Goal: Task Accomplishment & Management: Manage account settings

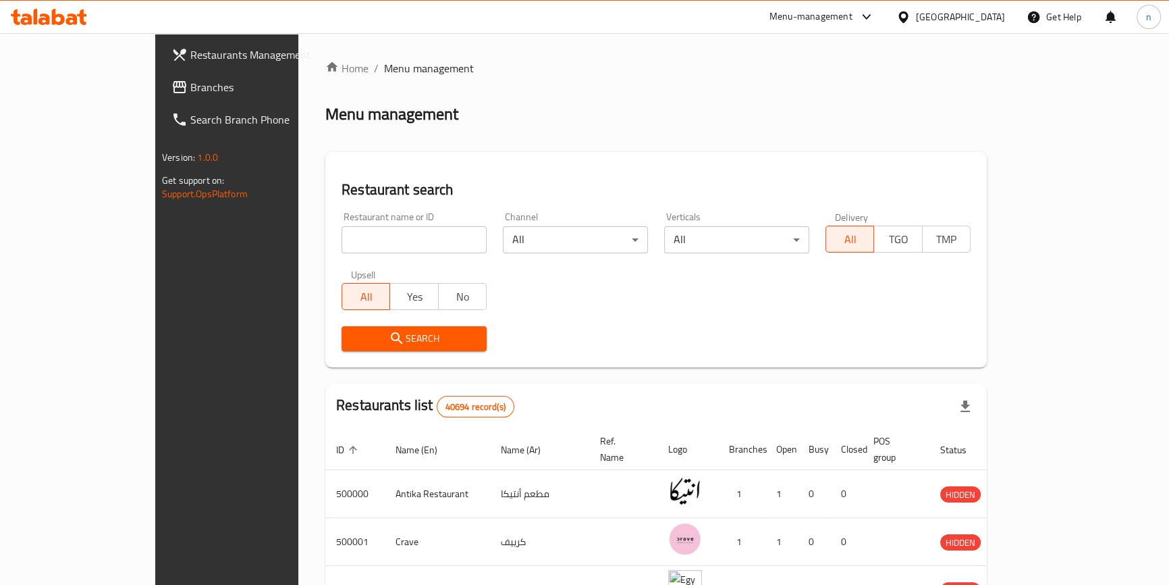
click at [986, 28] on div "Egypt" at bounding box center [951, 17] width 130 height 32
click at [983, 14] on div "Egypt" at bounding box center [960, 16] width 89 height 15
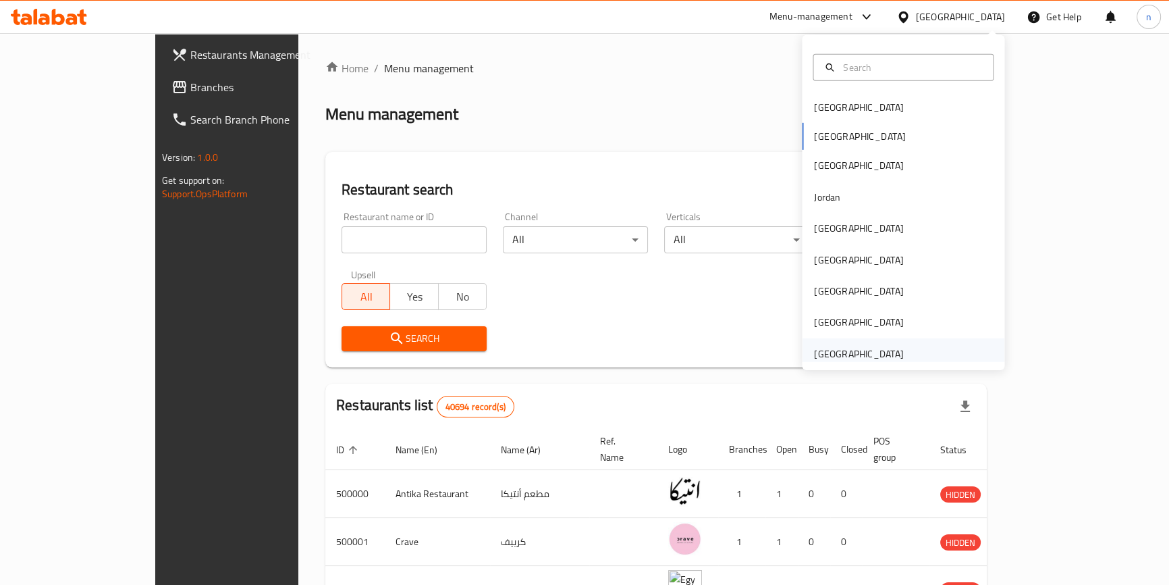
click at [864, 354] on div "[GEOGRAPHIC_DATA]" at bounding box center [858, 353] width 89 height 15
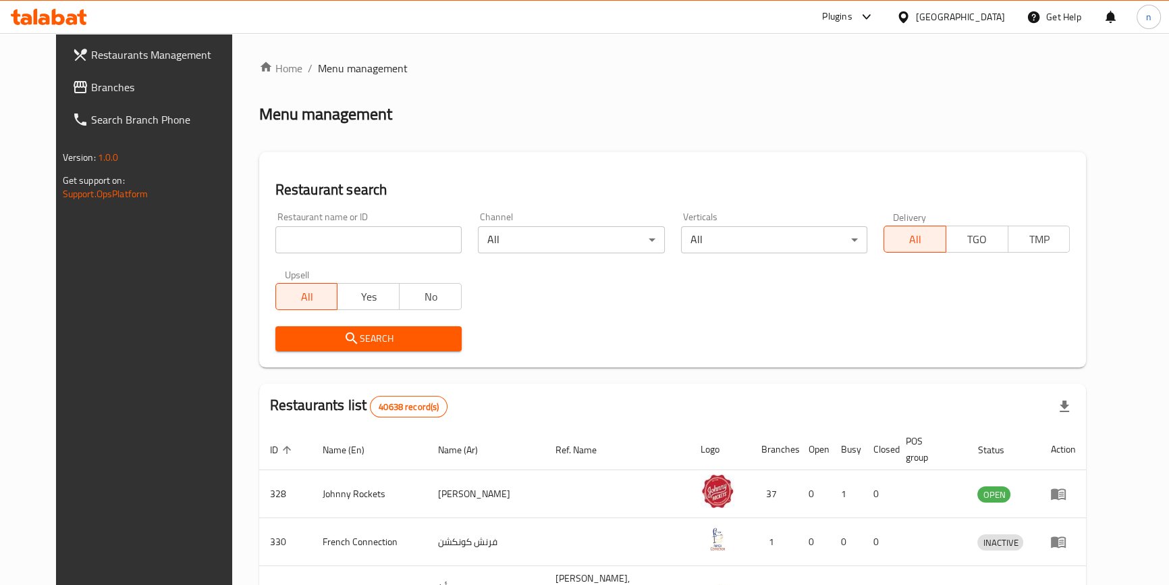
click at [336, 244] on input "search" at bounding box center [368, 239] width 186 height 27
paste input "772956"
click at [437, 246] on input "772956" at bounding box center [368, 239] width 186 height 27
type input "772956"
click at [99, 80] on span "Branches" at bounding box center [165, 87] width 149 height 16
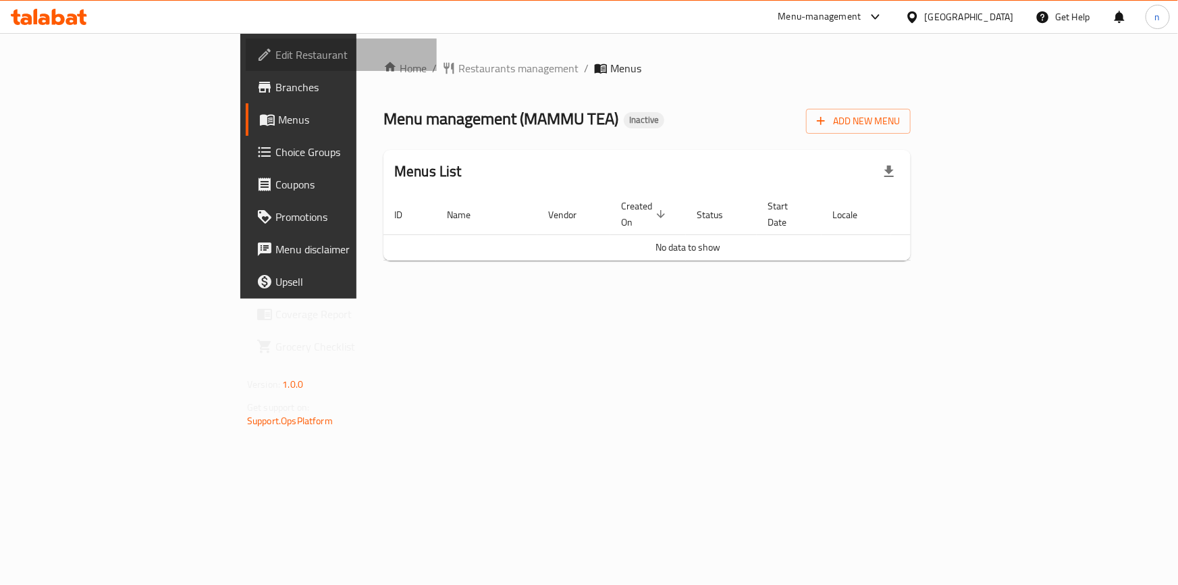
click at [275, 55] on span "Edit Restaurant" at bounding box center [350, 55] width 151 height 16
click at [275, 92] on span "Branches" at bounding box center [350, 87] width 151 height 16
click at [911, 130] on button "Add New Menu" at bounding box center [858, 121] width 105 height 25
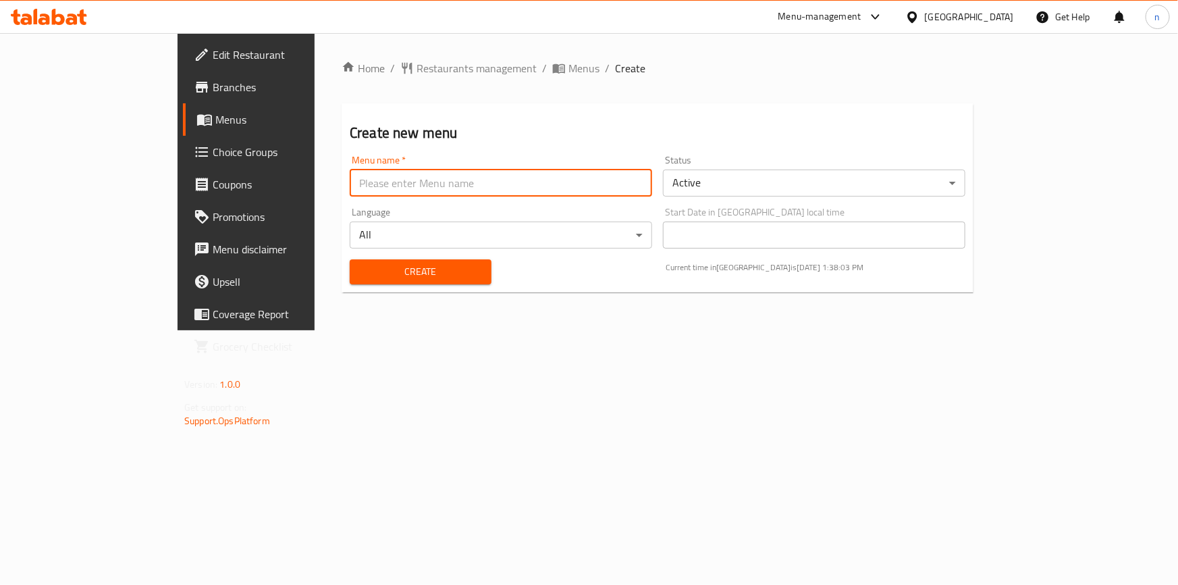
click at [450, 171] on input "text" at bounding box center [501, 182] width 302 height 27
type input "15/8"
click at [404, 279] on span "Create" at bounding box center [420, 271] width 120 height 17
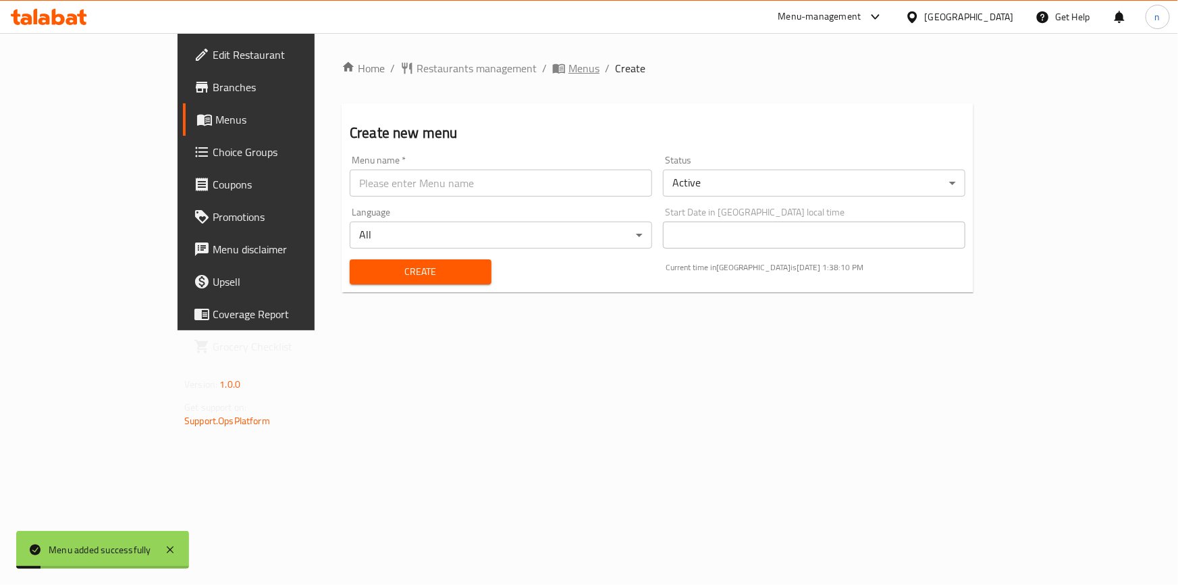
click at [568, 65] on span "Menus" at bounding box center [583, 68] width 31 height 16
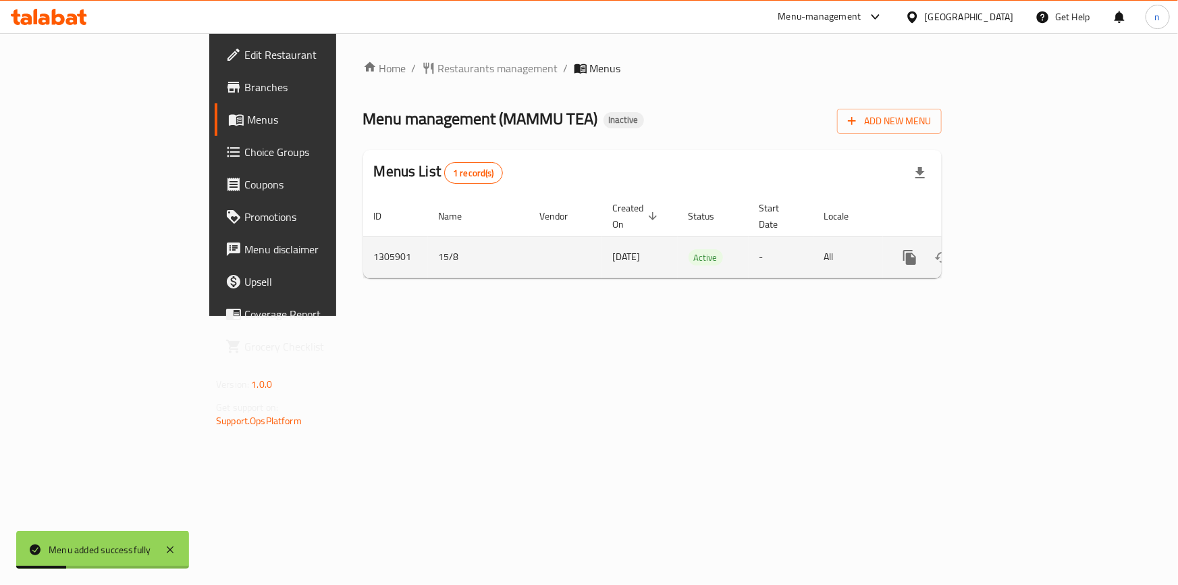
click at [1023, 246] on link "enhanced table" at bounding box center [1007, 257] width 32 height 32
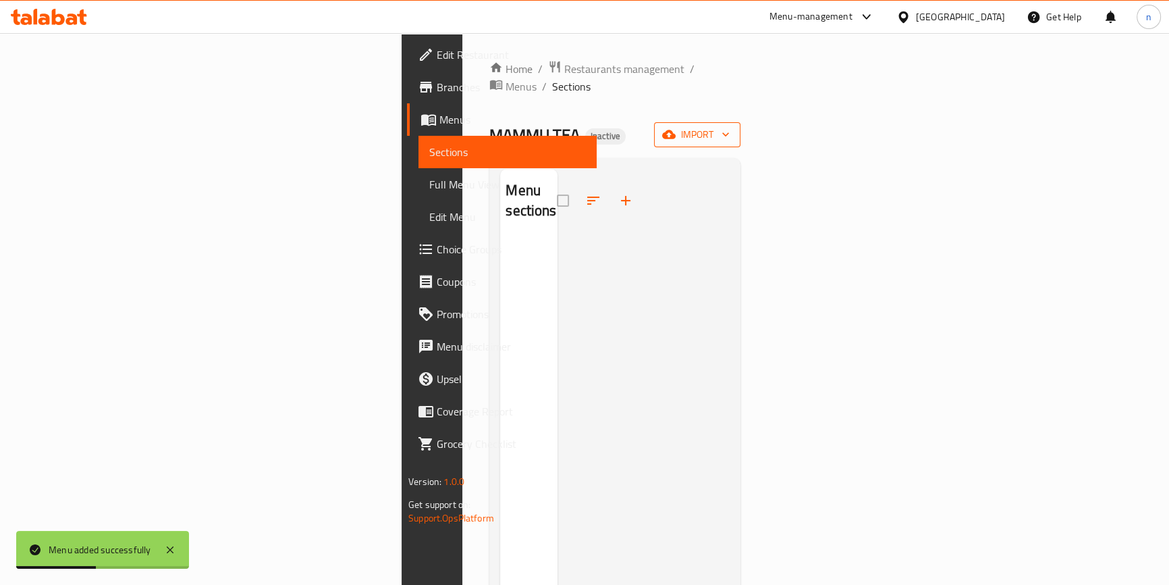
click at [741, 128] on button "import" at bounding box center [697, 134] width 86 height 25
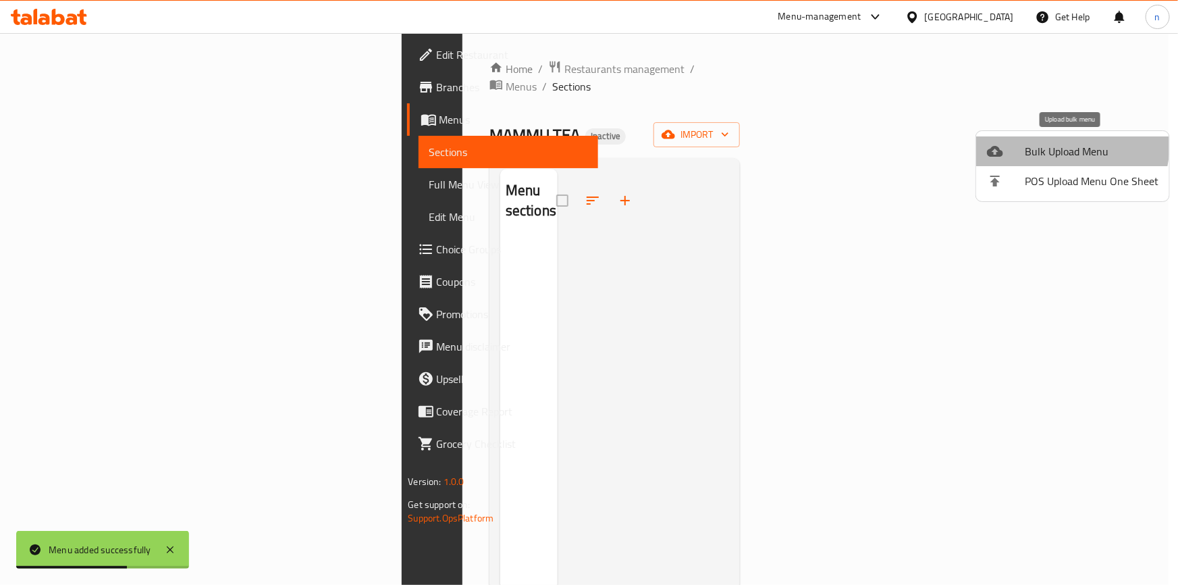
click at [1067, 145] on span "Bulk Upload Menu" at bounding box center [1092, 151] width 134 height 16
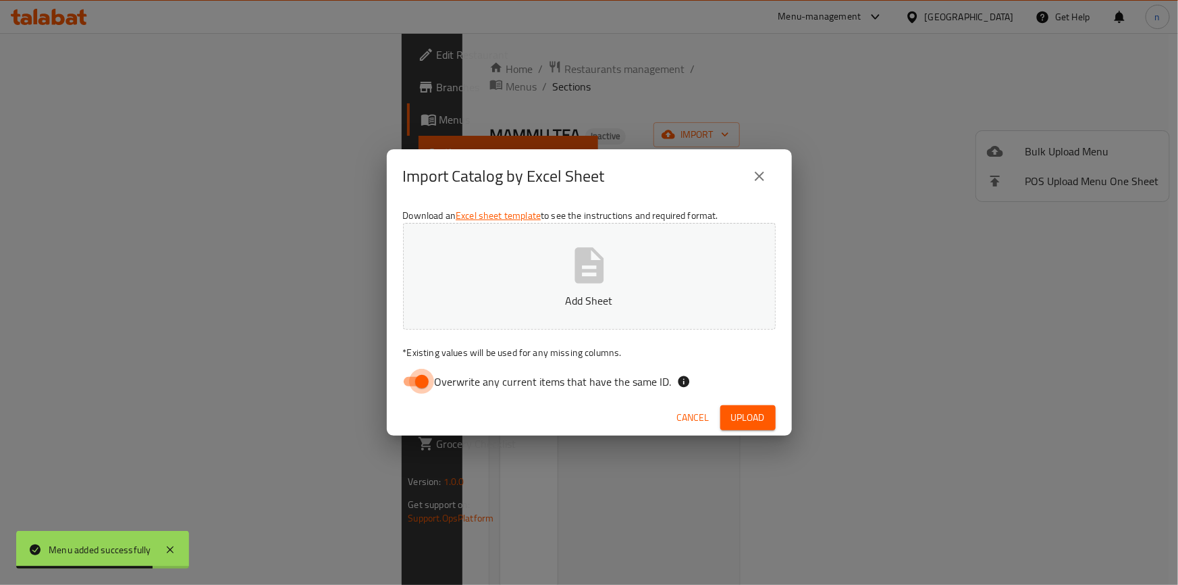
click at [411, 379] on input "Overwrite any current items that have the same ID." at bounding box center [421, 382] width 77 height 26
checkbox input "false"
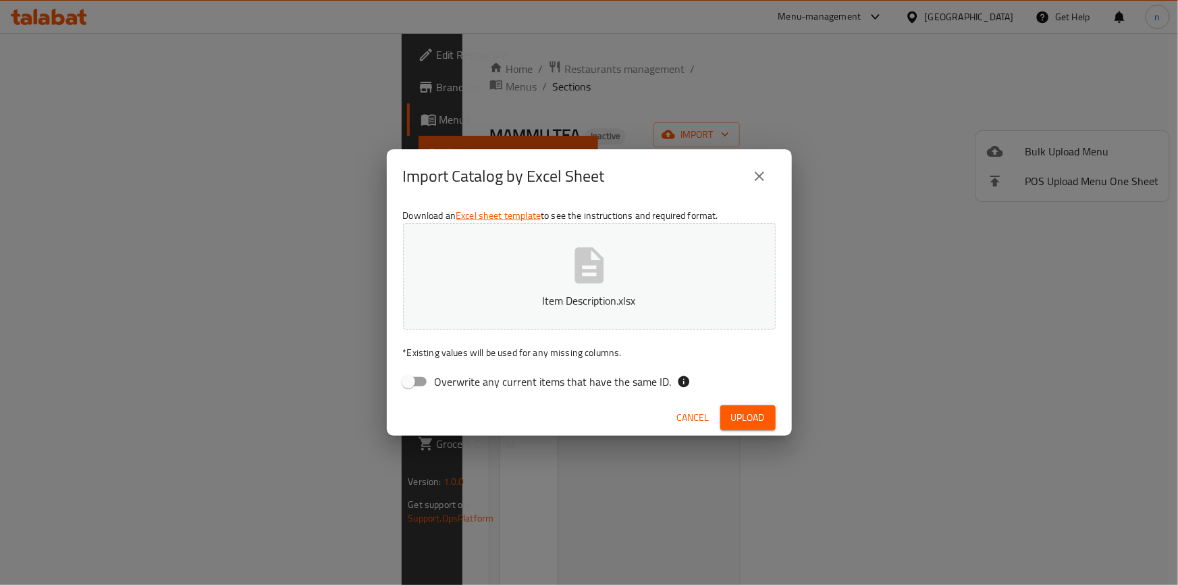
click at [747, 411] on span "Upload" at bounding box center [748, 417] width 34 height 17
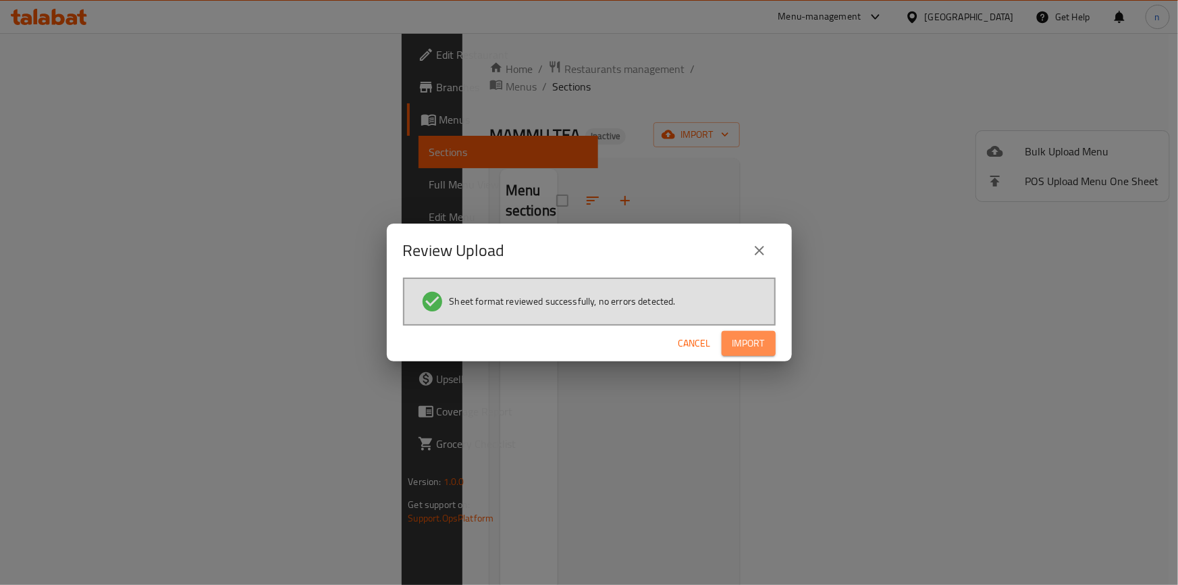
click at [743, 351] on span "Import" at bounding box center [748, 343] width 32 height 17
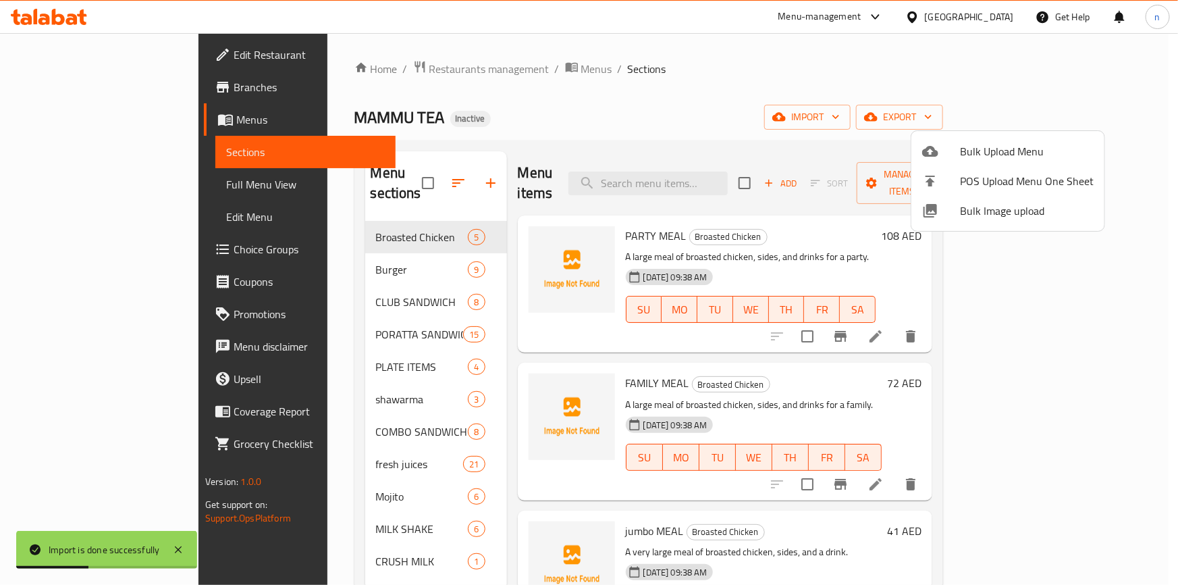
click at [676, 41] on div at bounding box center [589, 292] width 1178 height 585
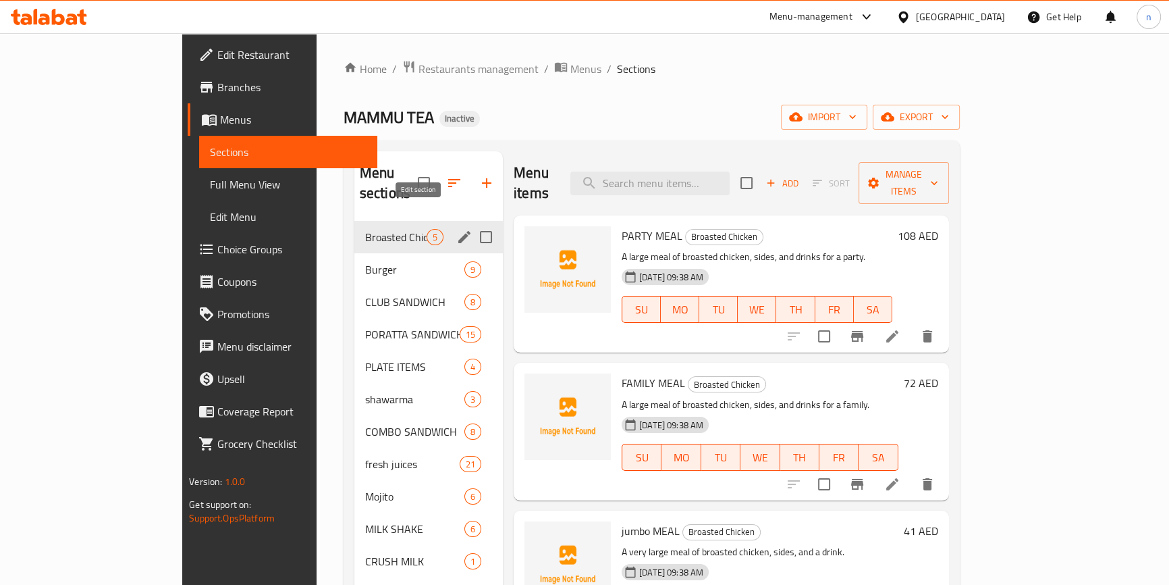
click at [456, 229] on icon "edit" at bounding box center [464, 237] width 16 height 16
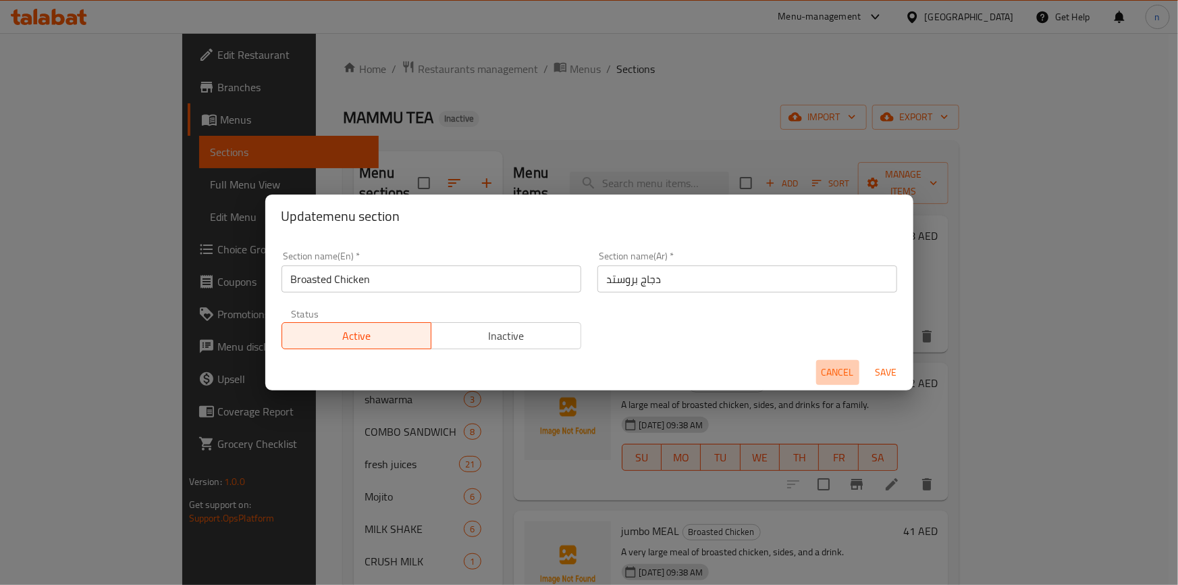
click at [849, 374] on span "Cancel" at bounding box center [838, 372] width 32 height 17
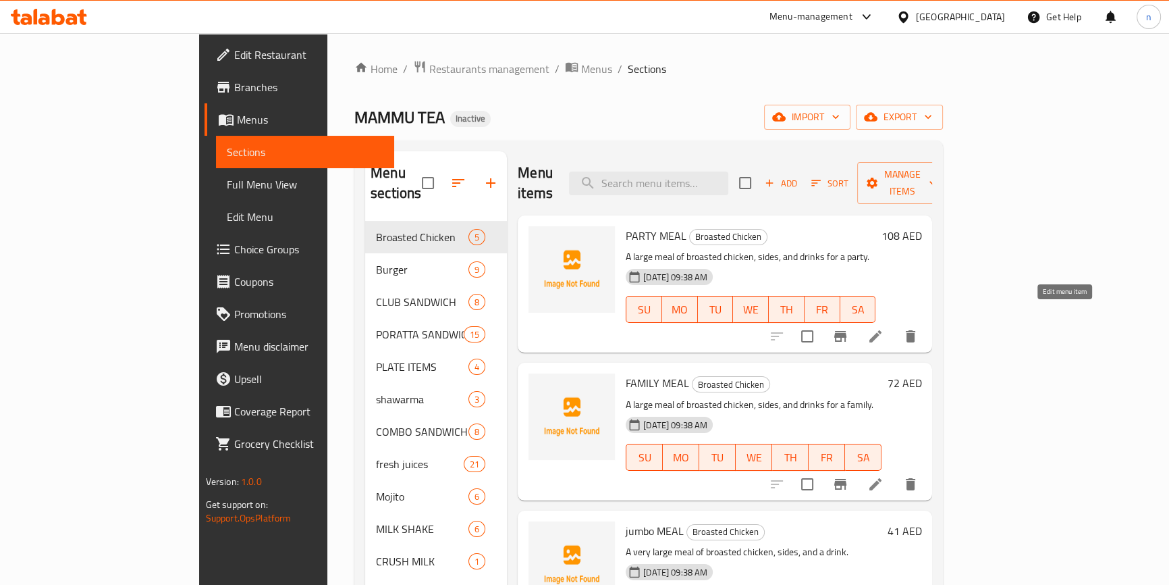
click at [884, 328] on icon at bounding box center [875, 336] width 16 height 16
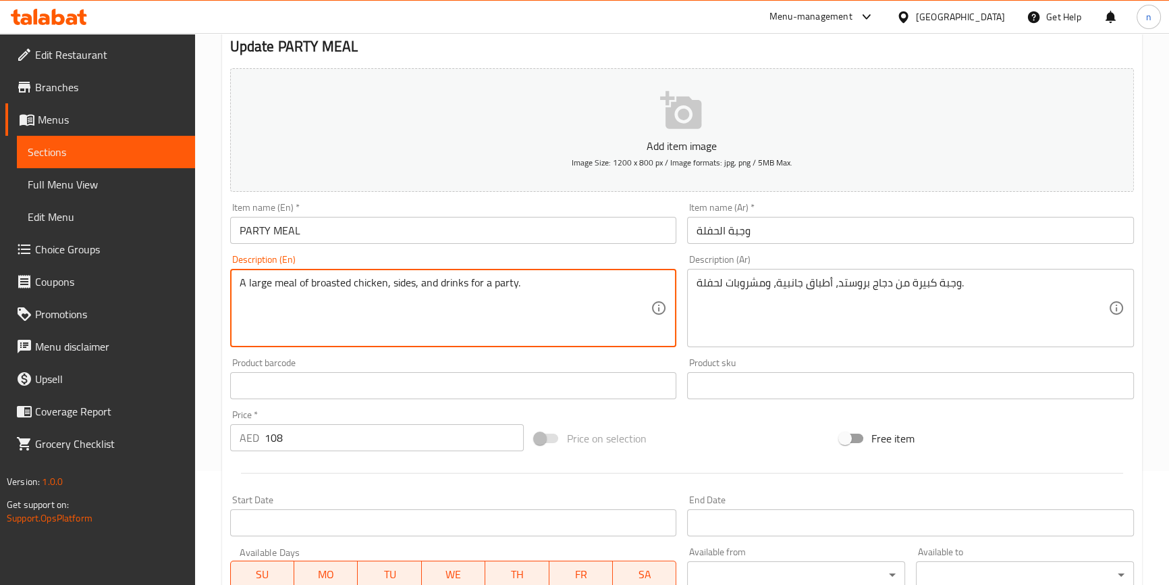
scroll to position [122, 0]
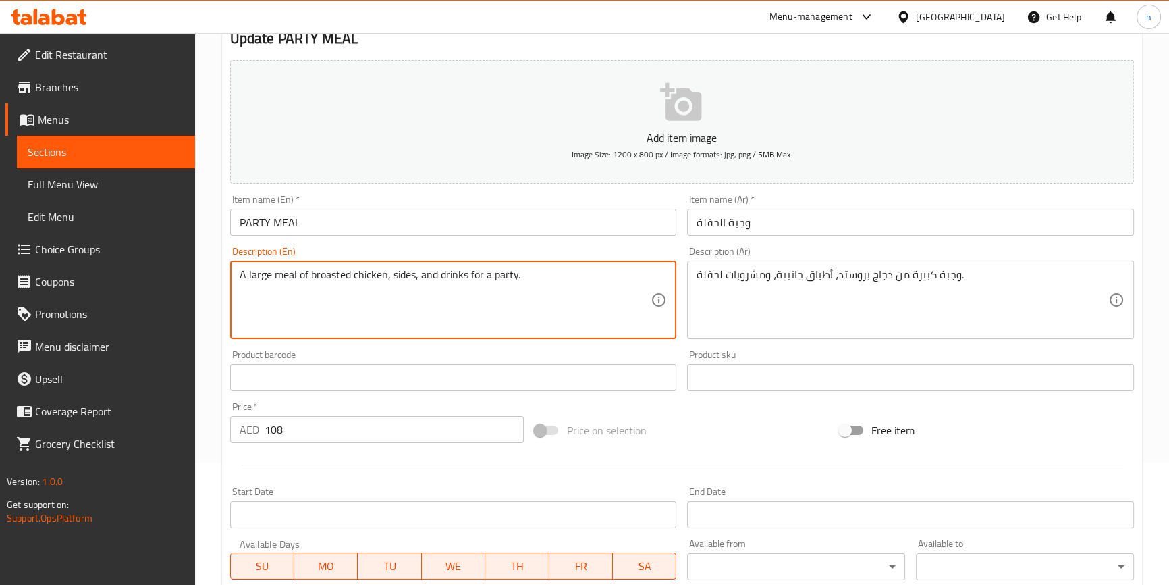
click at [552, 279] on textarea "A large meal of broasted chicken, sides, and drinks for a party." at bounding box center [446, 300] width 412 height 64
click at [222, 214] on div "Update PARTY MEAL Add item image Image Size: 1200 x 800 px / Image formats: jpg…" at bounding box center [682, 402] width 920 height 786
drag, startPoint x: 400, startPoint y: 277, endPoint x: 402, endPoint y: 293, distance: 16.4
click at [402, 293] on textarea "A large meal of broasted chicken, sides, and drinks for a party." at bounding box center [446, 300] width 412 height 64
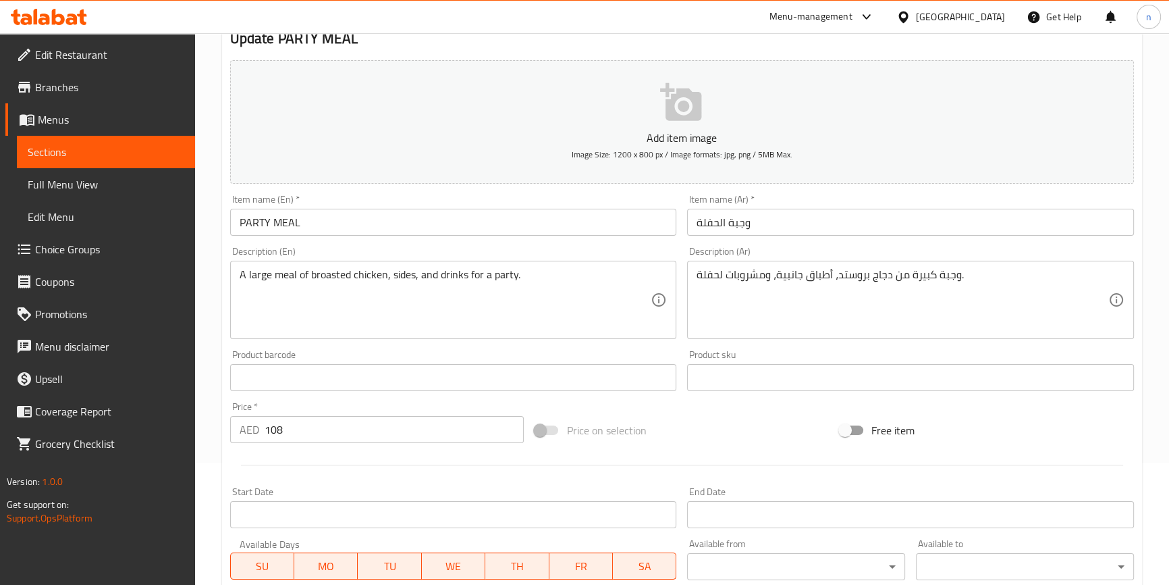
click at [498, 44] on h2 "Update PARTY MEAL" at bounding box center [682, 38] width 904 height 20
click at [213, 265] on div "Home / Restaurants management / Menus / Sections / item / update Broasted Chick…" at bounding box center [682, 371] width 974 height 921
click at [220, 205] on div "Home / Restaurants management / Menus / Sections / item / update Broasted Chick…" at bounding box center [682, 371] width 974 height 921
click at [216, 269] on div "Home / Restaurants management / Menus / Sections / item / update Broasted Chick…" at bounding box center [682, 371] width 974 height 921
click at [216, 268] on div "Home / Restaurants management / Menus / Sections / item / update Broasted Chick…" at bounding box center [682, 371] width 974 height 921
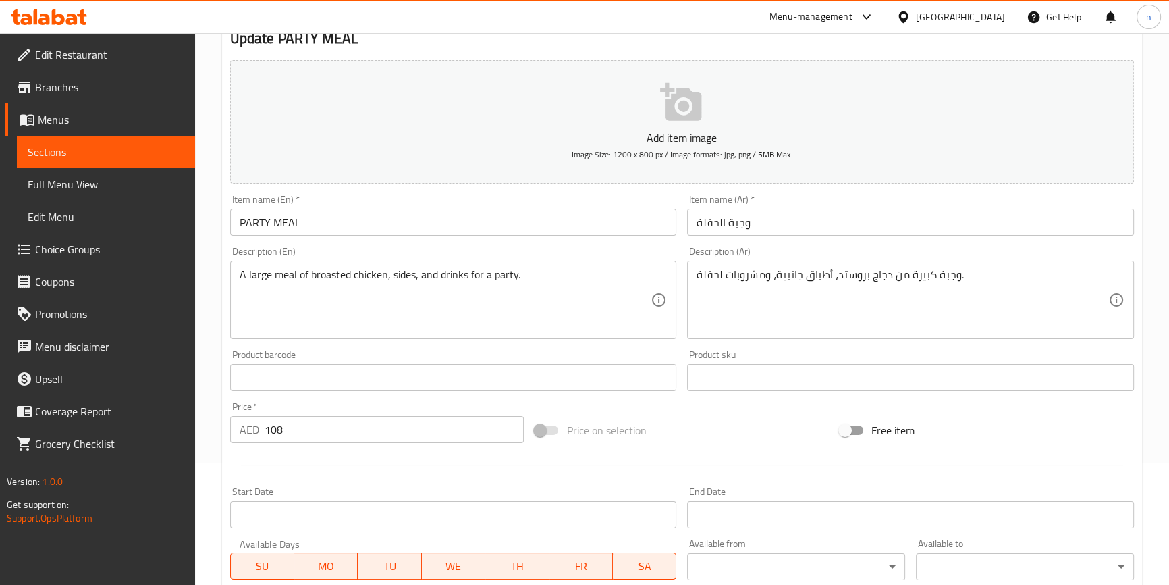
click at [206, 311] on div "Home / Restaurants management / Menus / Sections / item / update Broasted Chick…" at bounding box center [682, 371] width 974 height 921
click at [223, 469] on div "Update PARTY MEAL Add item image Image Size: 1200 x 800 px / Image formats: jpg…" at bounding box center [682, 402] width 920 height 786
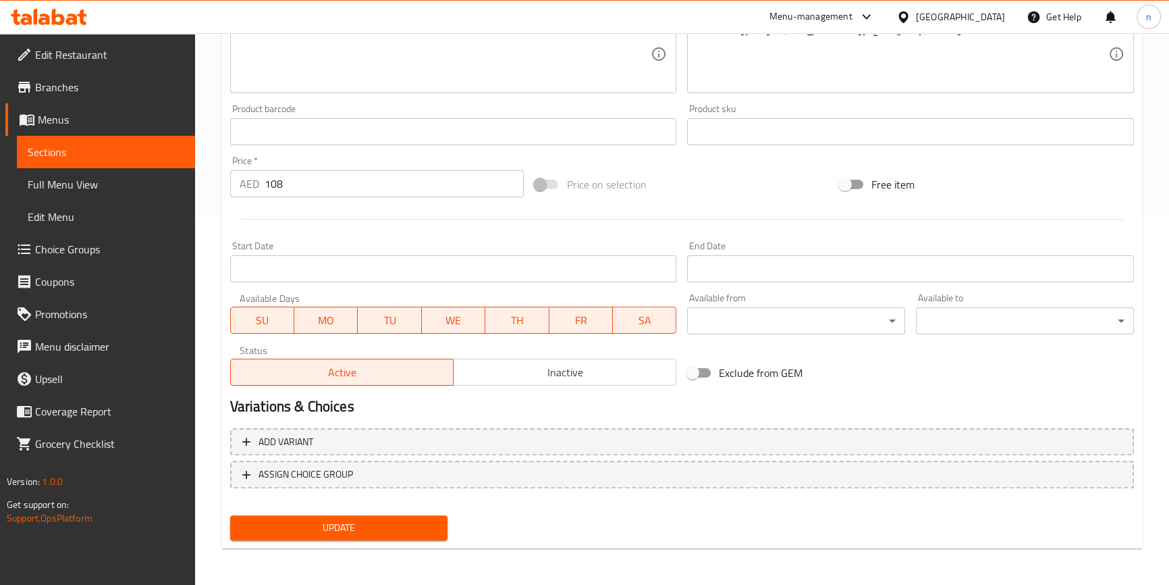
click at [344, 515] on button "Update" at bounding box center [339, 527] width 218 height 25
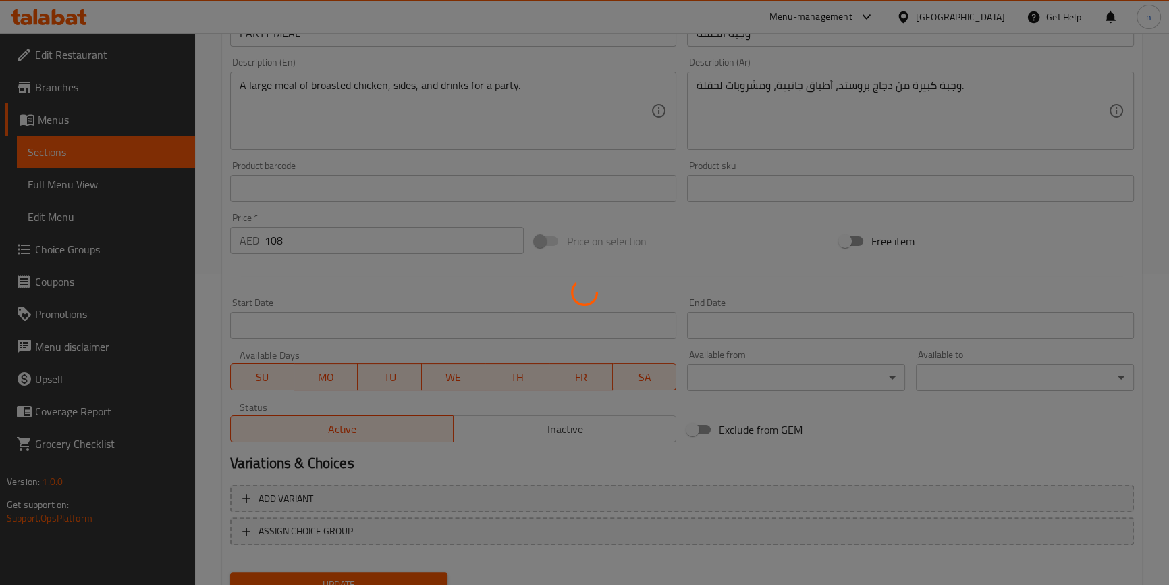
scroll to position [0, 0]
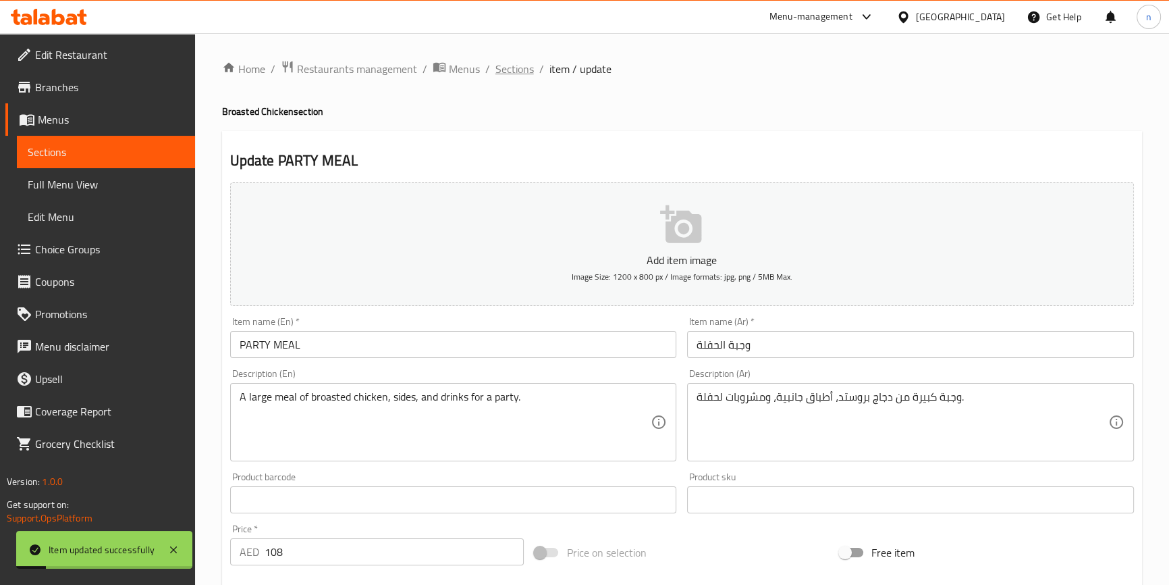
click at [510, 72] on span "Sections" at bounding box center [515, 69] width 38 height 16
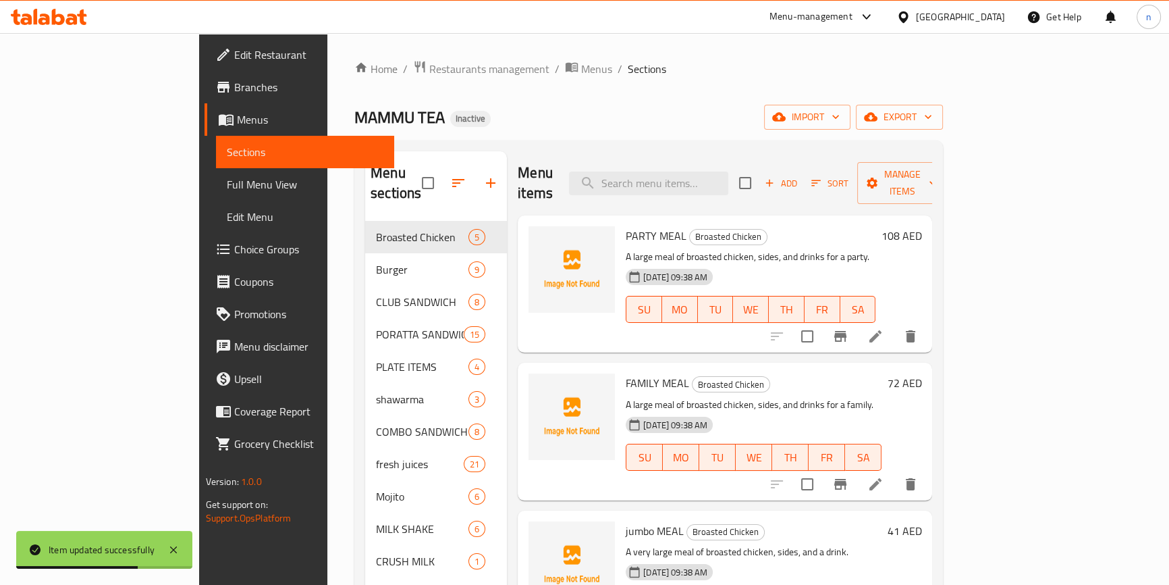
scroll to position [61, 0]
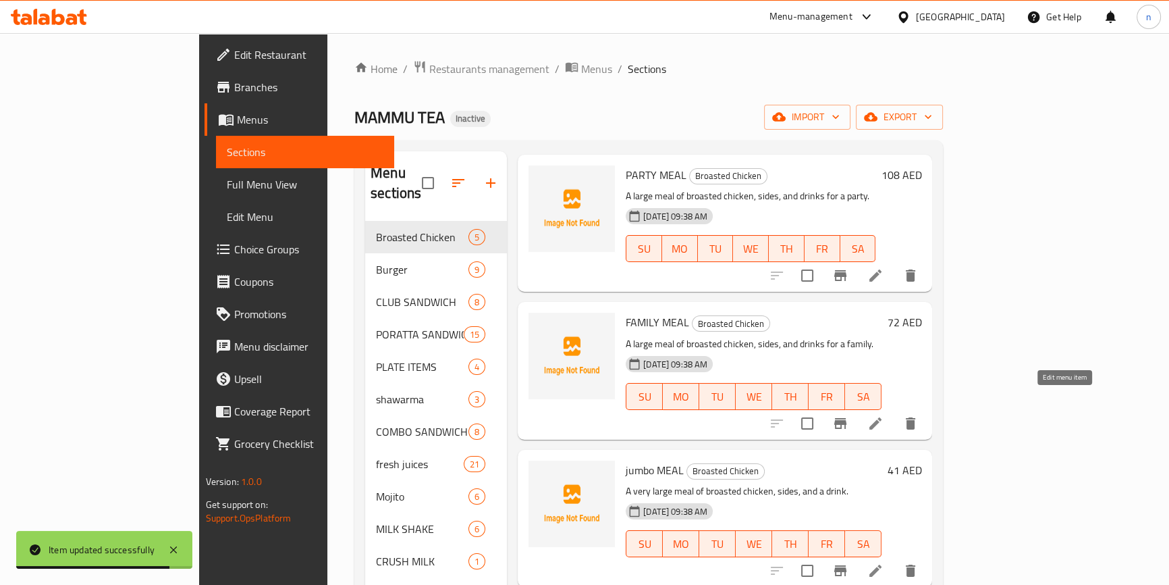
click at [884, 415] on icon at bounding box center [875, 423] width 16 height 16
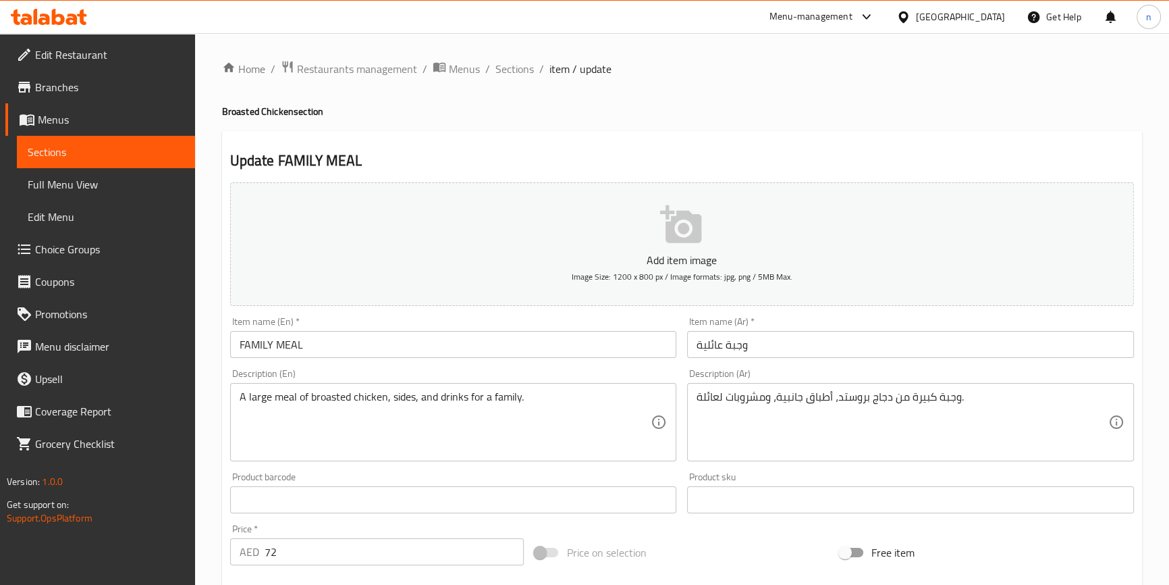
click at [220, 465] on div "Home / Restaurants management / Menus / Sections / item / update Broasted Chick…" at bounding box center [682, 493] width 974 height 921
click at [213, 402] on div "Home / Restaurants management / Menus / Sections / item / update Broasted Chick…" at bounding box center [682, 493] width 974 height 921
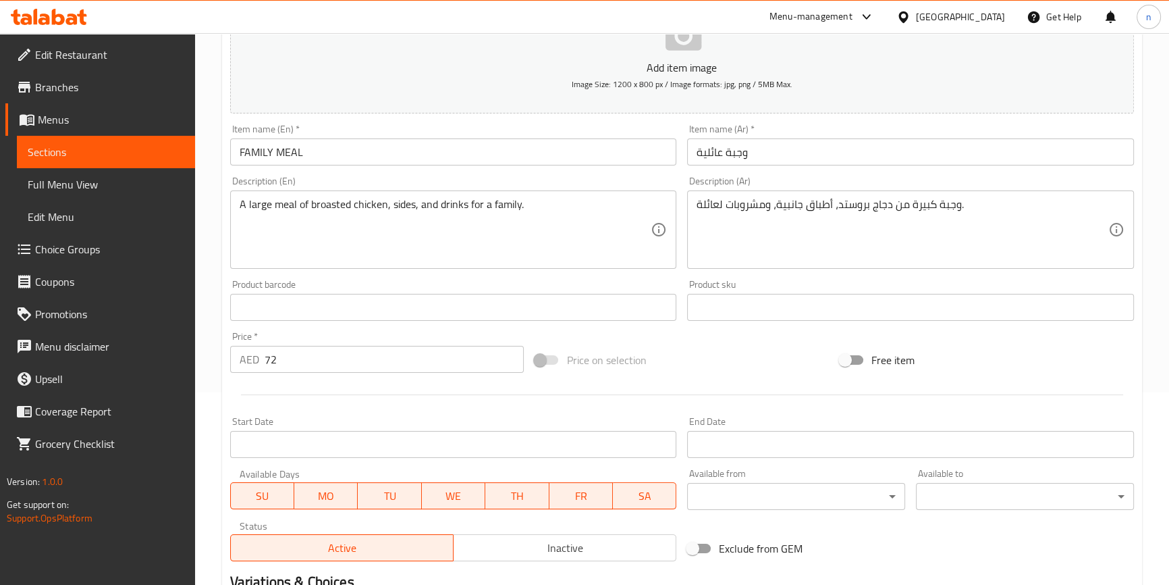
scroll to position [368, 0]
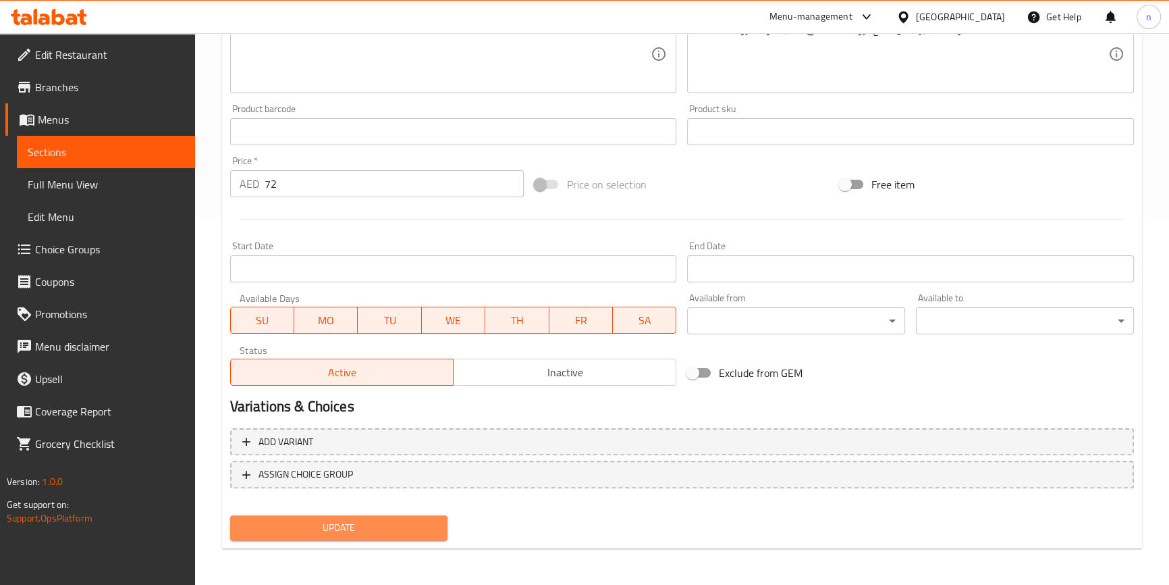
click at [281, 531] on span "Update" at bounding box center [339, 527] width 196 height 17
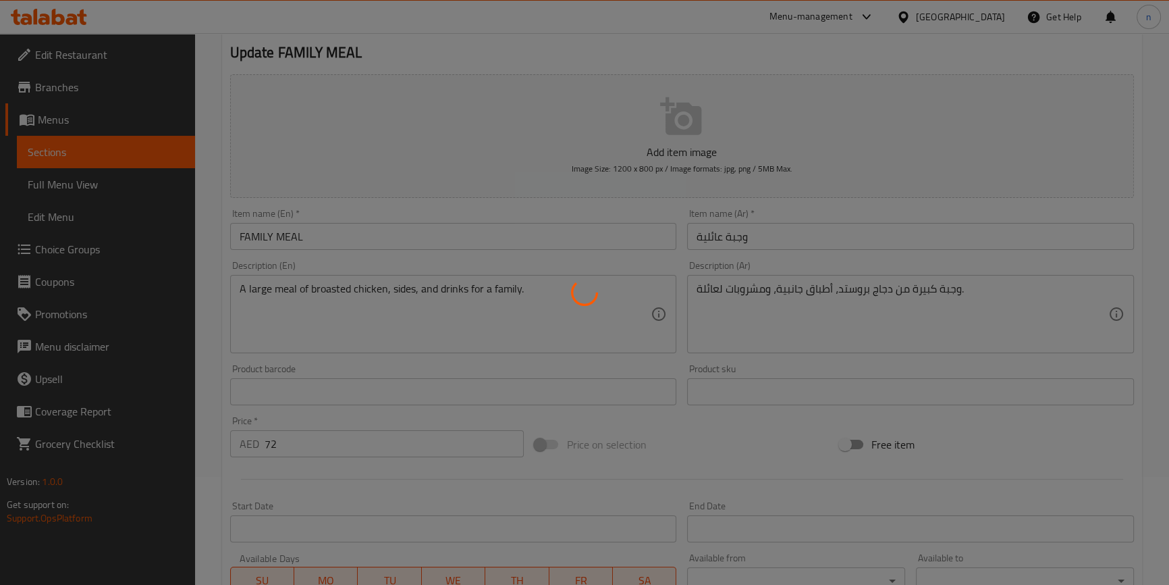
scroll to position [0, 0]
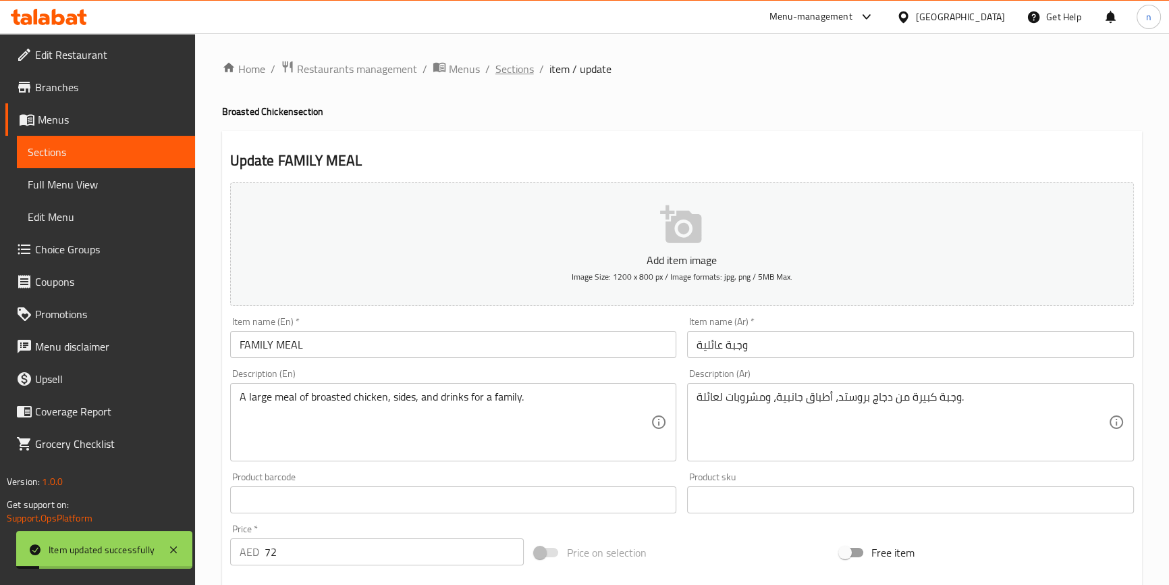
click at [510, 74] on span "Sections" at bounding box center [515, 69] width 38 height 16
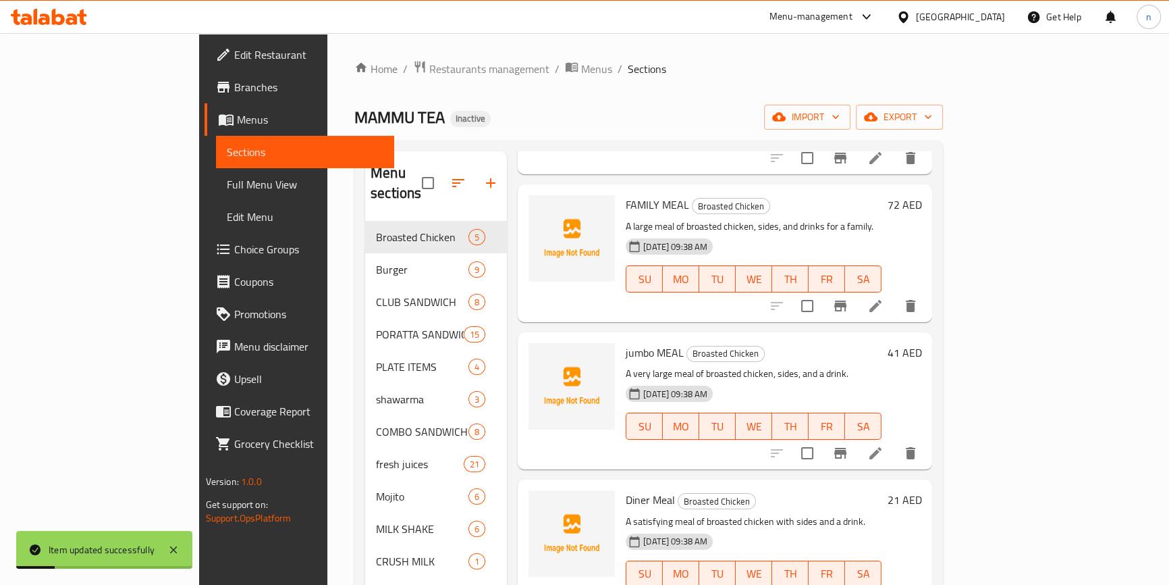
scroll to position [184, 0]
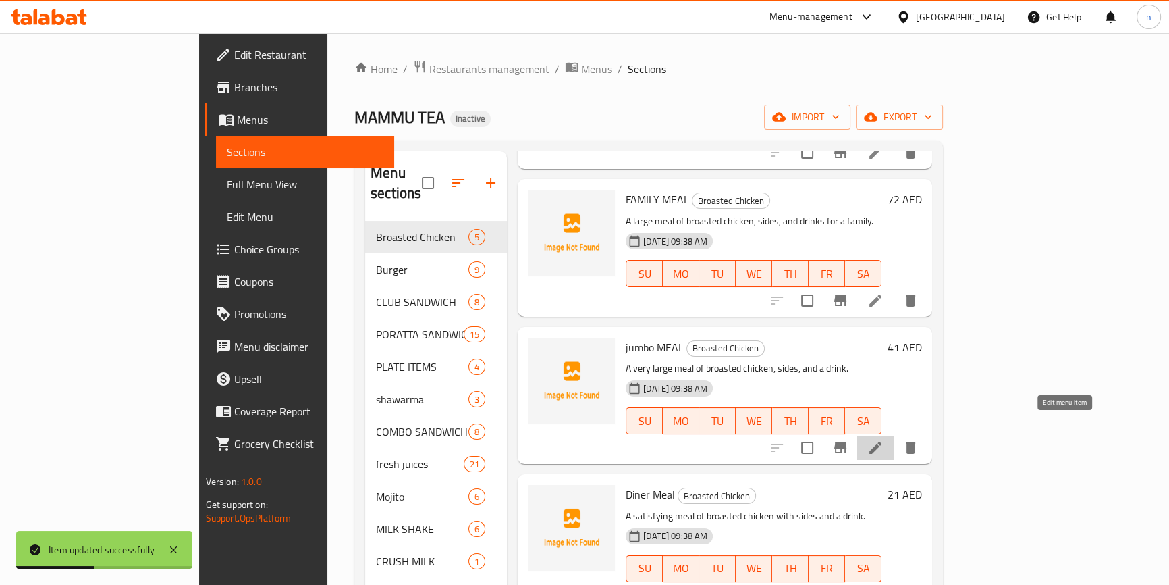
click at [884, 439] on icon at bounding box center [875, 447] width 16 height 16
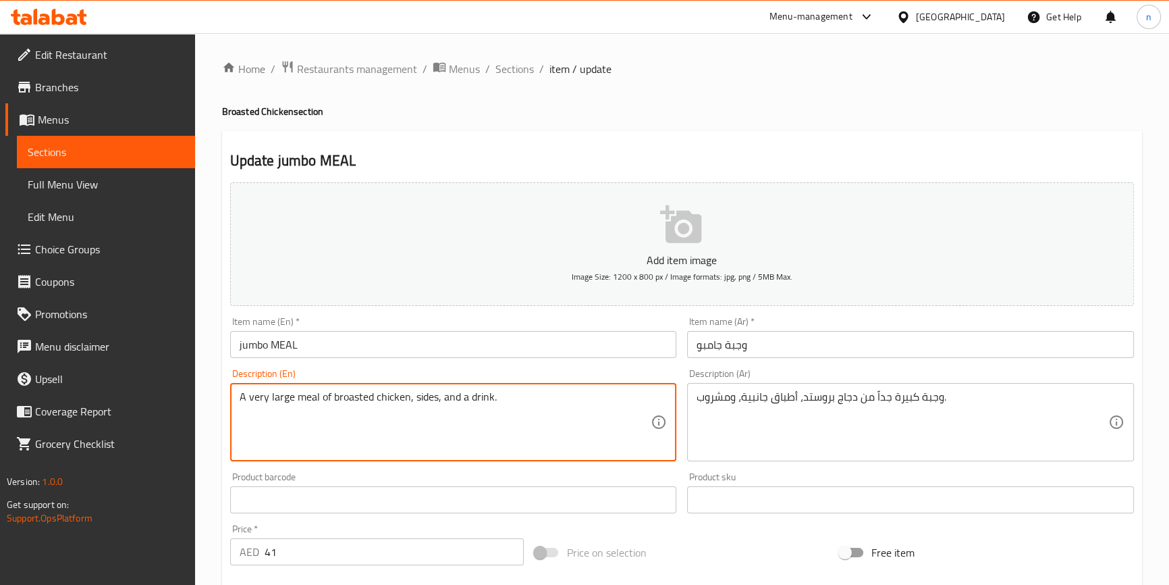
click at [260, 400] on textarea "A very large meal of broasted chicken, sides, and a drink." at bounding box center [446, 422] width 412 height 64
click at [529, 412] on textarea "A very large meal of broasted chicken, sides, and a drink." at bounding box center [446, 422] width 412 height 64
drag, startPoint x: 244, startPoint y: 394, endPoint x: 292, endPoint y: 398, distance: 47.4
click at [292, 398] on textarea "A very large meal of broasted chicken, sides, and a drink." at bounding box center [446, 422] width 412 height 64
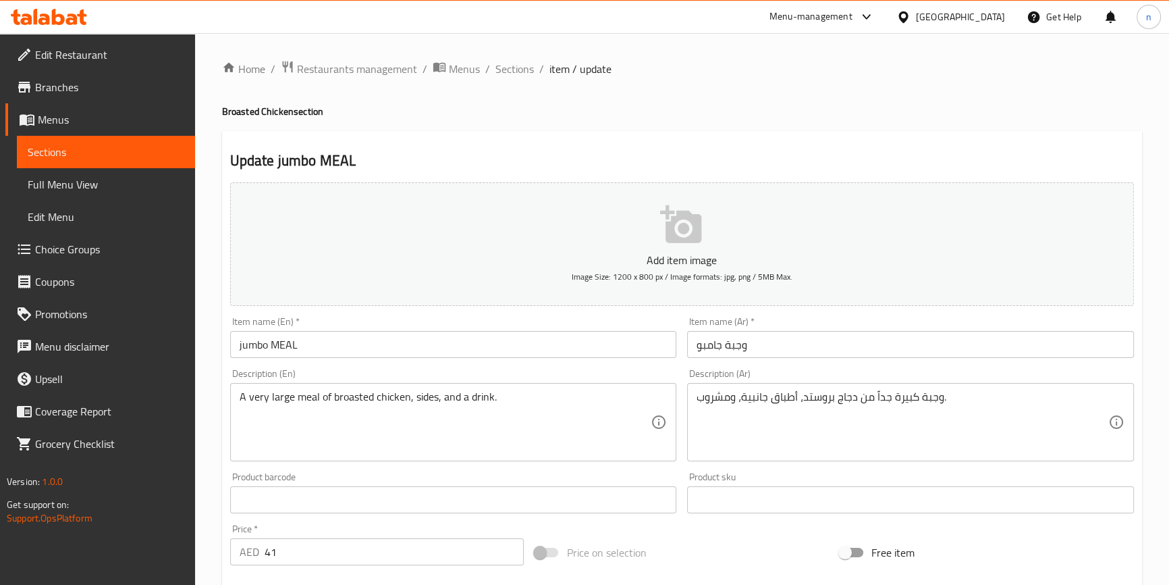
click at [566, 399] on textarea "A very large meal of broasted chicken, sides, and a drink." at bounding box center [446, 422] width 412 height 64
click at [218, 463] on div "Home / Restaurants management / Menus / Sections / item / update Broasted Chick…" at bounding box center [682, 493] width 974 height 921
click at [216, 456] on div "Home / Restaurants management / Menus / Sections / item / update Broasted Chick…" at bounding box center [682, 493] width 974 height 921
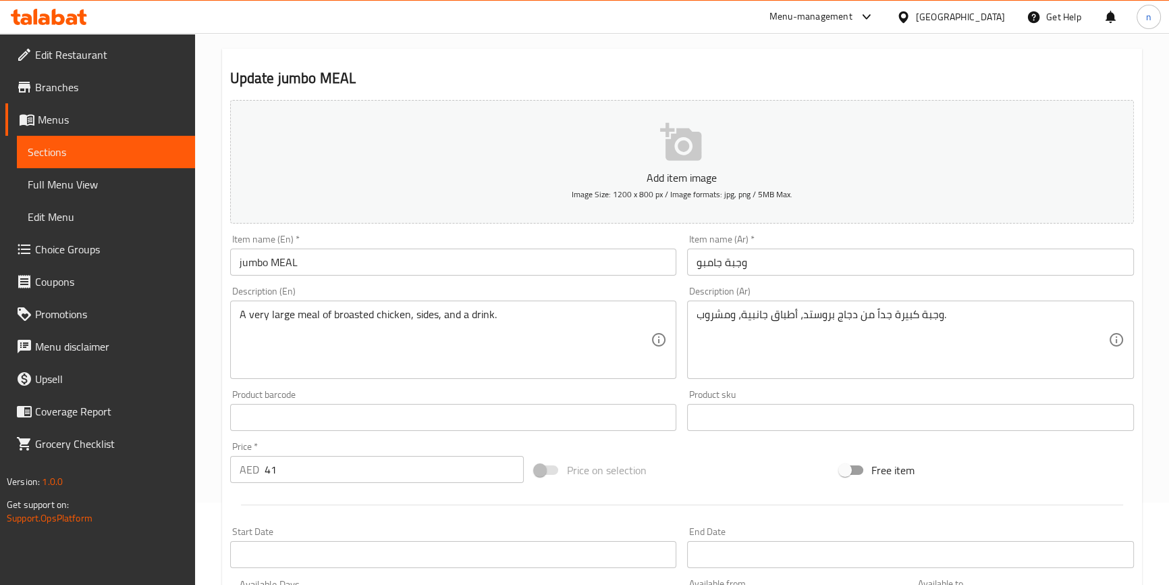
scroll to position [368, 0]
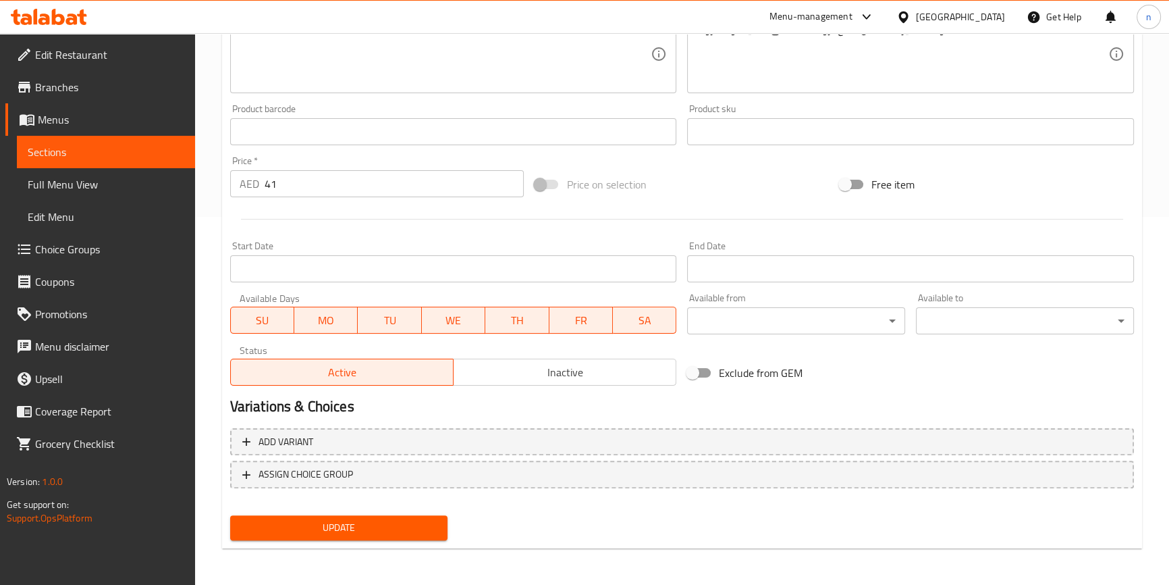
click at [321, 531] on span "Update" at bounding box center [339, 527] width 196 height 17
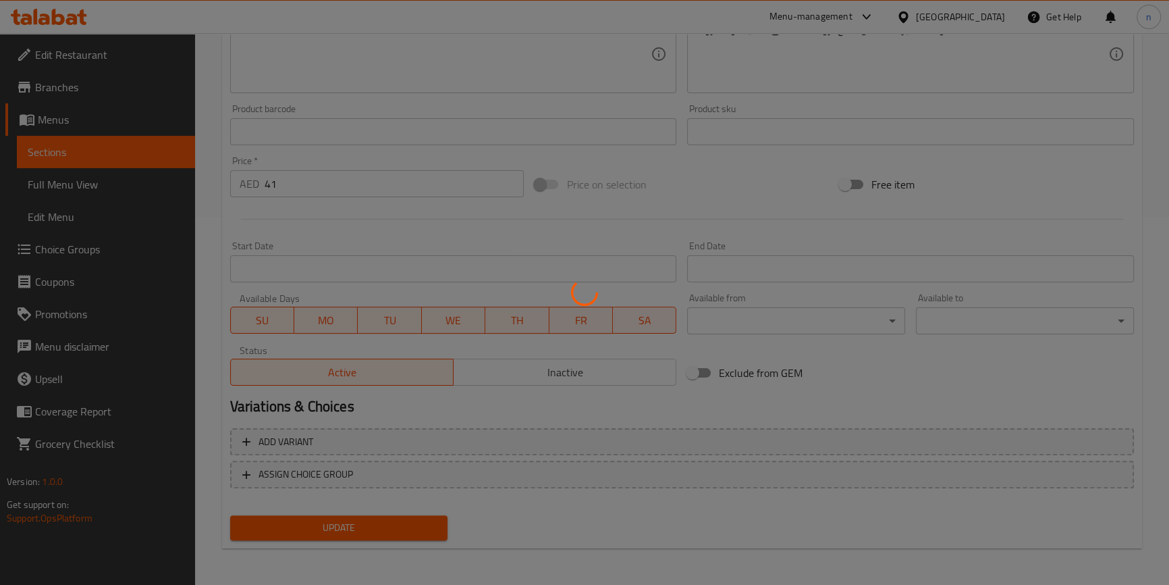
scroll to position [0, 0]
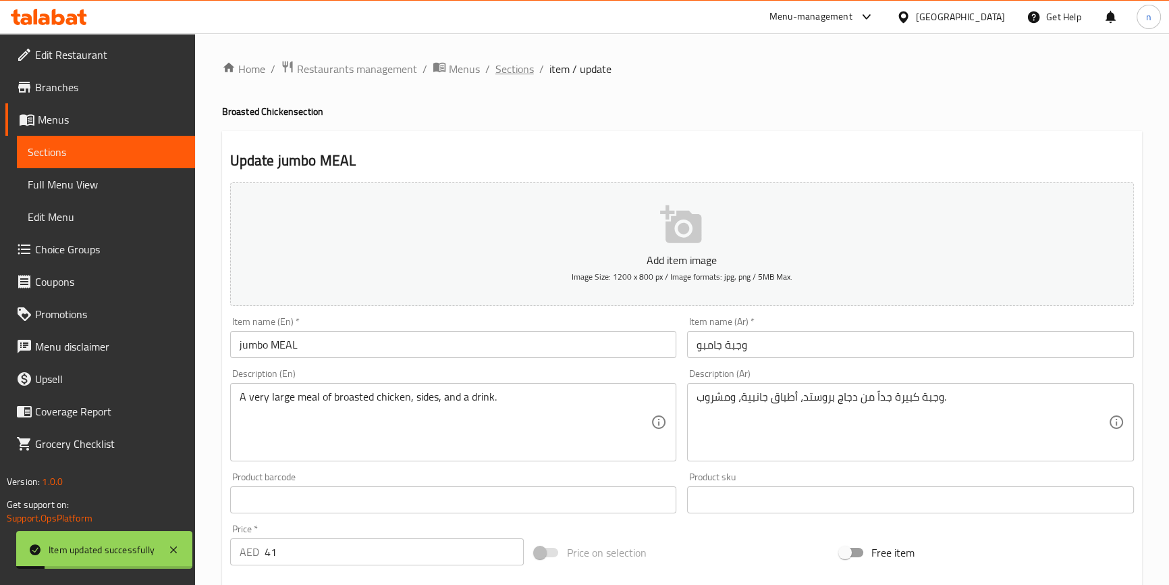
click at [513, 70] on span "Sections" at bounding box center [515, 69] width 38 height 16
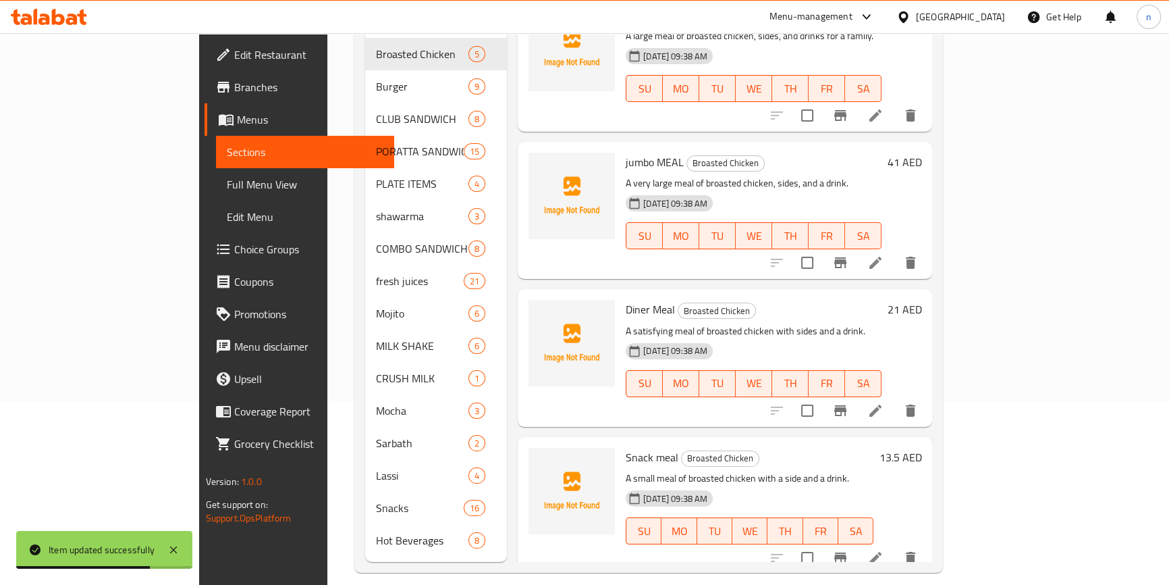
scroll to position [184, 0]
click at [882, 404] on icon at bounding box center [876, 410] width 12 height 12
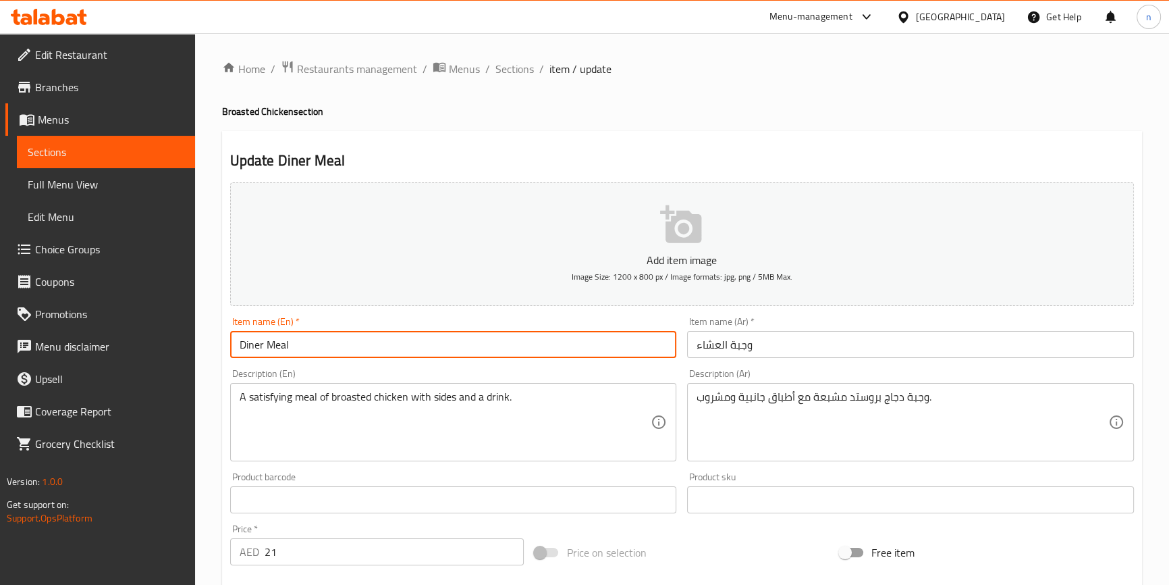
click at [251, 344] on input "Diner Meal" at bounding box center [453, 344] width 447 height 27
click at [255, 341] on input "Diner Meal" at bounding box center [453, 344] width 447 height 27
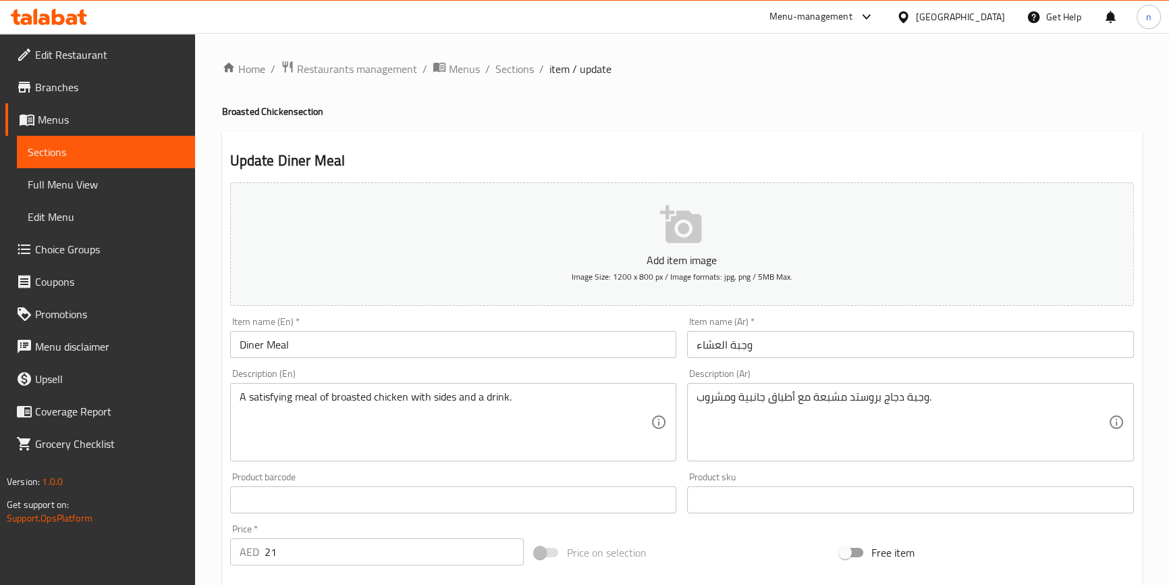
click at [200, 310] on div "Home / Restaurants management / Menus / Sections / item / update Broasted Chick…" at bounding box center [682, 493] width 974 height 921
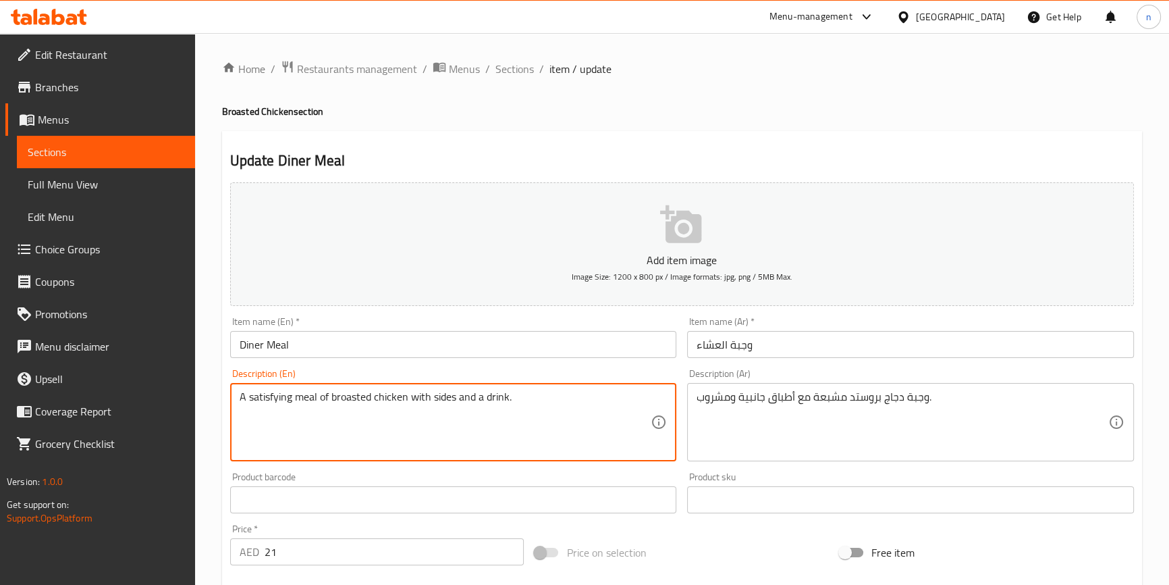
click at [273, 398] on textarea "A satisfying meal of broasted chicken with sides and a drink." at bounding box center [446, 422] width 412 height 64
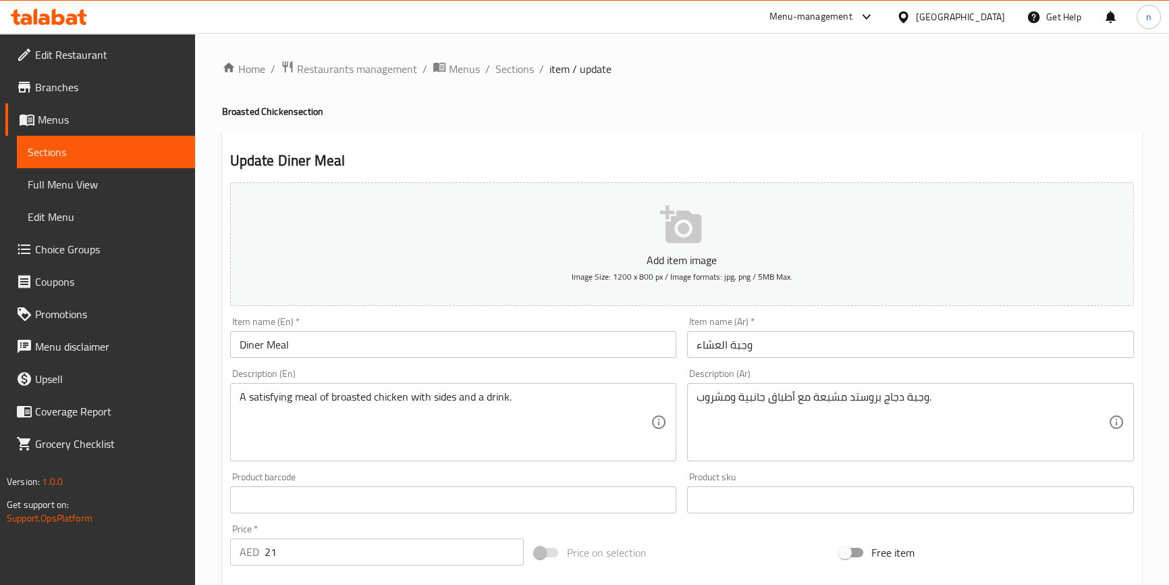
click at [796, 185] on button "Add item image Image Size: 1200 x 800 px / Image formats: jpg, png / 5MB Max." at bounding box center [682, 244] width 904 height 124
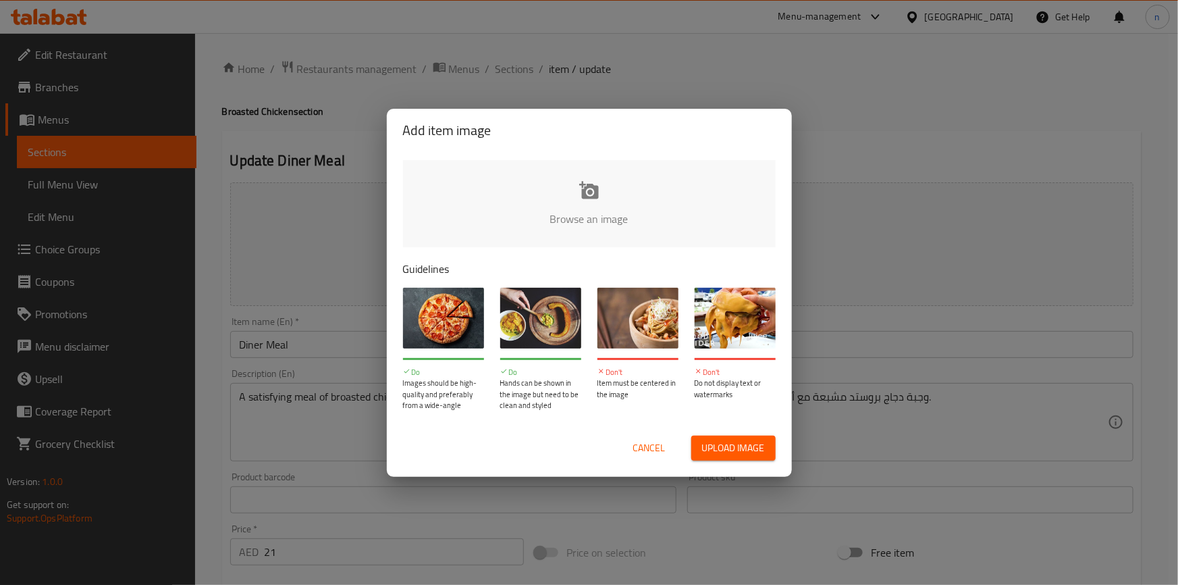
click at [820, 170] on div "Add item image Browse an image Guidelines Do Images should be high-quality and …" at bounding box center [589, 292] width 1178 height 585
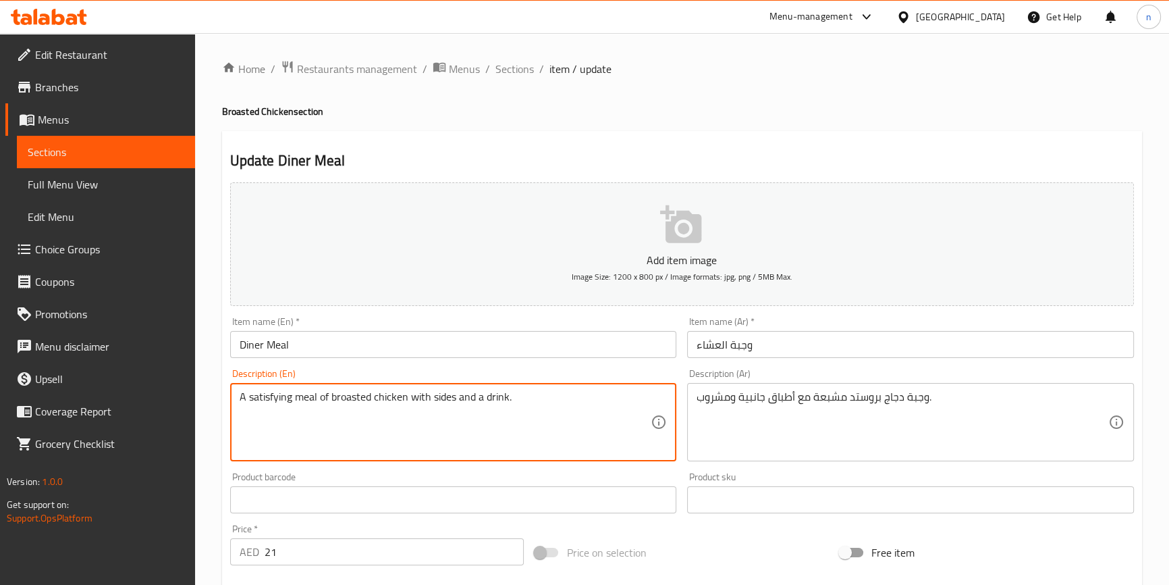
drag, startPoint x: 271, startPoint y: 398, endPoint x: 270, endPoint y: 412, distance: 14.2
click at [270, 412] on textarea "A satisfying meal of broasted chicken with sides and a drink." at bounding box center [446, 422] width 412 height 64
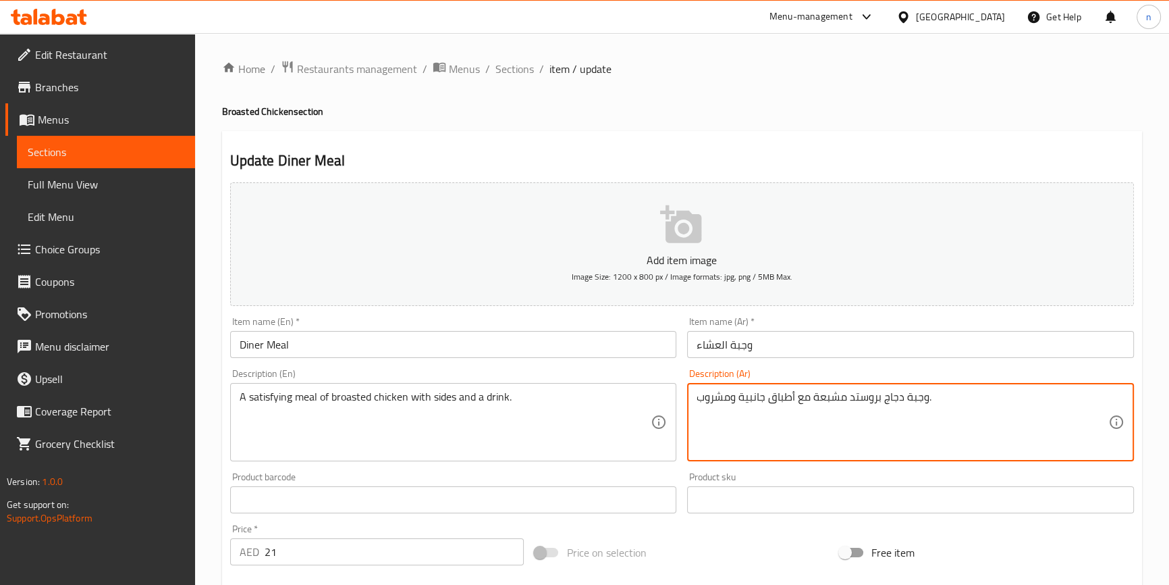
click at [827, 398] on textarea "وجبة دجاج بروستد مشبعة مع أطباق جانبية ومشروب." at bounding box center [903, 422] width 412 height 64
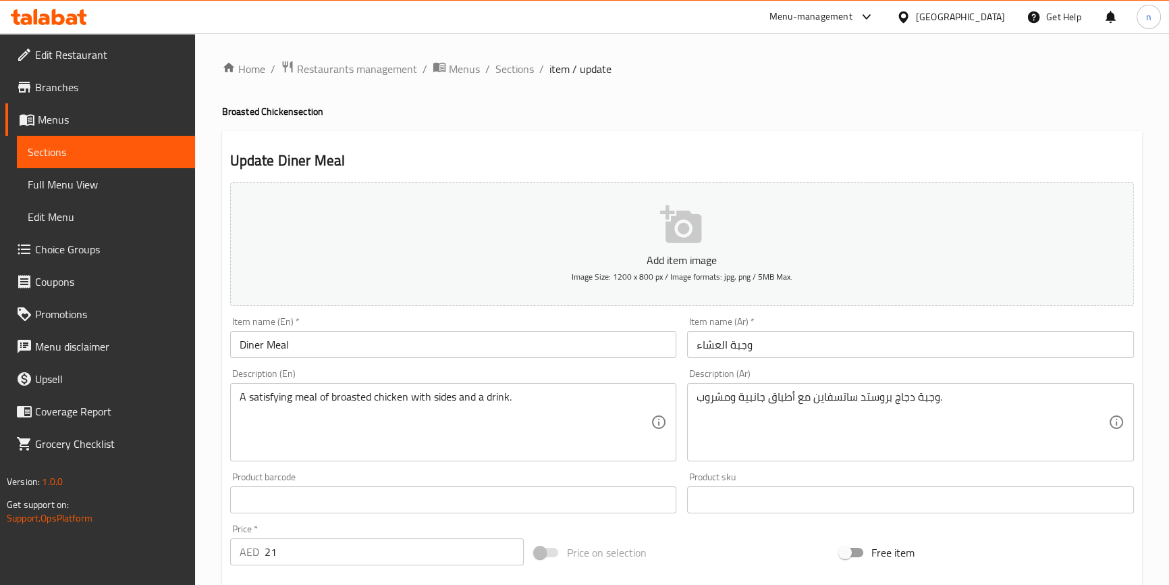
click at [814, 396] on textarea "وجبة دجاج بروستد ساتسفاين مع أطباق جانبية ومشروب." at bounding box center [903, 422] width 412 height 64
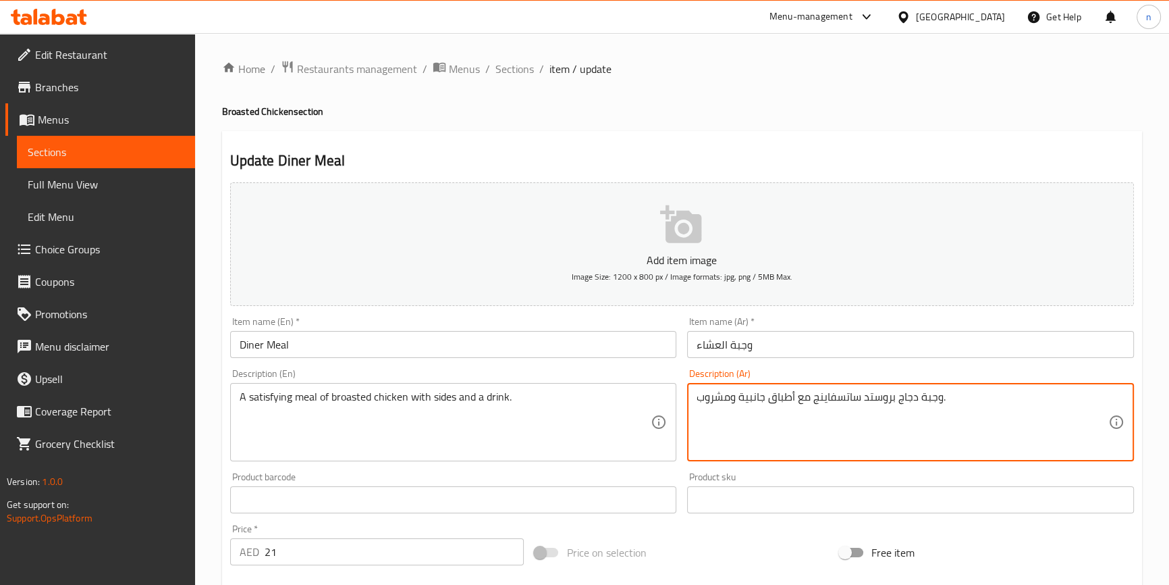
type textarea "وجبة دجاج بروستد ساتسفاينج مع أطباق جانبية ومشروب."
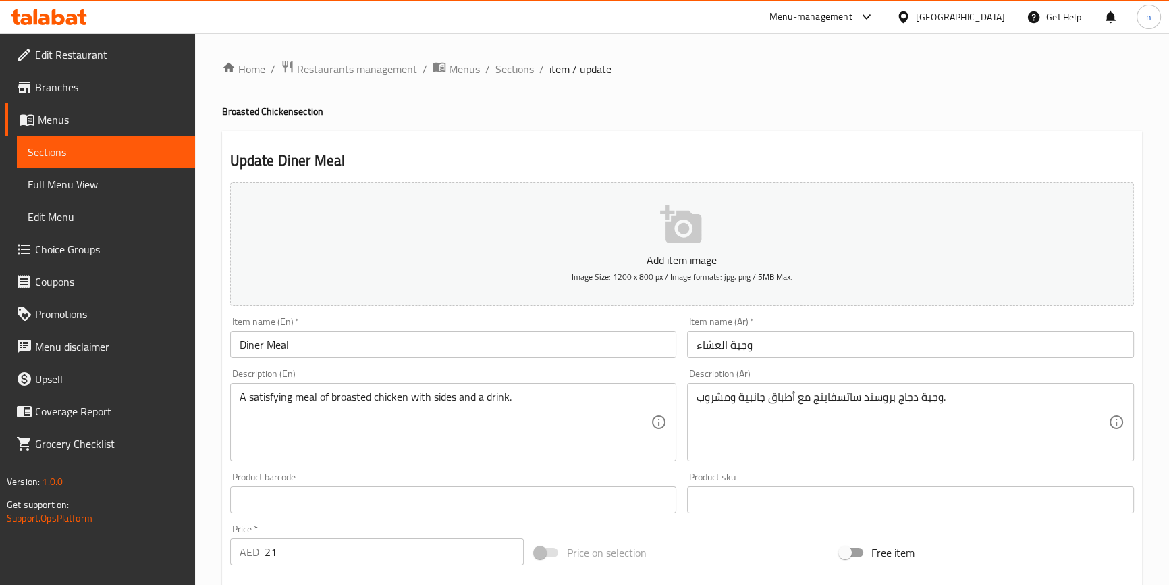
click at [213, 432] on div "Home / Restaurants management / Menus / Sections / item / update Broasted Chick…" at bounding box center [682, 493] width 974 height 921
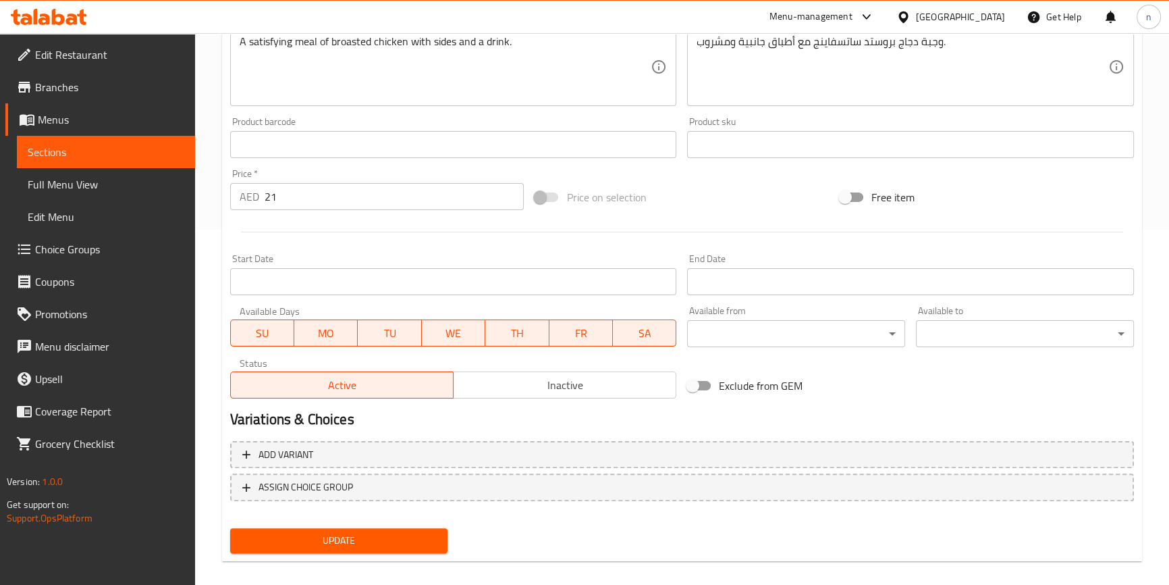
scroll to position [368, 0]
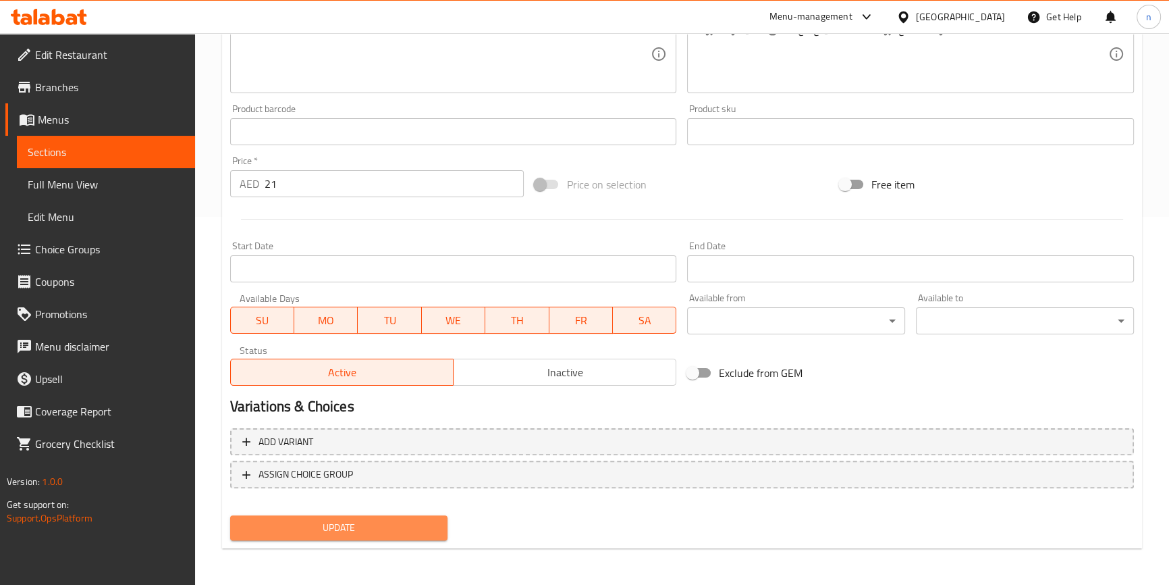
click at [330, 525] on span "Update" at bounding box center [339, 527] width 196 height 17
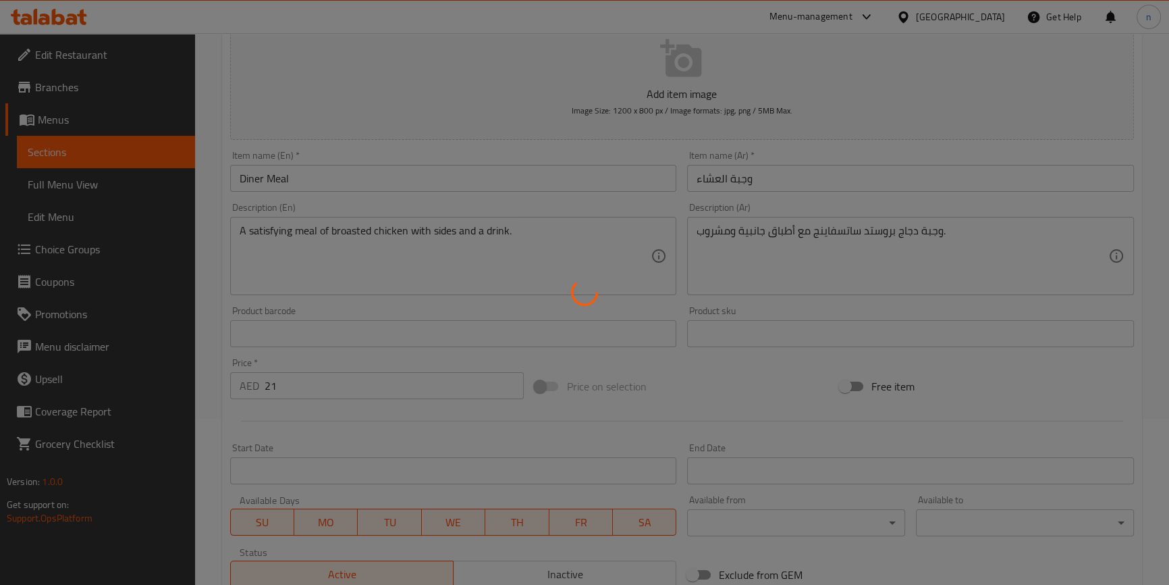
scroll to position [0, 0]
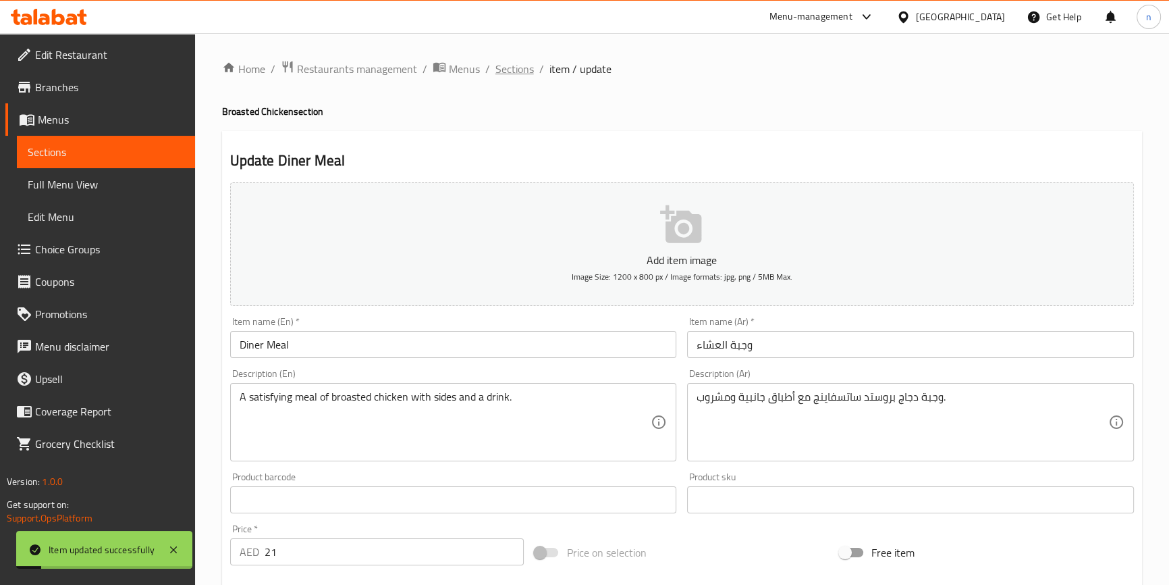
click at [516, 65] on span "Sections" at bounding box center [515, 69] width 38 height 16
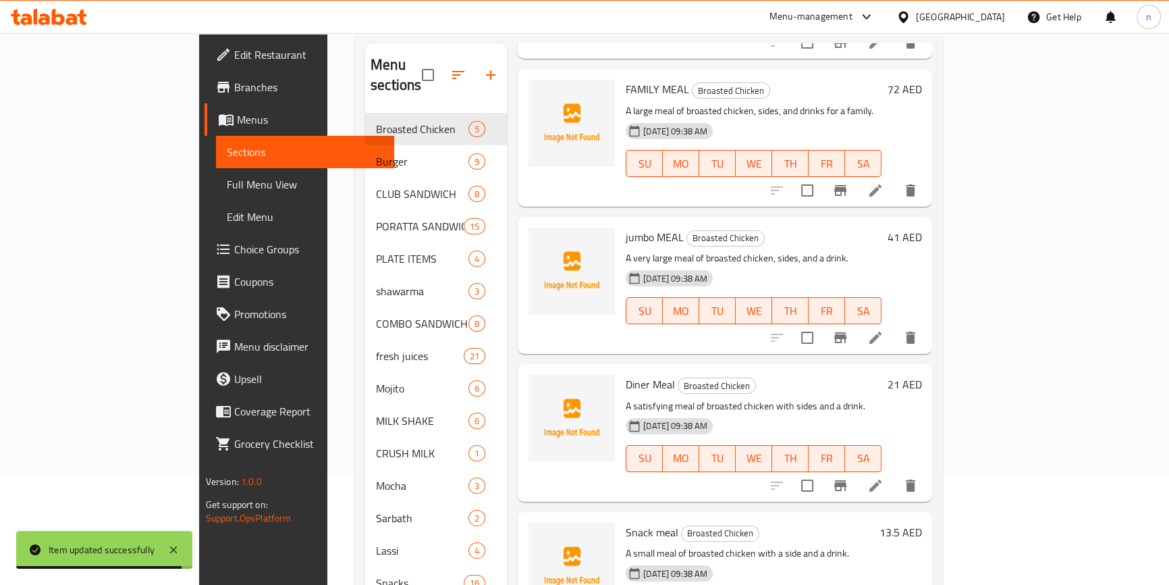
scroll to position [189, 0]
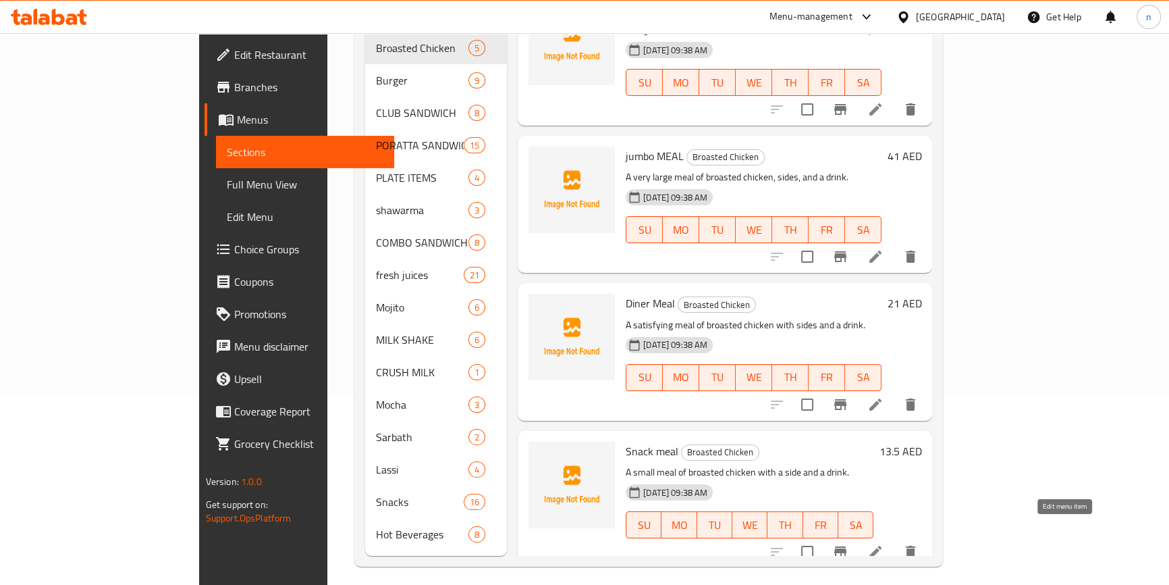
click at [884, 543] on icon at bounding box center [875, 551] width 16 height 16
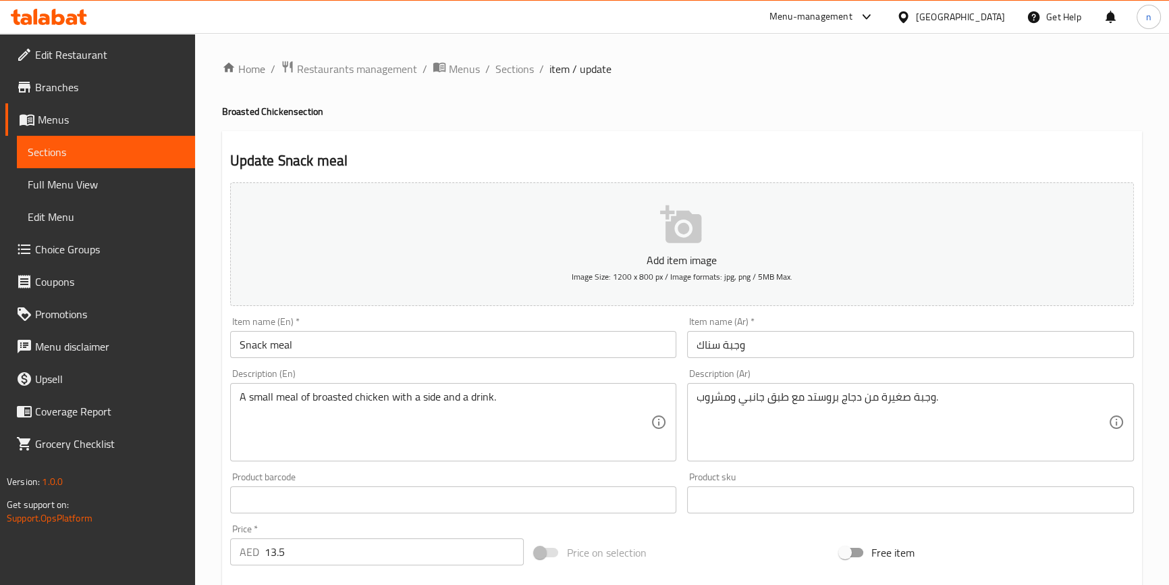
click at [214, 459] on div "Home / Restaurants management / Menus / Sections / item / update Broasted Chick…" at bounding box center [682, 493] width 974 height 921
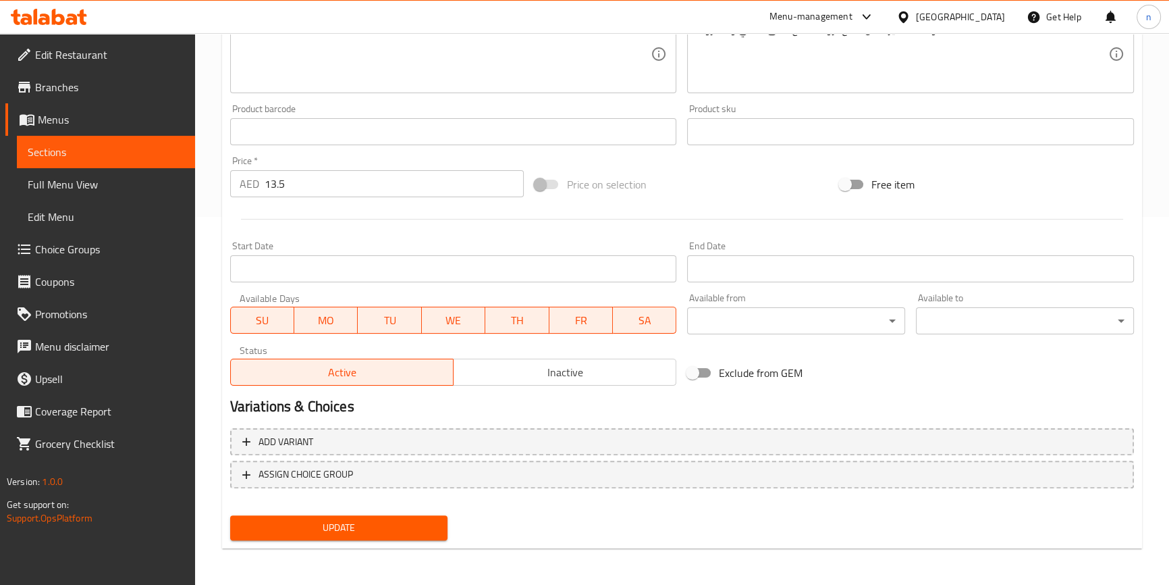
click at [319, 530] on span "Update" at bounding box center [339, 527] width 196 height 17
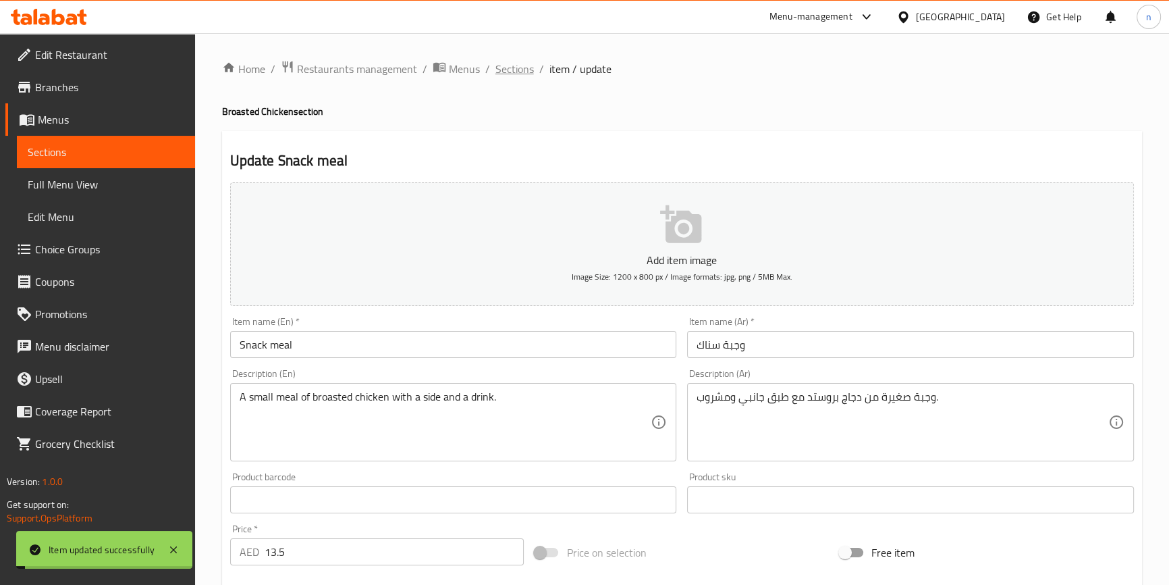
click at [515, 68] on span "Sections" at bounding box center [515, 69] width 38 height 16
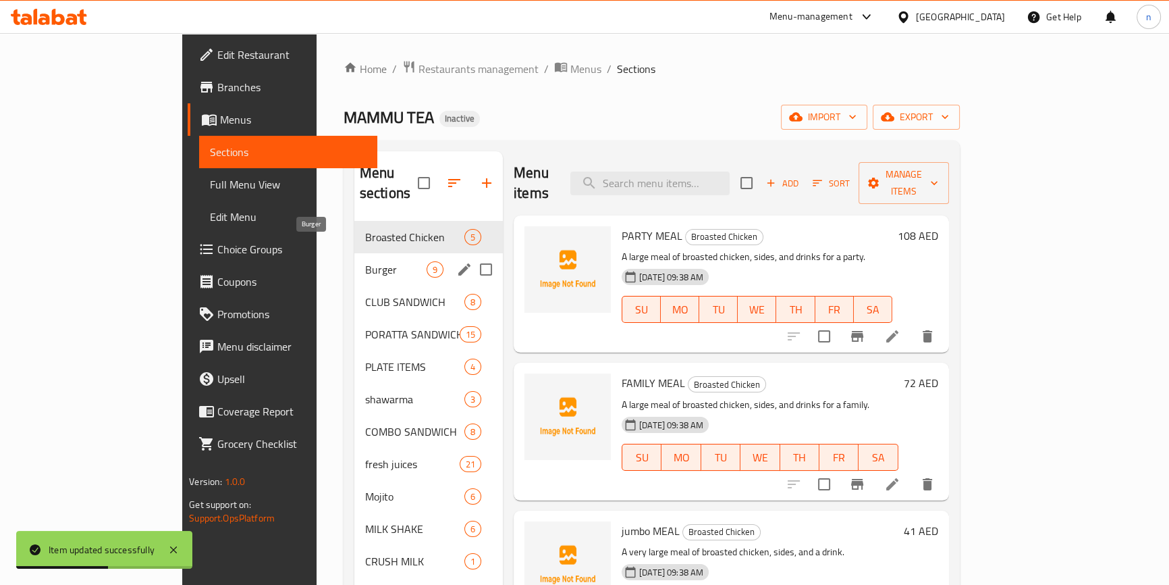
click at [365, 261] on span "Burger" at bounding box center [395, 269] width 61 height 16
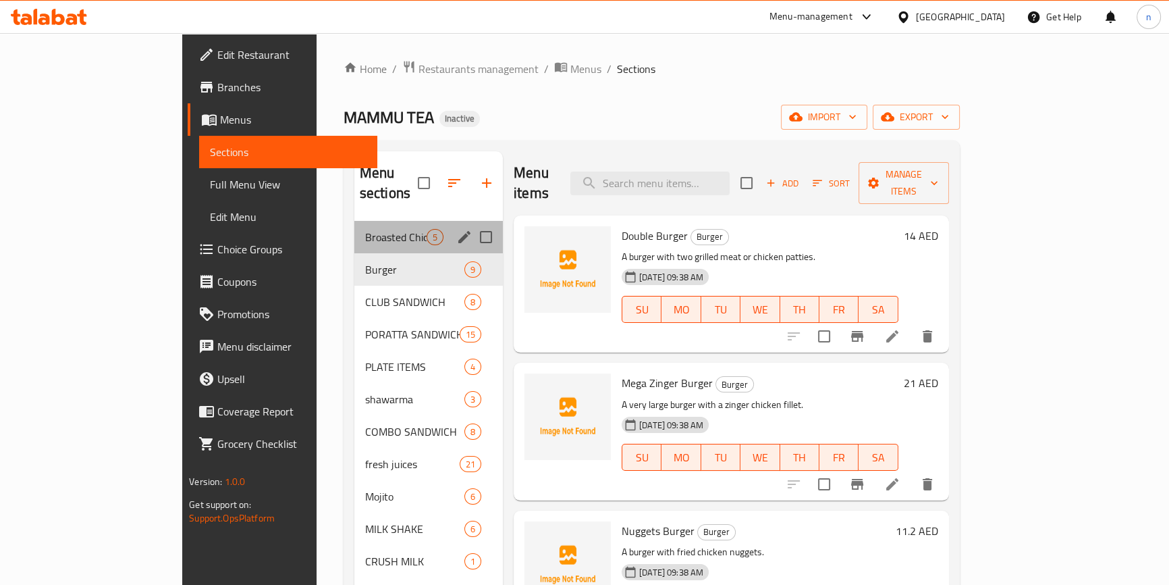
click at [354, 226] on div "Broasted Chicken 5" at bounding box center [428, 237] width 149 height 32
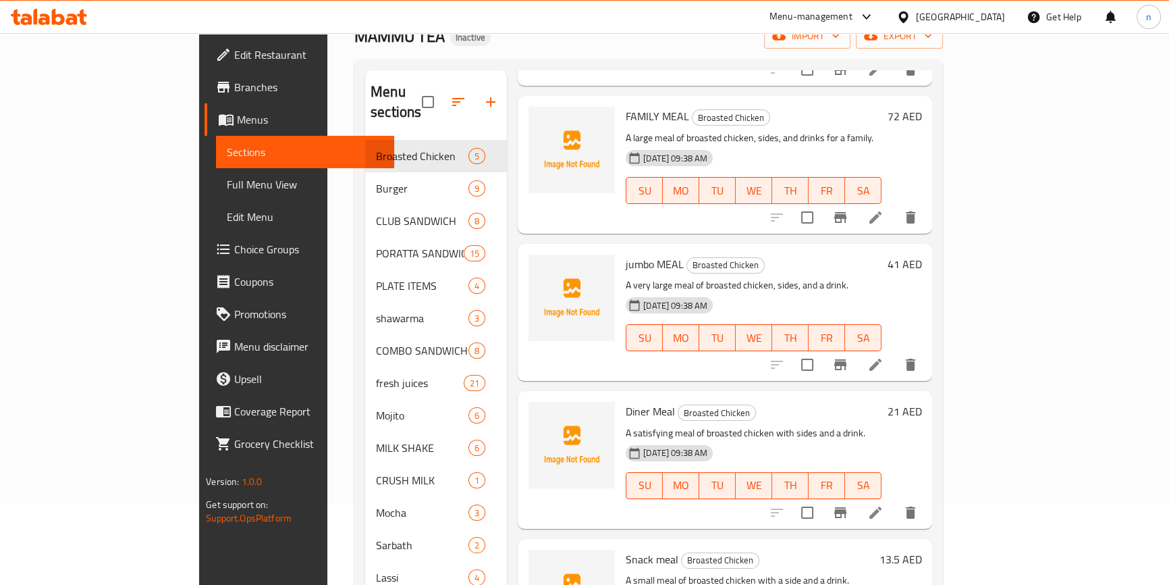
scroll to position [189, 0]
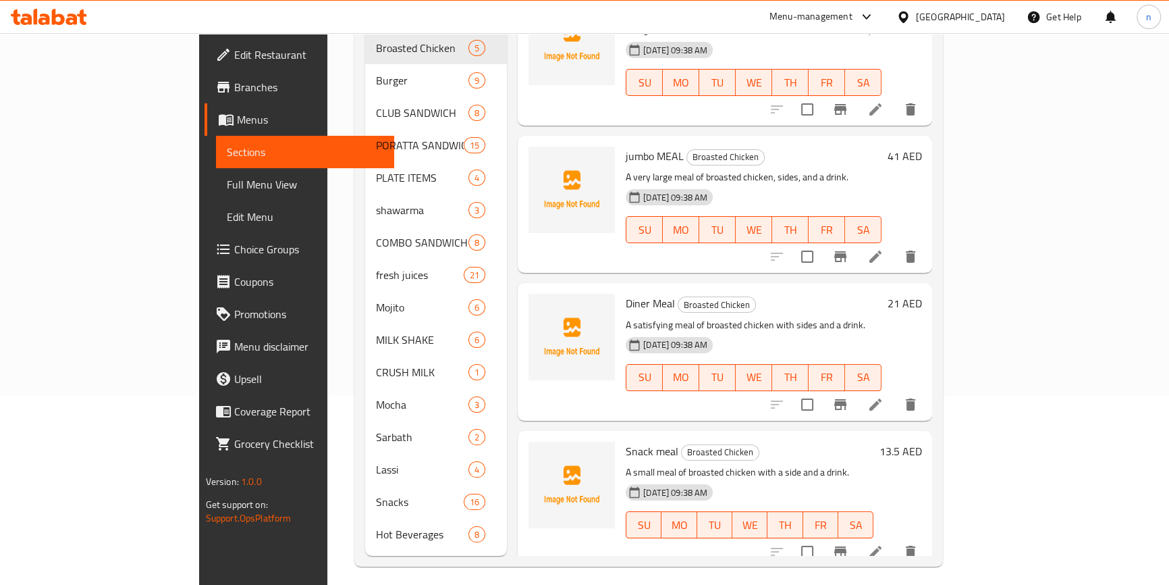
click at [894, 539] on li at bounding box center [876, 551] width 38 height 24
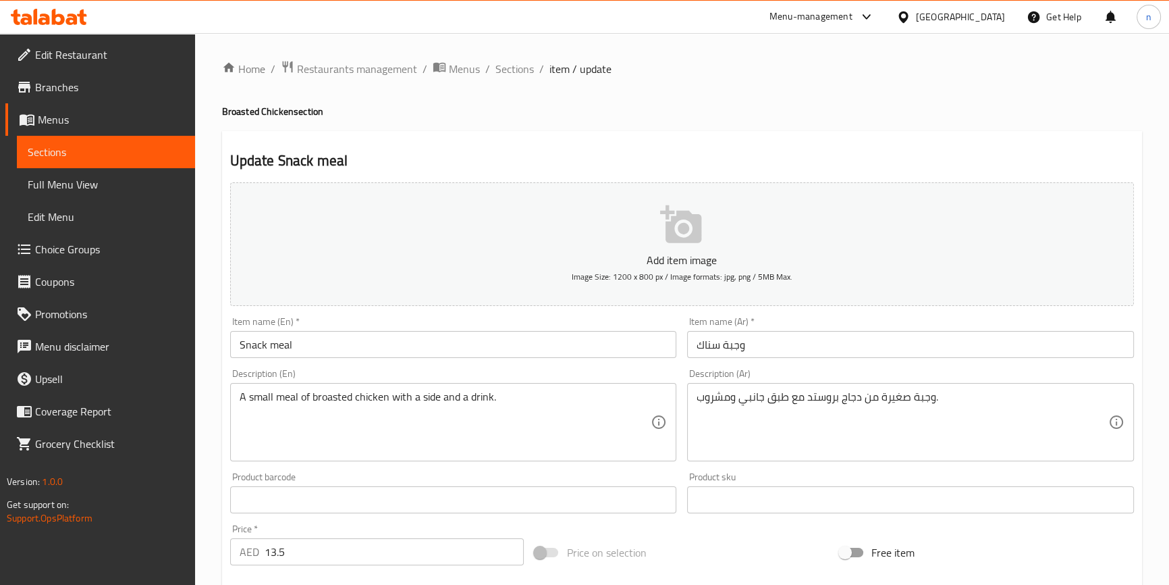
click at [213, 448] on div "Home / Restaurants management / Menus / Sections / item / update Broasted Chick…" at bounding box center [682, 493] width 974 height 921
click at [496, 69] on span "Sections" at bounding box center [515, 69] width 38 height 16
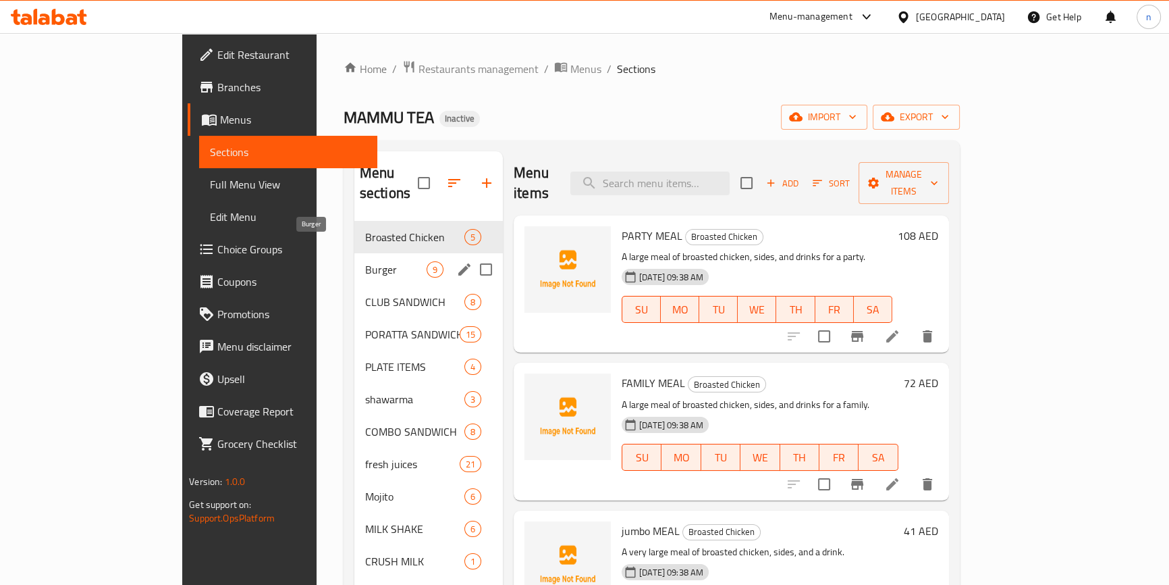
click at [365, 261] on span "Burger" at bounding box center [395, 269] width 61 height 16
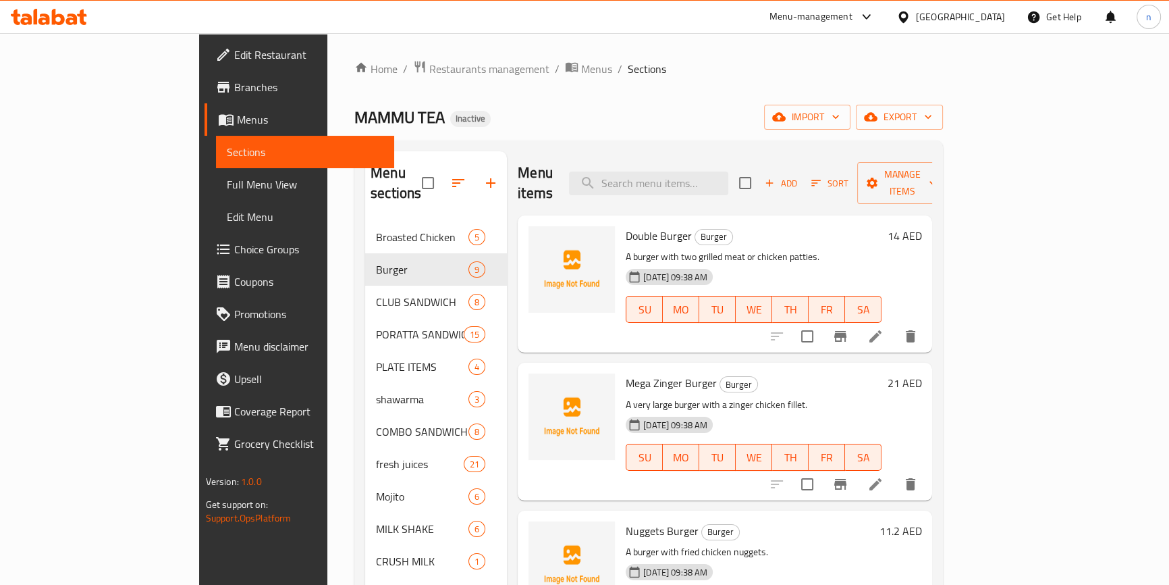
click at [894, 325] on li at bounding box center [876, 336] width 38 height 24
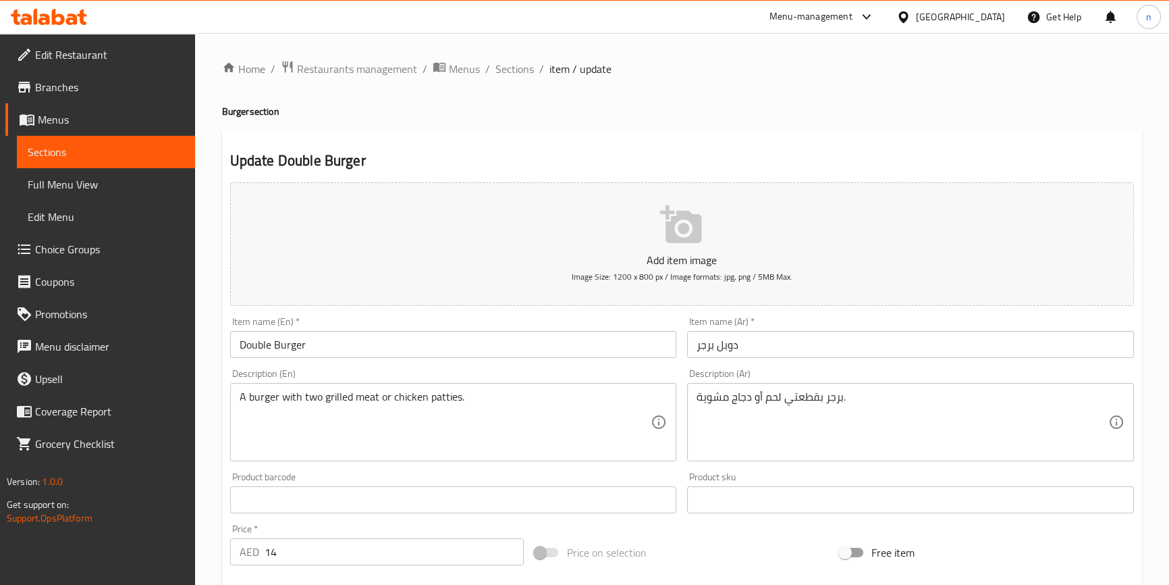
click at [205, 499] on div "Home / Restaurants management / Menus / Sections / item / update Burger section…" at bounding box center [682, 493] width 974 height 921
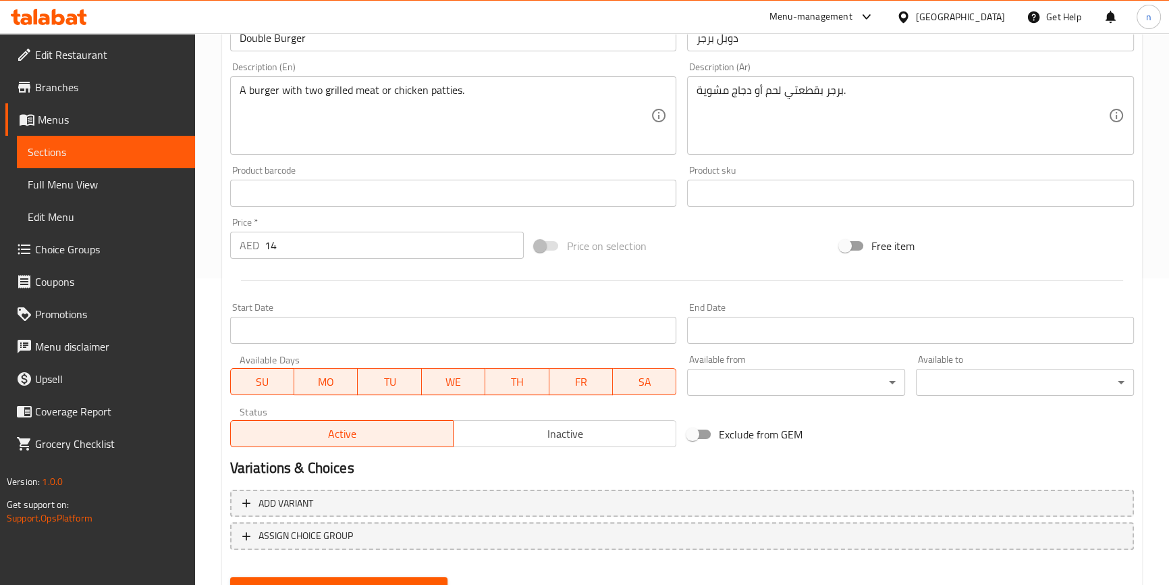
scroll to position [368, 0]
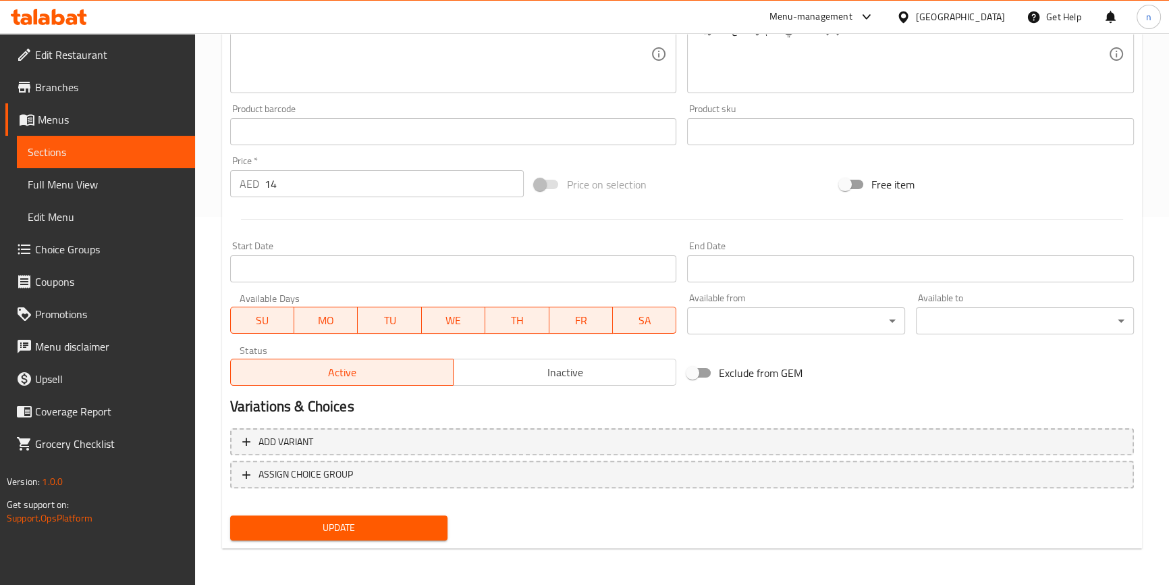
click at [439, 425] on div "Add variant ASSIGN CHOICE GROUP" at bounding box center [682, 467] width 915 height 88
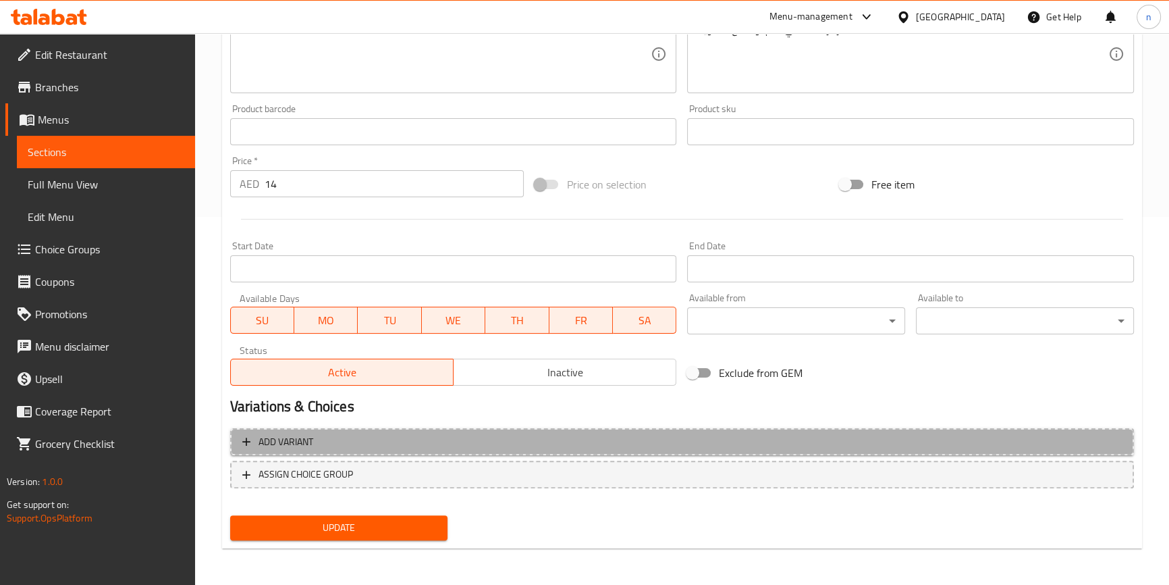
click at [448, 447] on span "Add variant" at bounding box center [682, 441] width 880 height 17
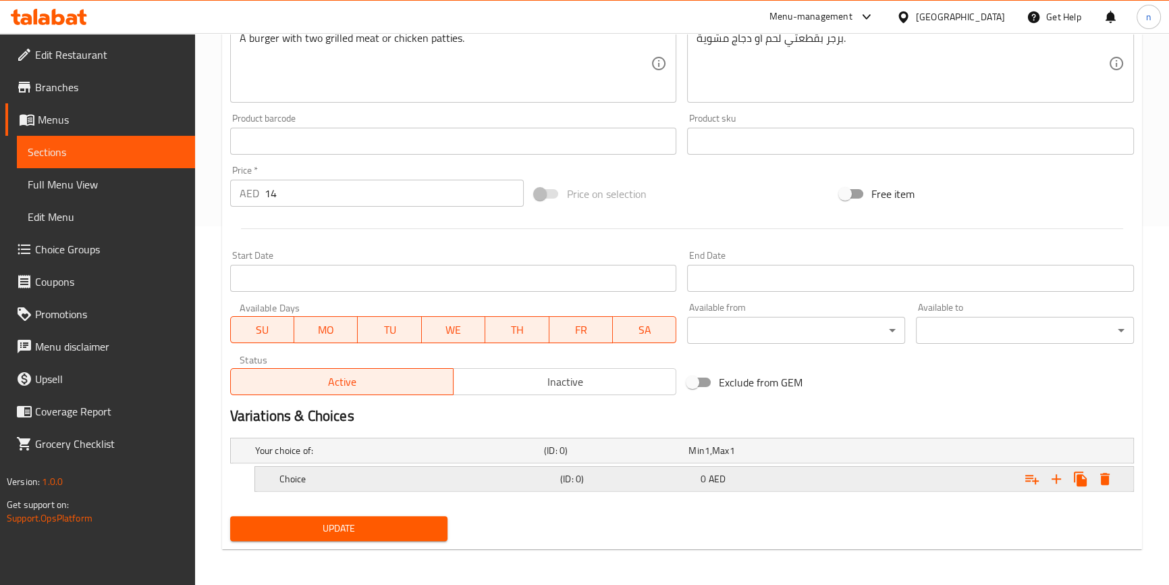
click at [408, 457] on h5 "Choice" at bounding box center [397, 451] width 284 height 14
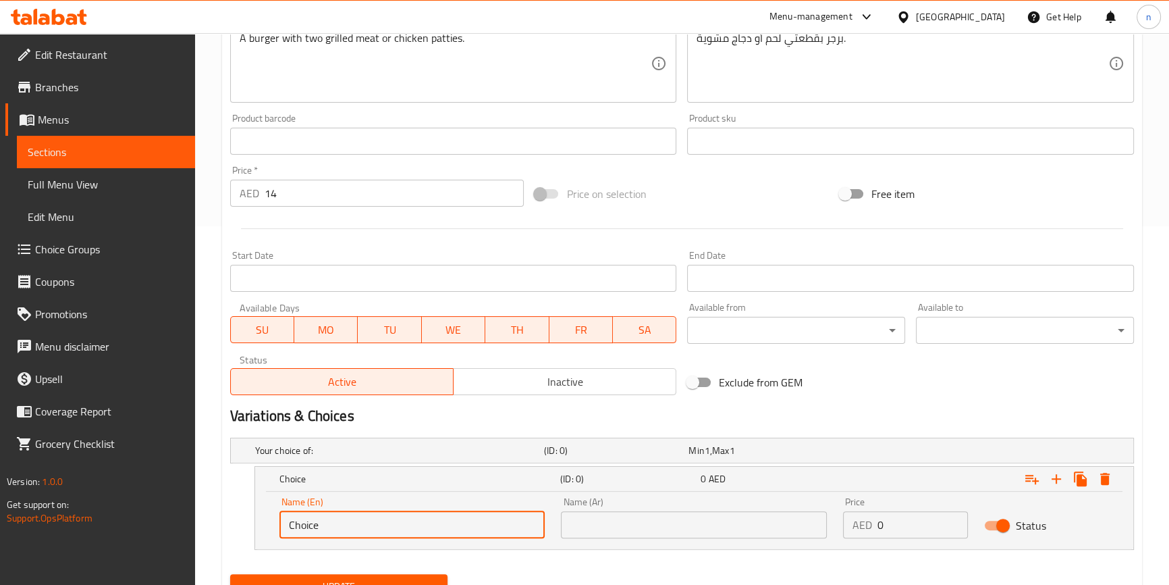
click at [421, 522] on input "Choice" at bounding box center [412, 524] width 266 height 27
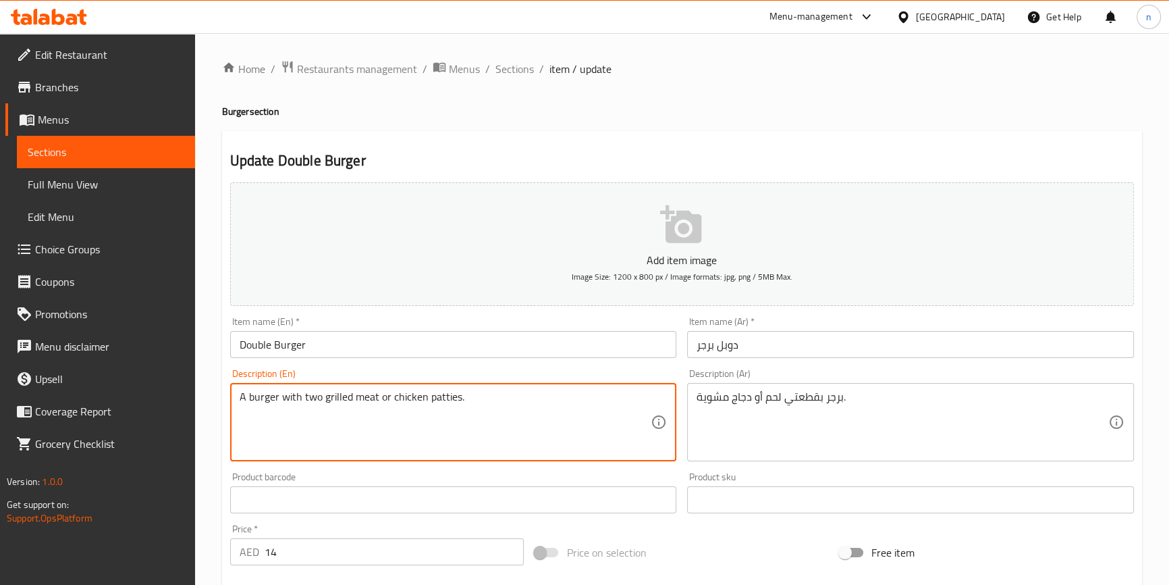
click at [367, 398] on textarea "A burger with two grilled meat or chicken patties." at bounding box center [446, 422] width 412 height 64
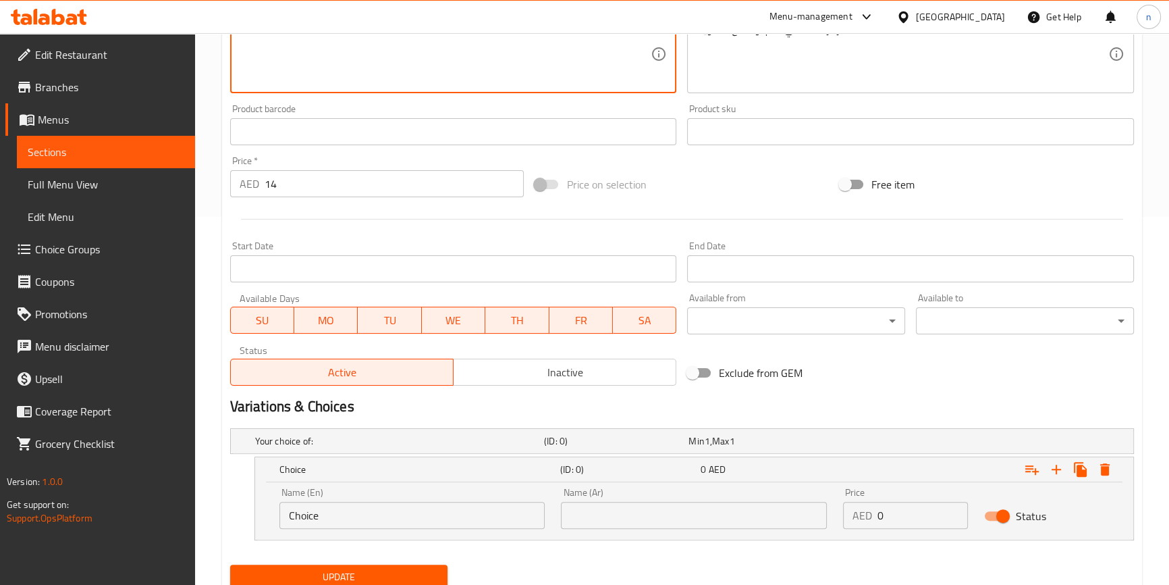
scroll to position [417, 0]
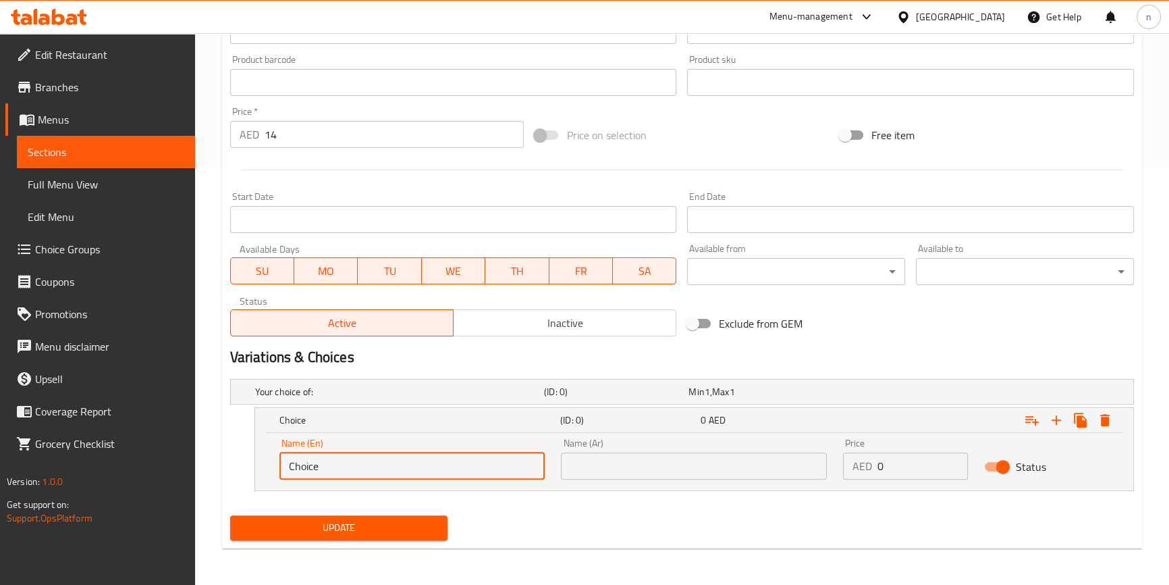
click at [400, 462] on input "Choice" at bounding box center [412, 465] width 266 height 27
paste input "meat"
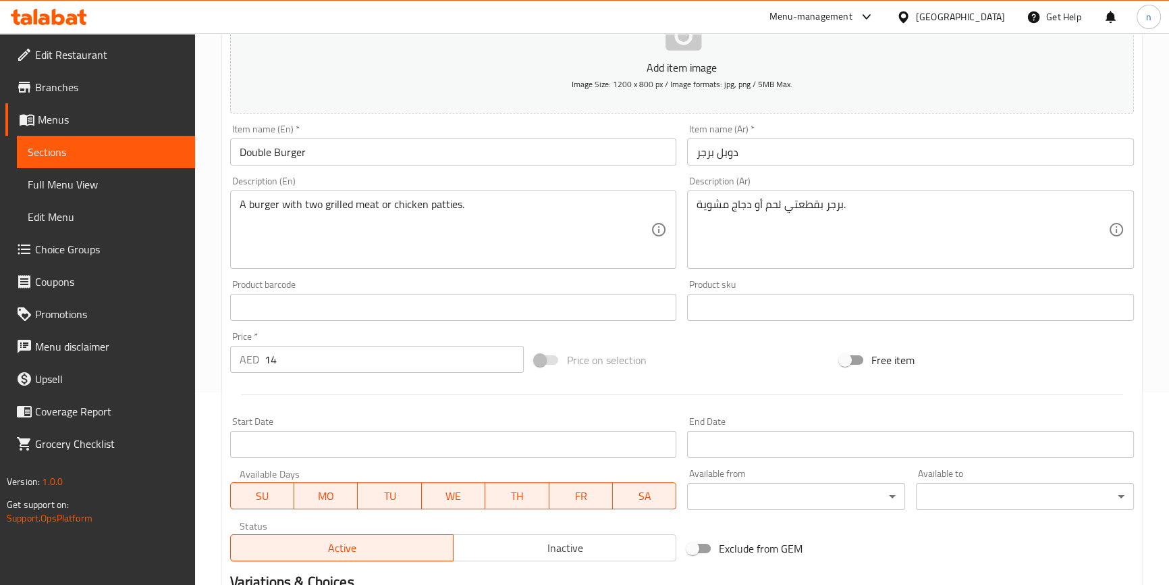
scroll to position [0, 0]
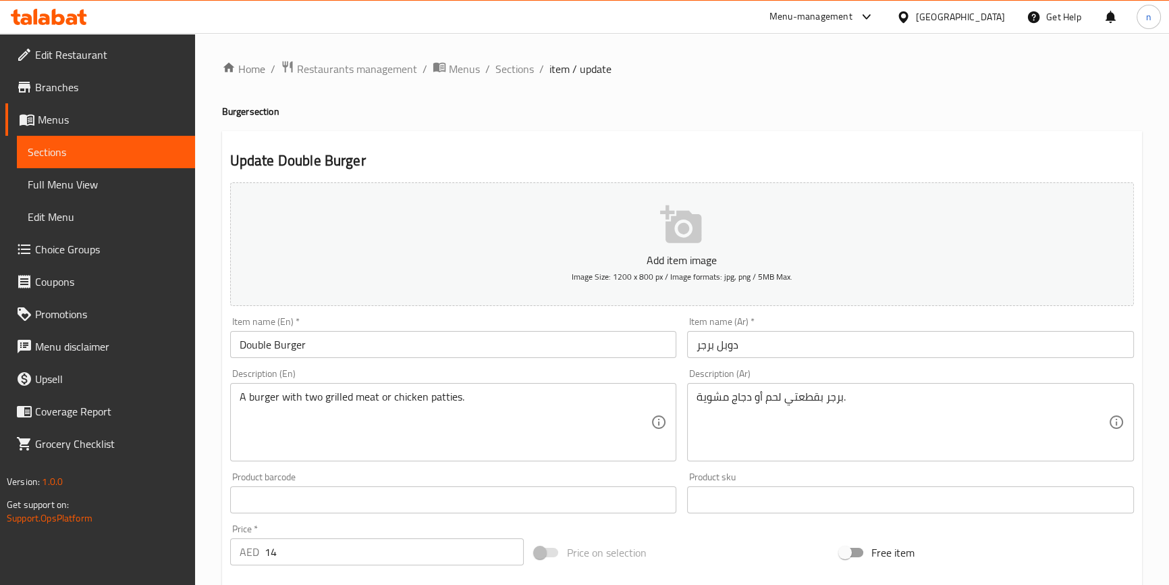
type input "meat"
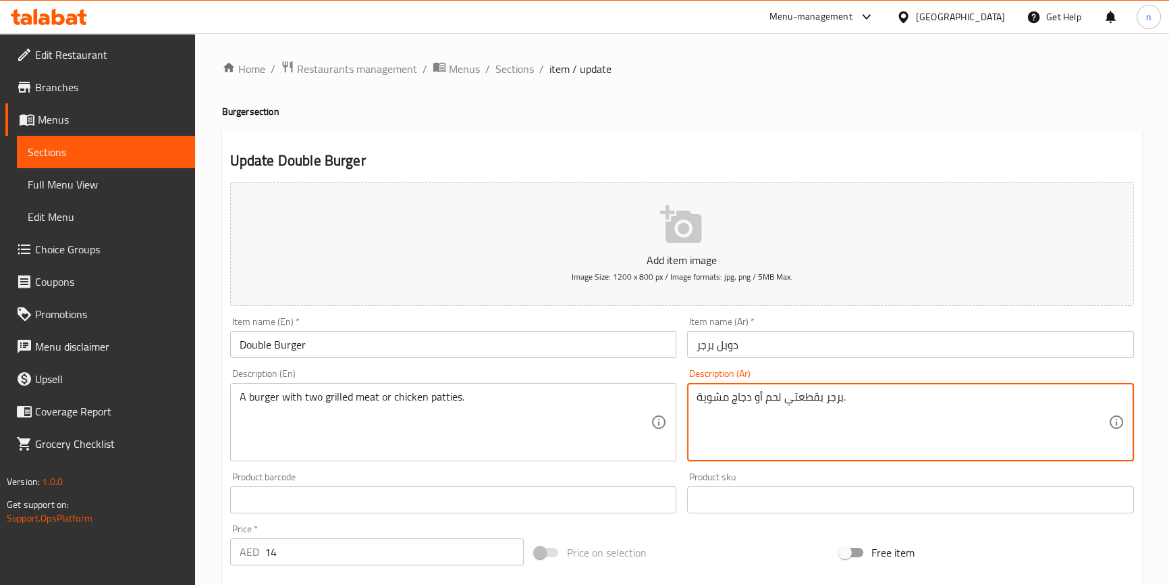
click at [772, 397] on textarea "برجر بقطعتي لحم أو دجاج مشوية." at bounding box center [903, 422] width 412 height 64
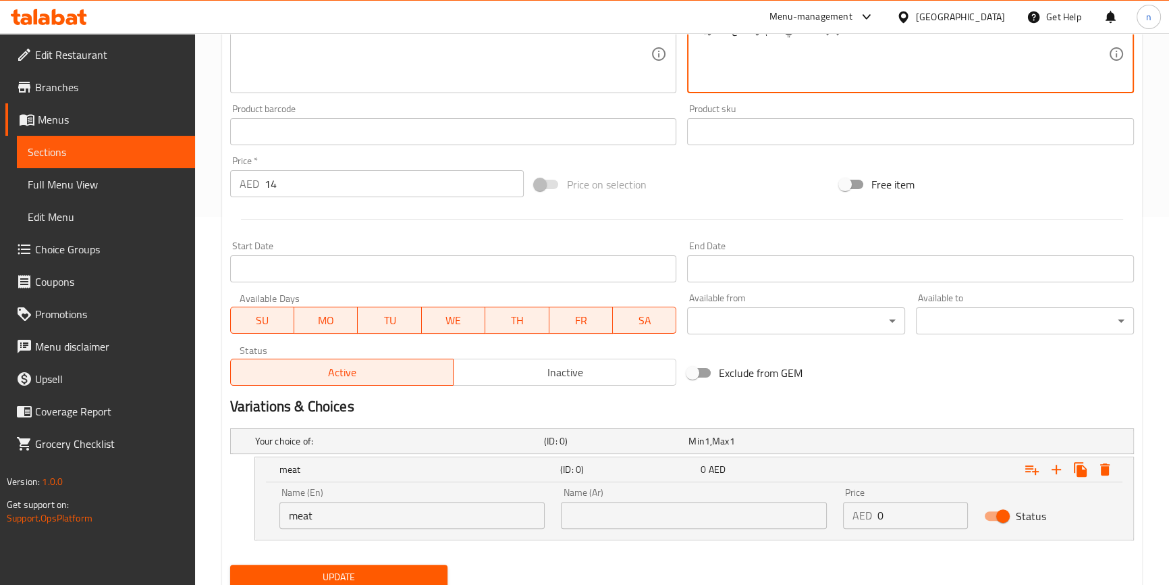
scroll to position [417, 0]
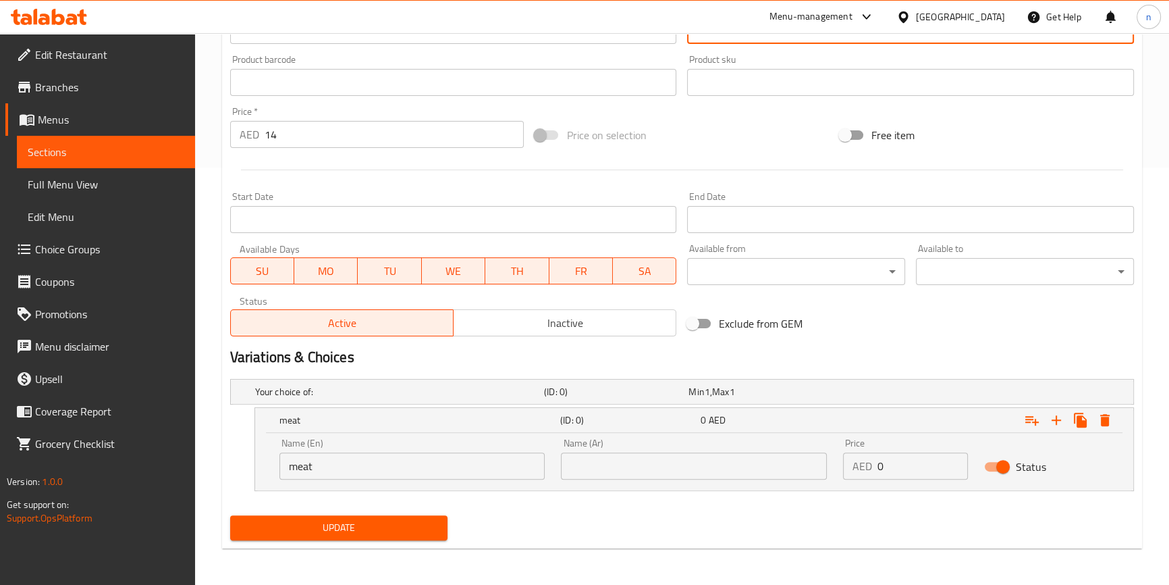
click at [717, 460] on input "text" at bounding box center [694, 465] width 266 height 27
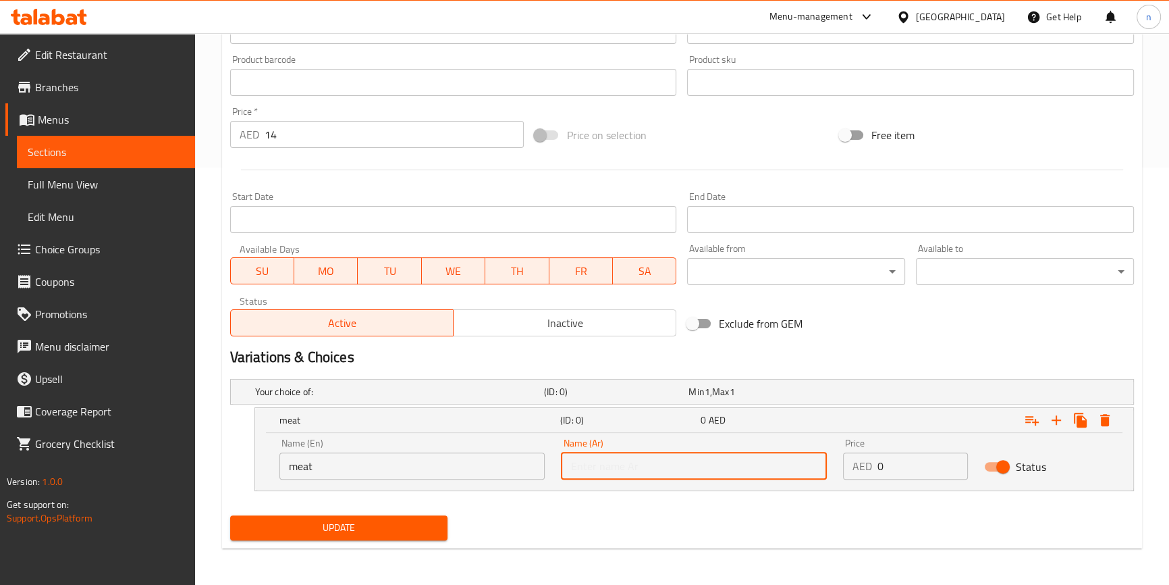
paste input "لحم"
type input "لحم"
click at [907, 470] on input "0" at bounding box center [923, 465] width 90 height 27
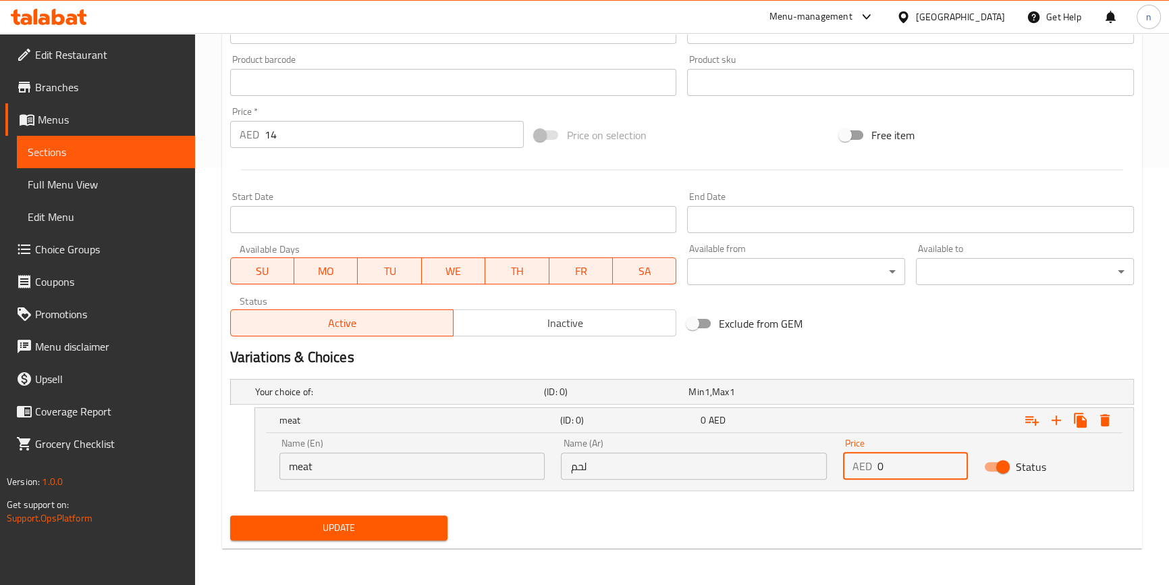
click at [907, 470] on input "0" at bounding box center [923, 465] width 90 height 27
type input "14"
click at [1057, 416] on icon "Expand" at bounding box center [1056, 420] width 16 height 16
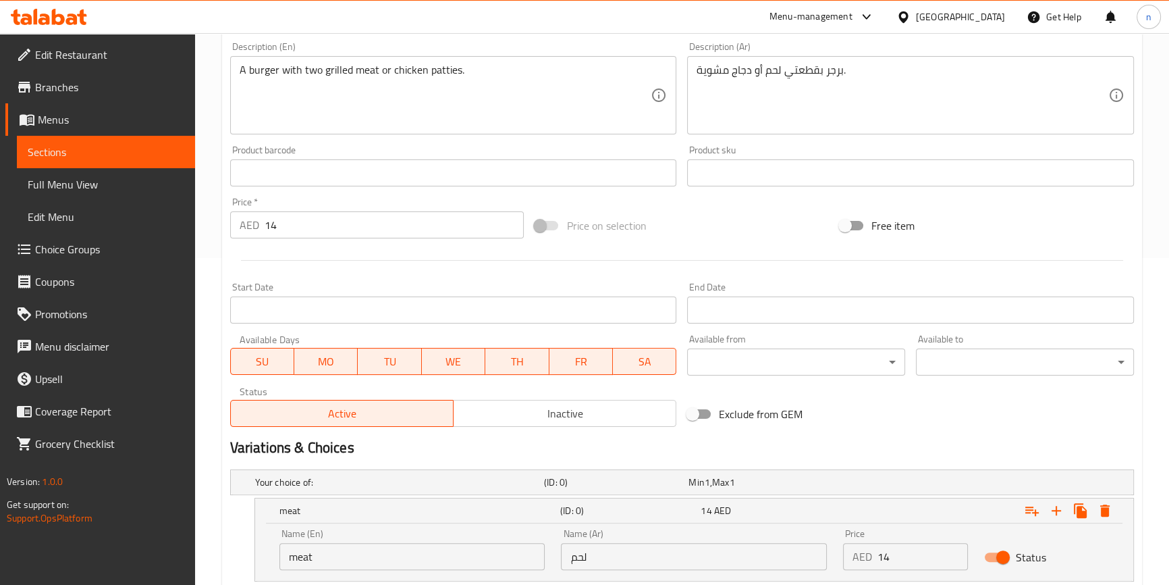
scroll to position [49, 0]
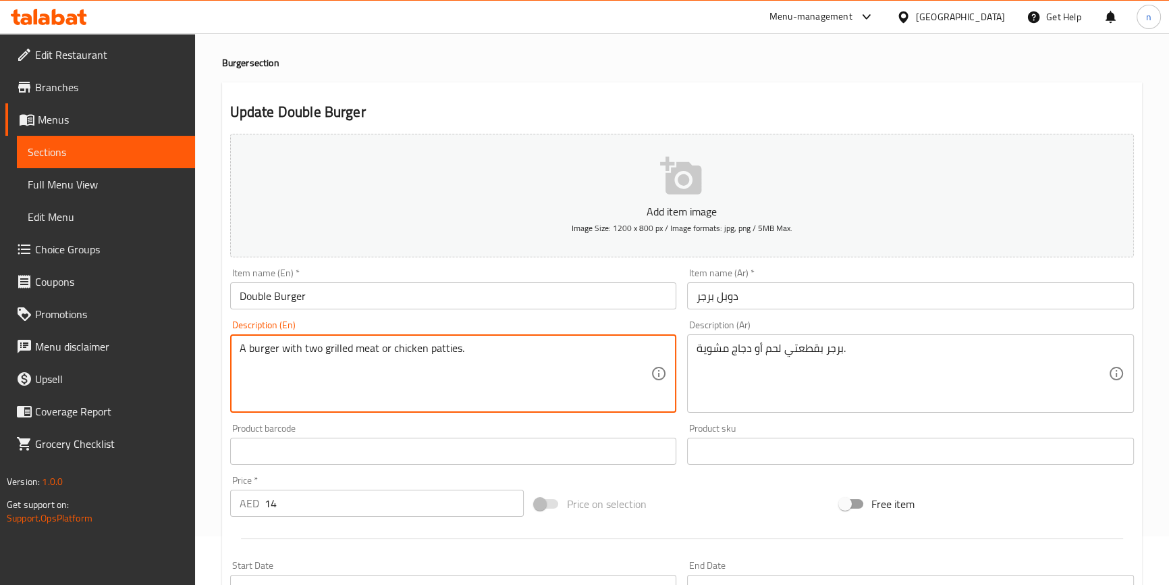
click at [406, 345] on textarea "A burger with two grilled meat or chicken patties." at bounding box center [446, 374] width 412 height 64
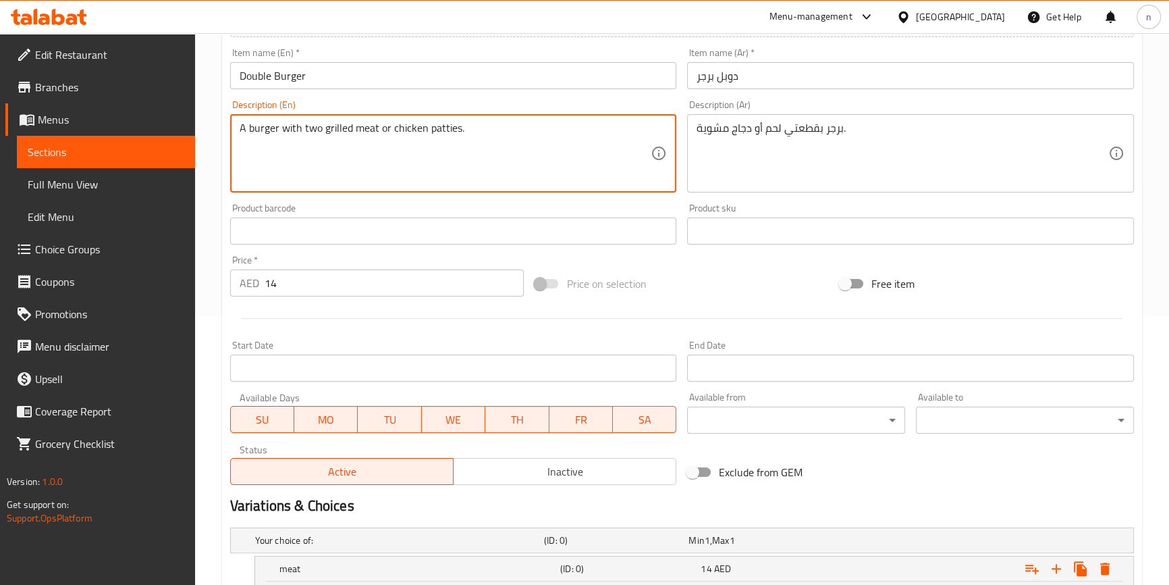
scroll to position [456, 0]
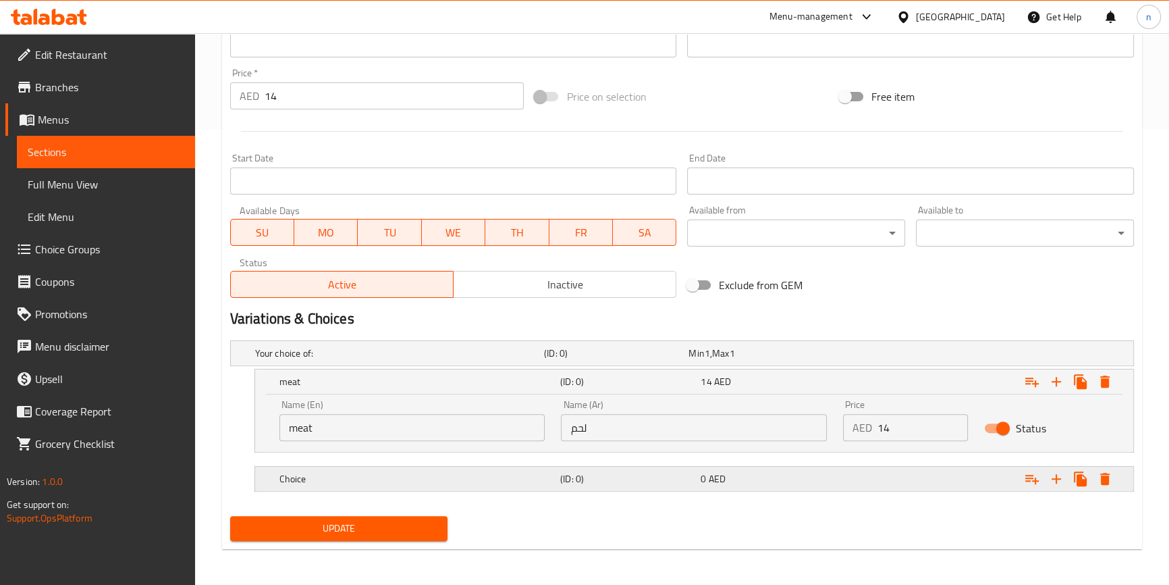
click at [486, 363] on div "Choice" at bounding box center [396, 353] width 289 height 19
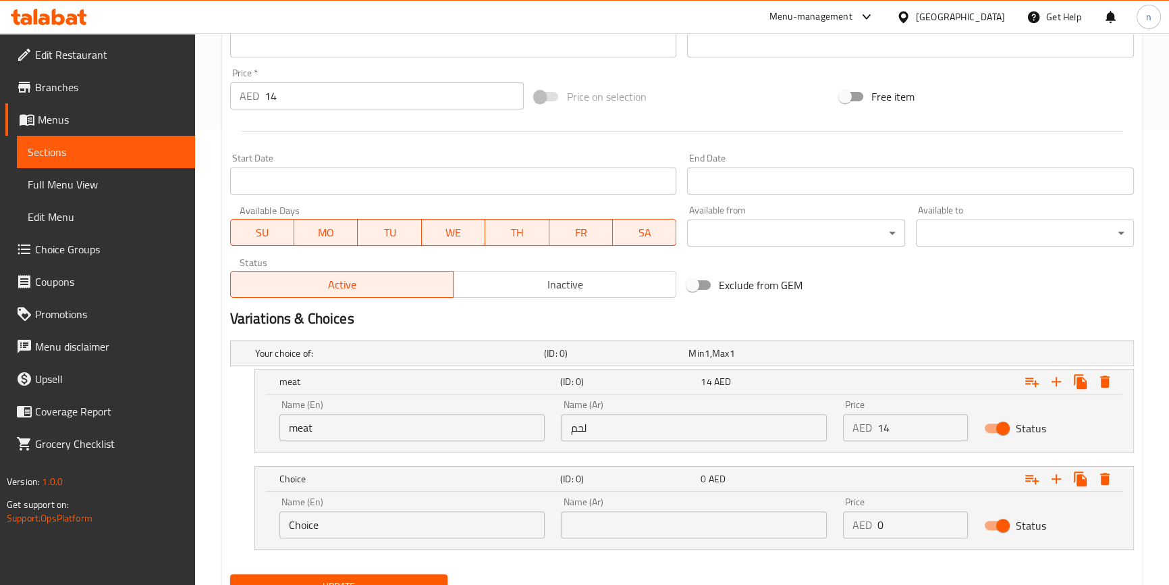
click at [425, 515] on input "Choice" at bounding box center [412, 524] width 266 height 27
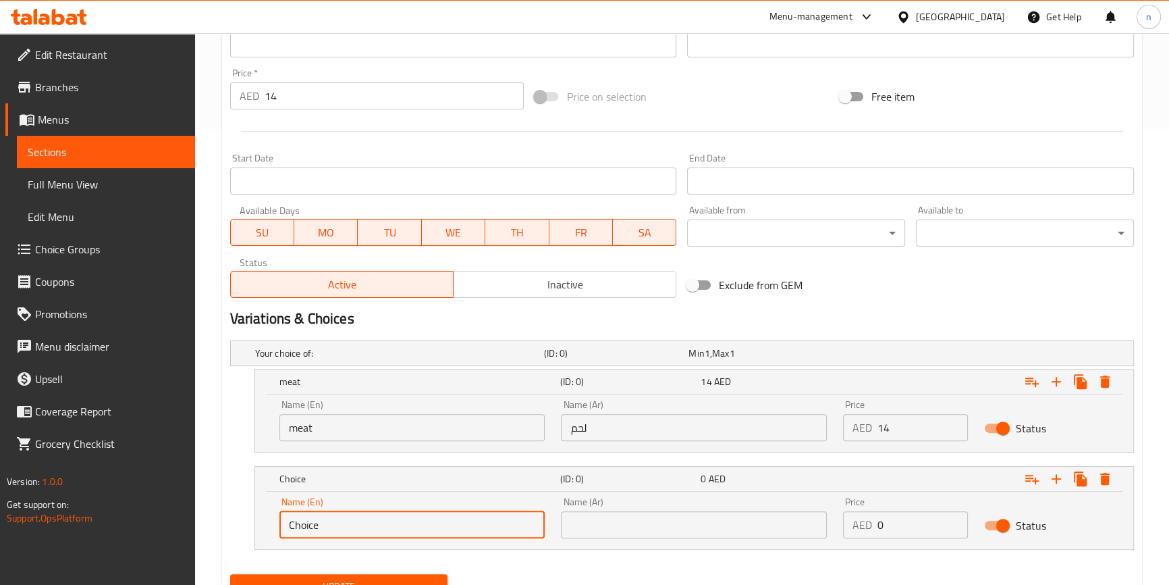
click at [425, 515] on input "Choice" at bounding box center [412, 524] width 266 height 27
paste input "chicken"
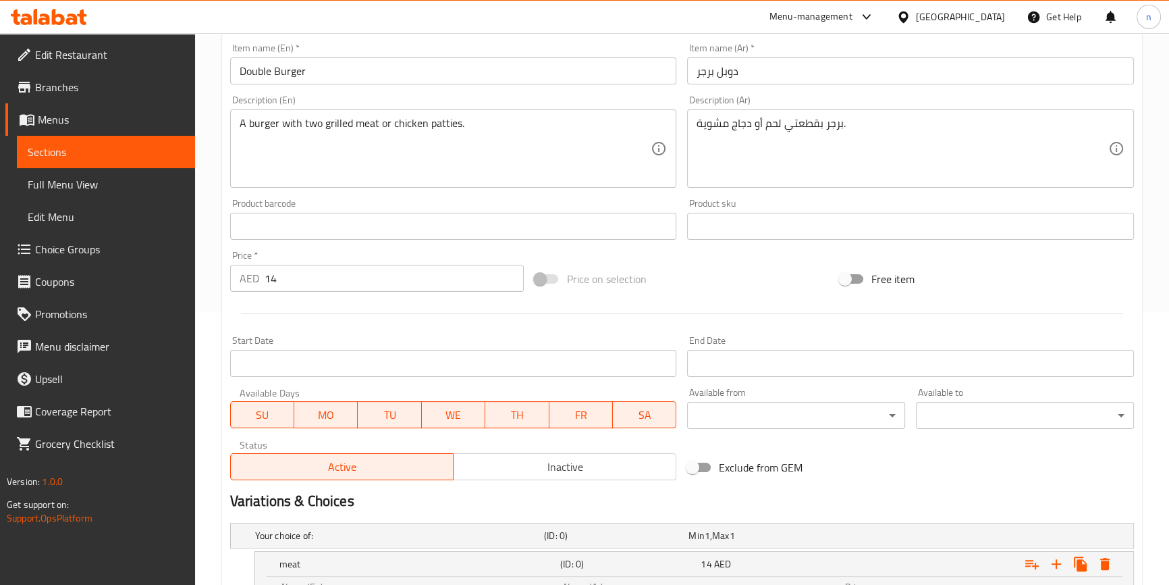
scroll to position [149, 0]
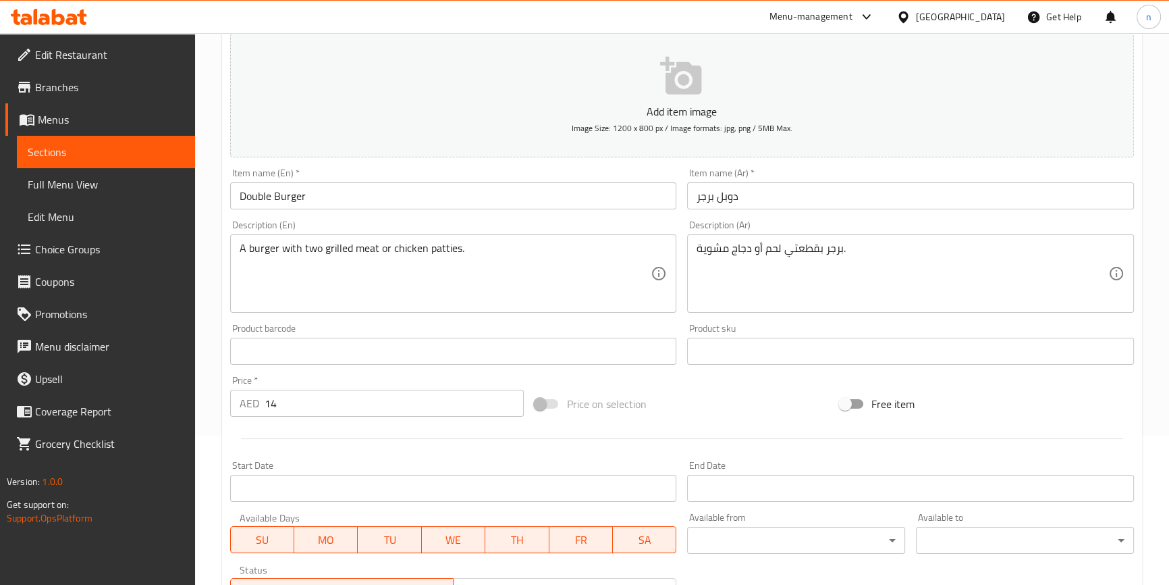
type input "chicken"
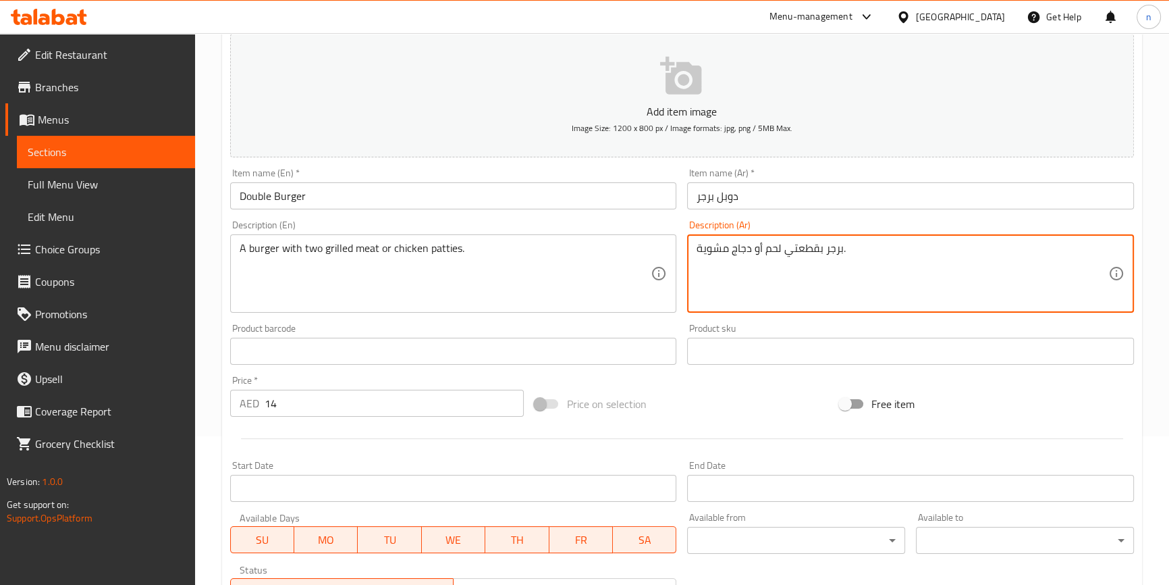
click at [743, 252] on textarea "برجر بقطعتي لحم أو دجاج مشوية." at bounding box center [903, 274] width 412 height 64
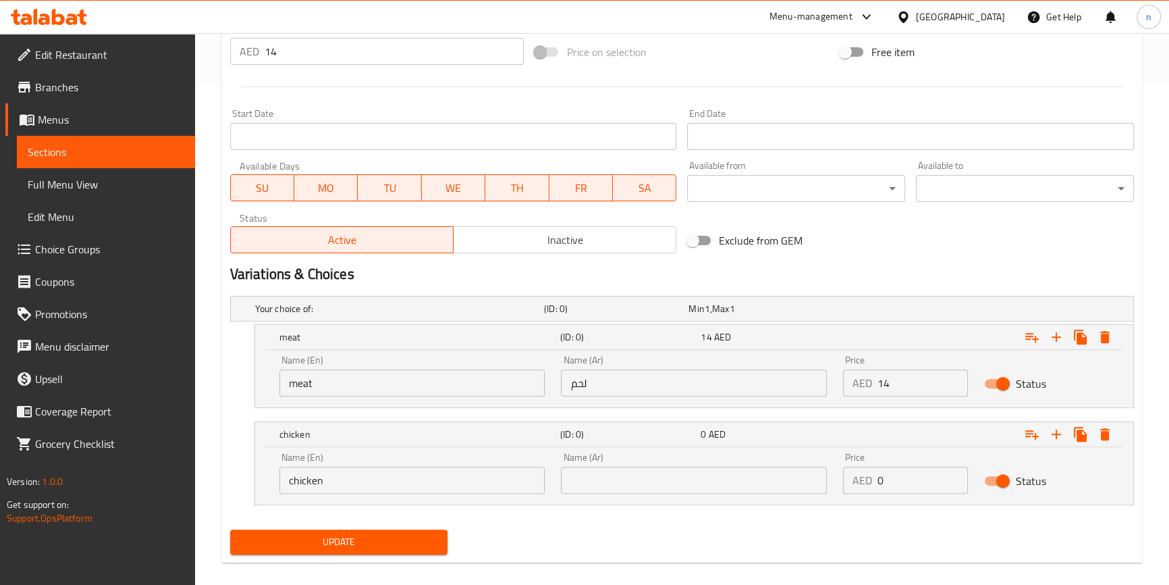
scroll to position [514, 0]
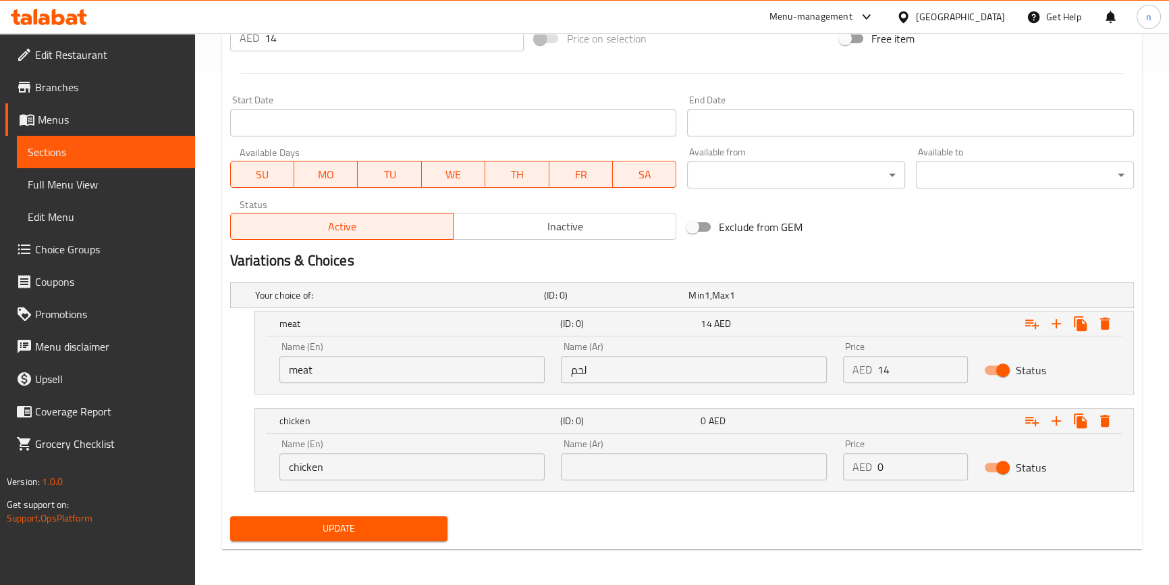
click at [739, 464] on input "text" at bounding box center [694, 466] width 266 height 27
paste input "دجاج"
type input "دجاج"
click at [909, 460] on input "0" at bounding box center [923, 466] width 90 height 27
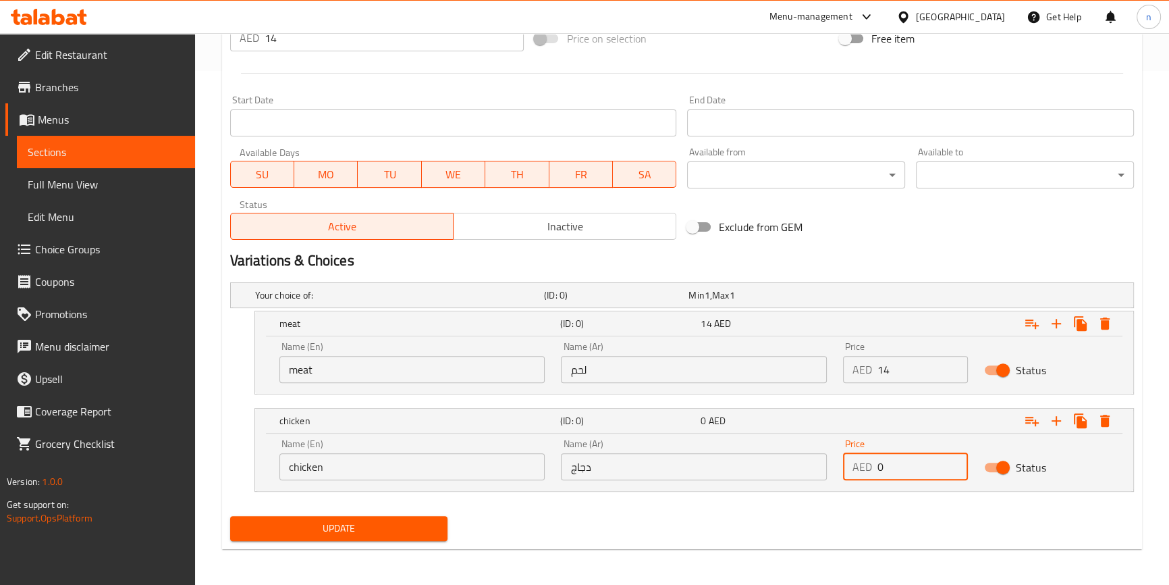
click at [909, 460] on input "0" at bounding box center [923, 466] width 90 height 27
type input "14"
click at [736, 512] on div "Update" at bounding box center [682, 528] width 915 height 36
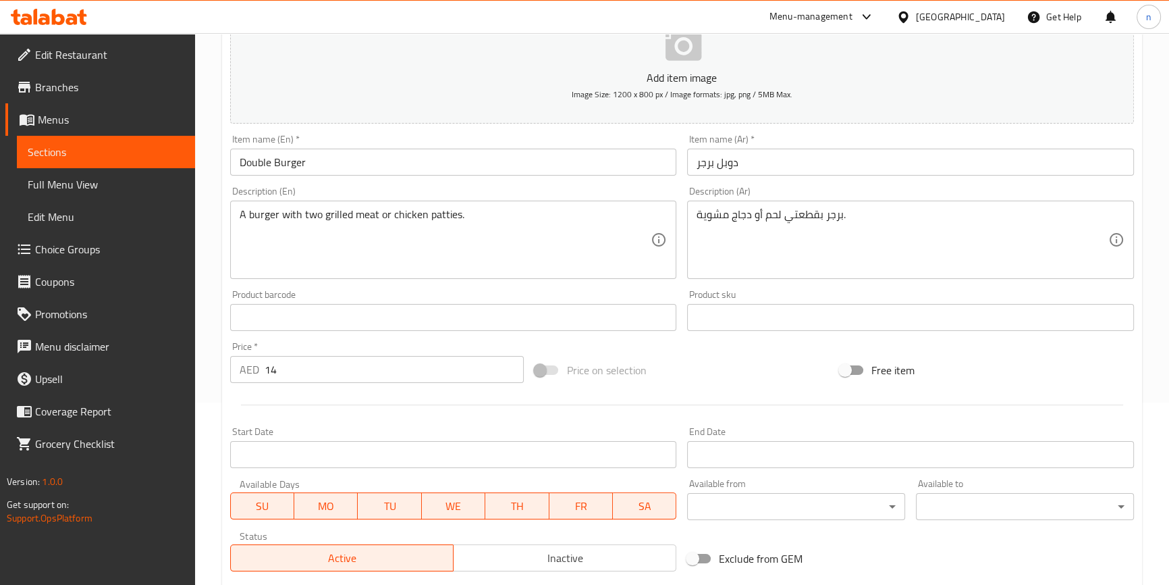
scroll to position [146, 0]
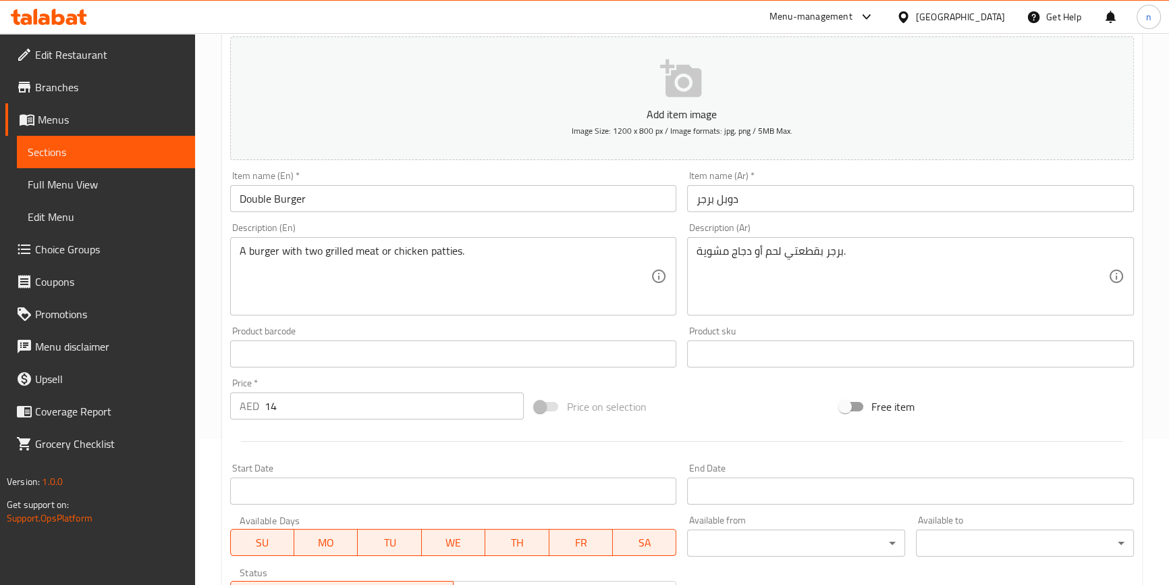
click at [298, 406] on input "14" at bounding box center [395, 405] width 260 height 27
type input "0"
click at [214, 425] on div "Home / Restaurants management / Menus / Sections / item / update Burger section…" at bounding box center [682, 420] width 974 height 1067
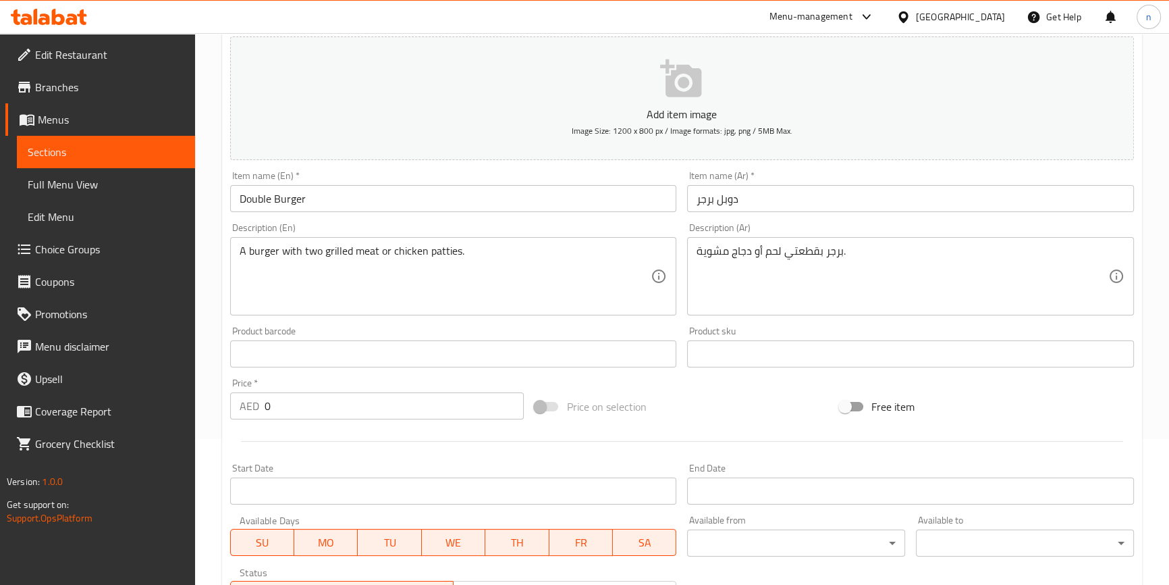
click at [219, 433] on div "Home / Restaurants management / Menus / Sections / item / update Burger section…" at bounding box center [682, 420] width 974 height 1067
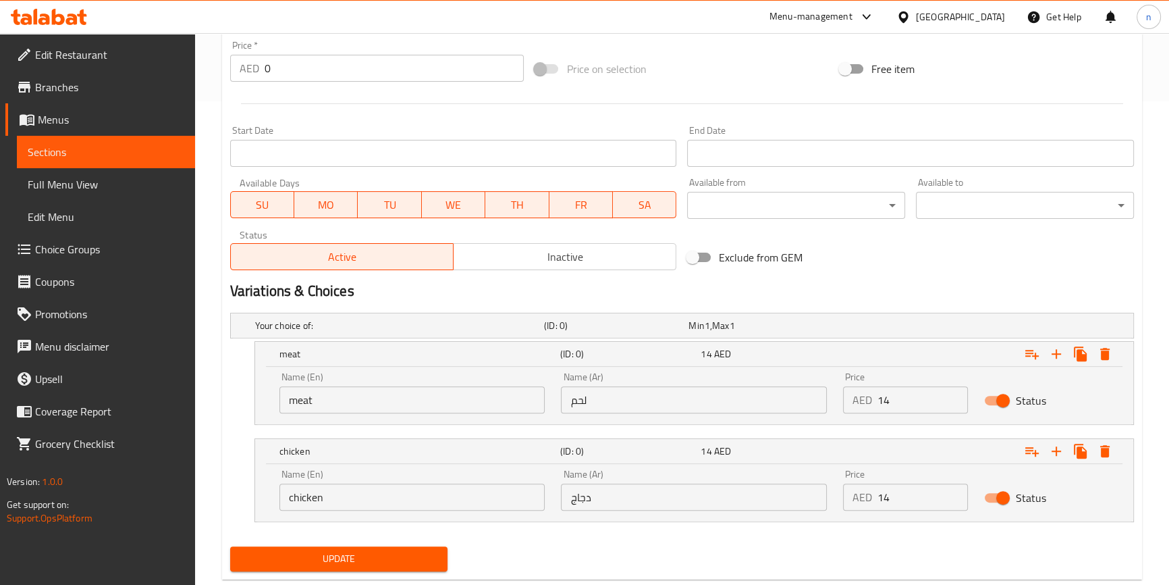
scroll to position [514, 0]
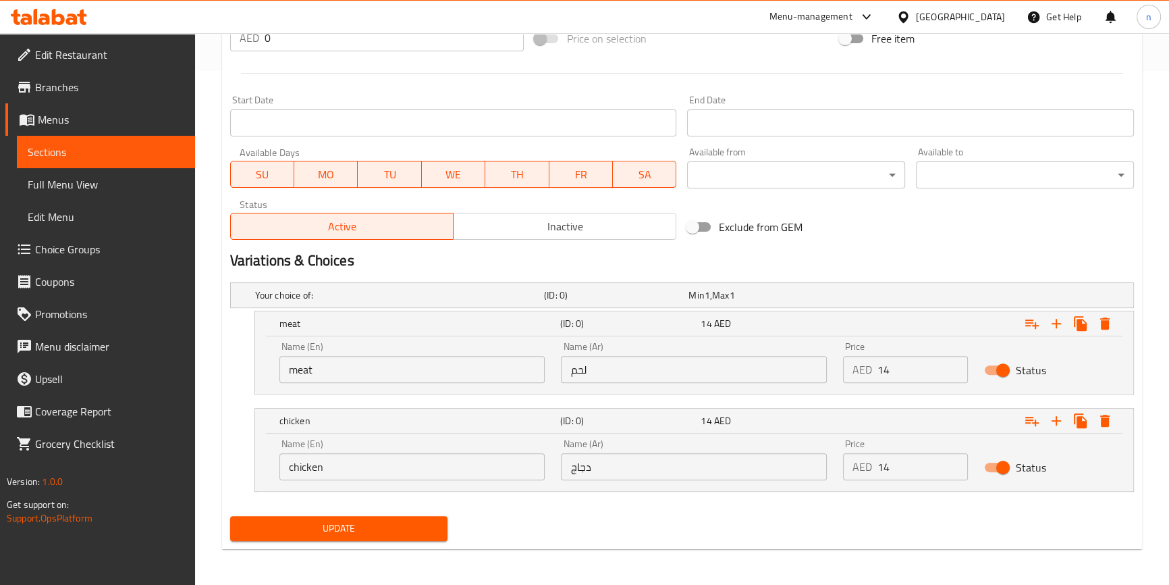
click at [358, 523] on span "Update" at bounding box center [339, 528] width 196 height 17
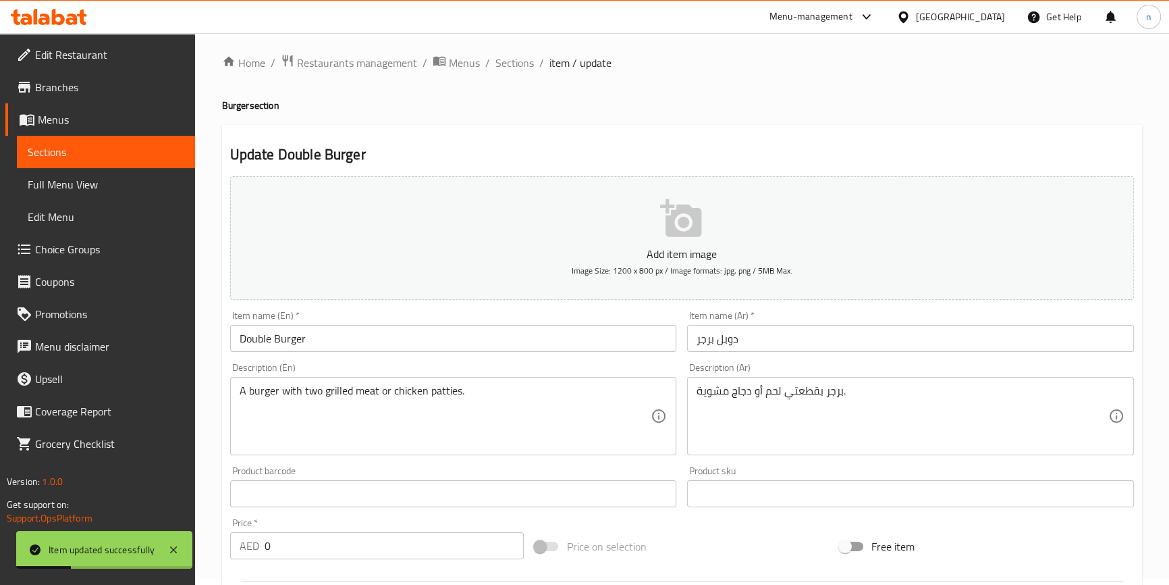
scroll to position [0, 0]
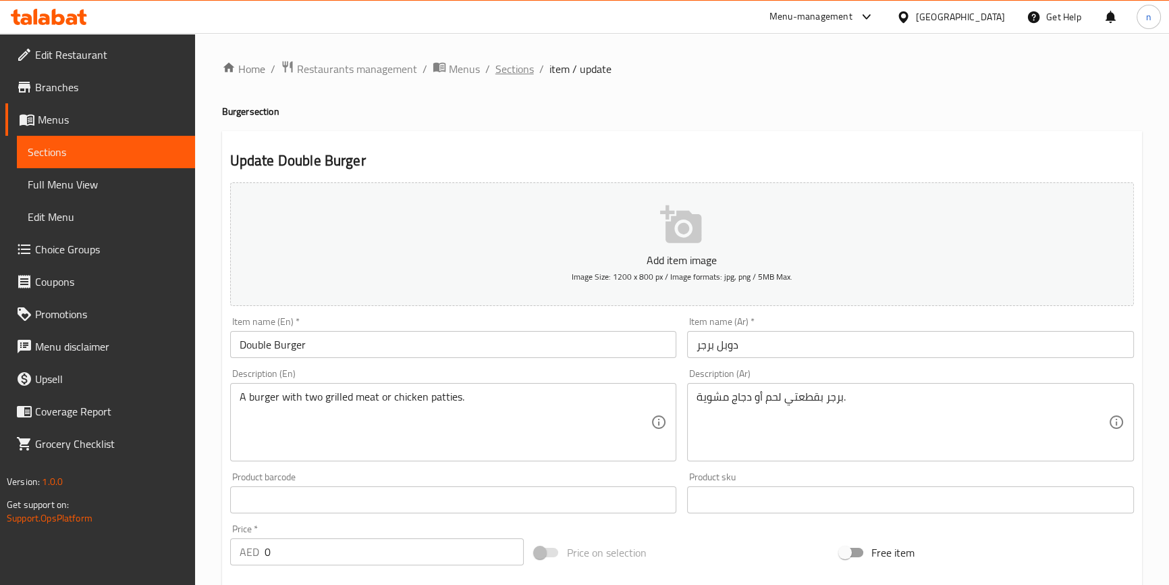
click at [515, 67] on span "Sections" at bounding box center [515, 69] width 38 height 16
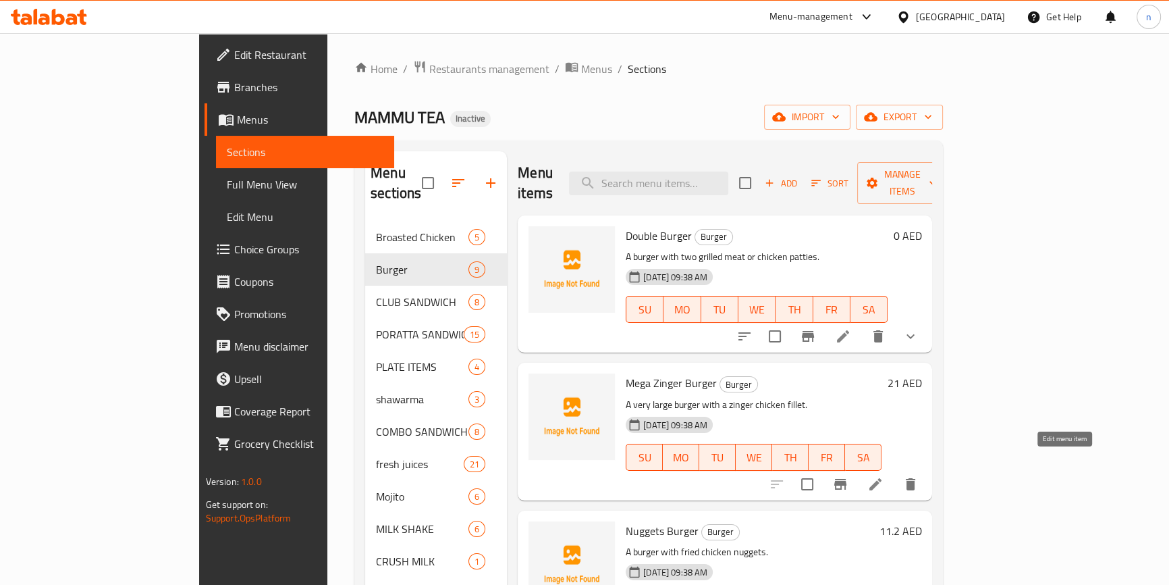
click at [884, 476] on icon at bounding box center [875, 484] width 16 height 16
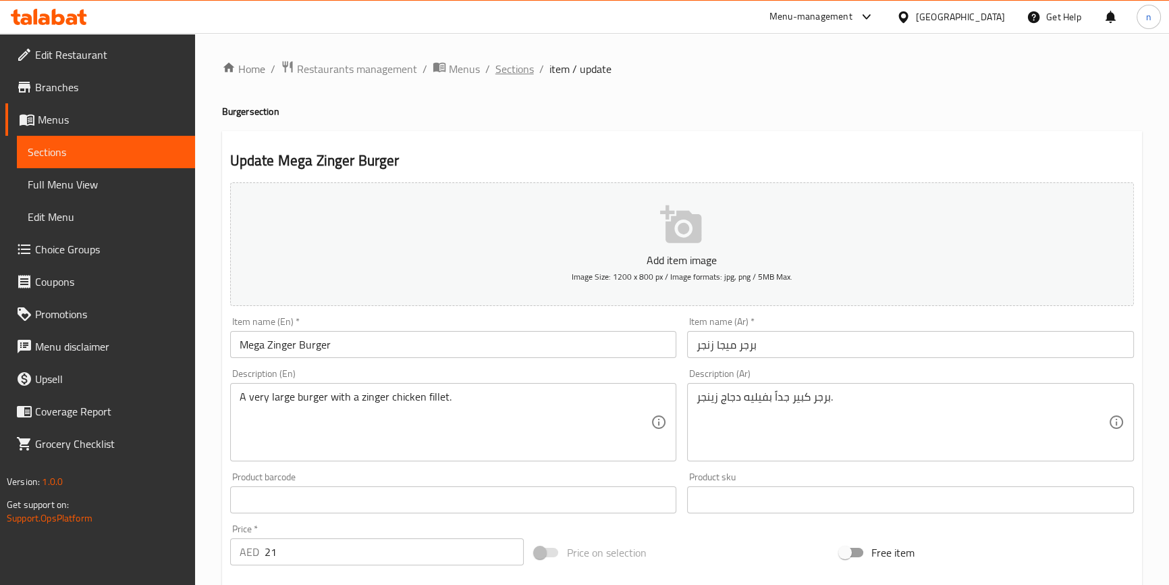
click at [516, 72] on span "Sections" at bounding box center [515, 69] width 38 height 16
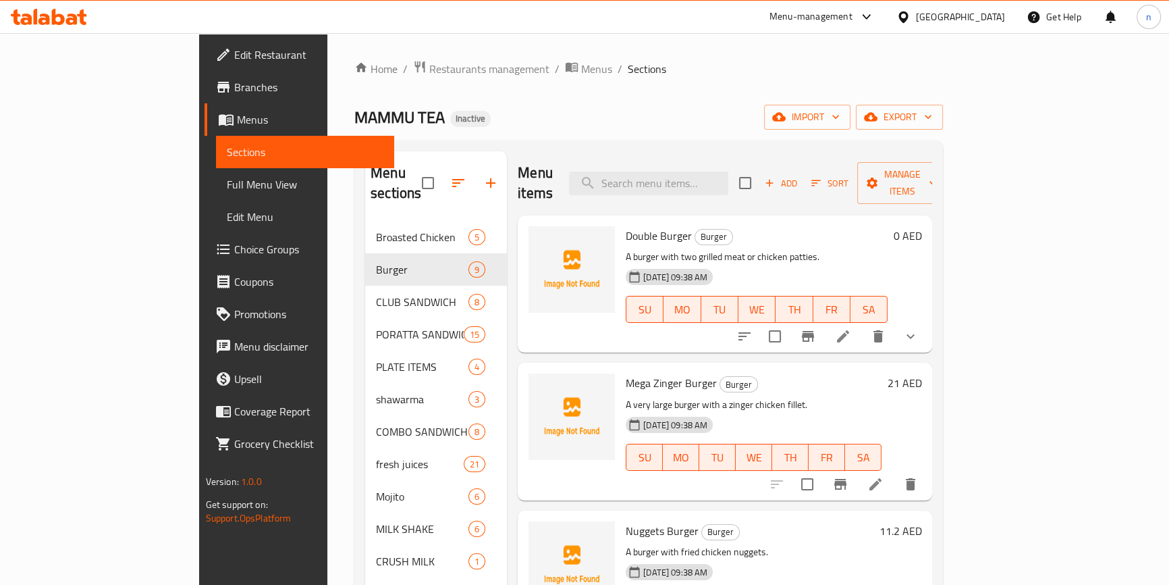
click at [862, 327] on li at bounding box center [843, 336] width 38 height 24
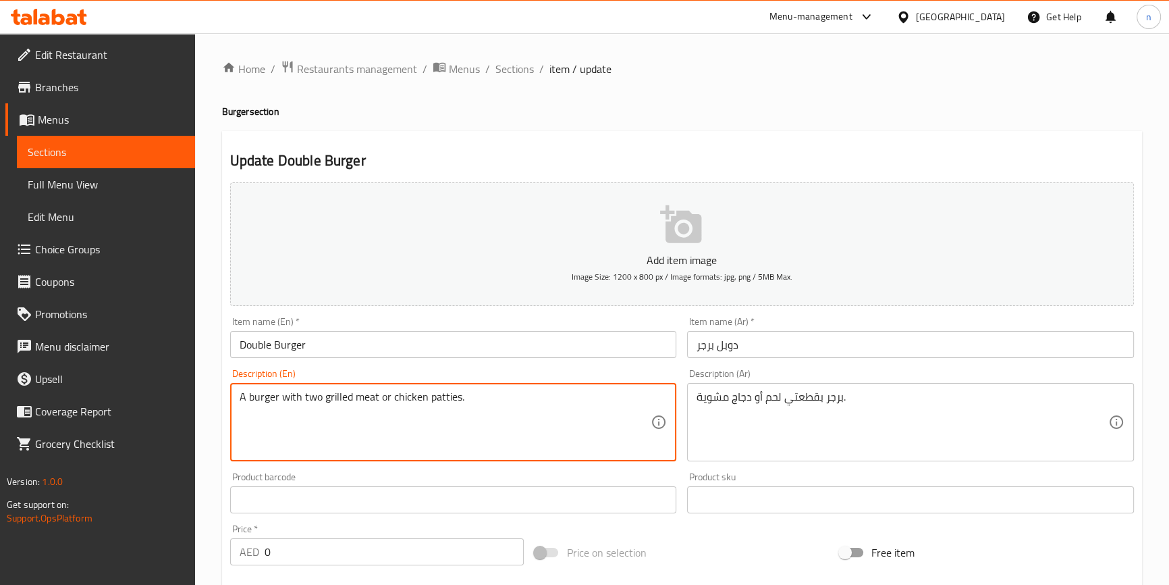
click at [441, 398] on textarea "A burger with two grilled meat or chicken patties." at bounding box center [446, 422] width 412 height 64
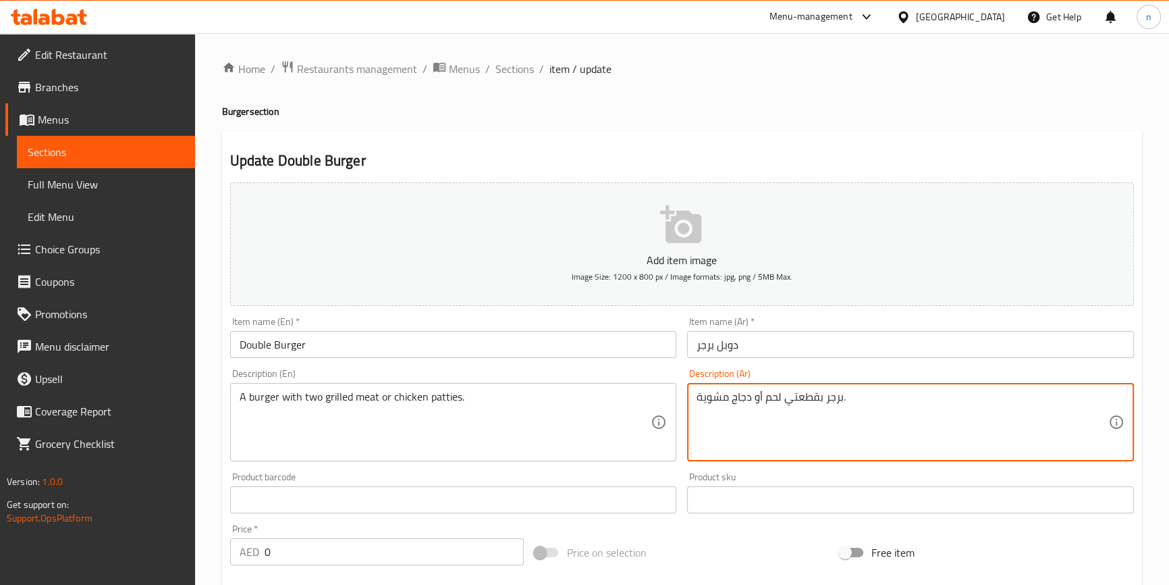
click at [810, 404] on textarea "برجر بقطعتي لحم أو دجاج مشوية." at bounding box center [903, 422] width 412 height 64
click at [806, 400] on textarea "برجر بقطعتي لحم أو دجاج مشوية." at bounding box center [903, 422] width 412 height 64
click at [782, 402] on textarea "برجر لحم أو دجاج مشوية." at bounding box center [903, 422] width 412 height 64
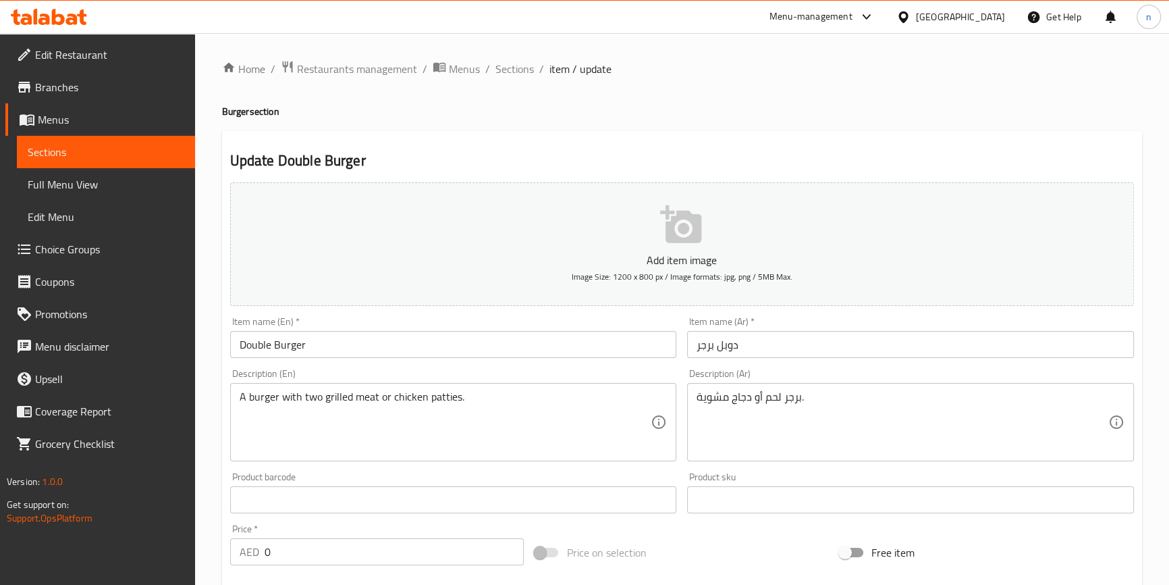
click at [691, 400] on div "برجر لحم أو دجاج مشوية. Description (Ar)" at bounding box center [910, 422] width 447 height 78
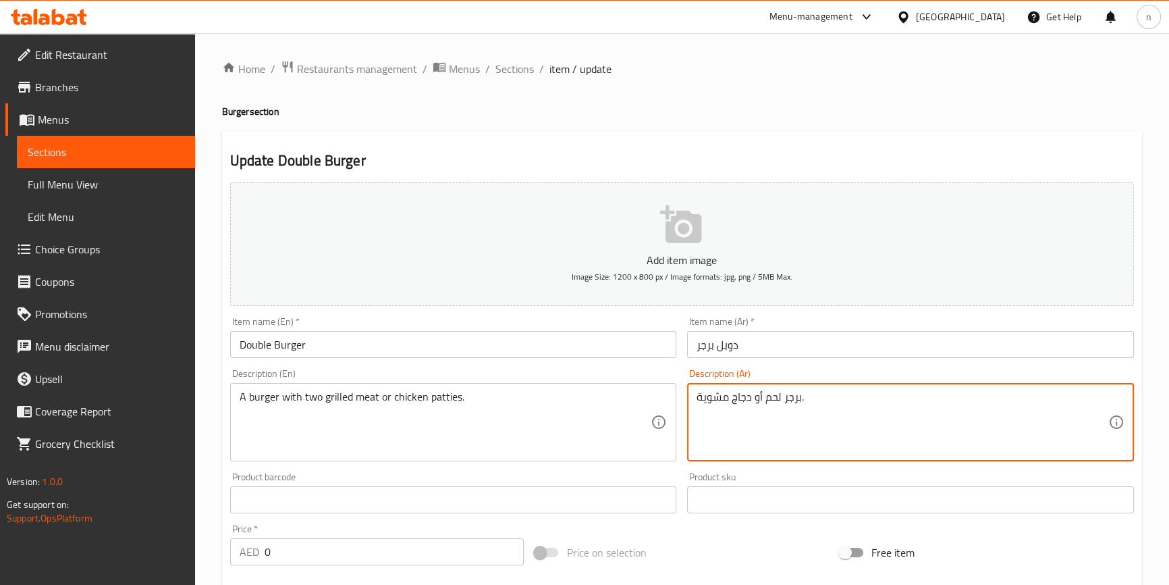
click at [695, 399] on div "برجر لحم أو دجاج مشوية. Description (Ar)" at bounding box center [910, 422] width 447 height 78
click at [697, 394] on textarea "برجر لحم أو دجاج مشوية." at bounding box center [903, 422] width 412 height 64
click at [843, 394] on textarea "2 قرص برجر لحم أو دجاج مشوية." at bounding box center [903, 422] width 412 height 64
click at [783, 390] on textarea "2 قرص برجر لحم أو دجاج مشوية." at bounding box center [903, 422] width 412 height 64
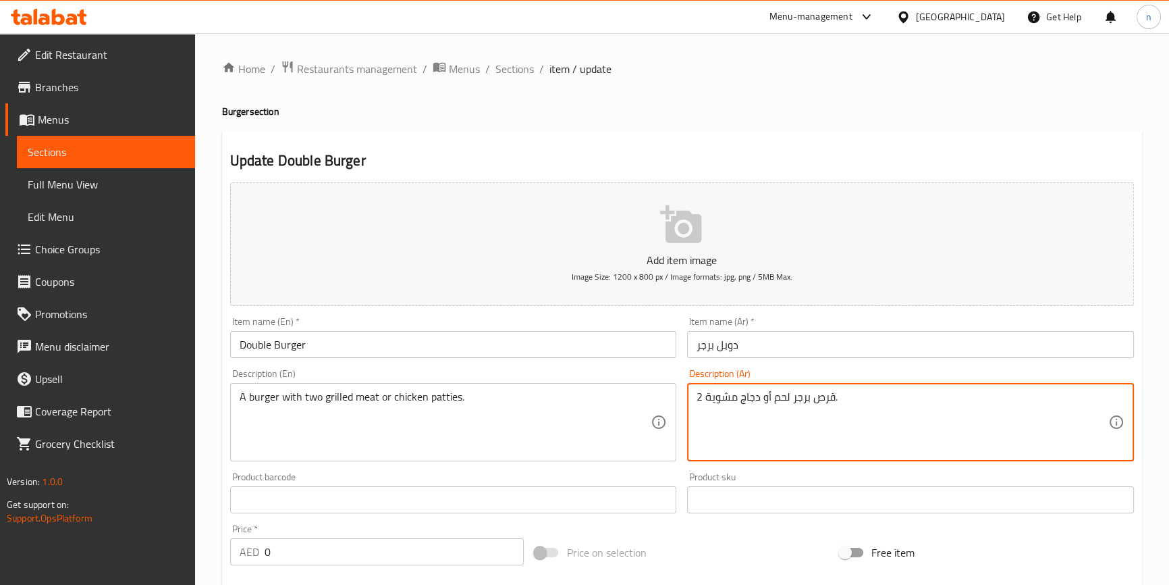
click at [783, 390] on textarea "2 قرص برجر لحم أو دجاج مشوية." at bounding box center [903, 422] width 412 height 64
click at [934, 412] on textarea "2 قرص برجر لحم أو دجاج مشوية." at bounding box center [903, 422] width 412 height 64
type textarea "2 قرص برجر لحم أو دجاج مشوية."
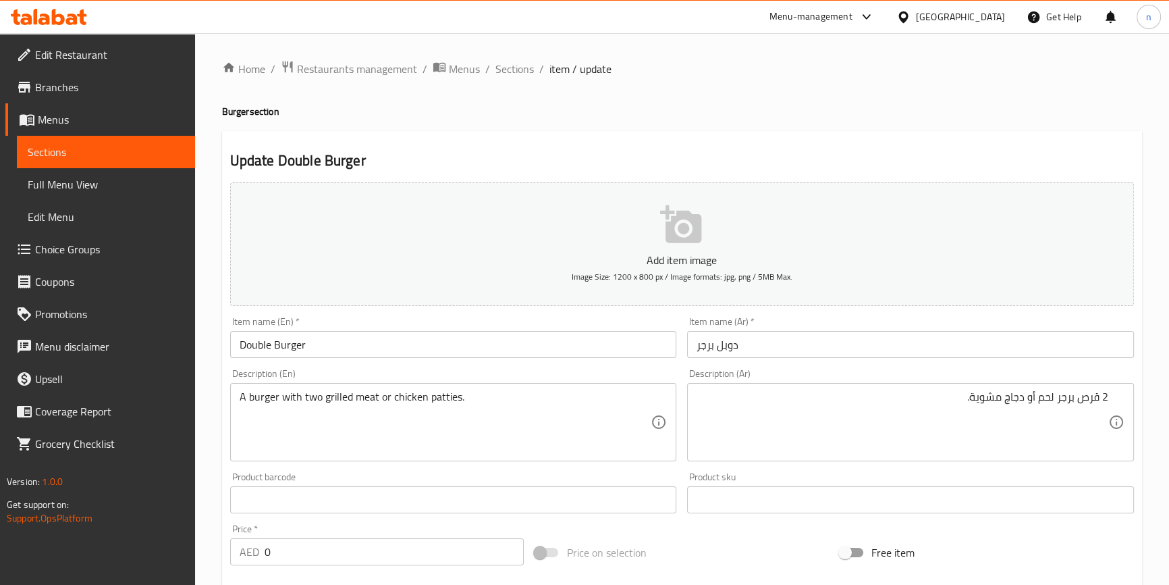
click at [220, 453] on div "Home / Restaurants management / Menus / Sections / item / update Burger section…" at bounding box center [682, 508] width 974 height 951
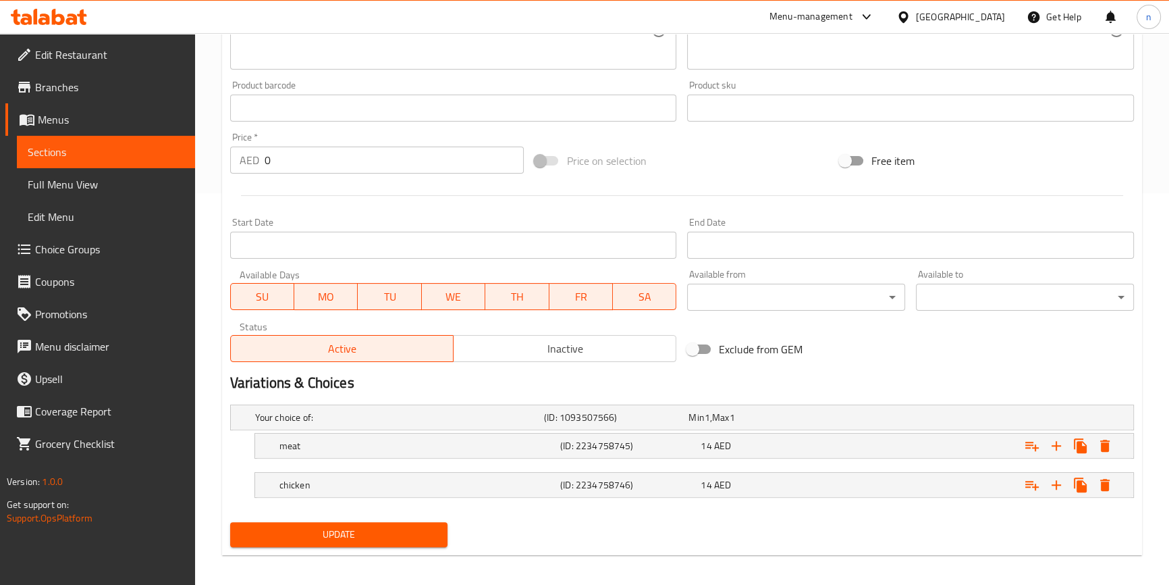
scroll to position [398, 0]
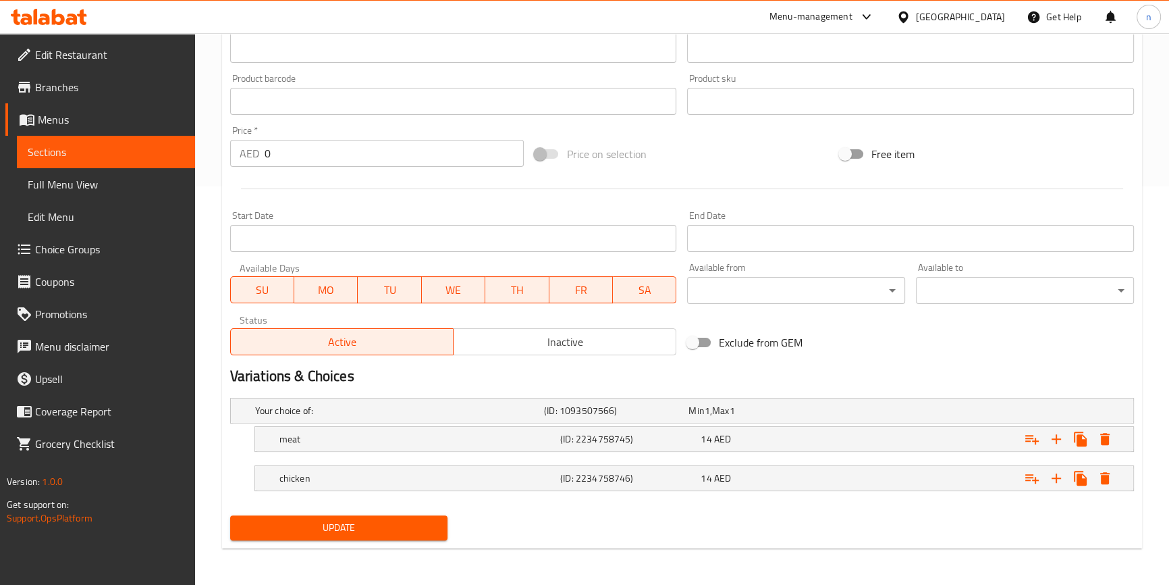
click at [348, 525] on span "Update" at bounding box center [339, 527] width 196 height 17
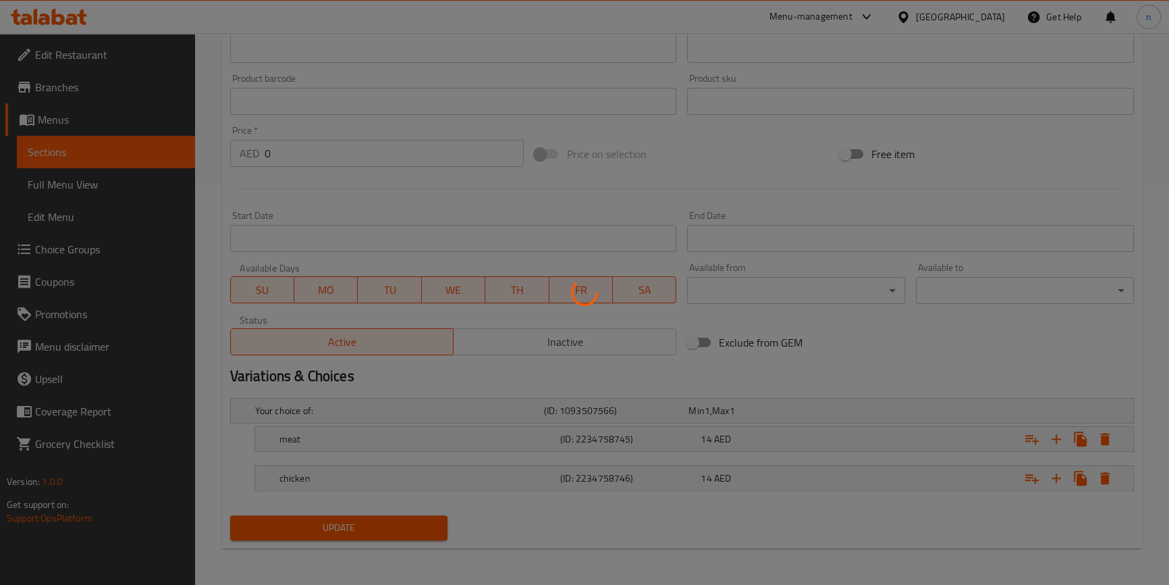
scroll to position [0, 0]
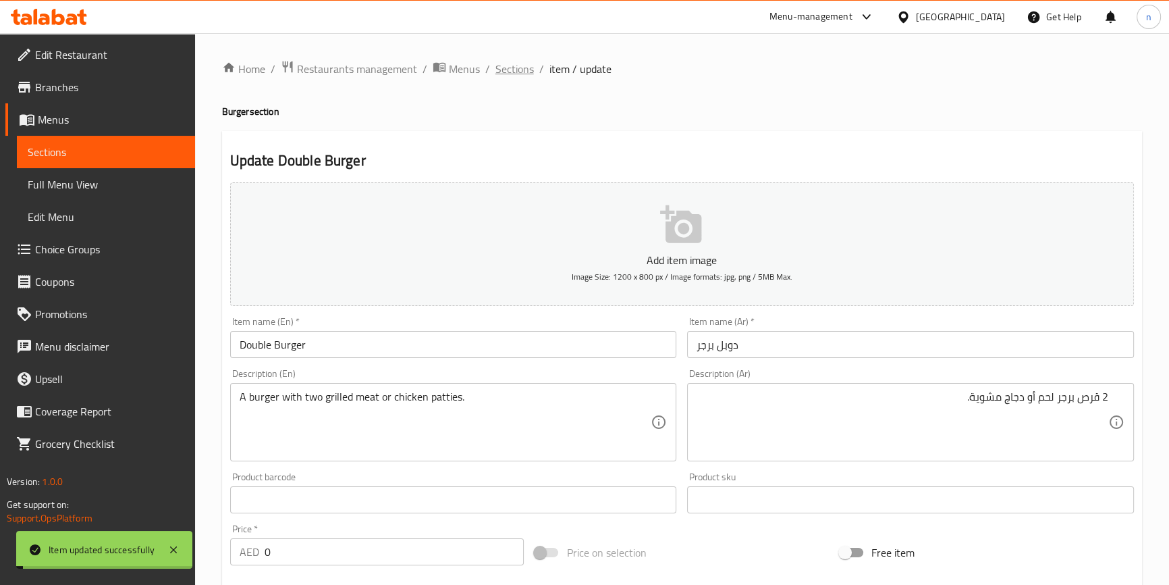
click at [512, 71] on span "Sections" at bounding box center [515, 69] width 38 height 16
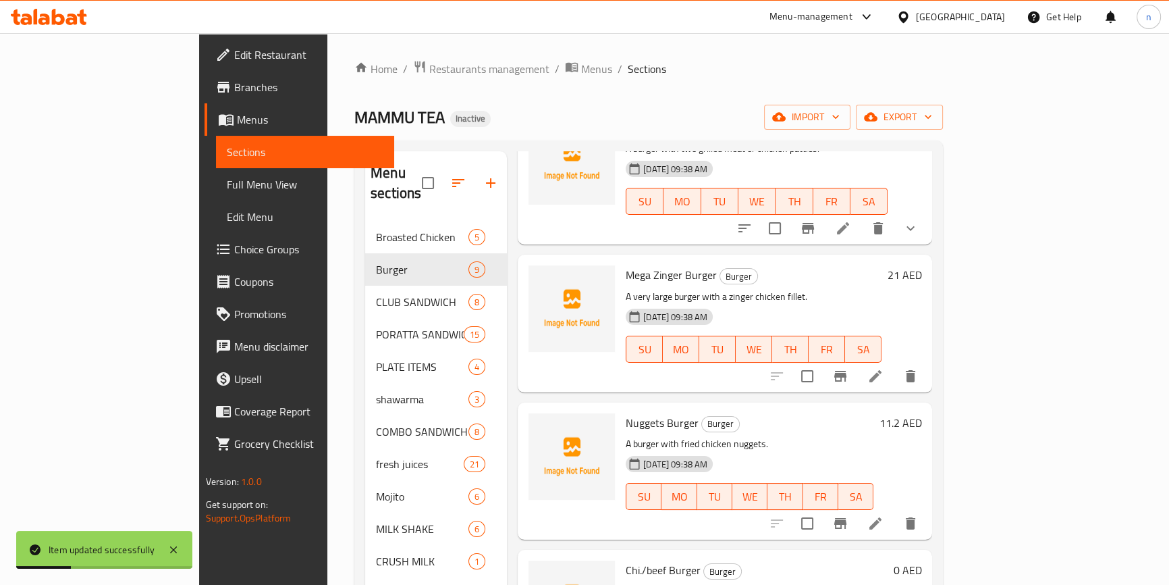
scroll to position [122, 0]
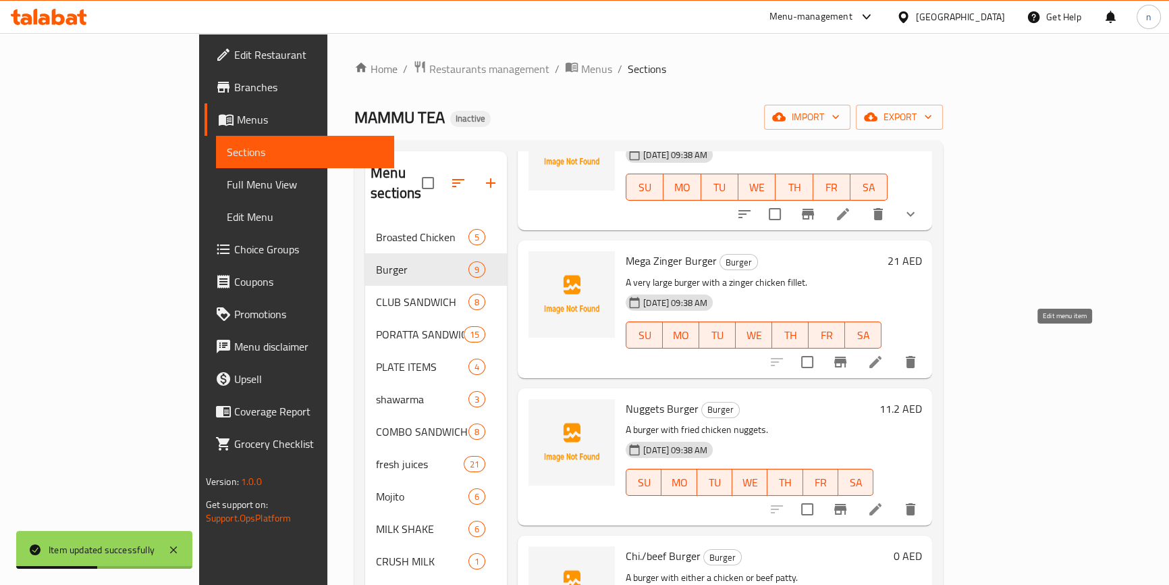
click at [882, 356] on icon at bounding box center [876, 362] width 12 height 12
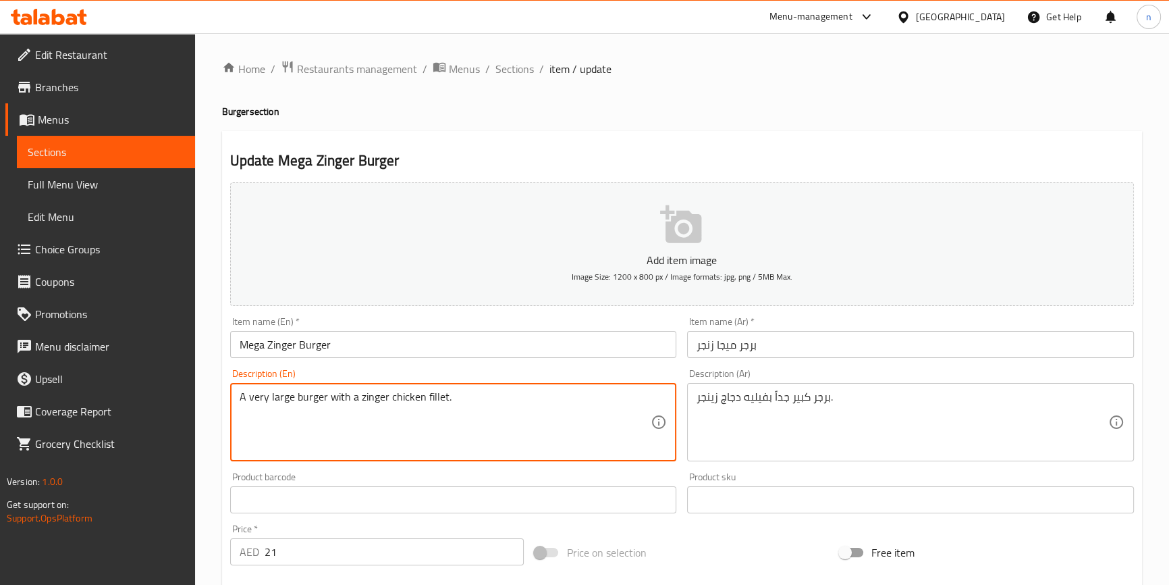
click at [433, 395] on textarea "A very large burger with a zinger chicken fillet." at bounding box center [446, 422] width 412 height 64
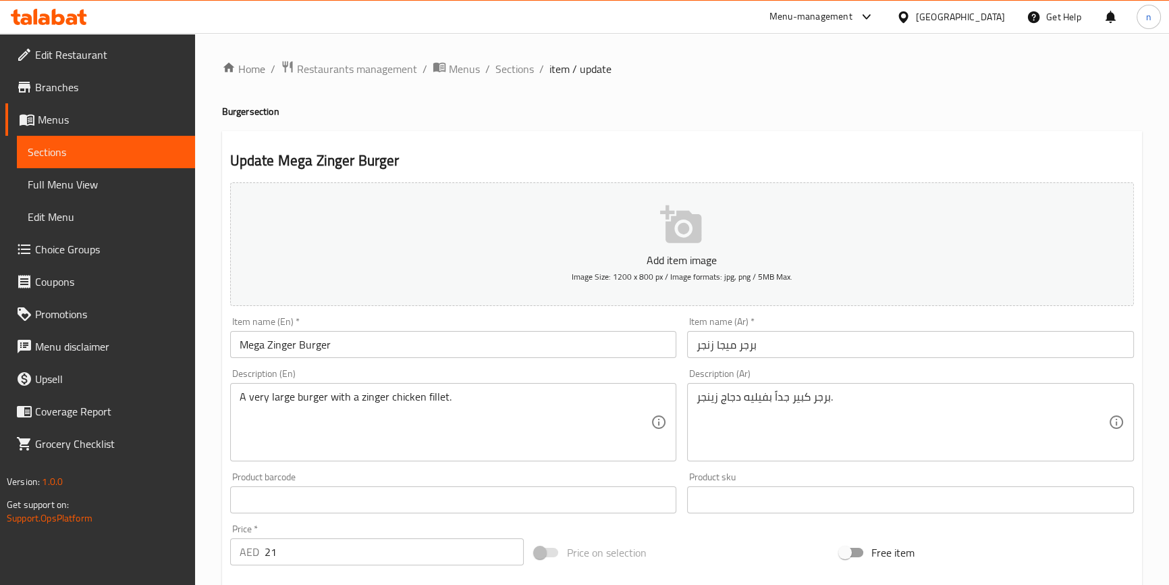
drag, startPoint x: 466, startPoint y: 404, endPoint x: 460, endPoint y: 409, distance: 8.2
click at [466, 404] on textarea "A very large burger with a zinger chicken fillet." at bounding box center [446, 422] width 412 height 64
click at [201, 475] on div "Home / Restaurants management / Menus / Sections / item / update Burger section…" at bounding box center [682, 493] width 974 height 921
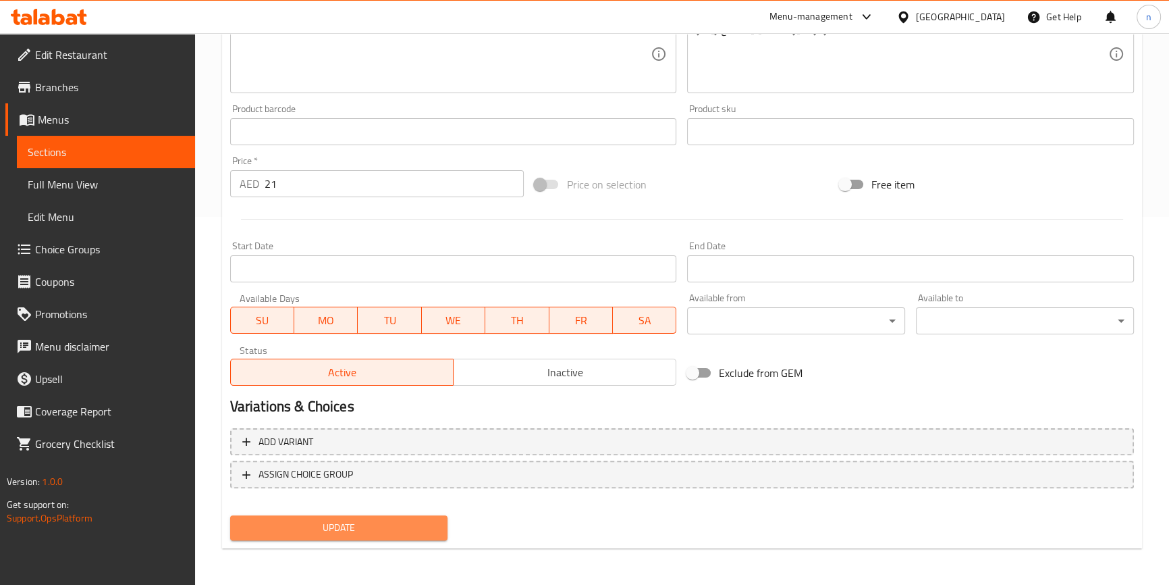
click at [316, 526] on span "Update" at bounding box center [339, 527] width 196 height 17
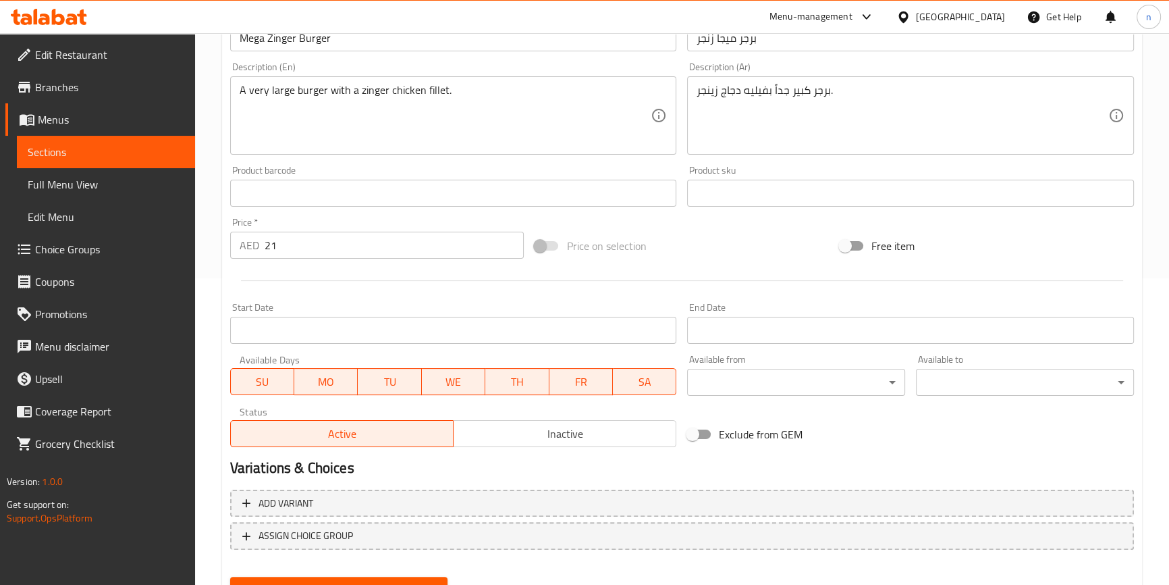
scroll to position [368, 0]
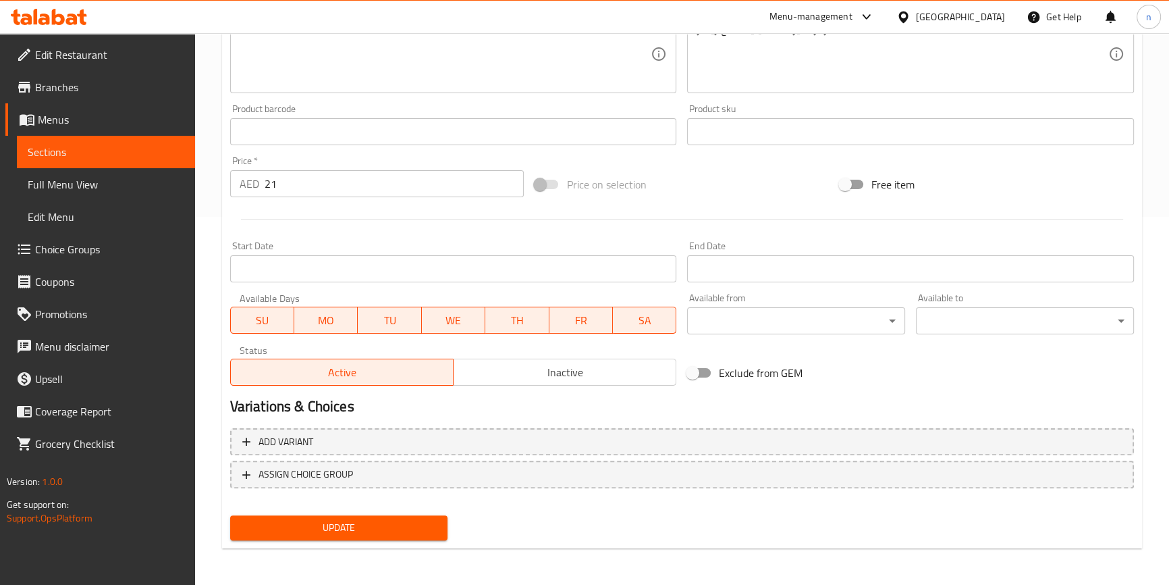
click at [365, 531] on span "Update" at bounding box center [339, 527] width 196 height 17
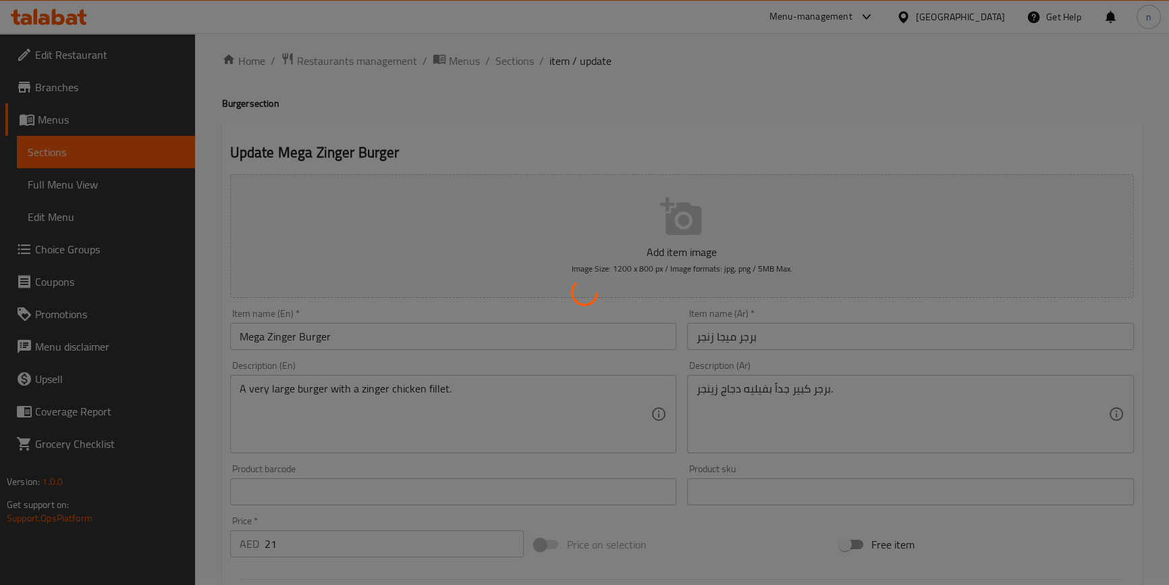
scroll to position [0, 0]
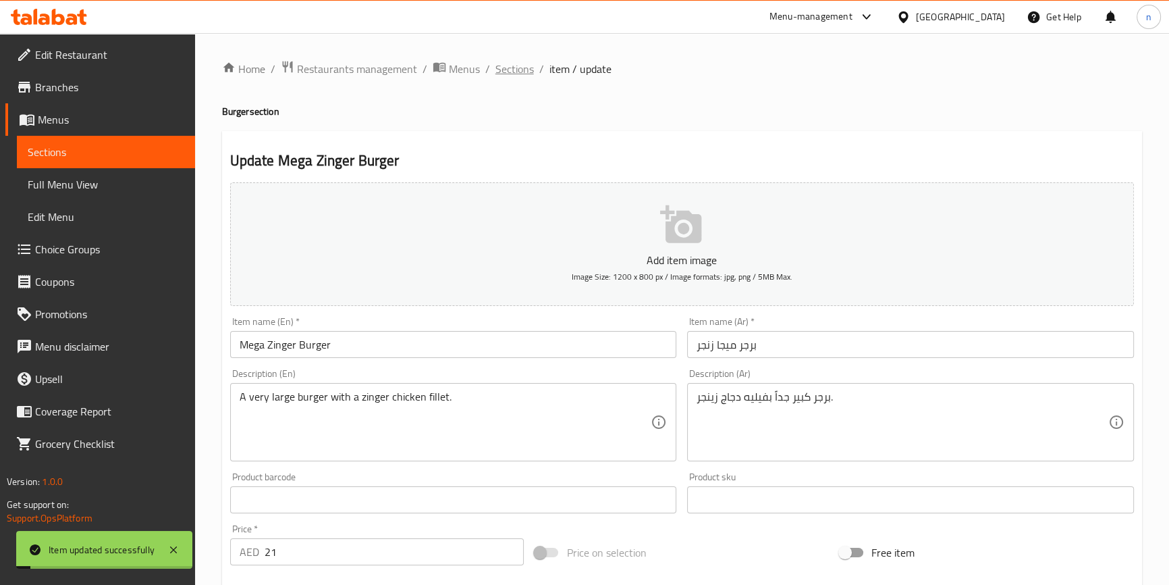
click at [520, 76] on span "Sections" at bounding box center [515, 69] width 38 height 16
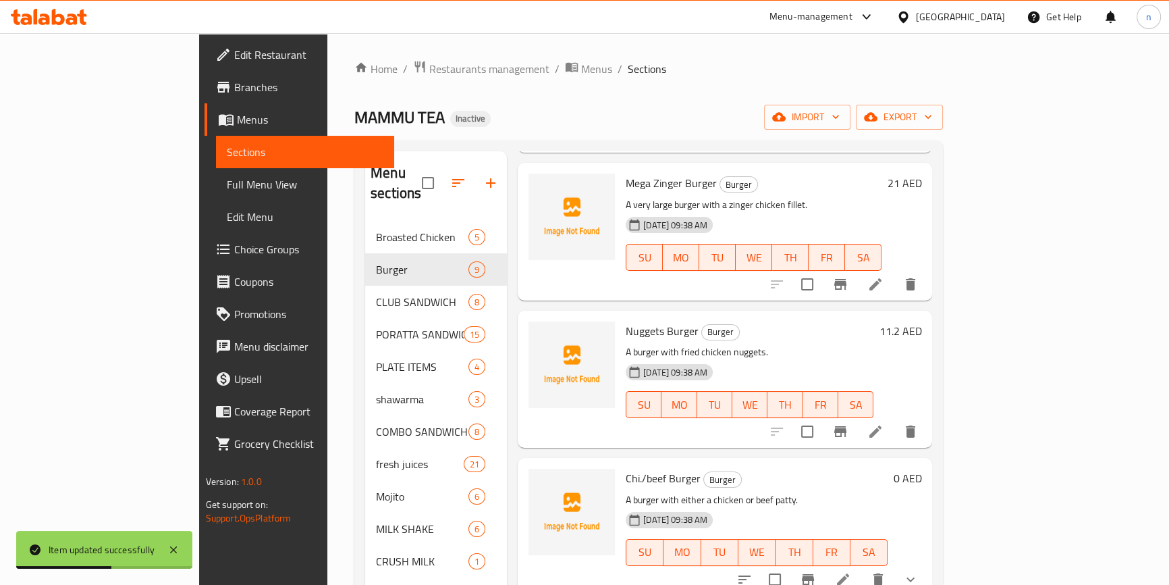
scroll to position [245, 0]
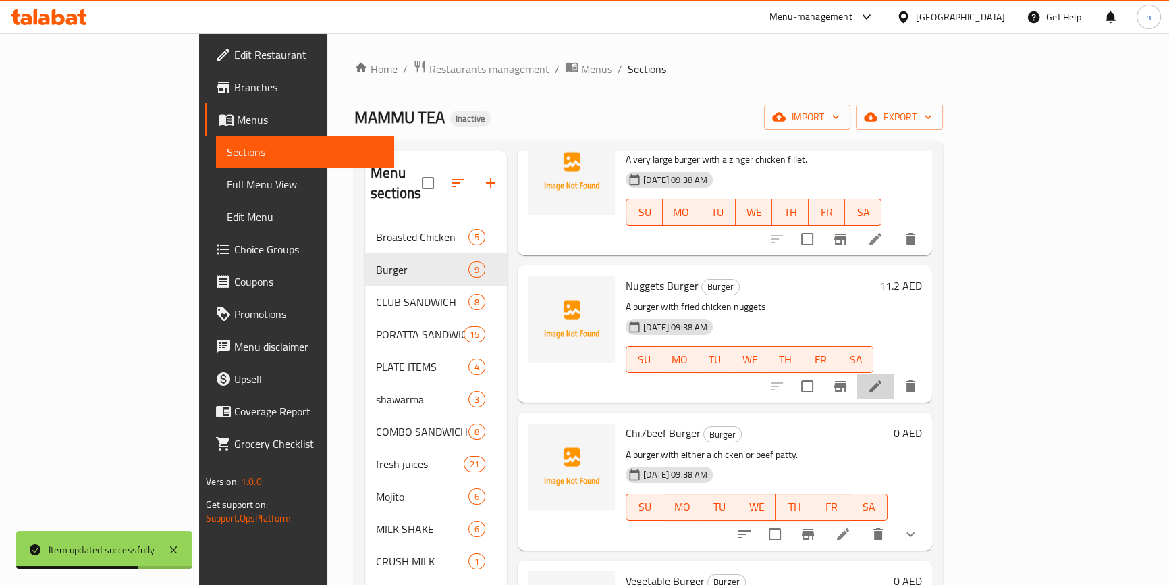
click at [894, 374] on li at bounding box center [876, 386] width 38 height 24
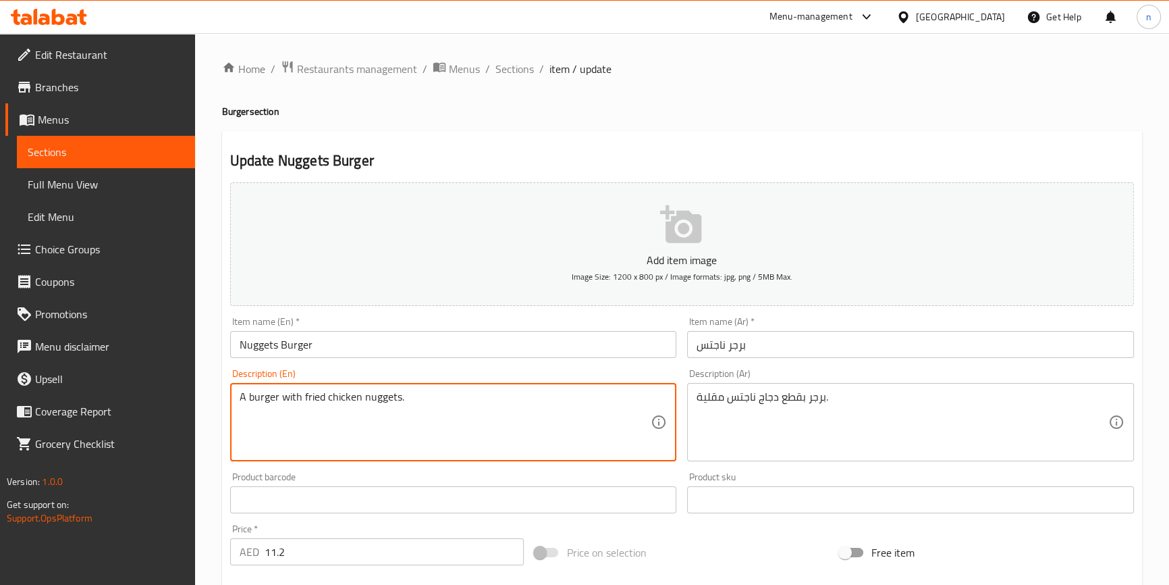
click at [310, 394] on textarea "A burger with fried chicken nuggets." at bounding box center [446, 422] width 412 height 64
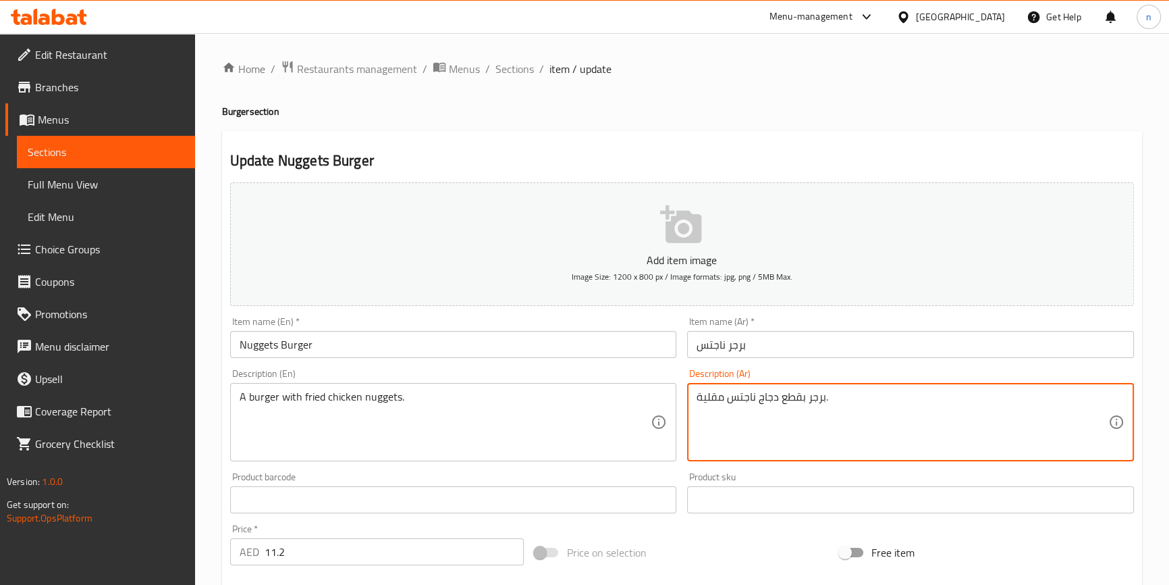
click at [718, 397] on textarea "برجر بقطع دجاج ناجتس مقلية." at bounding box center [903, 422] width 412 height 64
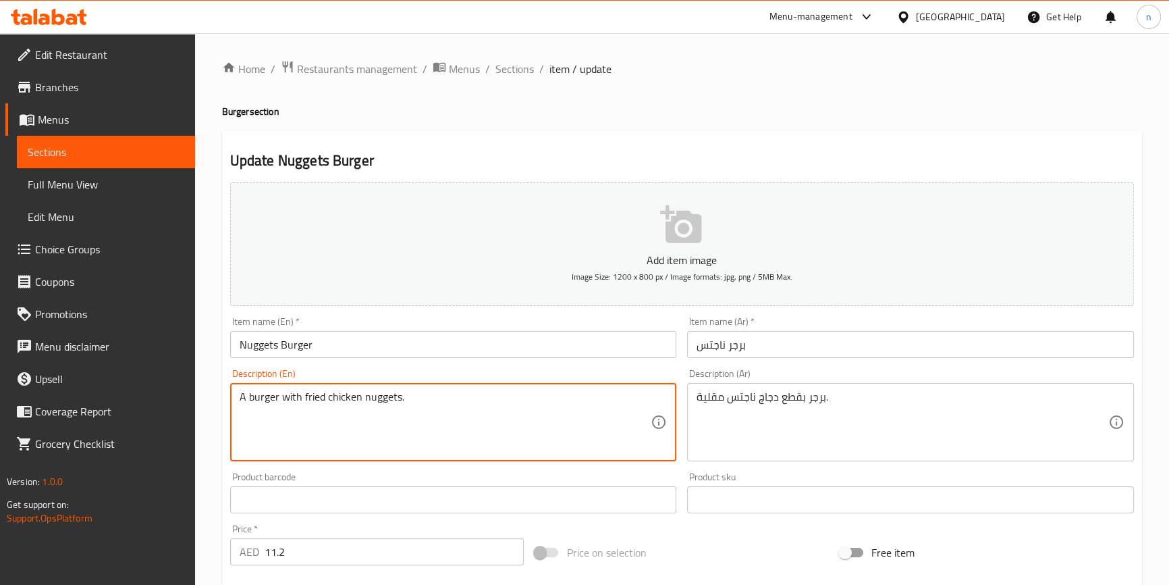
click at [344, 398] on textarea "A burger with fried chicken nuggets." at bounding box center [446, 422] width 412 height 64
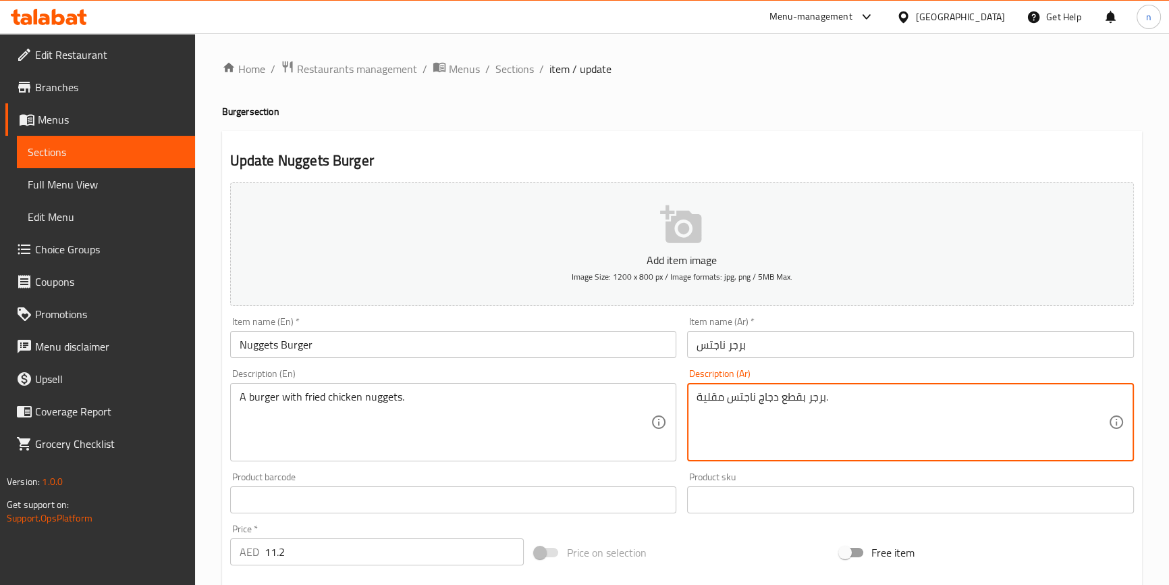
click at [771, 400] on textarea "برجر بقطع دجاج ناجتس مقلية." at bounding box center [903, 422] width 412 height 64
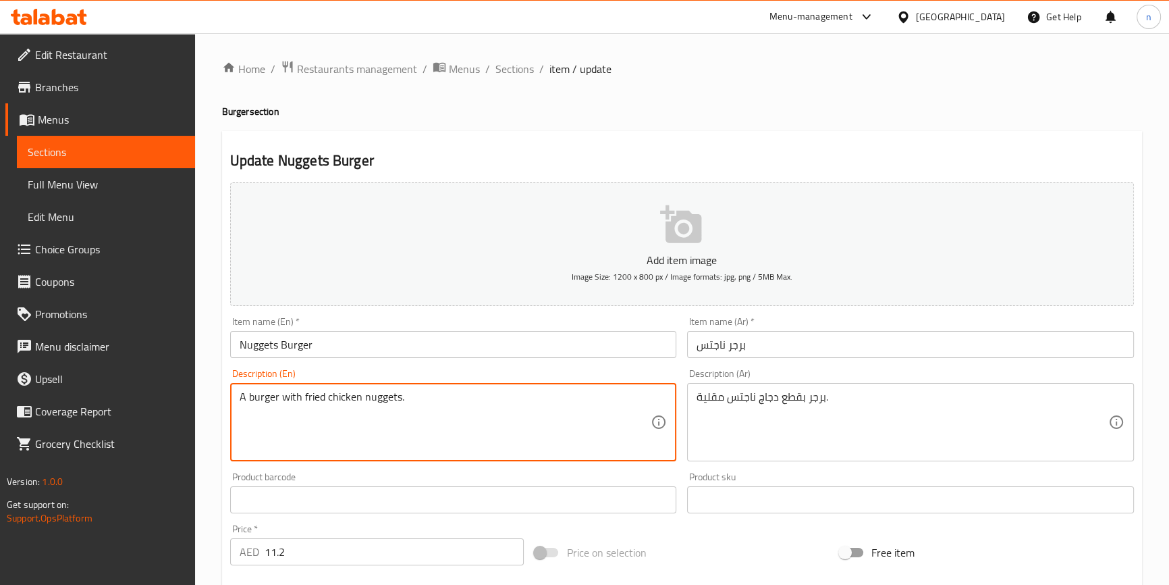
click at [380, 398] on textarea "A burger with fried chicken nuggets." at bounding box center [446, 422] width 412 height 64
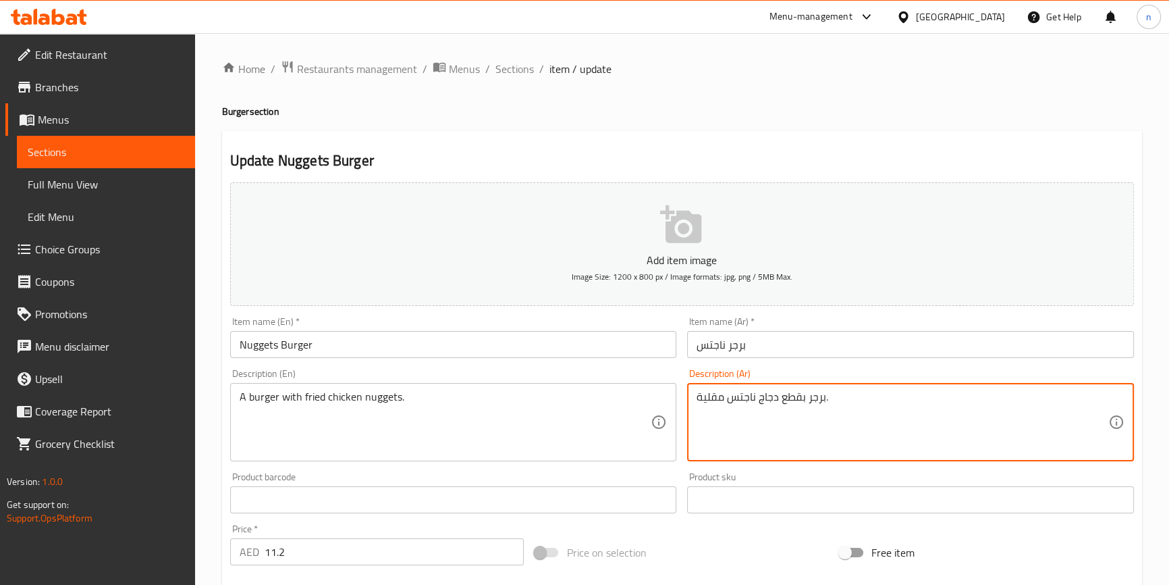
click at [745, 397] on textarea "برجر بقطع دجاج ناجتس مقلية." at bounding box center [903, 422] width 412 height 64
click at [795, 398] on textarea "برجر بقطع دجاج ناجتس مقلية." at bounding box center [903, 422] width 412 height 64
type textarea "برجر مع دجاج ناجتس مقلية."
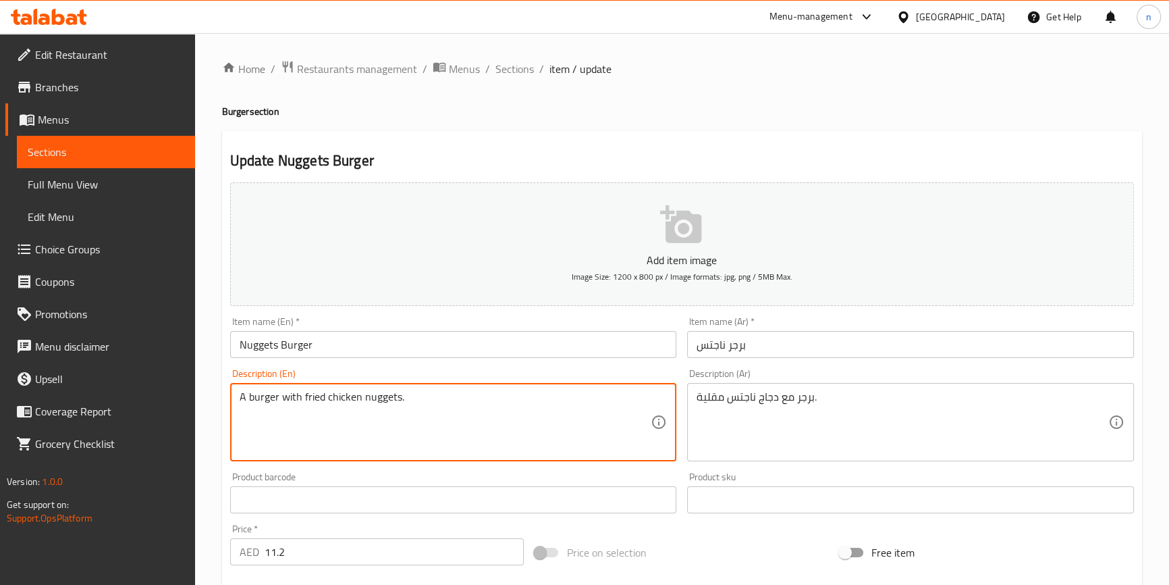
click at [365, 553] on input "11.2" at bounding box center [395, 551] width 260 height 27
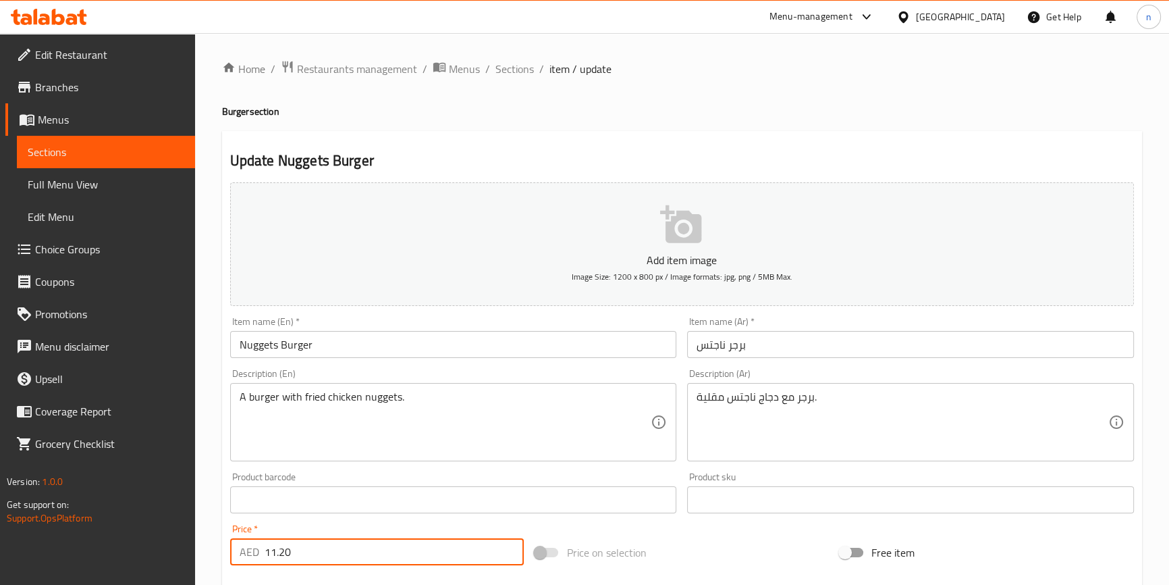
type input "11.20"
click at [222, 539] on div "Update Nuggets Burger Add item image Image Size: 1200 x 800 px / Image formats:…" at bounding box center [682, 524] width 920 height 786
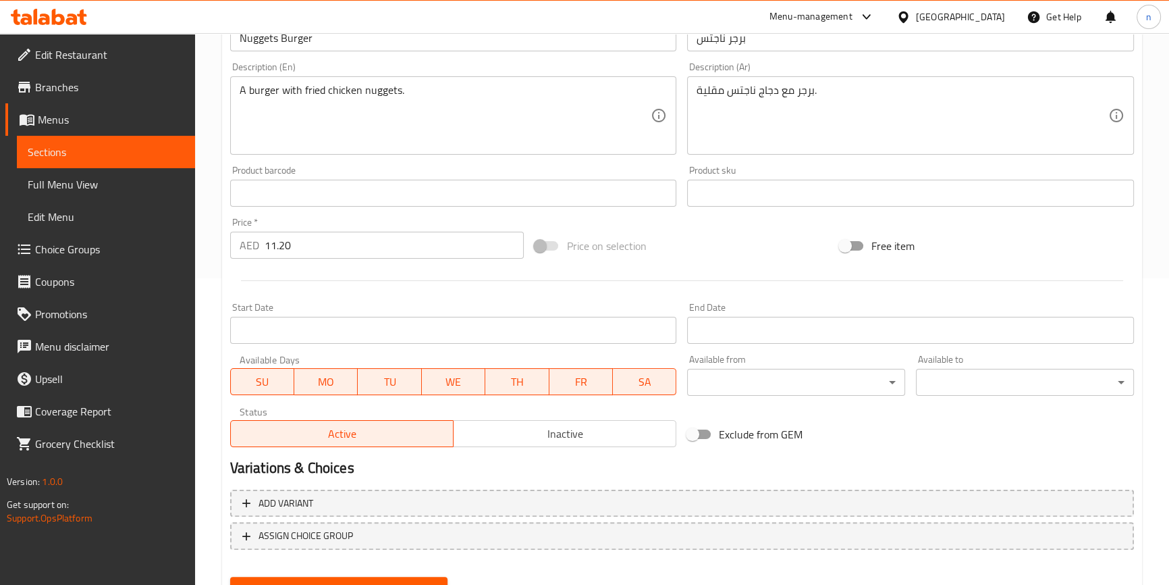
scroll to position [368, 0]
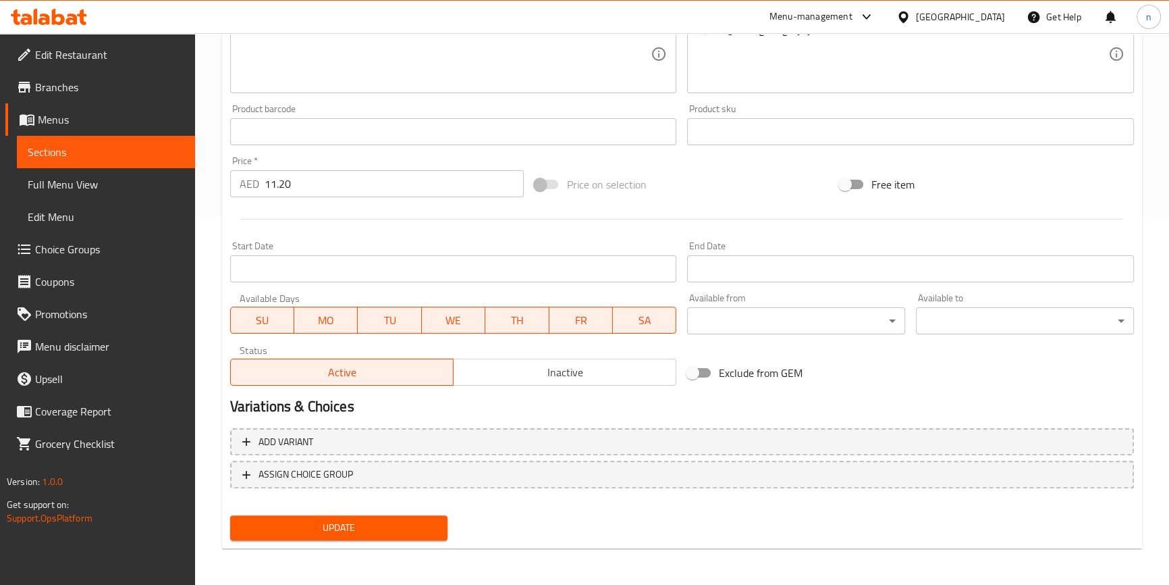
click at [337, 532] on span "Update" at bounding box center [339, 527] width 196 height 17
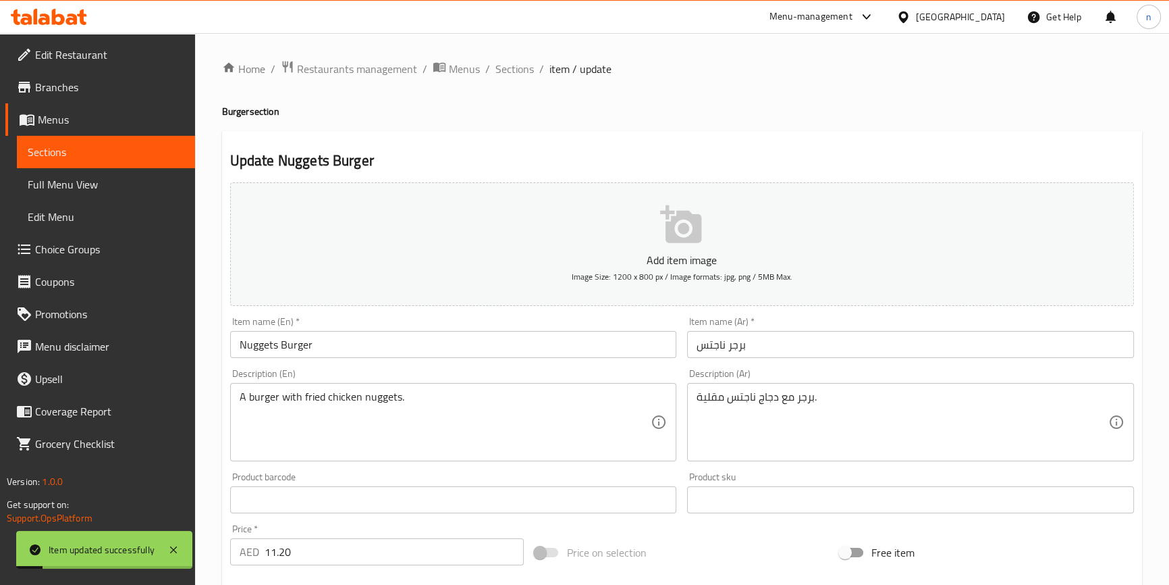
scroll to position [0, 0]
click at [526, 69] on span "Sections" at bounding box center [515, 69] width 38 height 16
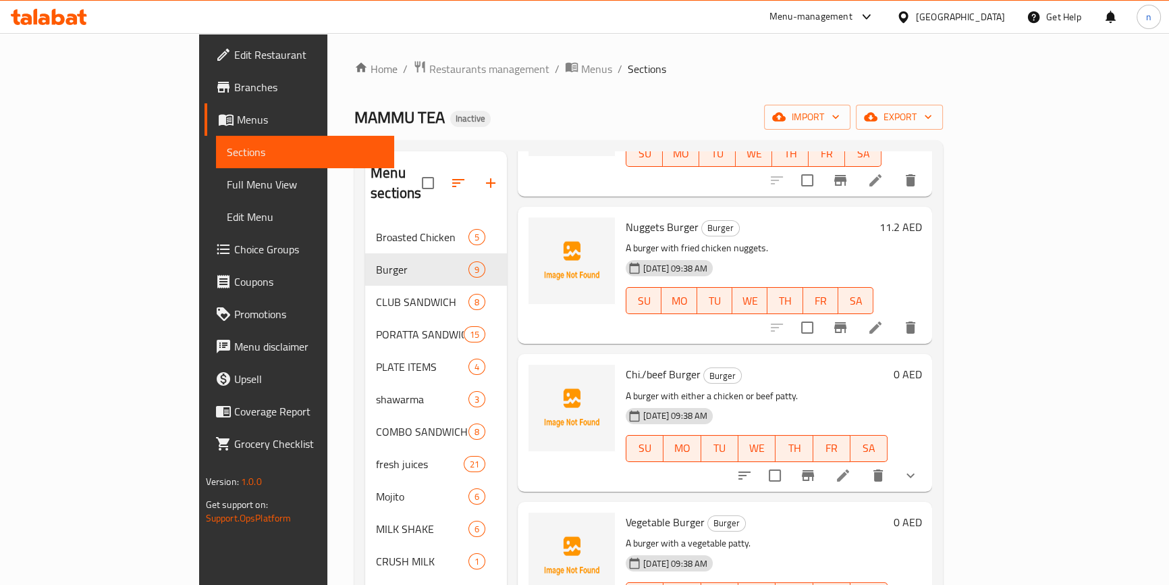
scroll to position [306, 0]
click at [849, 466] on icon at bounding box center [843, 472] width 12 height 12
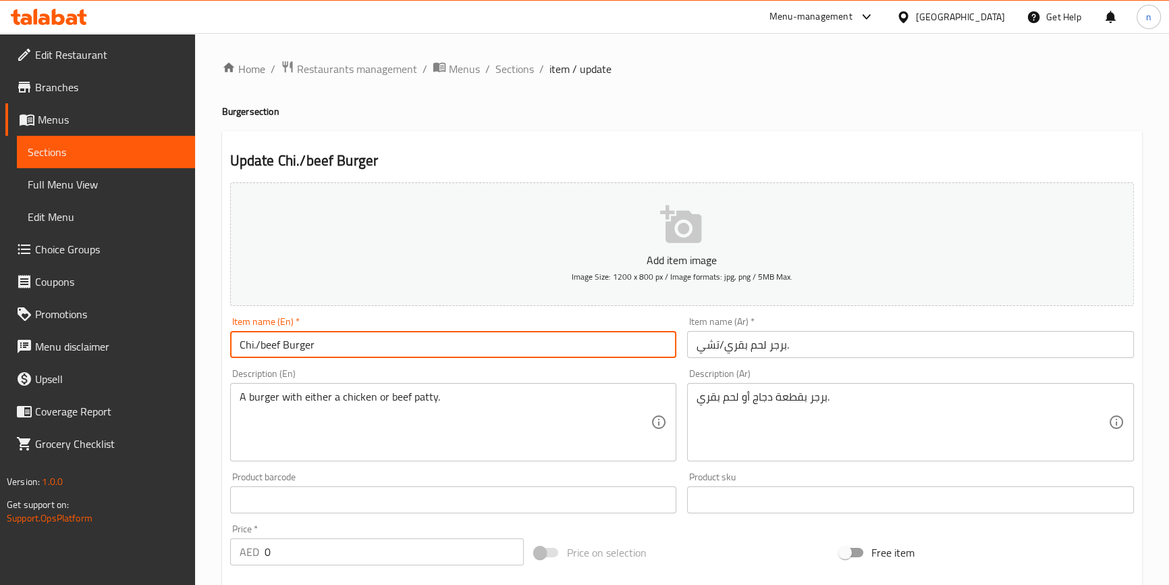
click at [256, 344] on input "Chi./beef Burger" at bounding box center [453, 344] width 447 height 27
type input "Chi/beef Burger"
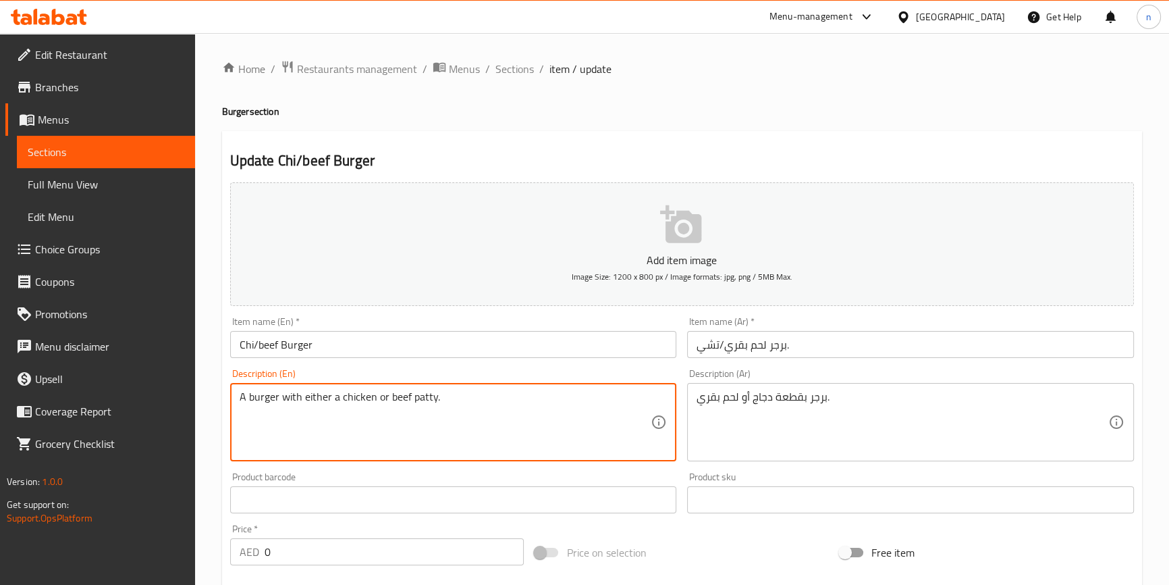
click at [315, 395] on textarea "A burger with either a chicken or beef patty." at bounding box center [446, 422] width 412 height 64
type textarea "A burger with either a chicken or beef patty."
click at [325, 391] on textarea "A burger with either a chicken or beef patty." at bounding box center [446, 422] width 412 height 64
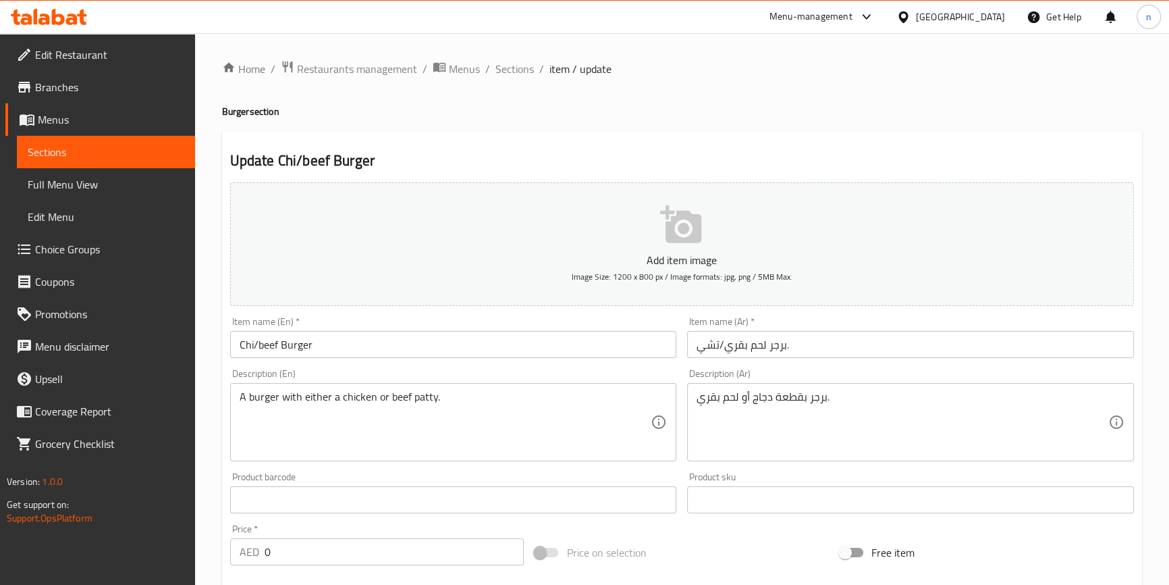
click at [458, 404] on textarea "A burger with either a chicken or beef patty." at bounding box center [446, 422] width 412 height 64
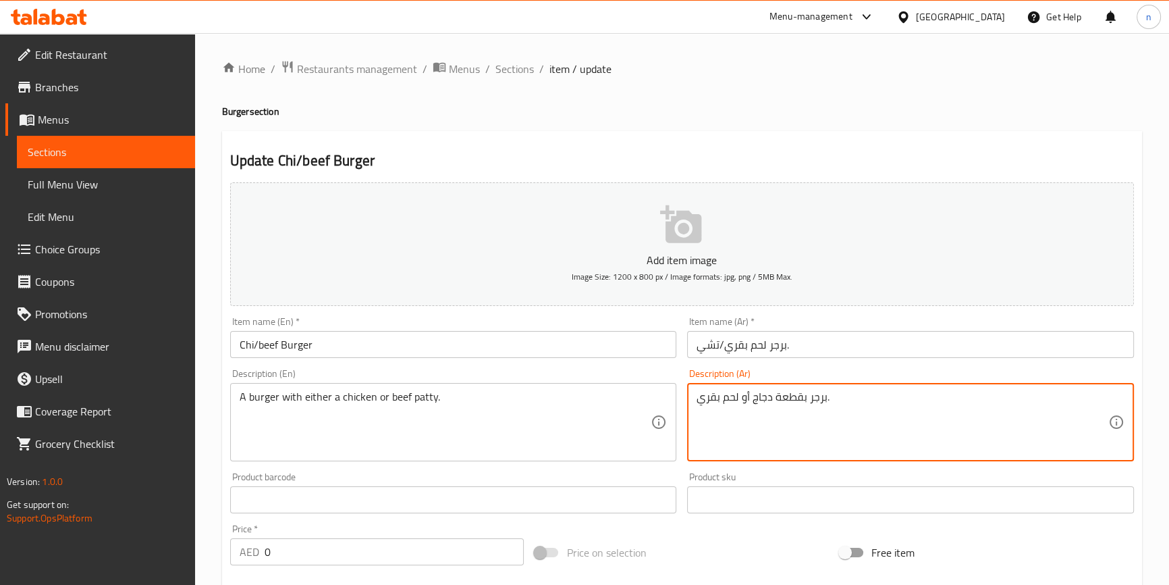
click at [757, 394] on textarea "برجر بقطعة دجاج أو لحم بقري." at bounding box center [903, 422] width 412 height 64
click at [940, 400] on textarea "برجر بقطعة دجاج أو لحم بقري." at bounding box center [903, 422] width 412 height 64
click at [1081, 398] on textarea "برجر بقطعة دجاج أو لحم بقري." at bounding box center [903, 422] width 412 height 64
click at [1088, 395] on textarea "برجر ايزر قطعة دجاج أو لحم بقري." at bounding box center [903, 422] width 412 height 64
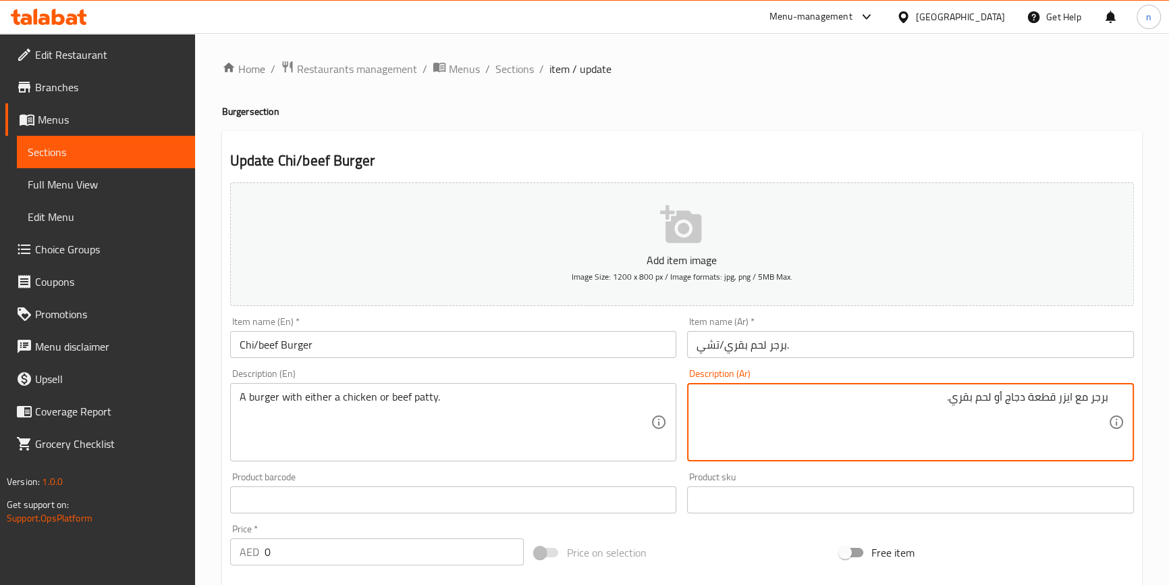
click at [1042, 396] on textarea "برجر مع ايزر قطعة دجاج أو لحم بقري." at bounding box center [903, 422] width 412 height 64
type textarea "برجر مع ايزر اقراص دجاج أو لحم بقري."
click at [209, 457] on div "Home / Restaurants management / Menus / Sections / item / update Burger section…" at bounding box center [682, 508] width 974 height 951
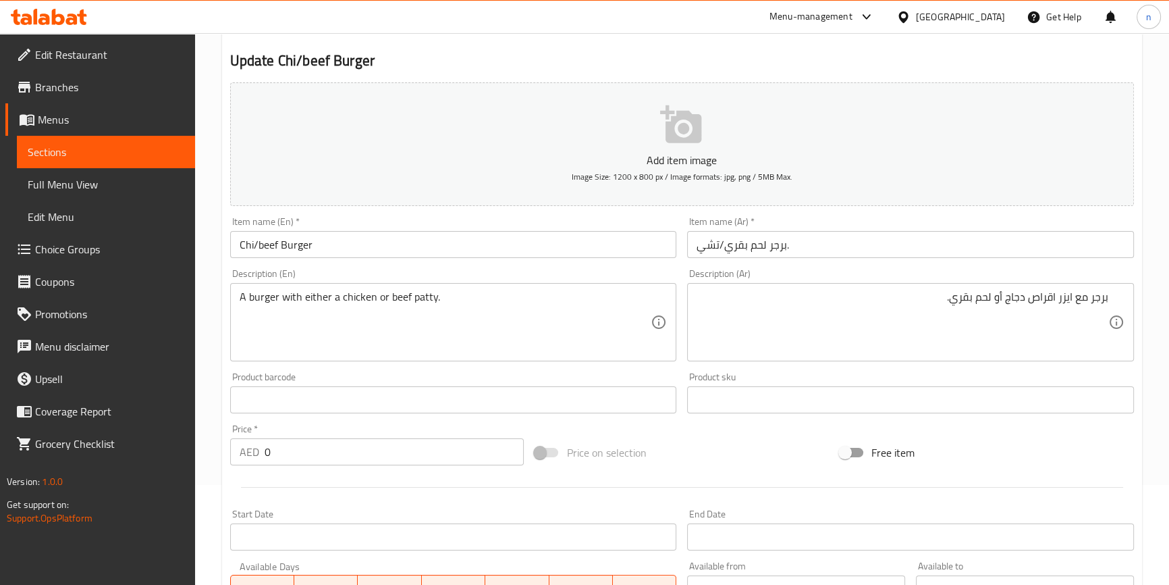
scroll to position [398, 0]
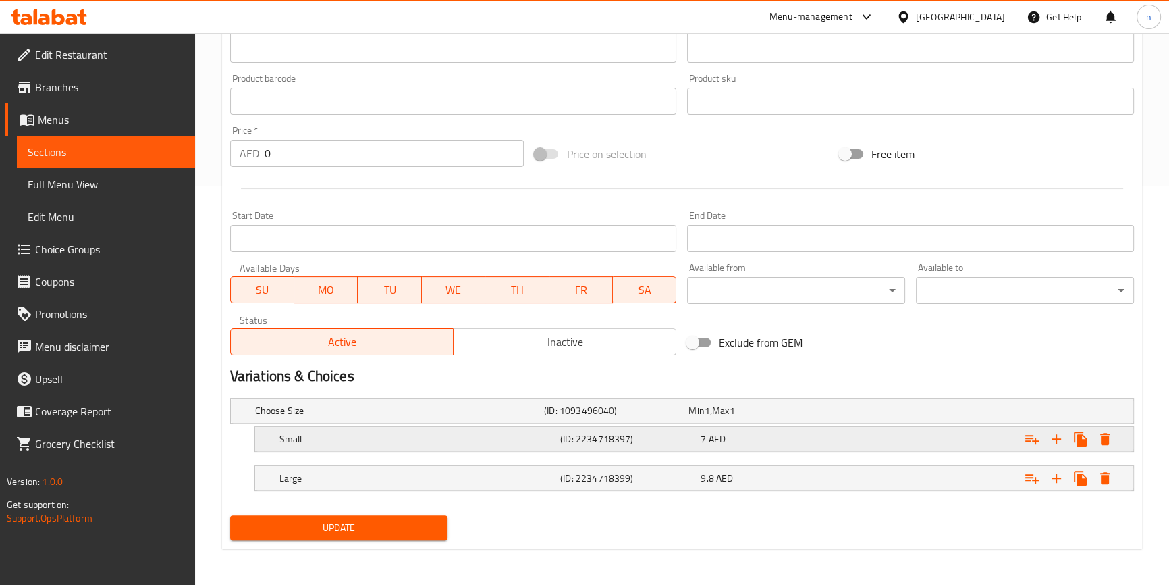
click at [925, 413] on div "Expand" at bounding box center [975, 410] width 289 height 5
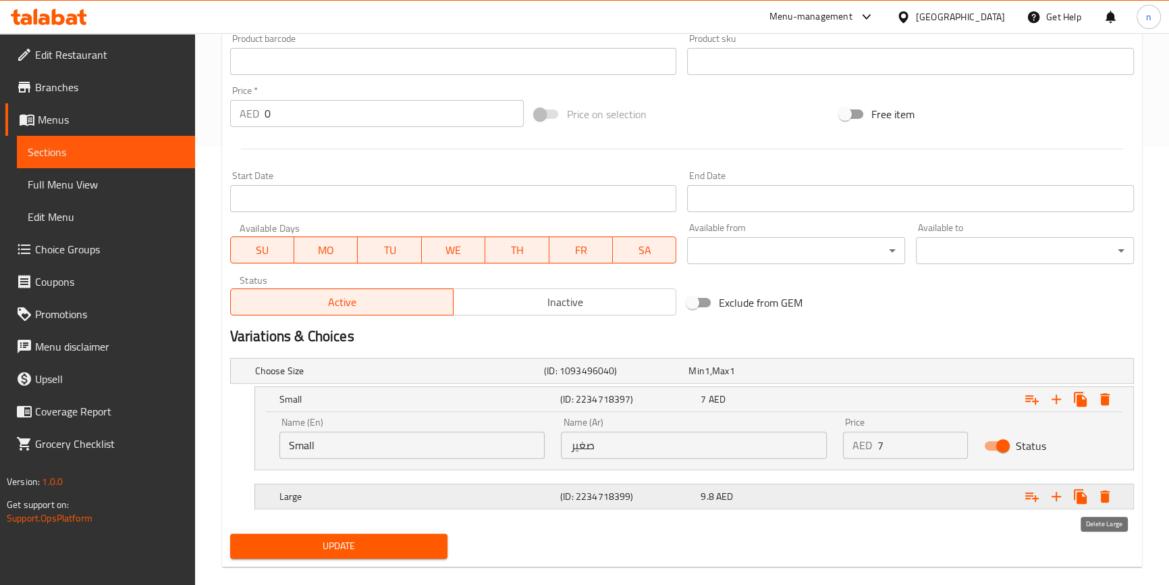
scroll to position [456, 0]
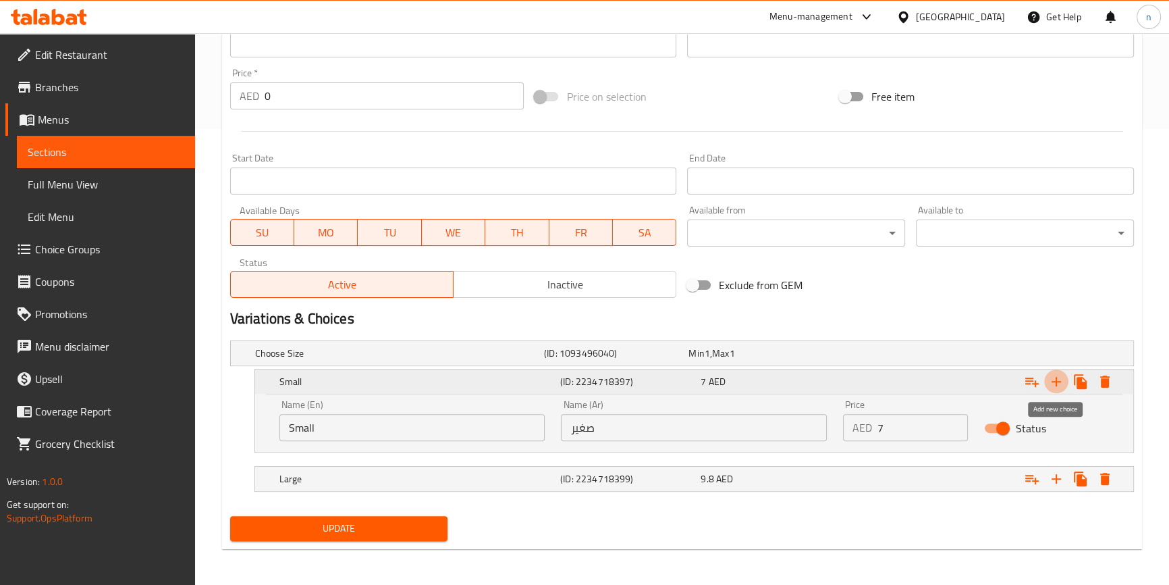
click at [1056, 383] on icon "Expand" at bounding box center [1056, 381] width 9 height 9
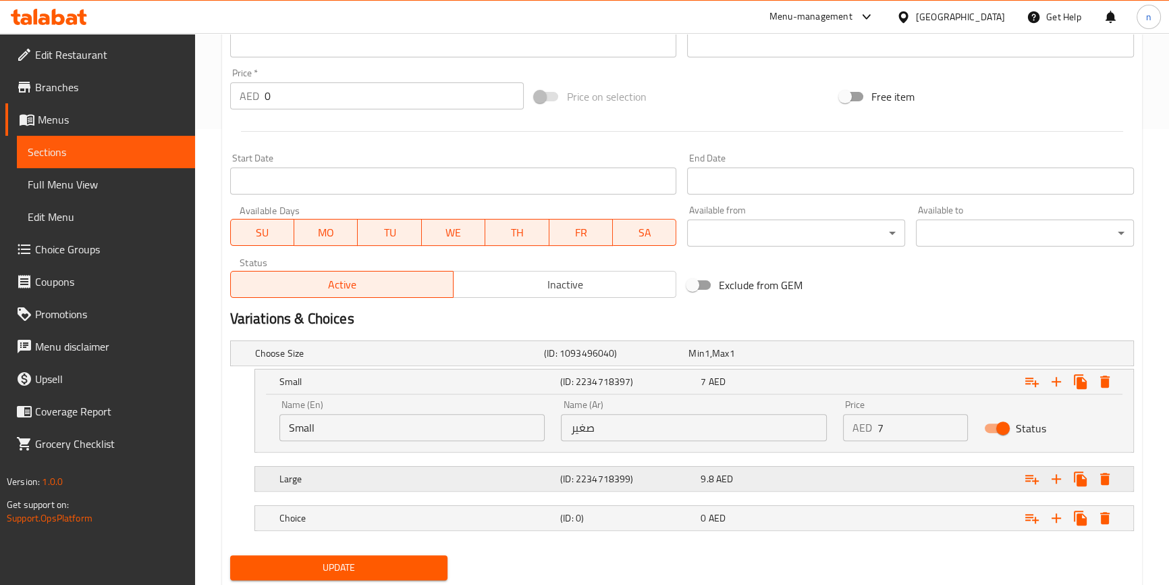
click at [1105, 387] on icon "Expand" at bounding box center [1104, 381] width 9 height 12
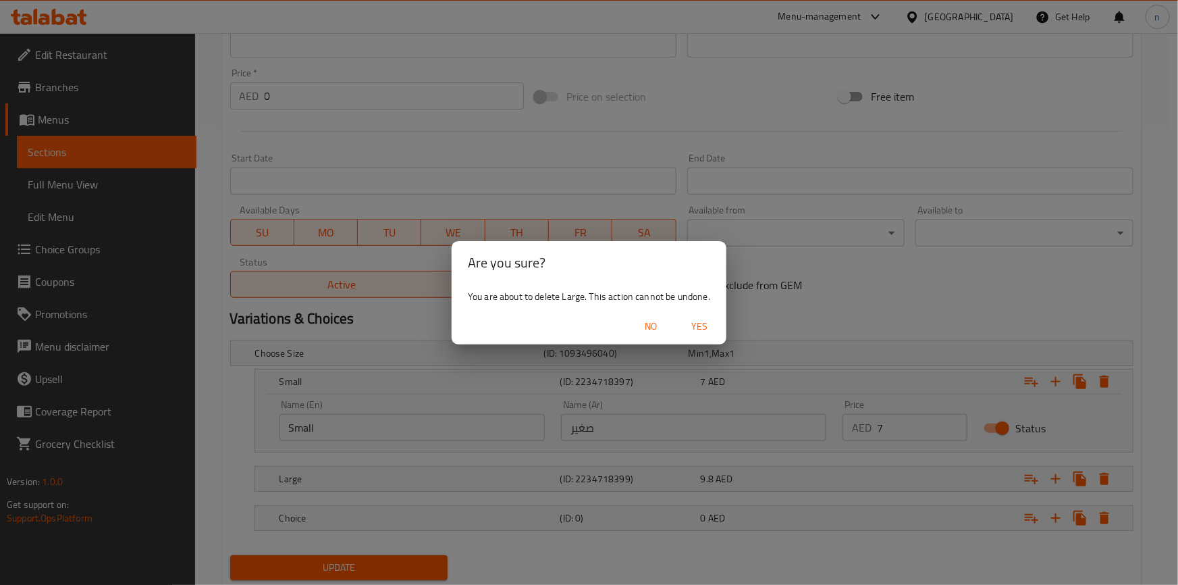
click at [708, 326] on span "Yes" at bounding box center [699, 326] width 32 height 17
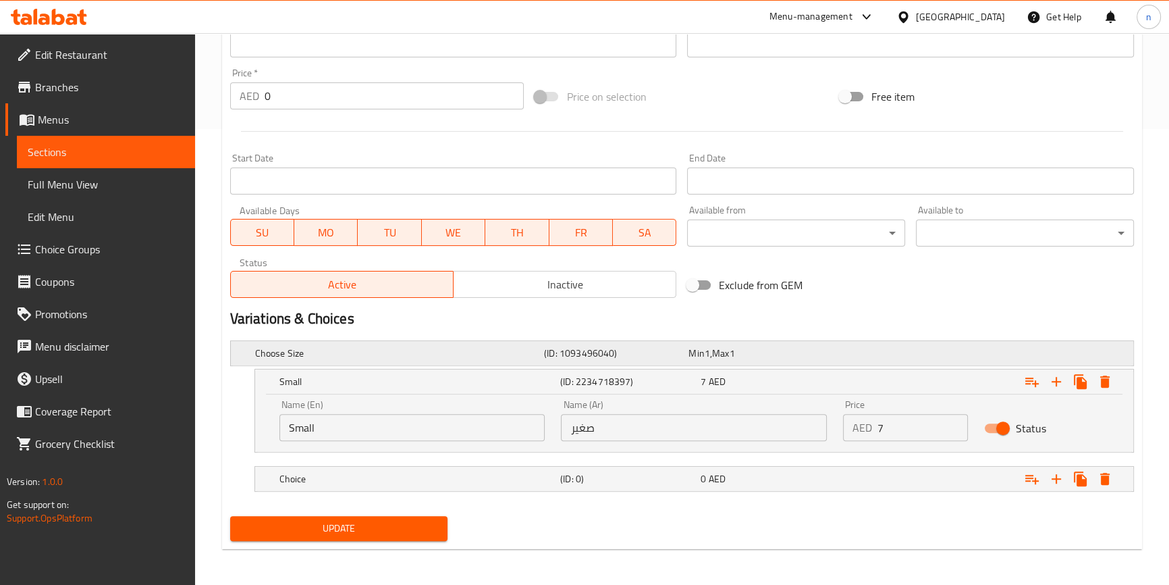
click at [812, 360] on div "Min 1 , Max 1" at bounding box center [758, 353] width 144 height 19
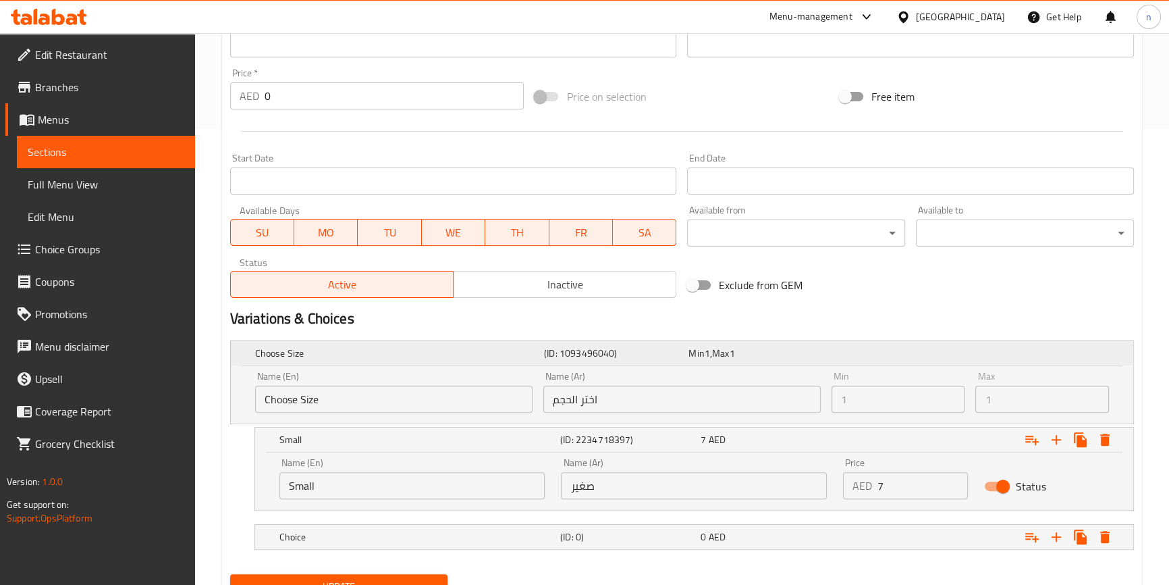
click at [811, 351] on div "Min 1 , Max 1" at bounding box center [758, 353] width 139 height 14
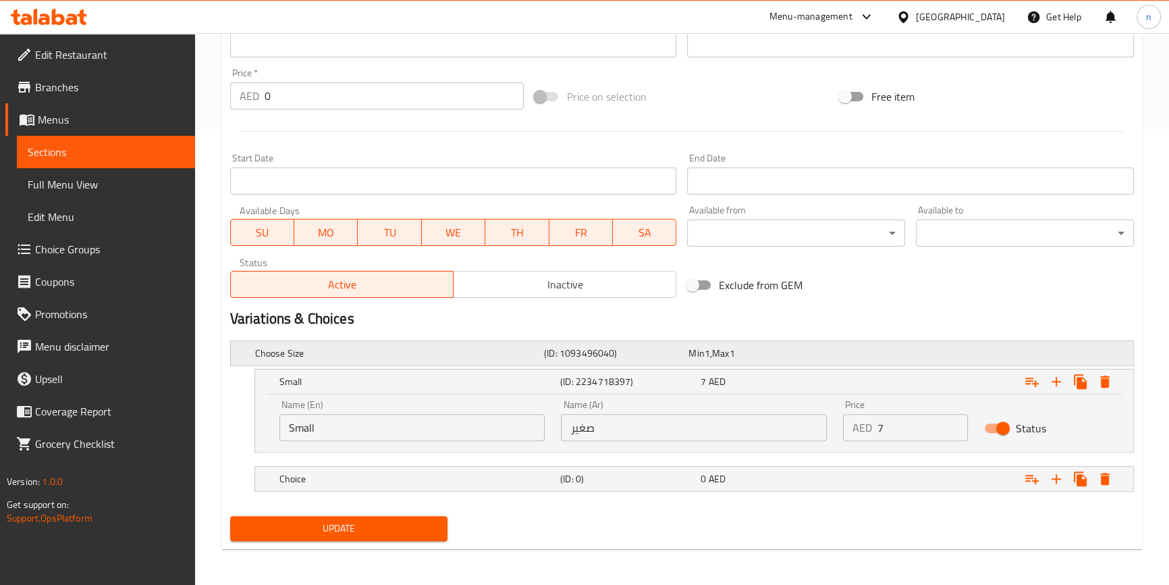
click at [845, 350] on div "Expand" at bounding box center [975, 352] width 289 height 5
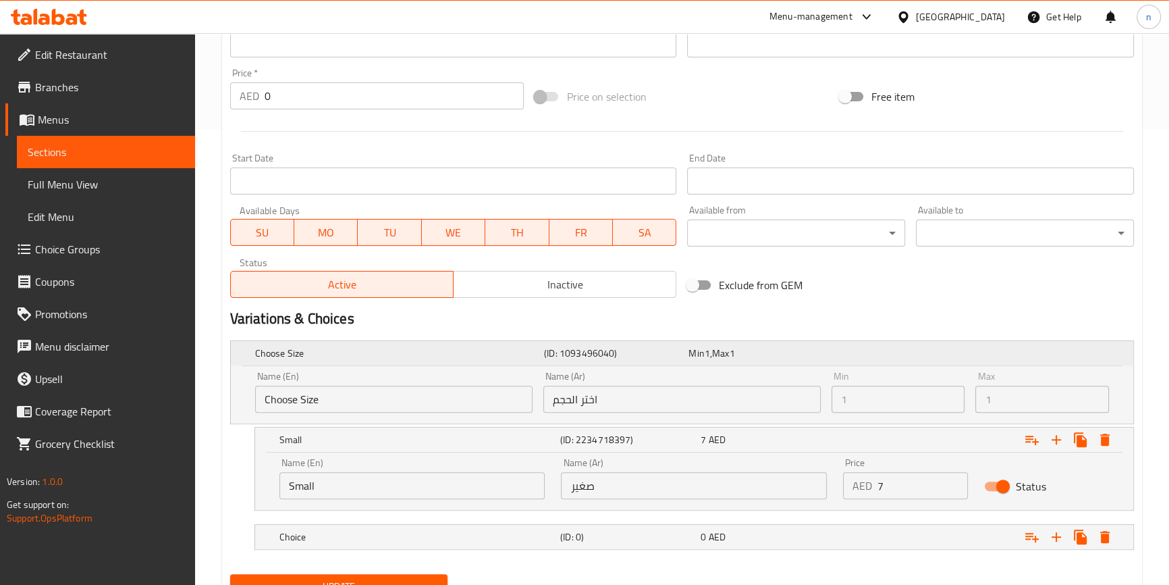
click at [845, 350] on div "Expand" at bounding box center [975, 352] width 289 height 5
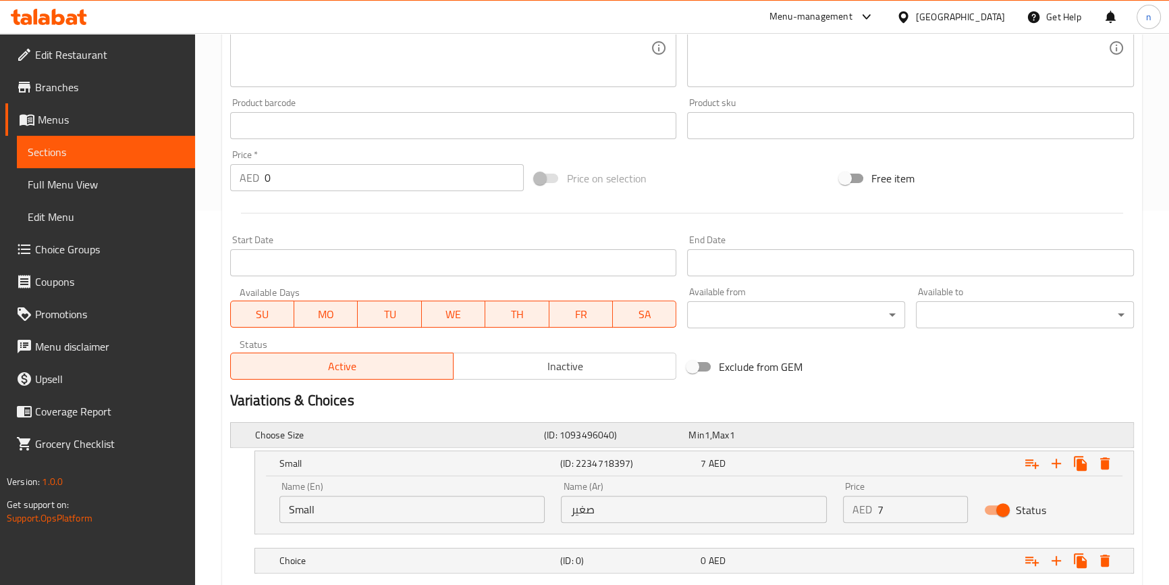
scroll to position [149, 0]
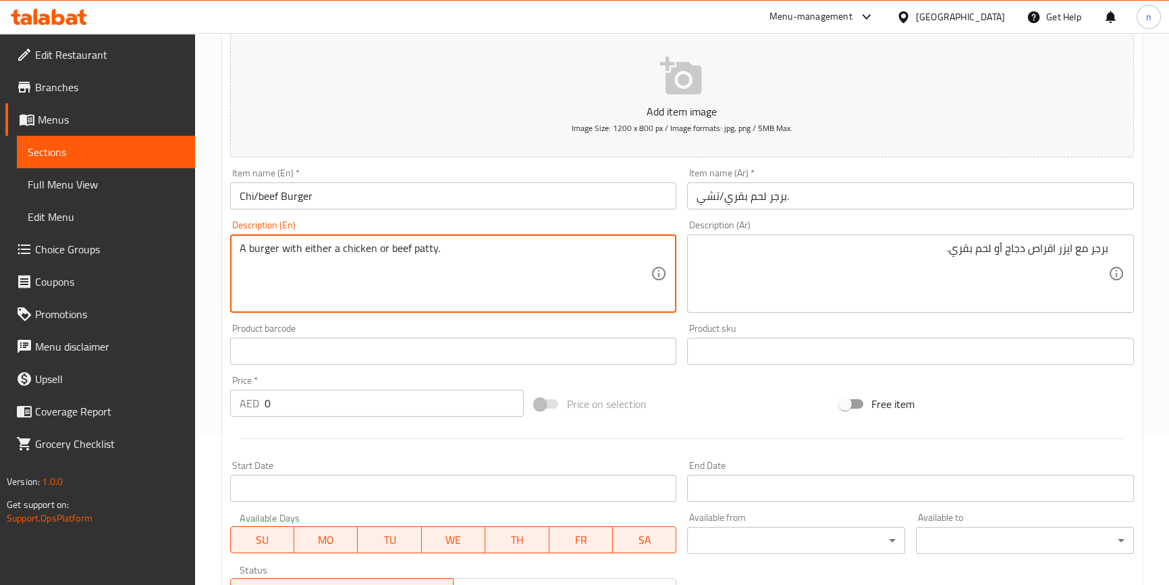
click at [352, 248] on textarea "A burger with either a chicken or beef patty." at bounding box center [446, 274] width 412 height 64
click at [396, 271] on textarea "A burger with either a chicken or beef patty." at bounding box center [446, 274] width 412 height 64
click at [398, 244] on textarea "A burger with either a chicken or beef patty." at bounding box center [446, 274] width 412 height 64
click at [363, 249] on textarea "A burger with either a chicken or beef patty." at bounding box center [446, 274] width 412 height 64
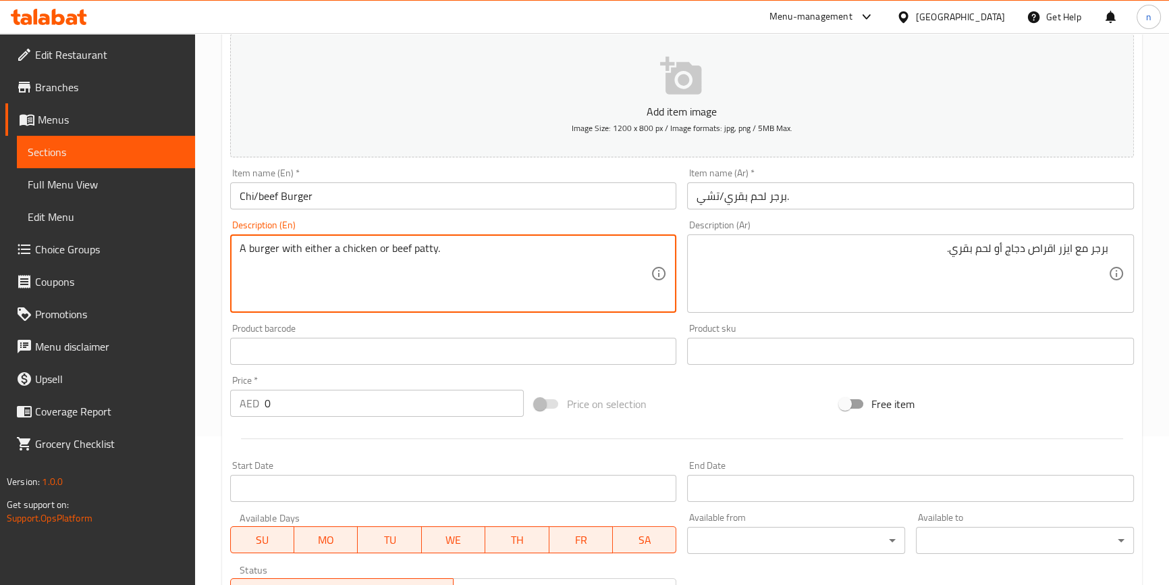
click at [363, 249] on textarea "A burger with either a chicken or beef patty." at bounding box center [446, 274] width 412 height 64
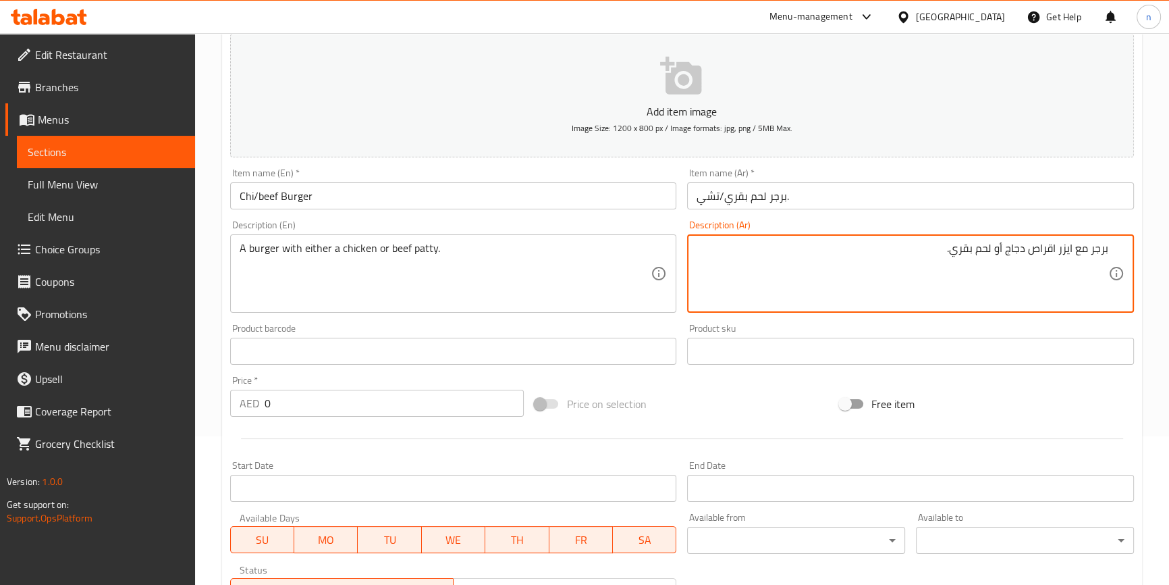
click at [1021, 245] on textarea "برجر مع ايزر اقراص دجاج أو لحم بقري." at bounding box center [903, 274] width 412 height 64
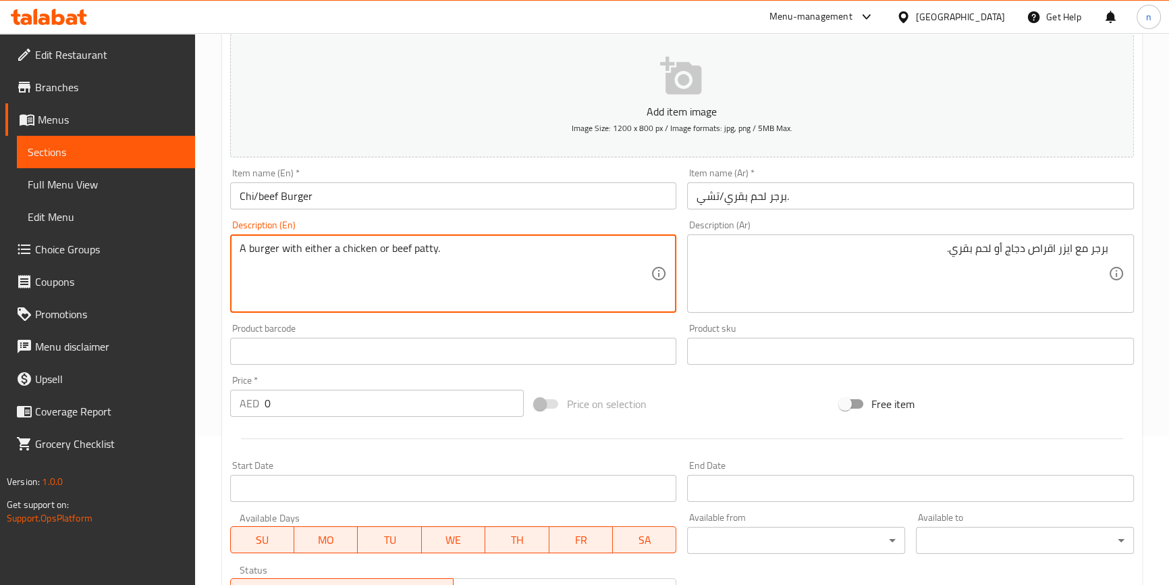
click at [365, 242] on textarea "A burger with either a chicken or beef patty." at bounding box center [446, 274] width 412 height 64
click at [399, 253] on textarea "A burger with either a chicken or beef patty." at bounding box center [446, 274] width 412 height 64
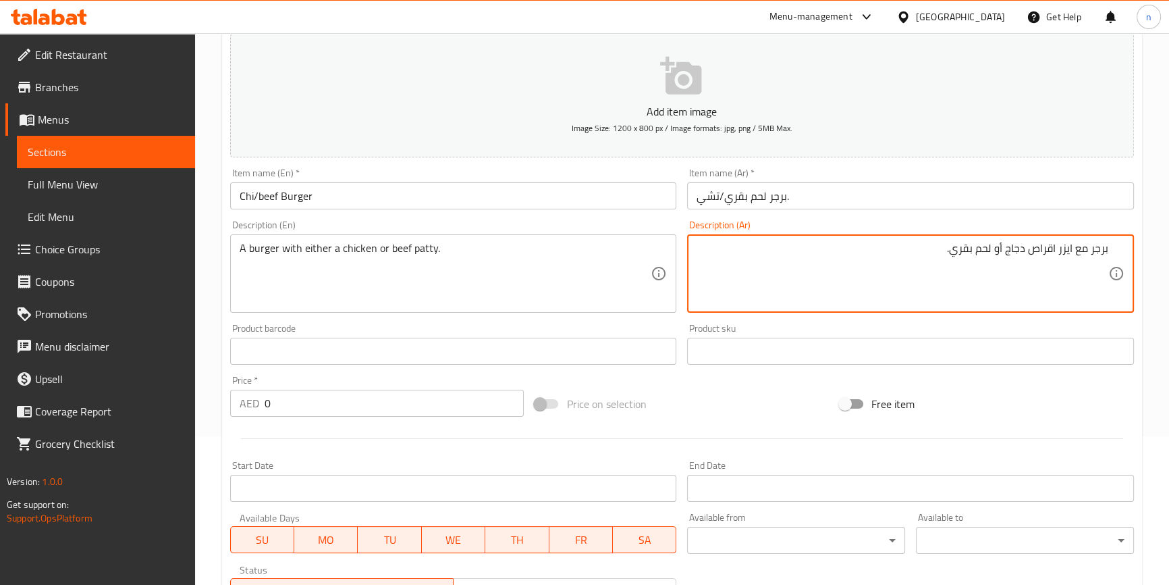
click at [969, 248] on textarea "برجر مع ايزر اقراص دجاج أو لحم بقري." at bounding box center [903, 274] width 412 height 64
click at [994, 248] on textarea "برجر مع ايزر اقراص دجاج أو لحم بقري." at bounding box center [903, 274] width 412 height 64
drag, startPoint x: 993, startPoint y: 244, endPoint x: 949, endPoint y: 248, distance: 44.1
click at [949, 248] on textarea "برجر مع ايزر اقراص دجاج أو لحم بقري." at bounding box center [903, 274] width 412 height 64
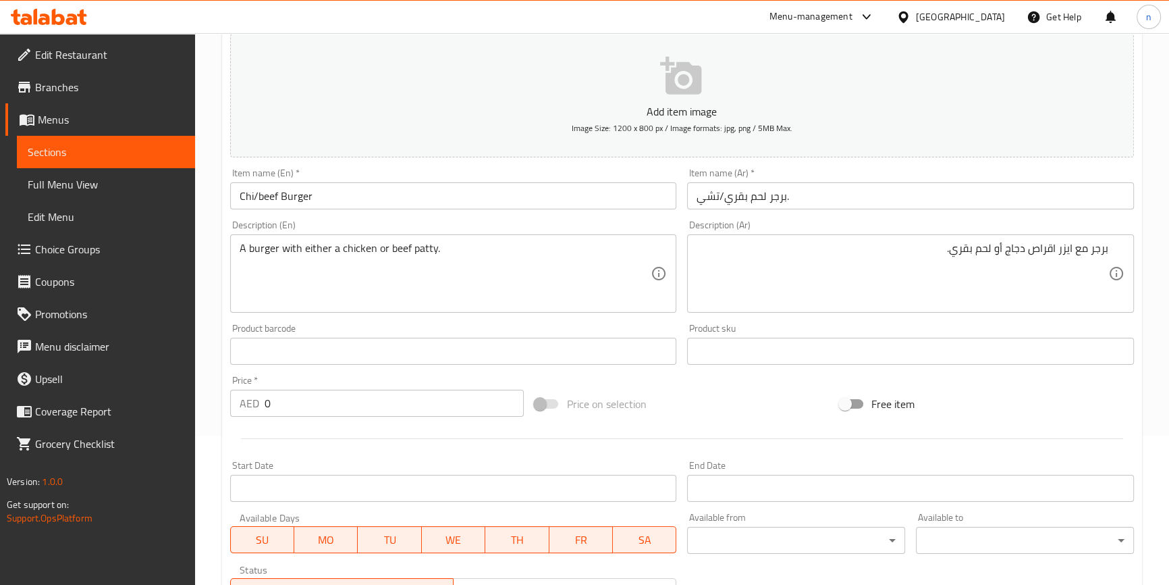
click at [211, 382] on div "Home / Restaurants management / Menus / Sections / item / update Burger section…" at bounding box center [682, 389] width 974 height 1009
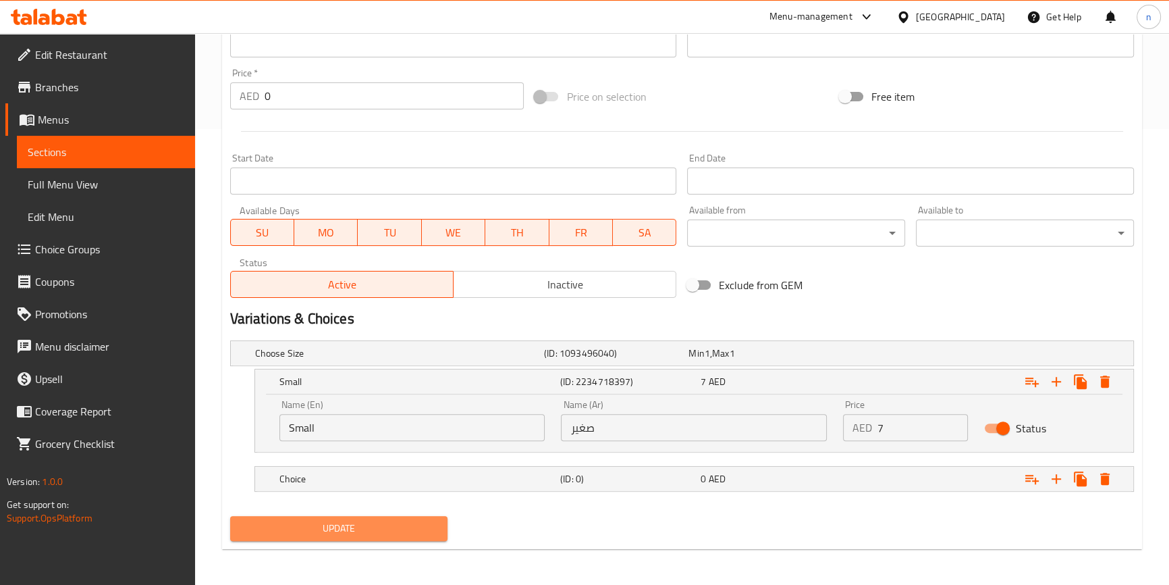
click at [290, 523] on span "Update" at bounding box center [339, 528] width 196 height 17
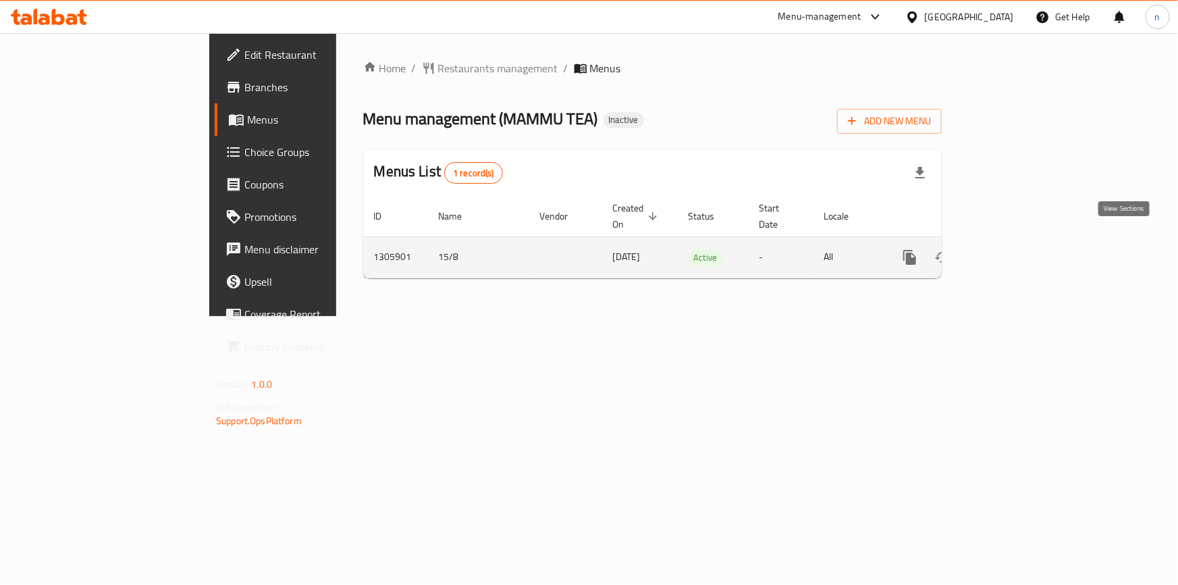
click at [1015, 249] on icon "enhanced table" at bounding box center [1007, 257] width 16 height 16
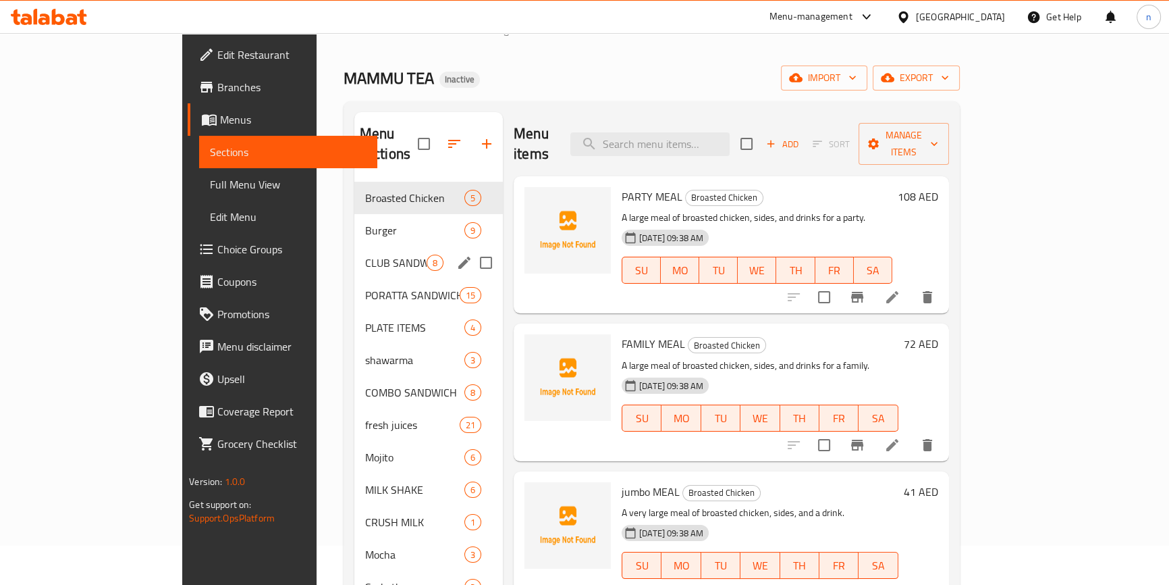
scroll to position [61, 0]
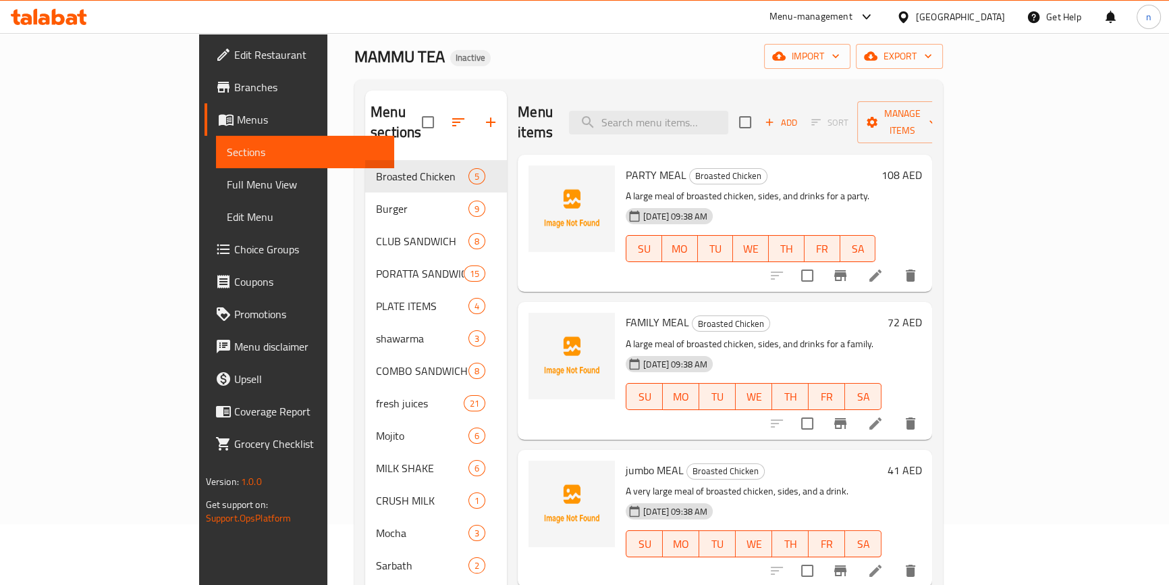
click at [234, 248] on span "Choice Groups" at bounding box center [308, 249] width 149 height 16
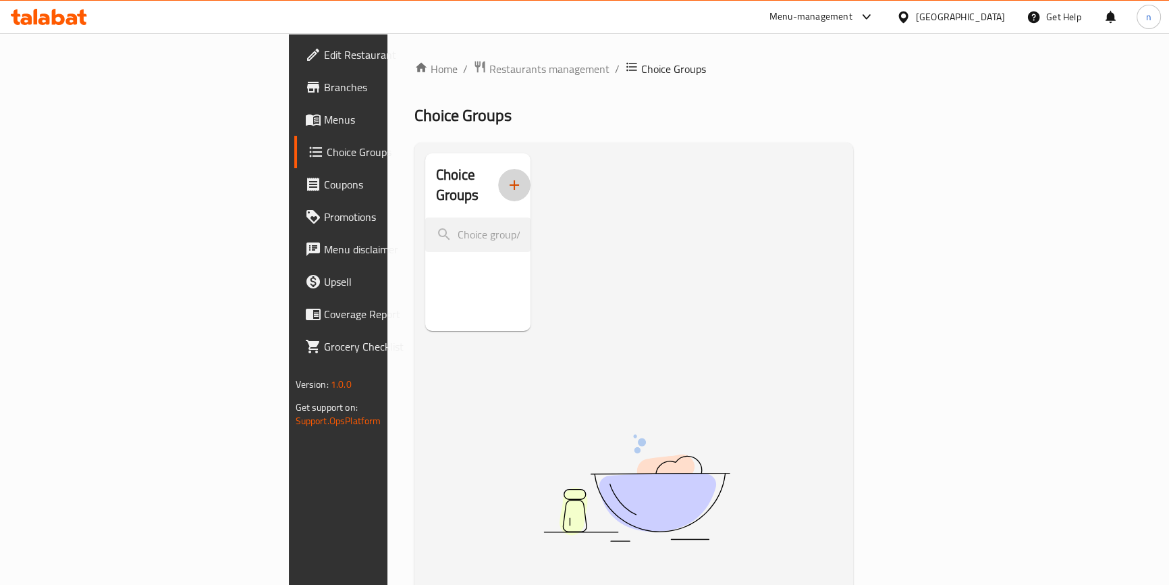
click at [506, 178] on icon "button" at bounding box center [514, 185] width 16 height 16
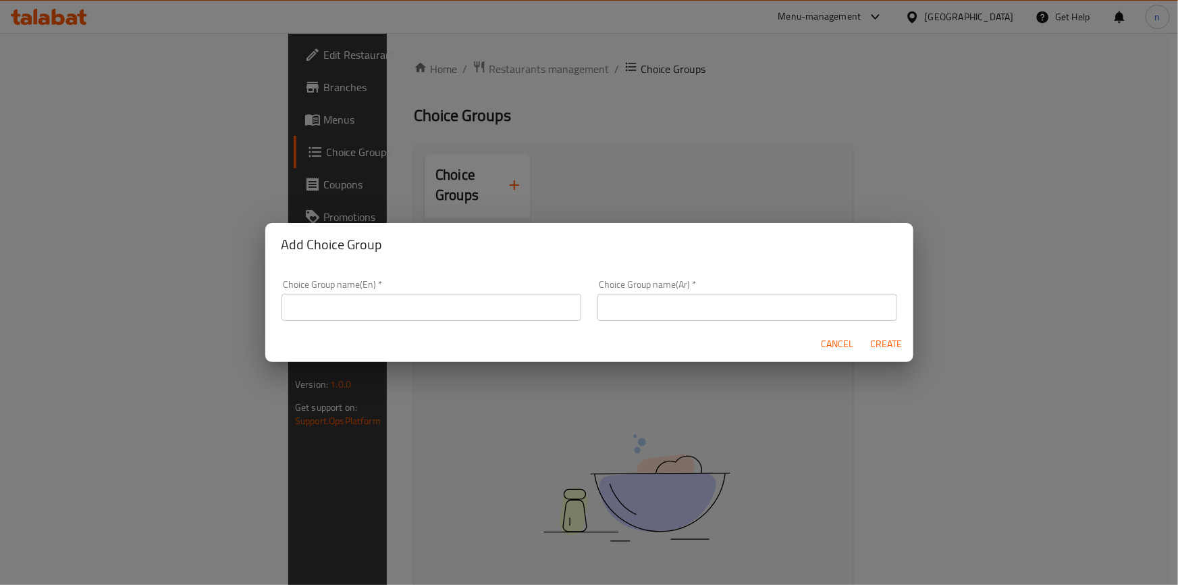
click at [450, 302] on input "text" at bounding box center [432, 307] width 300 height 27
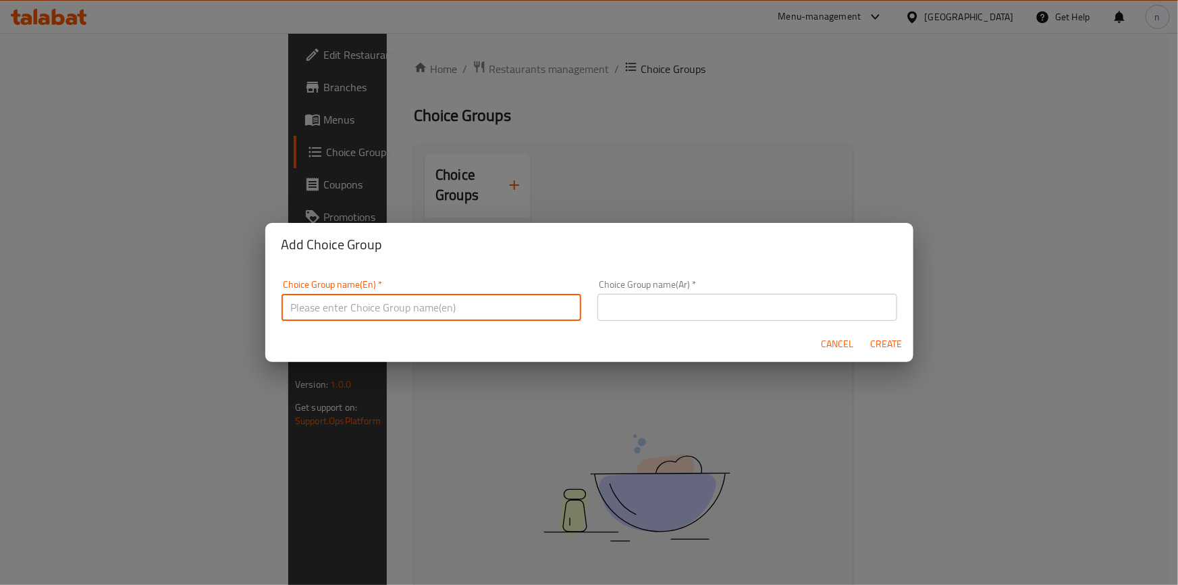
type input "your choice :"
click at [687, 303] on input "text" at bounding box center [747, 307] width 300 height 27
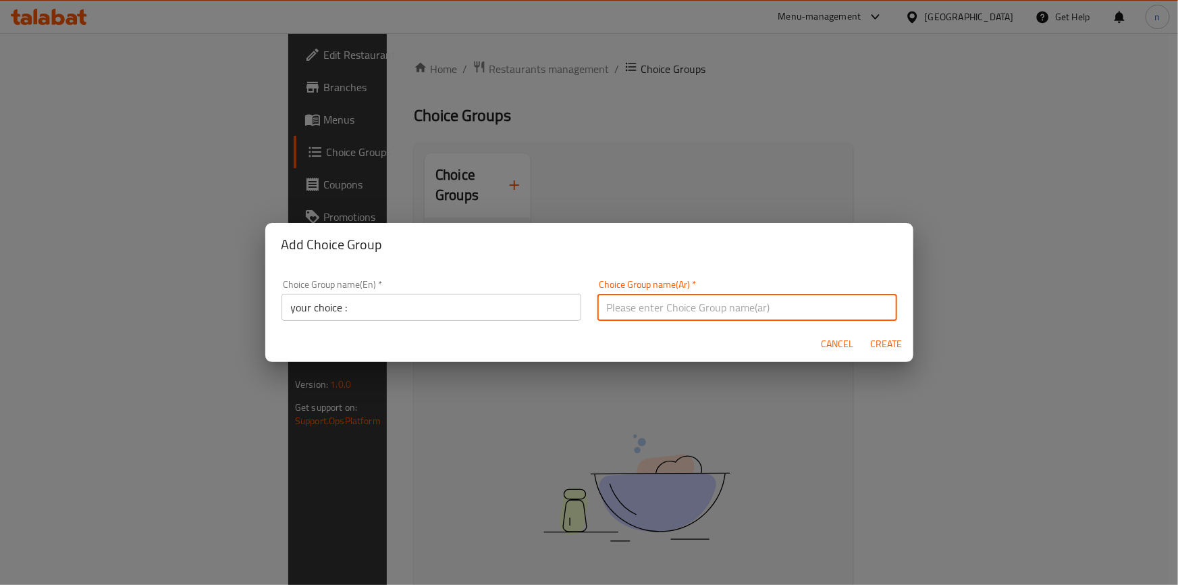
type input "اختيارك من:"
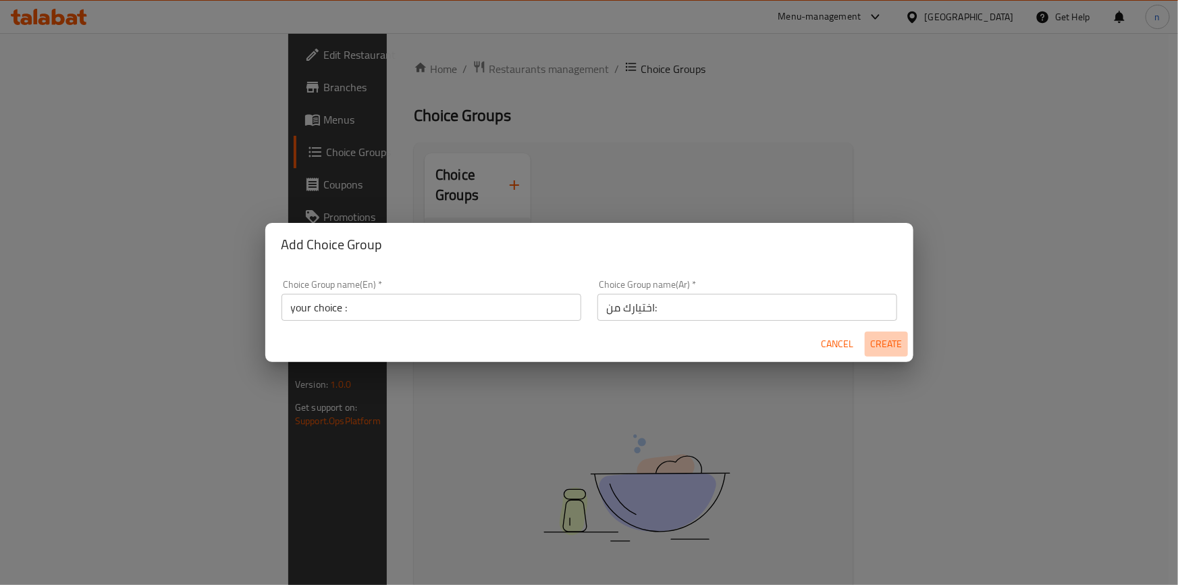
click at [894, 348] on span "Create" at bounding box center [886, 344] width 32 height 17
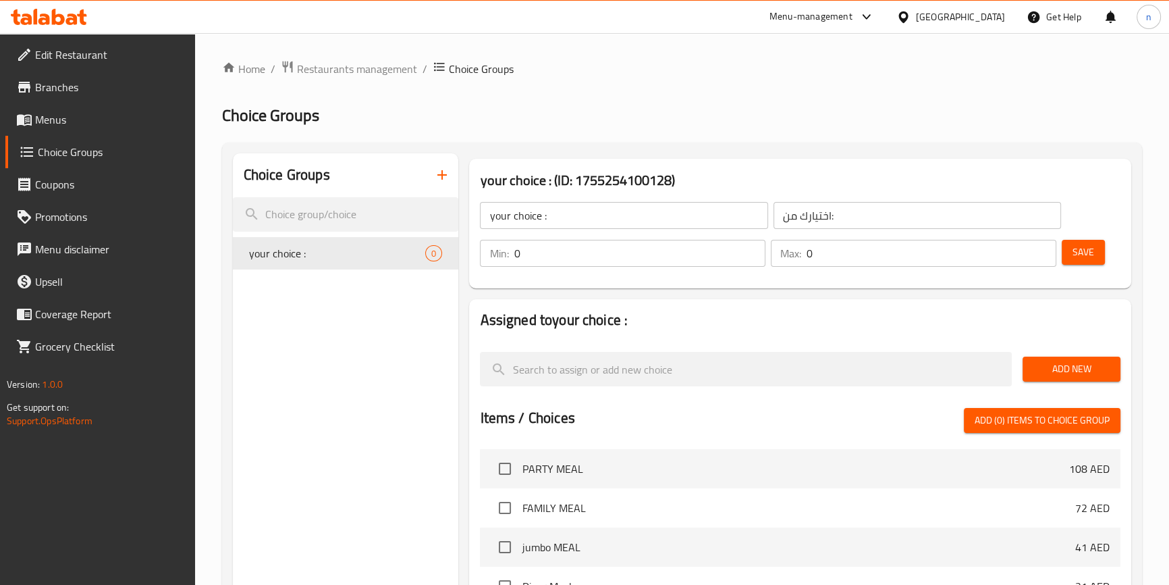
click at [695, 259] on input "0" at bounding box center [640, 253] width 252 height 27
type input "1"
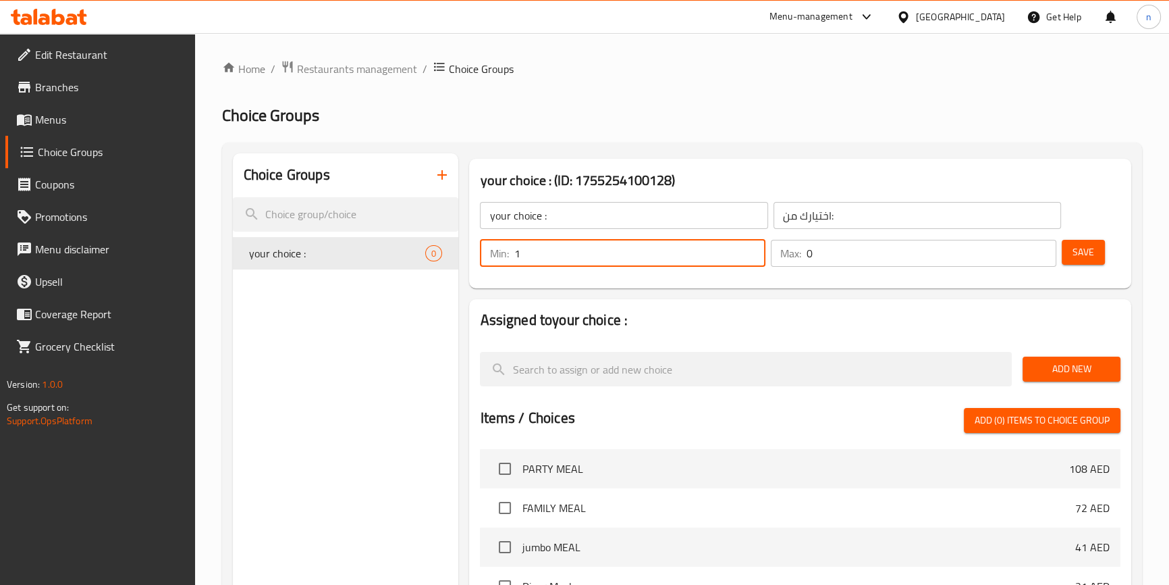
click at [824, 252] on input "0" at bounding box center [932, 253] width 250 height 27
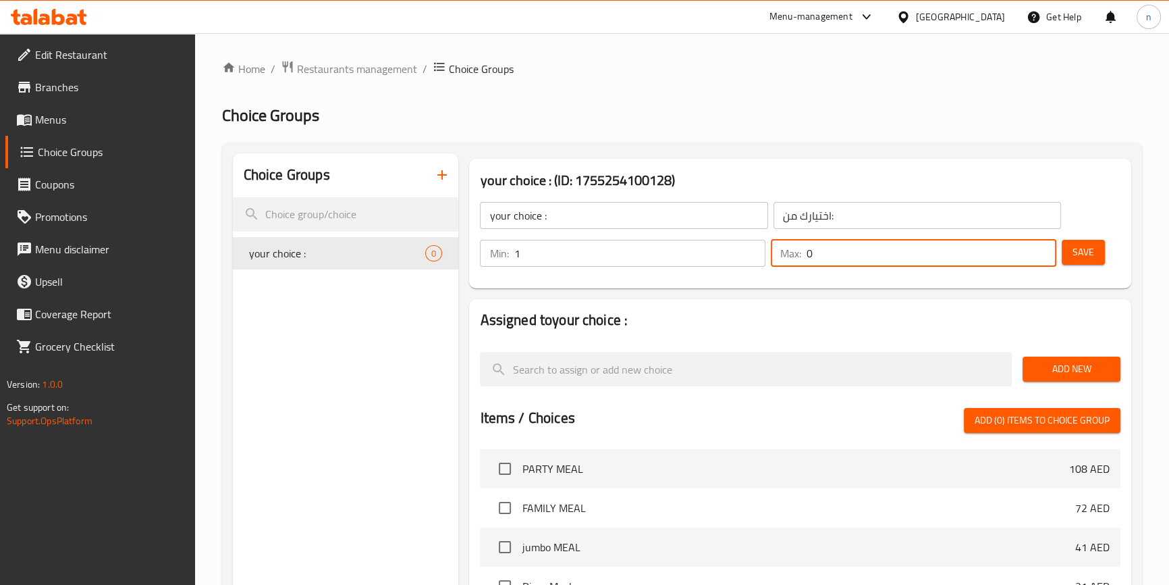
click at [824, 252] on input "0" at bounding box center [932, 253] width 250 height 27
type input "1"
click at [1096, 250] on button "Save" at bounding box center [1083, 252] width 43 height 25
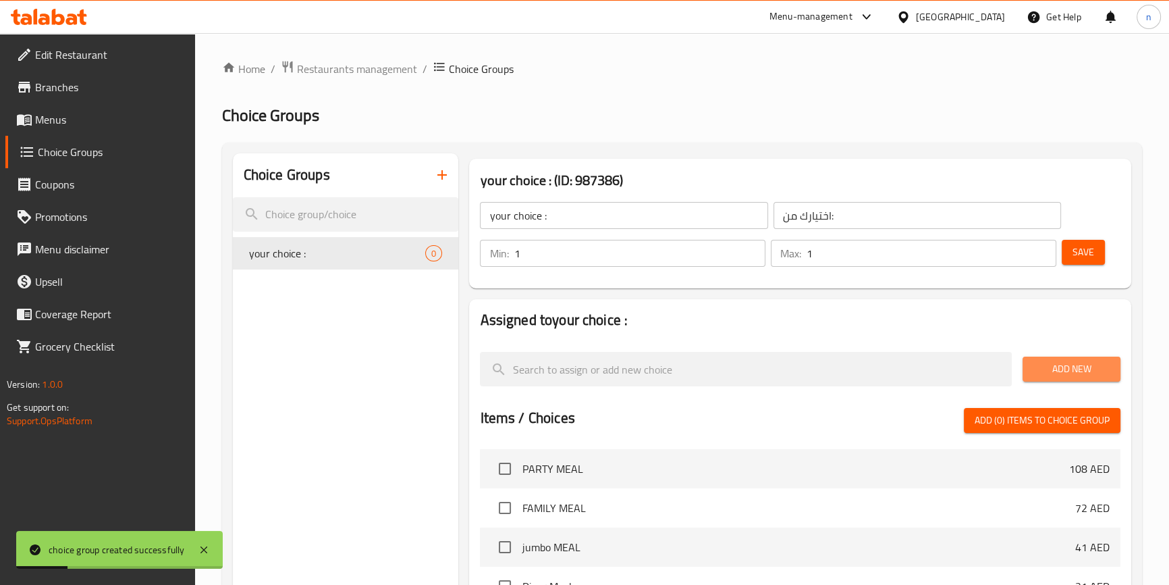
click at [1085, 362] on span "Add New" at bounding box center [1072, 368] width 76 height 17
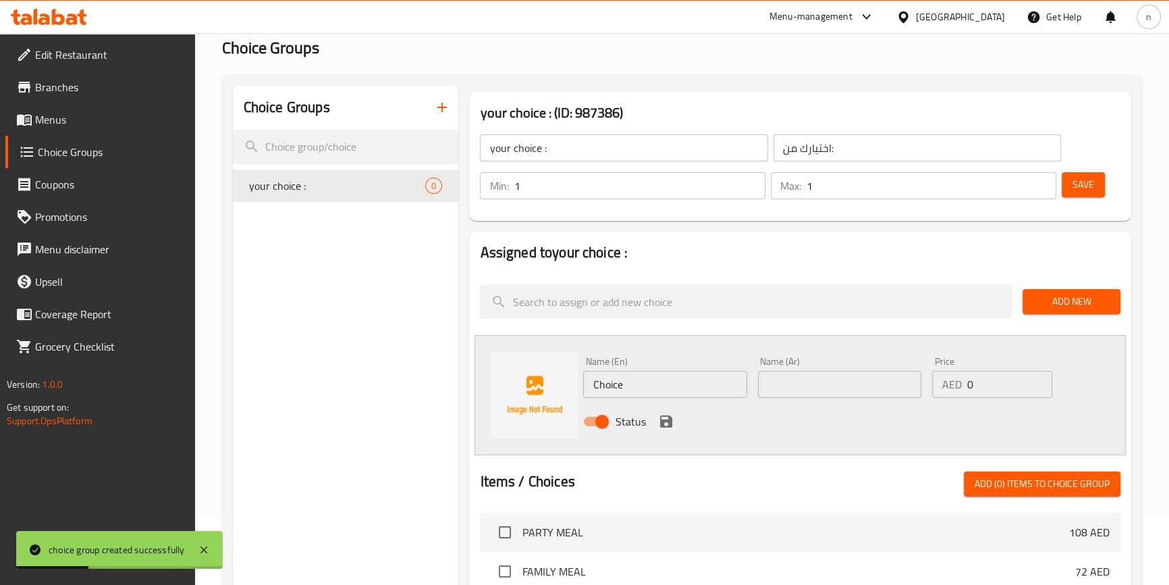
scroll to position [122, 0]
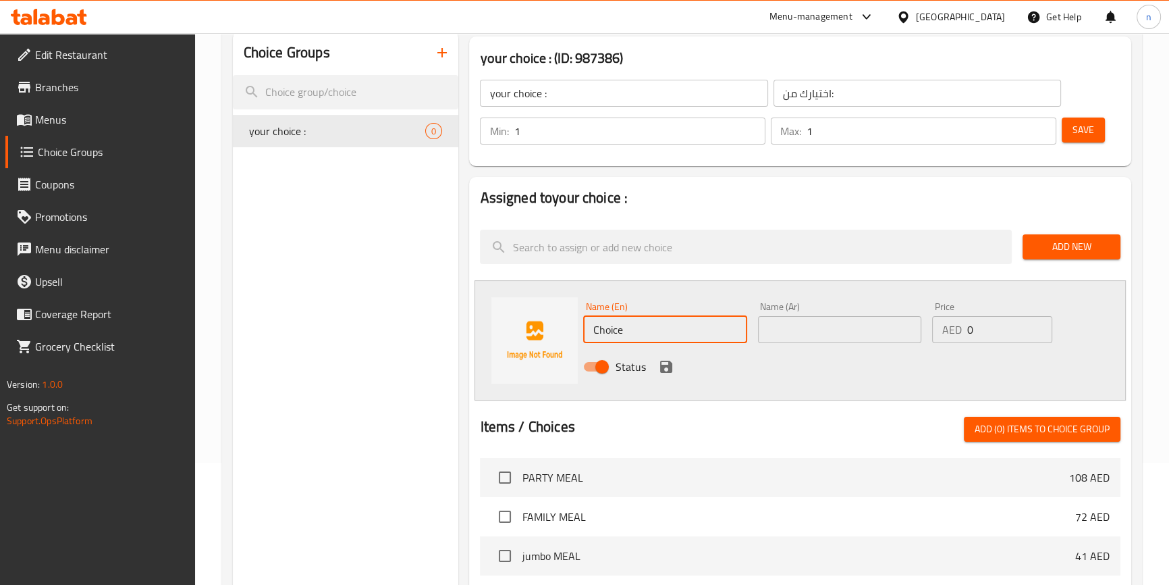
click at [646, 319] on input "Choice" at bounding box center [664, 329] width 163 height 27
paste input "chicken"
type input "chicken"
click at [842, 319] on input "text" at bounding box center [839, 329] width 163 height 27
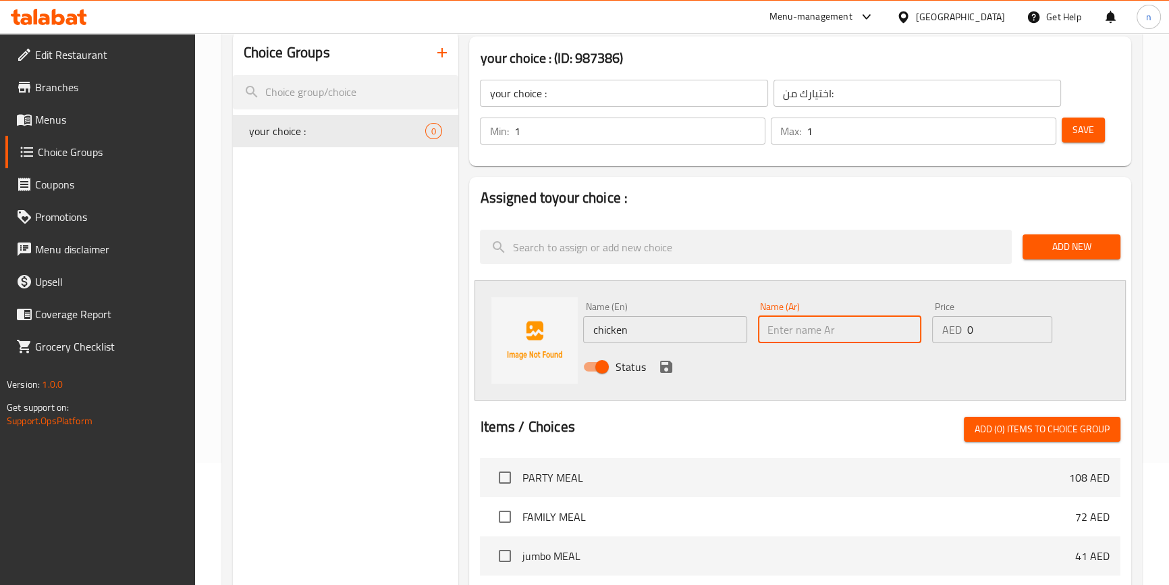
paste input "دجاج"
type input "دجاج"
click at [1074, 246] on span "Add New" at bounding box center [1072, 246] width 76 height 17
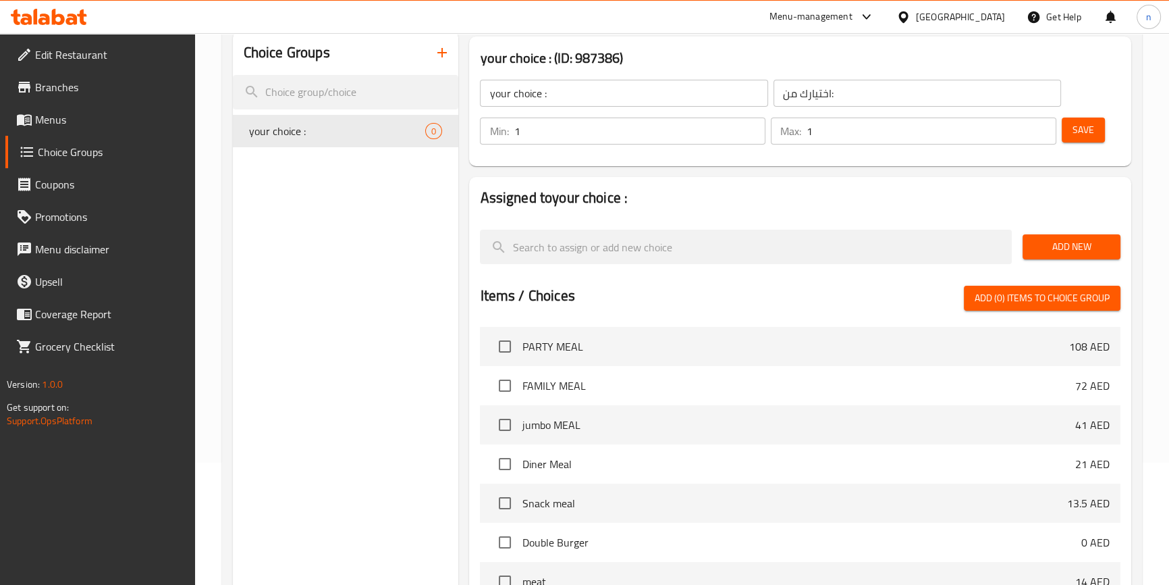
click at [1046, 251] on span "Add New" at bounding box center [1072, 246] width 76 height 17
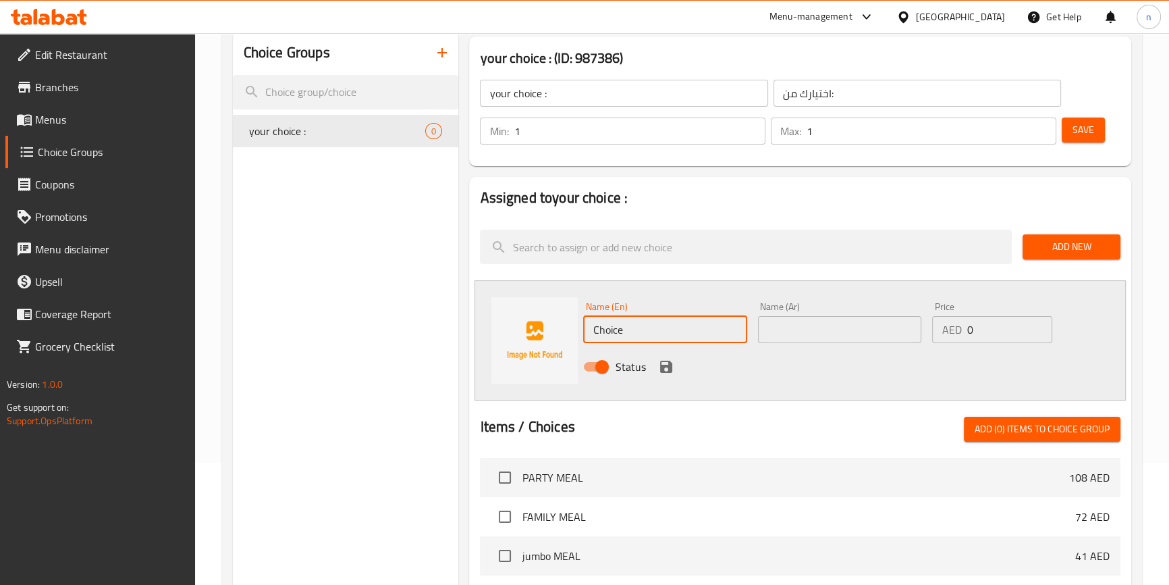
click at [705, 321] on input "Choice" at bounding box center [664, 329] width 163 height 27
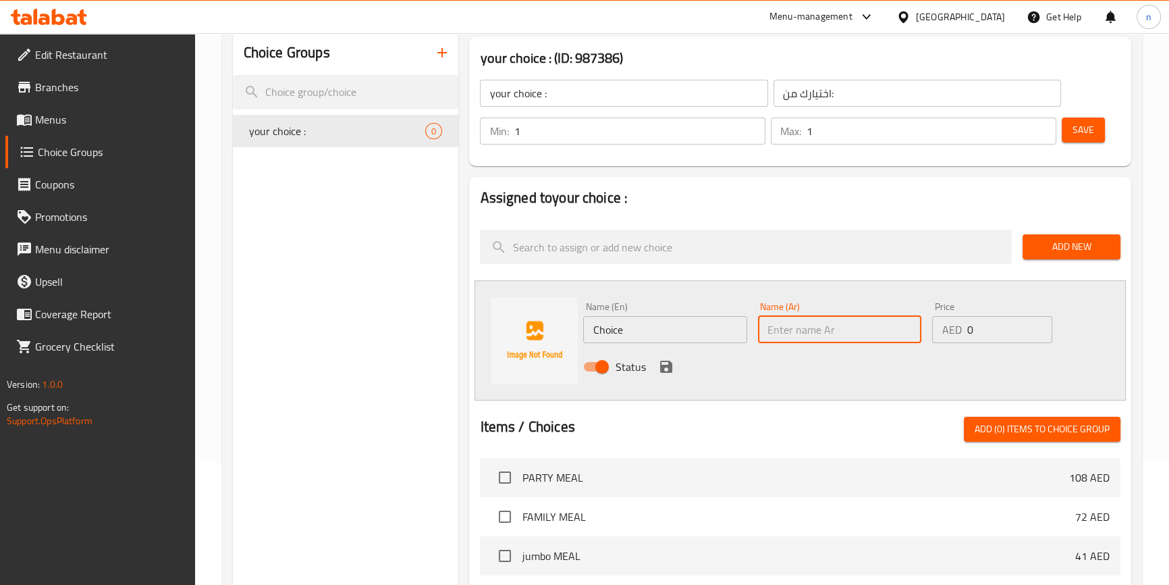
click at [842, 316] on input "text" at bounding box center [839, 329] width 163 height 27
click at [843, 325] on input "text" at bounding box center [839, 329] width 163 height 27
paste input "دجاج"
type input "دجاج"
click at [647, 337] on input "Choice" at bounding box center [664, 329] width 163 height 27
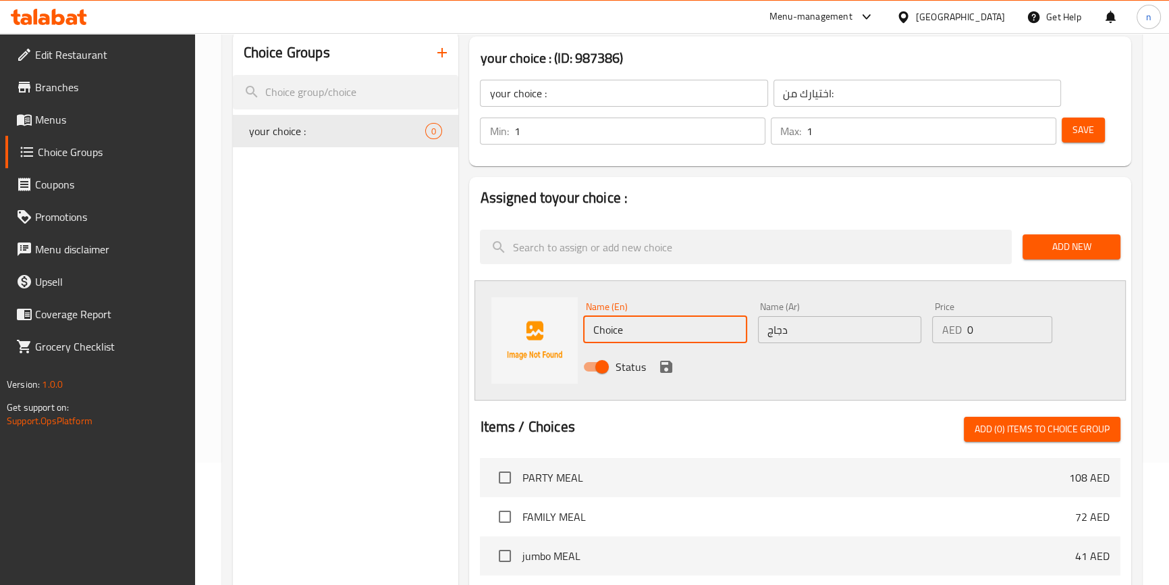
click at [647, 337] on input "Choice" at bounding box center [664, 329] width 163 height 27
paste input "chicken"
type input "chicken"
click at [911, 391] on div "Name (En) chicken Name (En) Name (Ar) دجاج Name (Ar) Price AED 0 Price Status" at bounding box center [800, 340] width 651 height 120
click at [666, 365] on icon "save" at bounding box center [666, 366] width 12 height 12
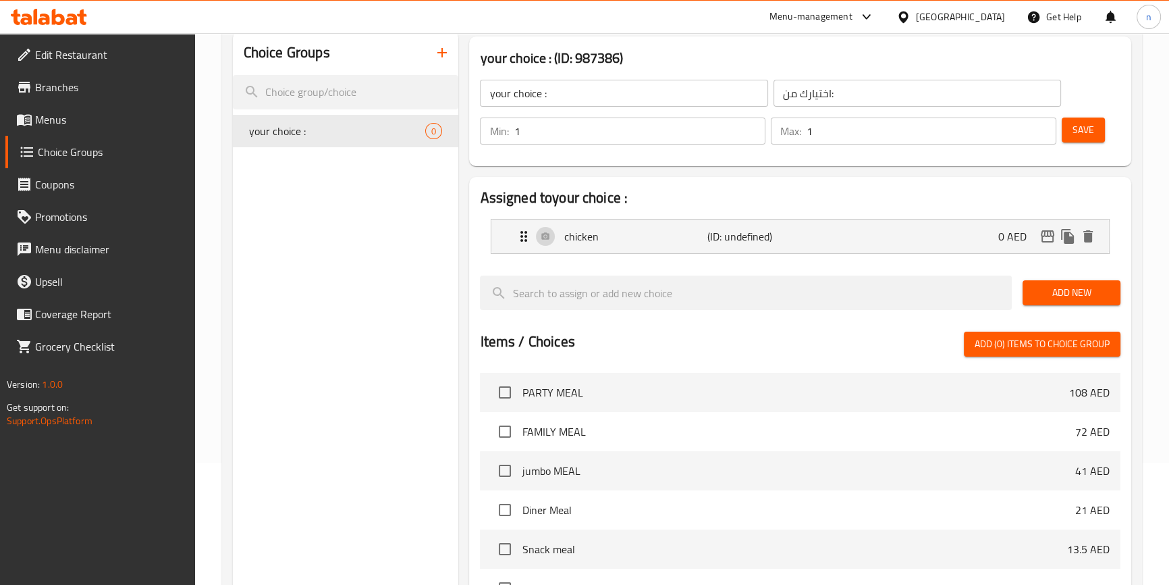
click at [1067, 304] on button "Add New" at bounding box center [1072, 292] width 98 height 25
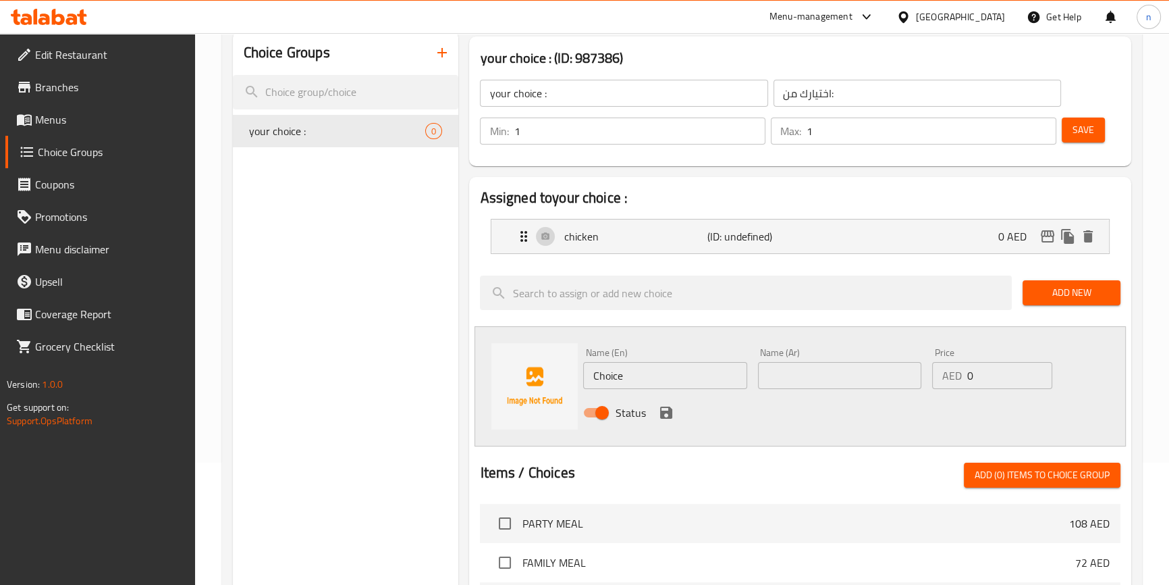
click at [694, 376] on input "Choice" at bounding box center [664, 375] width 163 height 27
paste input "beef"
type input "beef"
click at [878, 367] on input "text" at bounding box center [839, 375] width 163 height 27
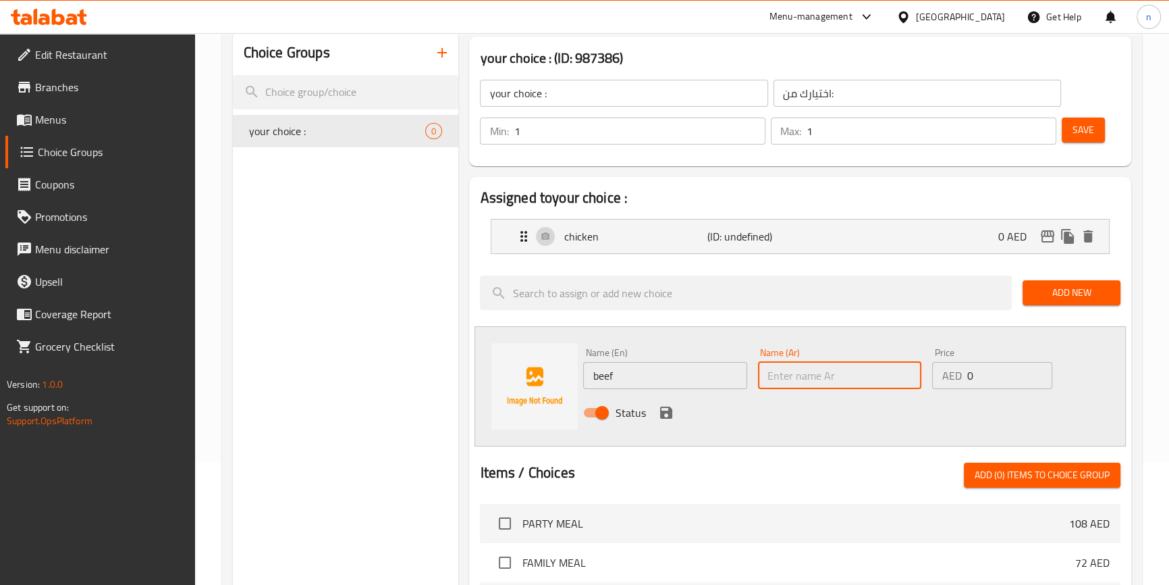
paste input "لحم بقري"
type input "لحم بقري"
click at [662, 408] on icon "save" at bounding box center [666, 412] width 16 height 16
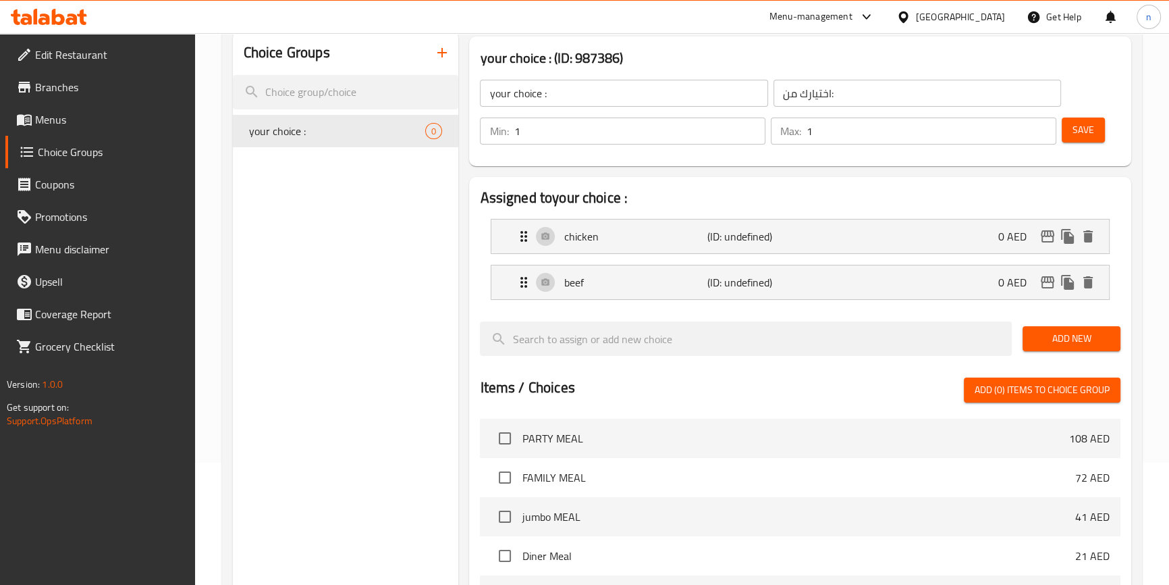
click at [1089, 128] on span "Save" at bounding box center [1084, 130] width 22 height 17
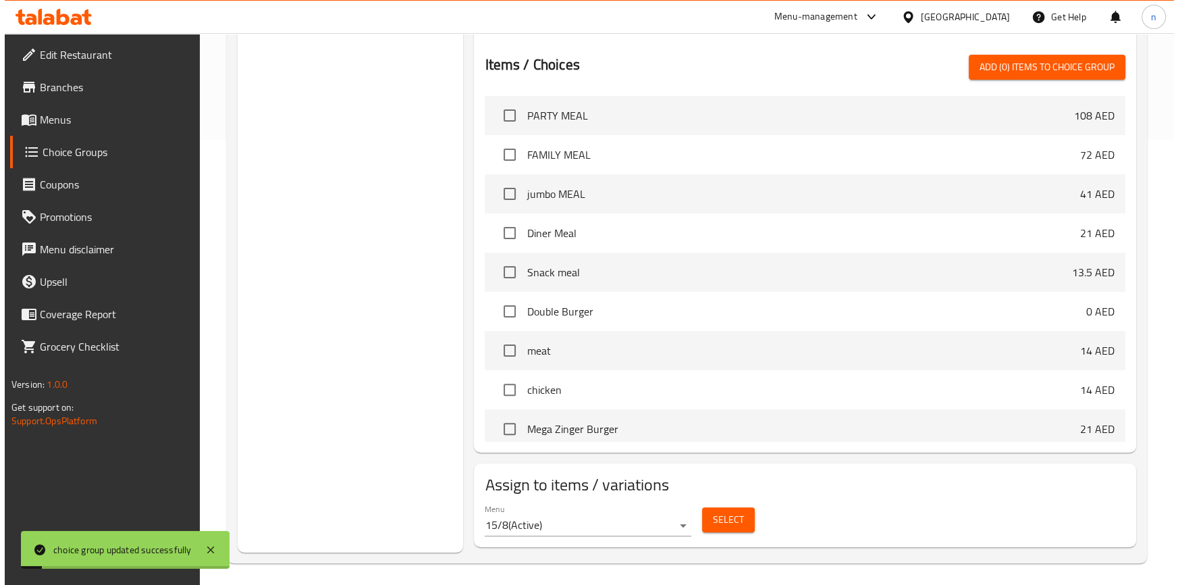
scroll to position [450, 0]
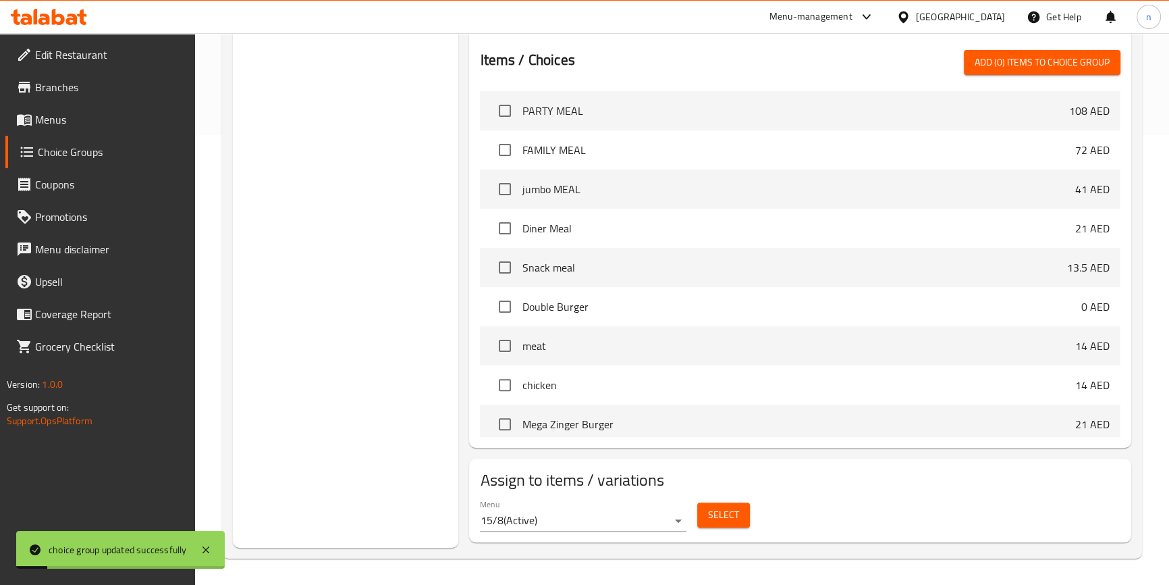
click at [742, 518] on button "Select" at bounding box center [723, 514] width 53 height 25
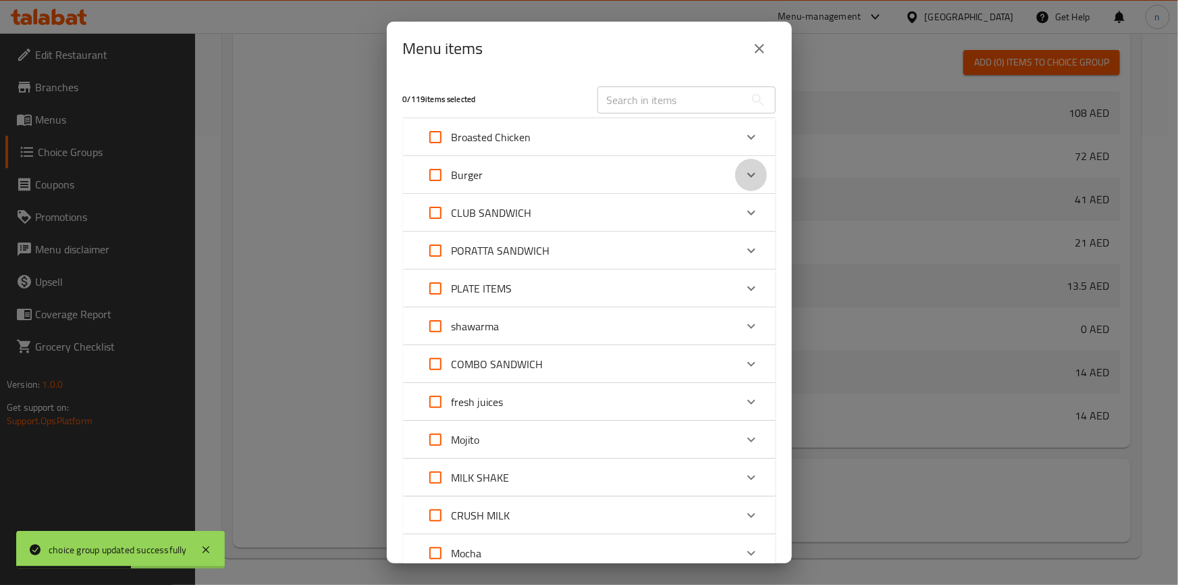
click at [751, 172] on div "Expand" at bounding box center [751, 175] width 32 height 32
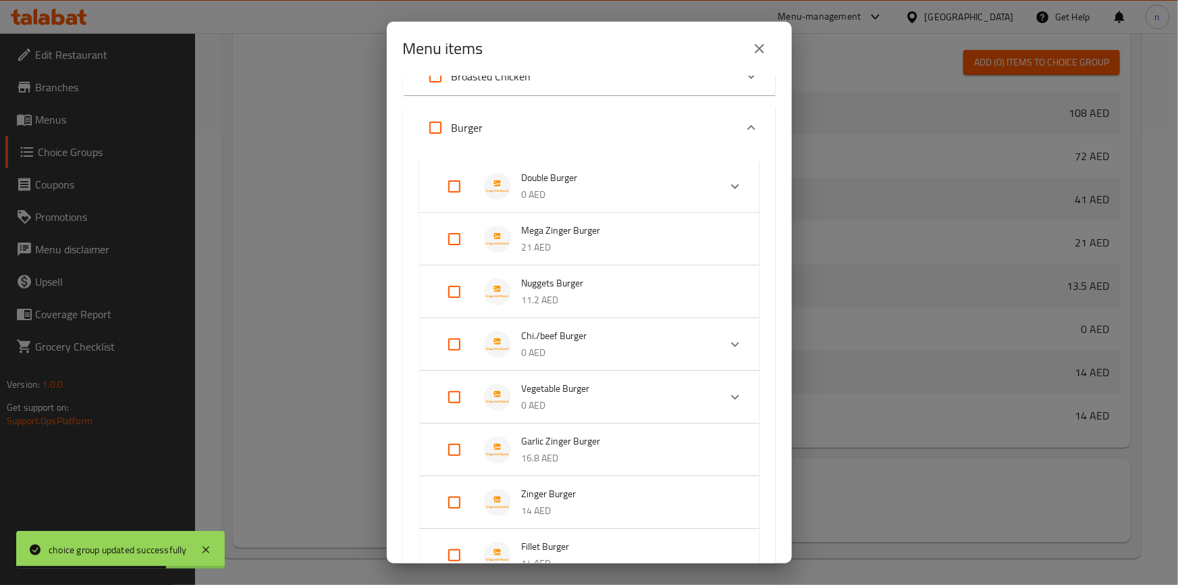
scroll to position [122, 0]
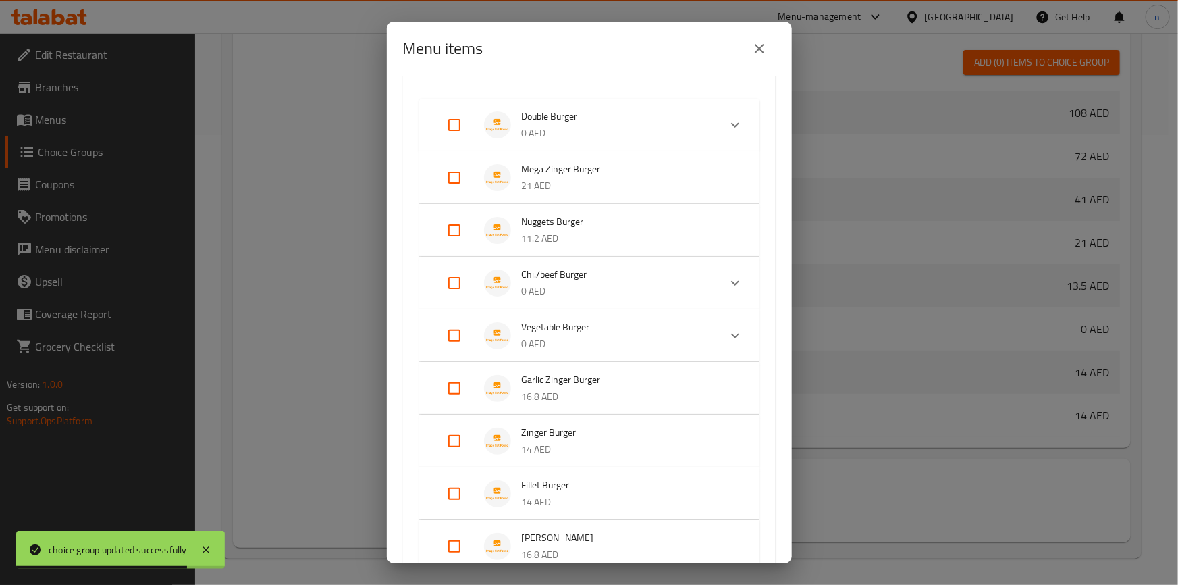
click at [449, 279] on input "Expand" at bounding box center [454, 283] width 32 height 32
checkbox input "true"
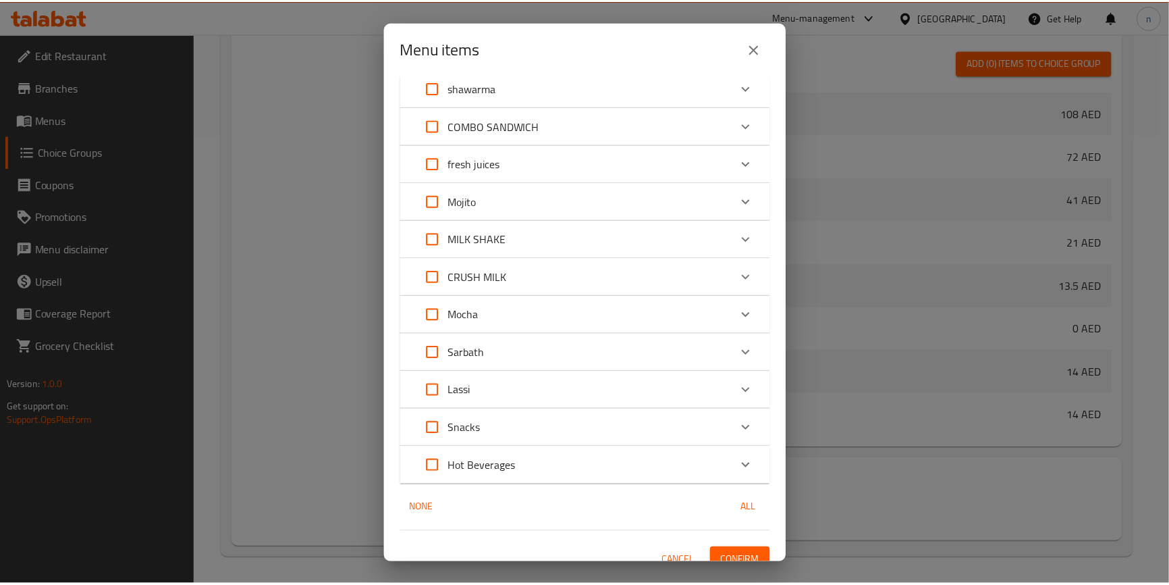
scroll to position [883, 0]
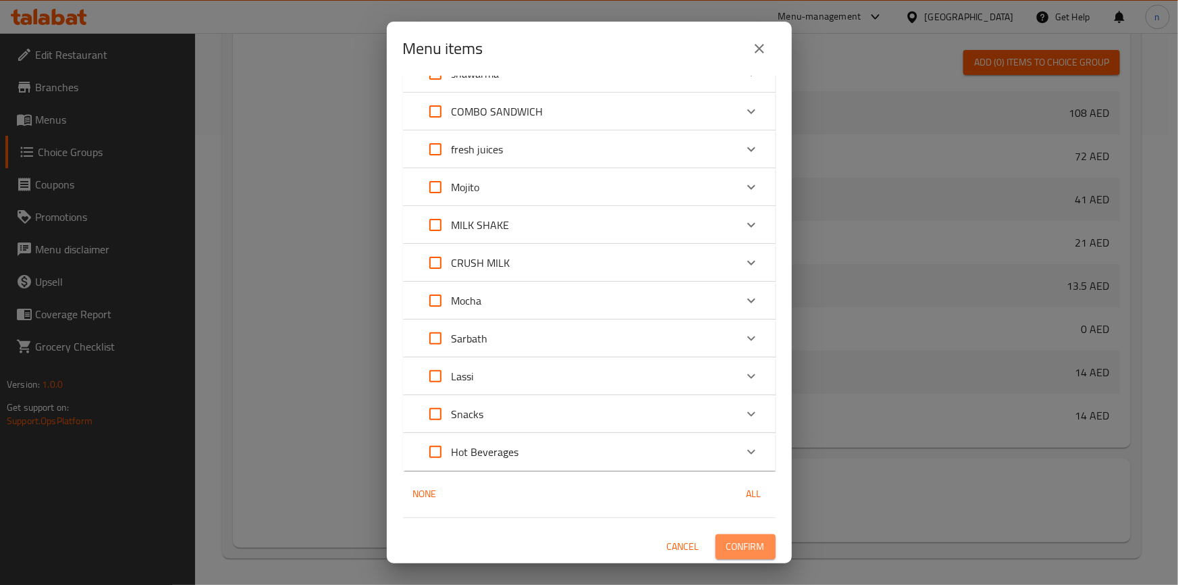
click at [749, 548] on span "Confirm" at bounding box center [745, 546] width 38 height 17
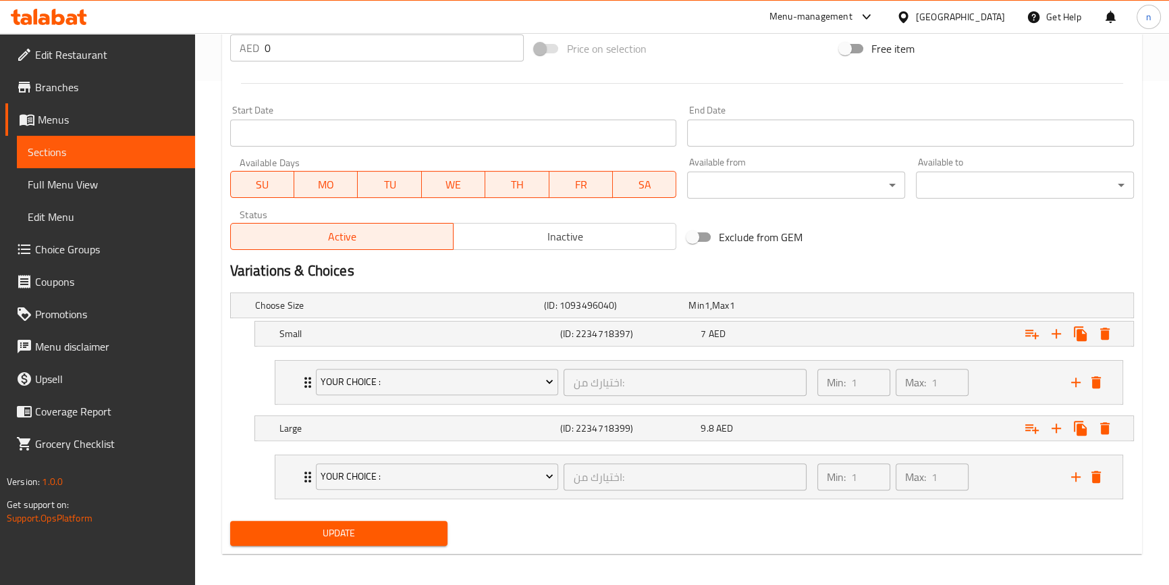
scroll to position [508, 0]
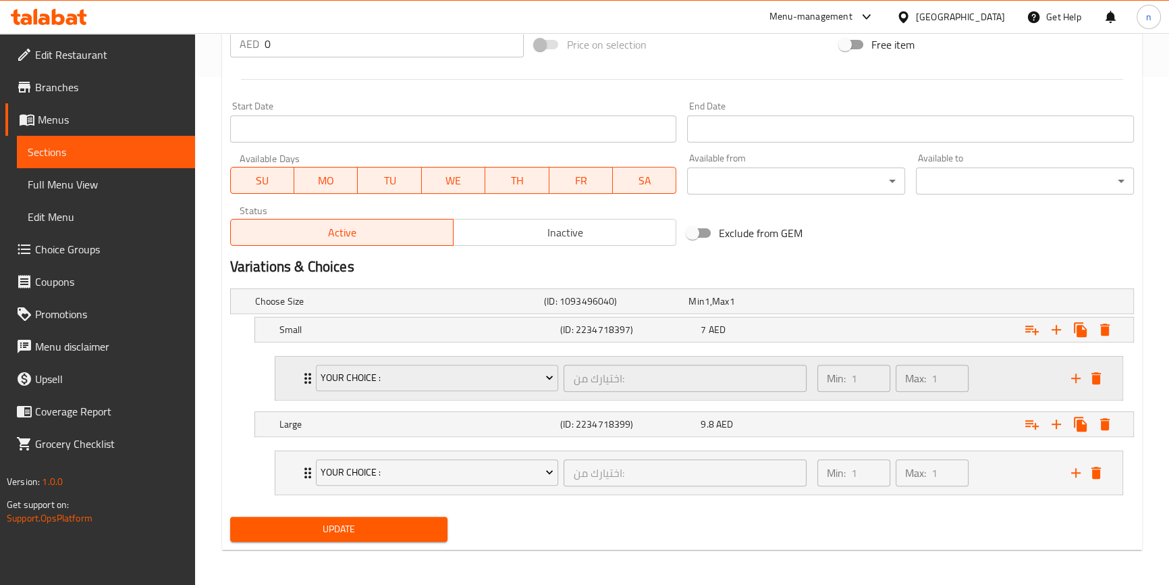
click at [999, 373] on div "Min: 1 ​ Max: 1 ​" at bounding box center [936, 377] width 254 height 43
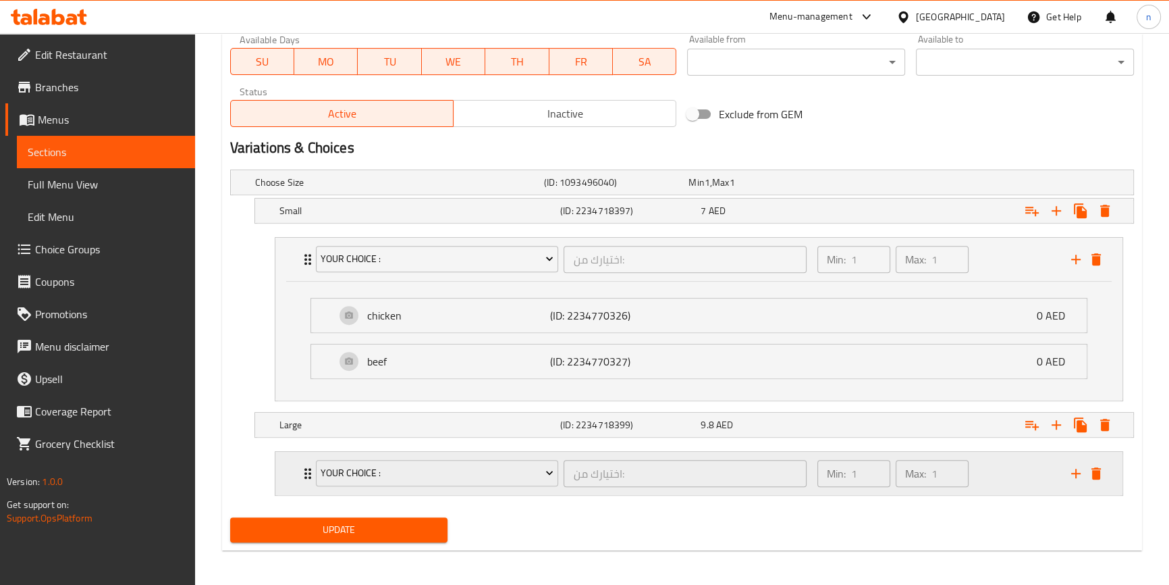
scroll to position [628, 0]
click at [996, 477] on div "Min: 1 ​ Max: 1 ​" at bounding box center [936, 471] width 254 height 43
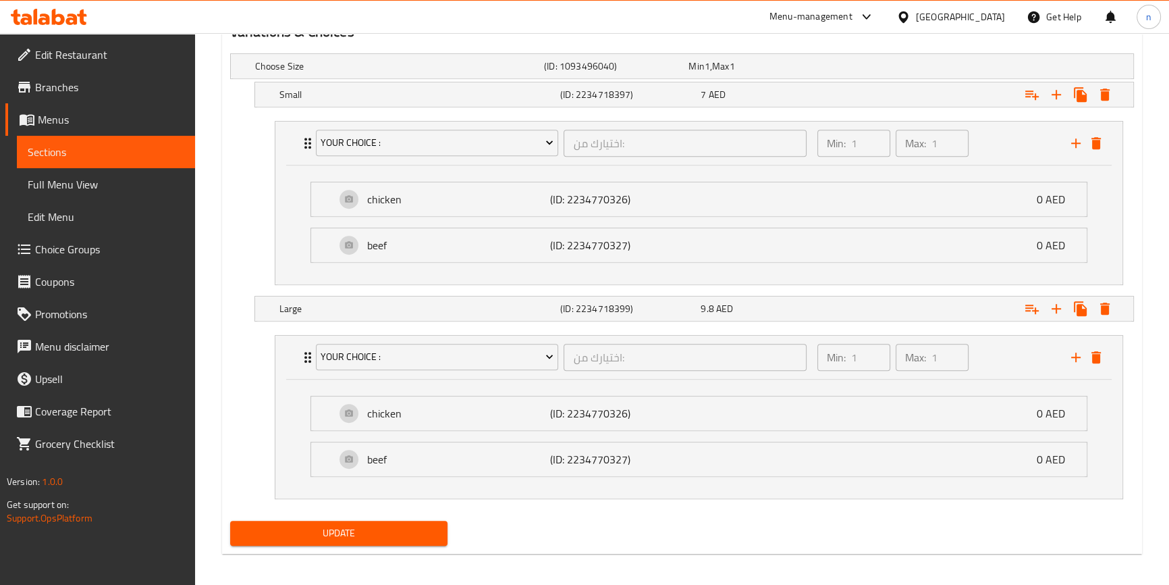
scroll to position [747, 0]
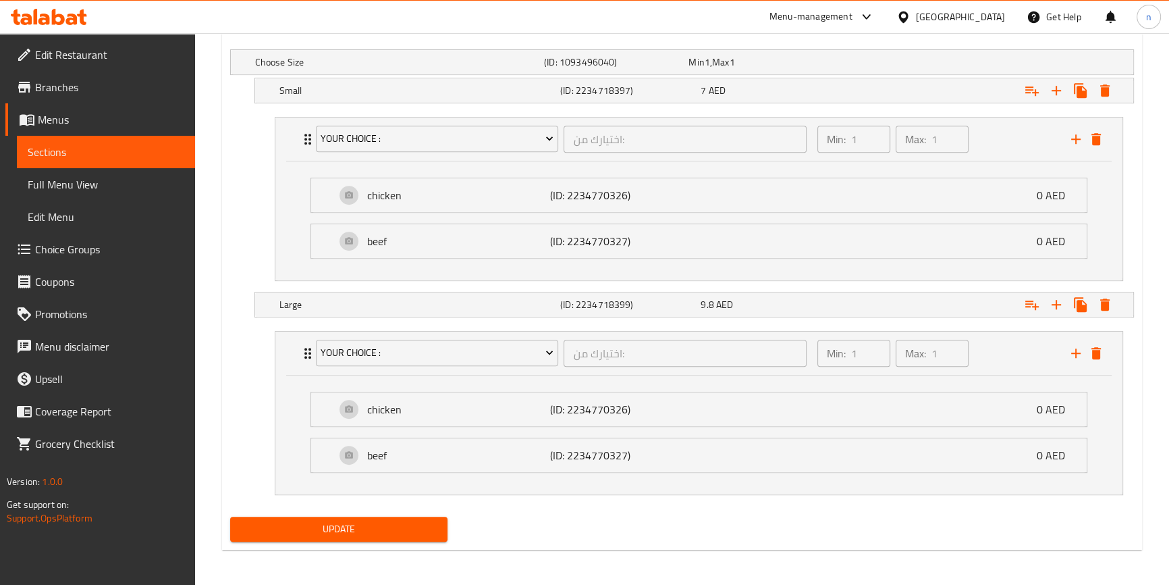
click at [889, 523] on div "Update" at bounding box center [682, 529] width 915 height 36
click at [230, 409] on nav "your choice : اختيارك من: ​ Min: 1 ​ Max: 1 ​ chicken (ID: 2234770326) 0 AED Na…" at bounding box center [682, 413] width 904 height 186
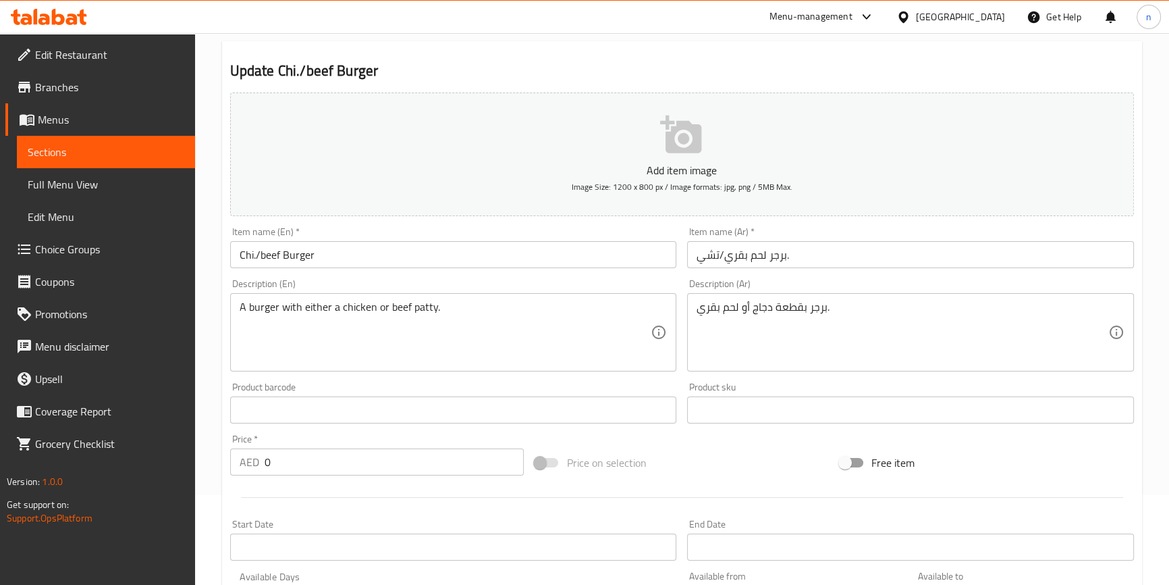
scroll to position [0, 0]
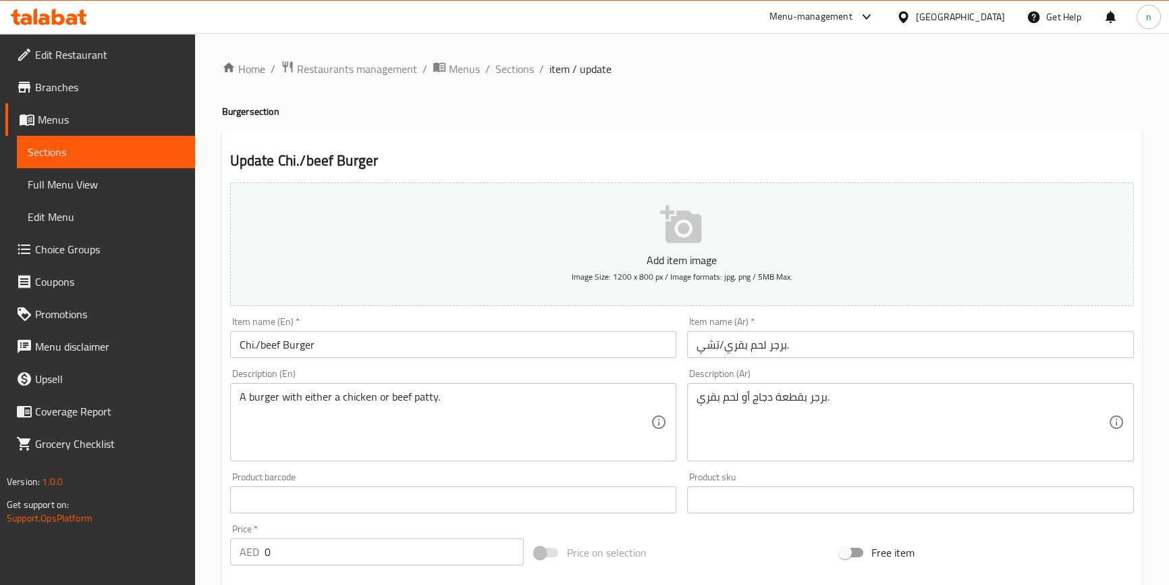
click at [225, 440] on div "Description (En) A burger with either a chicken or beef [PERSON_NAME]. Descript…" at bounding box center [454, 414] width 458 height 103
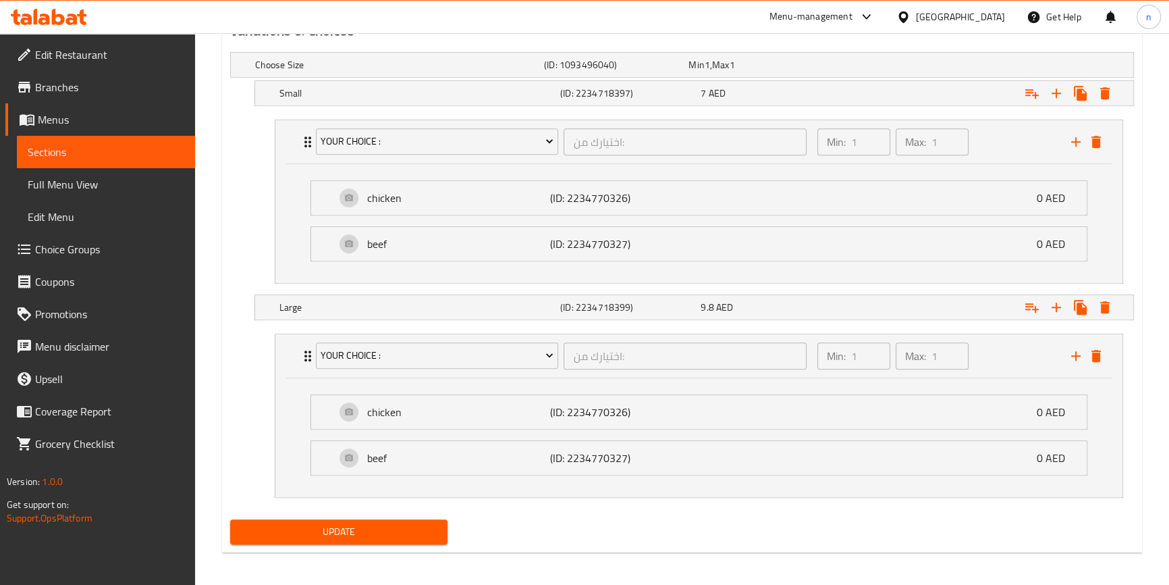
scroll to position [747, 0]
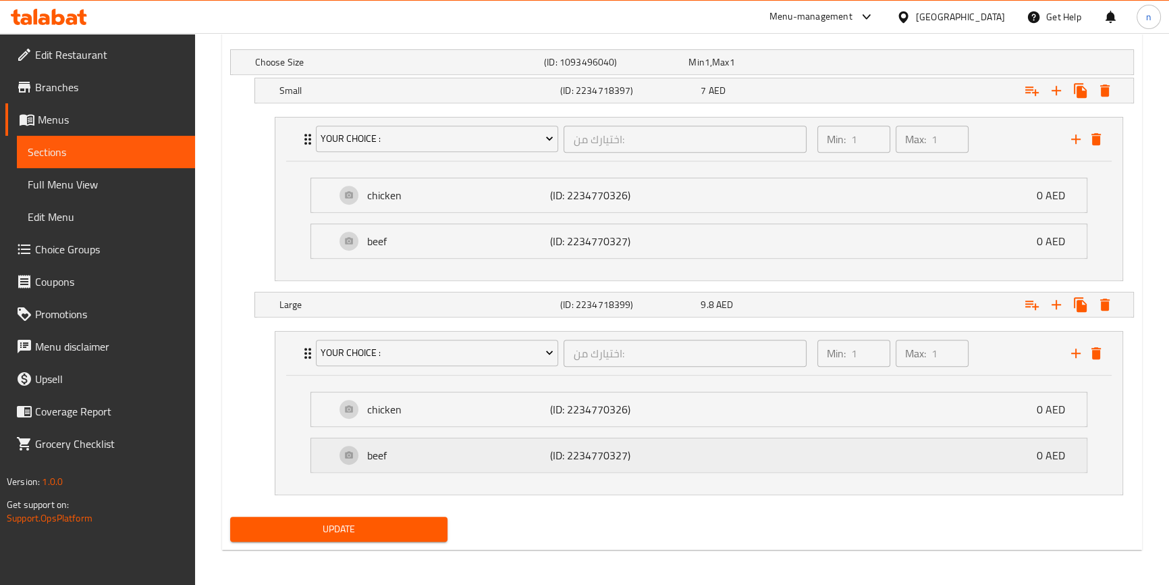
click at [732, 446] on div "beef (ID: 2234770327) 0 AED" at bounding box center [703, 455] width 735 height 34
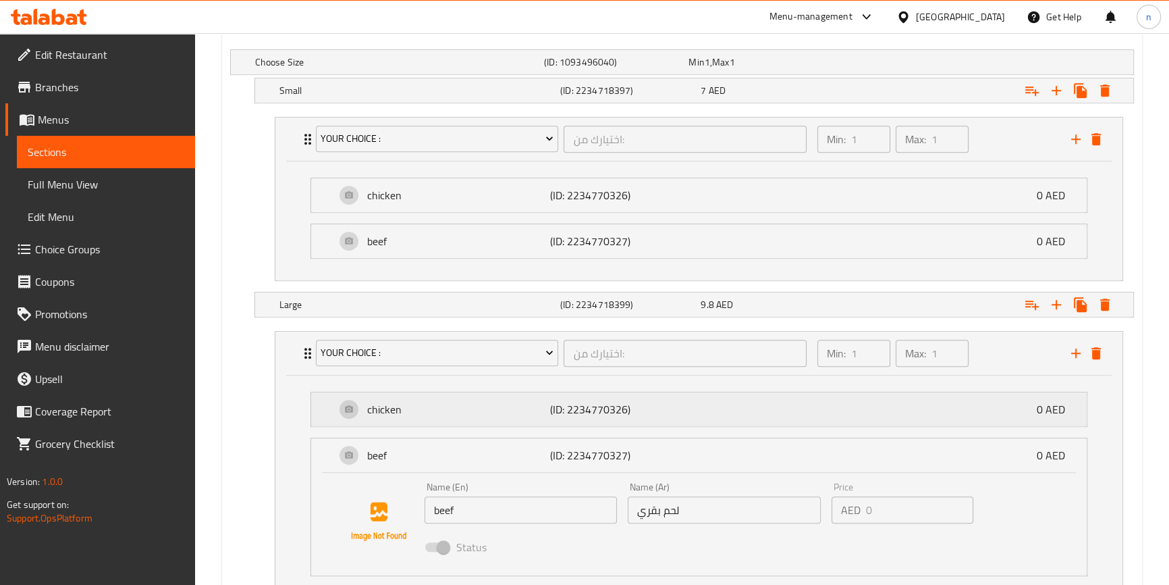
click at [718, 413] on div "chicken (ID: 2234770326) 0 AED" at bounding box center [703, 409] width 735 height 34
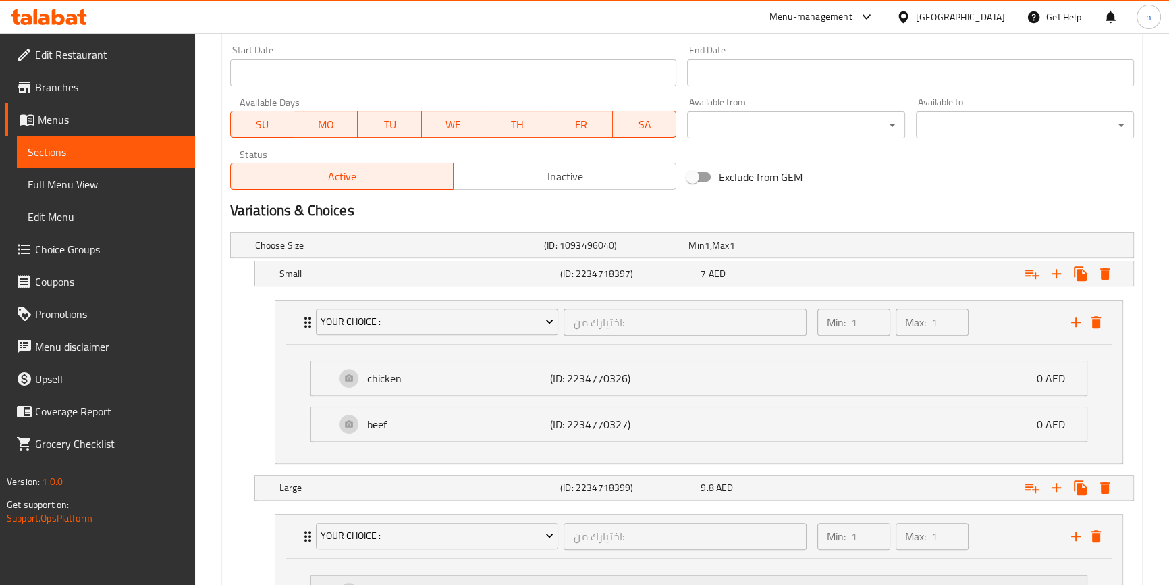
scroll to position [562, 0]
click at [718, 413] on div "beef (ID: 2234770327) 0 AED" at bounding box center [703, 425] width 735 height 34
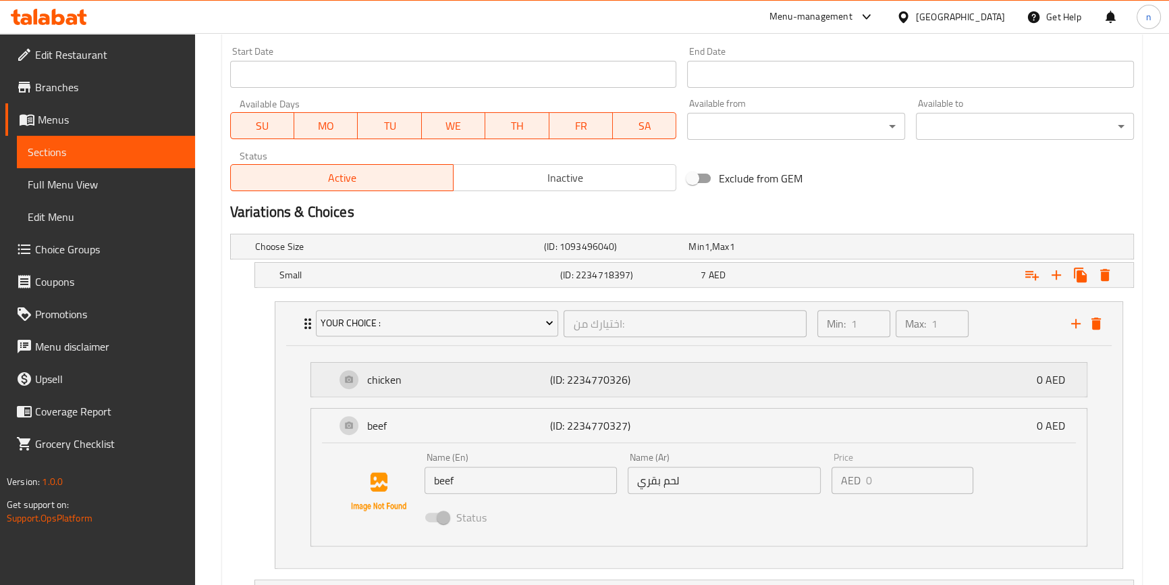
click at [726, 390] on div "chicken (ID: 2234770326) 0 AED" at bounding box center [703, 380] width 735 height 34
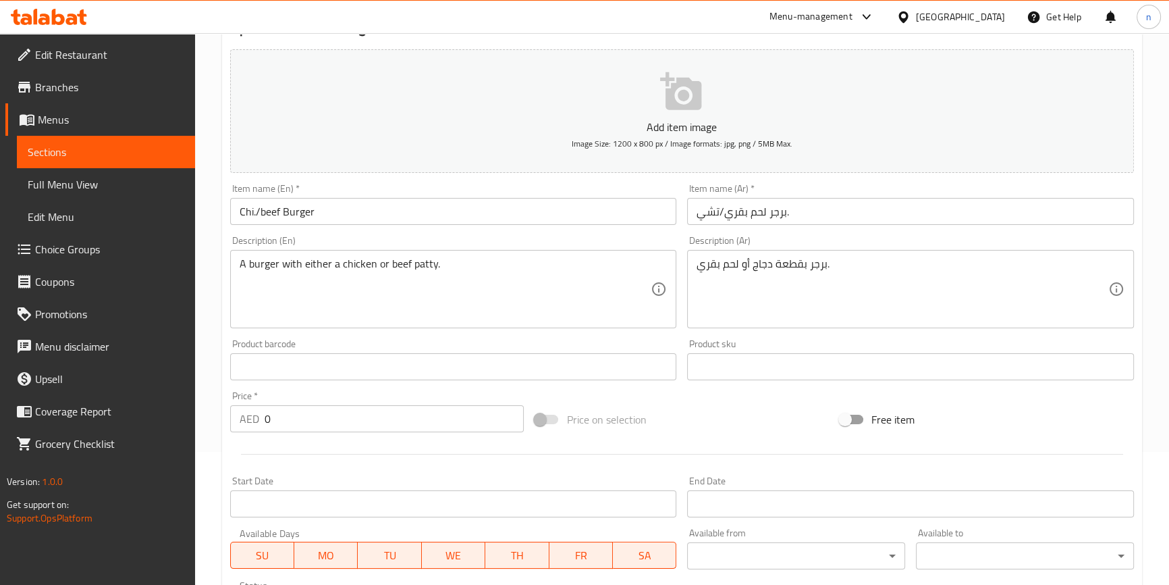
scroll to position [0, 0]
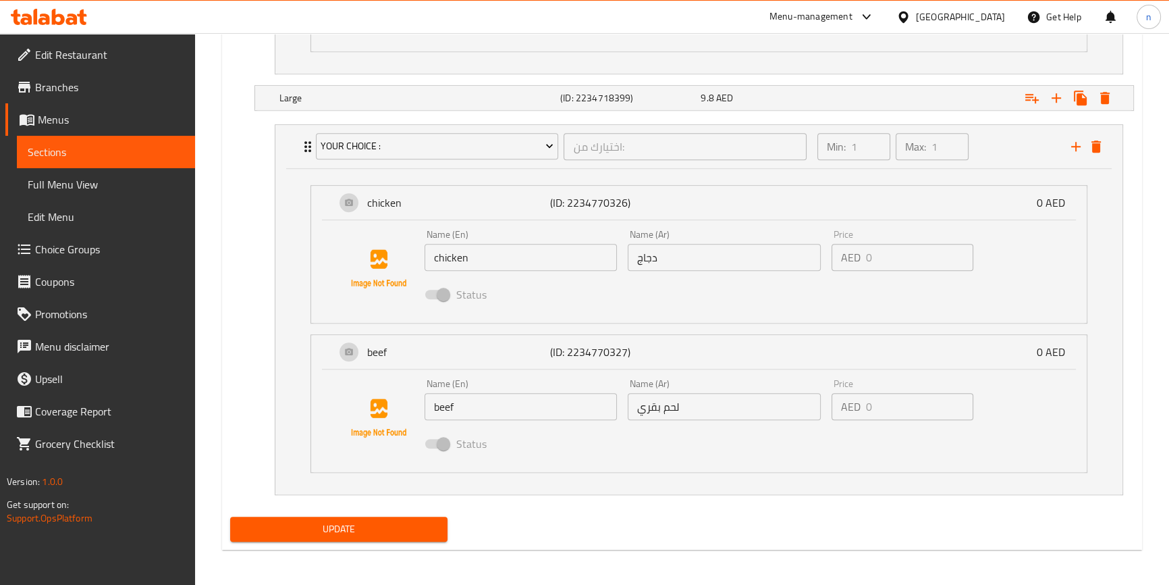
click at [423, 520] on span "Update" at bounding box center [339, 528] width 196 height 17
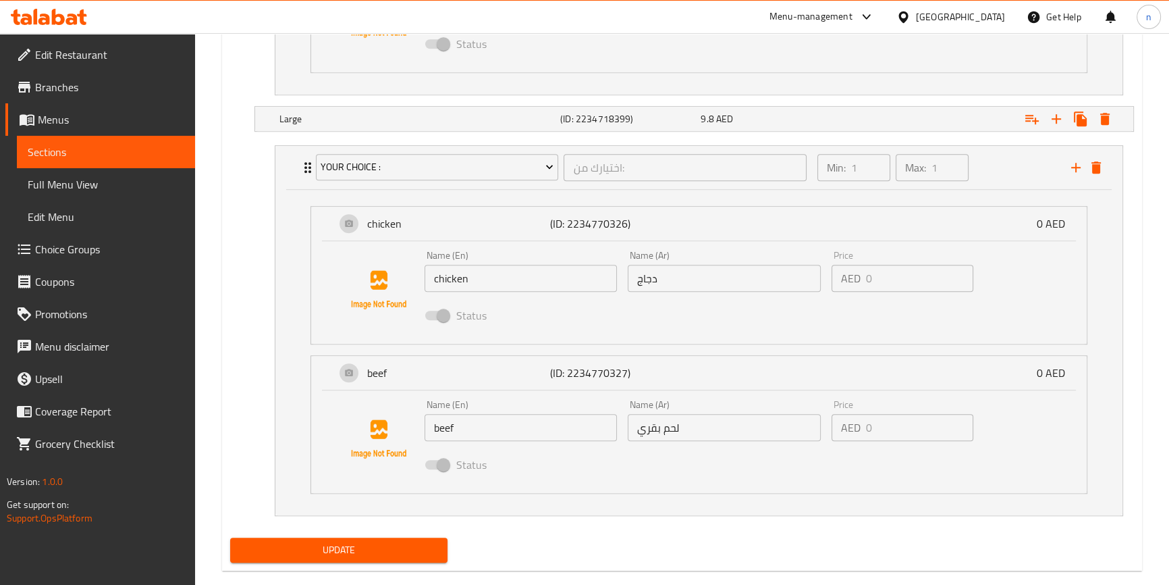
scroll to position [1160, 0]
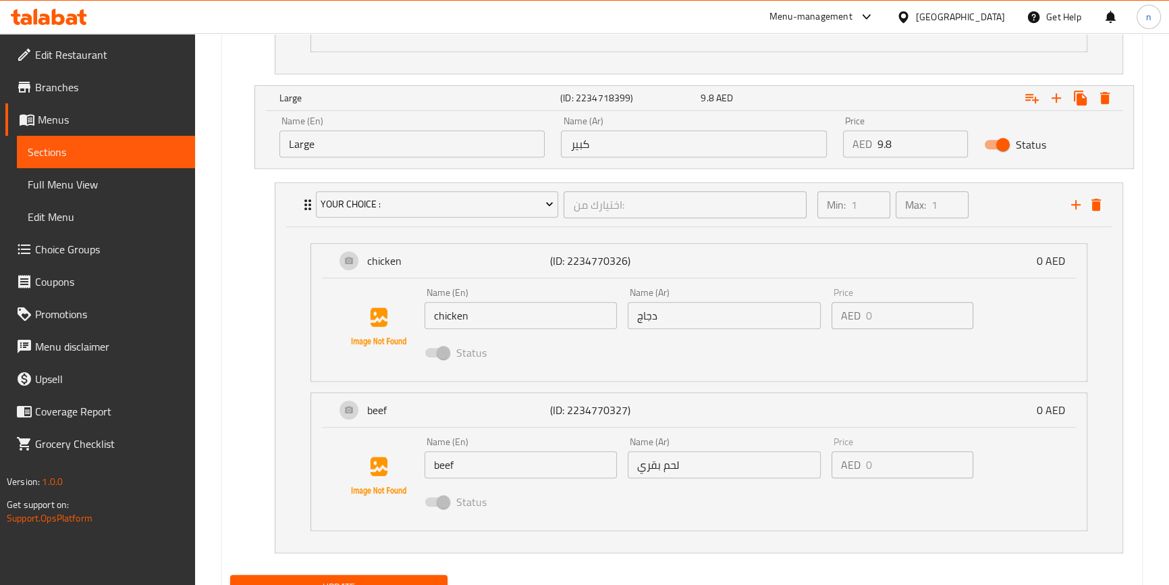
click at [893, 144] on input "9.8" at bounding box center [923, 143] width 90 height 27
click at [246, 286] on nav "your choice : اختيارك من: ​ Min: 1 ​ Max: 1 ​ chicken (ID: 2234770326) 0 AED Na…" at bounding box center [682, 367] width 904 height 392
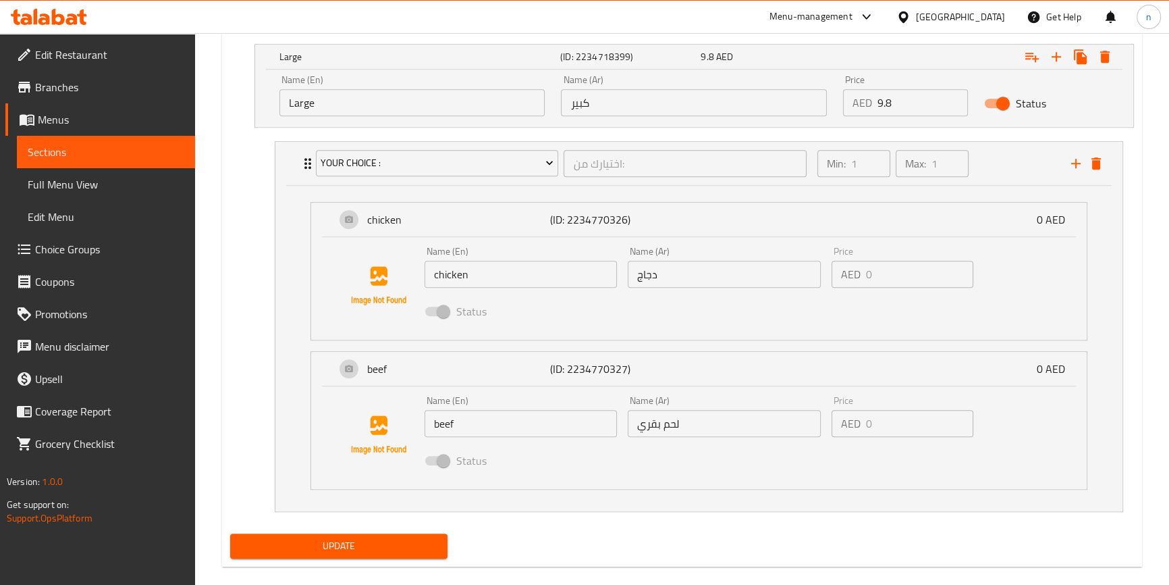
scroll to position [1218, 0]
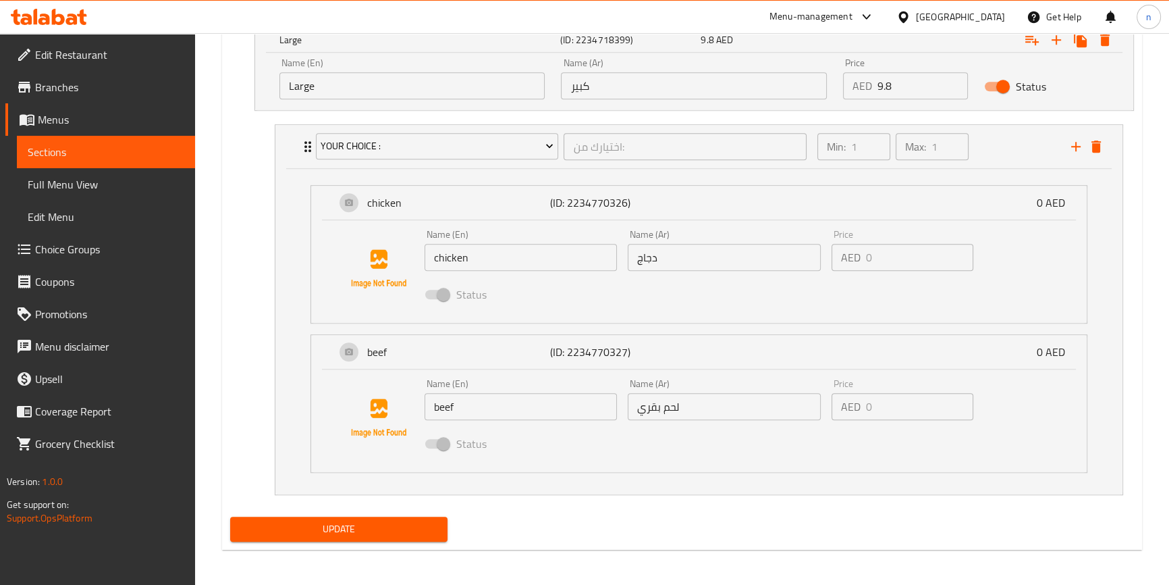
click at [349, 511] on div "Update" at bounding box center [339, 529] width 229 height 36
click at [356, 527] on span "Update" at bounding box center [339, 528] width 196 height 17
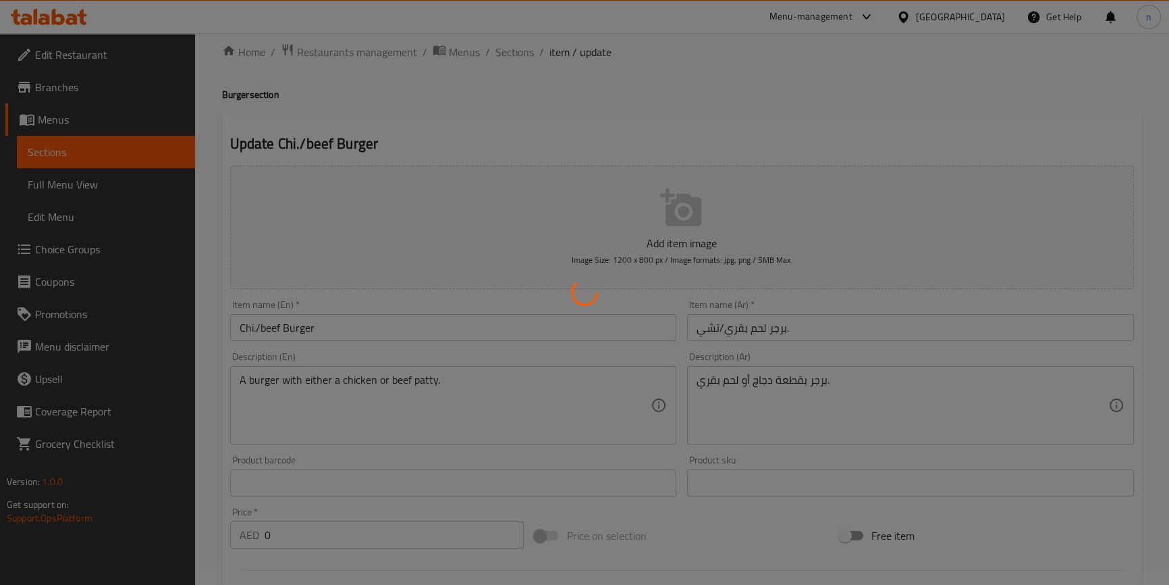
scroll to position [0, 0]
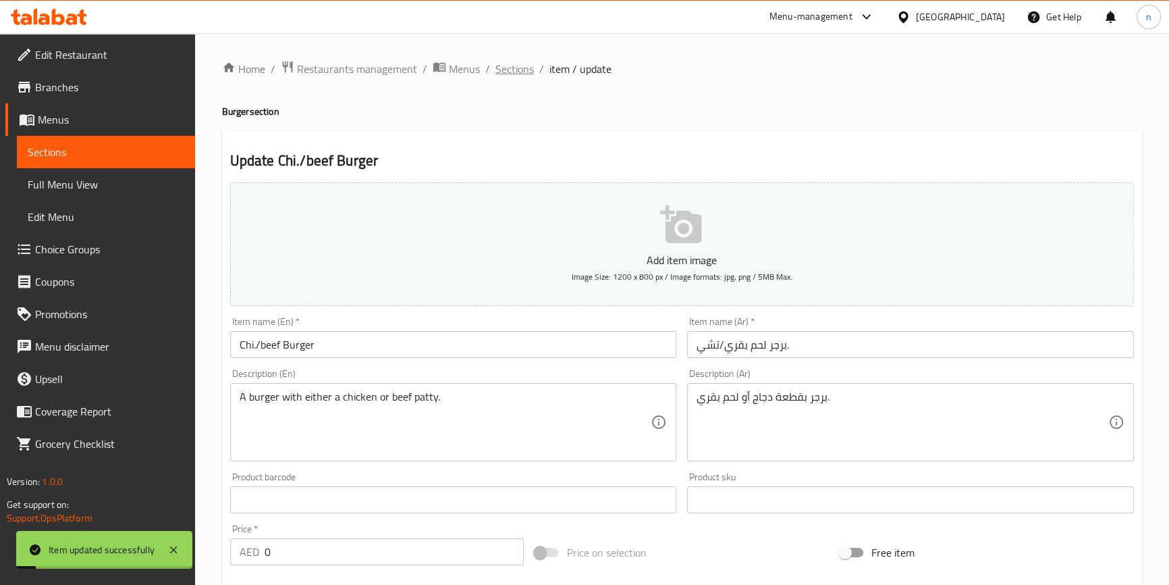
click at [521, 65] on span "Sections" at bounding box center [515, 69] width 38 height 16
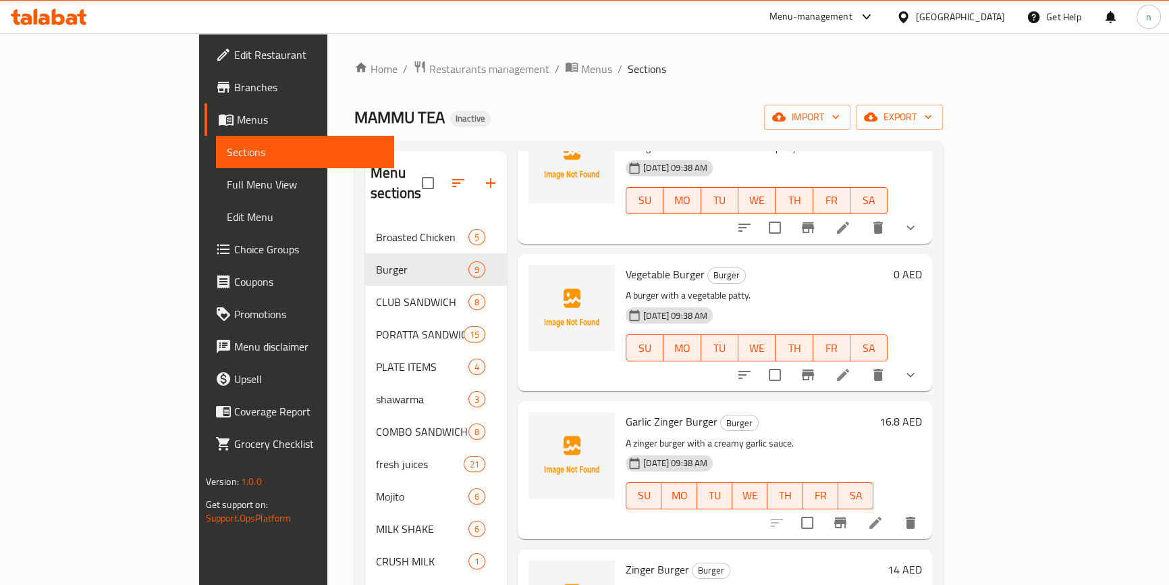
scroll to position [552, 0]
click at [862, 362] on li at bounding box center [843, 374] width 38 height 24
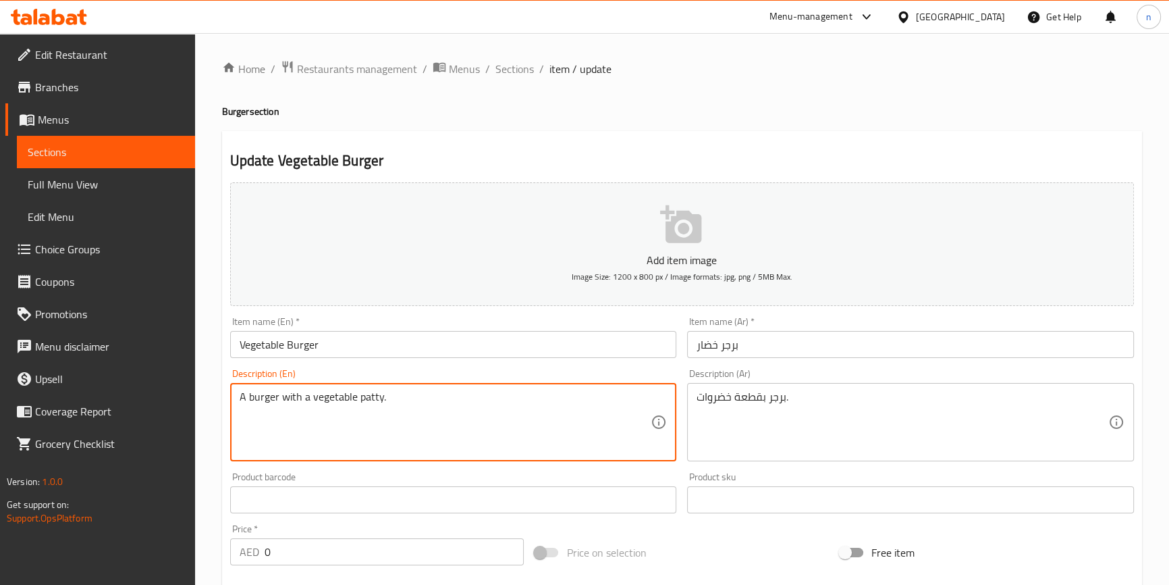
click at [372, 396] on textarea "A burger with a vegetable patty." at bounding box center [446, 422] width 412 height 64
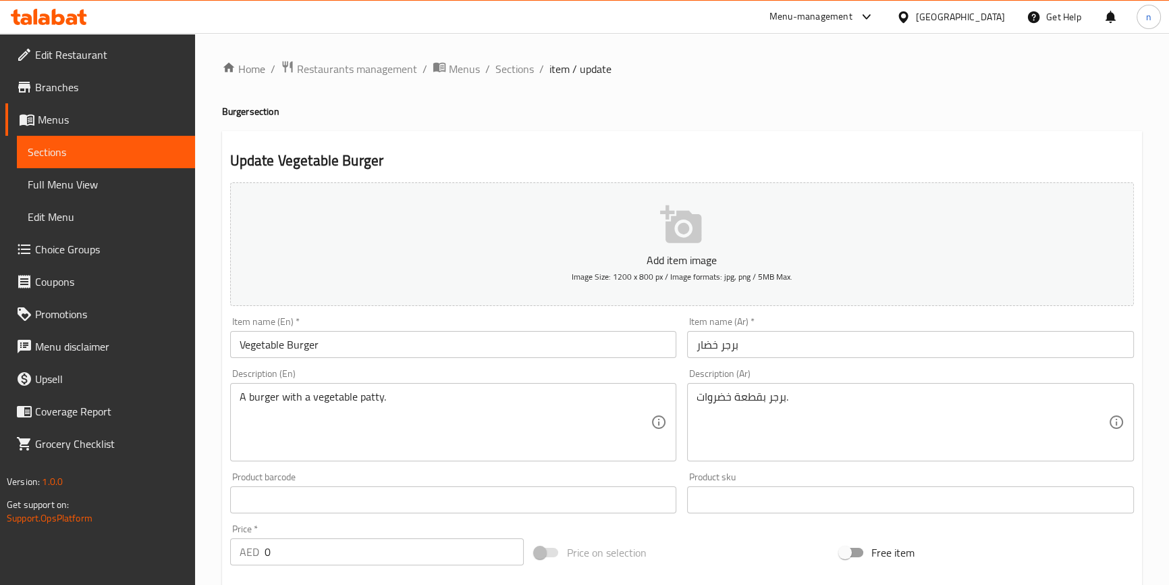
click at [415, 398] on textarea "A burger with a vegetable patty." at bounding box center [446, 422] width 412 height 64
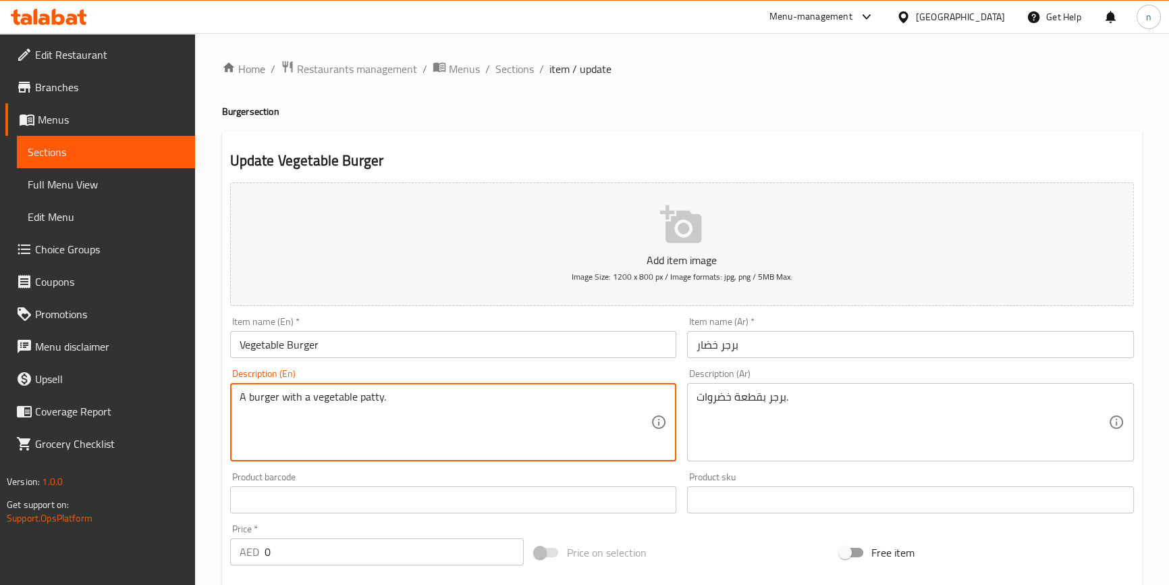
click at [407, 396] on textarea "A burger with a vegetable patty." at bounding box center [446, 422] width 412 height 64
click at [212, 406] on div "Home / Restaurants management / Menus / Sections / item / update Burger section…" at bounding box center [682, 508] width 974 height 951
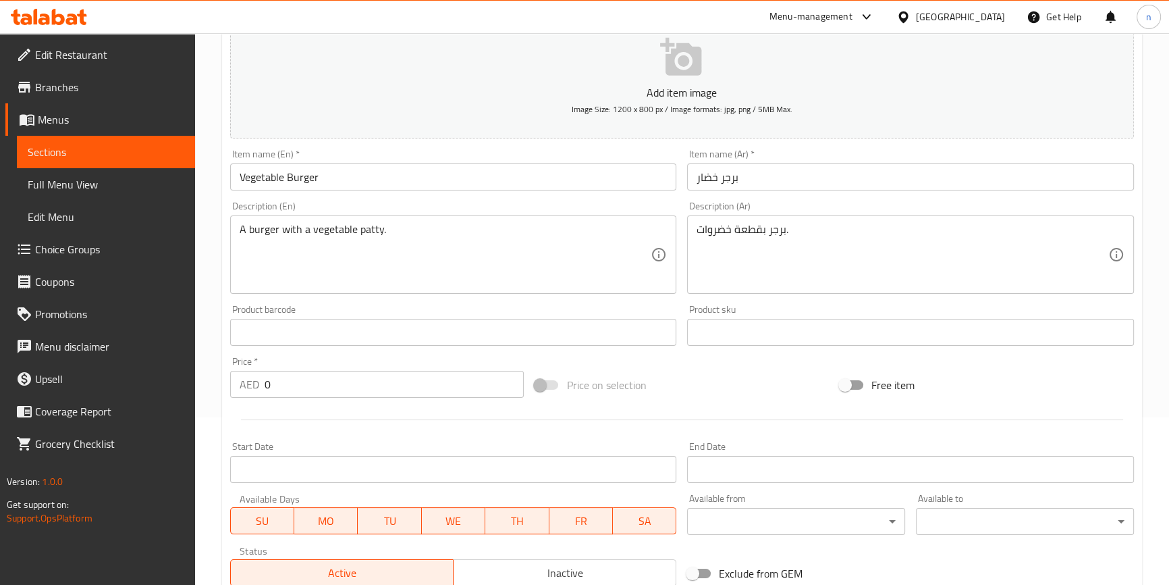
scroll to position [398, 0]
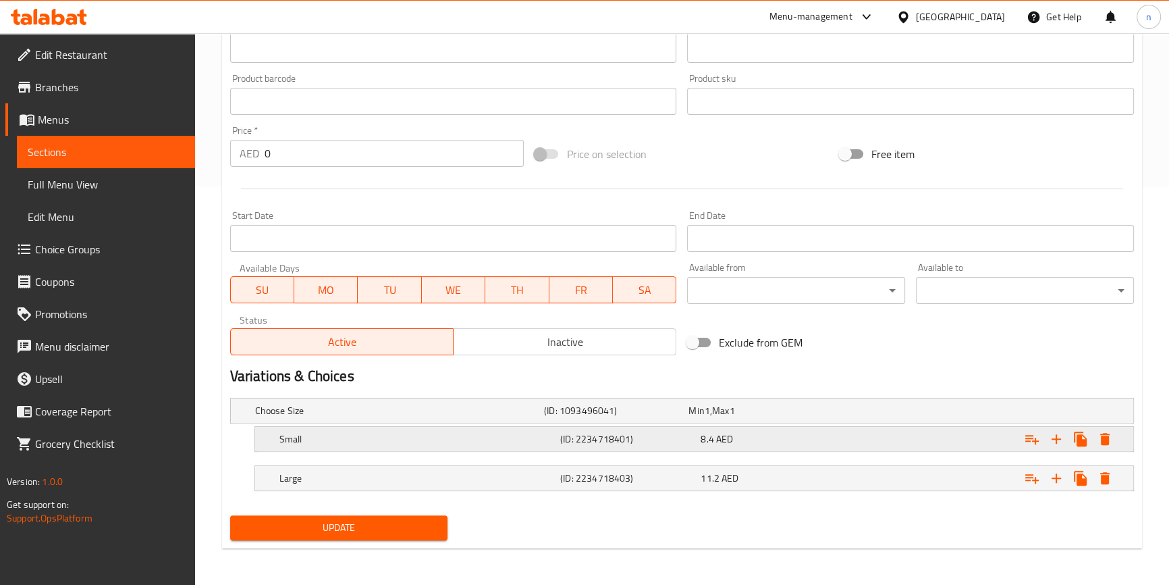
click at [949, 413] on div "Expand" at bounding box center [975, 410] width 289 height 5
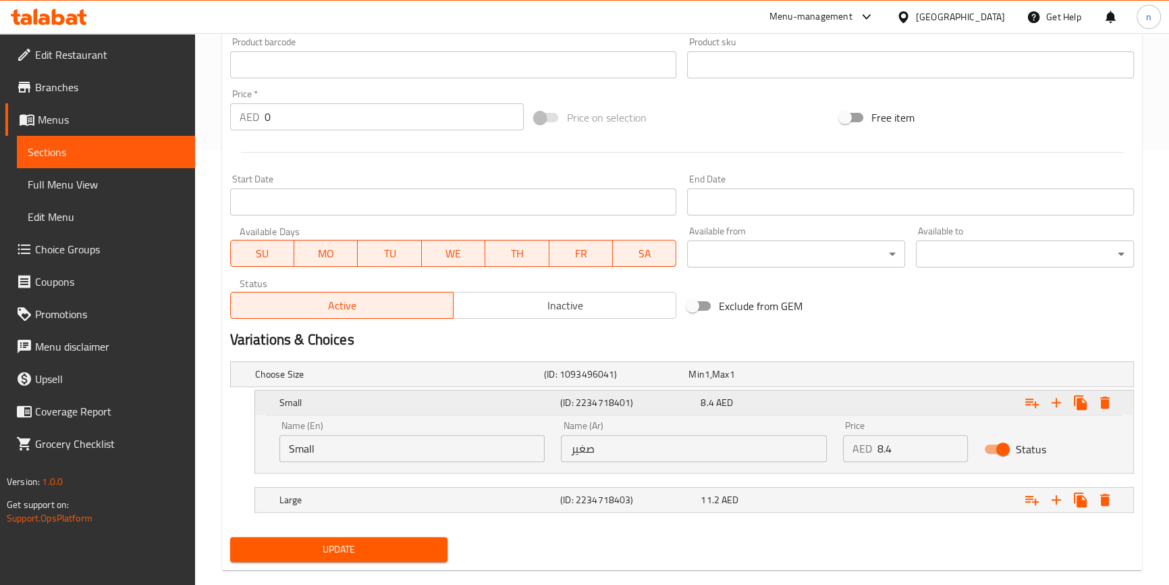
scroll to position [456, 0]
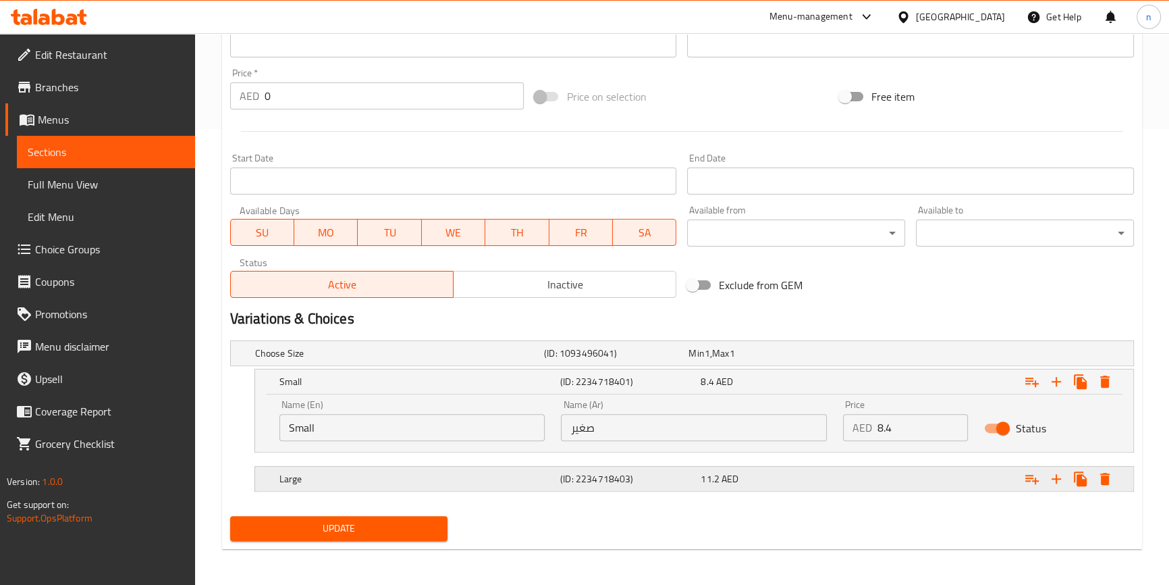
click at [847, 356] on div "Expand" at bounding box center [975, 352] width 289 height 5
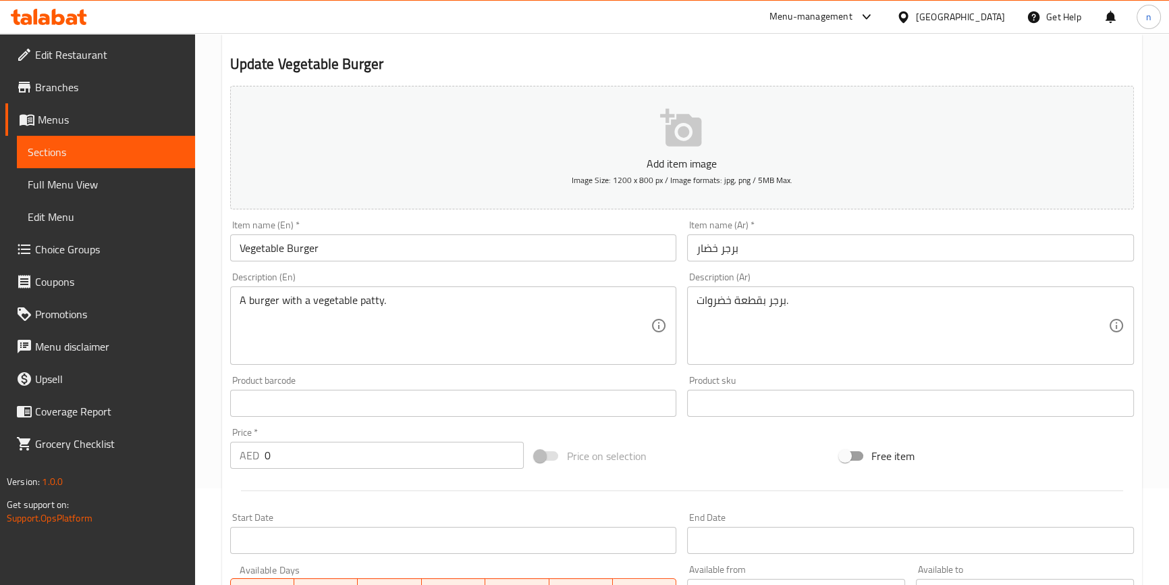
scroll to position [84, 0]
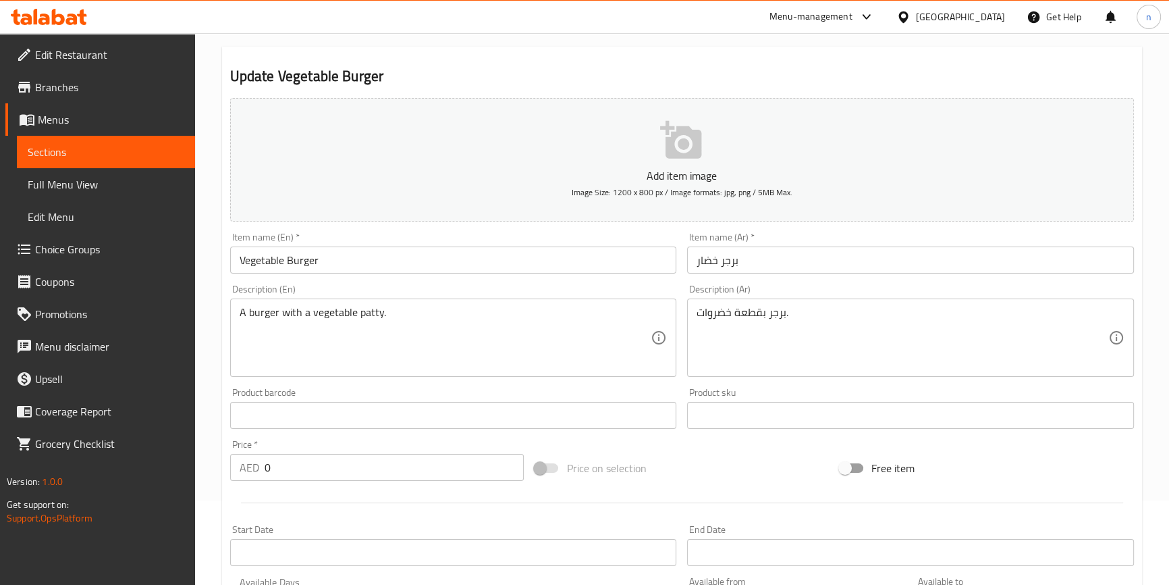
click at [213, 383] on div "Home / Restaurants management / Menus / Sections / item / update Burger section…" at bounding box center [682, 482] width 974 height 1067
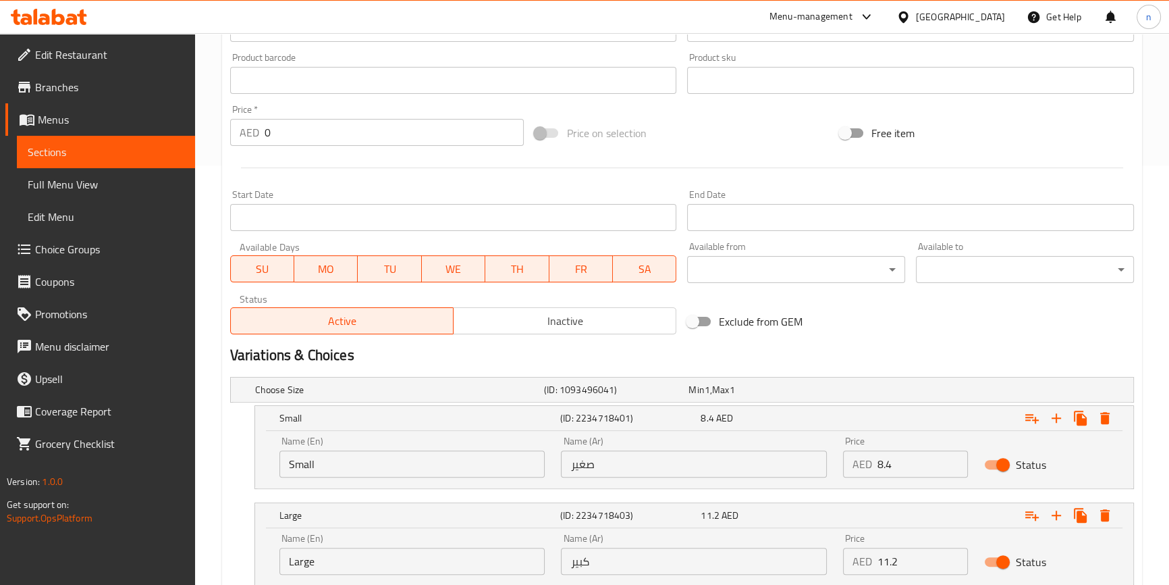
scroll to position [514, 0]
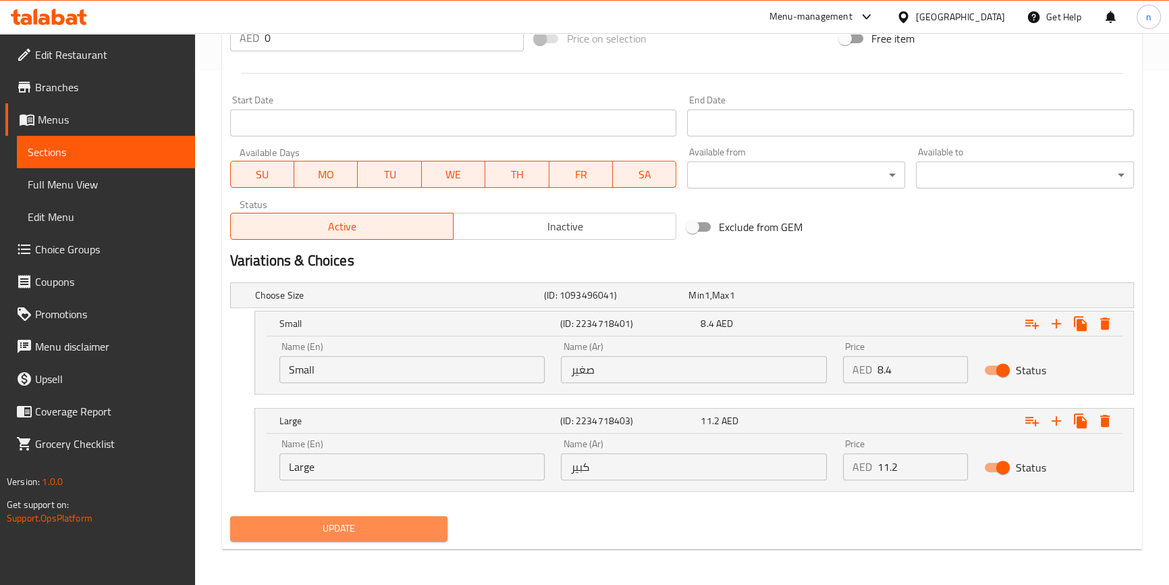
click at [378, 531] on span "Update" at bounding box center [339, 528] width 196 height 17
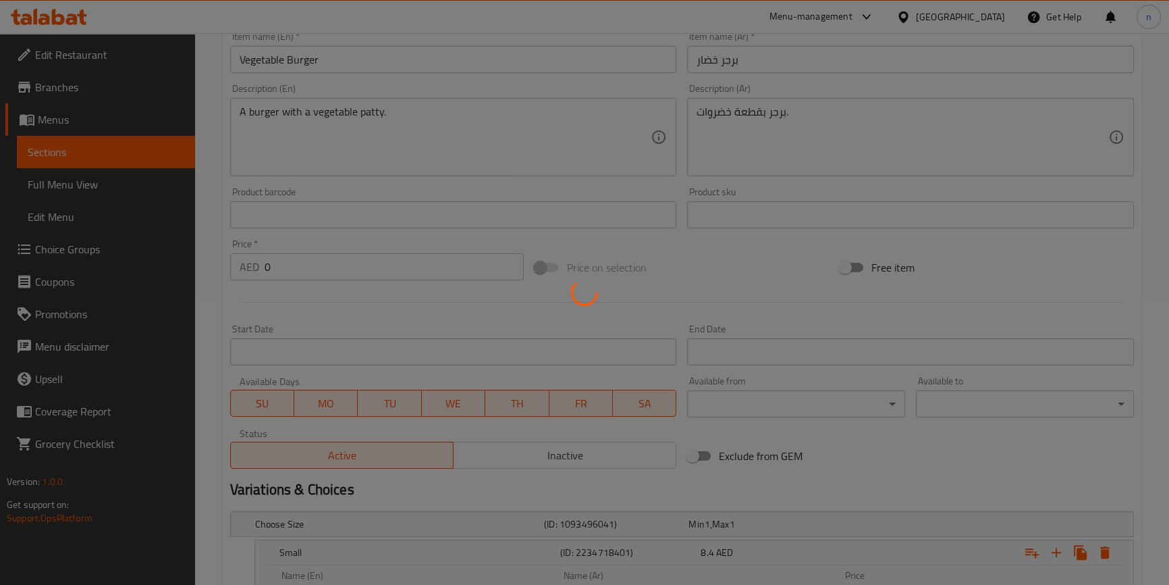
scroll to position [0, 0]
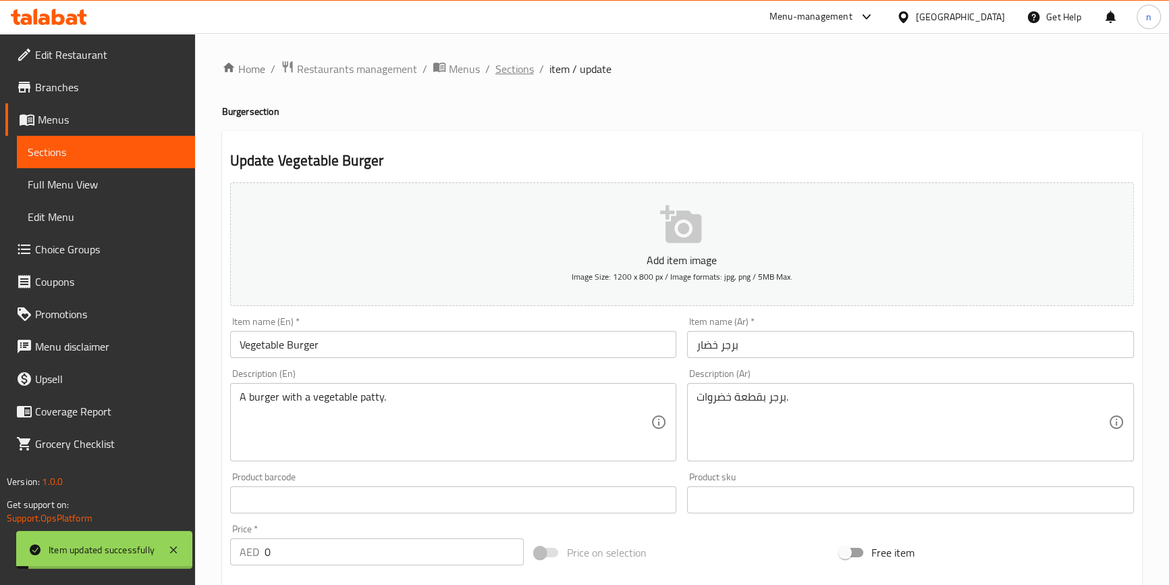
click at [514, 67] on span "Sections" at bounding box center [515, 69] width 38 height 16
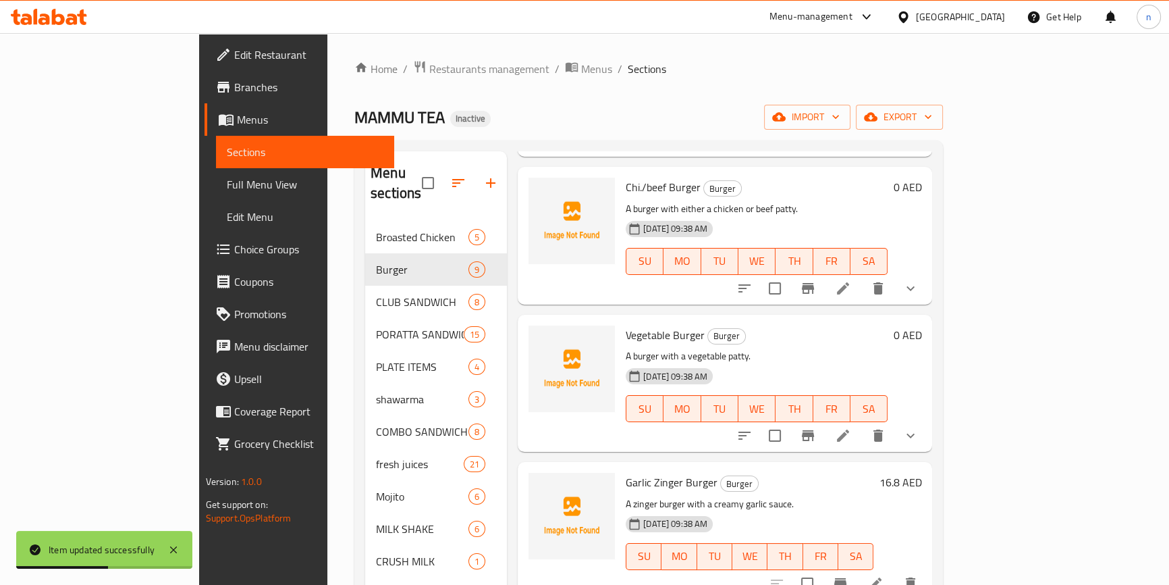
scroll to position [429, 0]
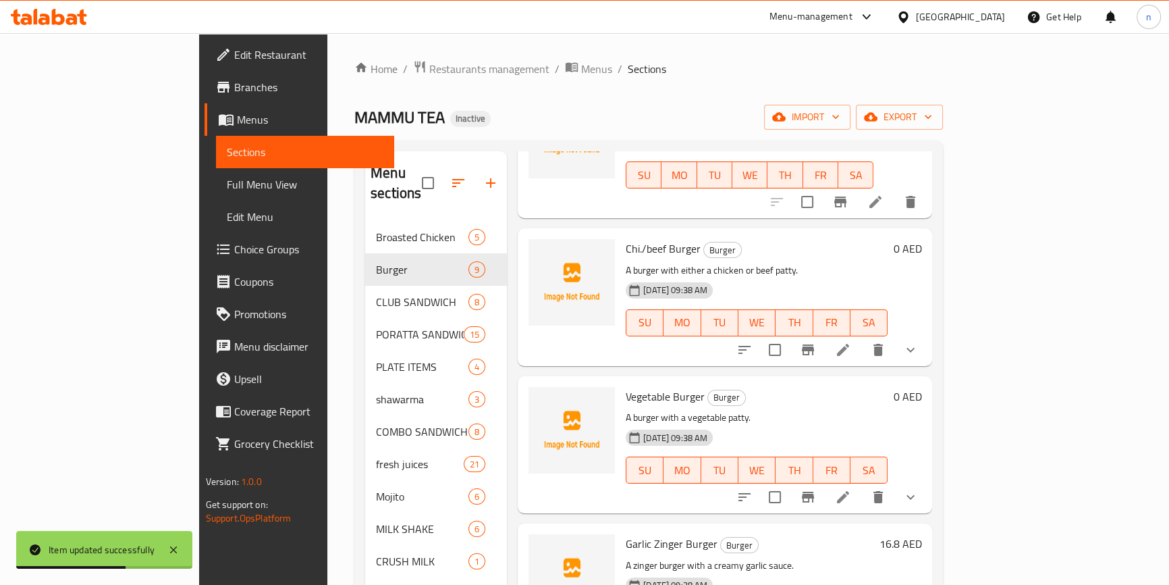
click at [851, 342] on icon at bounding box center [843, 350] width 16 height 16
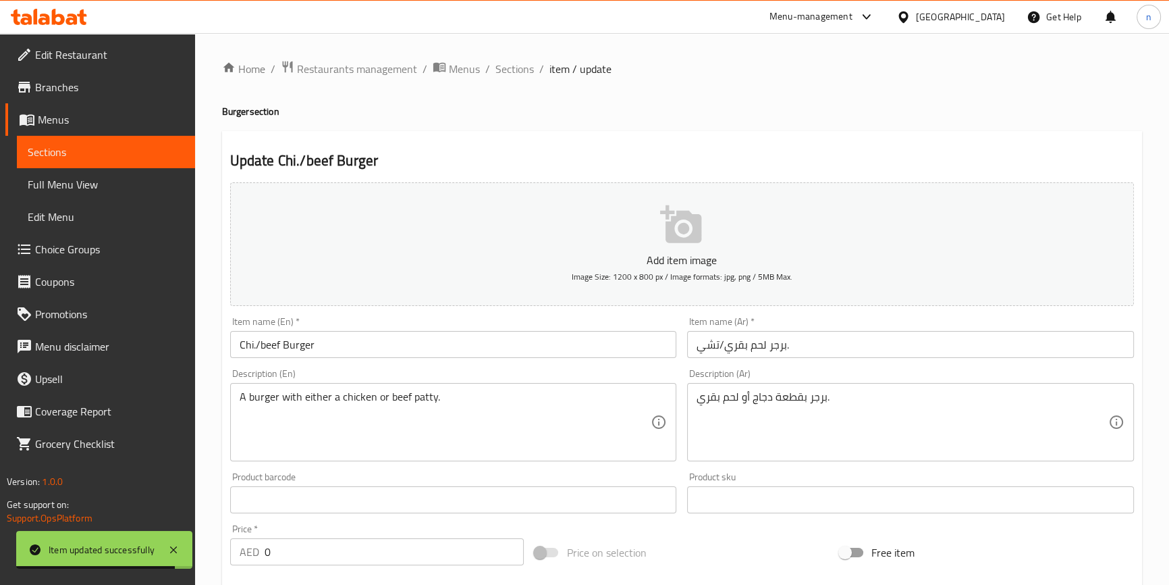
click at [255, 345] on input "Chi./beef Burger" at bounding box center [453, 344] width 447 height 27
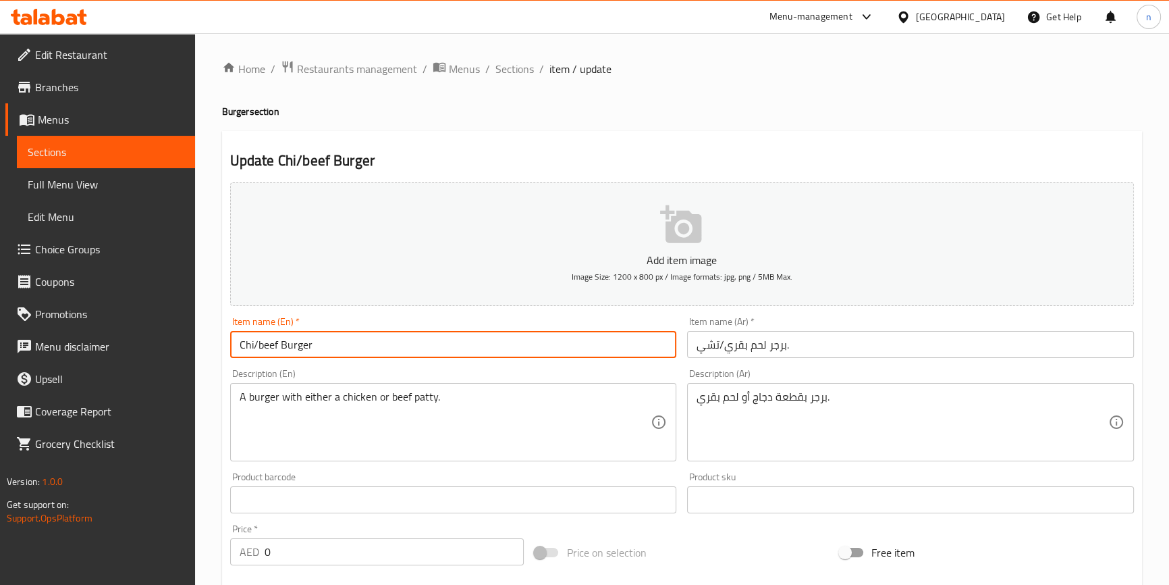
type input "Chi/beef Burger"
click at [209, 381] on div "Home / Restaurants management / Menus / Sections / item / update Burger section…" at bounding box center [682, 564] width 974 height 1062
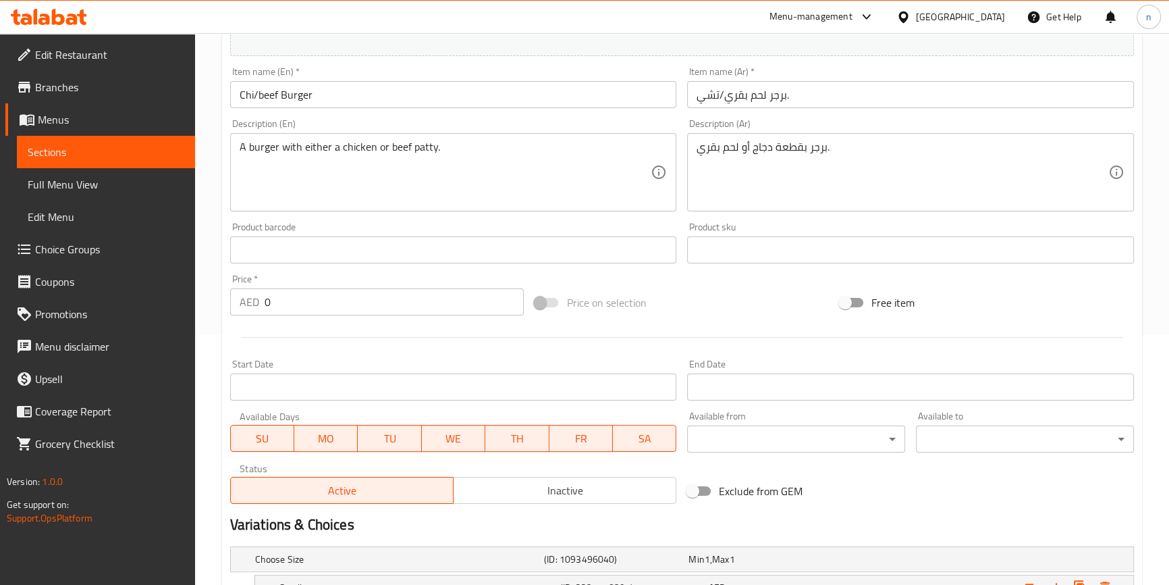
scroll to position [61, 0]
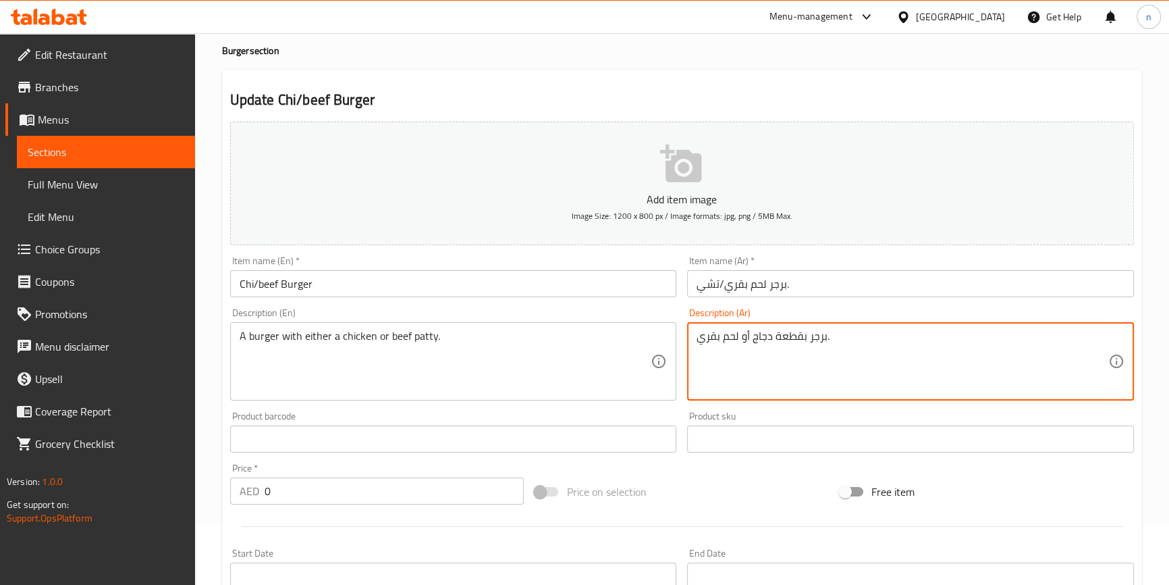
click at [751, 329] on textarea "برجر بقطعة دجاج أو لحم بقري." at bounding box center [903, 361] width 412 height 64
click at [956, 333] on textarea "برجر بقطعة دجاج أو لحم بقري." at bounding box center [903, 361] width 412 height 64
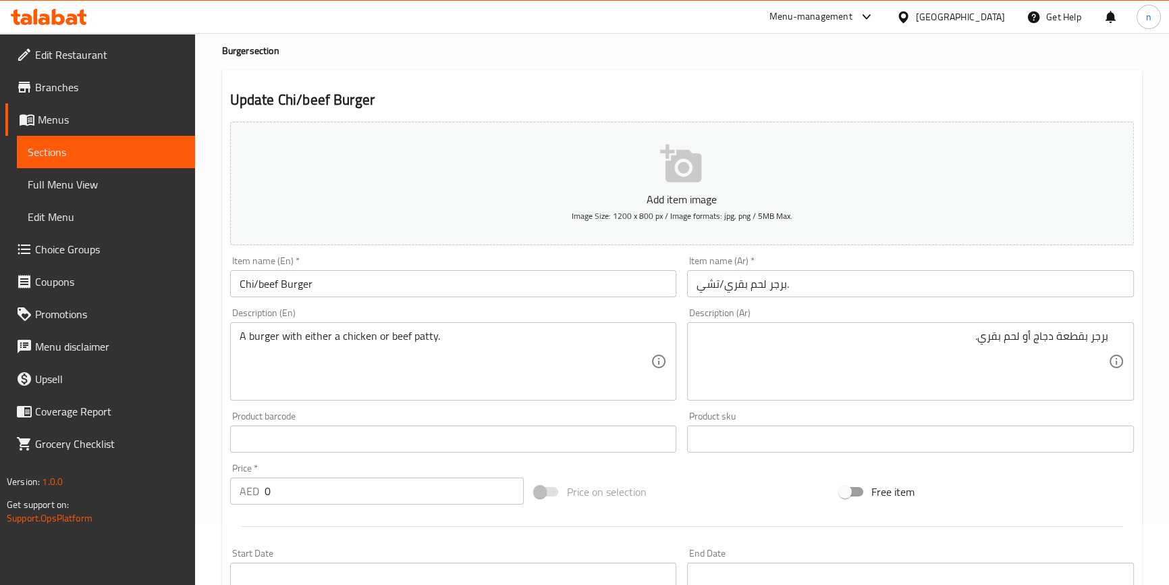
click at [205, 351] on div "Home / Restaurants management / Menus / Sections / item / update Burger section…" at bounding box center [682, 503] width 974 height 1062
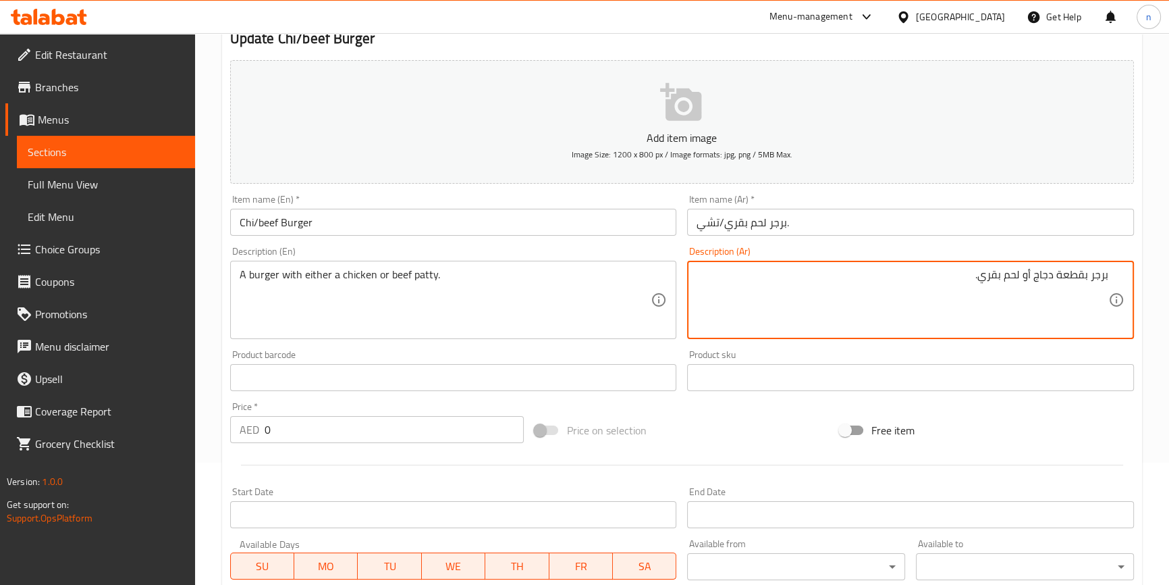
click at [1088, 273] on textarea "برجر بقطعة دجاج أو لحم بقري." at bounding box center [903, 300] width 412 height 64
click at [1092, 275] on textarea "برجر بقطعة دجاج أو لحم بقري." at bounding box center [903, 300] width 412 height 64
click at [1090, 272] on textarea "برجر ايزر بقطعة دجاج أو لحم بقري." at bounding box center [903, 300] width 412 height 64
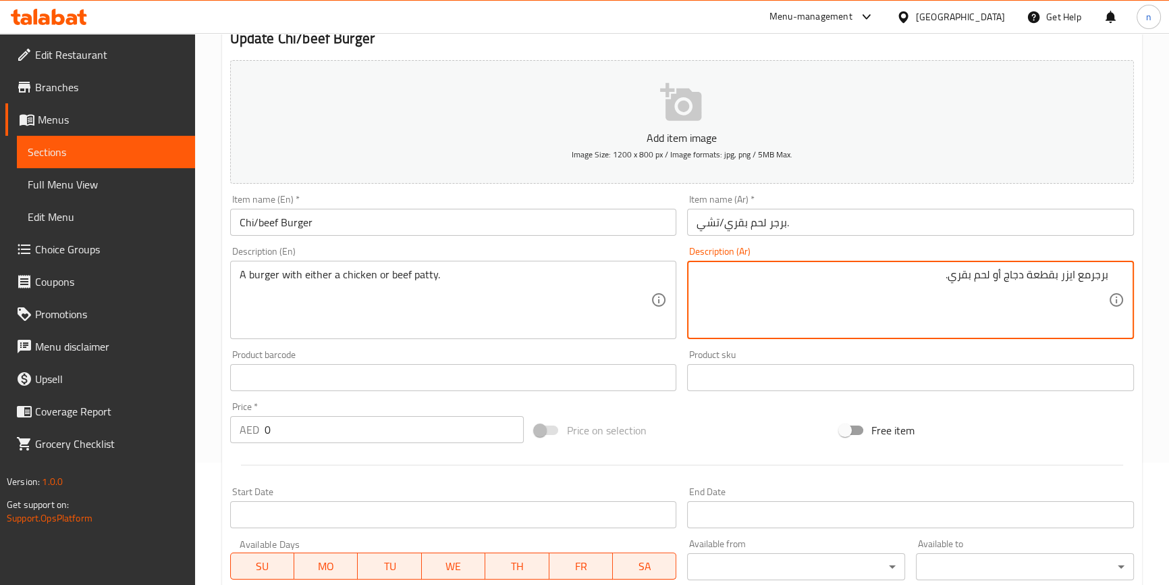
click at [1092, 271] on textarea "برجرمع ايزر بقطعة دجاج أو لحم بقري." at bounding box center [903, 300] width 412 height 64
type textarea "برجر مع ايزر بقطعة دجاج أو لحم بقري."
click at [924, 266] on div "برجر مع ايزر بقطعة دجاج أو لحم بقري. Description (Ar)" at bounding box center [910, 300] width 447 height 78
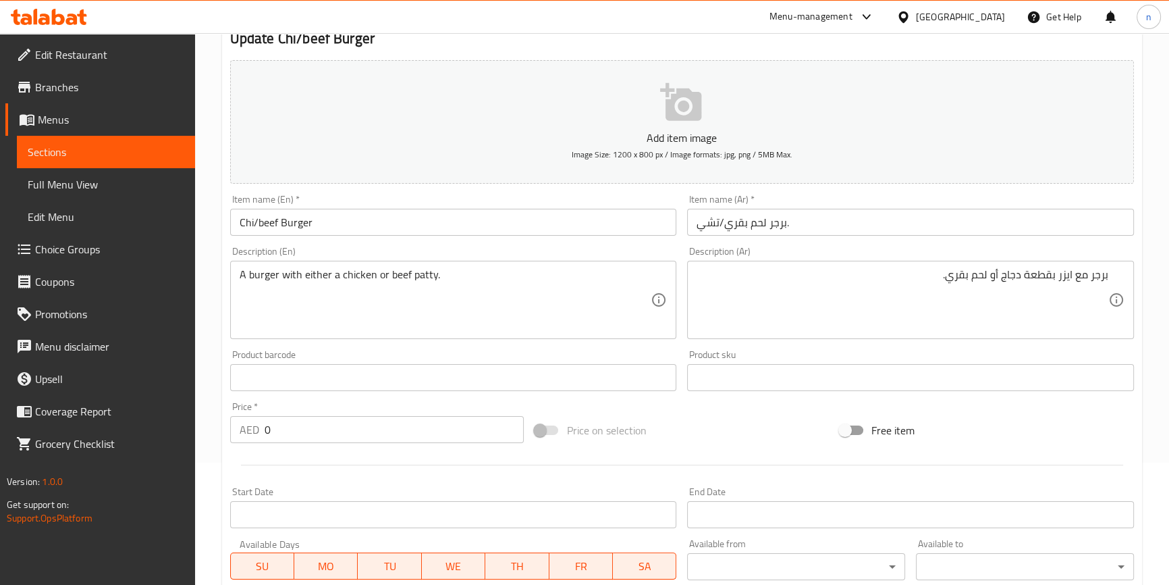
click at [950, 265] on div "برجر مع ايزر بقطعة دجاج أو لحم بقري. Description (Ar)" at bounding box center [910, 300] width 447 height 78
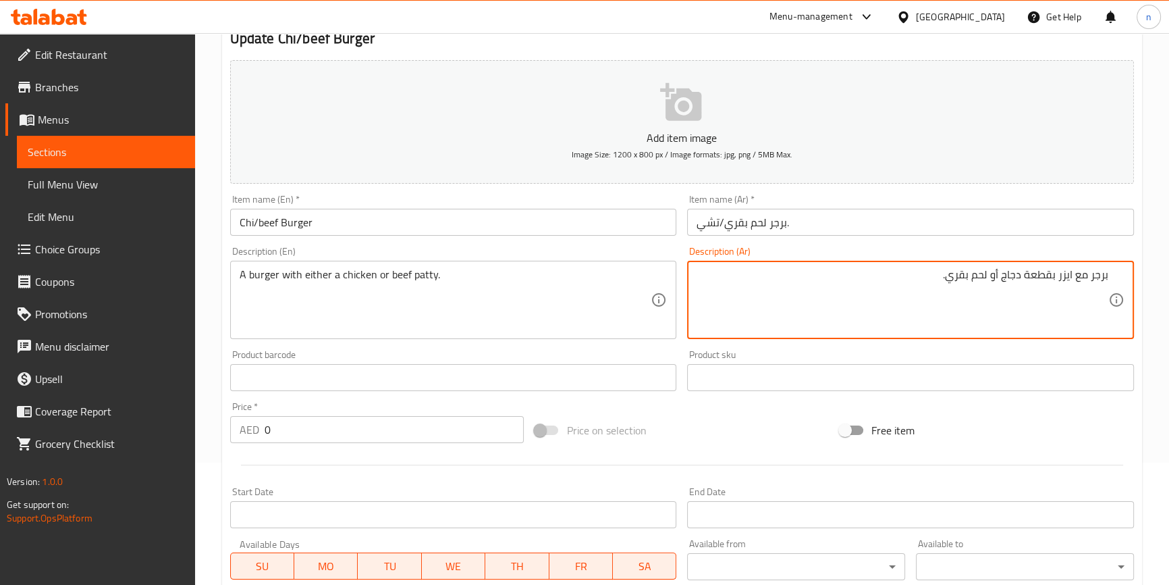
click at [934, 272] on textarea "برجر مع ايزر بقطعة دجاج أو لحم بقري." at bounding box center [903, 300] width 412 height 64
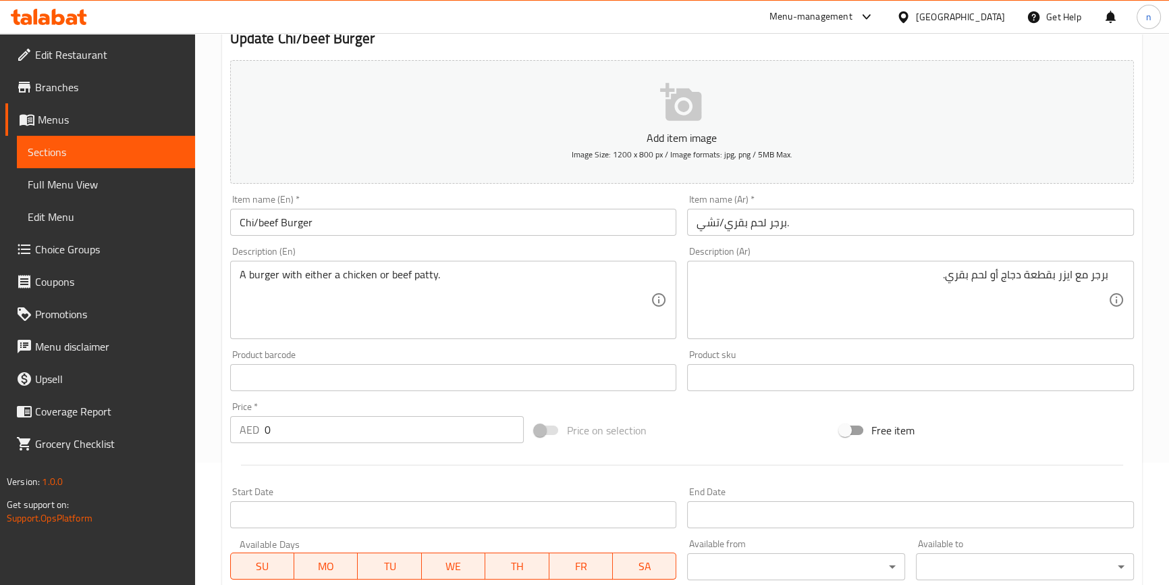
click at [214, 410] on div "Home / Restaurants management / Menus / Sections / item / update Burger section…" at bounding box center [682, 442] width 974 height 1062
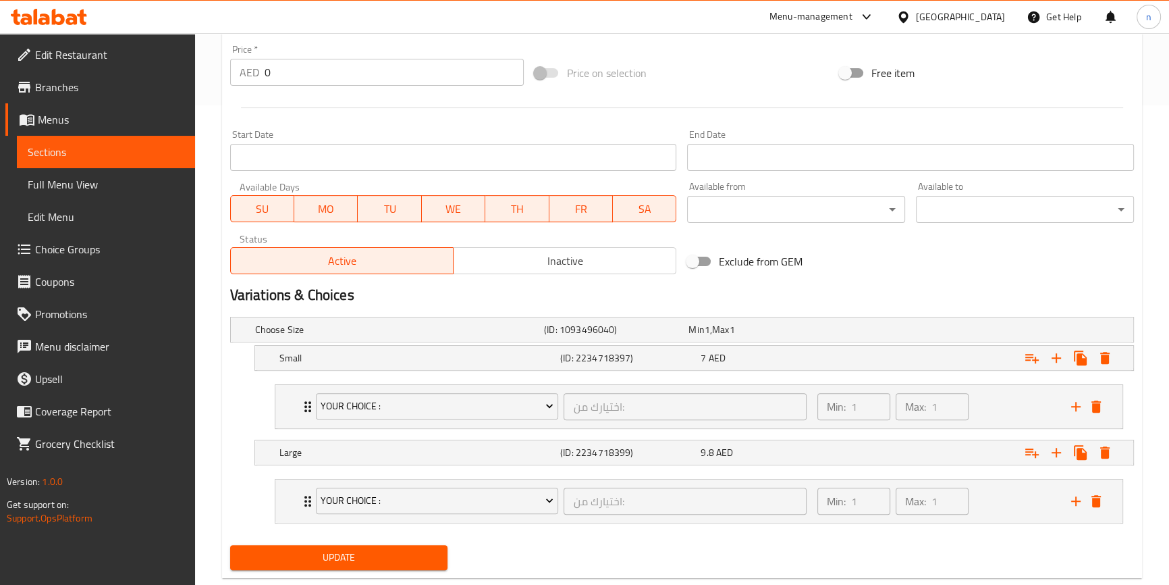
scroll to position [491, 0]
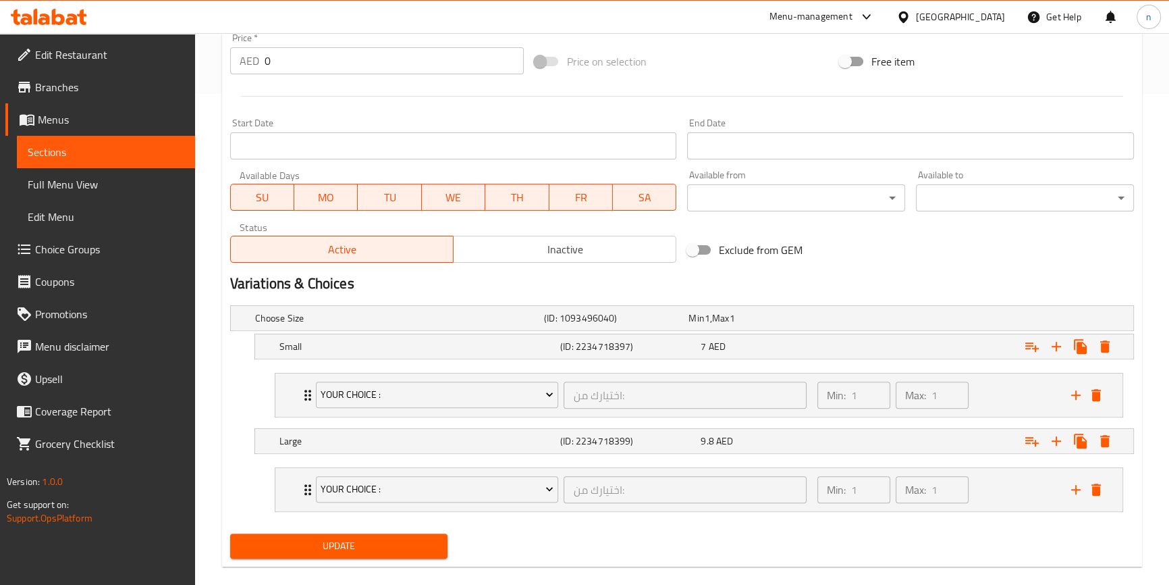
click at [214, 410] on div "Home / Restaurants management / Menus / Sections / item / update Burger section…" at bounding box center [682, 73] width 974 height 1062
click at [213, 309] on div "Home / Restaurants management / Menus / Sections / item / update Burger section…" at bounding box center [682, 73] width 974 height 1062
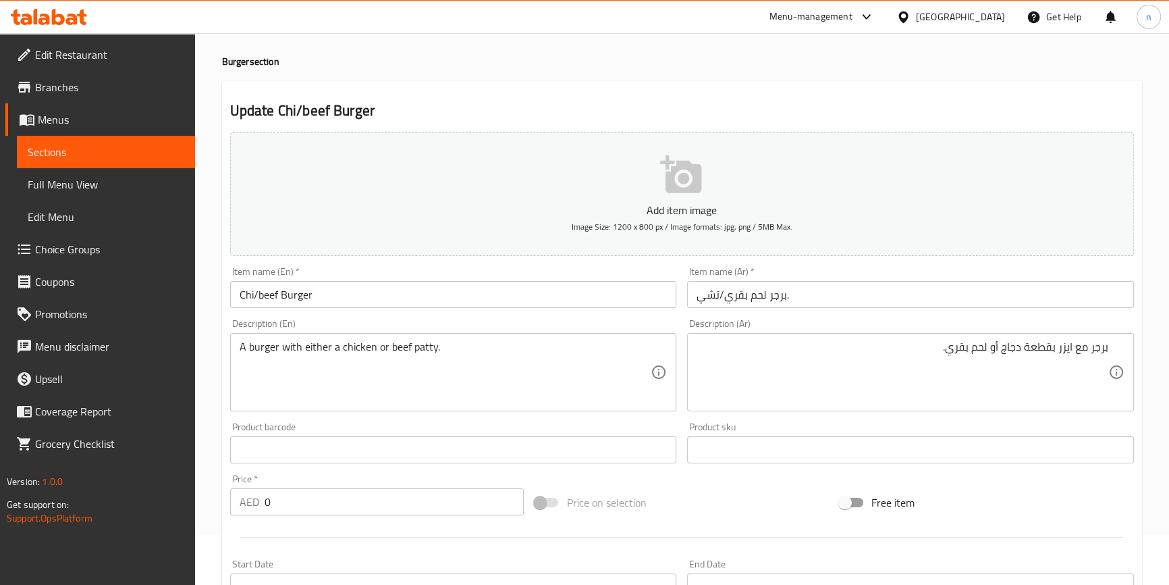
scroll to position [0, 0]
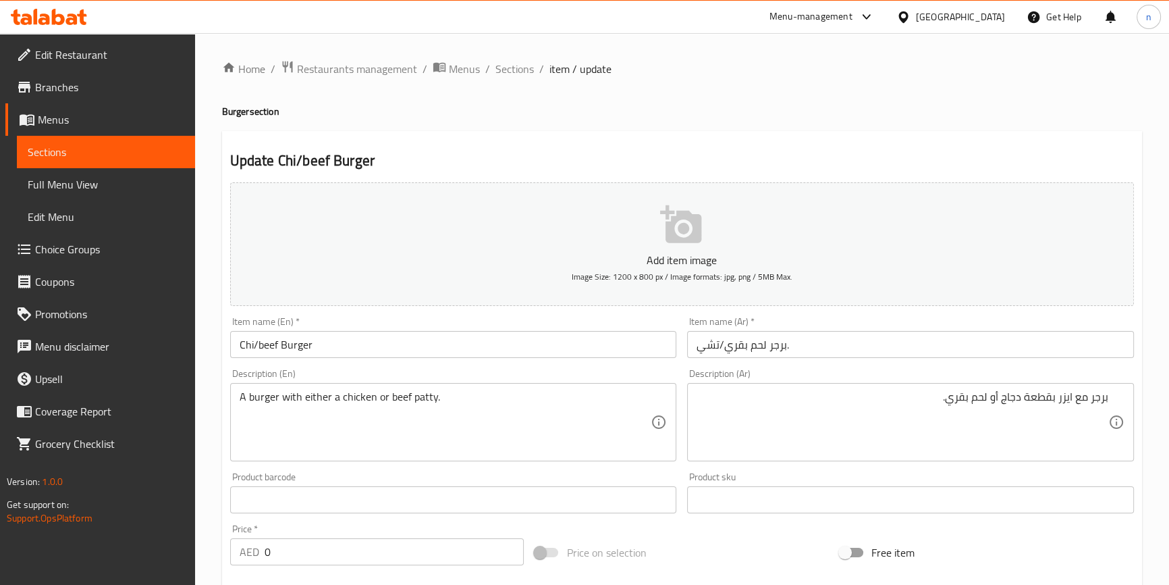
click at [220, 452] on div "Home / Restaurants management / Menus / Sections / item / update Burger section…" at bounding box center [682, 564] width 974 height 1062
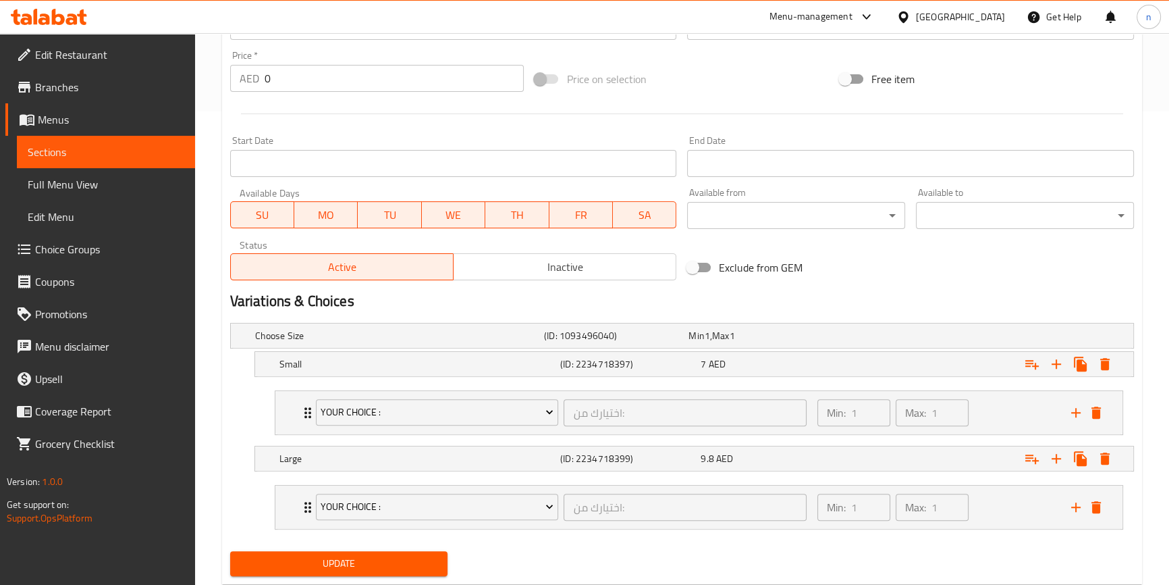
scroll to position [508, 0]
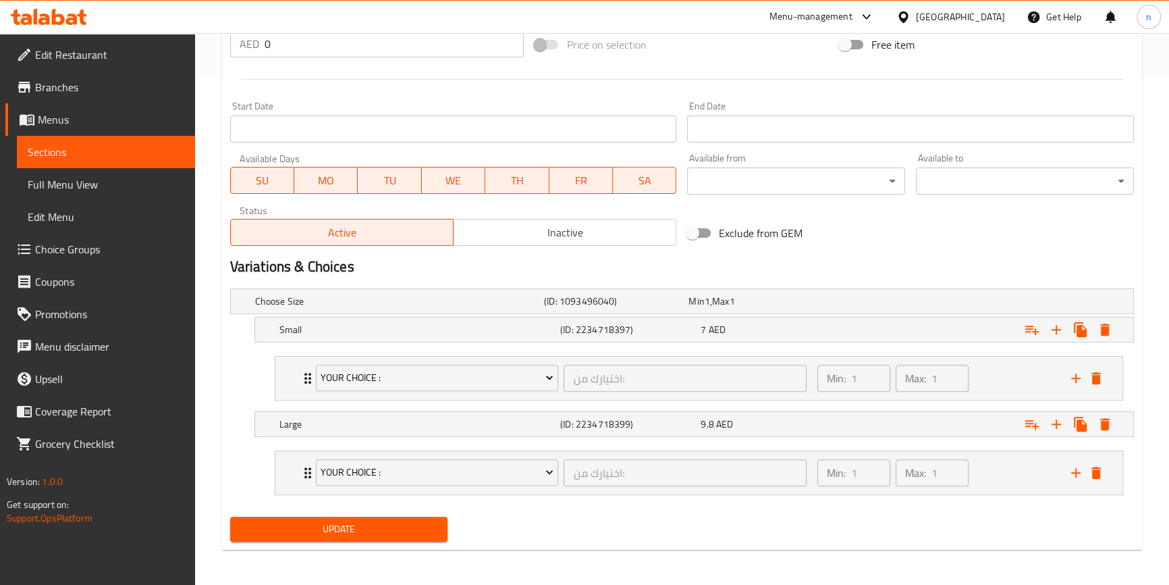
click at [225, 408] on div "Choose Size (ID: 1093496040) Min 1 , Max 1 Name (En) Choose Size Name (En) Name…" at bounding box center [682, 397] width 915 height 228
click at [294, 527] on span "Update" at bounding box center [339, 528] width 196 height 17
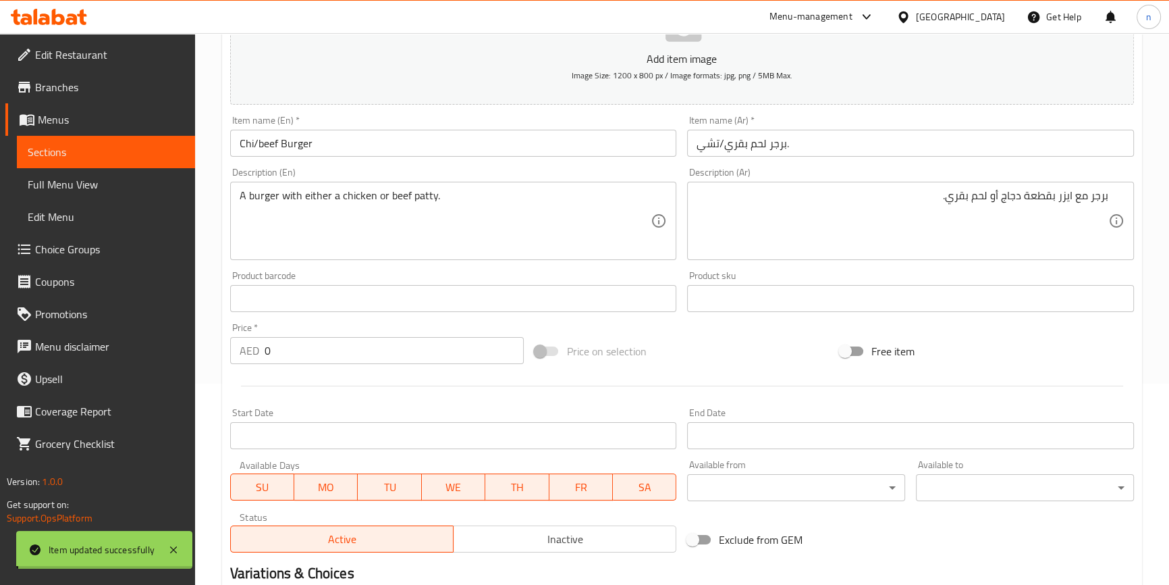
scroll to position [0, 0]
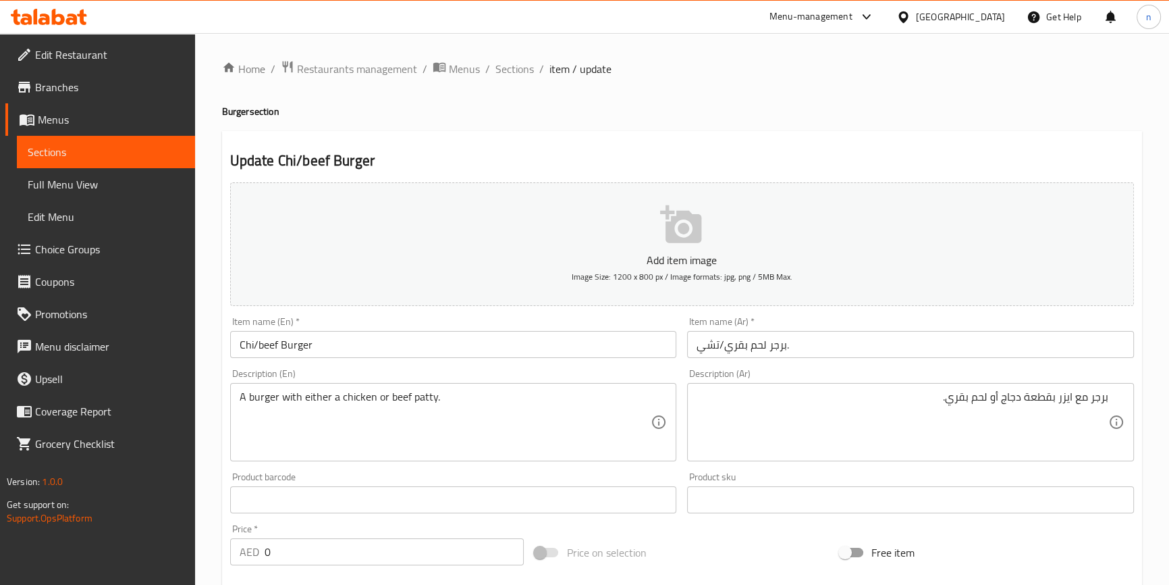
click at [222, 418] on div "Update Chi/beef Burger Add item image Image Size: 1200 x 800 px / Image formats…" at bounding box center [682, 594] width 920 height 926
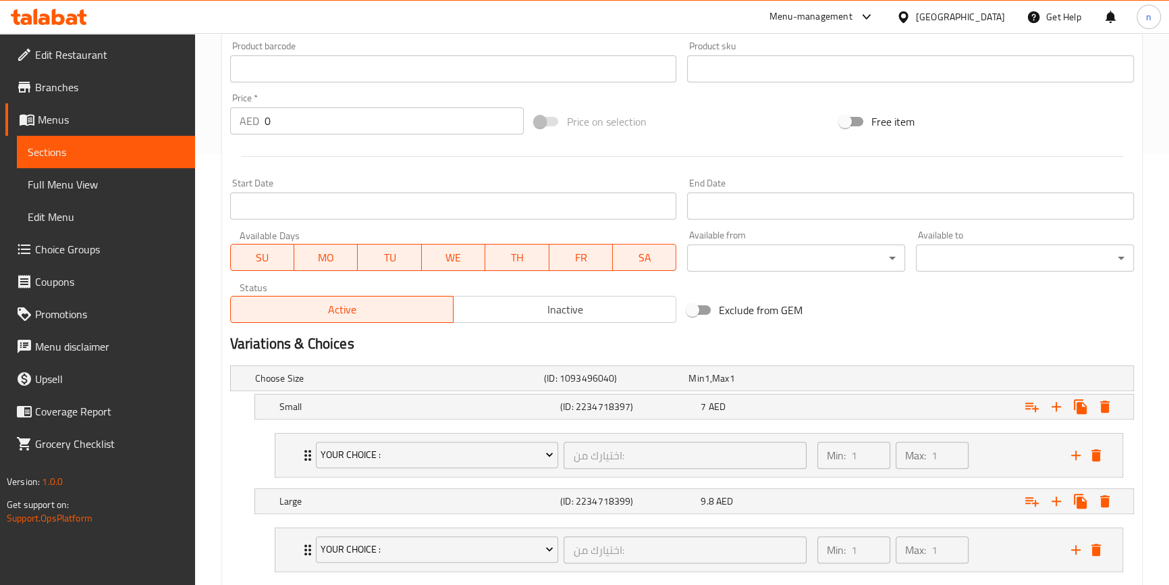
scroll to position [508, 0]
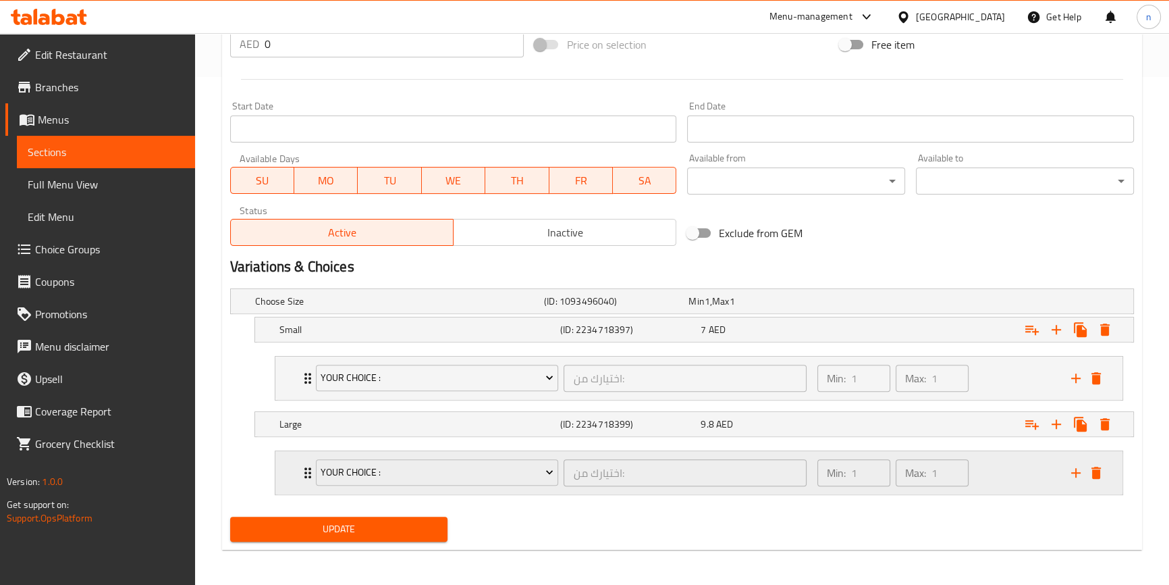
click at [1011, 486] on div "Min: 1 ​ Max: 1 ​" at bounding box center [936, 472] width 254 height 43
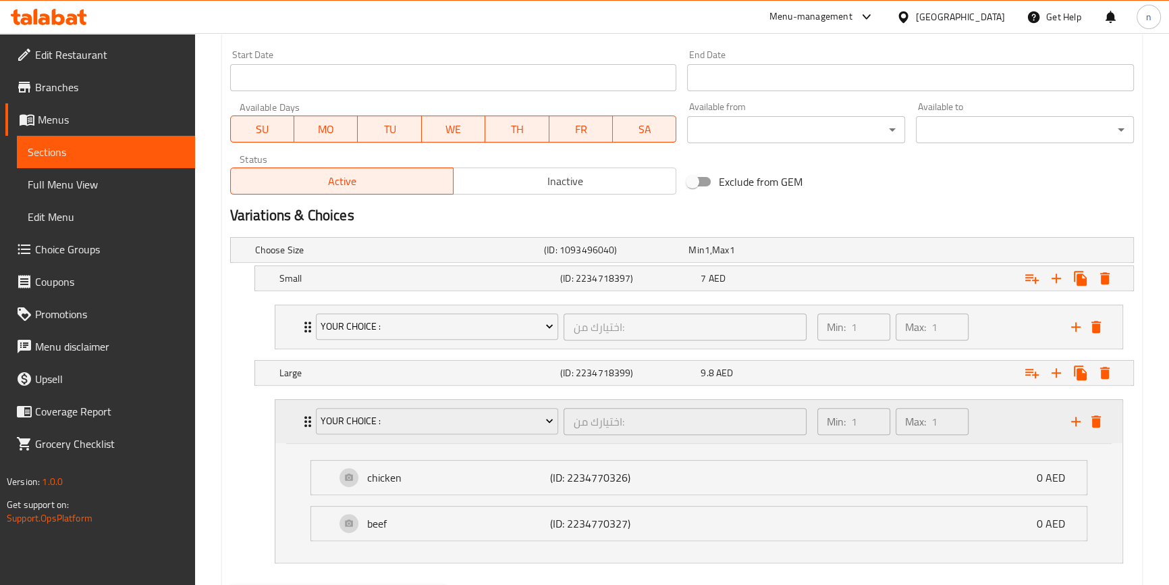
scroll to position [628, 0]
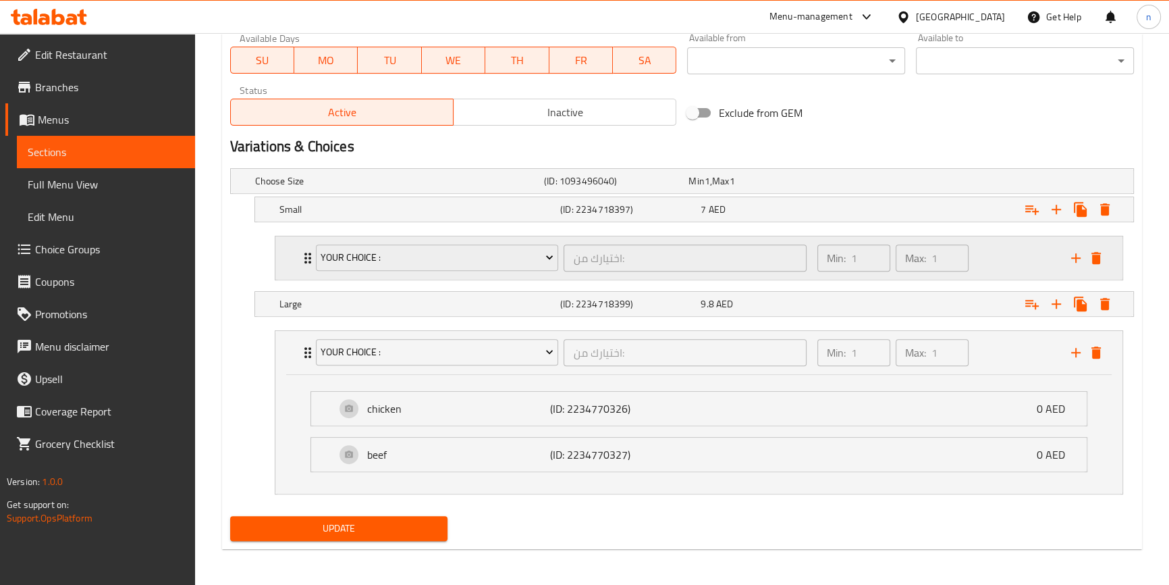
click at [990, 263] on div "Min: 1 ​ Max: 1 ​" at bounding box center [936, 257] width 254 height 43
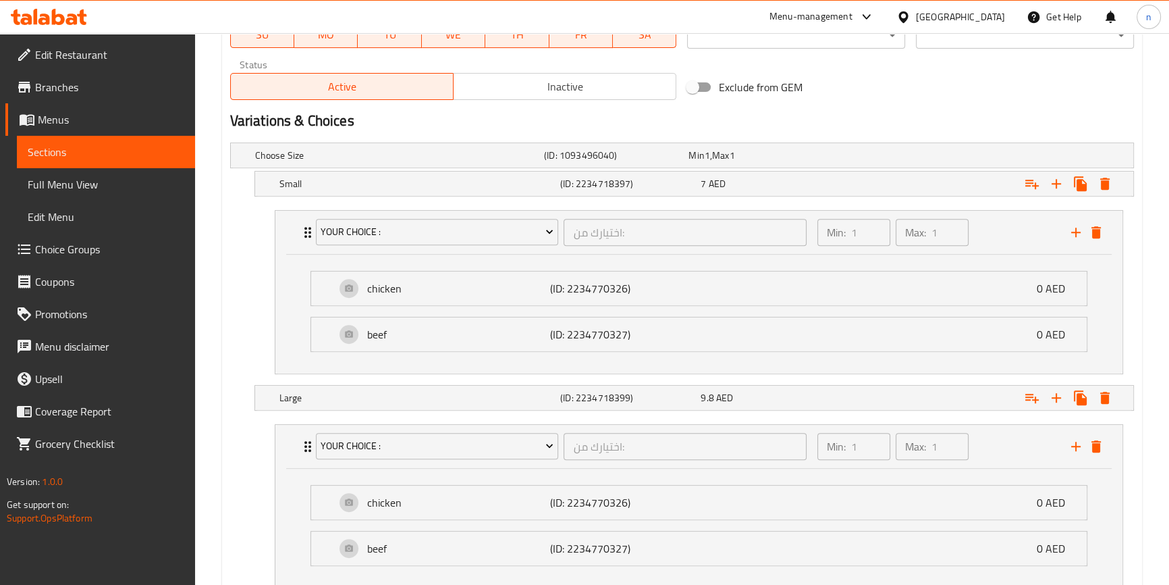
scroll to position [747, 0]
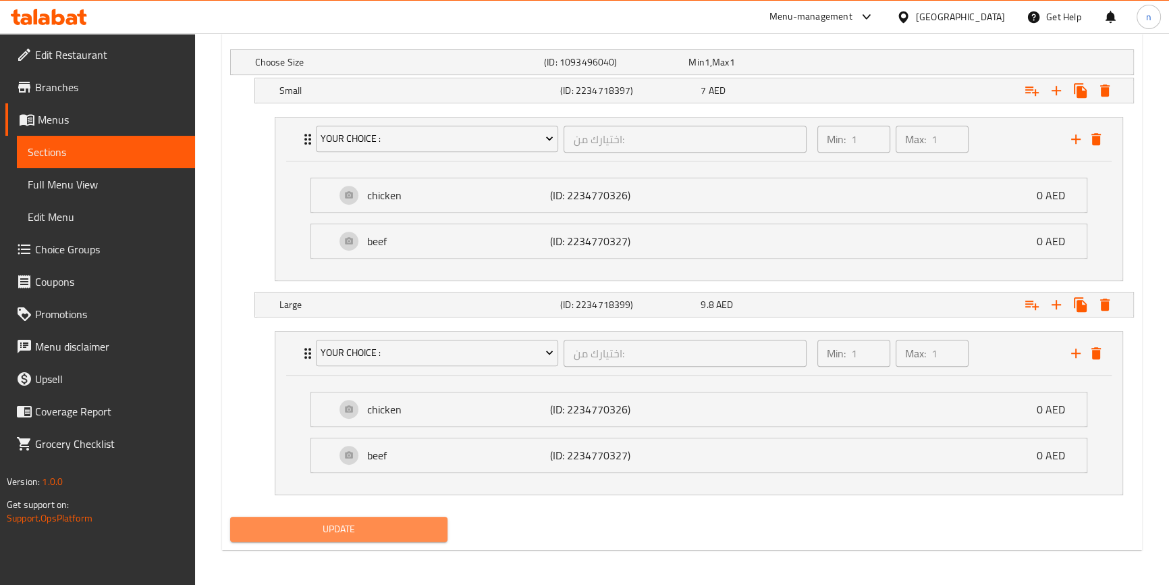
click at [374, 537] on button "Update" at bounding box center [339, 528] width 218 height 25
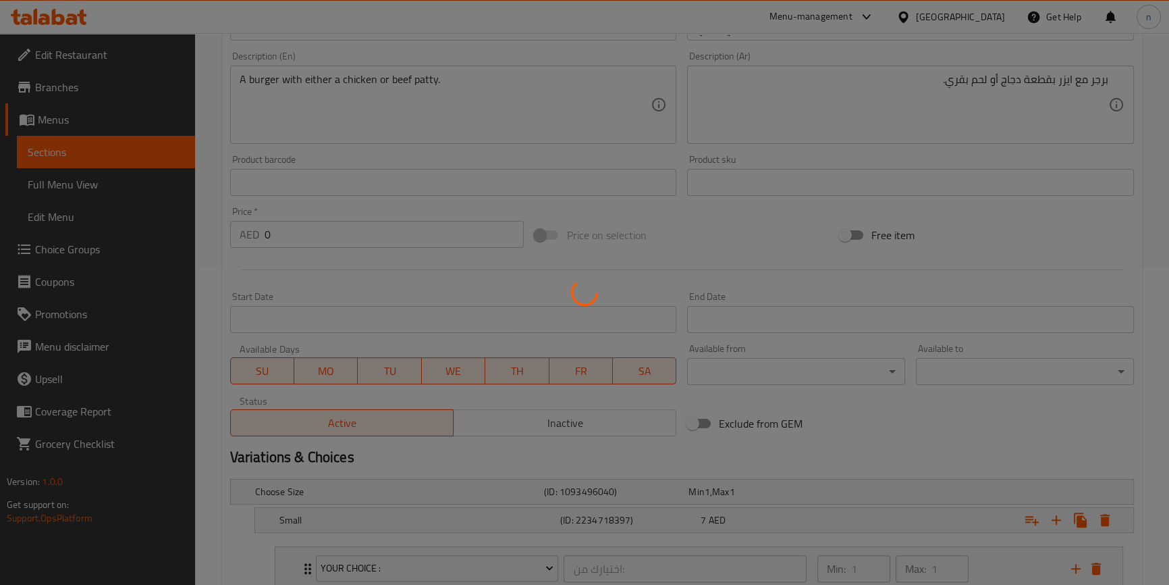
scroll to position [10, 0]
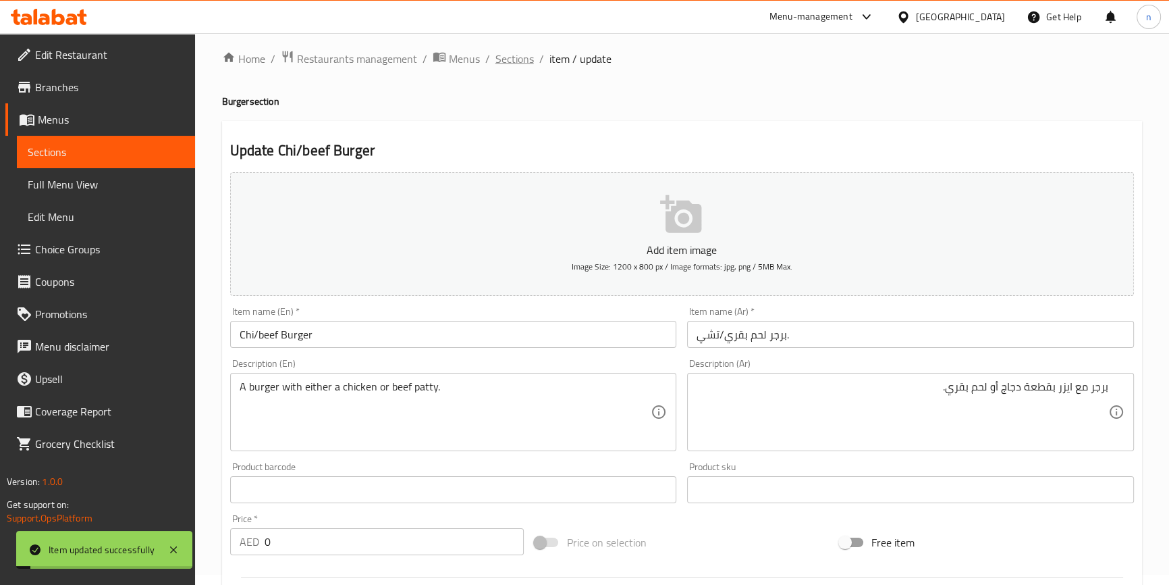
click at [518, 58] on span "Sections" at bounding box center [515, 59] width 38 height 16
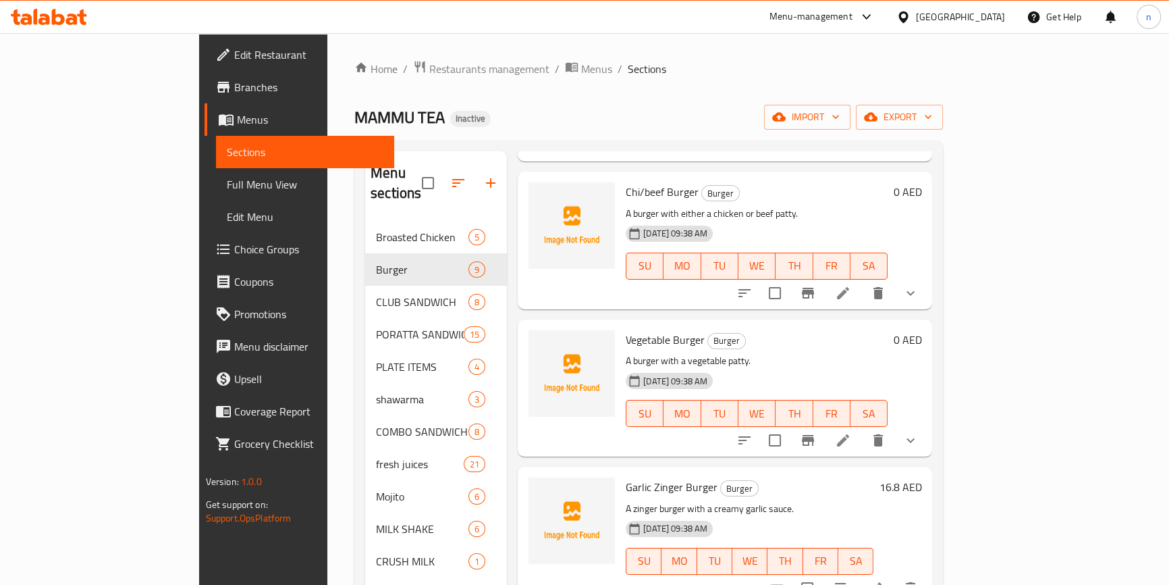
scroll to position [552, 0]
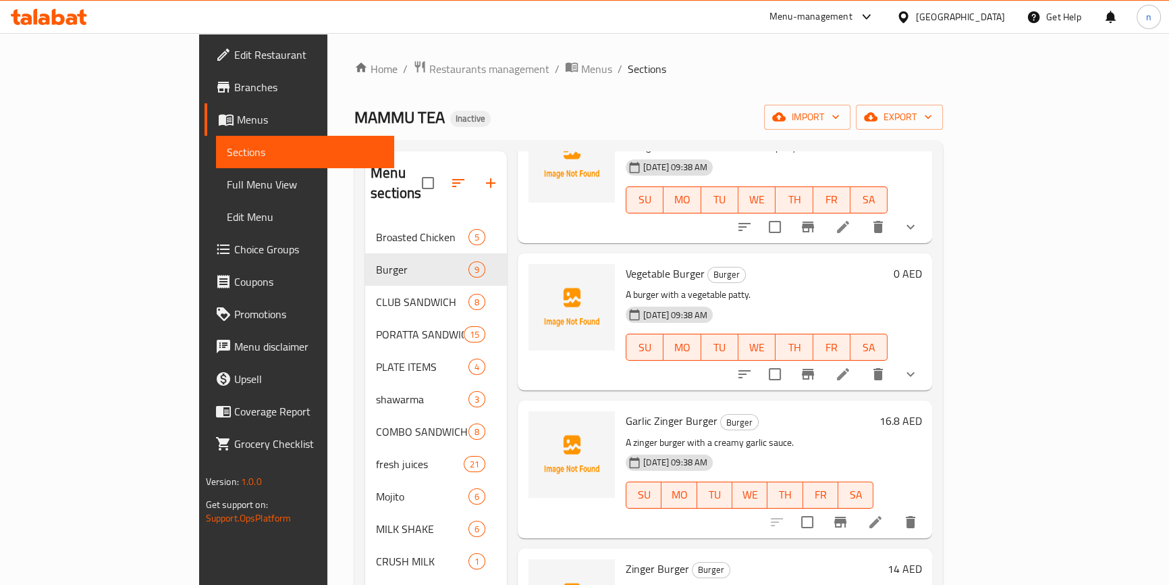
click at [851, 366] on icon at bounding box center [843, 374] width 16 height 16
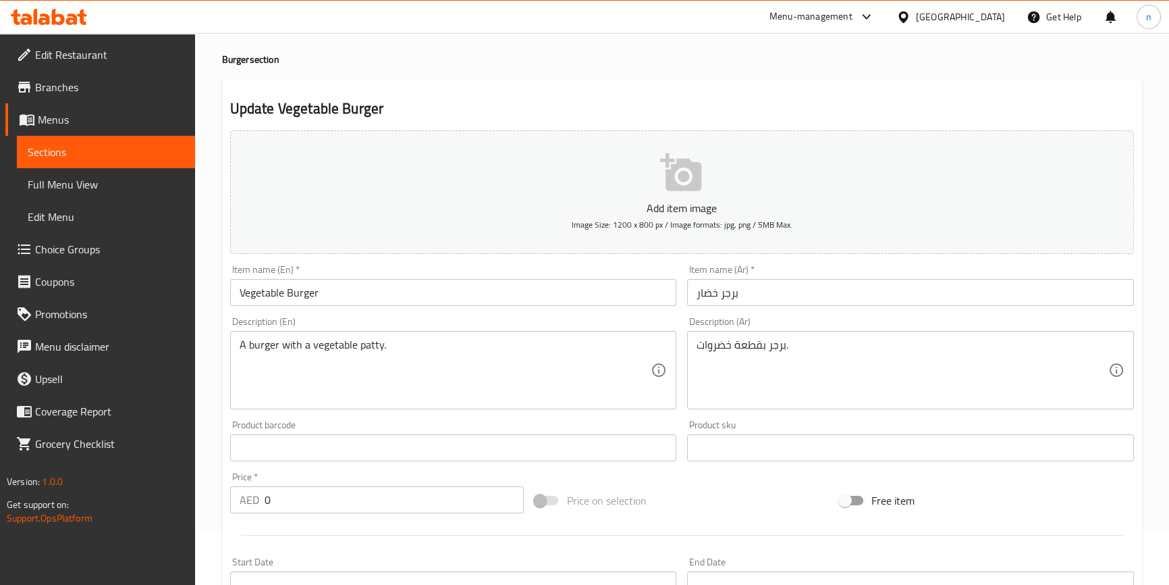
scroll to position [30, 0]
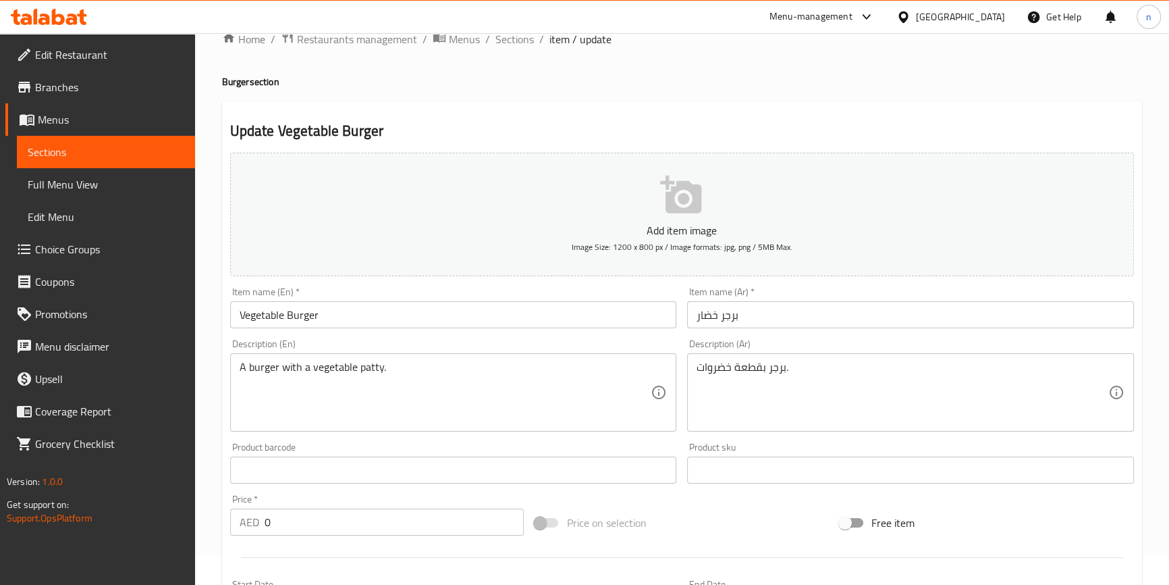
click at [208, 425] on div "Home / Restaurants management / Menus / Sections / item / update Burger section…" at bounding box center [682, 478] width 974 height 951
click at [213, 439] on div "Home / Restaurants management / Menus / Sections / item / update Burger section…" at bounding box center [682, 478] width 974 height 951
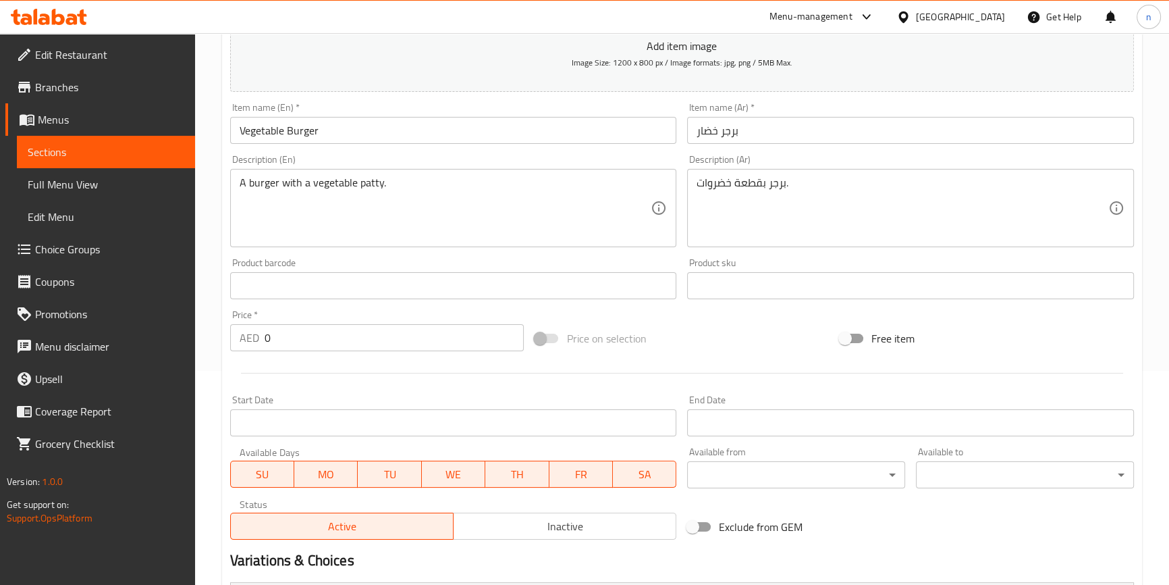
scroll to position [398, 0]
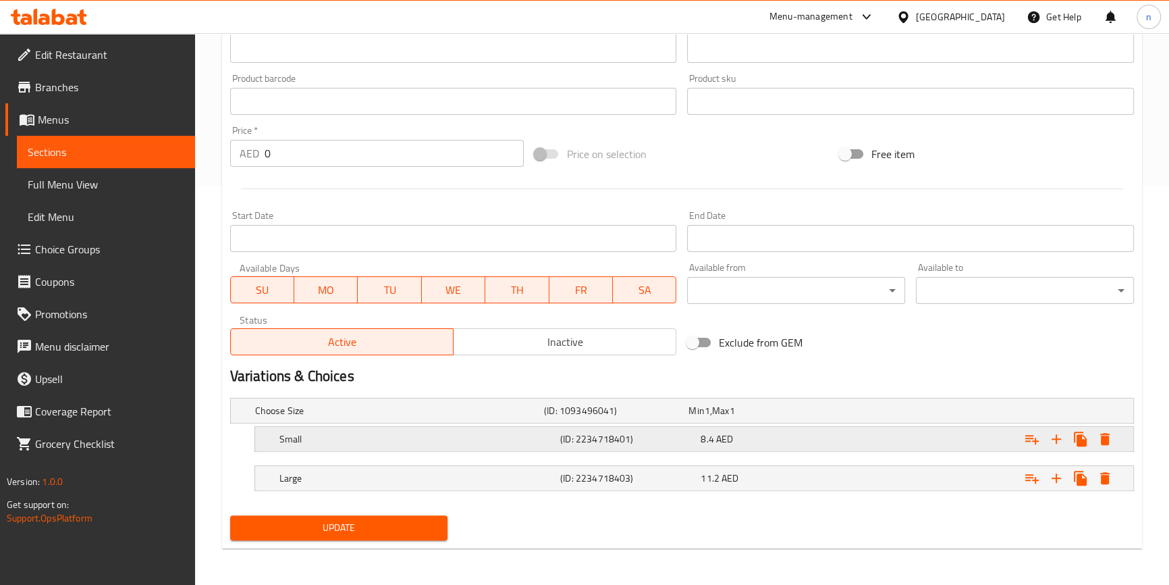
click at [407, 420] on div "Small" at bounding box center [396, 410] width 289 height 19
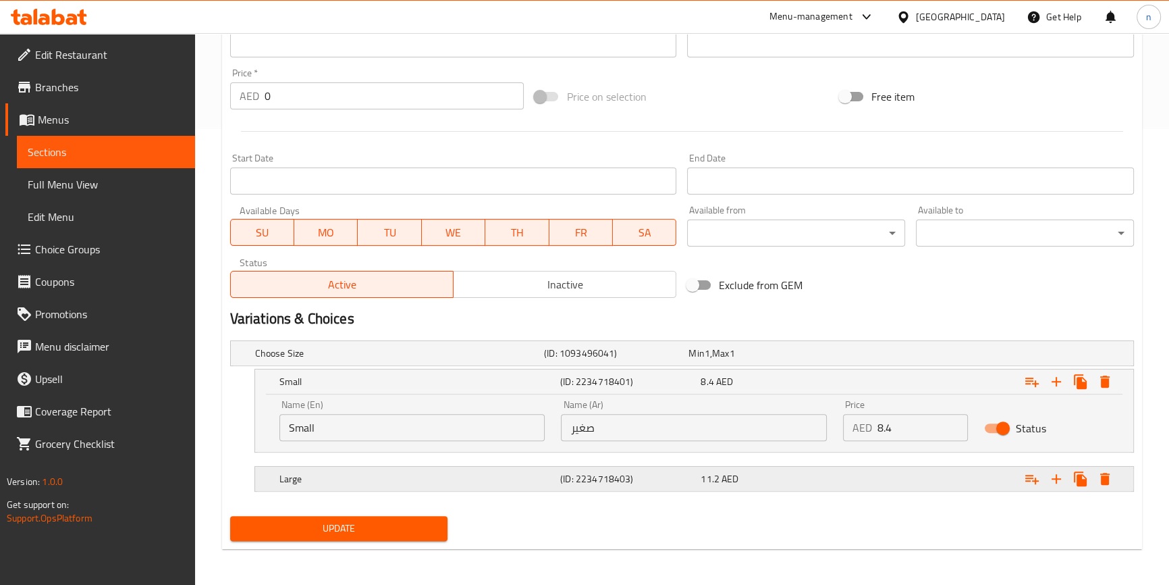
click at [520, 363] on div "Large" at bounding box center [396, 353] width 289 height 19
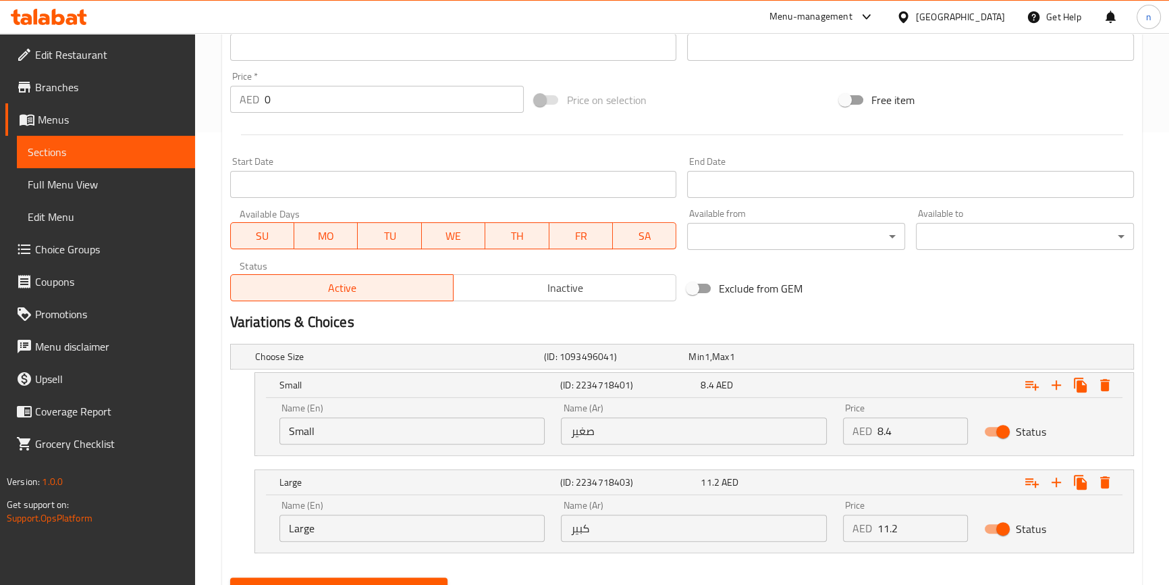
scroll to position [514, 0]
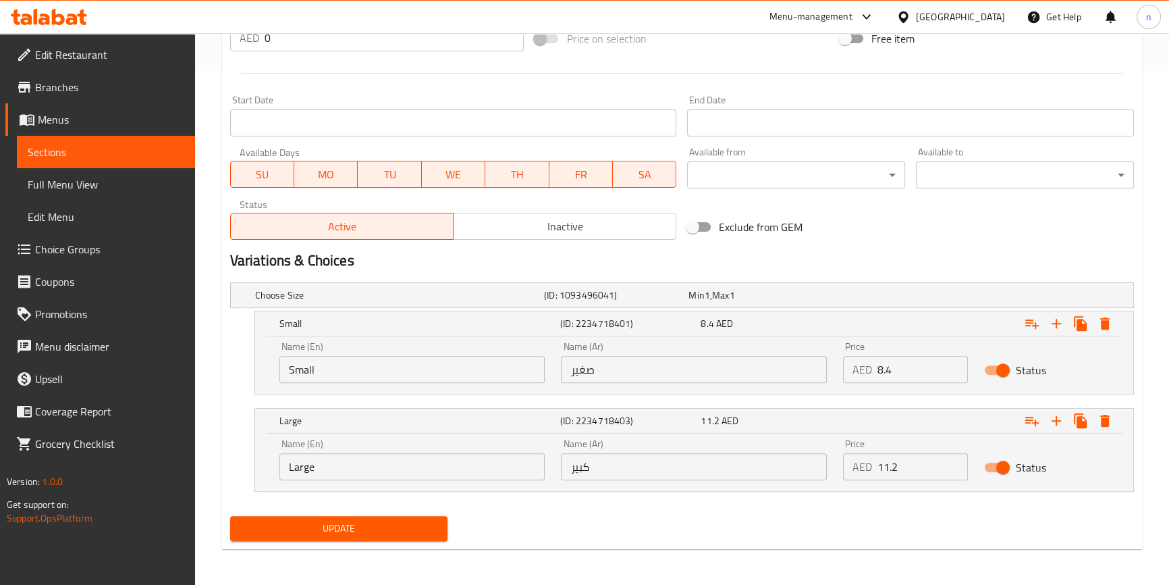
click at [317, 545] on div "Home / Restaurants management / Menus / Sections / item / update Burger section…" at bounding box center [682, 52] width 920 height 1013
drag, startPoint x: 317, startPoint y: 542, endPoint x: 315, endPoint y: 527, distance: 14.9
click at [317, 541] on div "Update" at bounding box center [339, 528] width 229 height 36
click at [315, 527] on span "Update" at bounding box center [339, 528] width 196 height 17
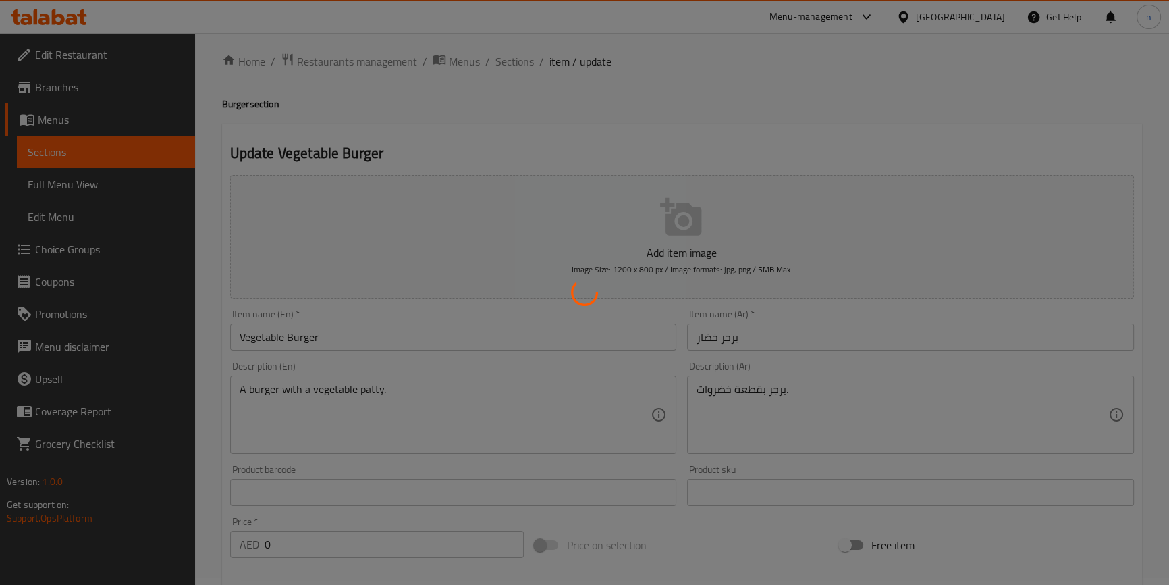
scroll to position [0, 0]
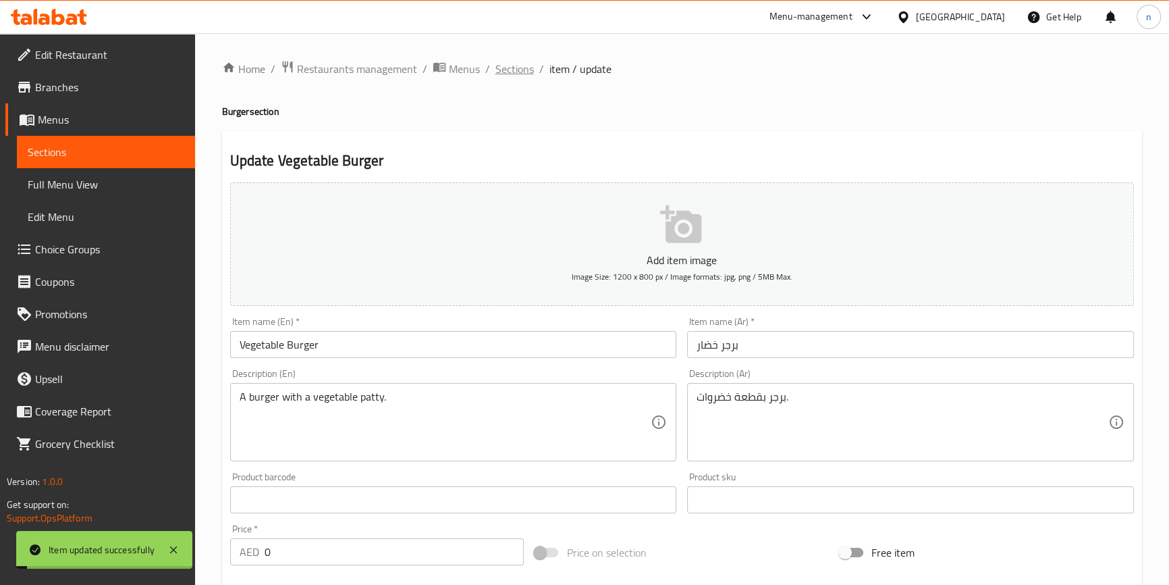
click at [516, 69] on span "Sections" at bounding box center [515, 69] width 38 height 16
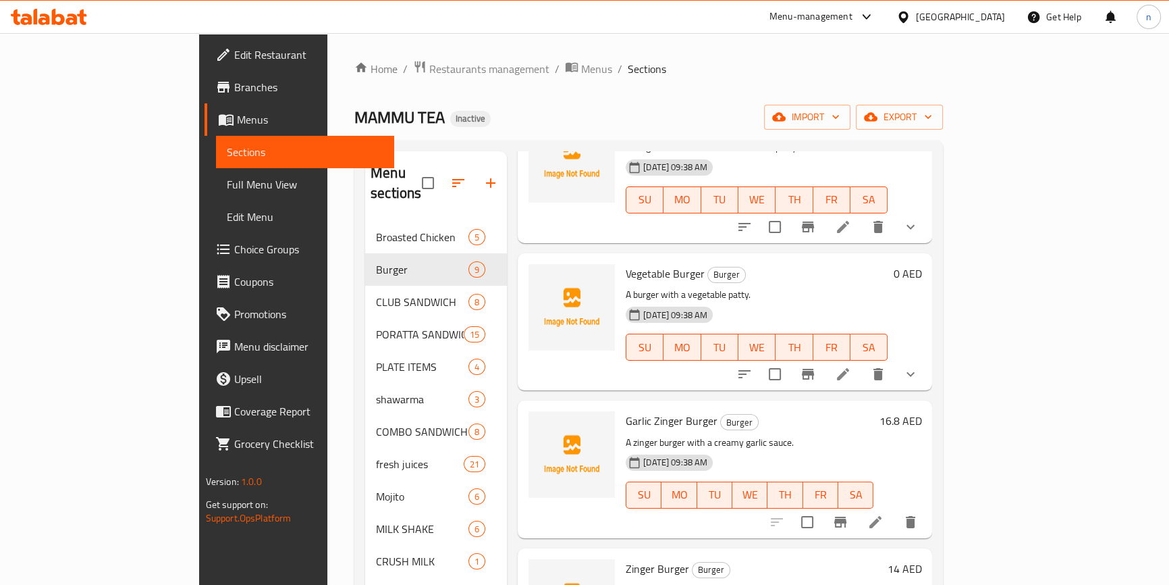
scroll to position [614, 0]
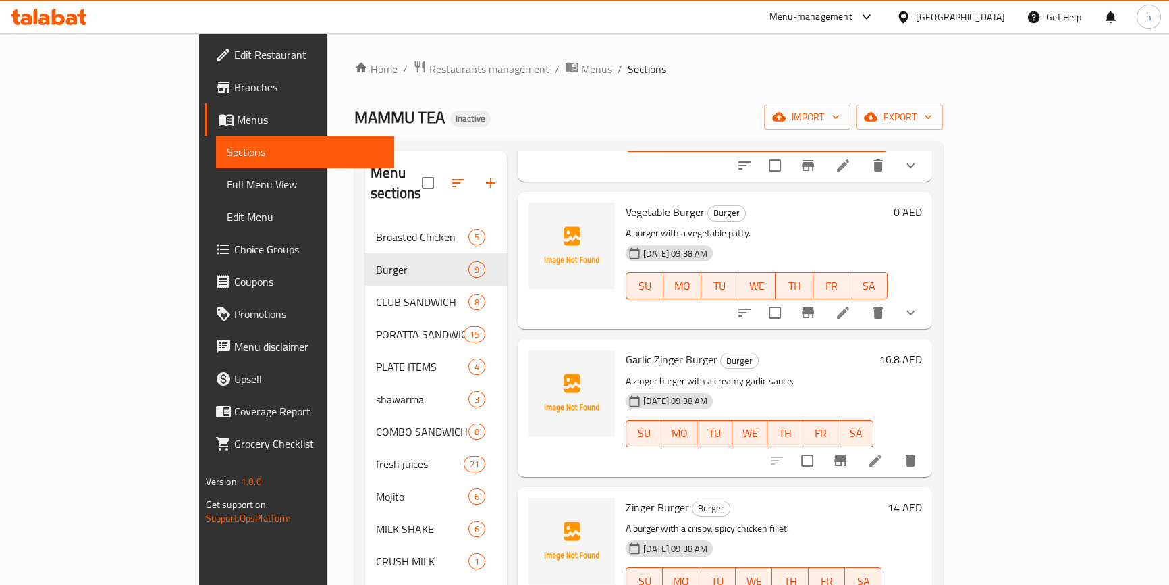
click at [882, 454] on icon at bounding box center [876, 460] width 12 height 12
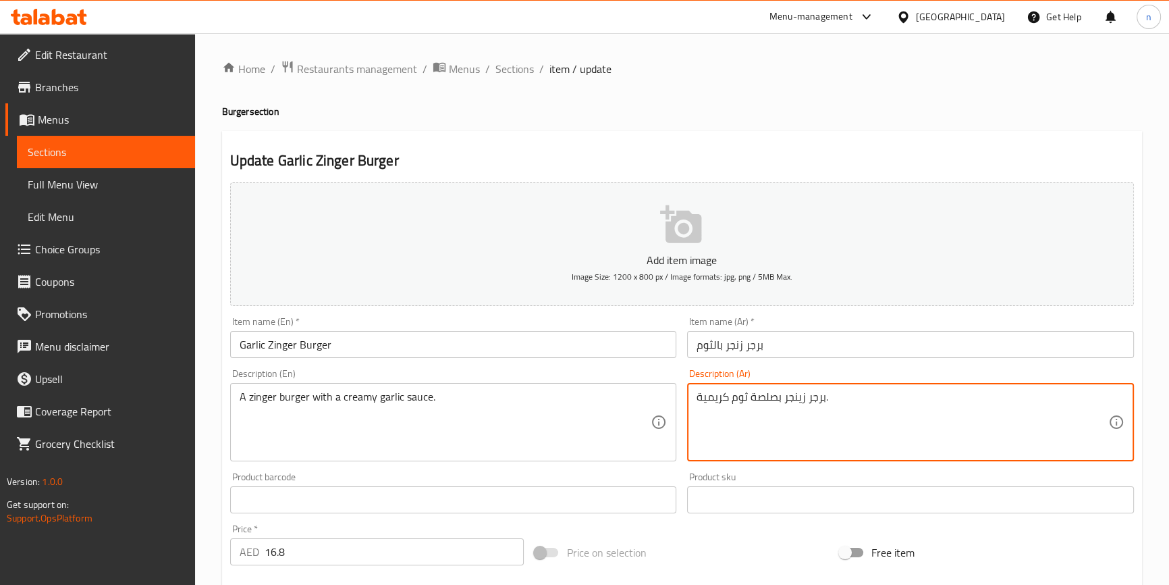
click at [763, 391] on textarea "برجر زينجر بصلصة ثوم كريمية." at bounding box center [903, 422] width 412 height 64
type textarea "برجر زينجر بصوص ثوم كريمية."
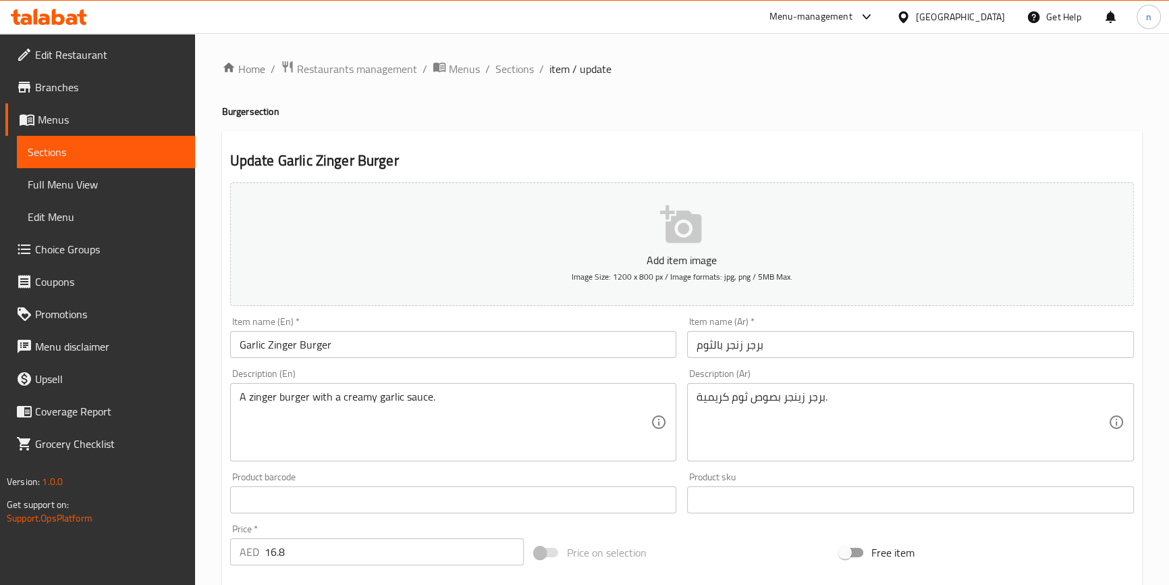
click at [217, 405] on div "Home / Restaurants management / Menus / Sections / item / update Burger section…" at bounding box center [682, 493] width 974 height 921
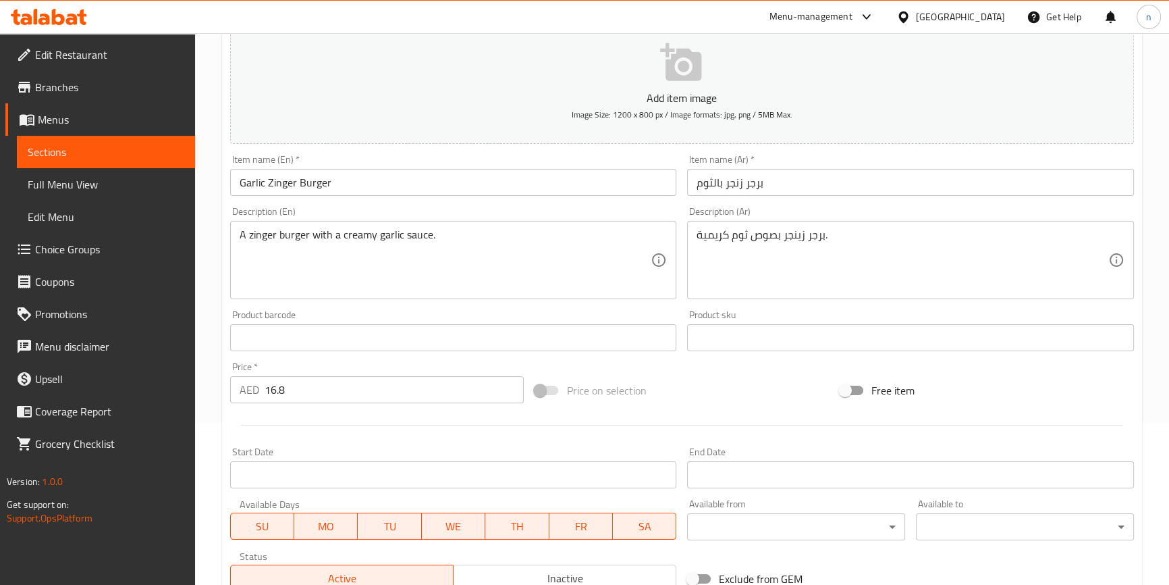
scroll to position [368, 0]
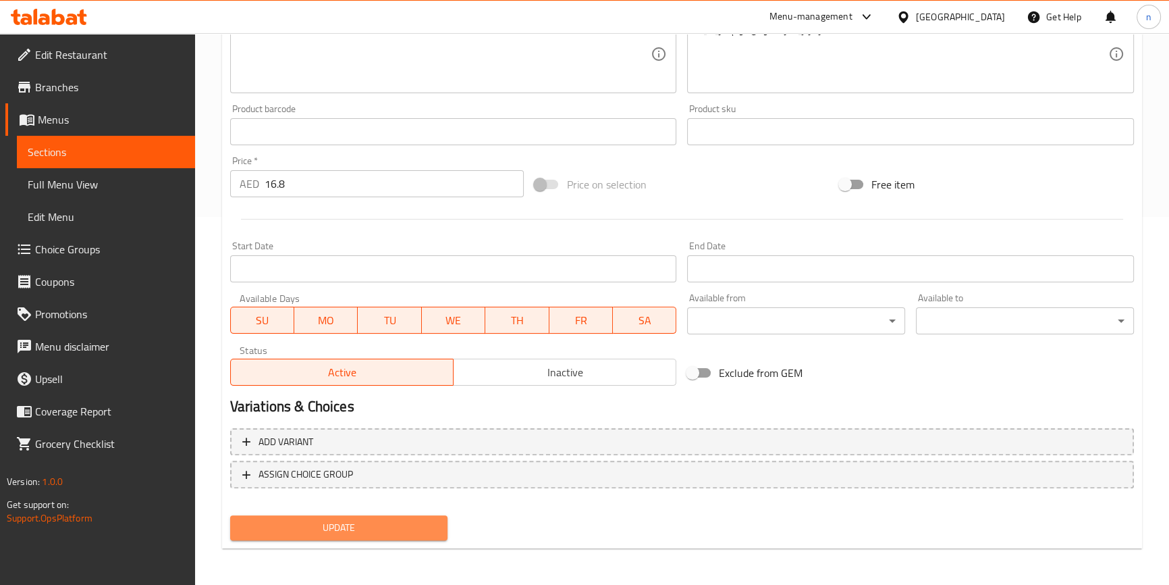
click at [292, 515] on button "Update" at bounding box center [339, 527] width 218 height 25
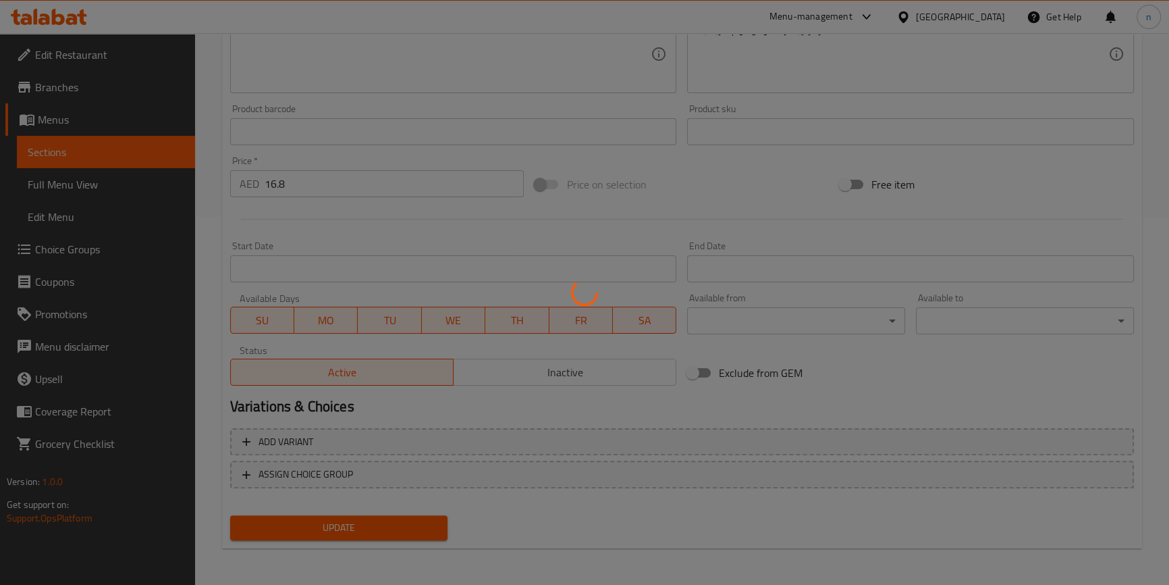
scroll to position [0, 0]
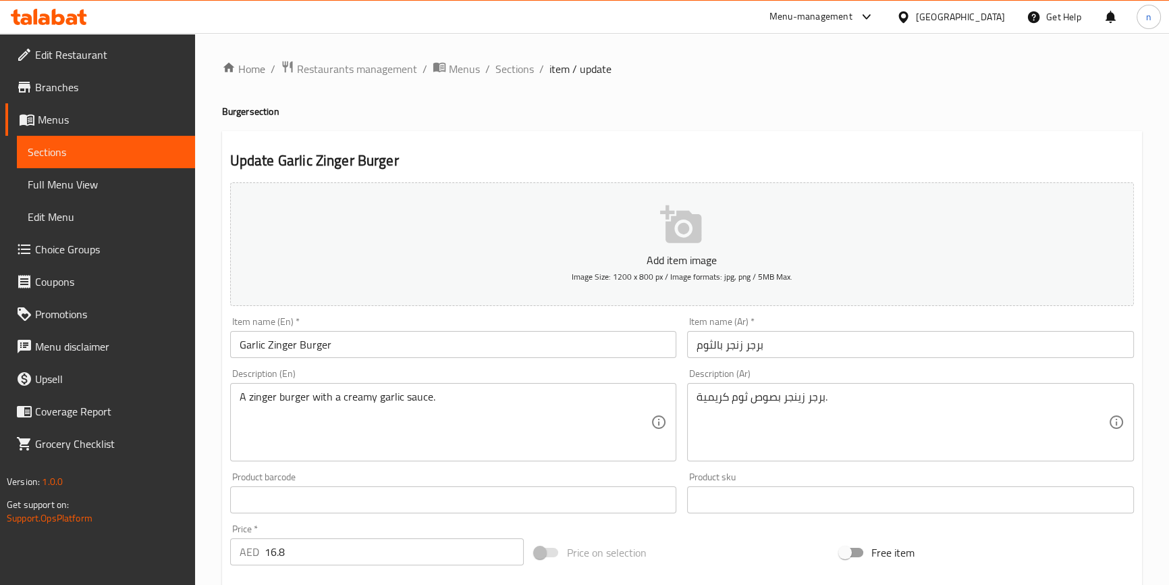
click at [209, 454] on div "Home / Restaurants management / Menus / Sections / item / update Burger section…" at bounding box center [682, 493] width 974 height 921
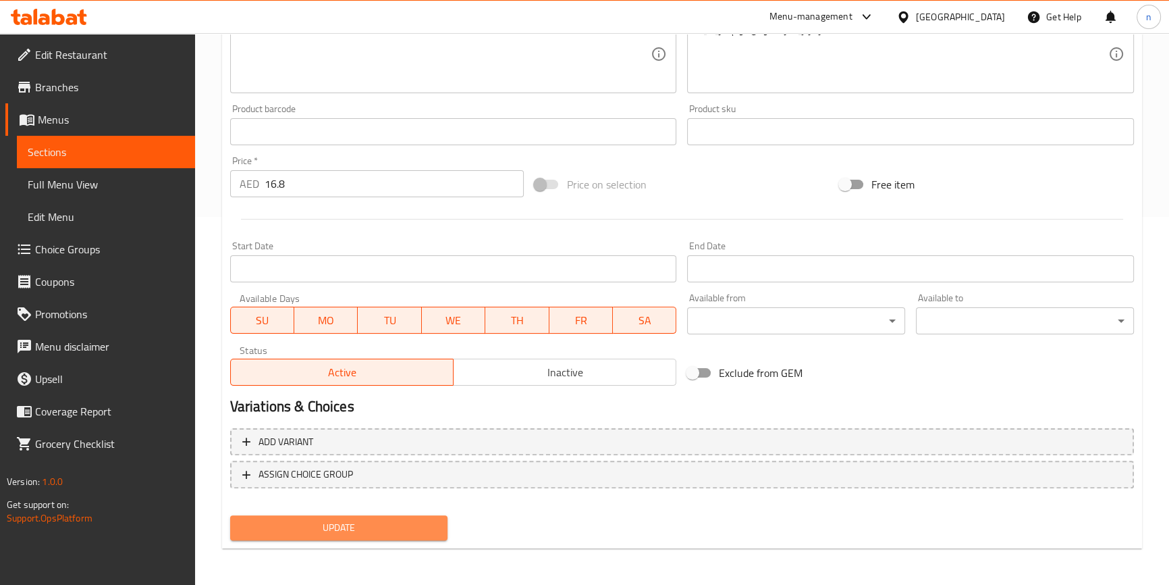
click at [289, 532] on span "Update" at bounding box center [339, 527] width 196 height 17
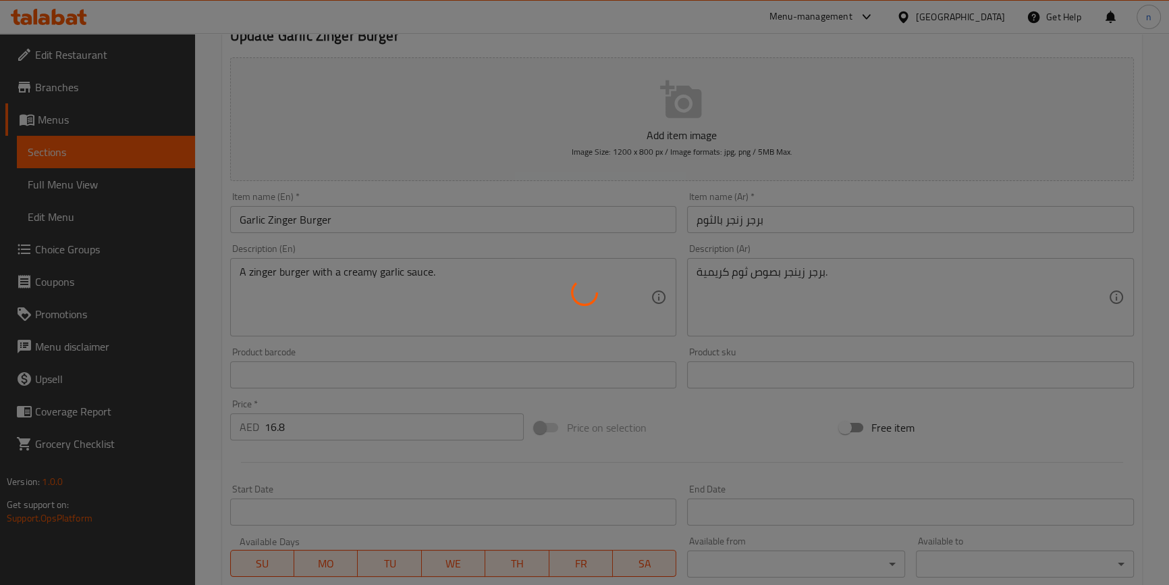
scroll to position [0, 0]
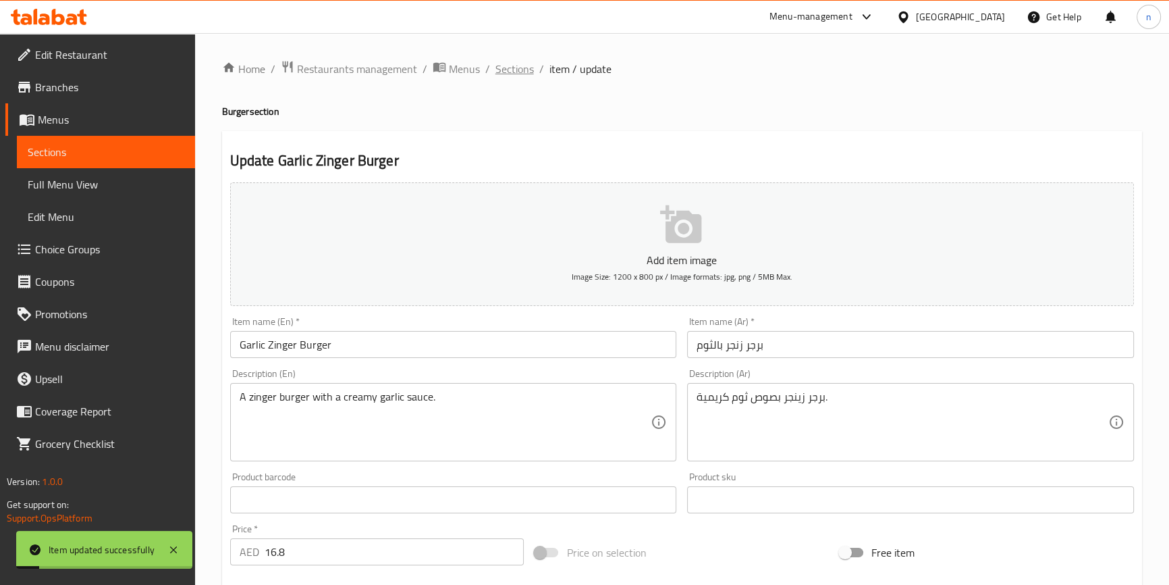
click at [518, 65] on span "Sections" at bounding box center [515, 69] width 38 height 16
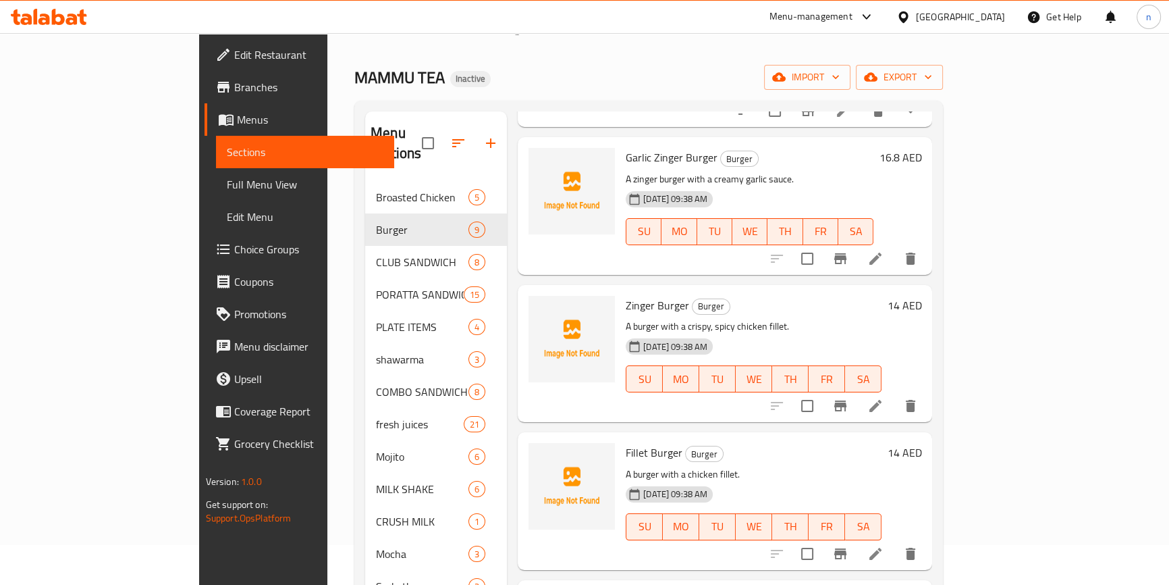
scroll to position [61, 0]
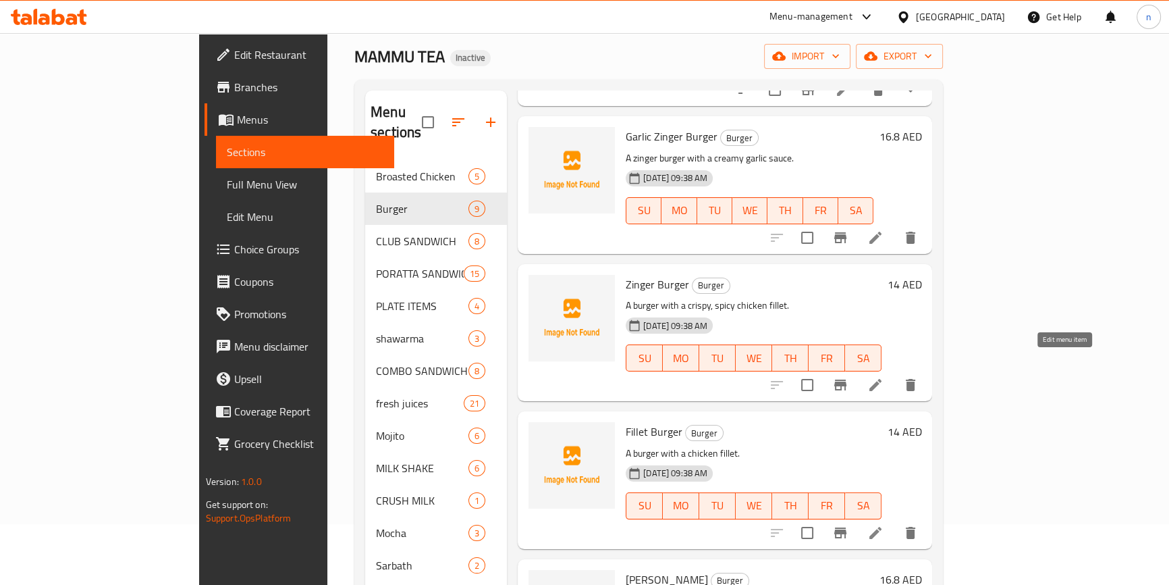
click at [884, 377] on icon at bounding box center [875, 385] width 16 height 16
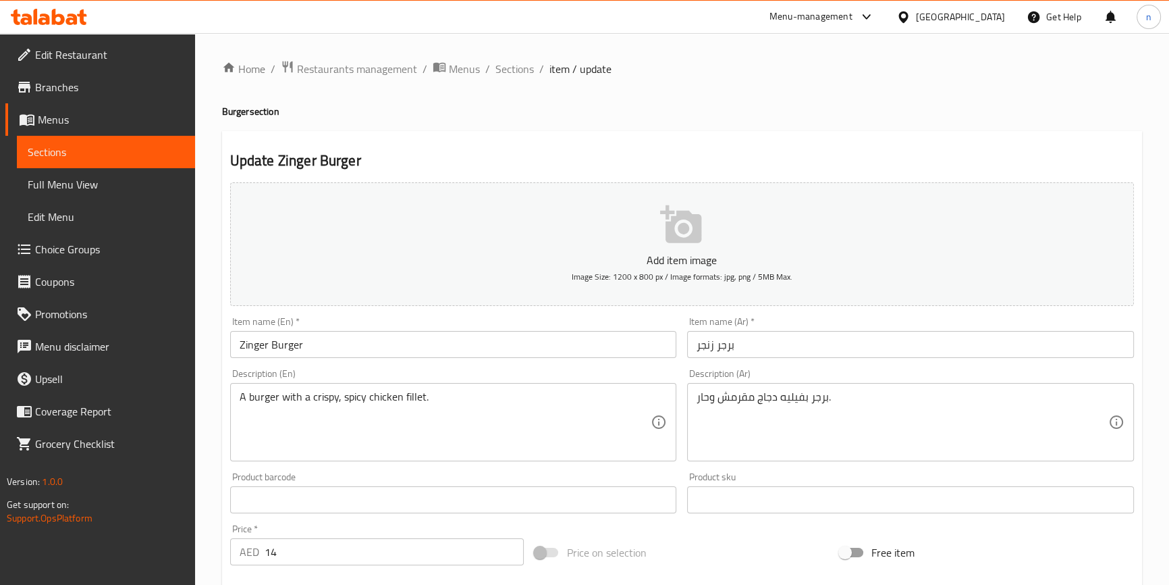
click at [217, 452] on div "Home / Restaurants management / Menus / Sections / item / update Burger section…" at bounding box center [682, 493] width 974 height 921
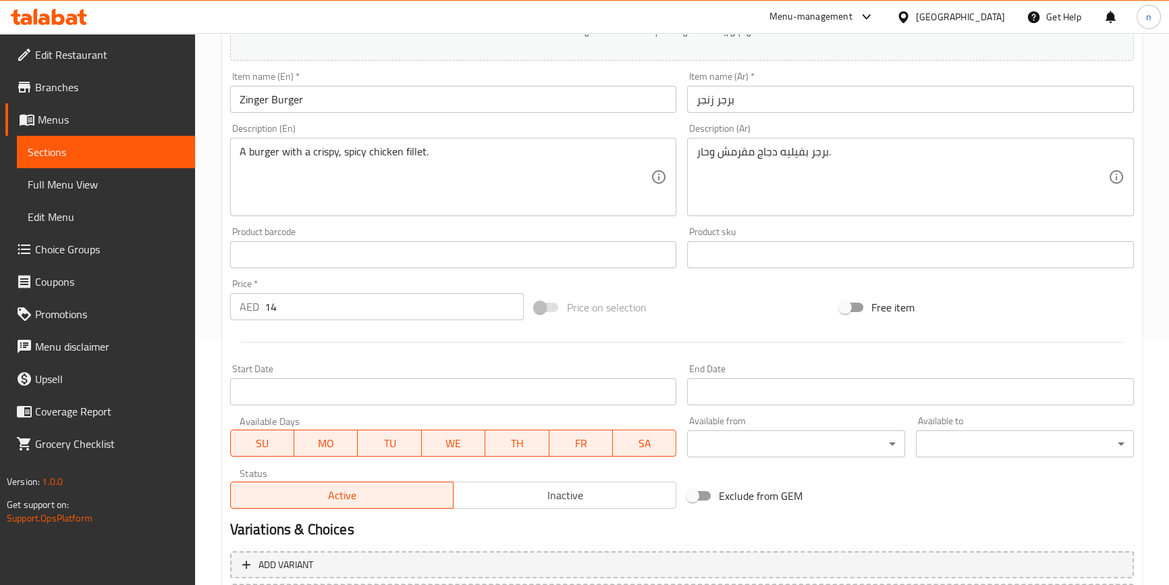
scroll to position [368, 0]
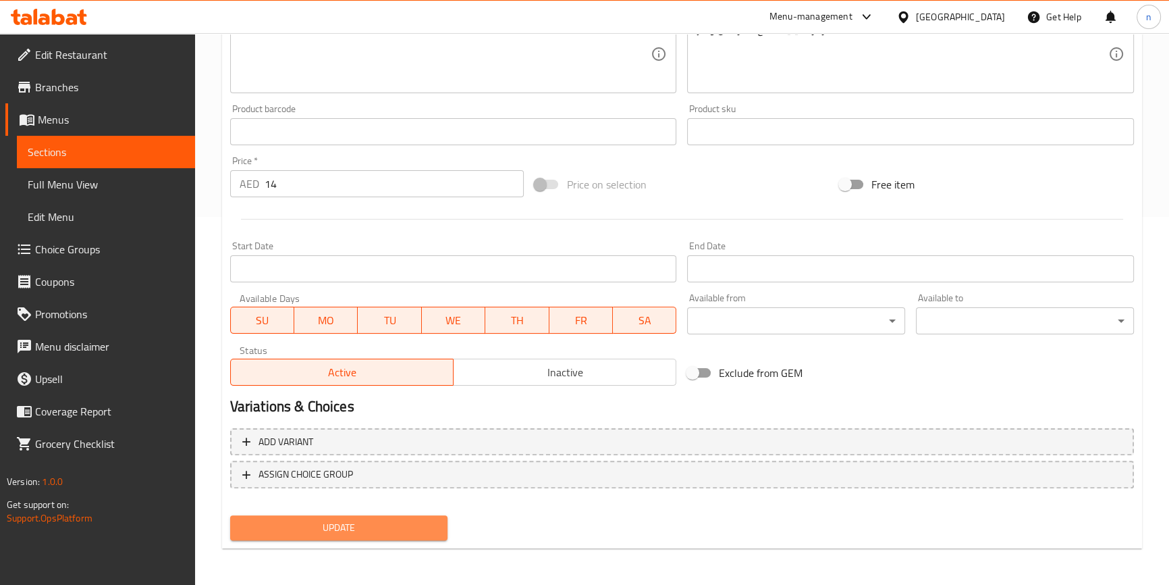
click at [333, 534] on span "Update" at bounding box center [339, 527] width 196 height 17
click at [211, 279] on div "Home / Restaurants management / Menus / Sections / item / update Burger section…" at bounding box center [682, 125] width 974 height 921
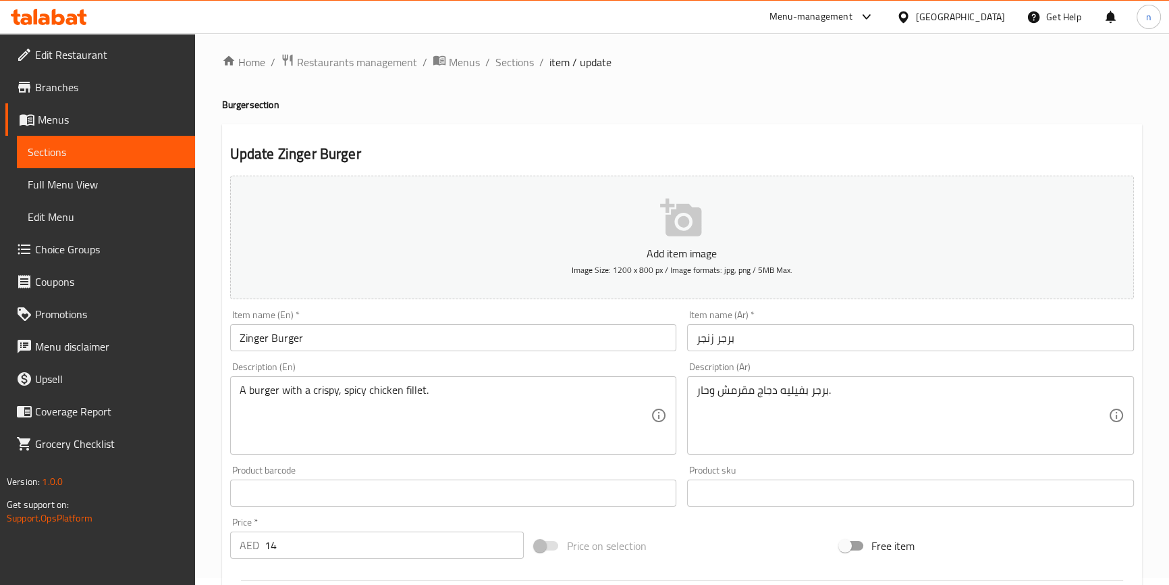
scroll to position [0, 0]
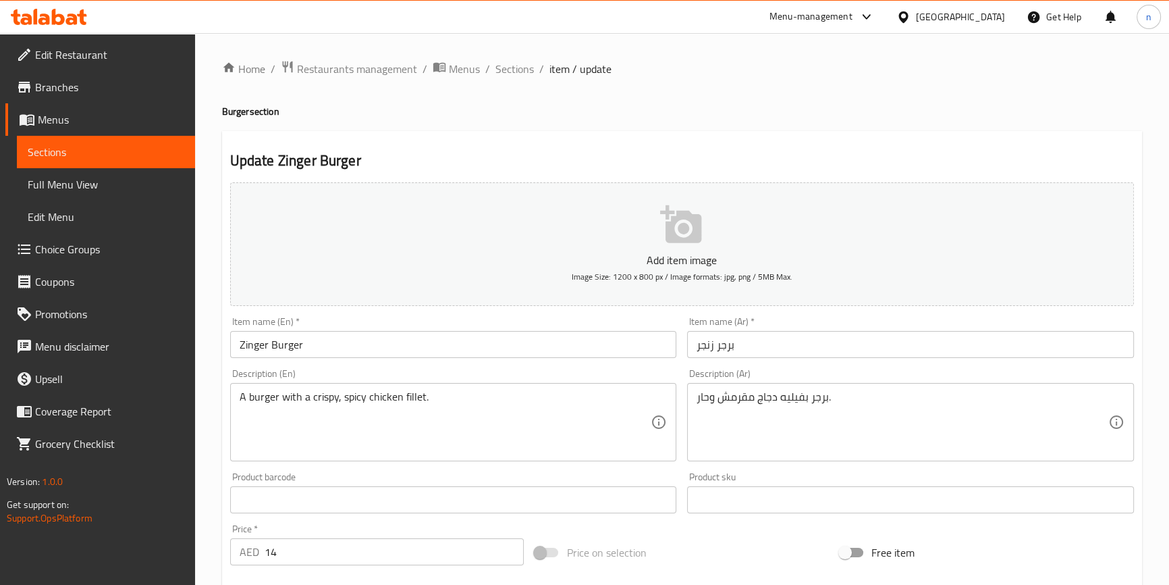
click at [218, 455] on div "Home / Restaurants management / Menus / Sections / item / update Burger section…" at bounding box center [682, 493] width 974 height 921
click at [216, 498] on div "Home / Restaurants management / Menus / Sections / item / update Burger section…" at bounding box center [682, 493] width 974 height 921
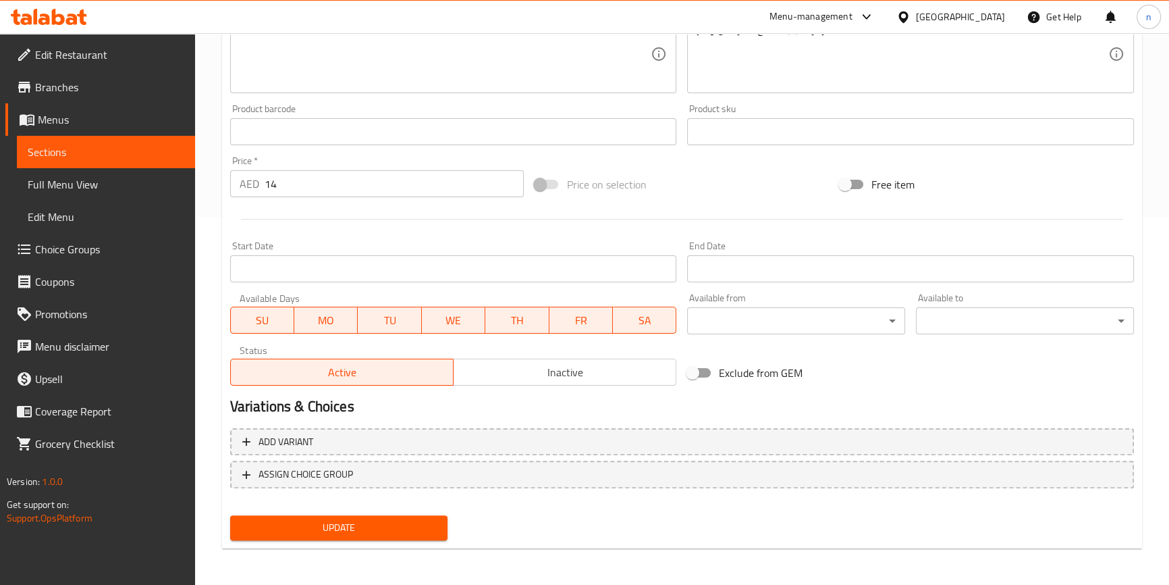
click at [303, 529] on span "Update" at bounding box center [339, 527] width 196 height 17
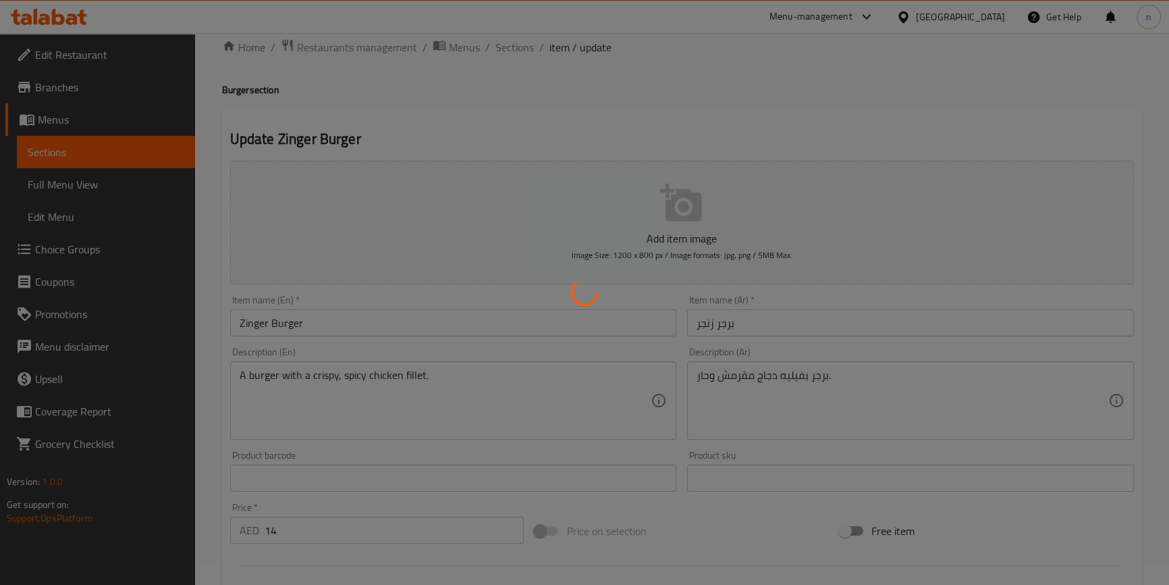
scroll to position [0, 0]
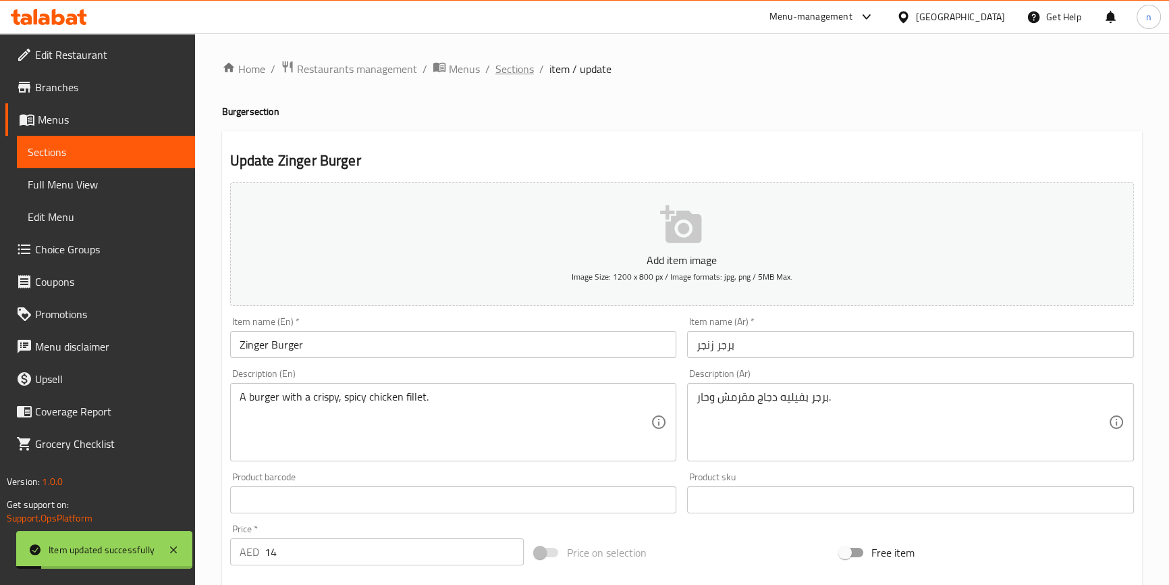
click at [518, 75] on span "Sections" at bounding box center [515, 69] width 38 height 16
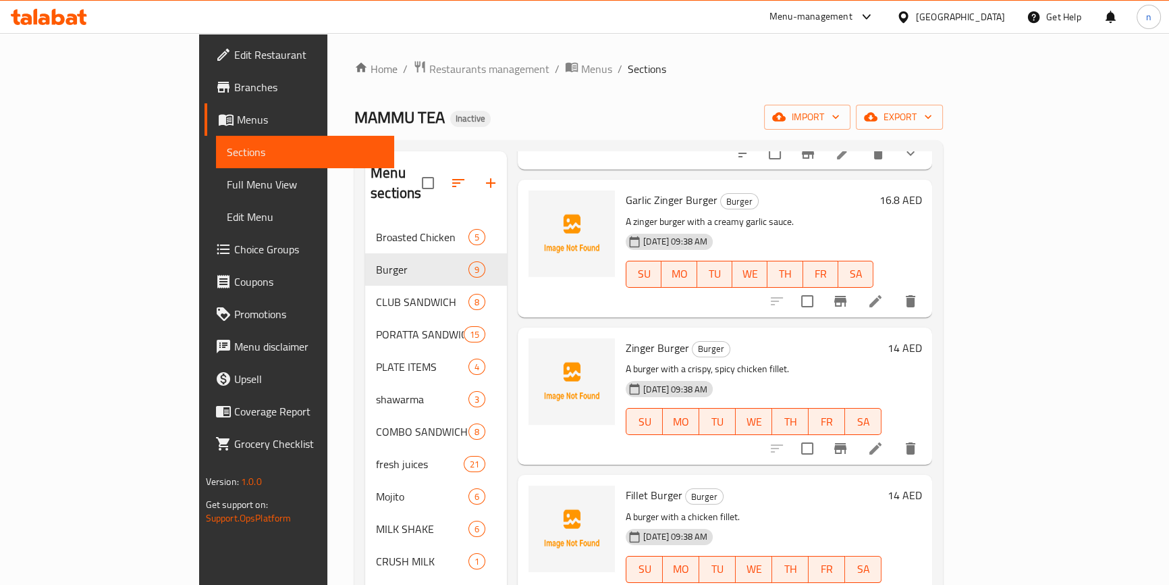
scroll to position [776, 0]
click at [894, 433] on li at bounding box center [876, 445] width 38 height 24
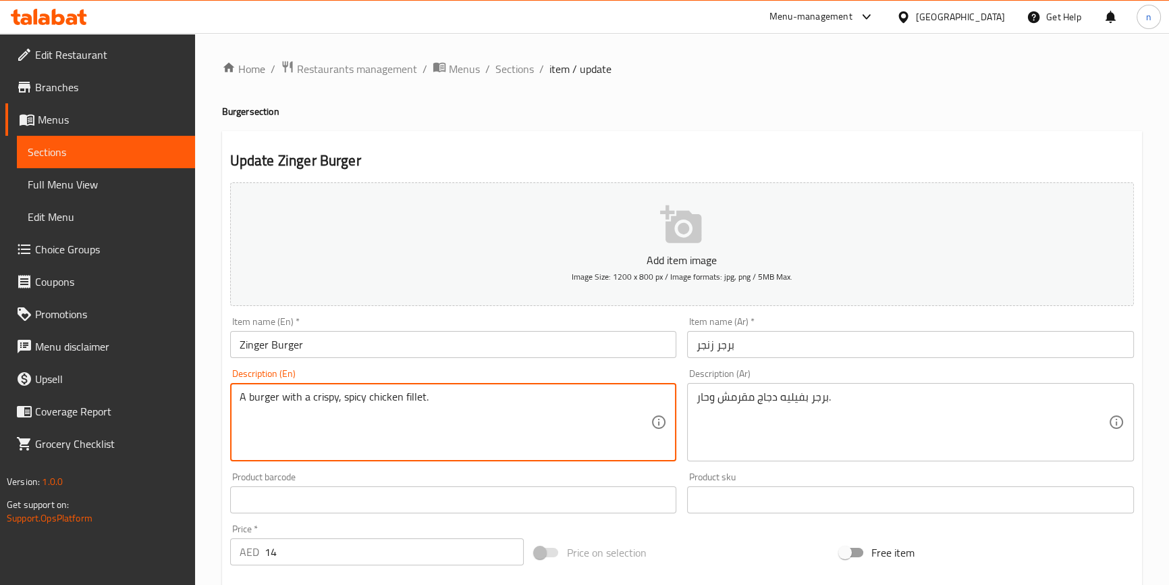
click at [260, 396] on textarea "A burger with a crispy, spicy chicken fillet." at bounding box center [446, 422] width 412 height 64
click at [319, 401] on textarea "A burger with a crispy, spicy chicken fillet." at bounding box center [446, 422] width 412 height 64
click at [354, 399] on textarea "A burger with a crispy, spicy chicken fillet." at bounding box center [446, 422] width 412 height 64
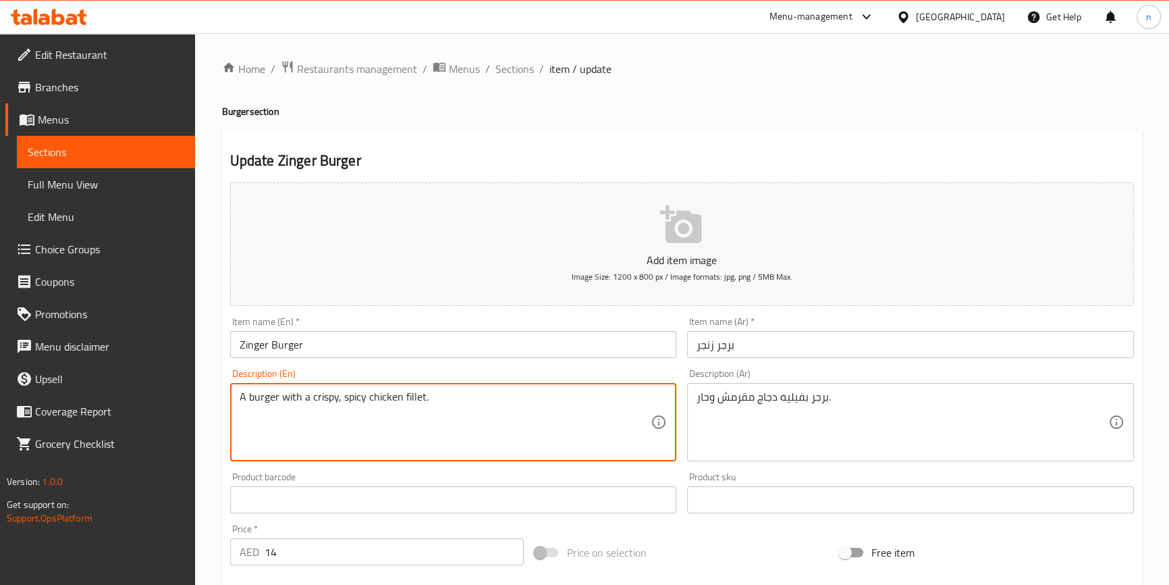
click at [388, 399] on textarea "A burger with a crispy, spicy chicken fillet." at bounding box center [446, 422] width 412 height 64
click at [412, 393] on textarea "A burger with a crispy, spicy chicken fillet." at bounding box center [446, 422] width 412 height 64
click at [447, 415] on textarea "A burger with a crispy, spicy chicken fillet." at bounding box center [446, 422] width 412 height 64
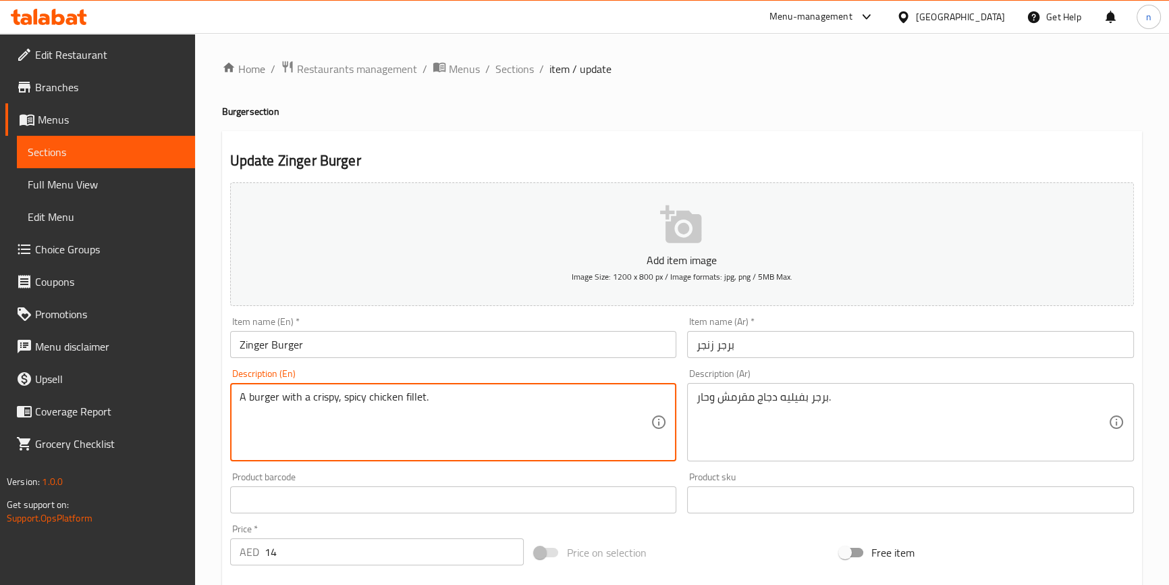
click at [214, 459] on div "Home / Restaurants management / Menus / Sections / item / update Burger section…" at bounding box center [682, 493] width 974 height 921
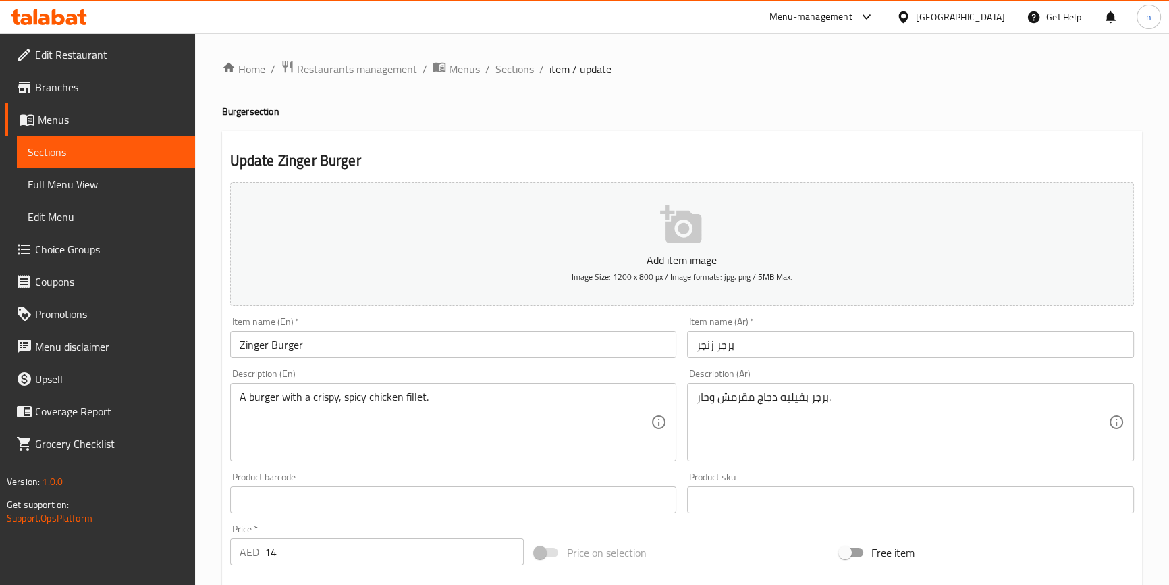
click at [204, 412] on div "Home / Restaurants management / Menus / Sections / item / update Burger section…" at bounding box center [682, 493] width 974 height 921
click at [212, 460] on div "Home / Restaurants management / Menus / Sections / item / update Burger section…" at bounding box center [682, 493] width 974 height 921
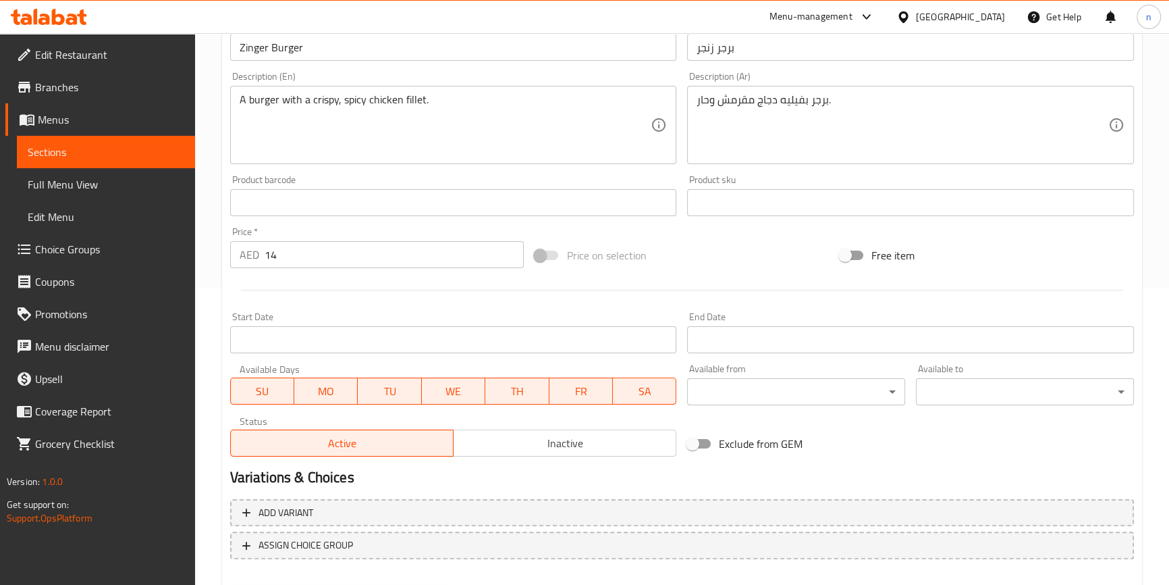
scroll to position [368, 0]
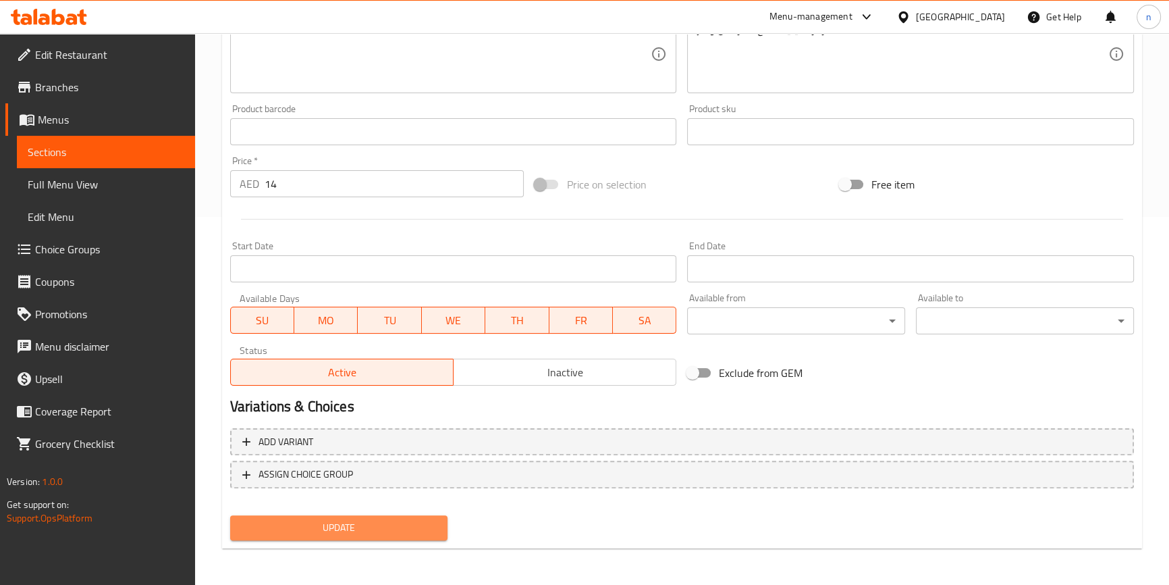
click at [315, 531] on span "Update" at bounding box center [339, 527] width 196 height 17
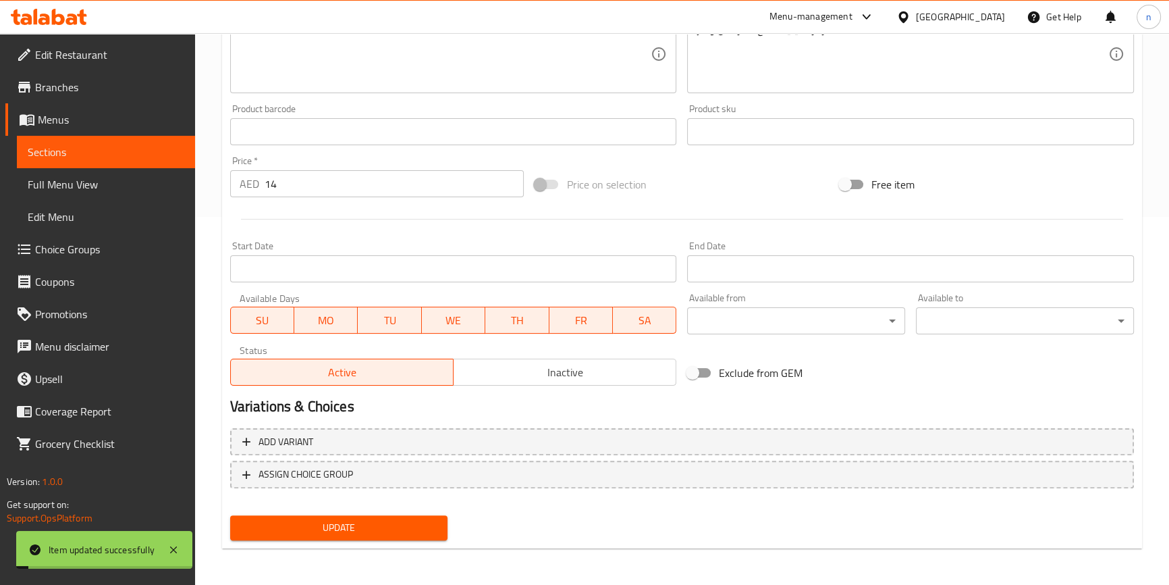
scroll to position [0, 0]
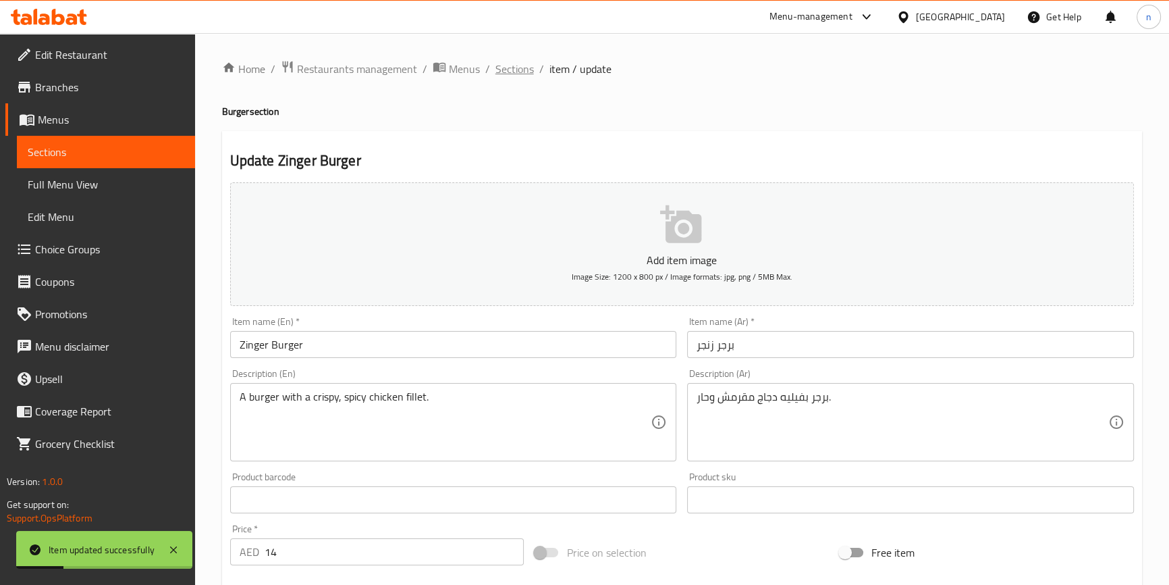
click at [497, 68] on span "Sections" at bounding box center [515, 69] width 38 height 16
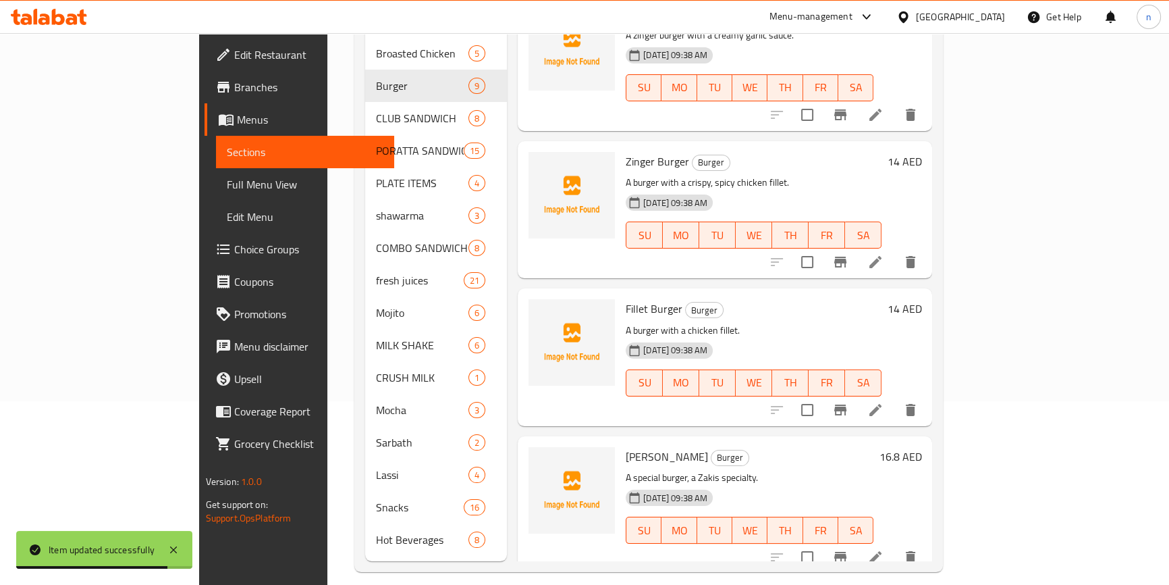
scroll to position [189, 0]
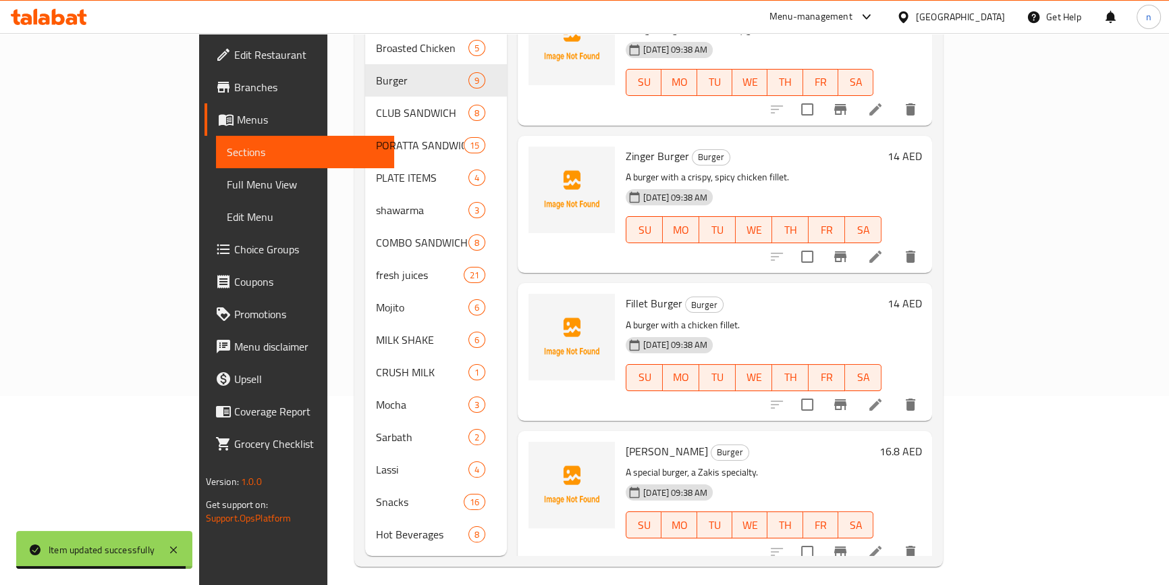
click at [884, 396] on icon at bounding box center [875, 404] width 16 height 16
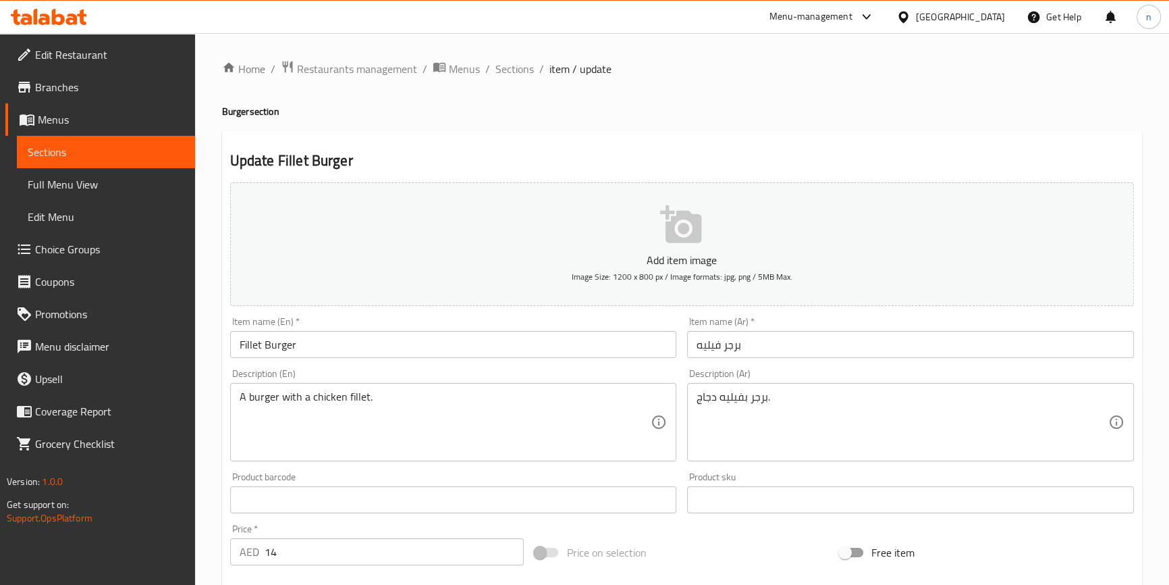
click at [219, 449] on div "Home / Restaurants management / Menus / Sections / item / update Burger section…" at bounding box center [682, 493] width 974 height 921
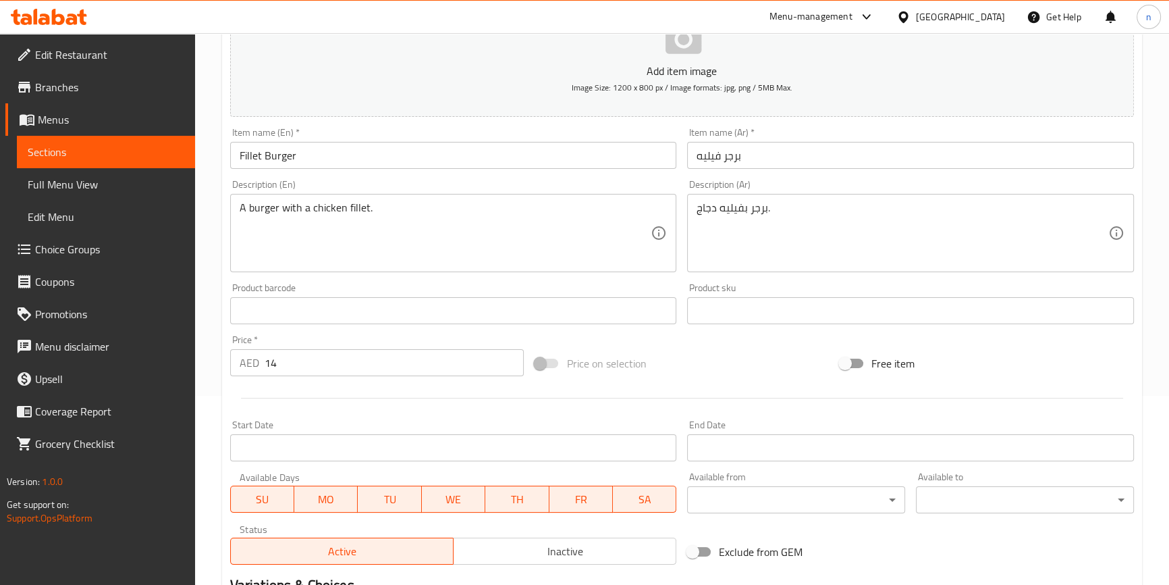
scroll to position [368, 0]
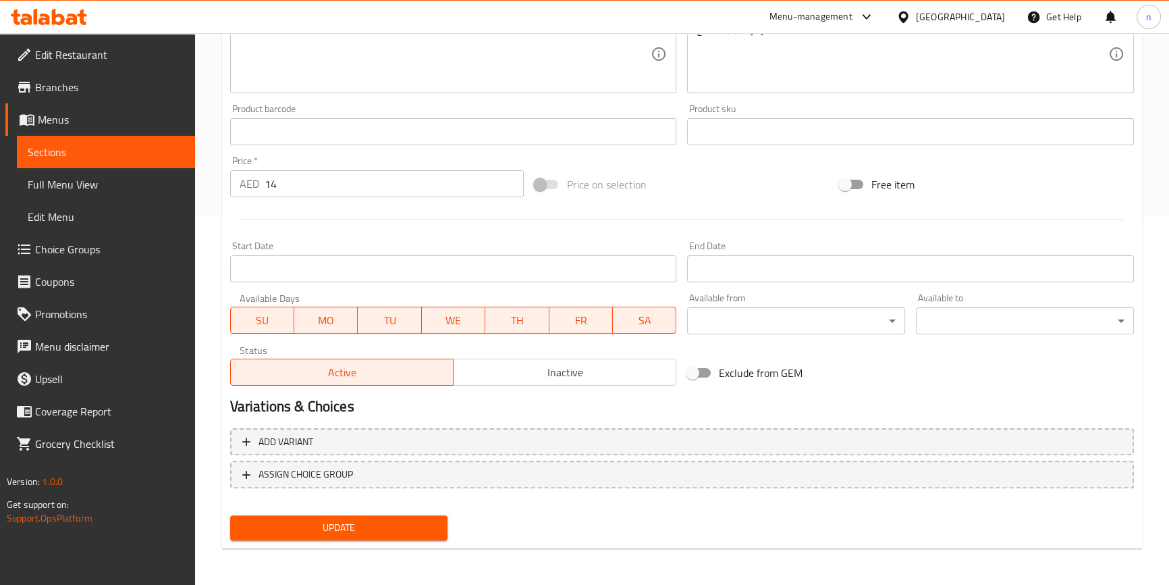
click at [325, 523] on span "Update" at bounding box center [339, 527] width 196 height 17
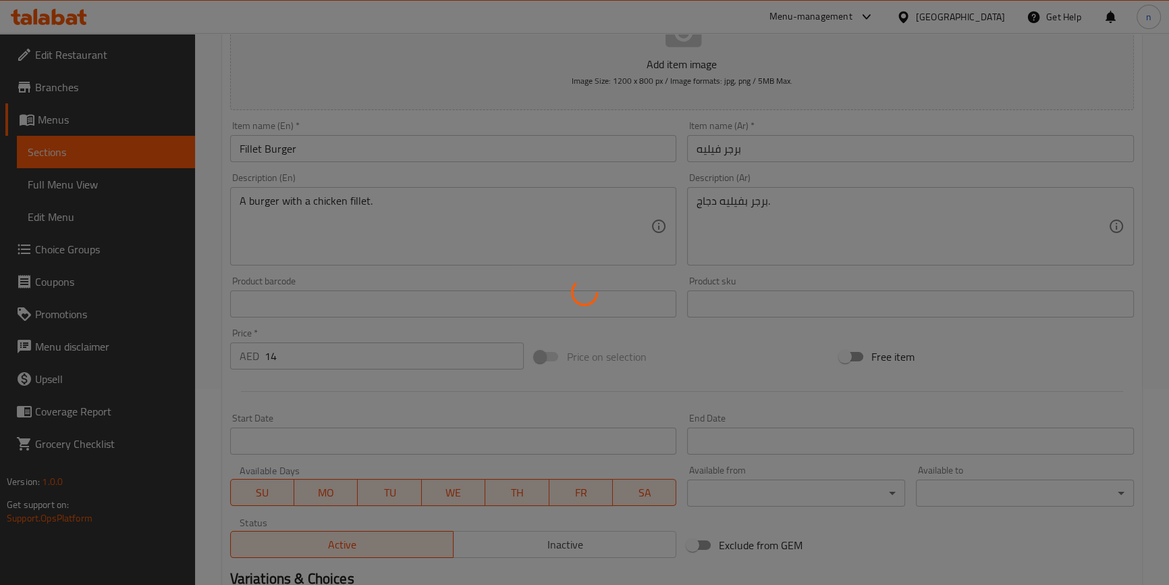
scroll to position [0, 0]
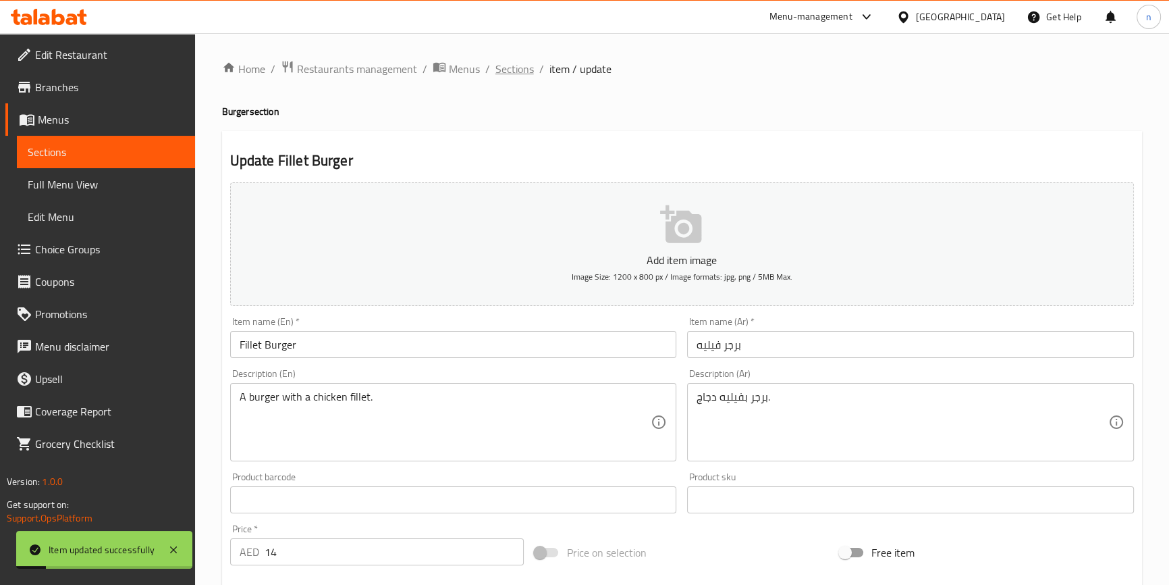
click at [516, 64] on span "Sections" at bounding box center [515, 69] width 38 height 16
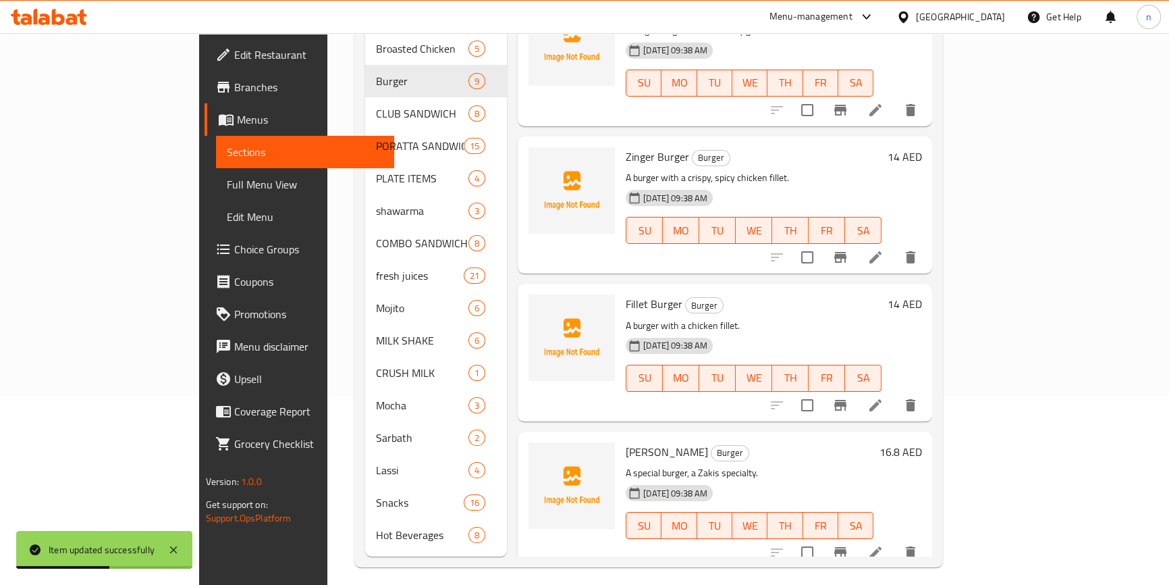
scroll to position [189, 0]
click at [884, 543] on icon at bounding box center [875, 551] width 16 height 16
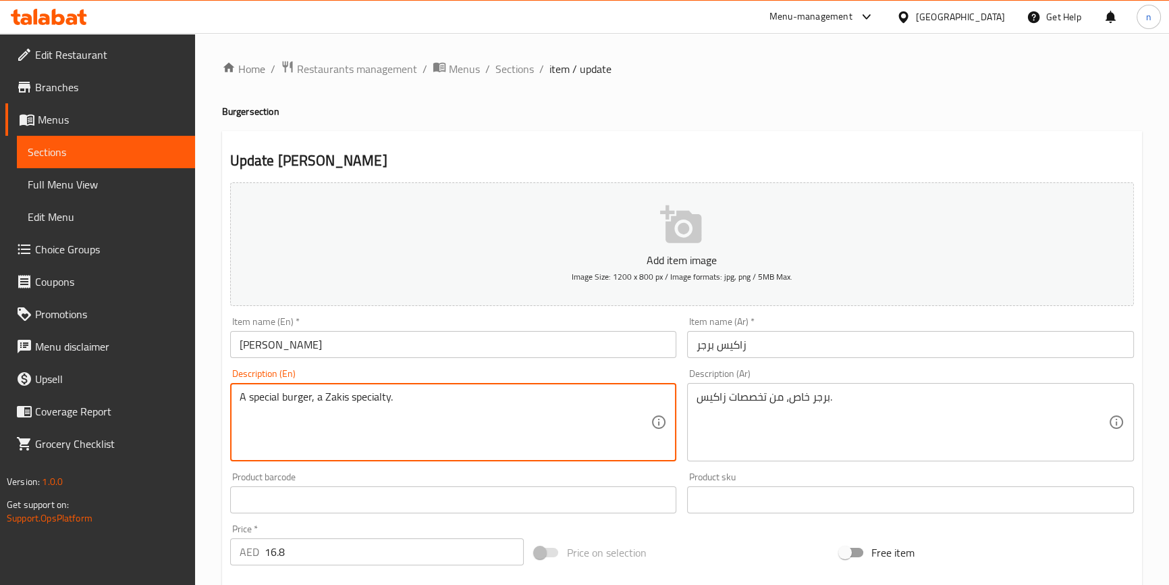
click at [365, 398] on textarea "A special burger, a Zakis specialty." at bounding box center [446, 422] width 412 height 64
click at [360, 398] on textarea "A special burger, a Zakis specialty." at bounding box center [446, 422] width 412 height 64
drag, startPoint x: 360, startPoint y: 398, endPoint x: 361, endPoint y: 412, distance: 14.9
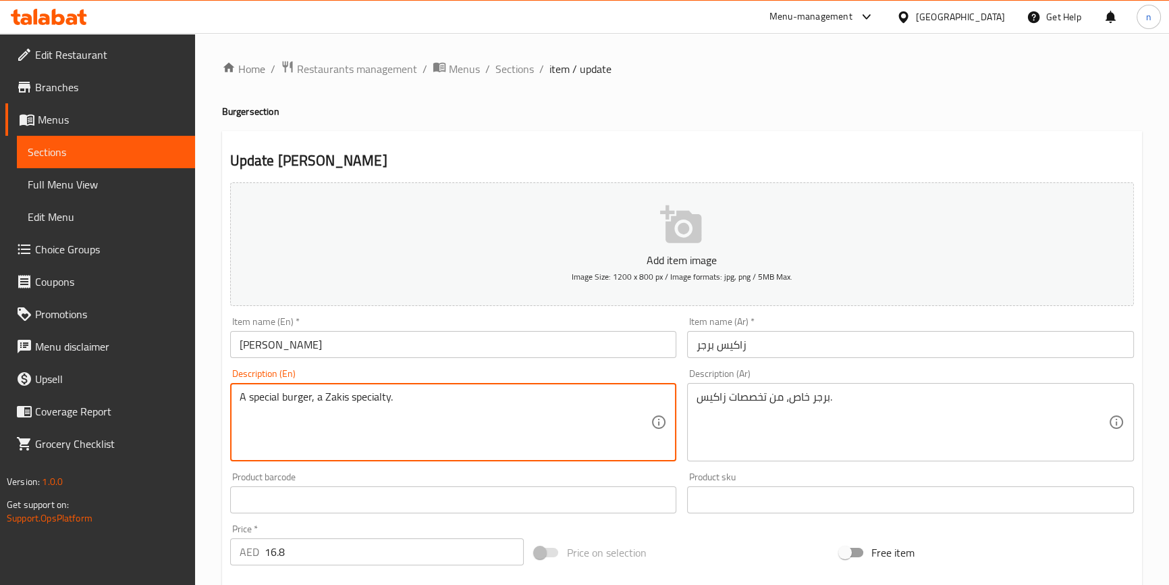
click at [357, 442] on textarea "A special burger, a Zakis specialty." at bounding box center [446, 422] width 412 height 64
click at [374, 392] on textarea "A special burger, a Zakis specialty." at bounding box center [446, 422] width 412 height 64
click at [503, 410] on textarea "A special burger, a Zakis specialty." at bounding box center [446, 422] width 412 height 64
click at [351, 400] on textarea "A special burger, a Zakis specialty." at bounding box center [446, 422] width 412 height 64
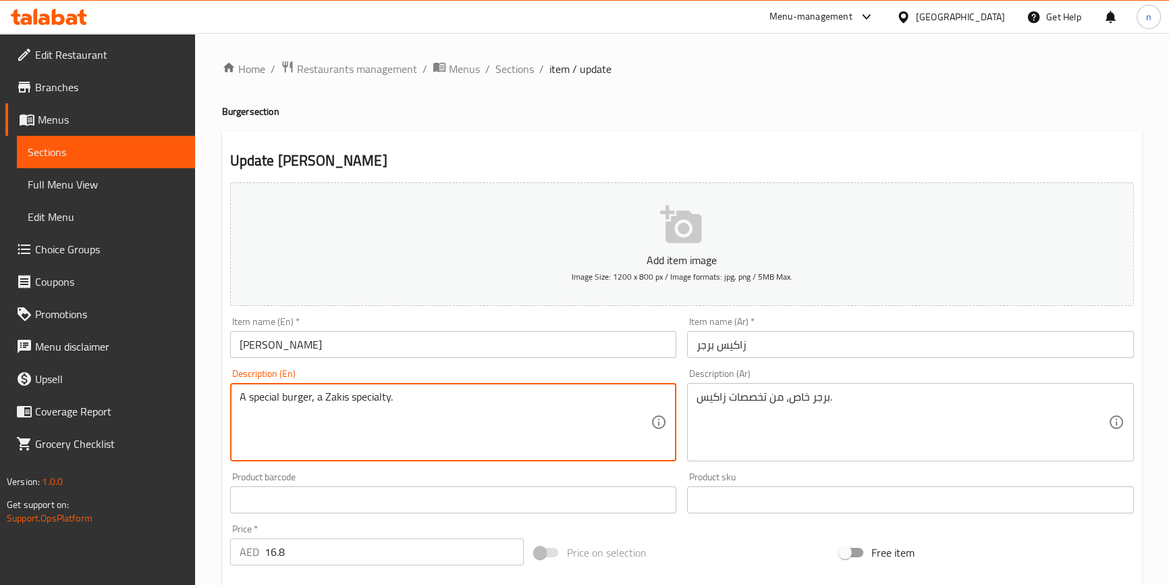
click at [374, 401] on textarea "A special burger, a Zakis specialty." at bounding box center [446, 422] width 412 height 64
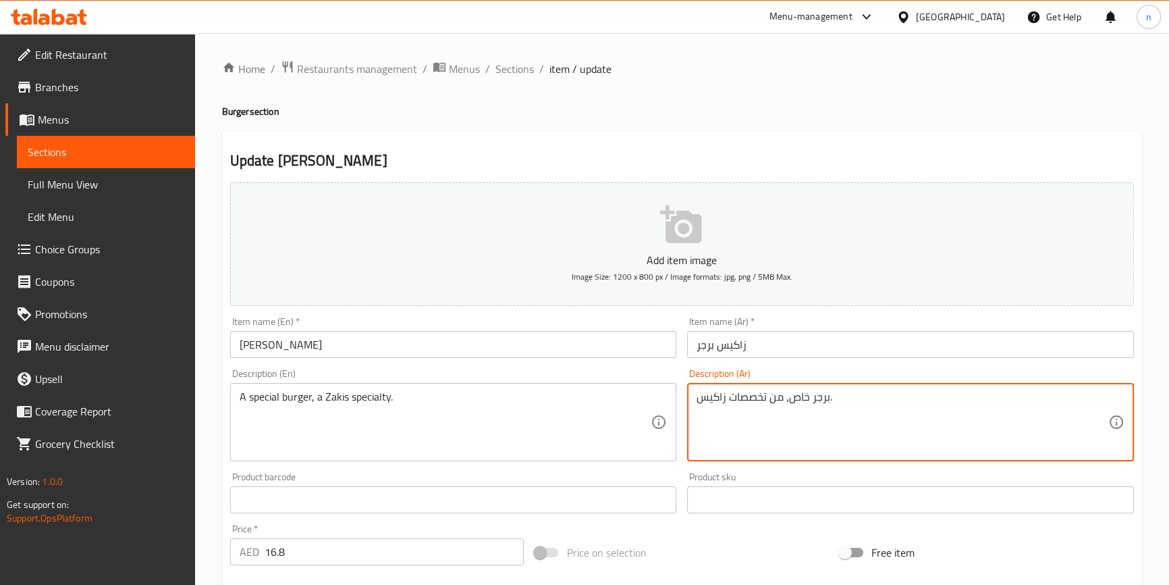
click at [728, 392] on textarea "برجر خاص، من تخصصات زاكيس." at bounding box center [903, 422] width 412 height 64
type textarea "برجر خاص، من تخصص زاكيس."
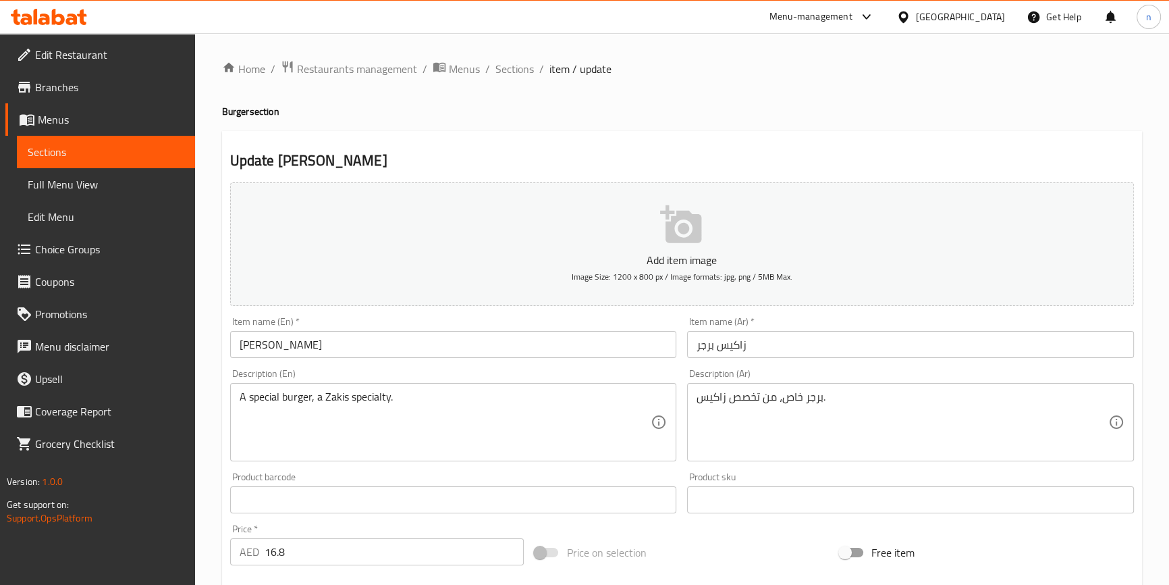
click at [207, 454] on div "Home / Restaurants management / Menus / Sections / item / update Burger section…" at bounding box center [682, 493] width 974 height 921
click at [216, 496] on div "Home / Restaurants management / Menus / Sections / item / update Burger section…" at bounding box center [682, 493] width 974 height 921
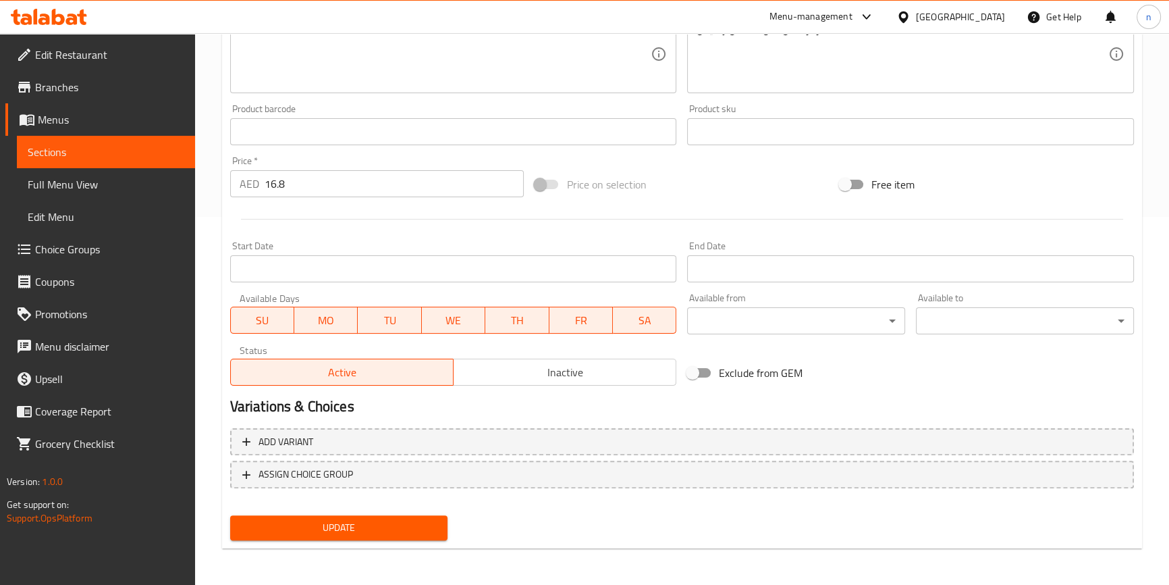
click at [334, 535] on button "Update" at bounding box center [339, 527] width 218 height 25
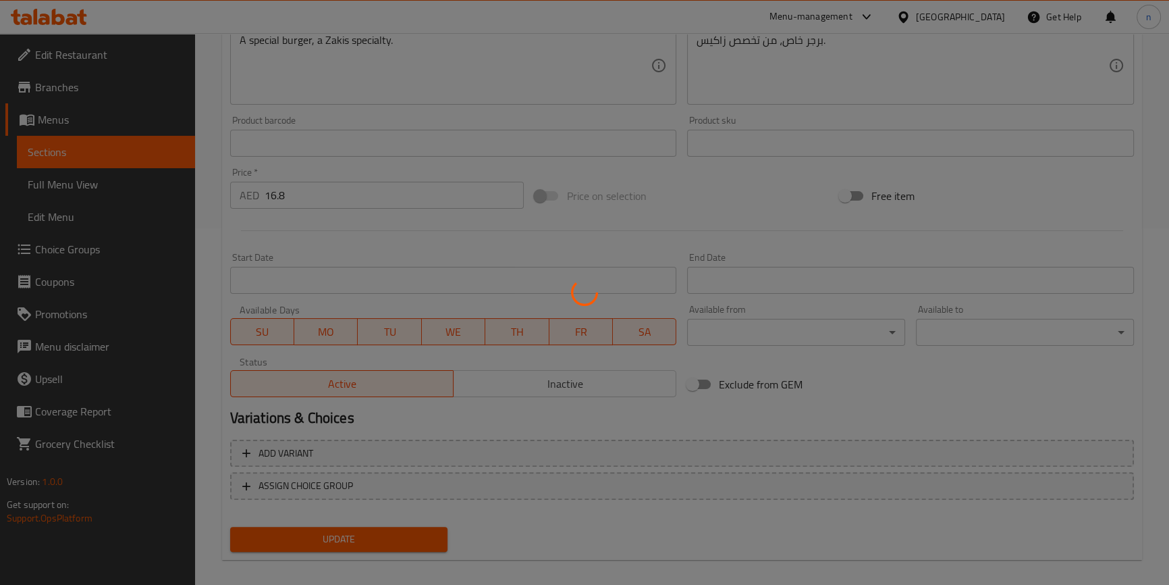
scroll to position [0, 0]
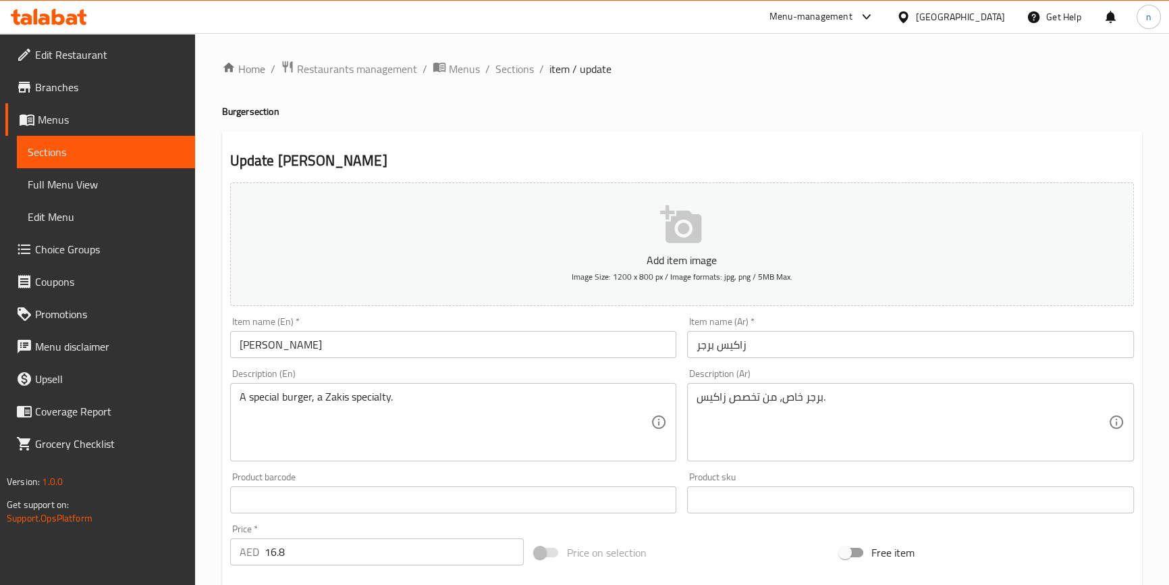
click at [222, 456] on div "Update Zakis Burger Add item image Image Size: 1200 x 800 px / Image formats: j…" at bounding box center [682, 524] width 920 height 786
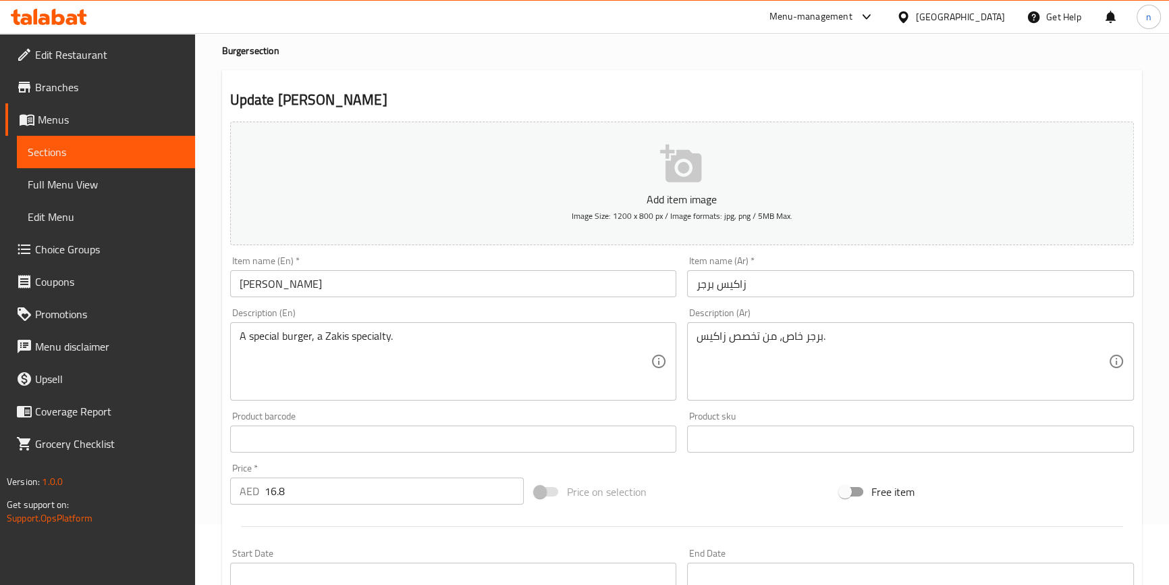
scroll to position [368, 0]
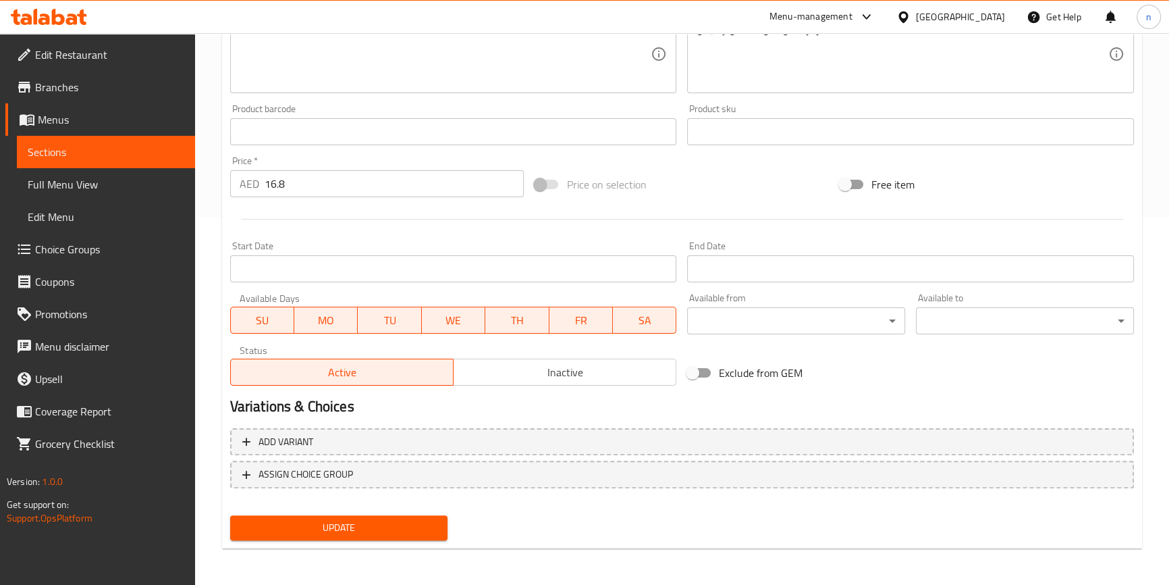
click at [325, 521] on span "Update" at bounding box center [339, 527] width 196 height 17
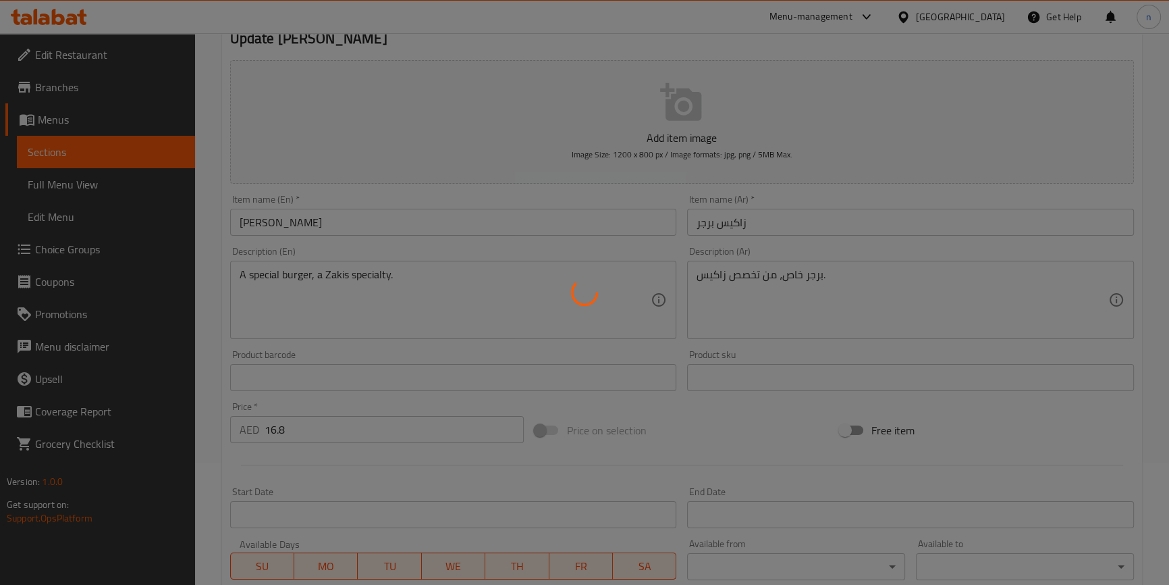
scroll to position [0, 0]
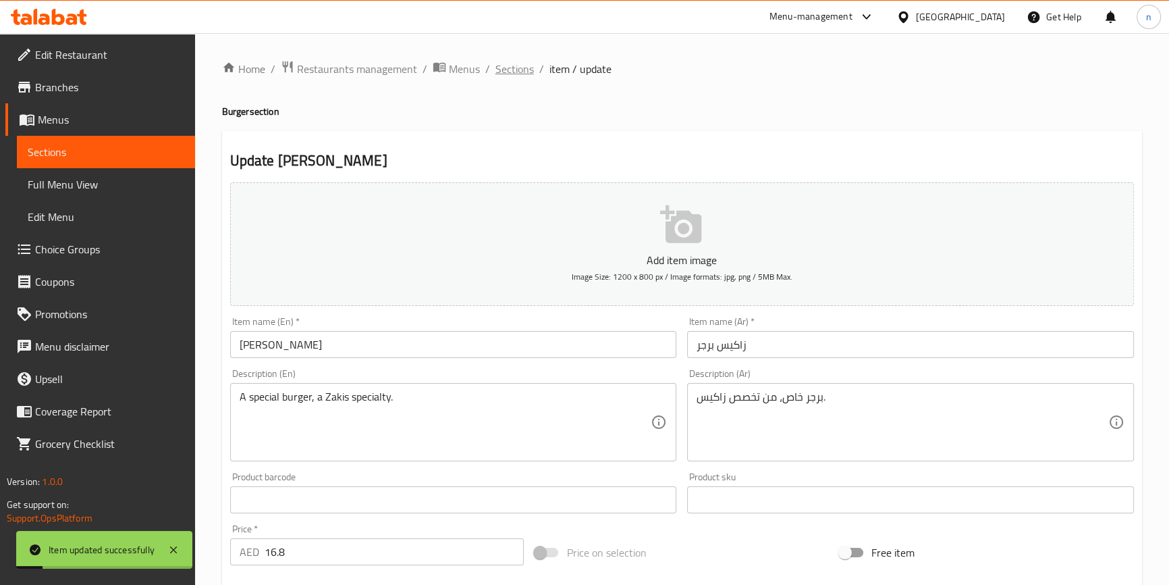
click at [523, 70] on span "Sections" at bounding box center [515, 69] width 38 height 16
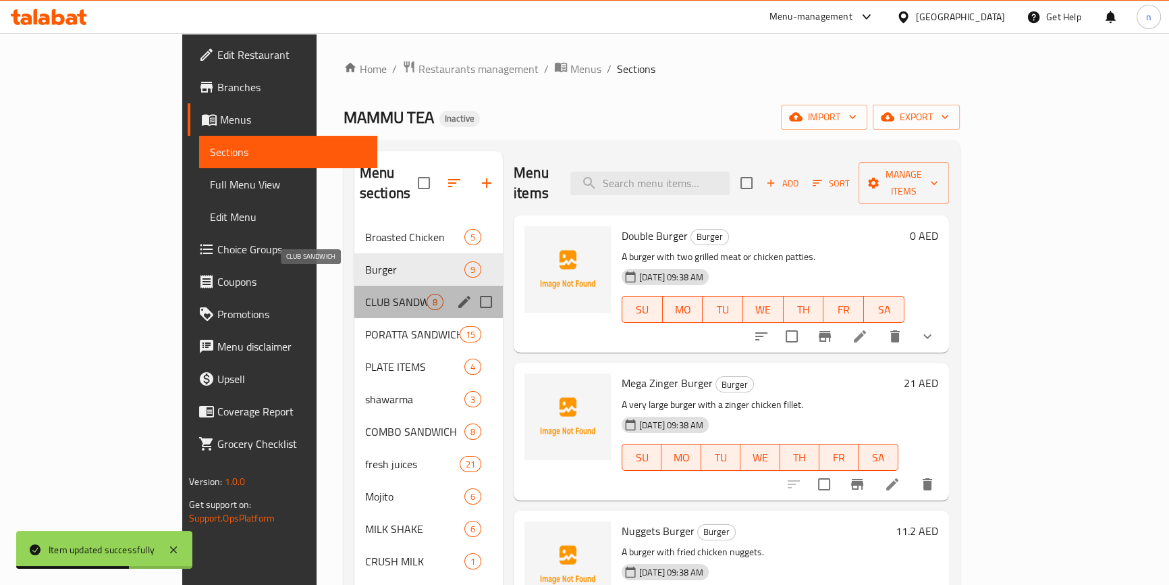
click at [365, 294] on span "CLUB SANDWICH" at bounding box center [395, 302] width 61 height 16
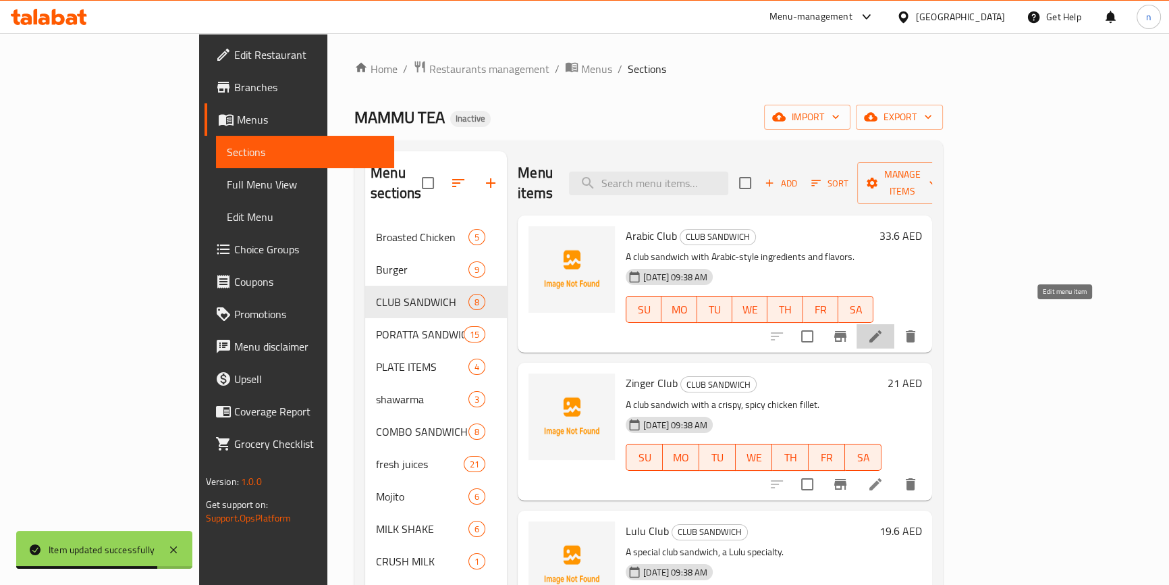
click at [884, 328] on icon at bounding box center [875, 336] width 16 height 16
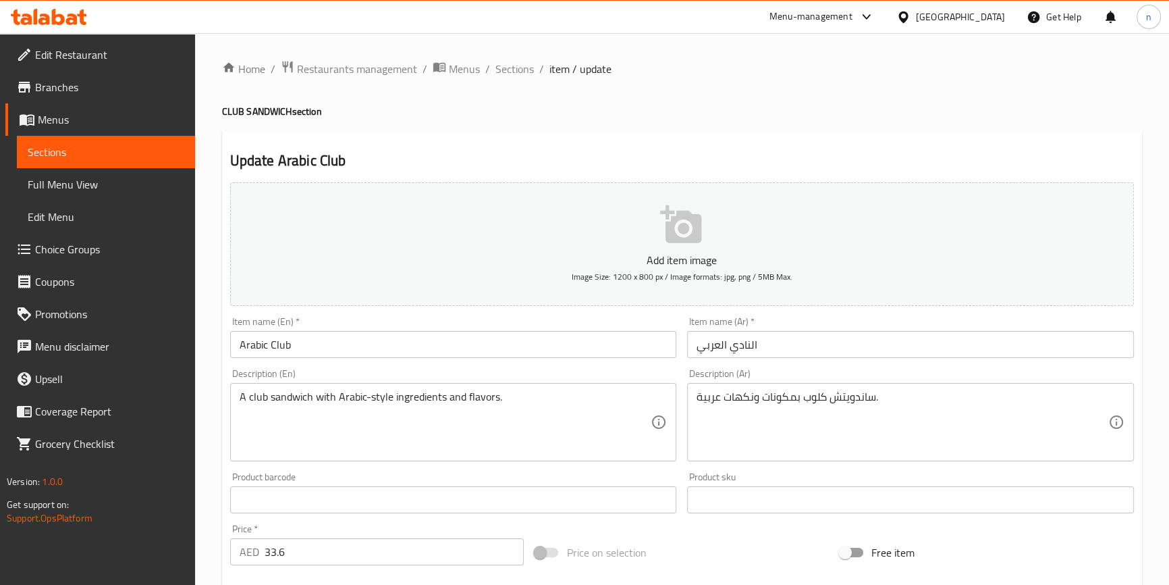
click at [287, 344] on input "Arabic Club" at bounding box center [453, 344] width 447 height 27
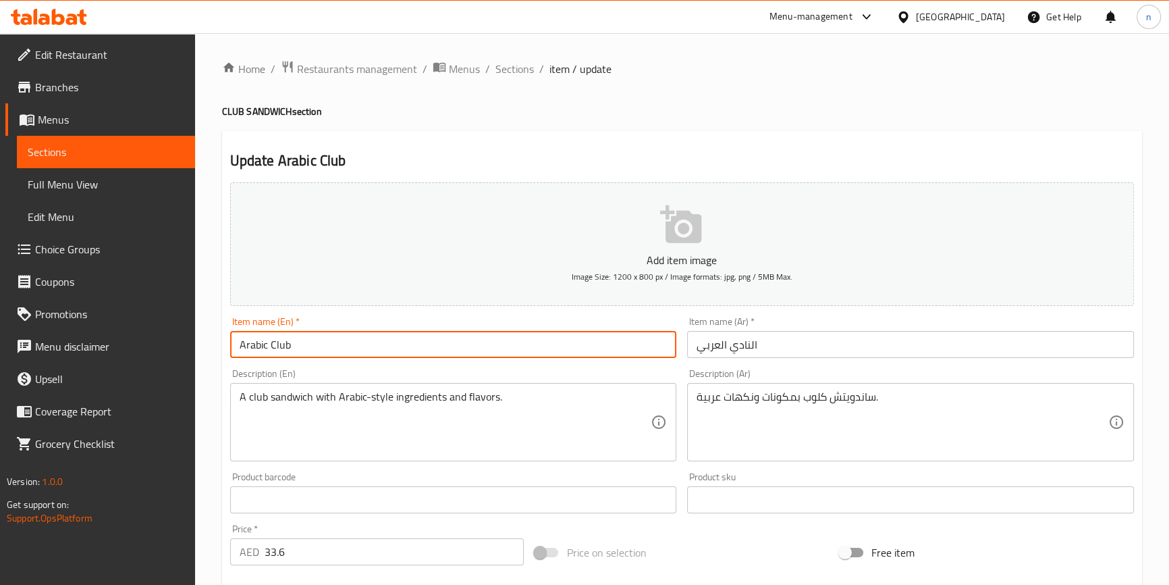
click at [287, 344] on input "Arabic Club" at bounding box center [453, 344] width 447 height 27
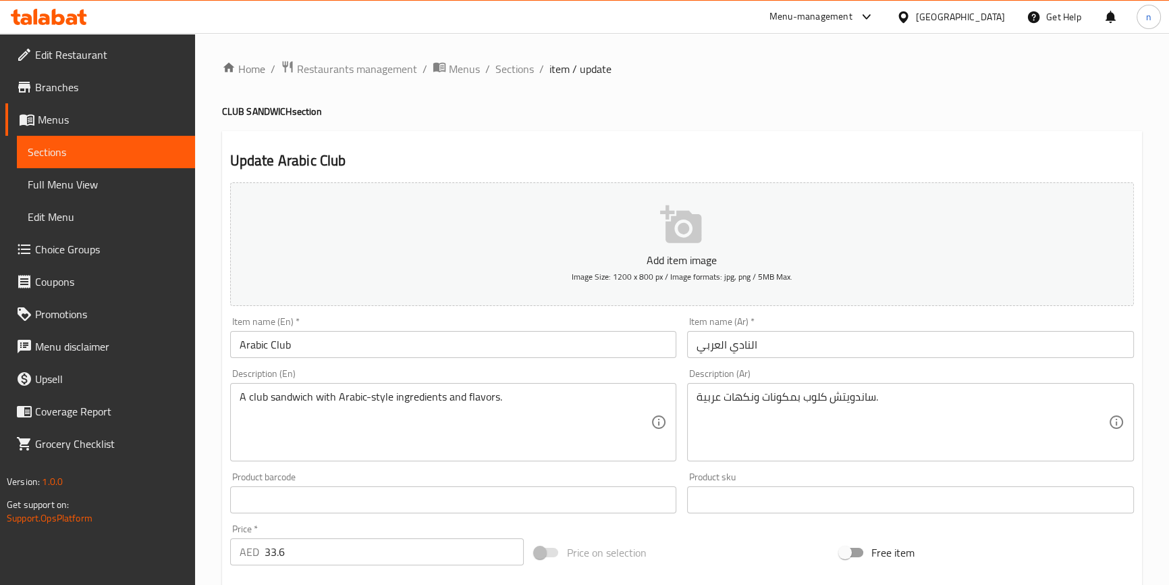
click at [739, 349] on input "النادي العربي" at bounding box center [910, 344] width 447 height 27
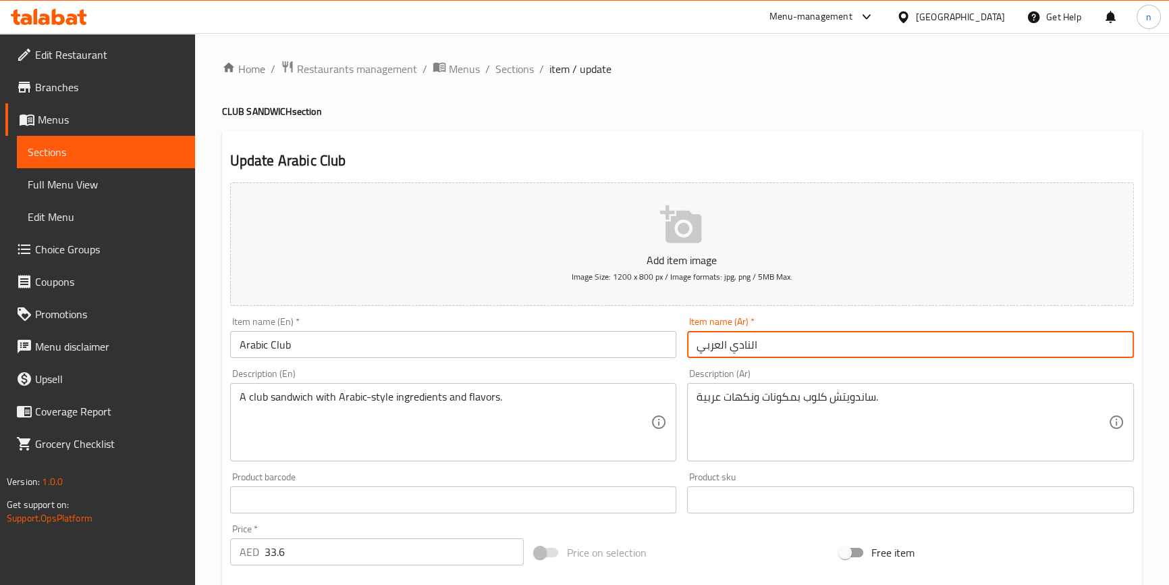
click at [739, 349] on input "النادي العربي" at bounding box center [910, 344] width 447 height 27
type input "كلوب العربي"
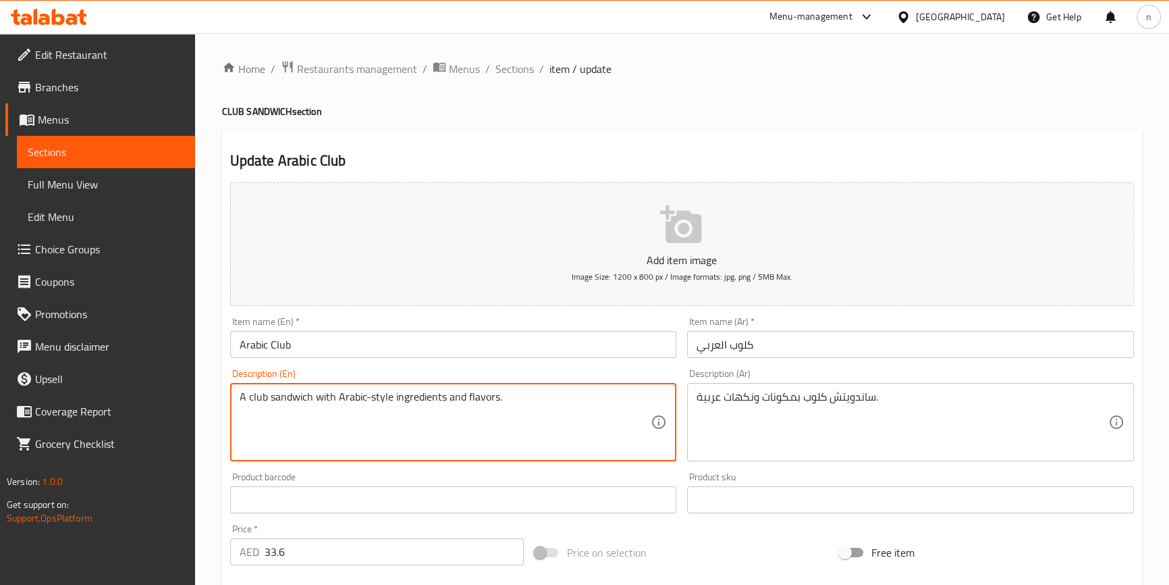
click at [406, 398] on textarea "A club sandwich with Arabic-style ingredients and flavors." at bounding box center [446, 422] width 412 height 64
click at [535, 408] on textarea "A club sandwich with Arabic-style ingredients and flavors." at bounding box center [446, 422] width 412 height 64
drag, startPoint x: 338, startPoint y: 396, endPoint x: 394, endPoint y: 396, distance: 55.4
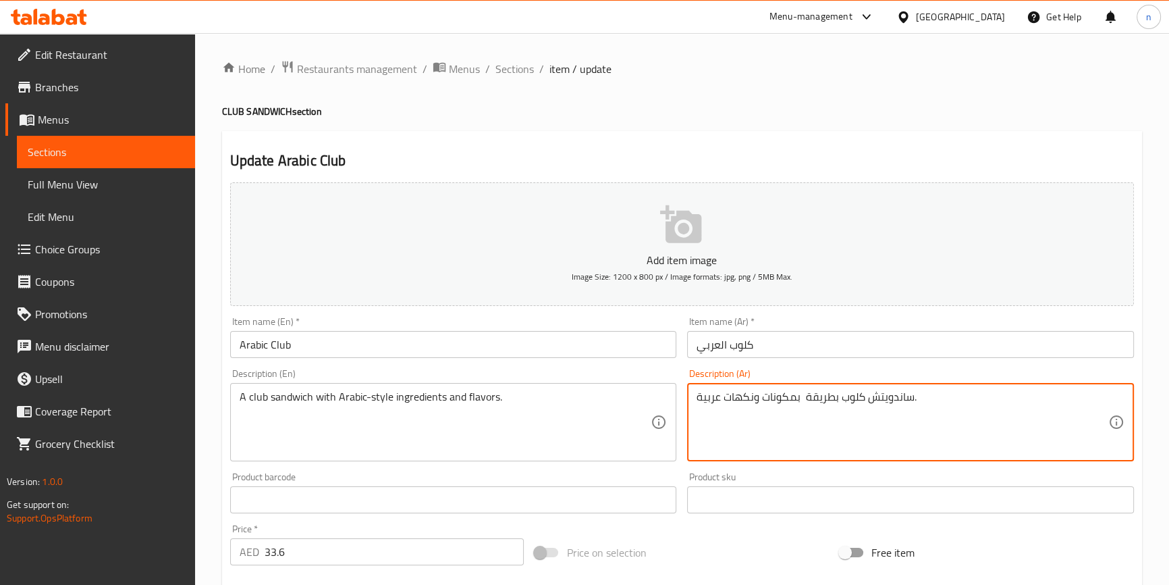
click at [797, 398] on textarea "ساندويتش كلوب بطريقة بمكونات ونكهات عربية." at bounding box center [903, 422] width 412 height 64
click at [801, 398] on textarea "ساندويتش كلوب بطريقة بمكونات ونكهات عربية." at bounding box center [903, 422] width 412 height 64
click at [820, 400] on textarea "ساندويتش كلوب بطريقة بمكونات ونكهات عربية." at bounding box center [903, 422] width 412 height 64
click at [722, 395] on textarea "ساندويتش كلوب بمكونات ونكهات عربية." at bounding box center [903, 422] width 412 height 64
paste textarea "على الطريقة العربية"
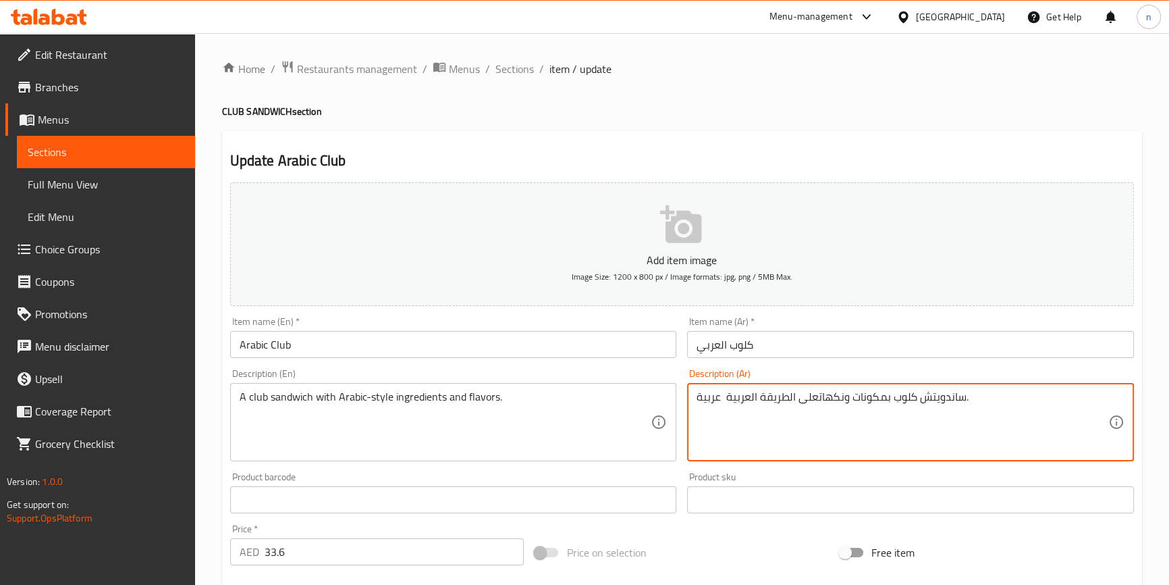
click at [814, 398] on textarea "ساندويتش كلوب بمكونات ونكهاتعلى الطريقة العربية عربية." at bounding box center [903, 422] width 412 height 64
click at [707, 397] on textarea "ساندويتش كلوب بمكونات ونكهات على الطريقة العربية عربية." at bounding box center [903, 422] width 412 height 64
type textarea "ساندويتش كلوب بمكونات ونكهات على الطريقة العربية."
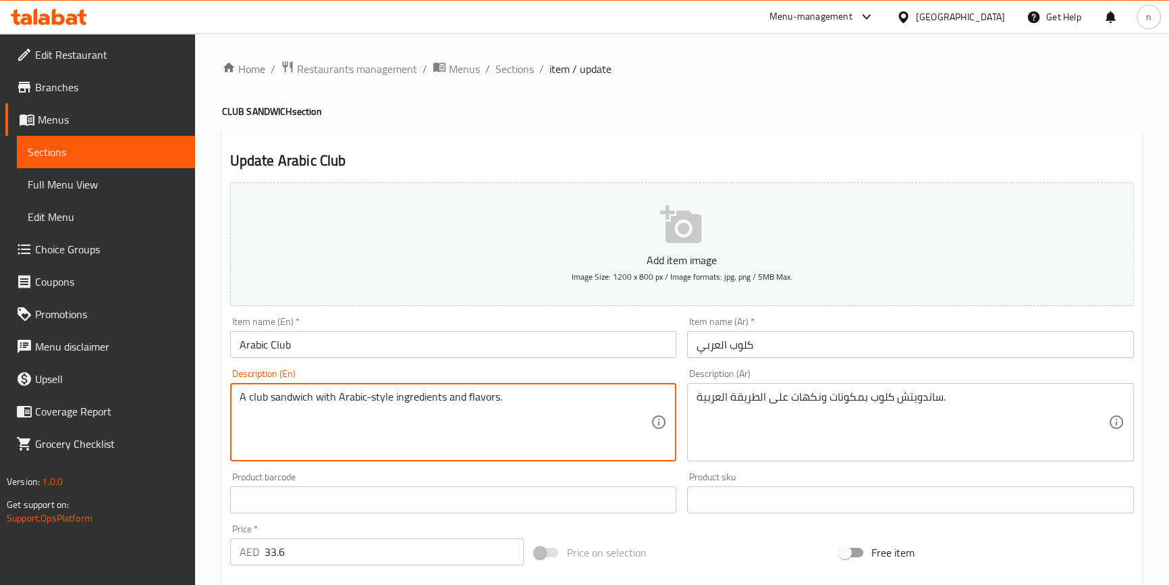
click at [209, 516] on div "Home / Restaurants management / Menus / Sections / item / update CLUB SANDWICH …" at bounding box center [682, 493] width 974 height 921
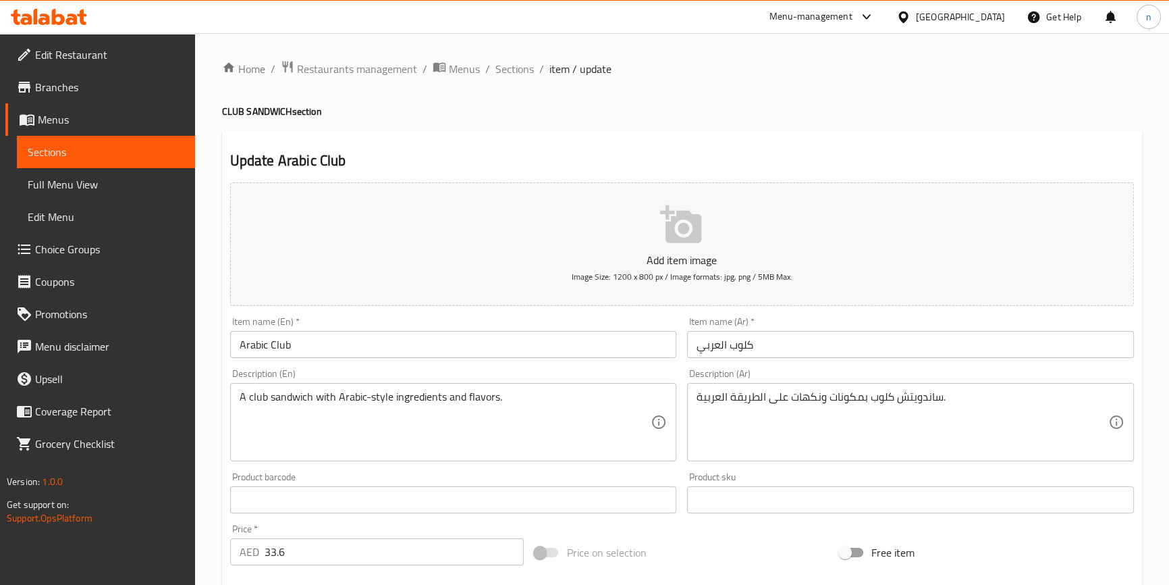
click at [212, 403] on div "Home / Restaurants management / Menus / Sections / item / update CLUB SANDWICH …" at bounding box center [682, 493] width 974 height 921
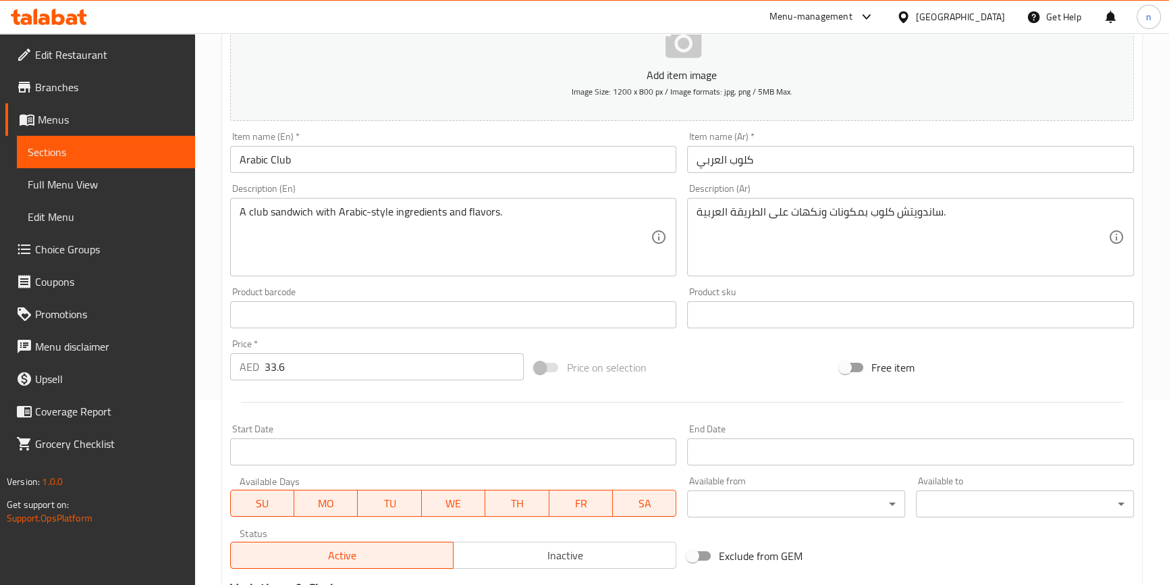
scroll to position [368, 0]
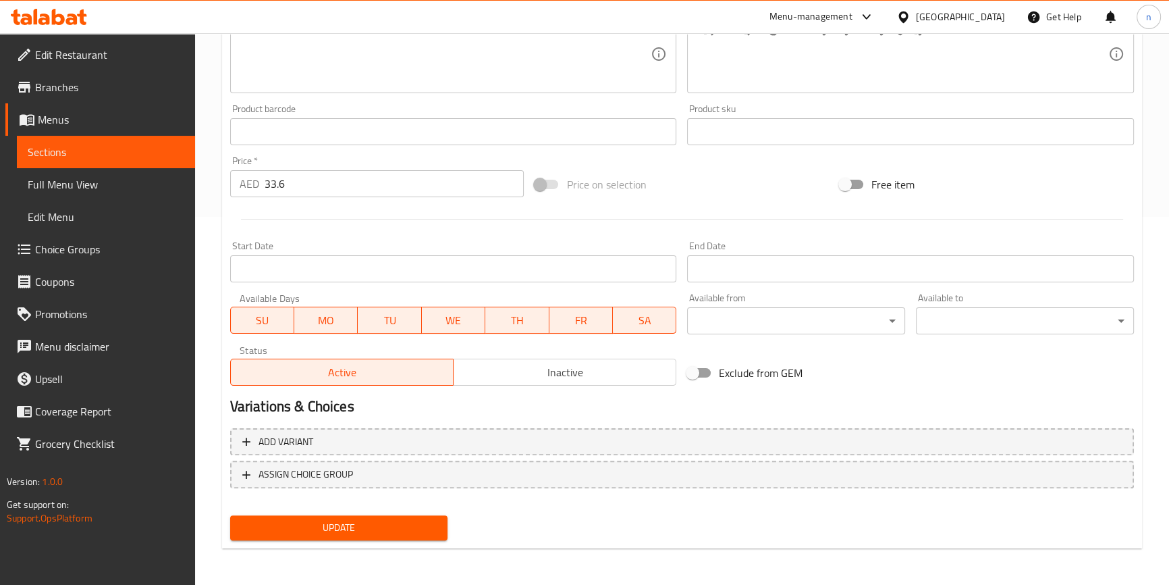
click at [373, 519] on span "Update" at bounding box center [339, 527] width 196 height 17
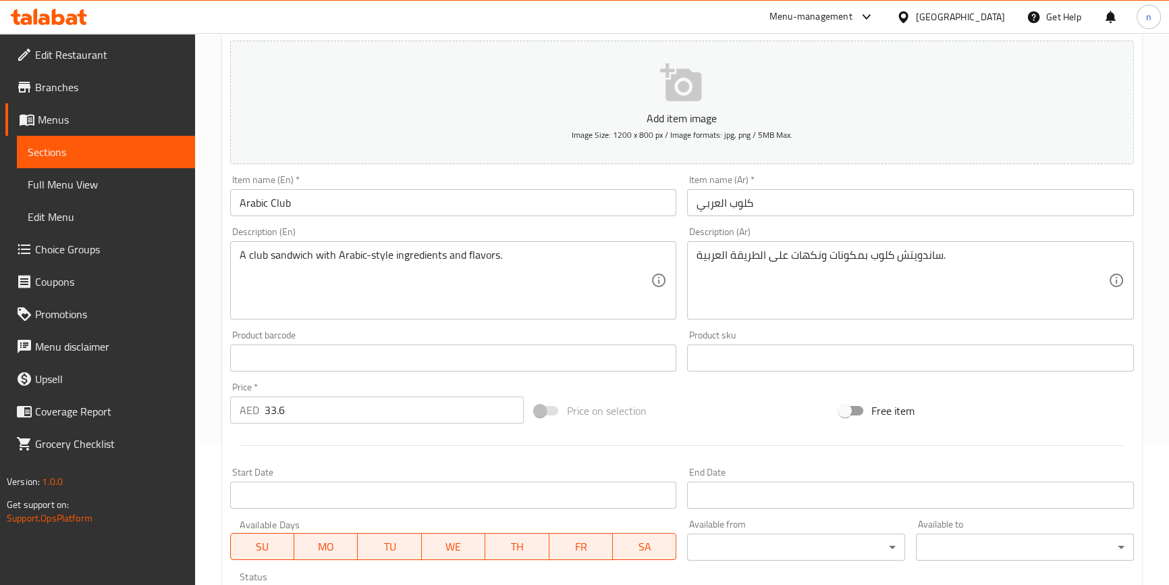
scroll to position [0, 0]
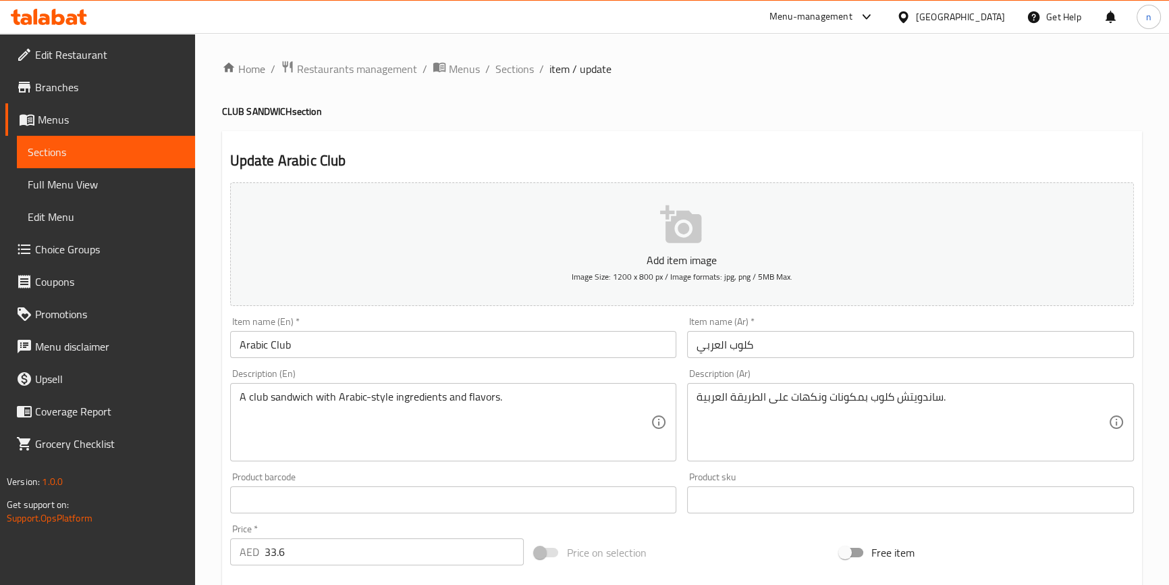
click at [209, 490] on div "Home / Restaurants management / Menus / Sections / item / update CLUB SANDWICH …" at bounding box center [682, 493] width 974 height 921
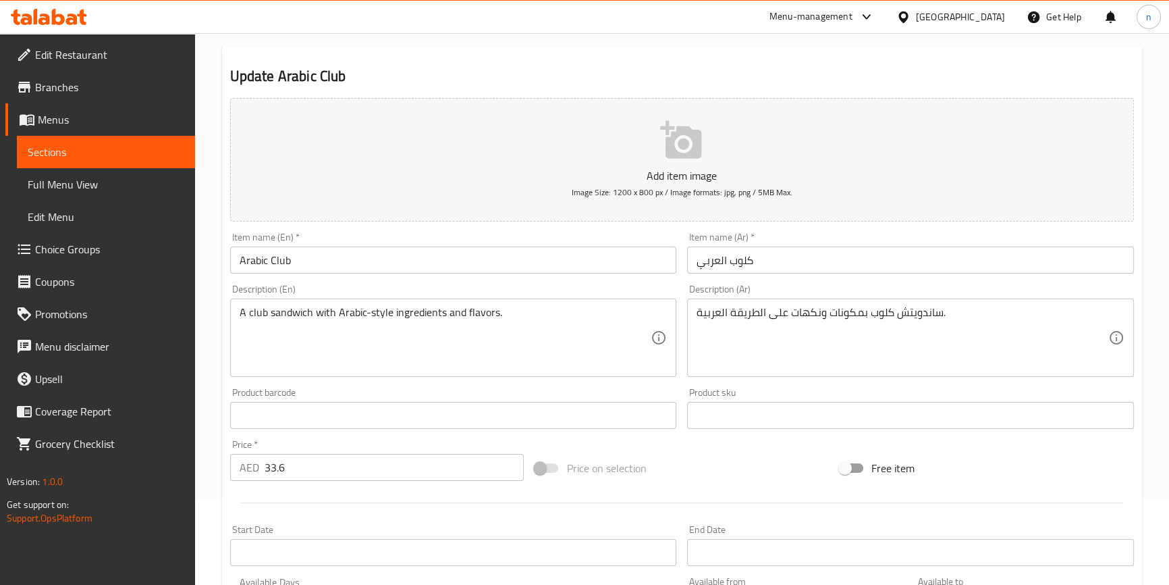
scroll to position [368, 0]
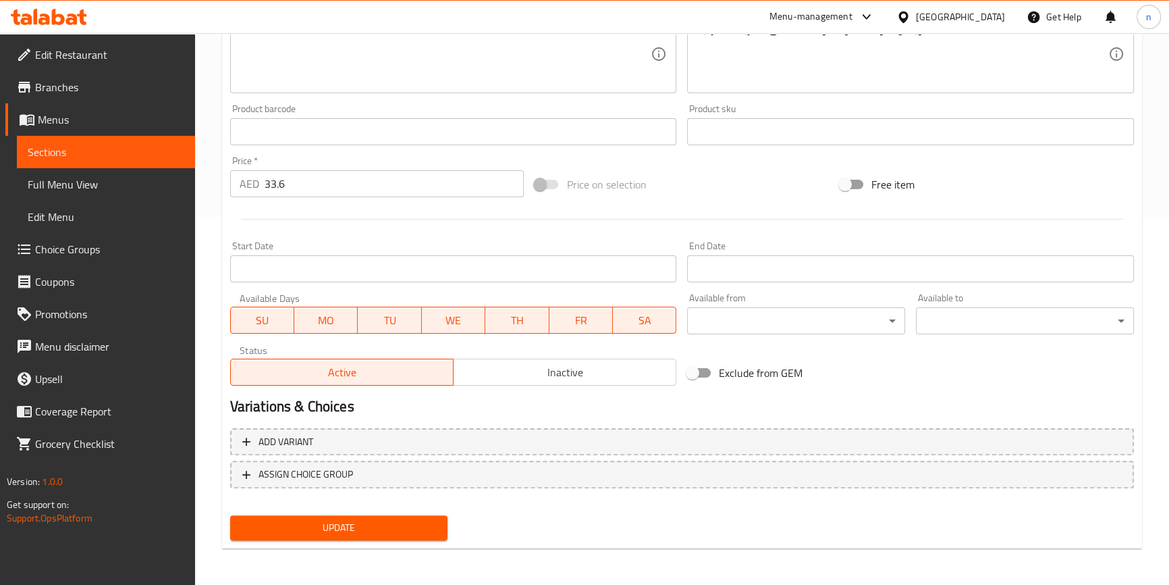
click at [322, 530] on span "Update" at bounding box center [339, 527] width 196 height 17
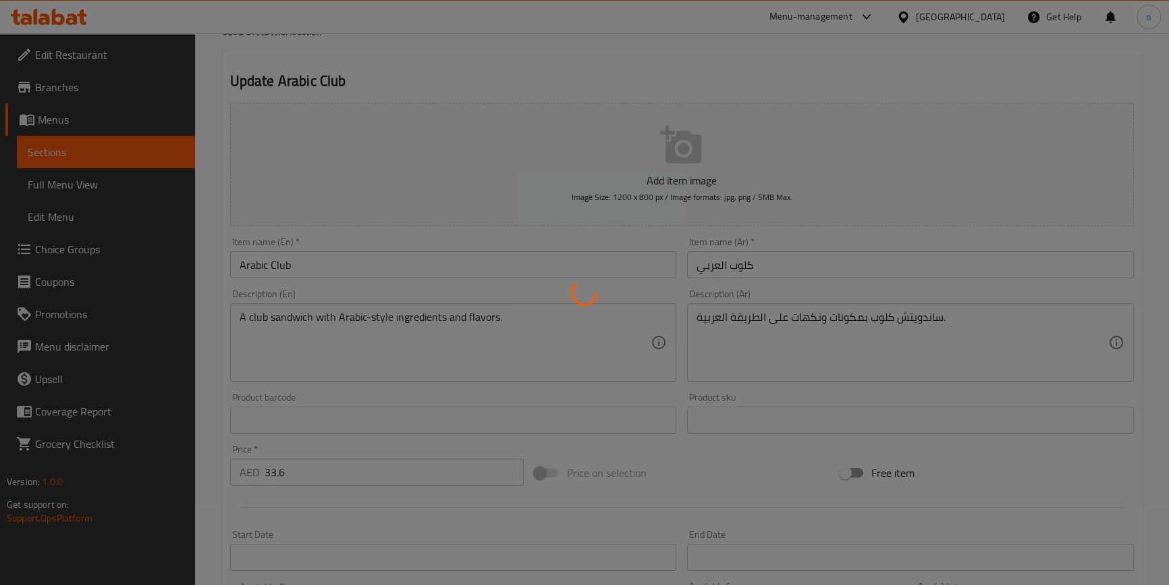
scroll to position [0, 0]
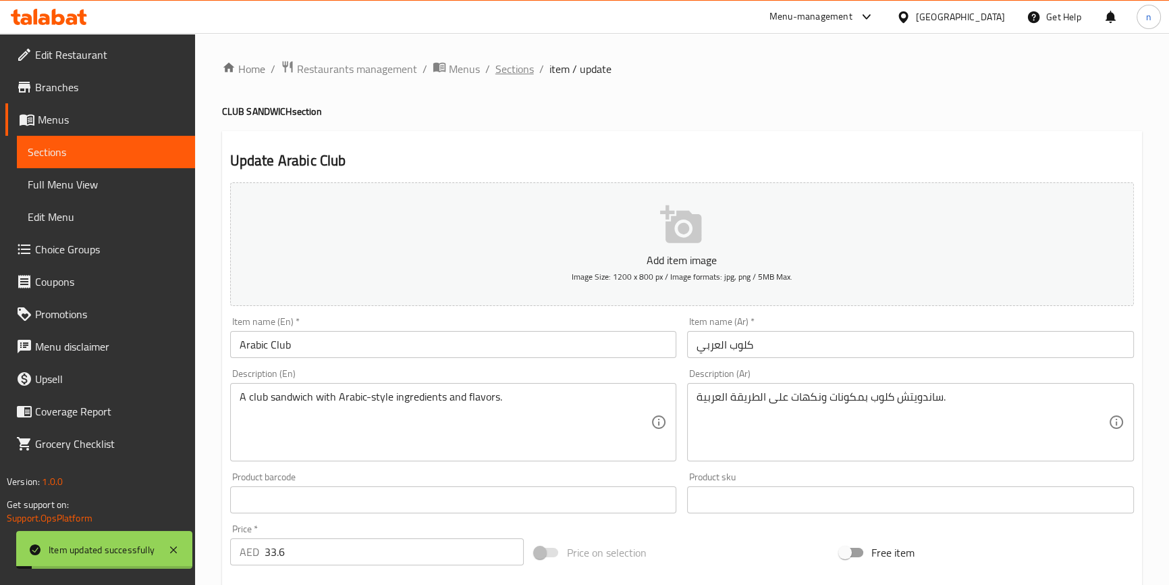
click at [510, 66] on span "Sections" at bounding box center [515, 69] width 38 height 16
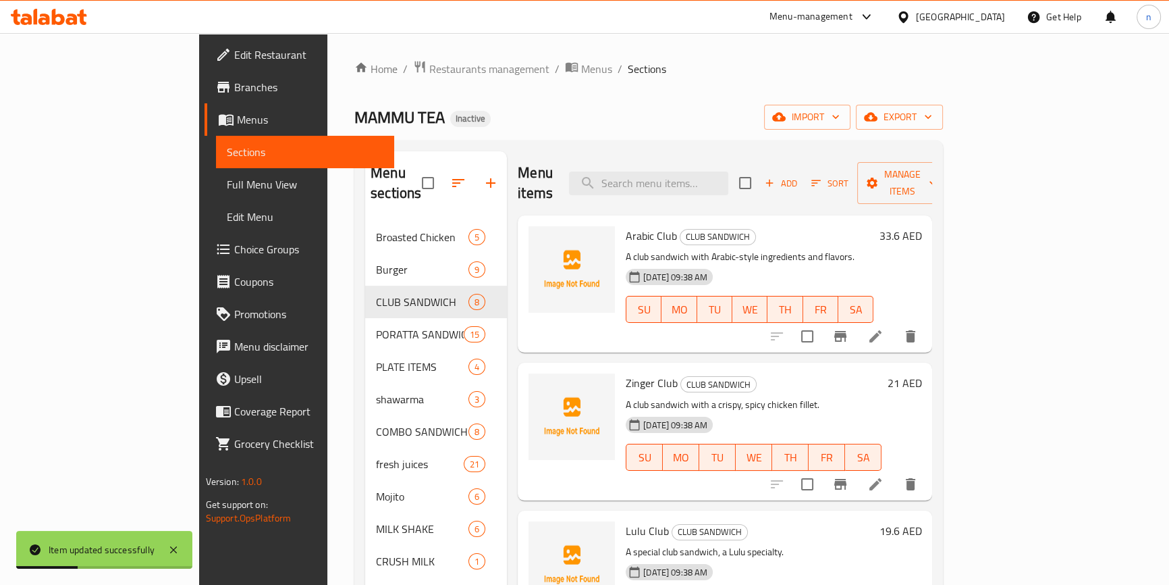
click at [894, 472] on li at bounding box center [876, 484] width 38 height 24
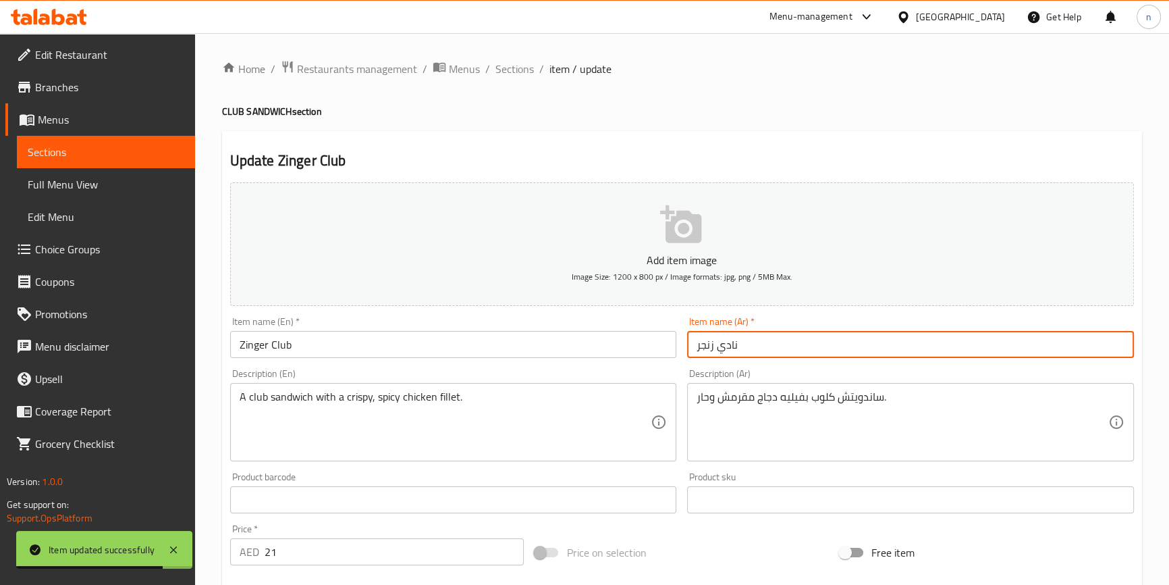
click at [729, 351] on input "نادي زنجر" at bounding box center [910, 344] width 447 height 27
type input "كلوب زنجر"
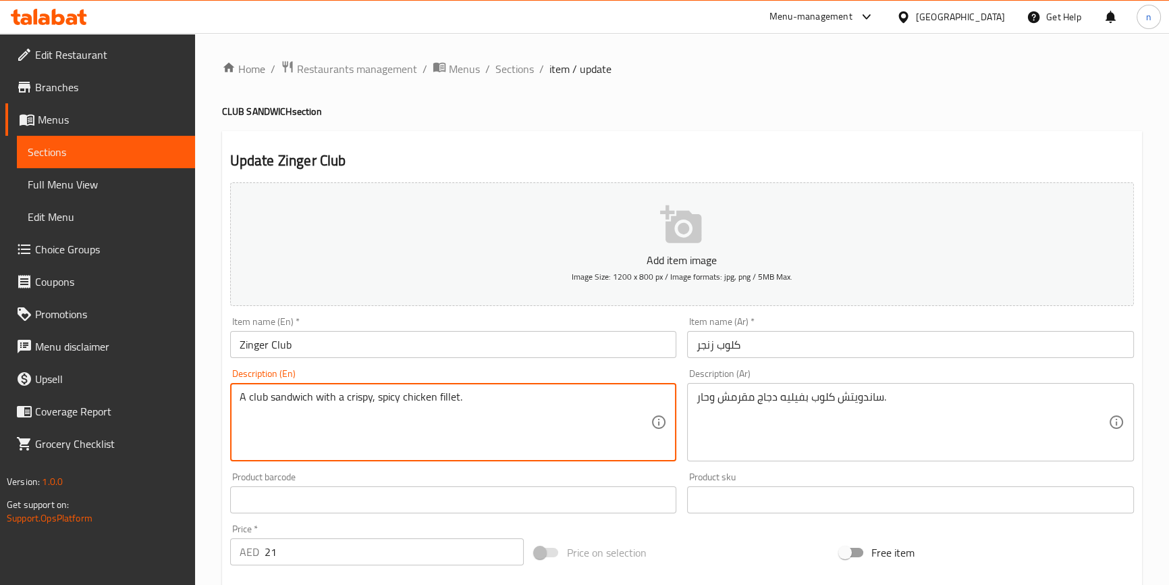
click at [360, 395] on textarea "A club sandwich with a crispy, spicy chicken fillet." at bounding box center [446, 422] width 412 height 64
click at [392, 399] on textarea "A club sandwich with a crispy, spicy chicken fillet." at bounding box center [446, 422] width 412 height 64
click at [412, 398] on textarea "A club sandwich with a crispy, spicy chicken fillet." at bounding box center [446, 422] width 412 height 64
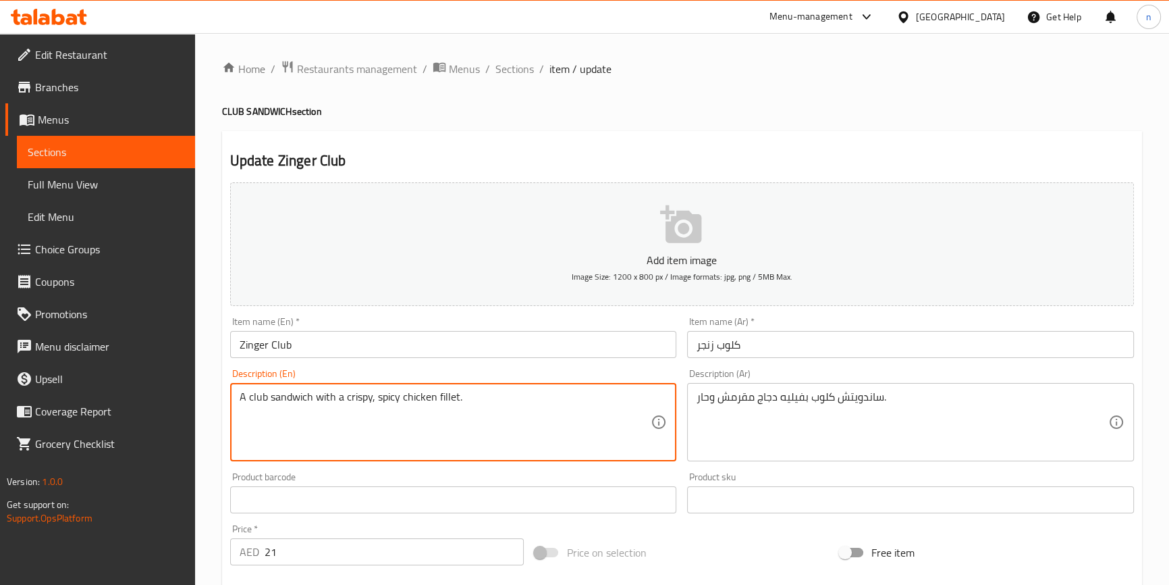
click at [412, 398] on textarea "A club sandwich with a crispy, spicy chicken fillet." at bounding box center [446, 422] width 412 height 64
click at [446, 397] on textarea "A club sandwich with a crispy, spicy chicken fillet." at bounding box center [446, 422] width 412 height 64
click at [222, 438] on div "Update Zinger Club Add item image Image Size: 1200 x 800 px / Image formats: jp…" at bounding box center [682, 524] width 920 height 786
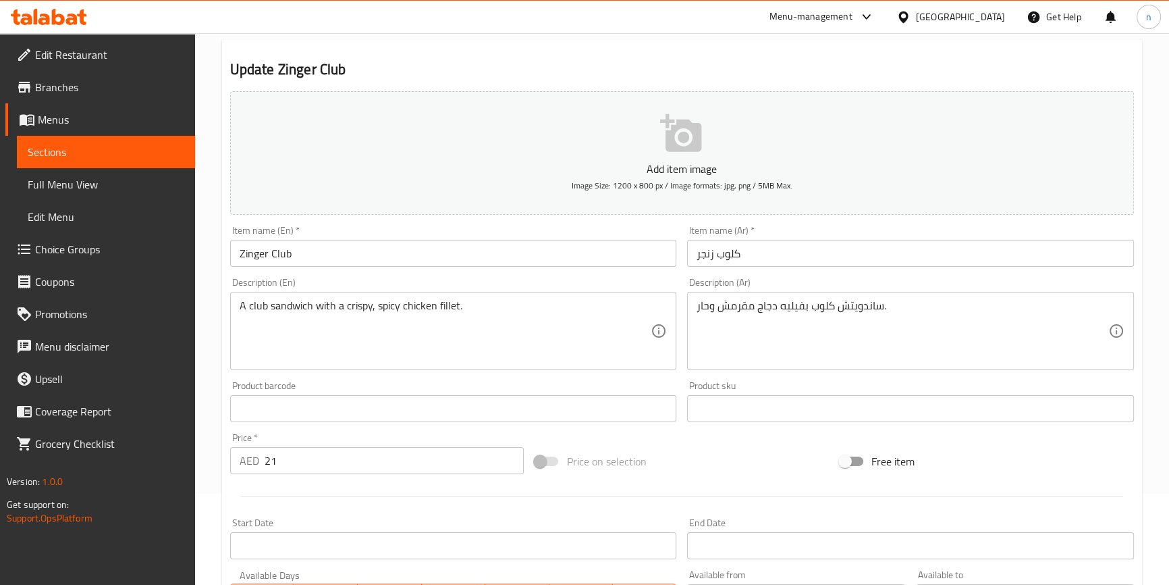
scroll to position [368, 0]
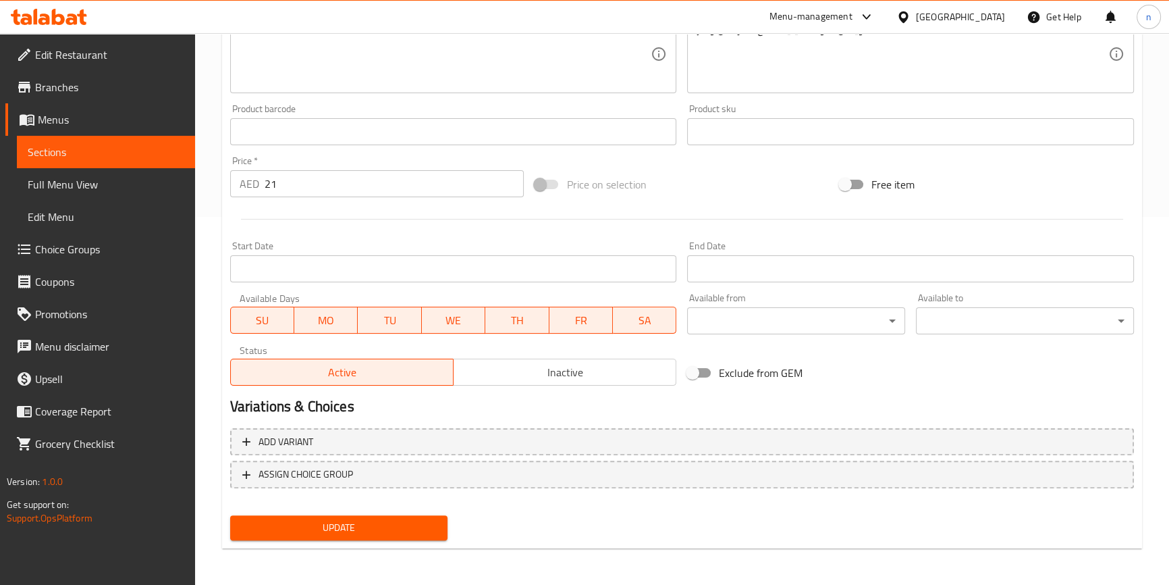
click at [348, 530] on span "Update" at bounding box center [339, 527] width 196 height 17
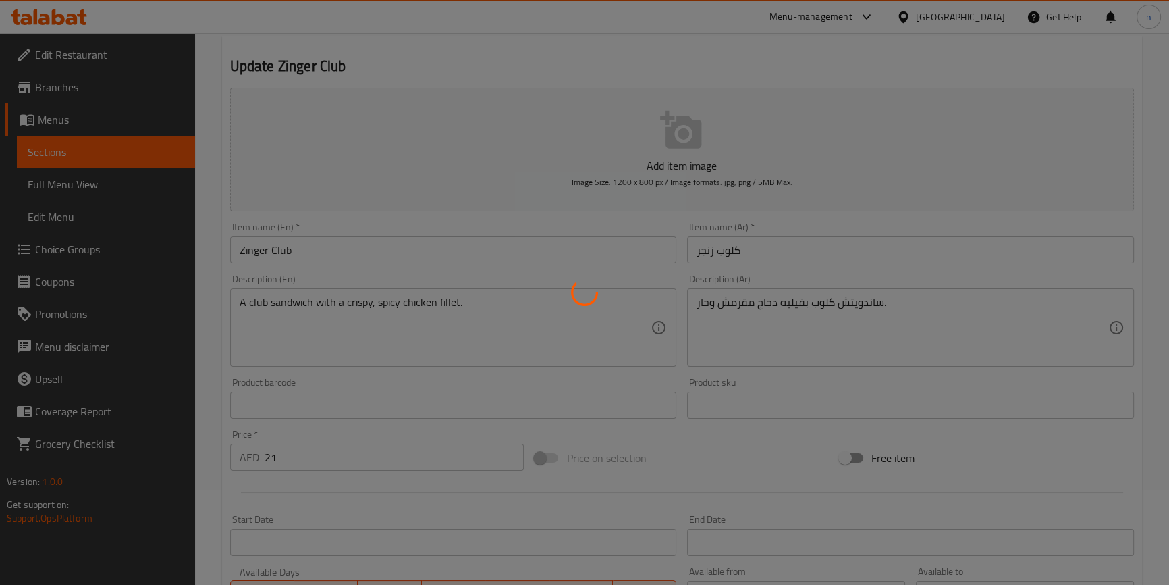
scroll to position [0, 0]
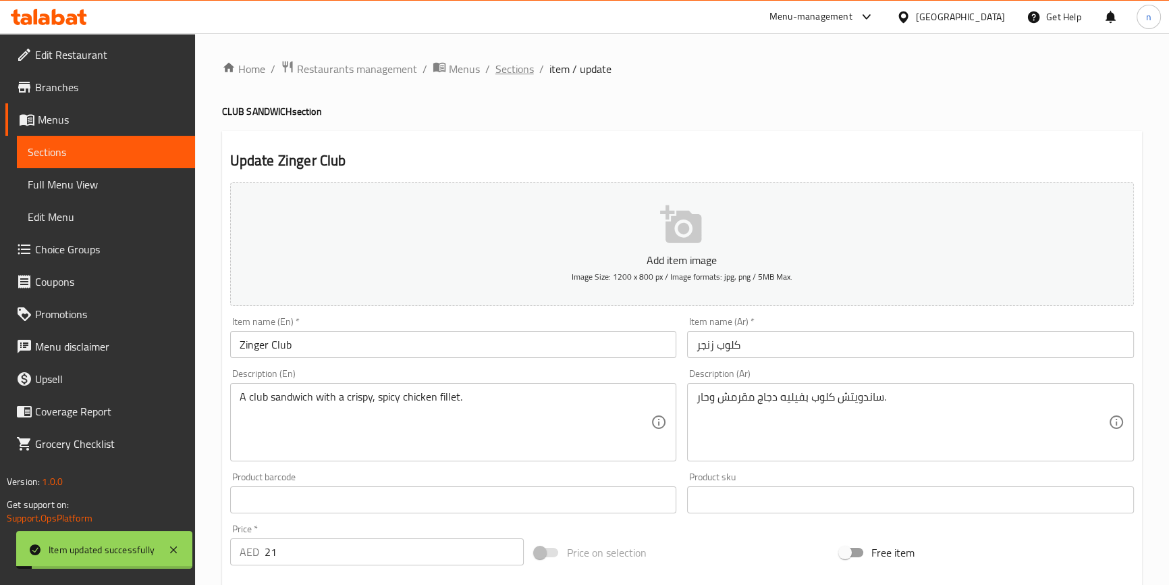
click at [510, 70] on span "Sections" at bounding box center [515, 69] width 38 height 16
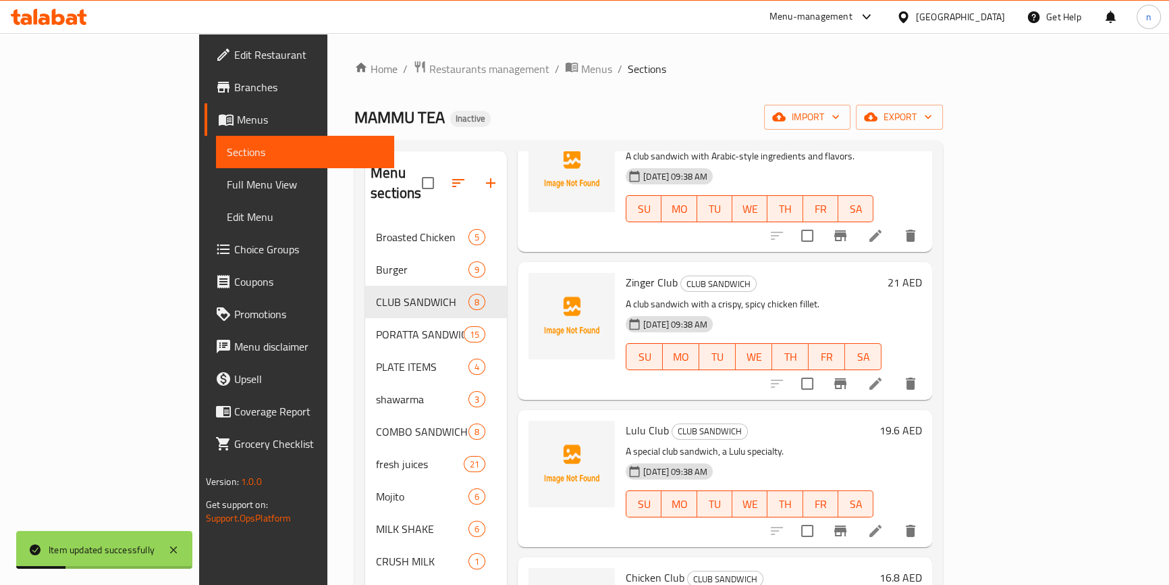
scroll to position [122, 0]
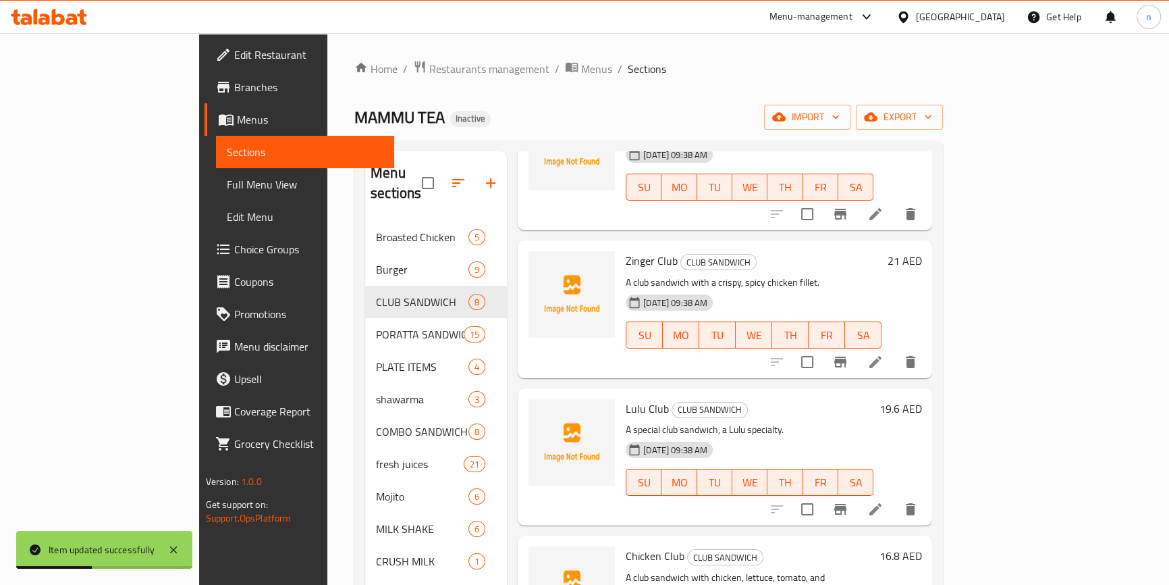
click at [894, 497] on li at bounding box center [876, 509] width 38 height 24
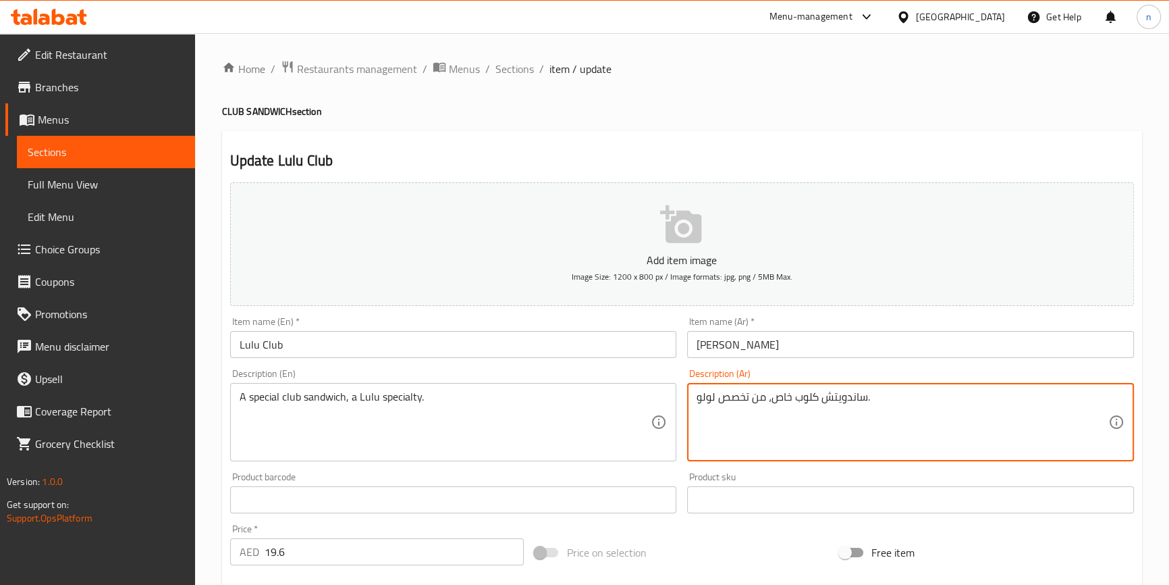
type textarea "ساندويتش كلوب خاص، من تخصص لولو."
click at [225, 446] on div "Description (En) A special club sandwich, a Lulu specialty. Description (En)" at bounding box center [454, 414] width 458 height 103
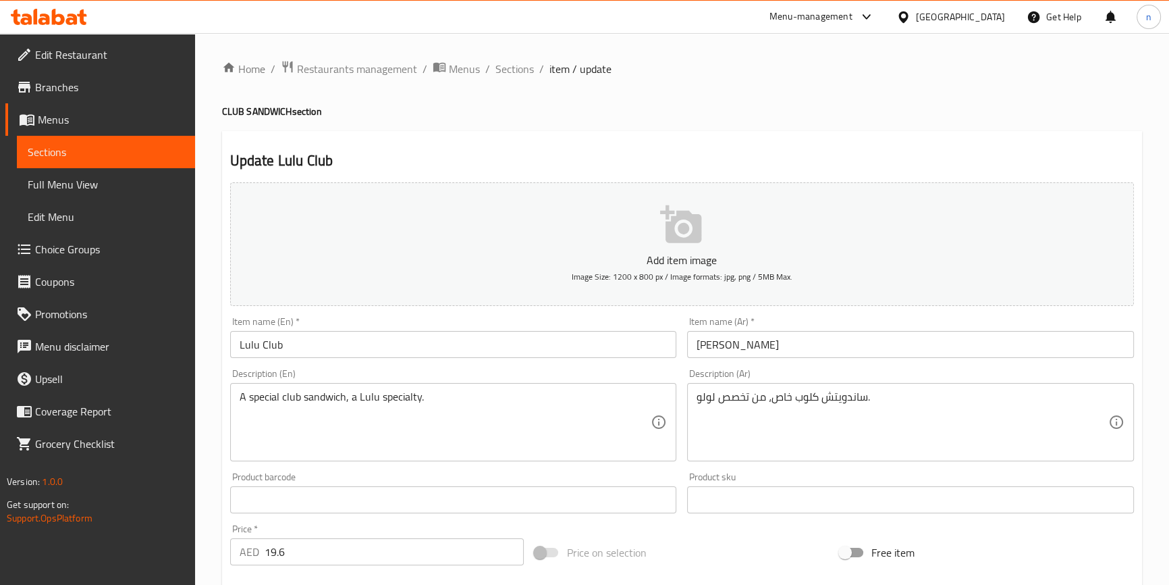
scroll to position [368, 0]
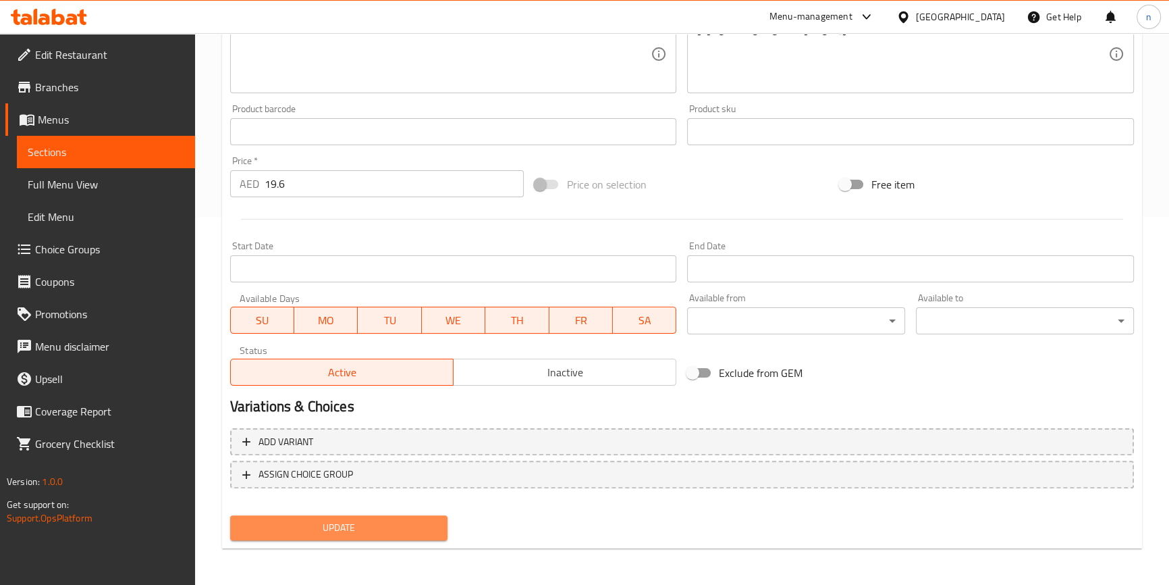
click at [312, 530] on span "Update" at bounding box center [339, 527] width 196 height 17
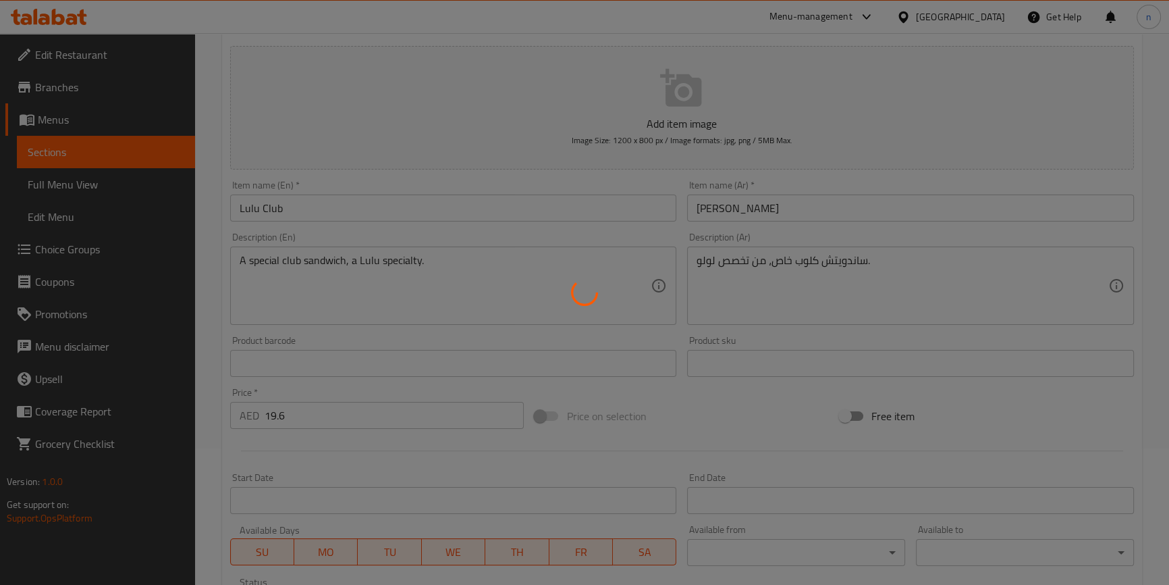
scroll to position [0, 0]
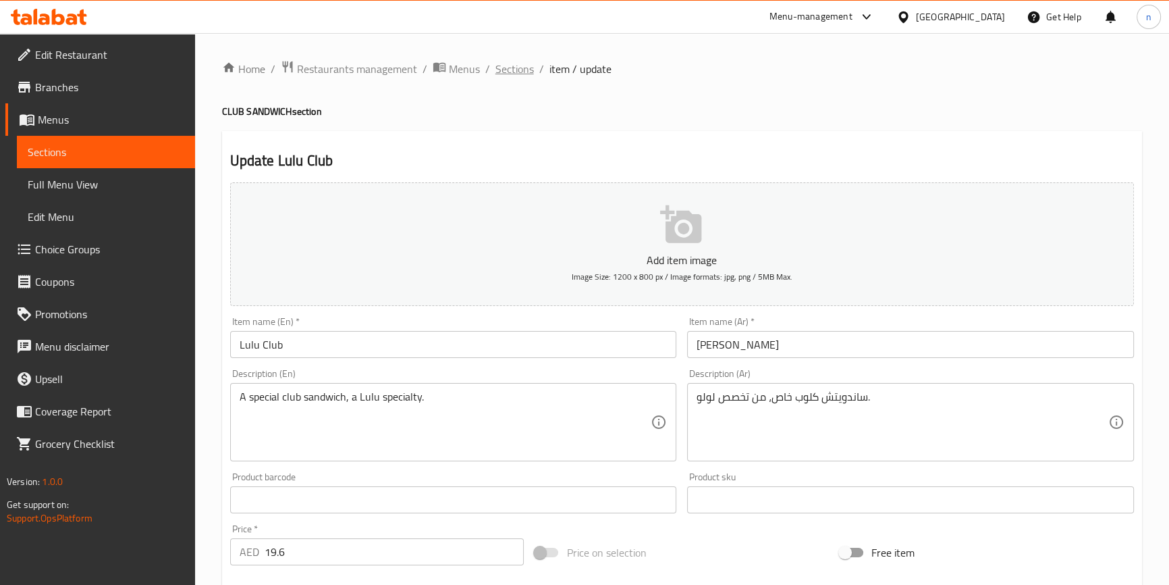
click at [518, 65] on span "Sections" at bounding box center [515, 69] width 38 height 16
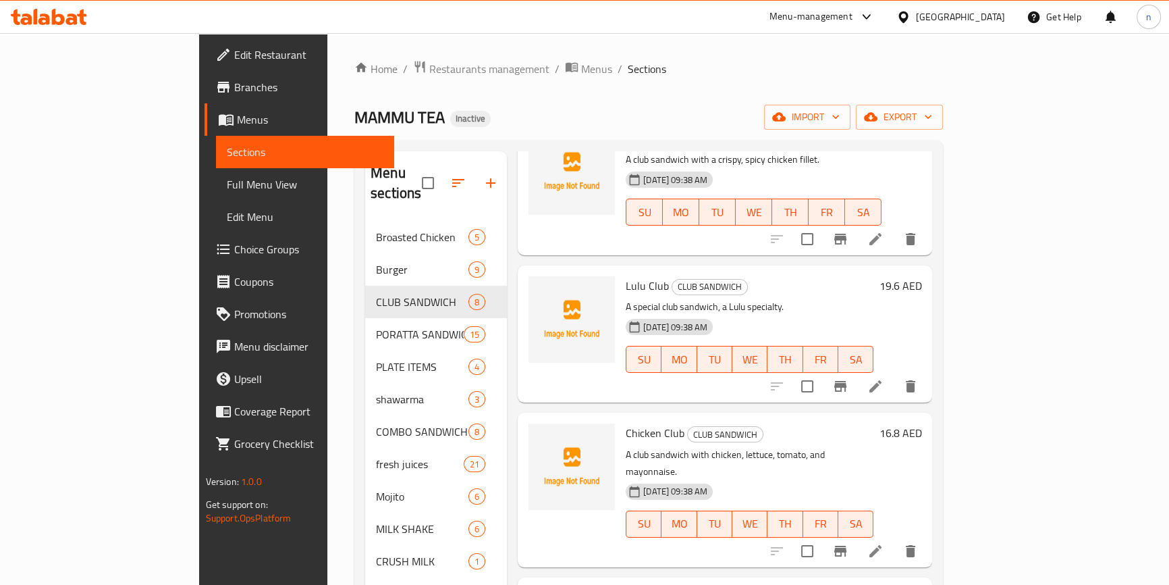
scroll to position [61, 0]
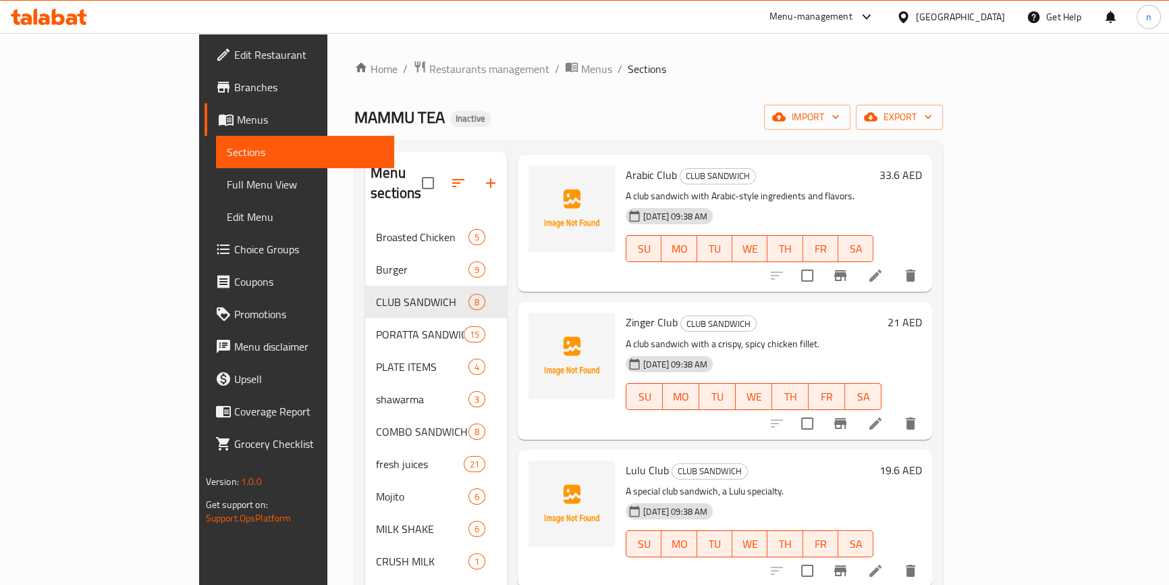
click at [894, 411] on li at bounding box center [876, 423] width 38 height 24
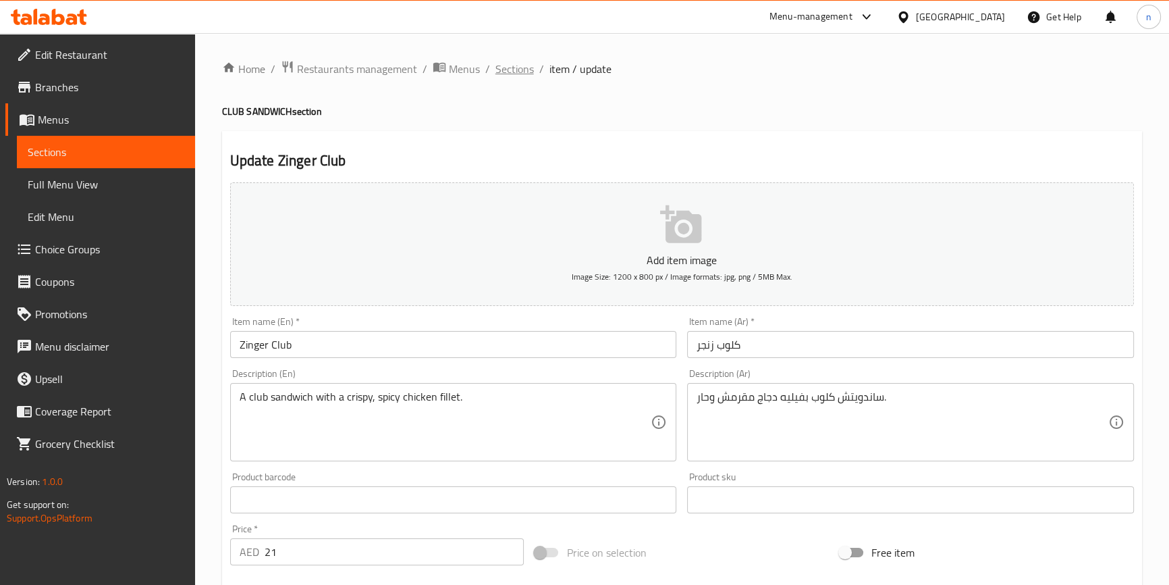
click at [500, 68] on span "Sections" at bounding box center [515, 69] width 38 height 16
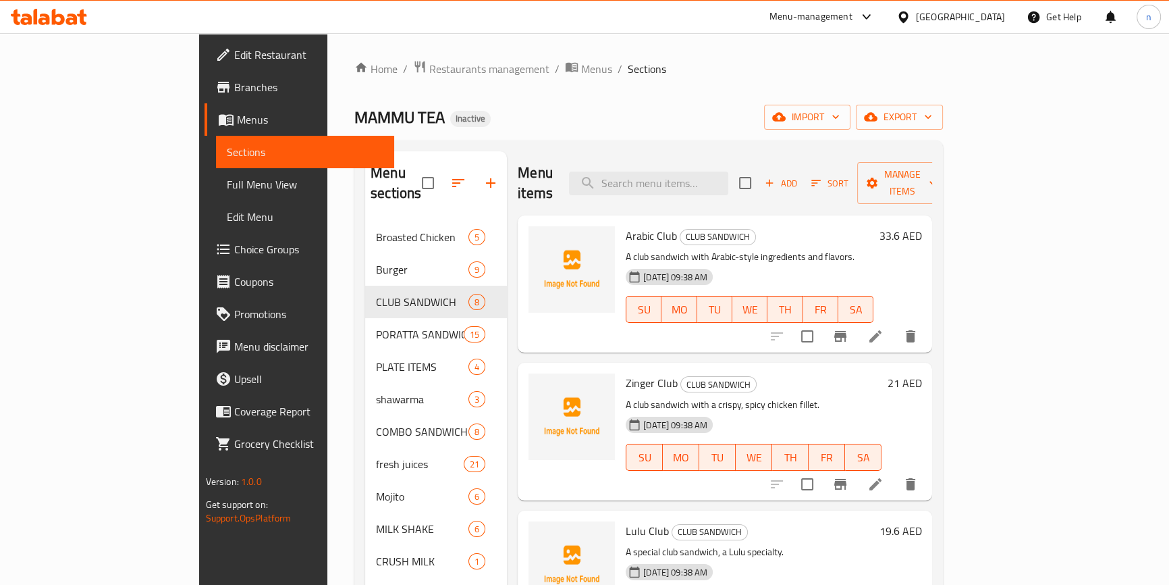
click at [884, 328] on icon at bounding box center [875, 336] width 16 height 16
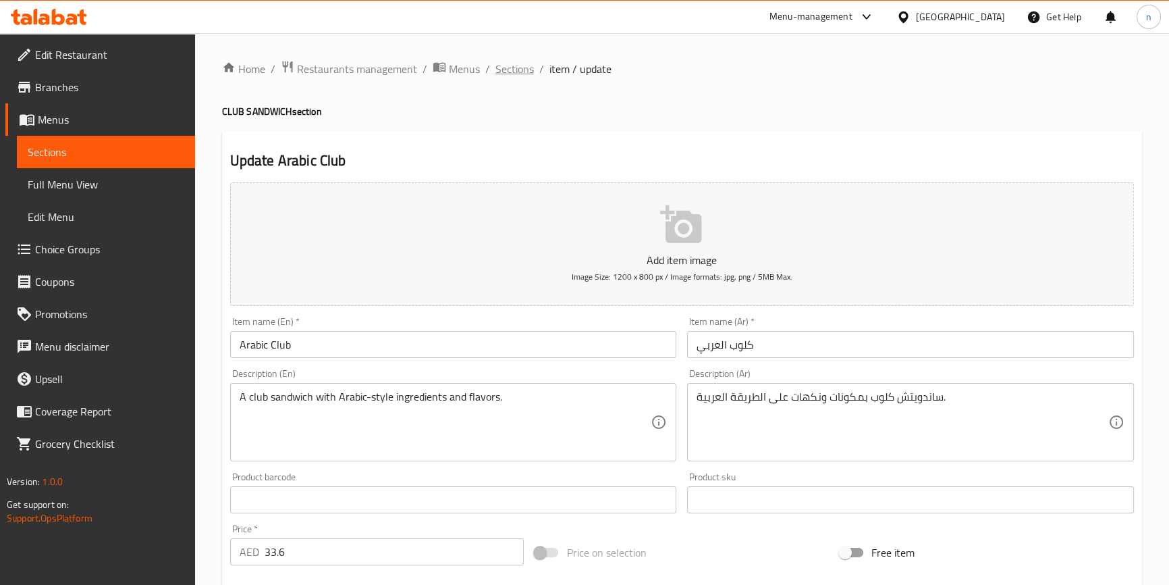
click at [523, 75] on span "Sections" at bounding box center [515, 69] width 38 height 16
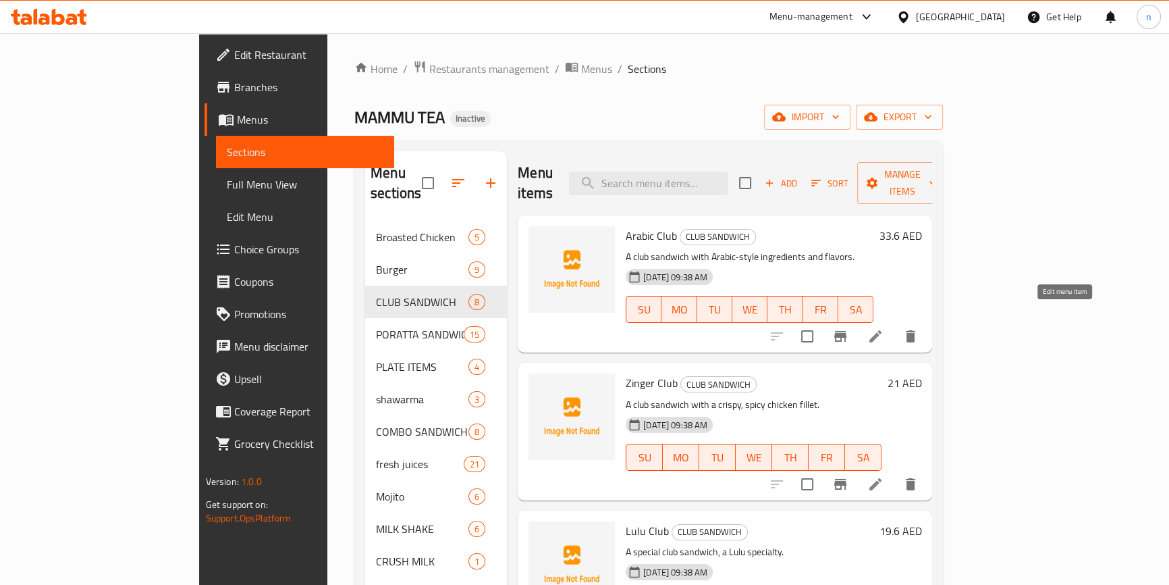
click at [884, 328] on icon at bounding box center [875, 336] width 16 height 16
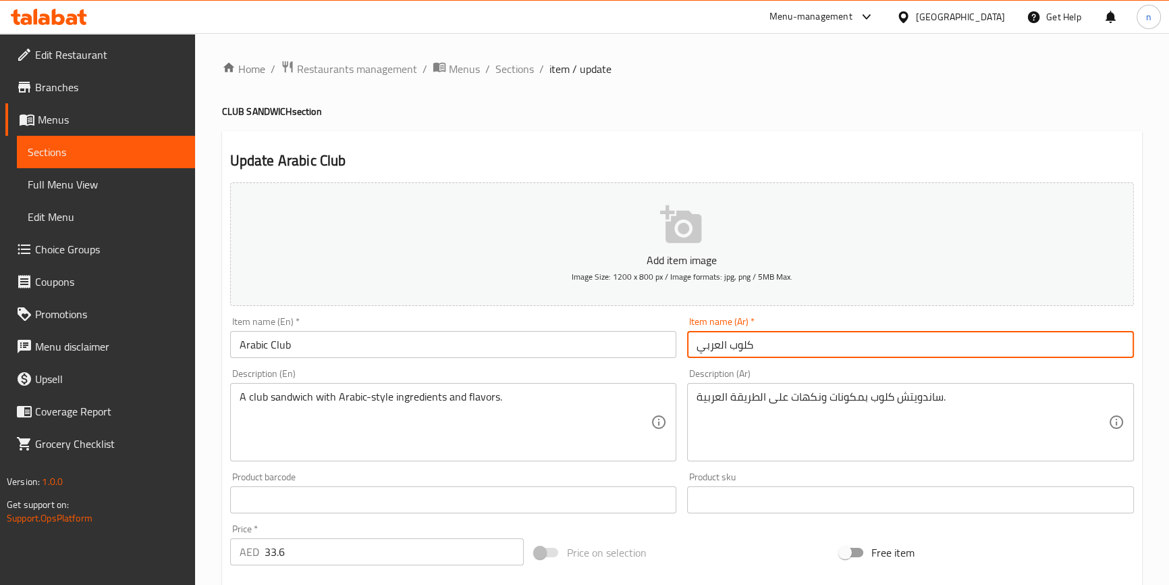
click at [722, 345] on input "كلوب العربي" at bounding box center [910, 344] width 447 height 27
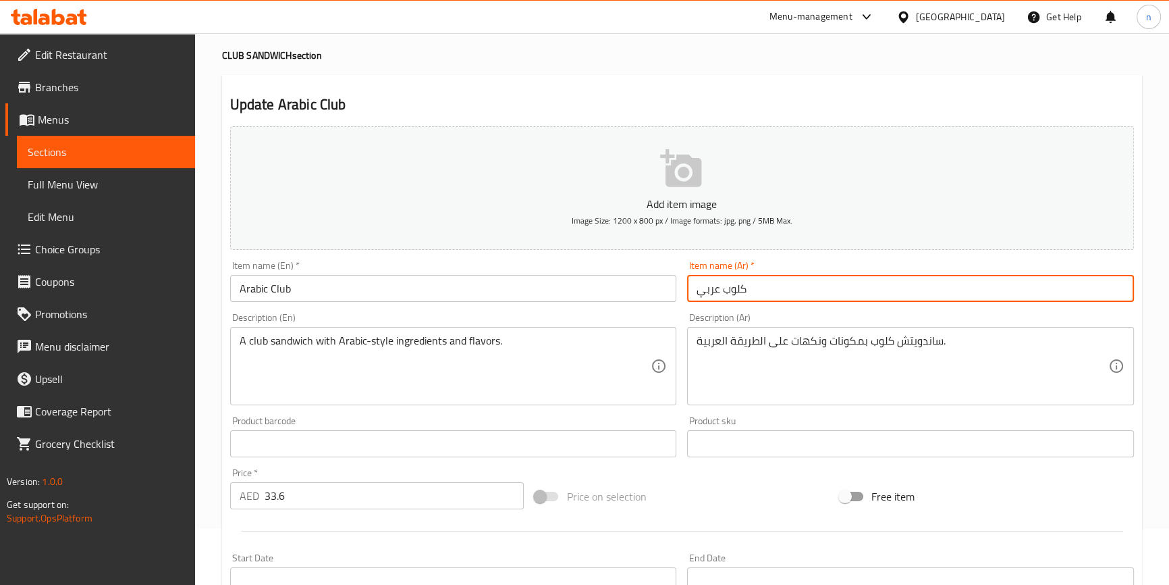
scroll to position [368, 0]
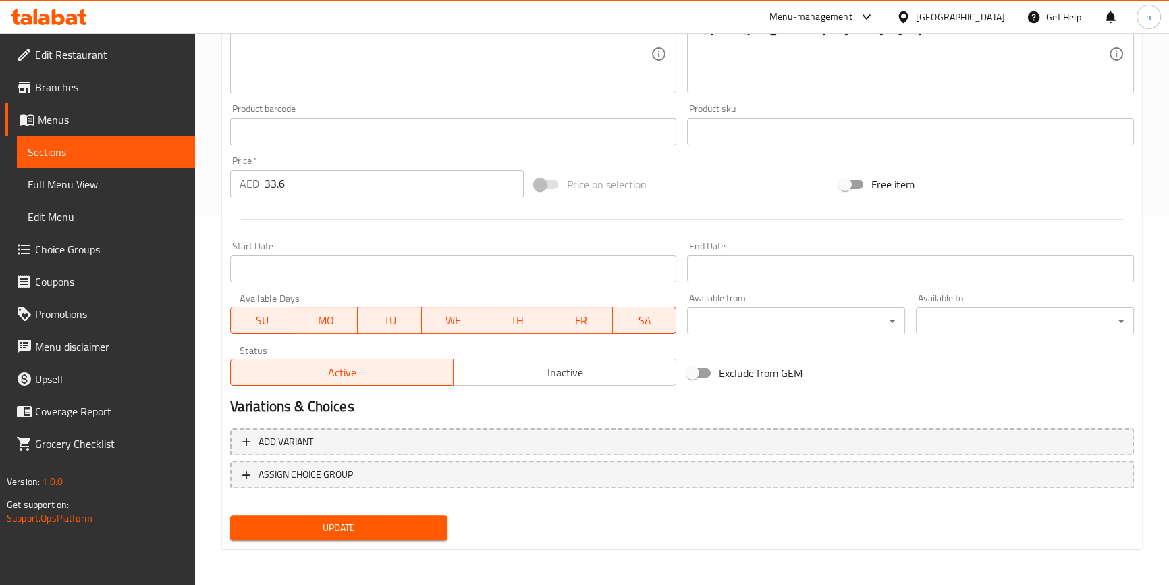
type input "كلوب عربي"
drag, startPoint x: 369, startPoint y: 534, endPoint x: 386, endPoint y: 516, distance: 24.3
click at [369, 534] on span "Update" at bounding box center [339, 527] width 196 height 17
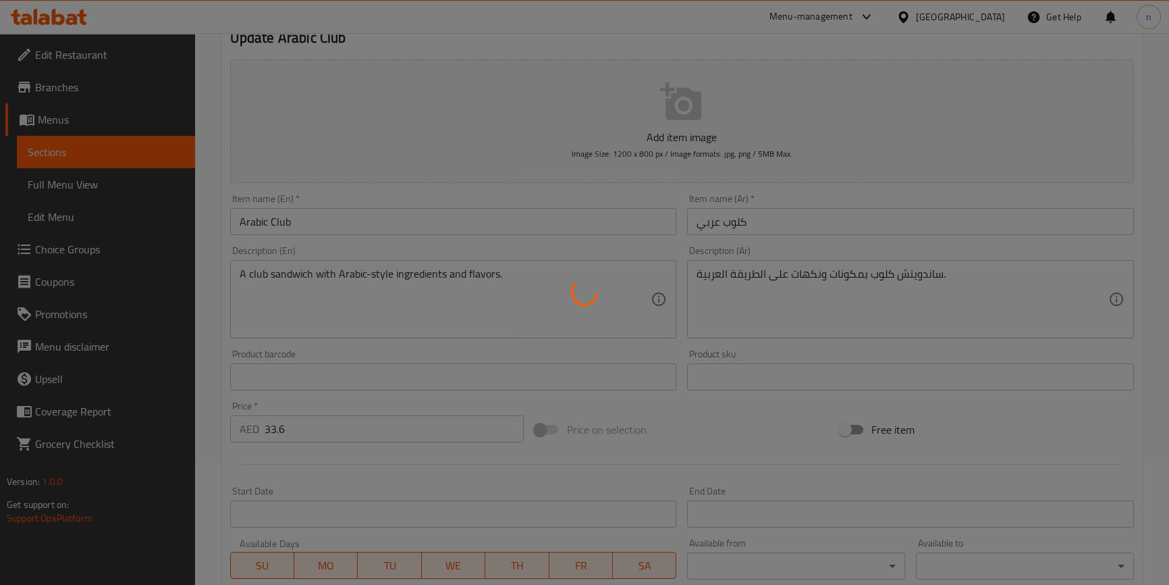
scroll to position [0, 0]
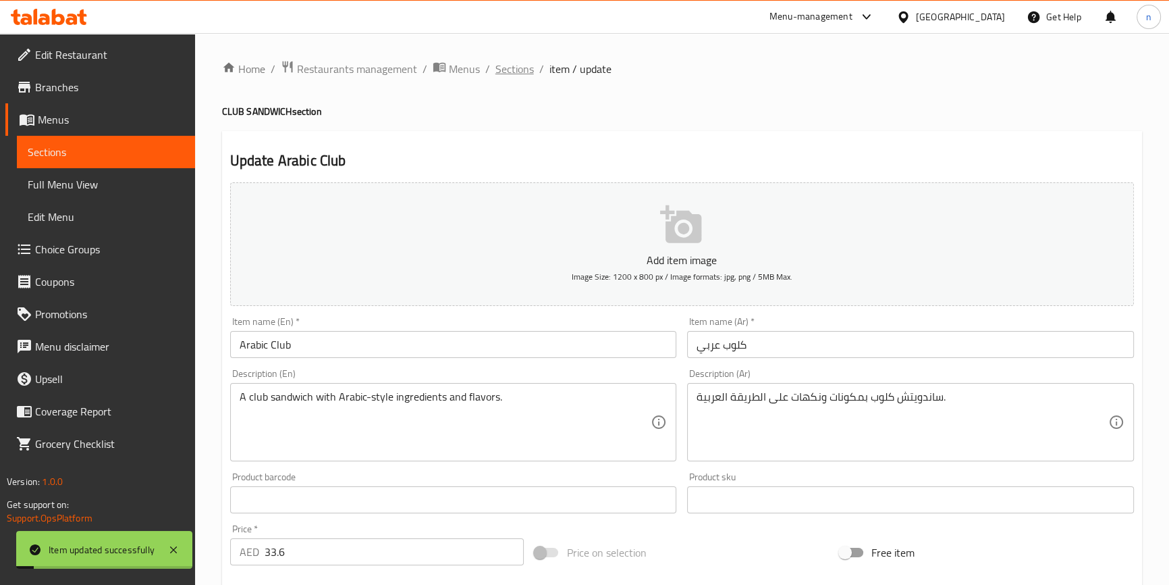
click at [514, 64] on span "Sections" at bounding box center [515, 69] width 38 height 16
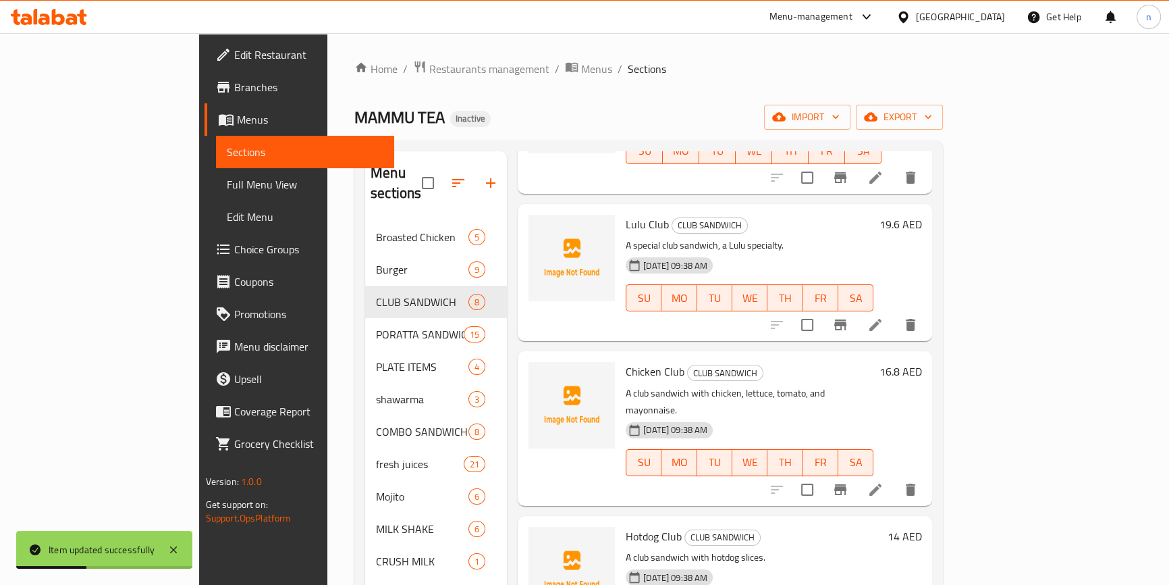
scroll to position [368, 0]
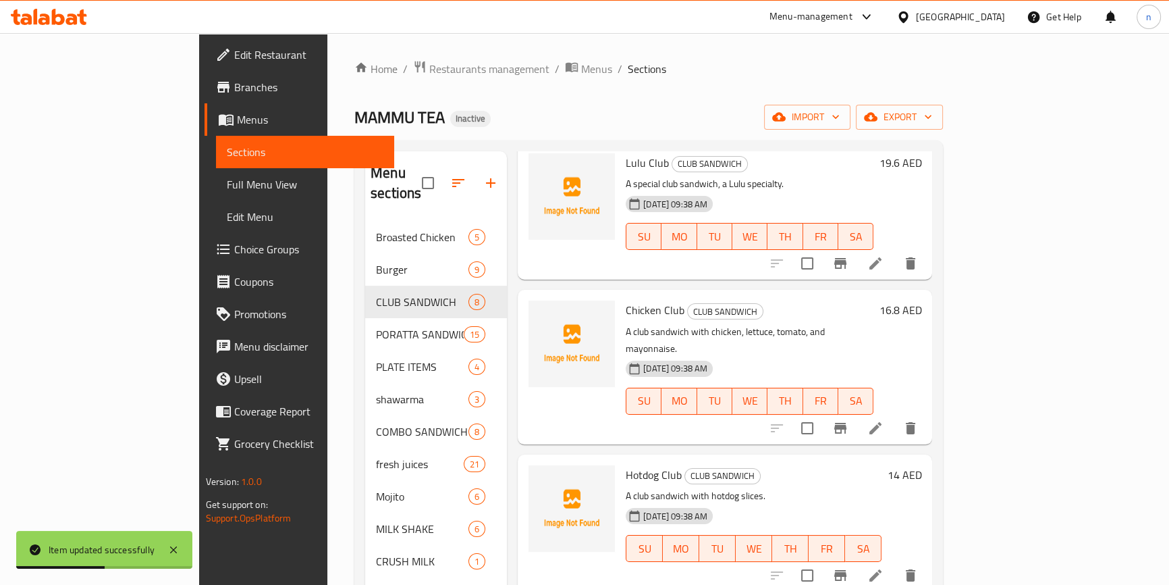
click at [894, 416] on li at bounding box center [876, 428] width 38 height 24
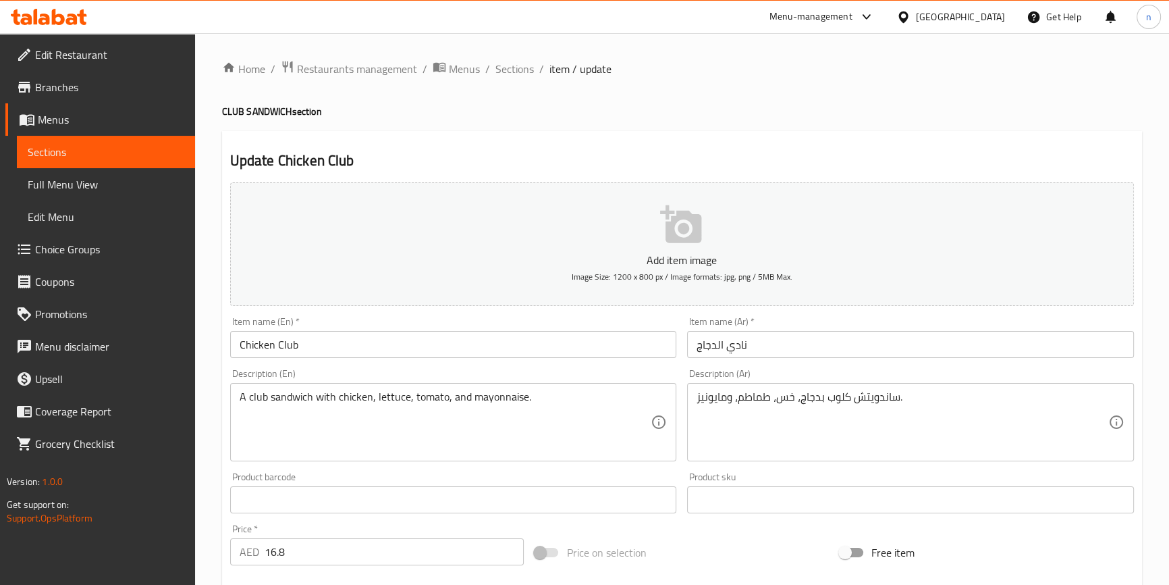
click at [735, 342] on input "نادي الدجاج" at bounding box center [910, 344] width 447 height 27
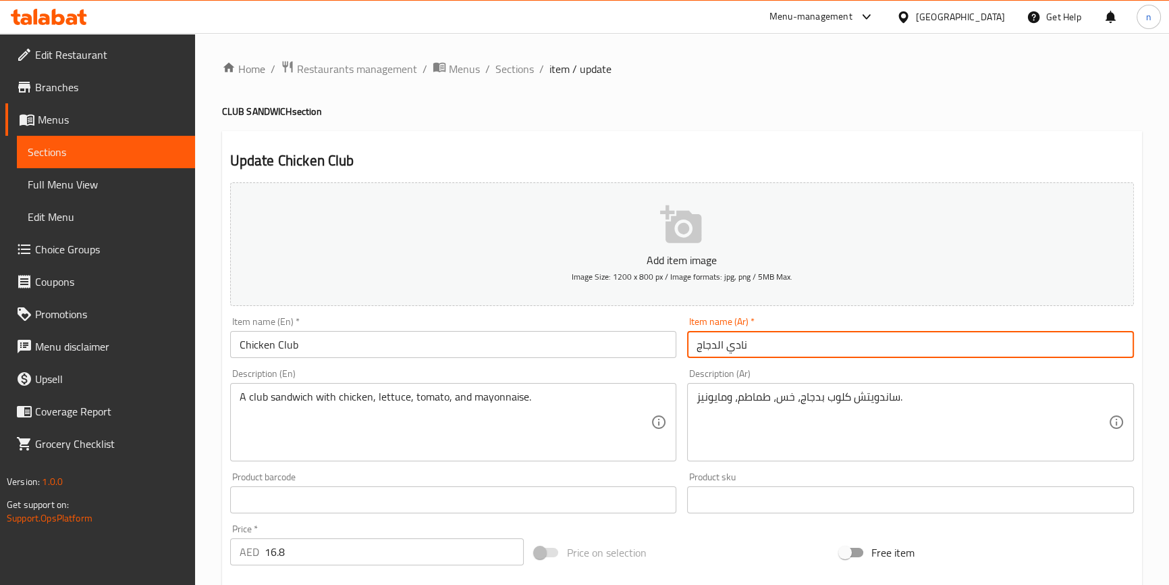
click at [735, 342] on input "نادي الدجاج" at bounding box center [910, 344] width 447 height 27
click at [718, 345] on input "كلوب الدجاج" at bounding box center [910, 344] width 447 height 27
type input "كلوب دجاج"
click at [601, 338] on input "Chicken Club" at bounding box center [453, 344] width 447 height 27
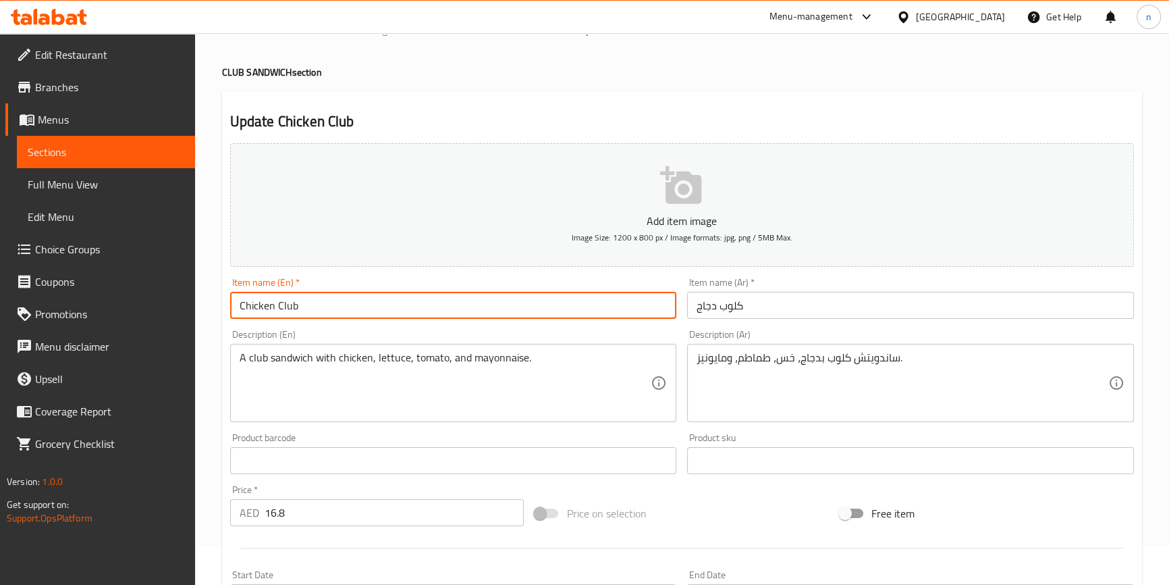
scroll to position [61, 0]
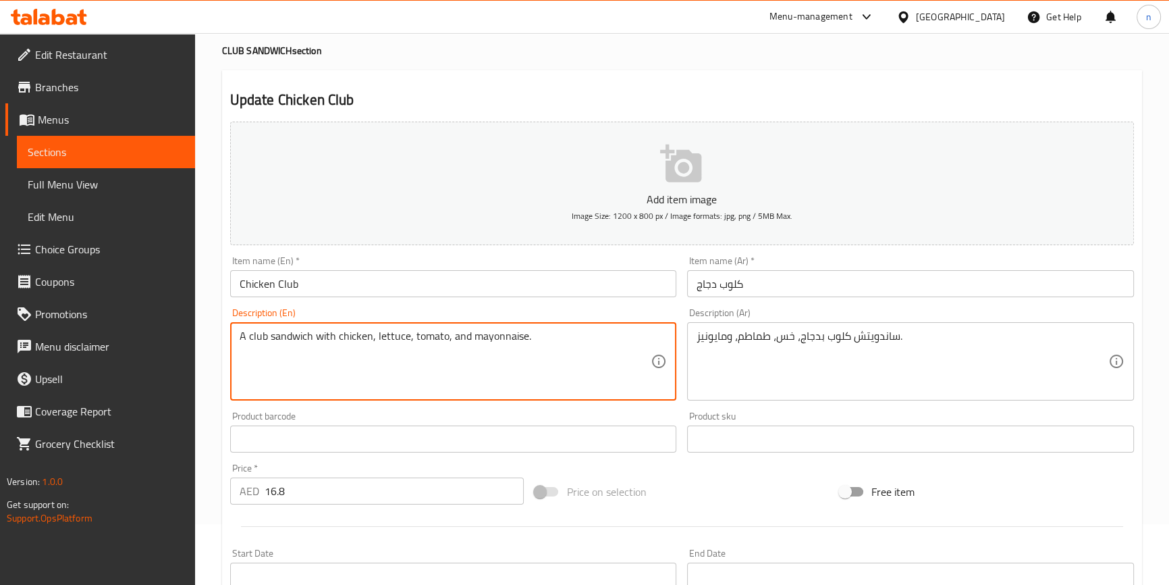
click at [222, 408] on div "Update Chicken Club Add item image Image Size: 1200 x 800 px / Image formats: j…" at bounding box center [682, 463] width 920 height 786
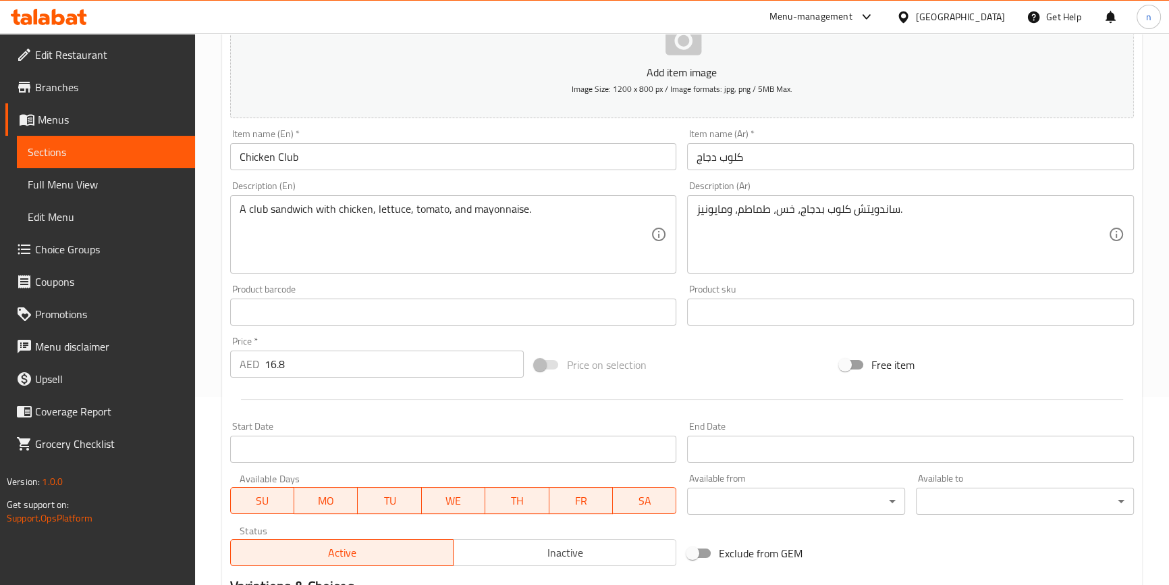
scroll to position [368, 0]
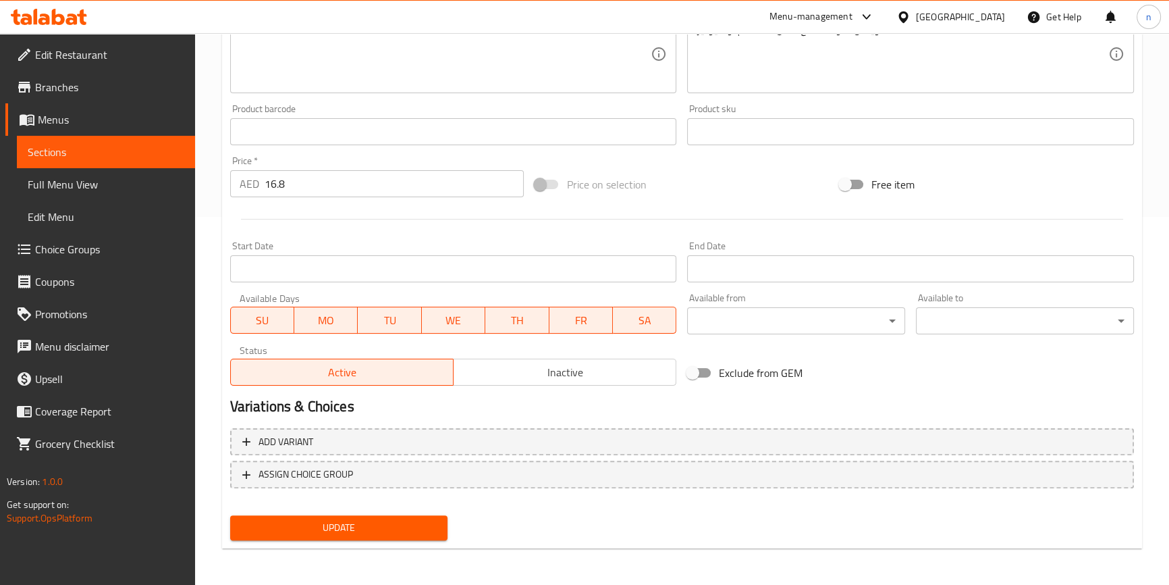
click at [358, 533] on span "Update" at bounding box center [339, 527] width 196 height 17
click at [216, 340] on div "Home / Restaurants management / Menus / Sections / item / update CLUB SANDWICH …" at bounding box center [682, 125] width 974 height 921
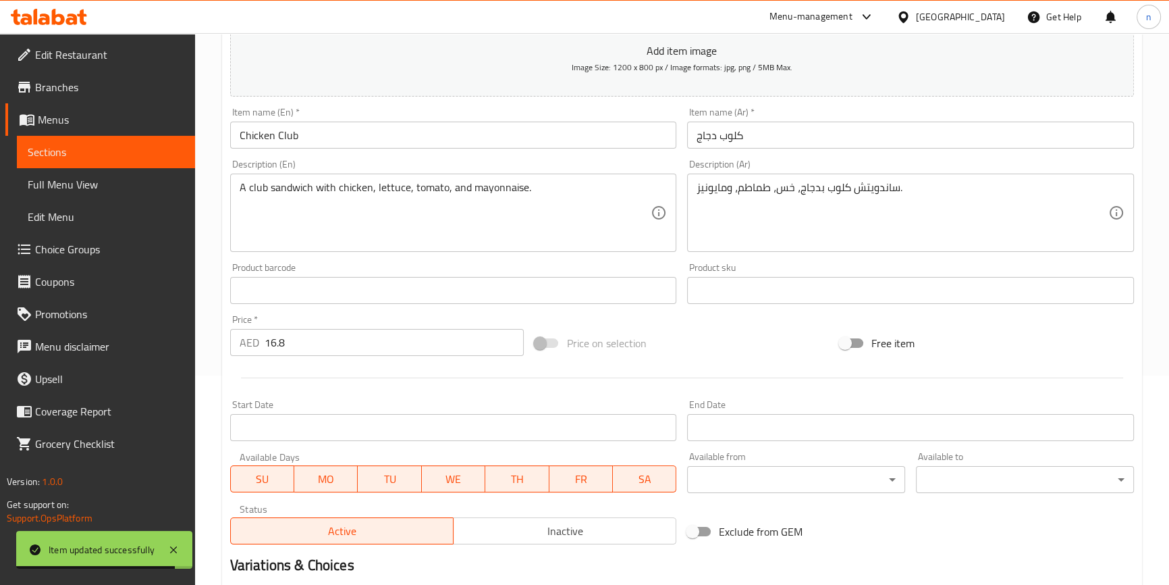
scroll to position [0, 0]
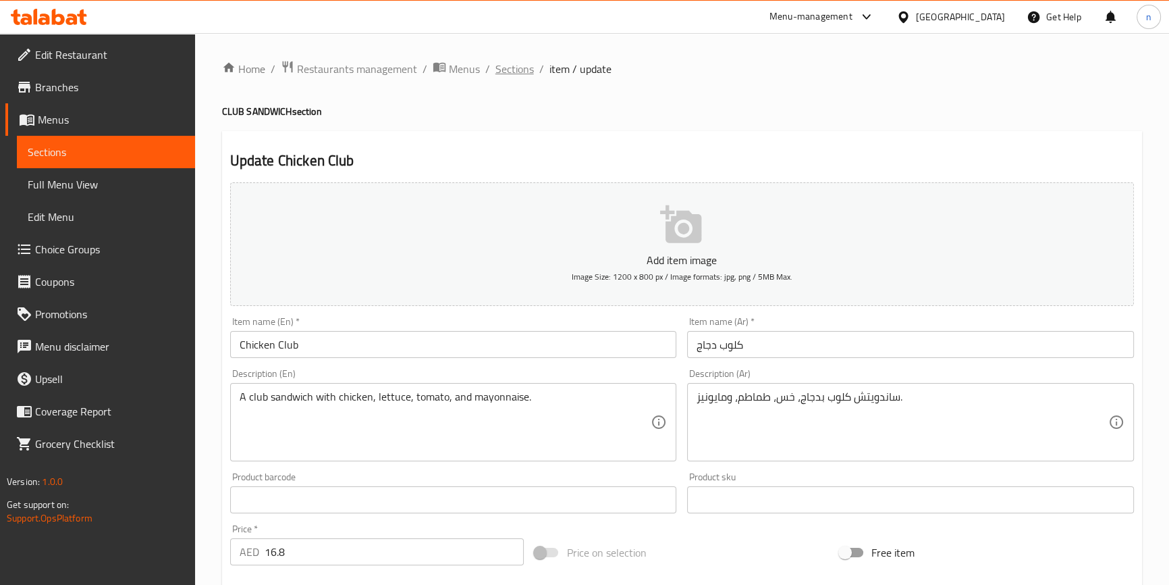
click at [527, 72] on span "Sections" at bounding box center [515, 69] width 38 height 16
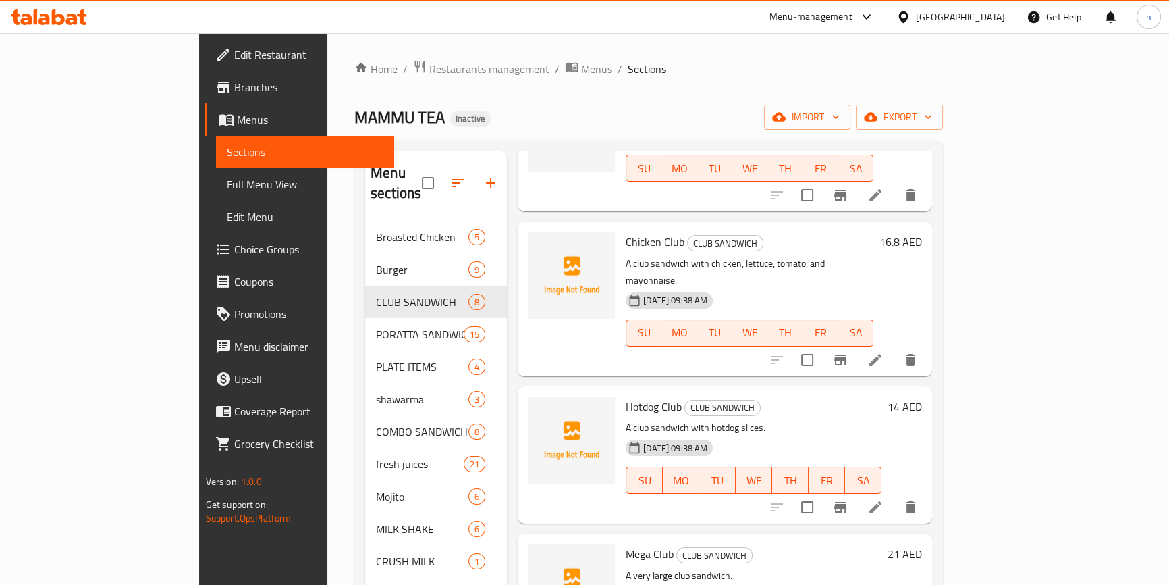
scroll to position [491, 0]
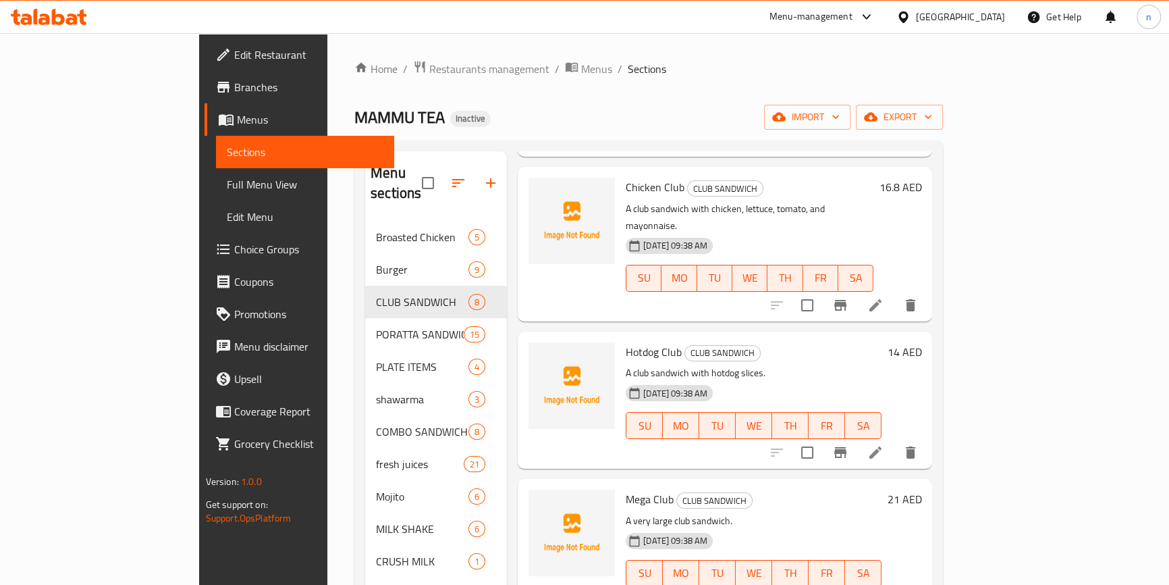
click at [882, 446] on icon at bounding box center [876, 452] width 12 height 12
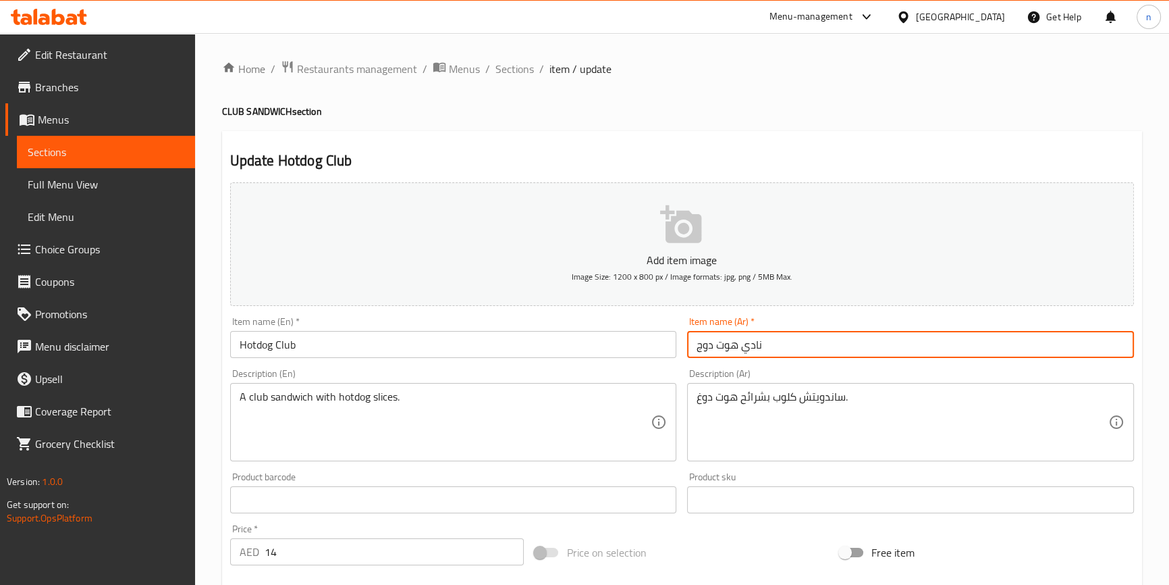
click at [755, 344] on input "نادي هوت دوج" at bounding box center [910, 344] width 447 height 27
click at [755, 344] on input "كلوب هوت دوج" at bounding box center [910, 344] width 447 height 27
type input "كلوب هوت دوج"
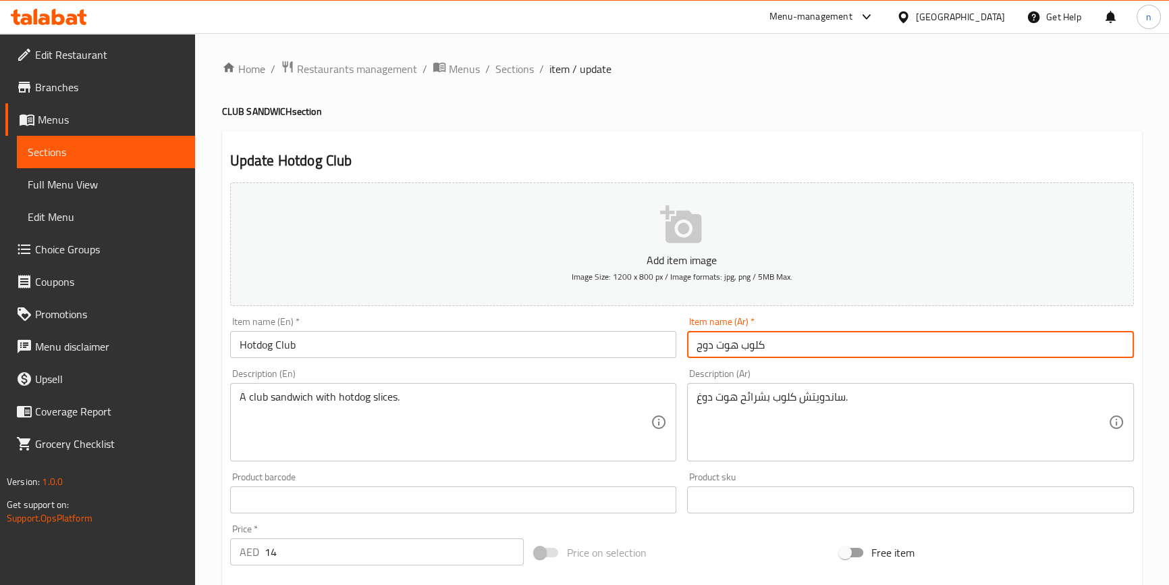
click at [217, 346] on div "Home / Restaurants management / Menus / Sections / item / update CLUB SANDWICH …" at bounding box center [682, 493] width 974 height 921
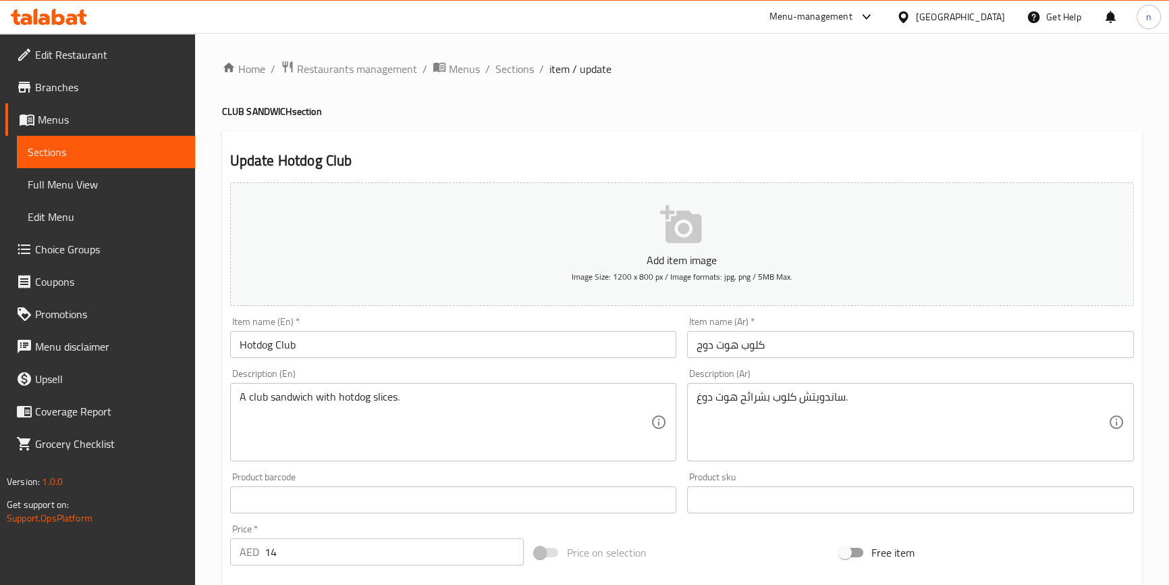
click at [209, 442] on div "Home / Restaurants management / Menus / Sections / item / update CLUB SANDWICH …" at bounding box center [682, 493] width 974 height 921
click at [217, 326] on div "Home / Restaurants management / Menus / Sections / item / update CLUB SANDWICH …" at bounding box center [682, 493] width 974 height 921
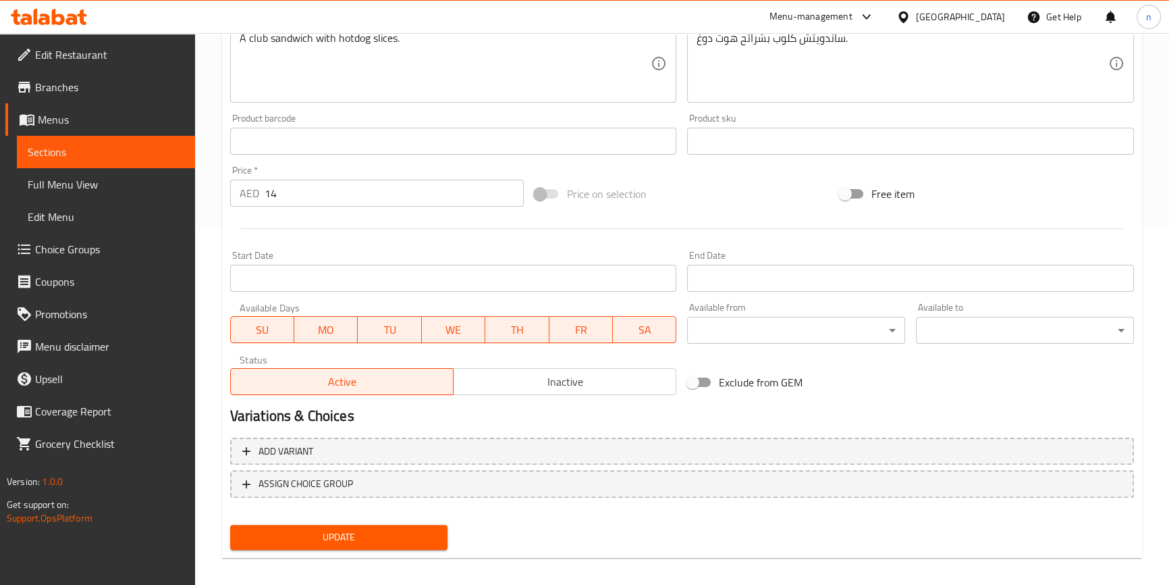
scroll to position [368, 0]
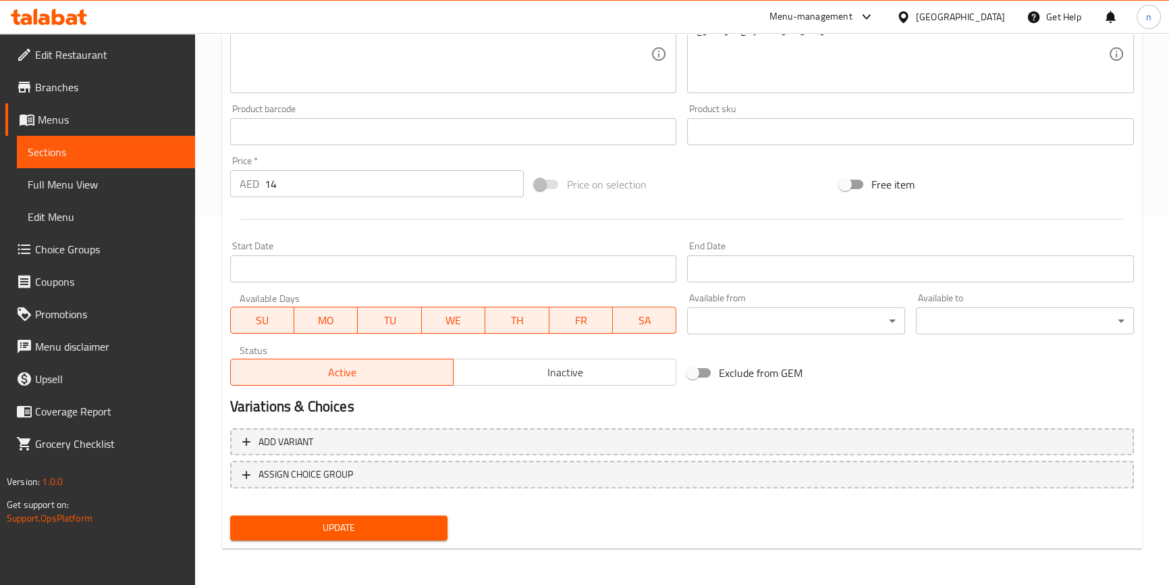
click at [310, 529] on span "Update" at bounding box center [339, 527] width 196 height 17
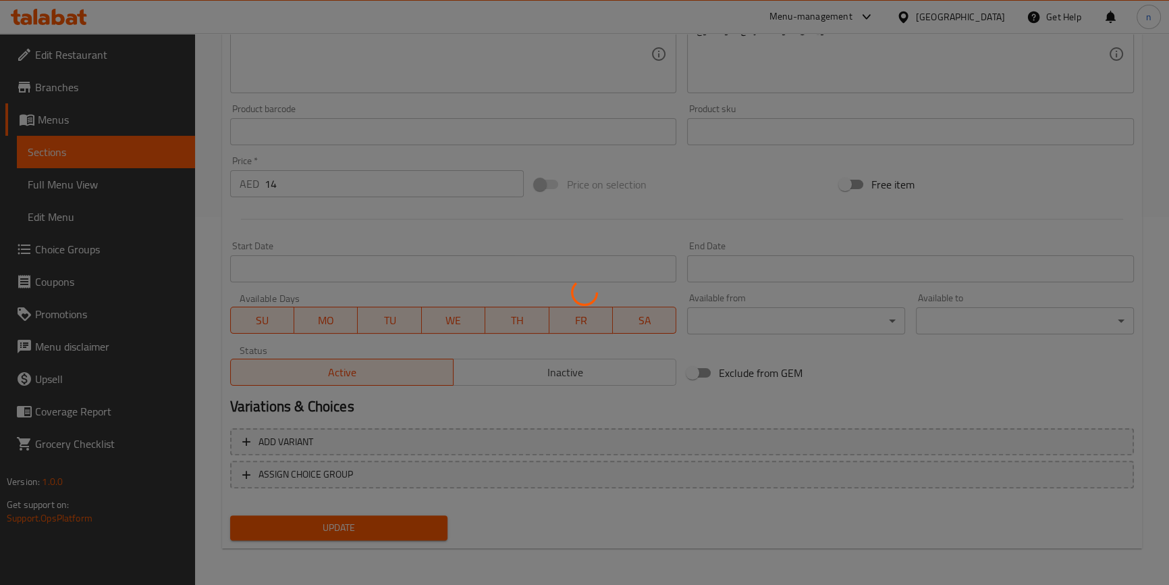
scroll to position [0, 0]
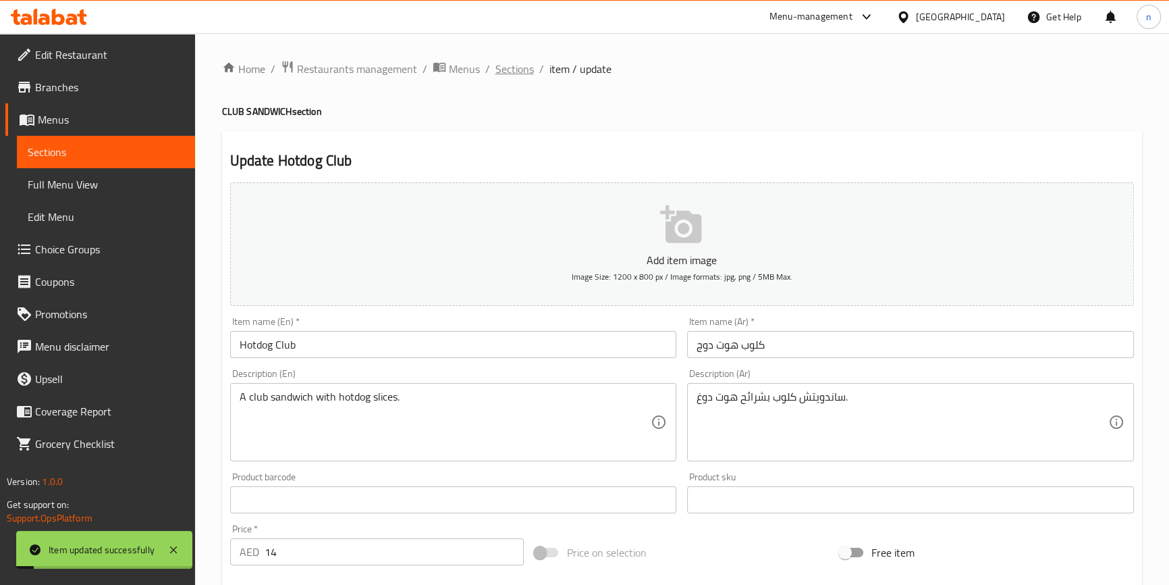
click at [504, 61] on span "Sections" at bounding box center [515, 69] width 38 height 16
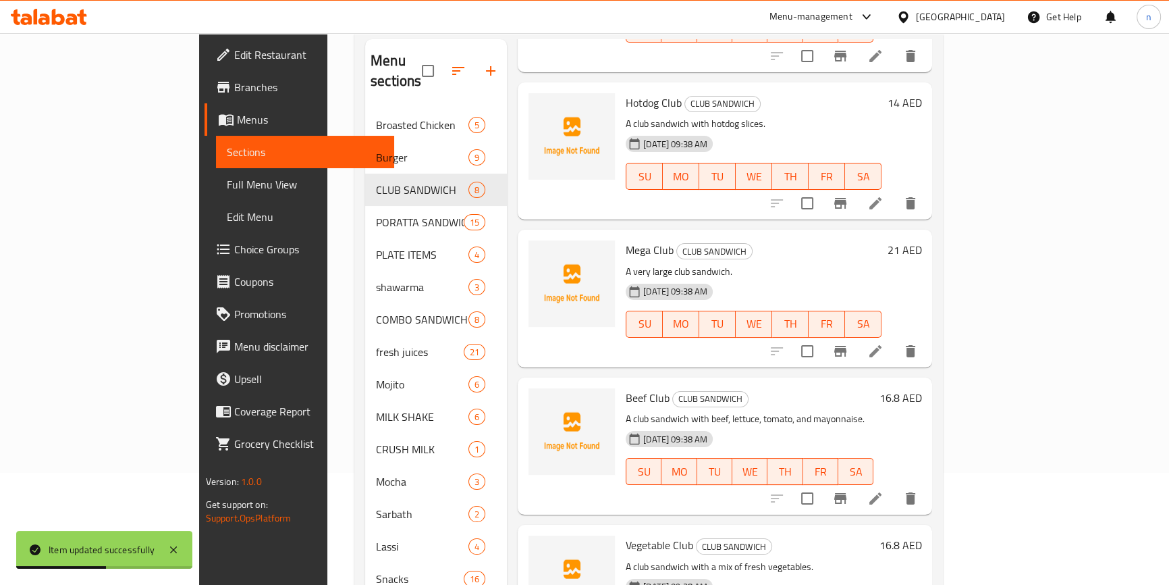
scroll to position [122, 0]
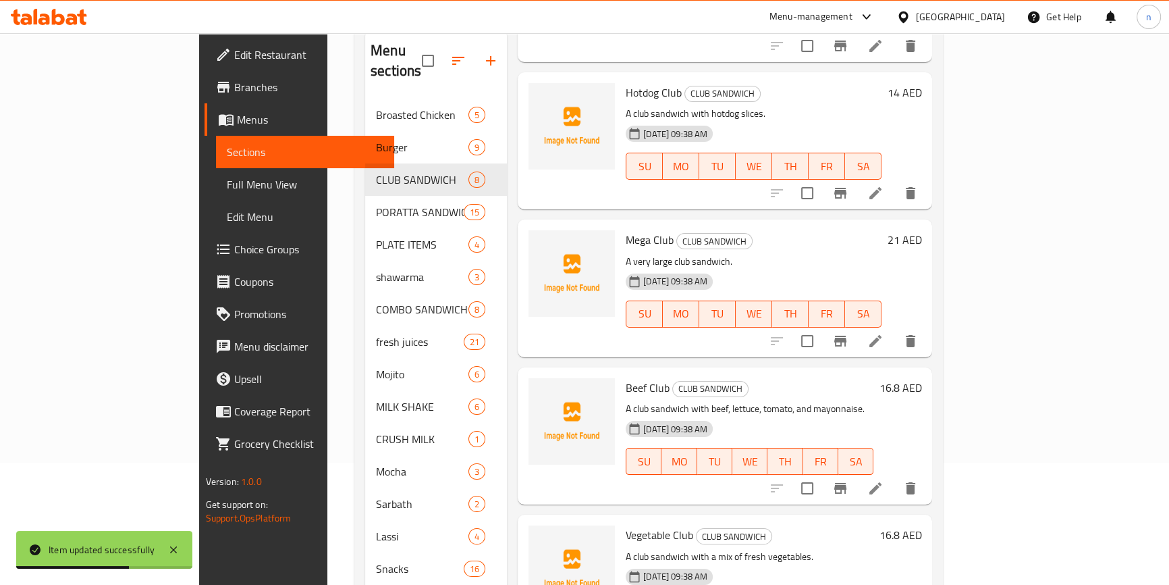
click at [894, 329] on li at bounding box center [876, 341] width 38 height 24
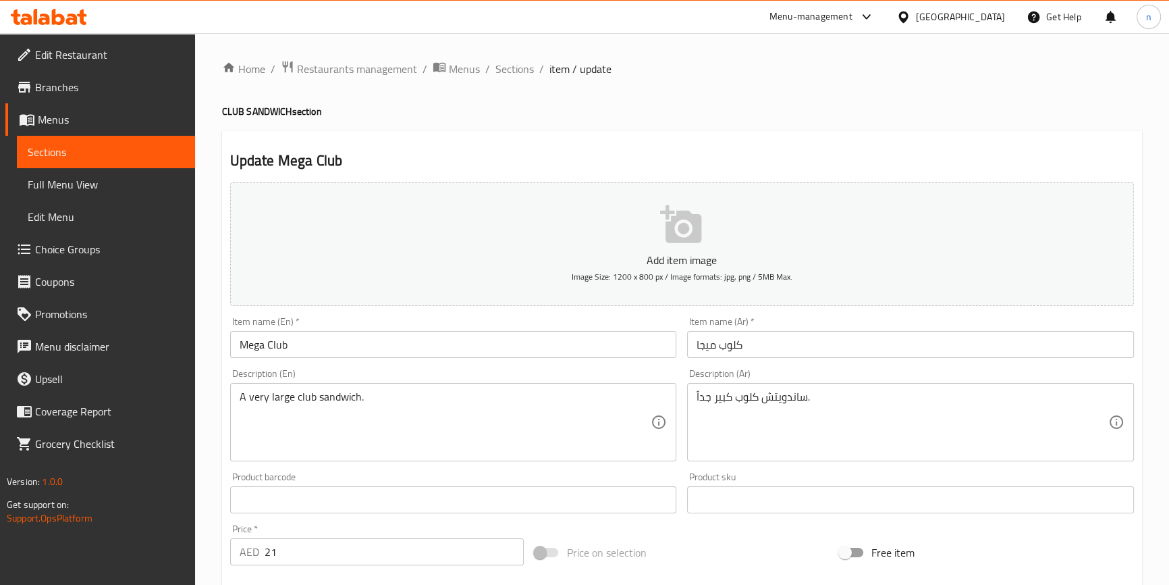
click at [209, 429] on div "Home / Restaurants management / Menus / Sections / item / update CLUB SANDWICH …" at bounding box center [682, 493] width 974 height 921
click at [214, 429] on div "Home / Restaurants management / Menus / Sections / item / update CLUB SANDWICH …" at bounding box center [682, 493] width 974 height 921
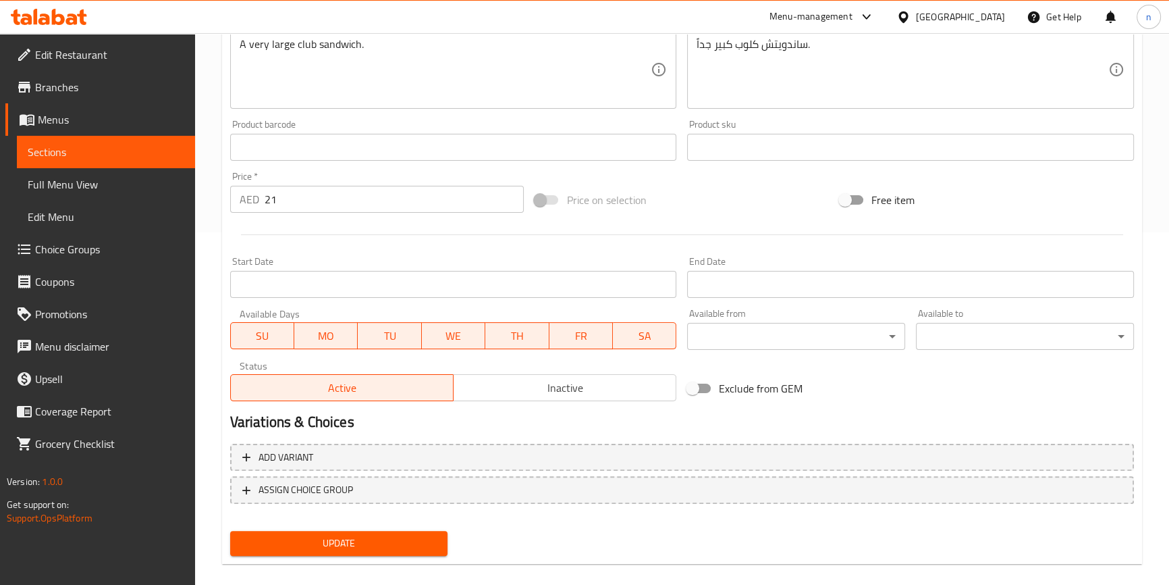
scroll to position [368, 0]
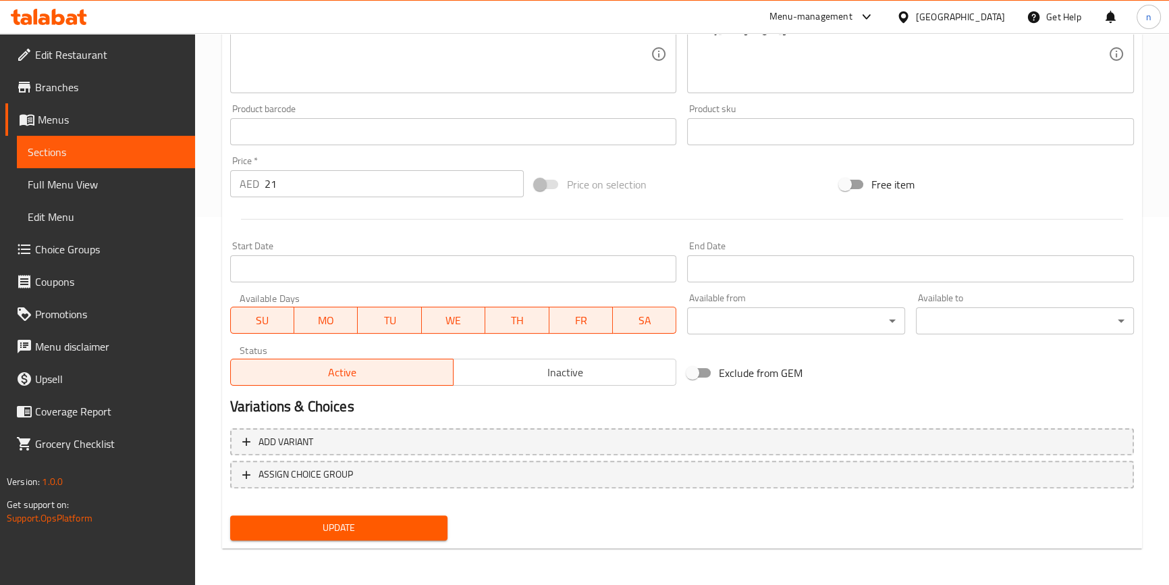
click at [316, 533] on span "Update" at bounding box center [339, 527] width 196 height 17
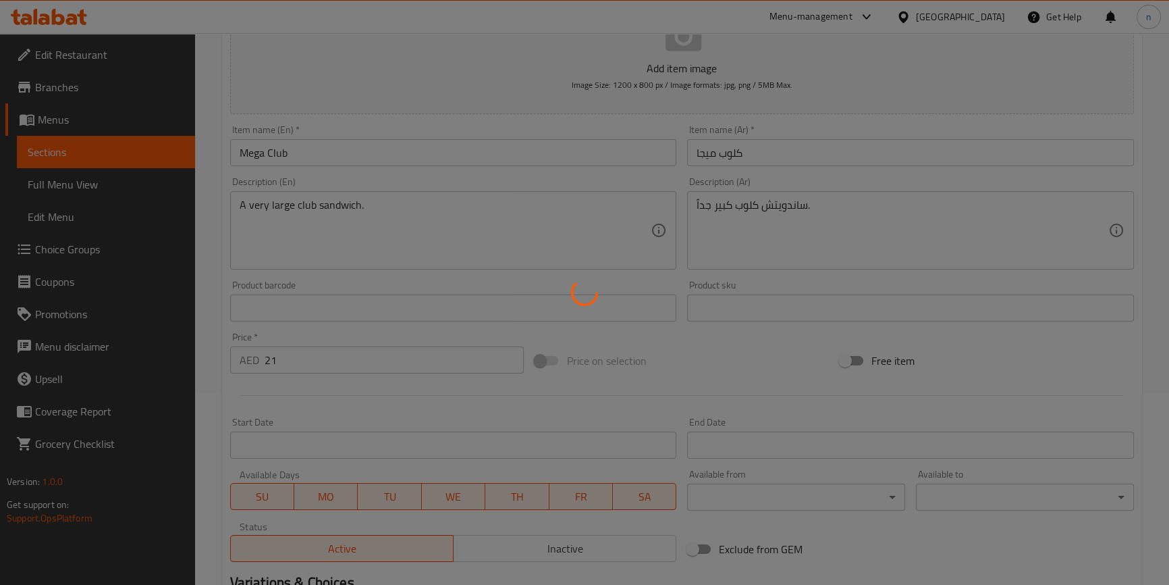
scroll to position [0, 0]
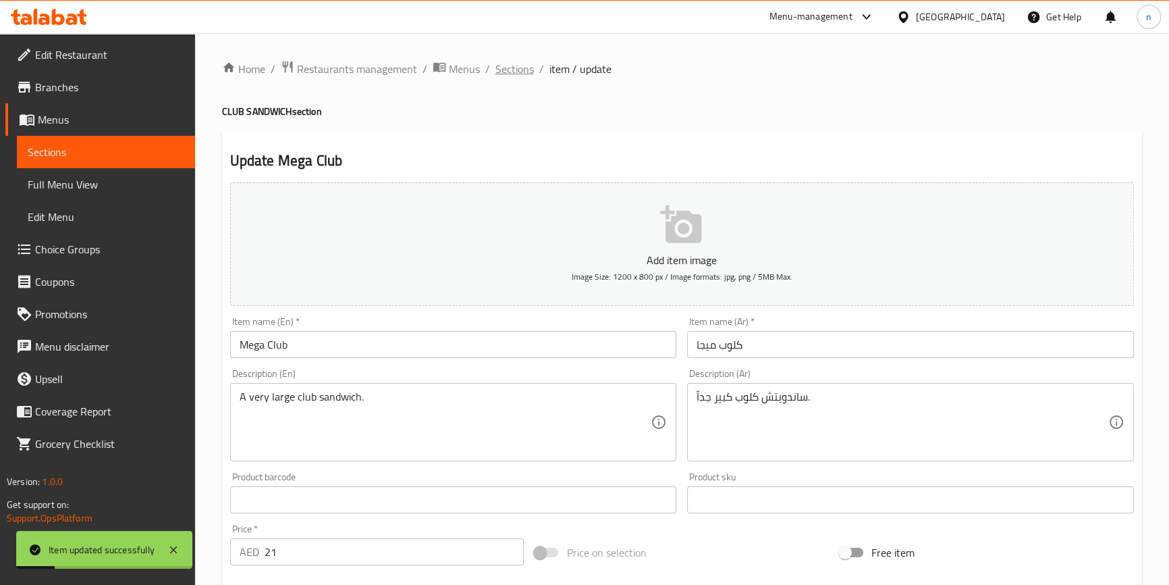
click at [501, 70] on span "Sections" at bounding box center [515, 69] width 38 height 16
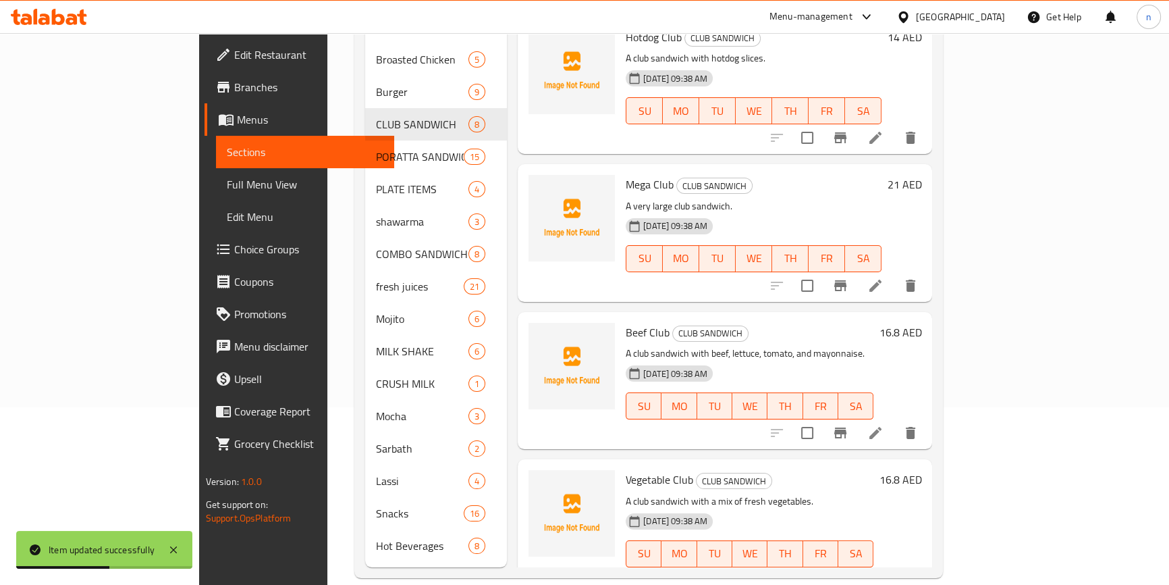
scroll to position [189, 0]
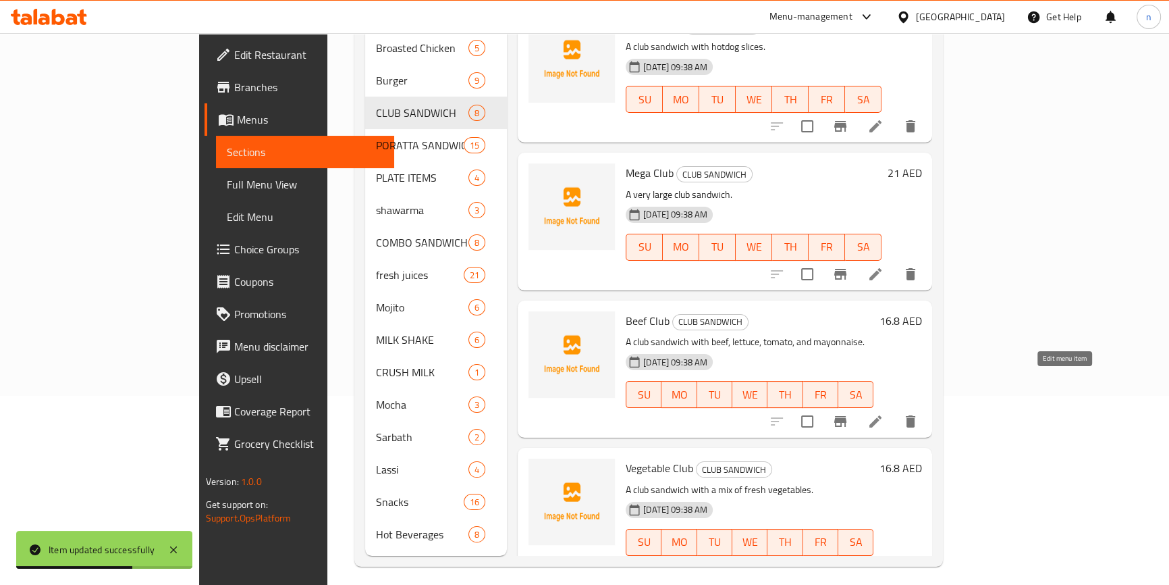
click at [884, 413] on icon at bounding box center [875, 421] width 16 height 16
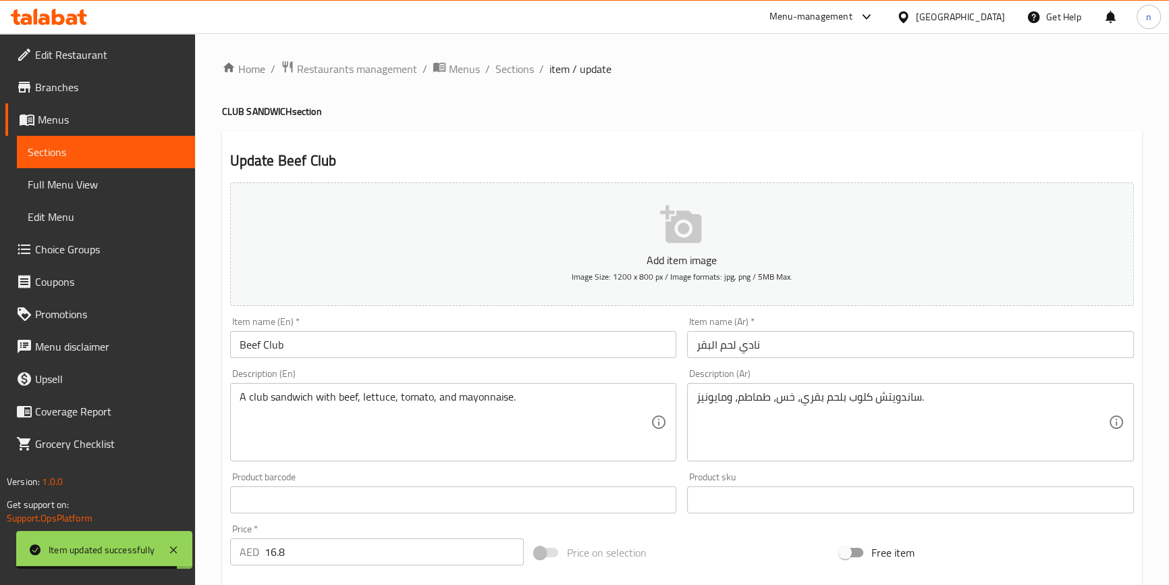
click at [756, 339] on input "نادي لحم البقر" at bounding box center [910, 344] width 447 height 27
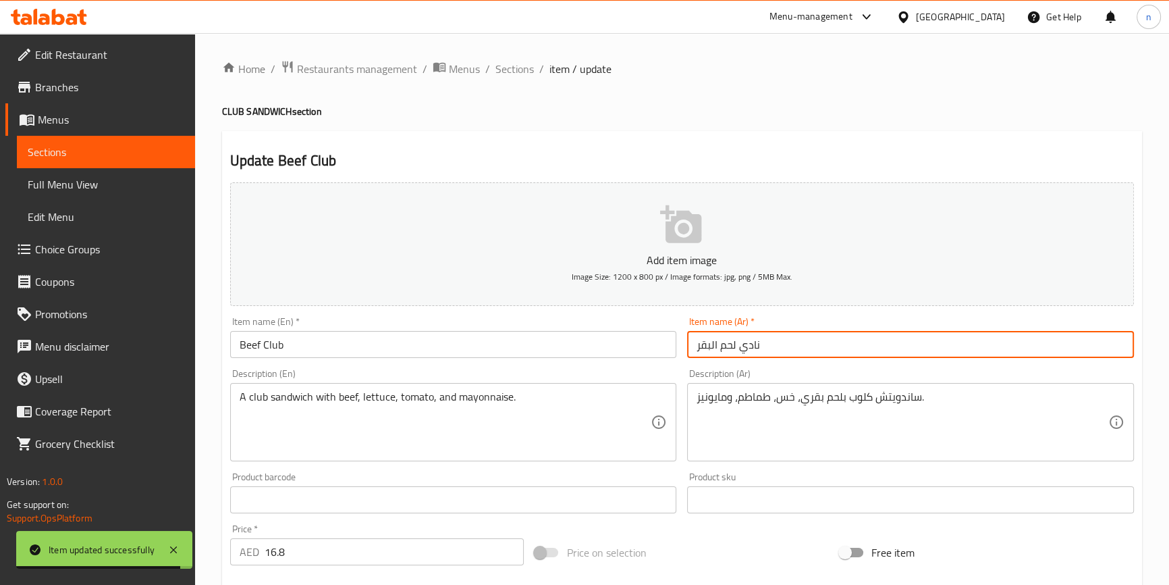
click at [756, 339] on input "نادي لحم البقر" at bounding box center [910, 344] width 447 height 27
paste input "لوب"
type input "كلوب لحم البقر"
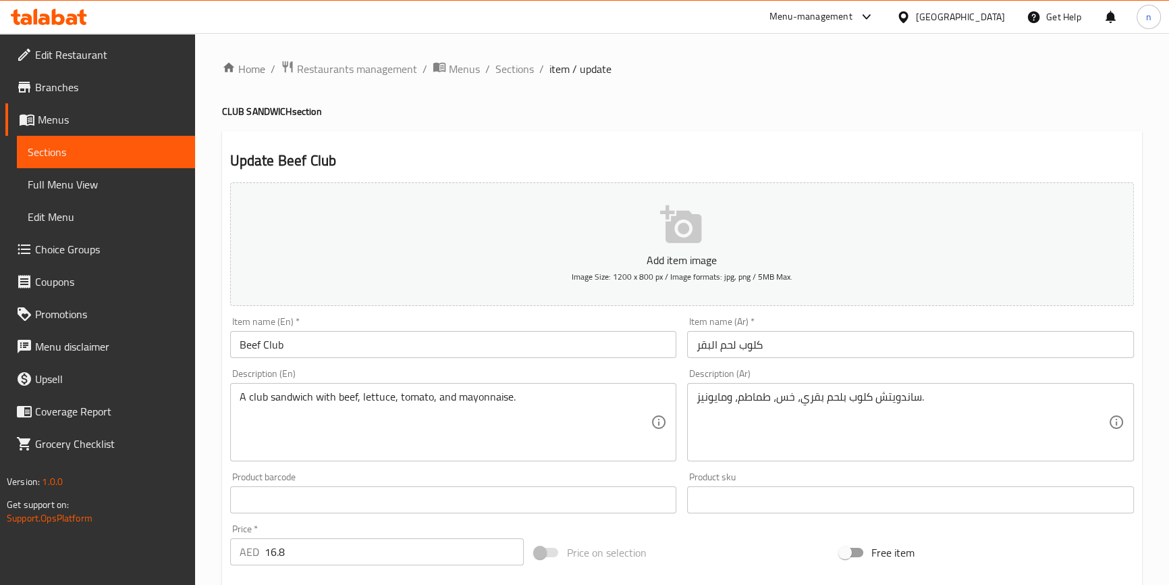
click at [210, 462] on div "Home / Restaurants management / Menus / Sections / item / update CLUB SANDWICH …" at bounding box center [682, 493] width 974 height 921
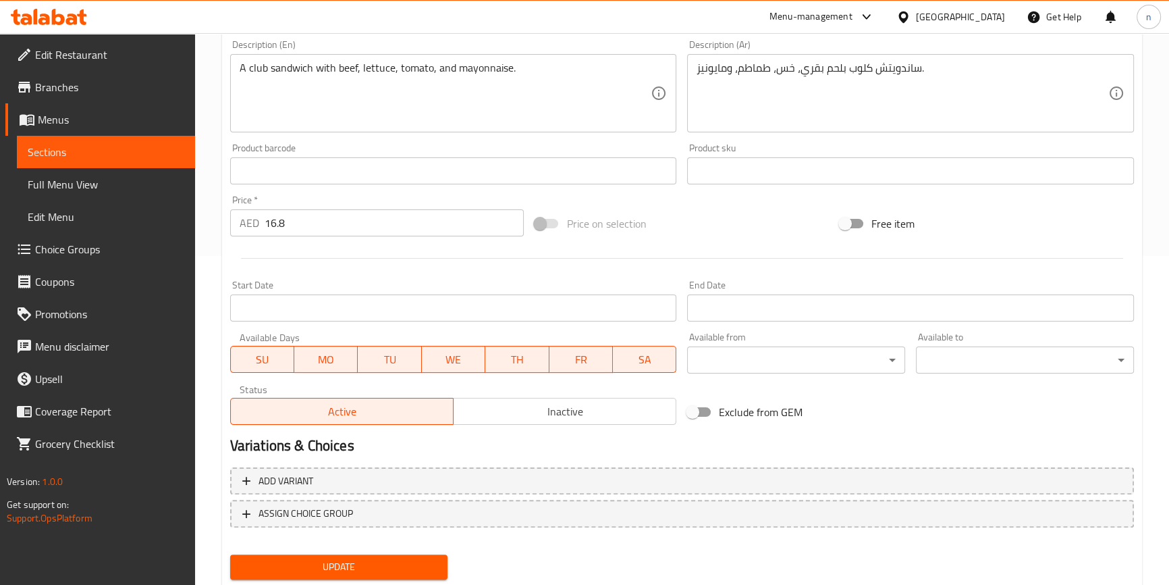
scroll to position [368, 0]
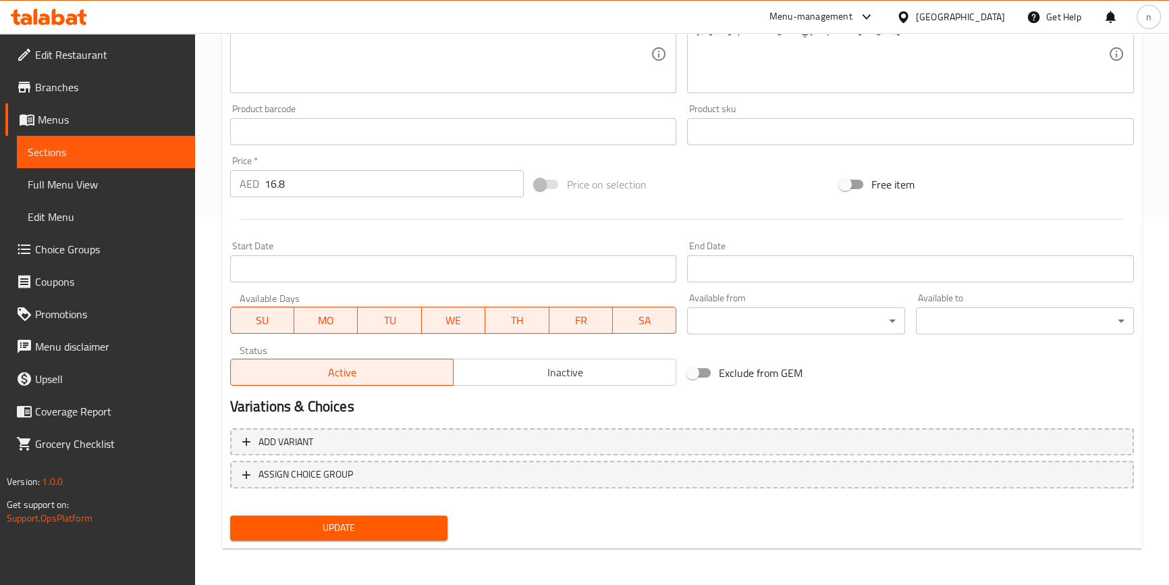
click at [391, 520] on span "Update" at bounding box center [339, 527] width 196 height 17
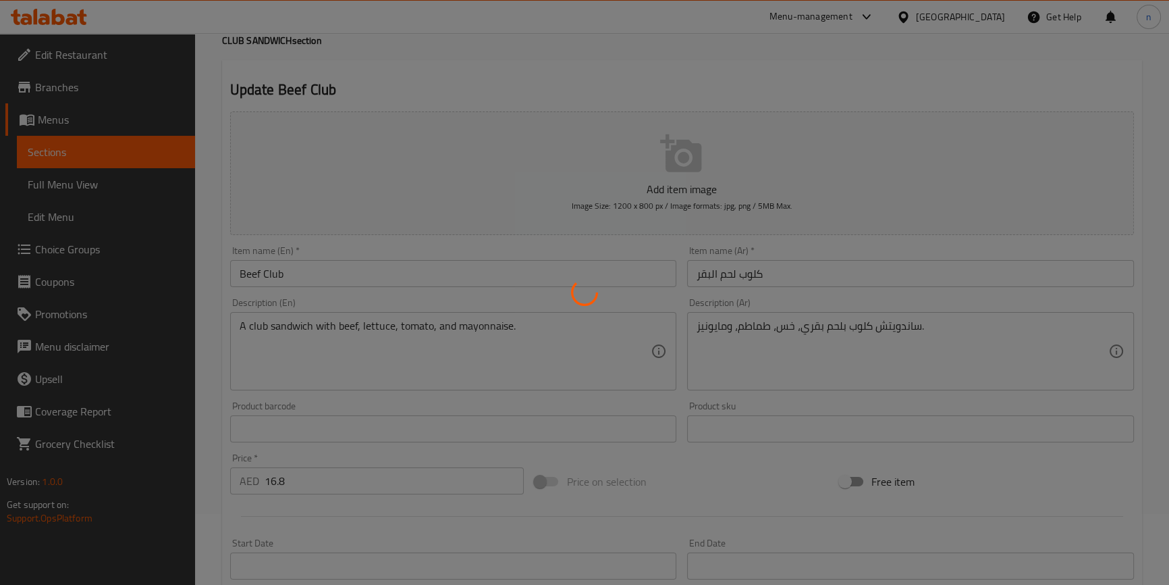
scroll to position [0, 0]
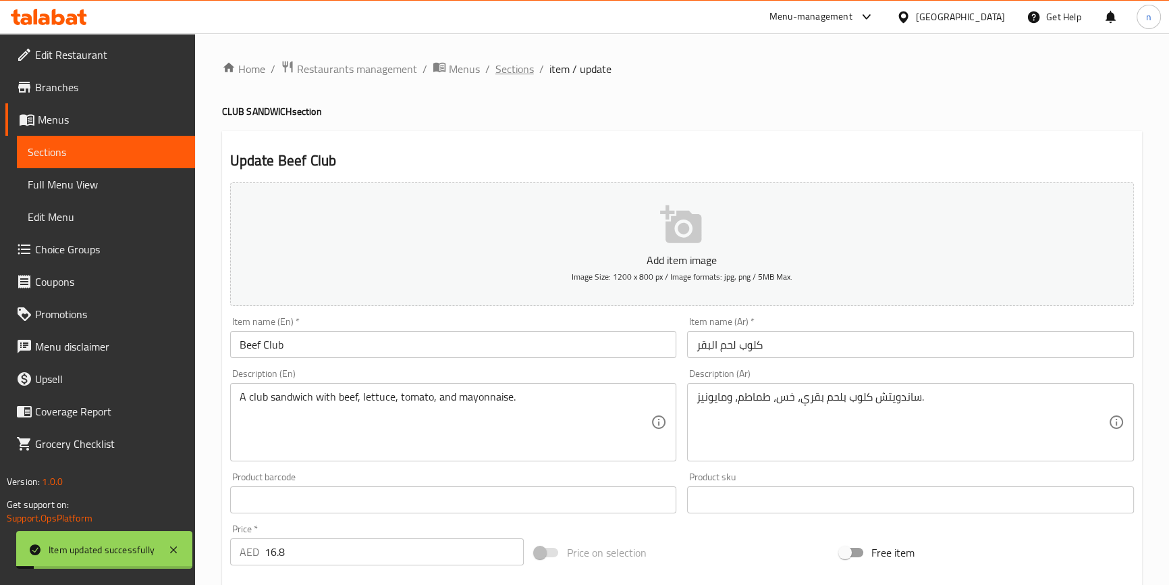
click at [513, 71] on span "Sections" at bounding box center [515, 69] width 38 height 16
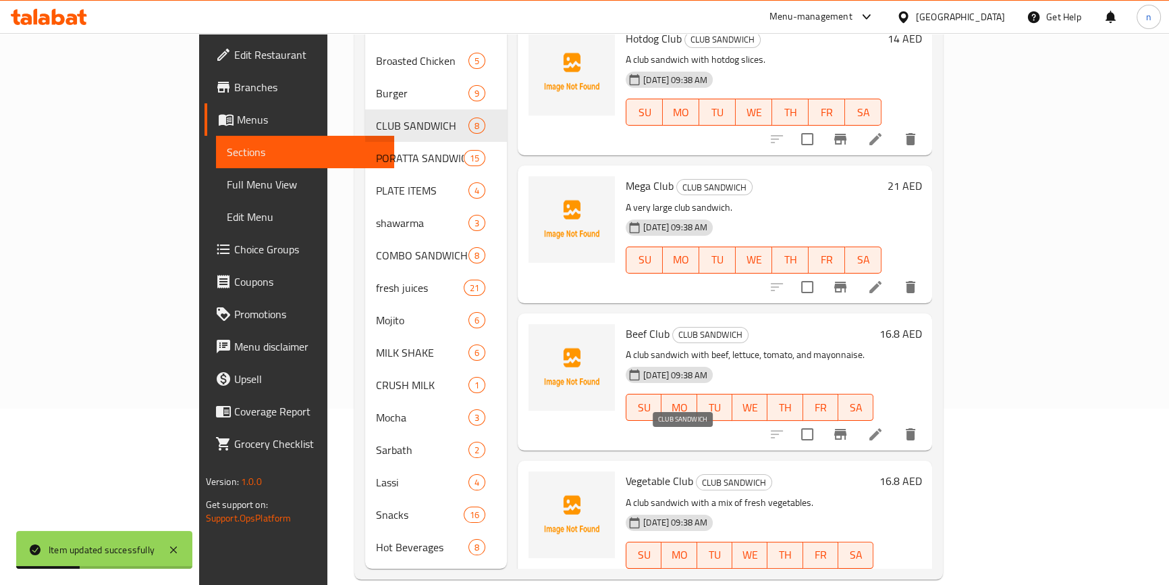
scroll to position [189, 0]
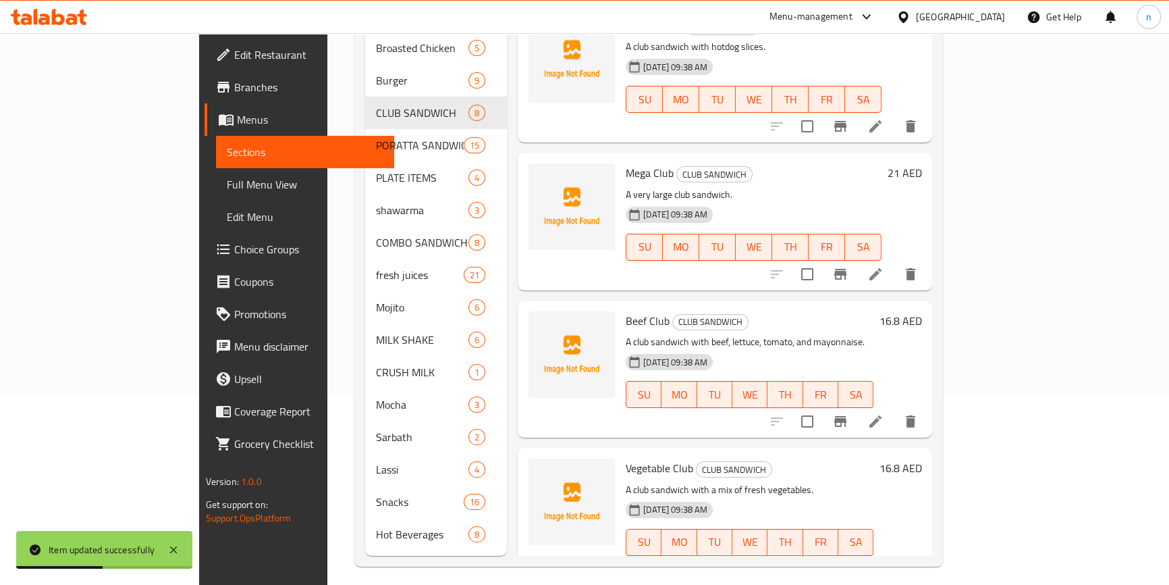
click at [894, 557] on li at bounding box center [876, 569] width 38 height 24
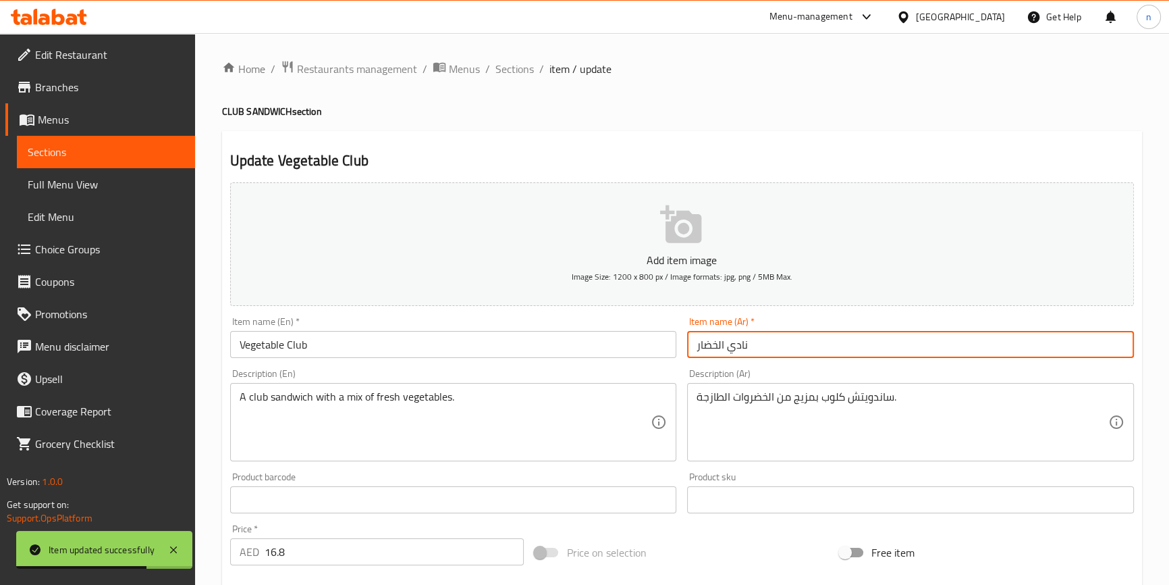
click at [738, 345] on input "نادي الخضار" at bounding box center [910, 344] width 447 height 27
paste input "نادي"
click at [744, 348] on input "نادي الخضار" at bounding box center [910, 344] width 447 height 27
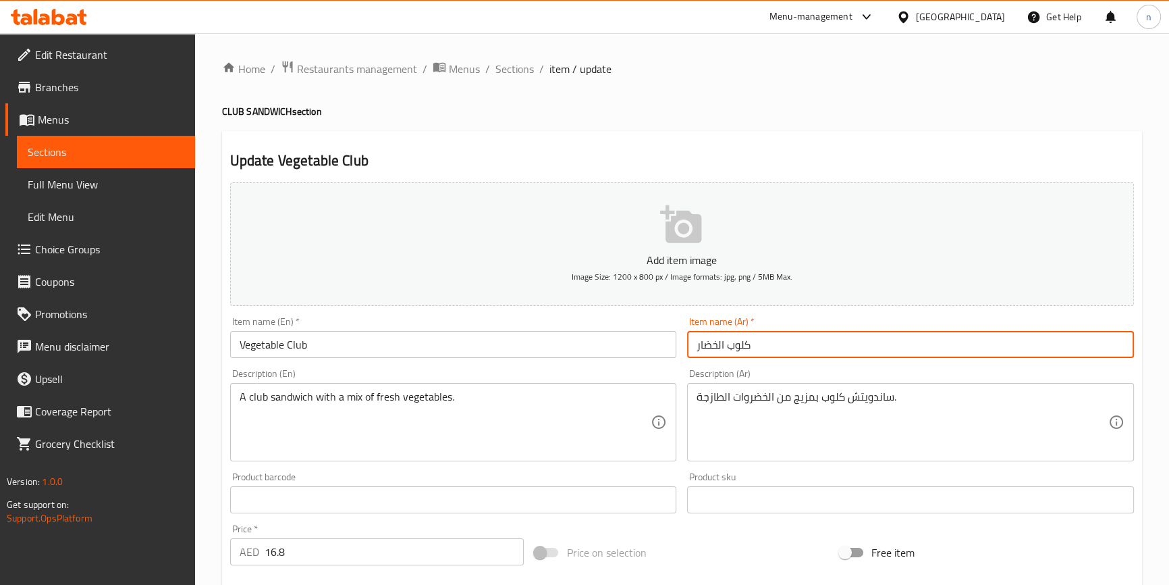
type input "كلوب الخضار"
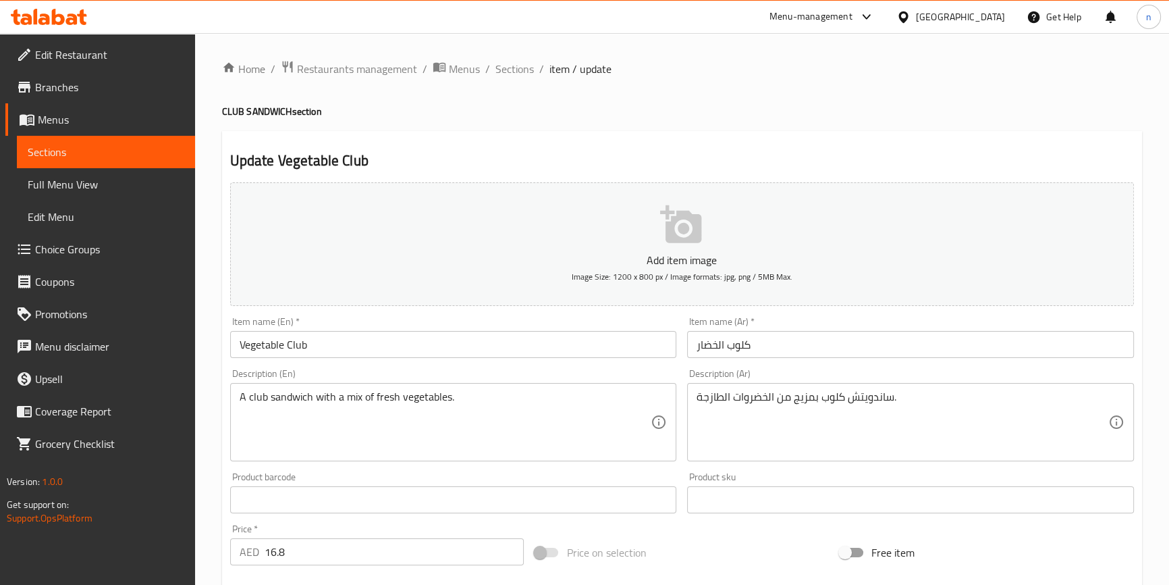
click at [218, 458] on div "Home / Restaurants management / Menus / Sections / item / update CLUB SANDWICH …" at bounding box center [682, 493] width 974 height 921
click at [216, 429] on div "Home / Restaurants management / Menus / Sections / item / update CLUB SANDWICH …" at bounding box center [682, 493] width 974 height 921
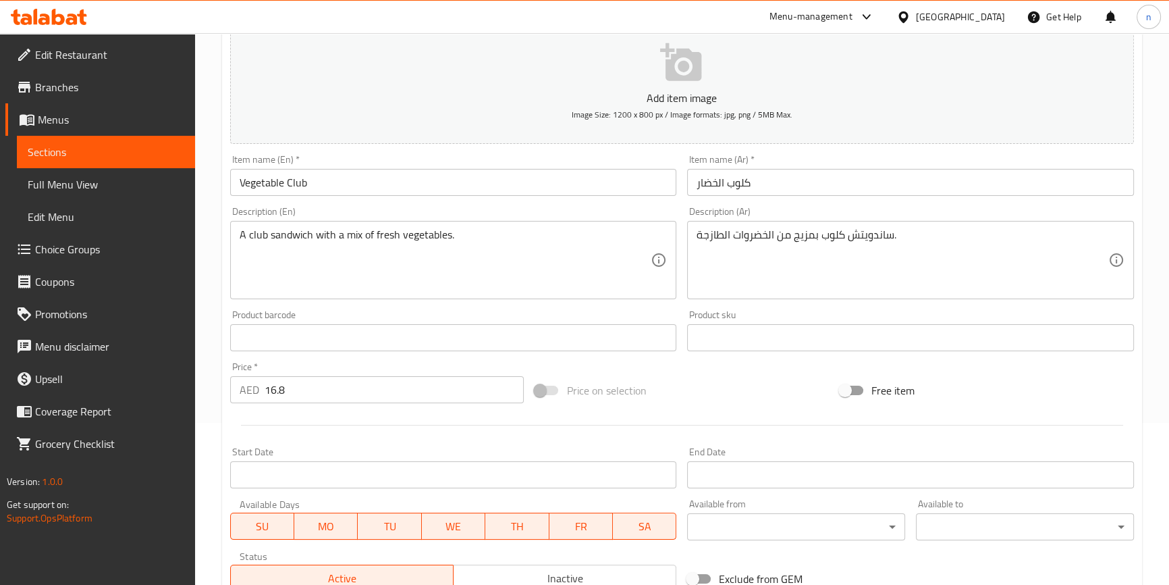
scroll to position [368, 0]
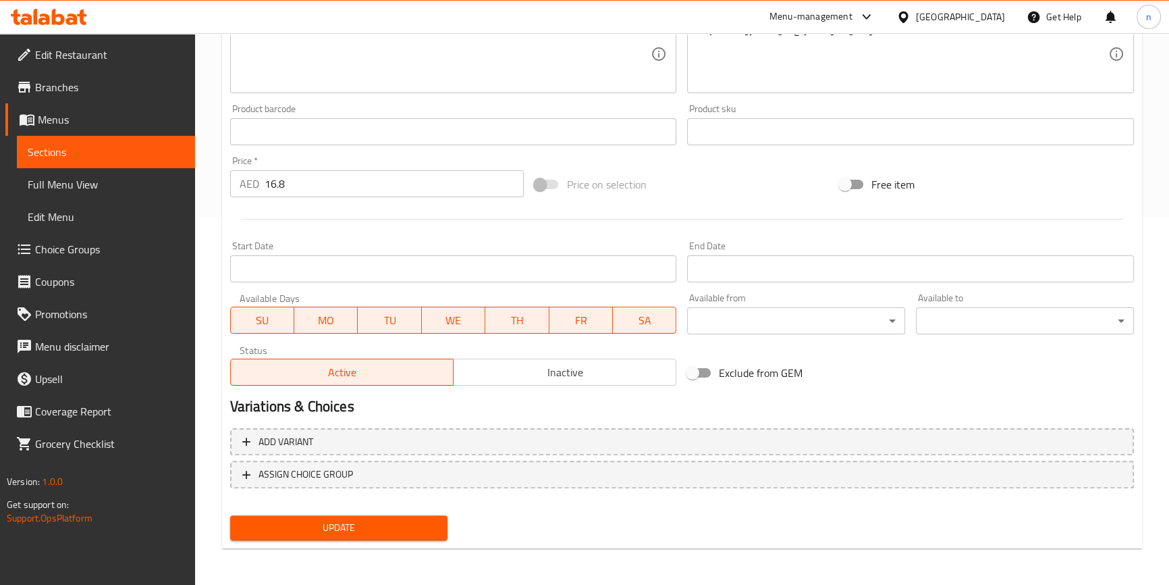
click at [335, 521] on span "Update" at bounding box center [339, 527] width 196 height 17
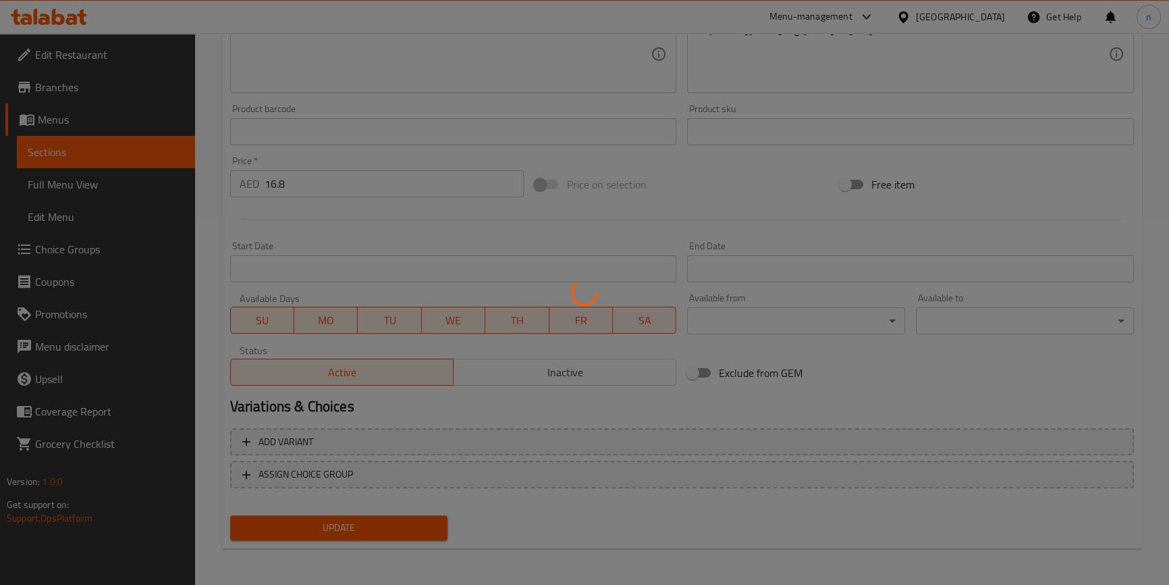
scroll to position [0, 0]
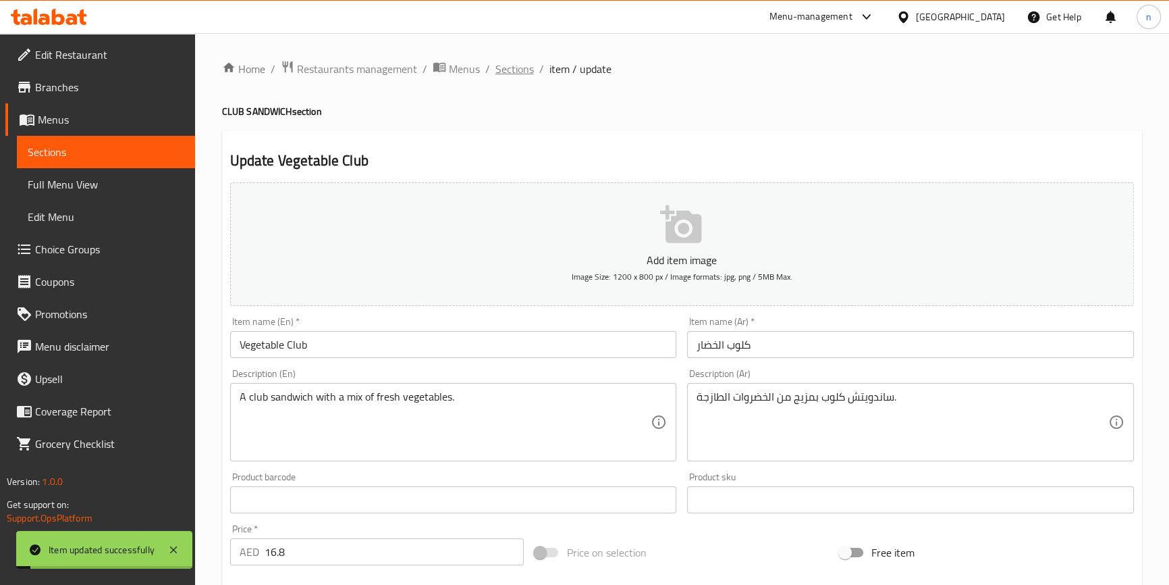
click at [506, 74] on span "Sections" at bounding box center [515, 69] width 38 height 16
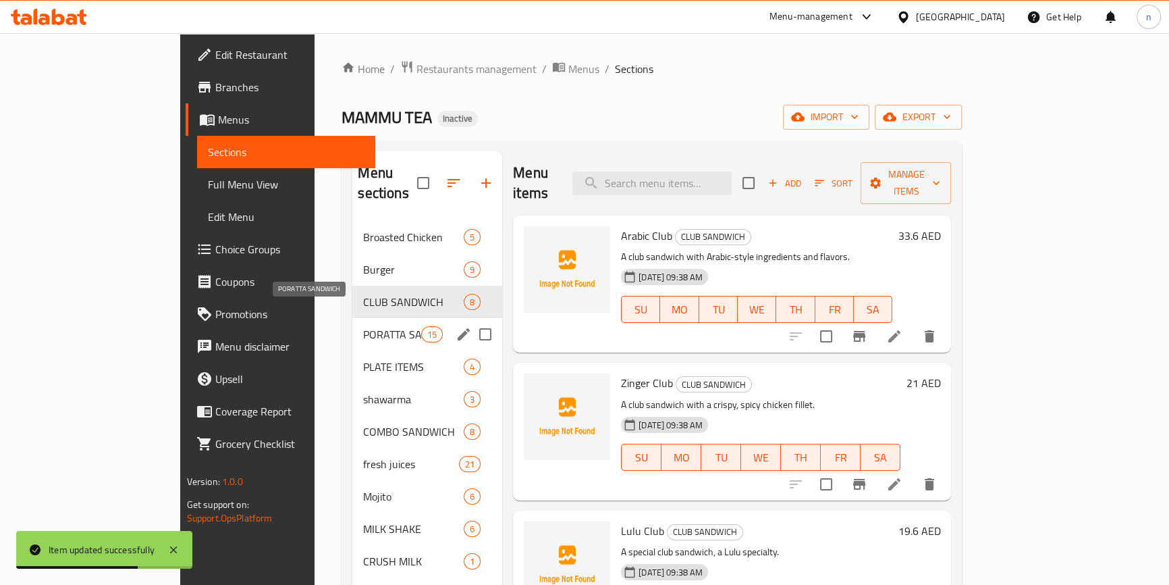
click at [363, 326] on span "PORATTA SANDWICH" at bounding box center [391, 334] width 57 height 16
